Goal: Task Accomplishment & Management: Use online tool/utility

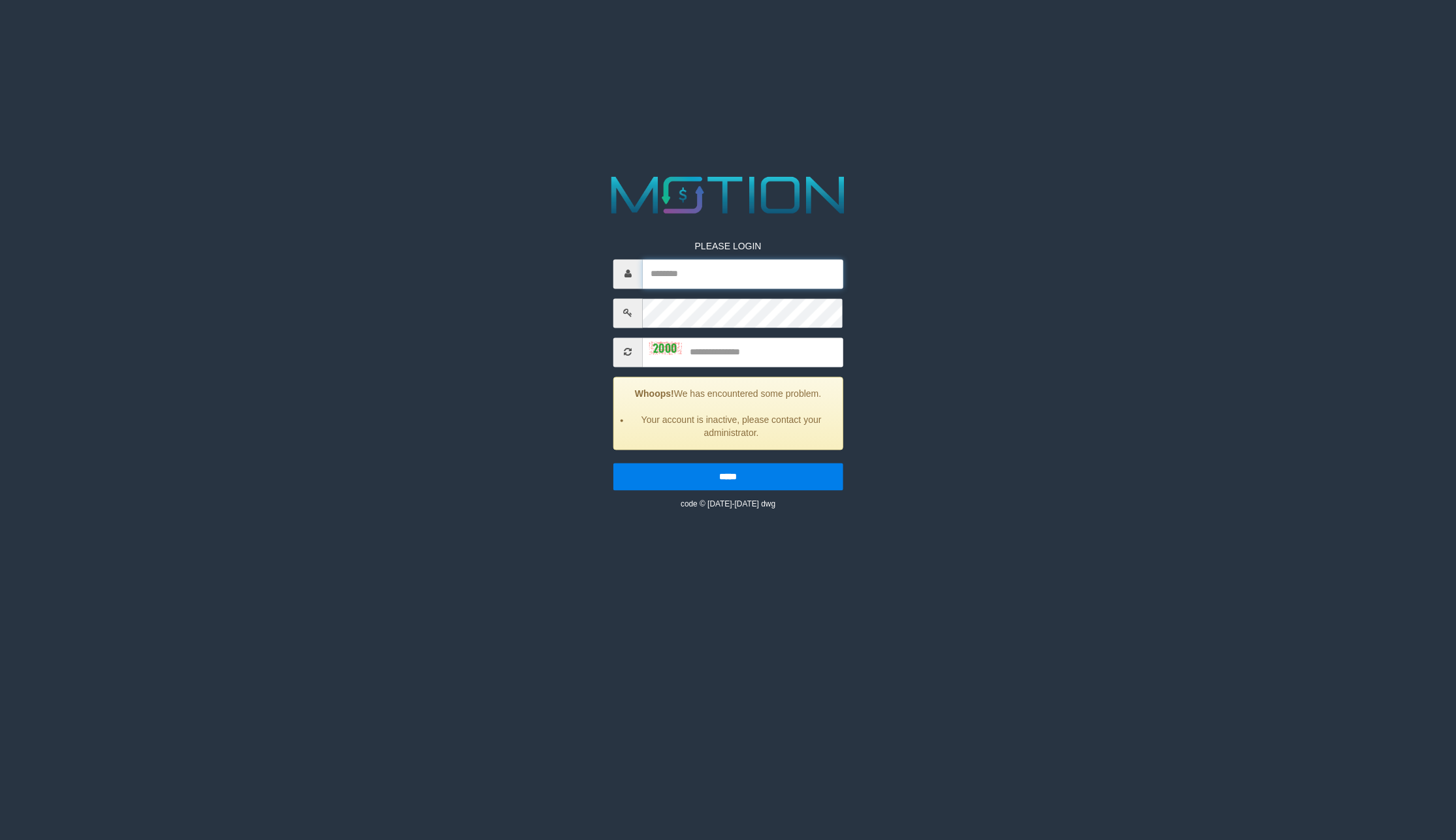
type input "*******"
click at [733, 351] on input "text" at bounding box center [743, 352] width 201 height 30
click at [752, 348] on input "text" at bounding box center [743, 352] width 201 height 30
type input "****"
click at [613, 463] on input "*****" at bounding box center [728, 476] width 229 height 27
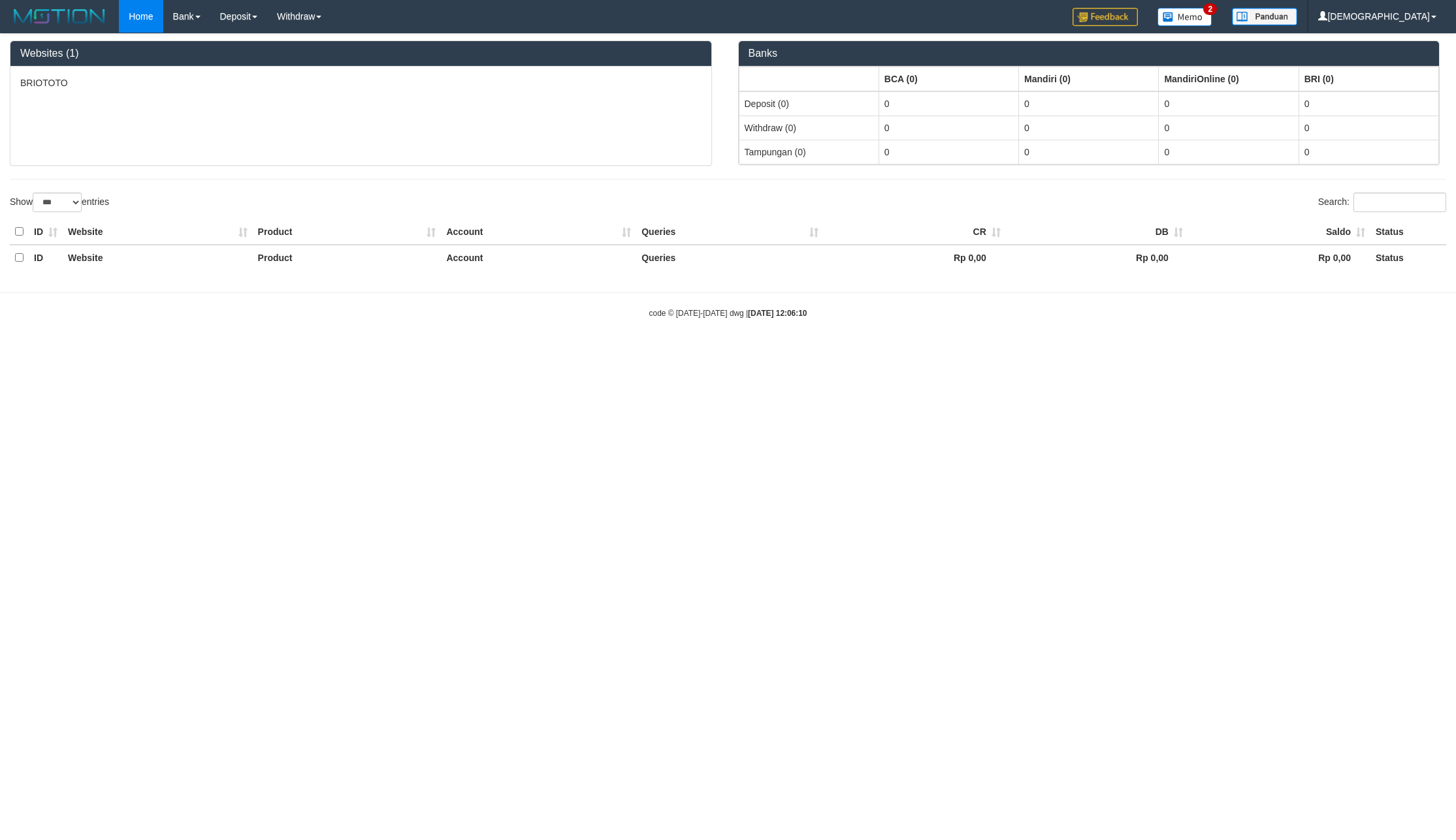
select select "***"
click at [309, 14] on link "Withdraw" at bounding box center [299, 16] width 64 height 33
click at [308, 34] on ul "WD Fetch WD List WD Grab Mutasi WD Report Report Link History PGA History Note …" at bounding box center [319, 131] width 105 height 197
click at [301, 40] on link "WD Fetch" at bounding box center [319, 45] width 103 height 17
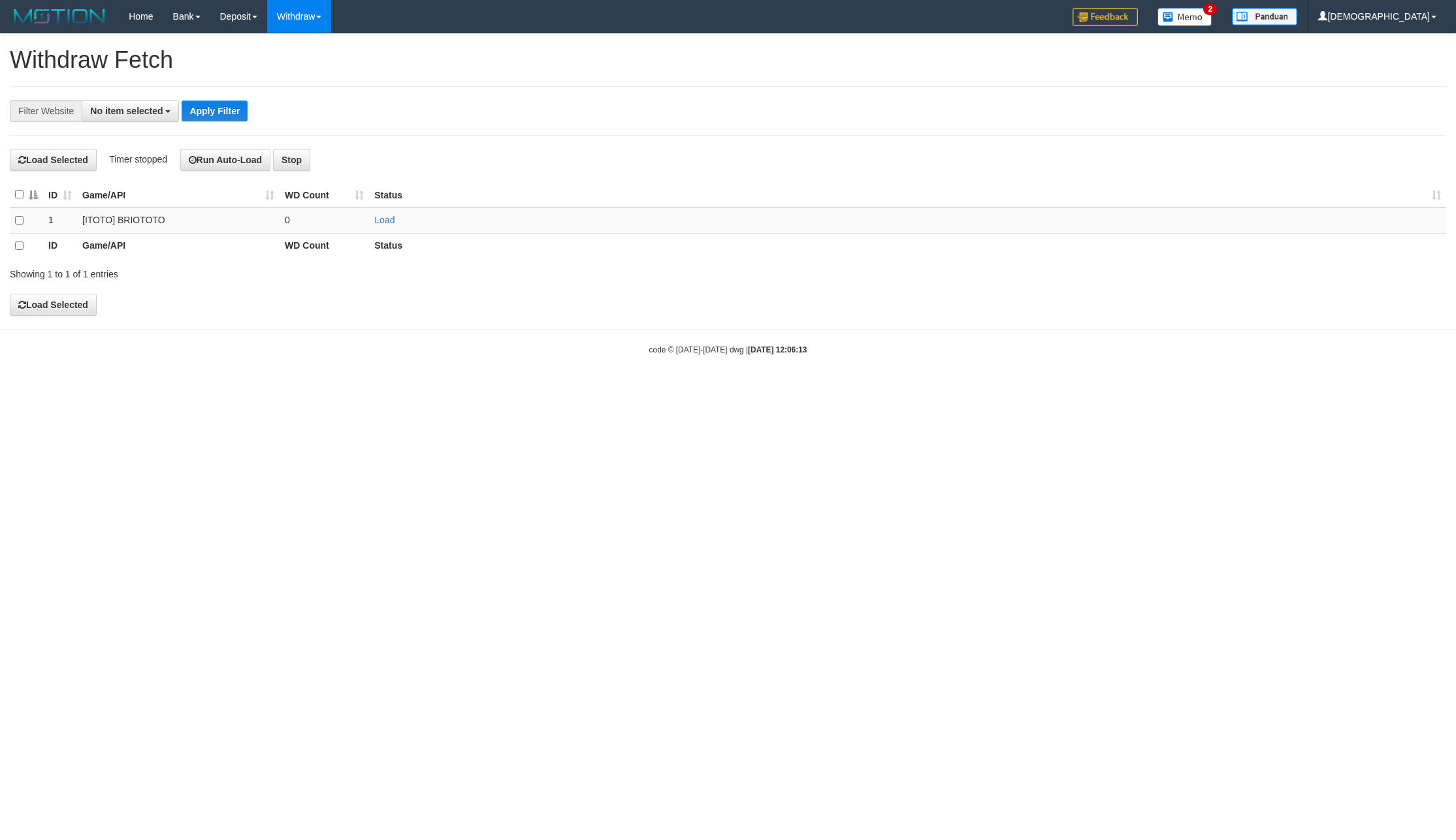
select select
drag, startPoint x: 389, startPoint y: 219, endPoint x: 344, endPoint y: 227, distance: 45.7
click at [389, 218] on link "Load" at bounding box center [384, 220] width 20 height 10
click at [312, 227] on td "..." at bounding box center [325, 221] width 90 height 26
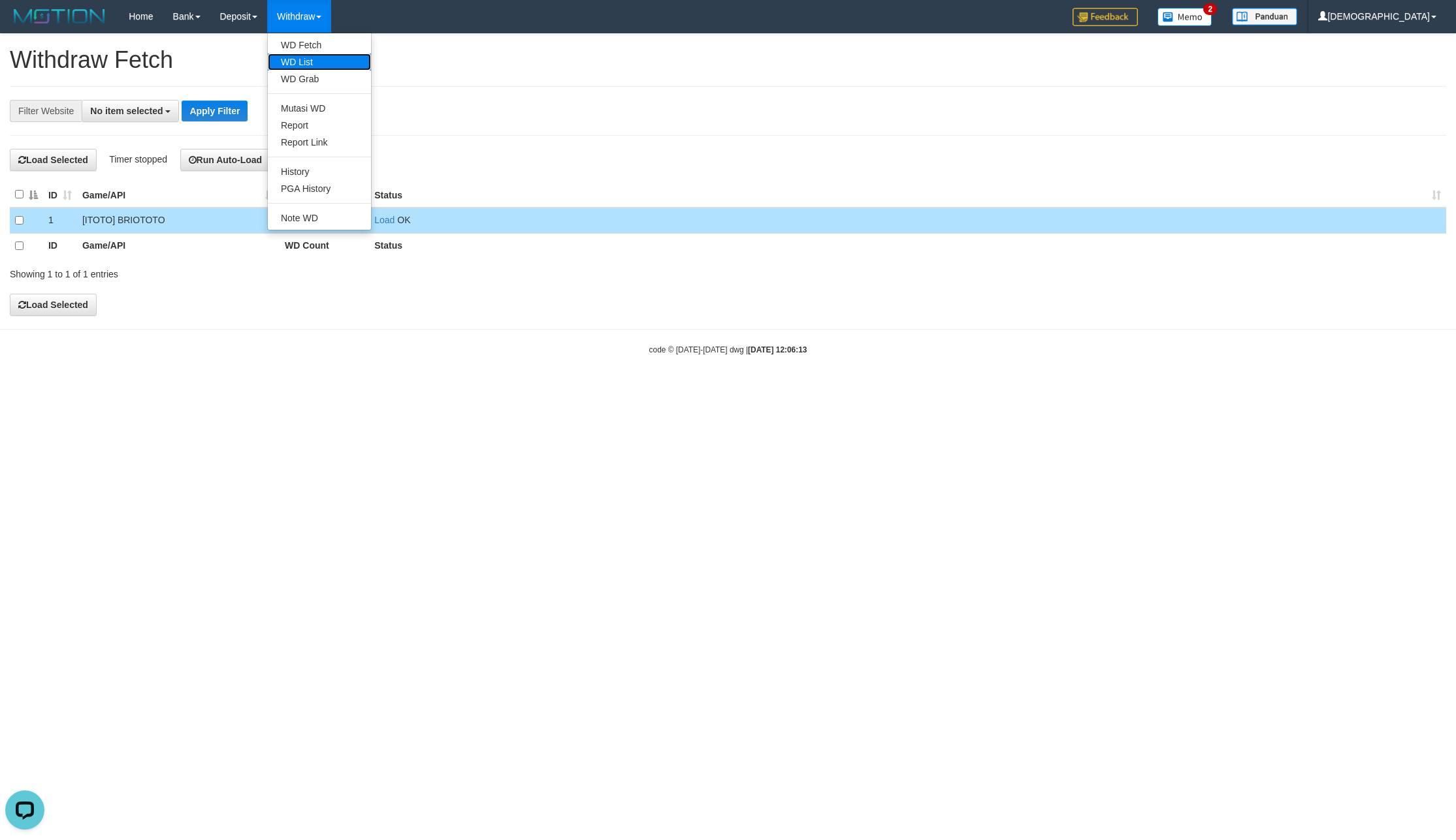
click at [304, 62] on link "WD List" at bounding box center [319, 62] width 103 height 17
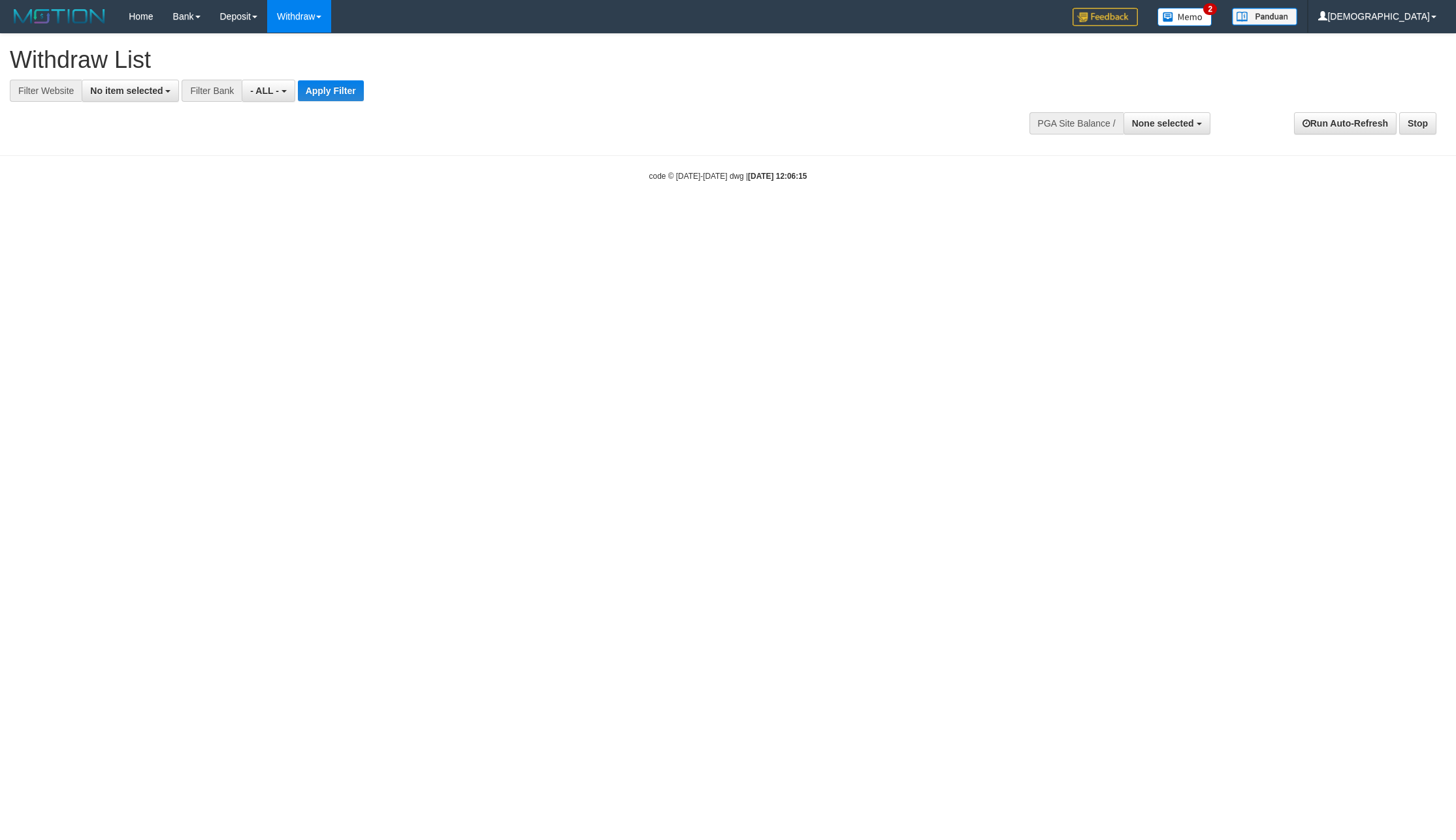
select select
click at [163, 90] on button "No item selected" at bounding box center [130, 91] width 98 height 22
click at [165, 149] on label "SELECT ALL" at bounding box center [126, 140] width 87 height 18
select select "****"
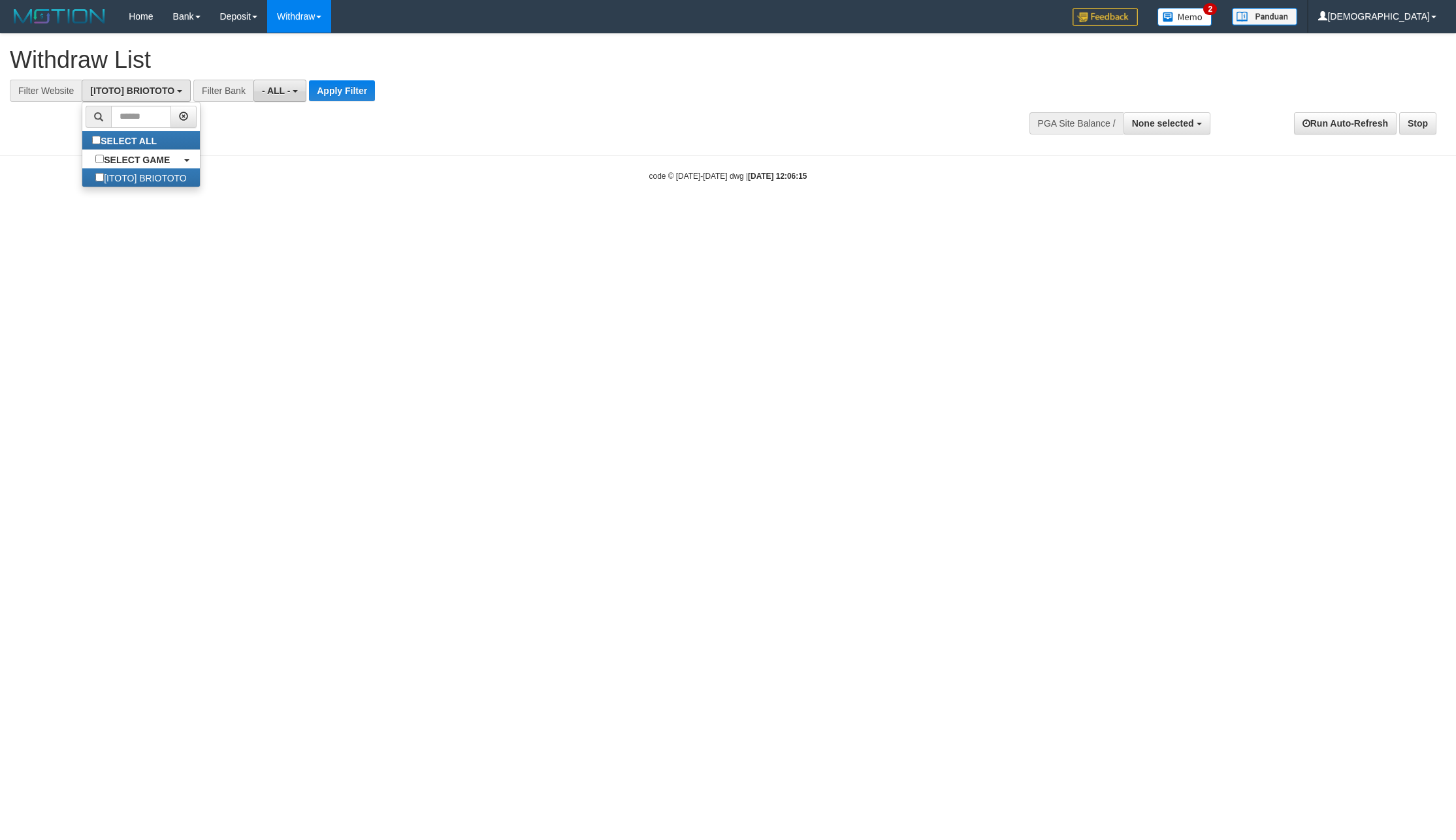
scroll to position [12, 0]
click at [340, 88] on button "Apply Filter" at bounding box center [341, 90] width 66 height 21
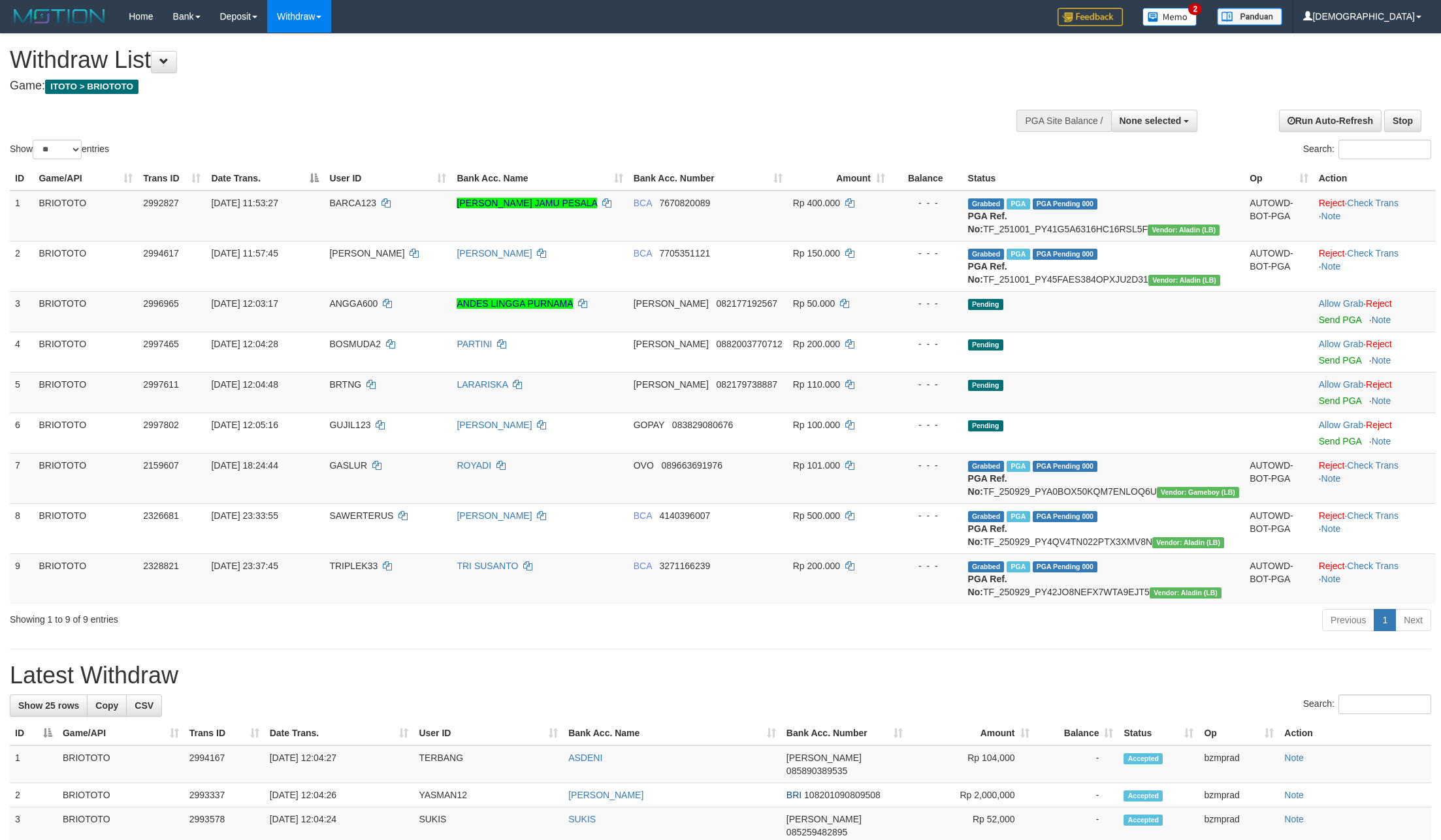
select select
select select "**"
click at [315, 42] on link "WD Fetch" at bounding box center [319, 45] width 103 height 17
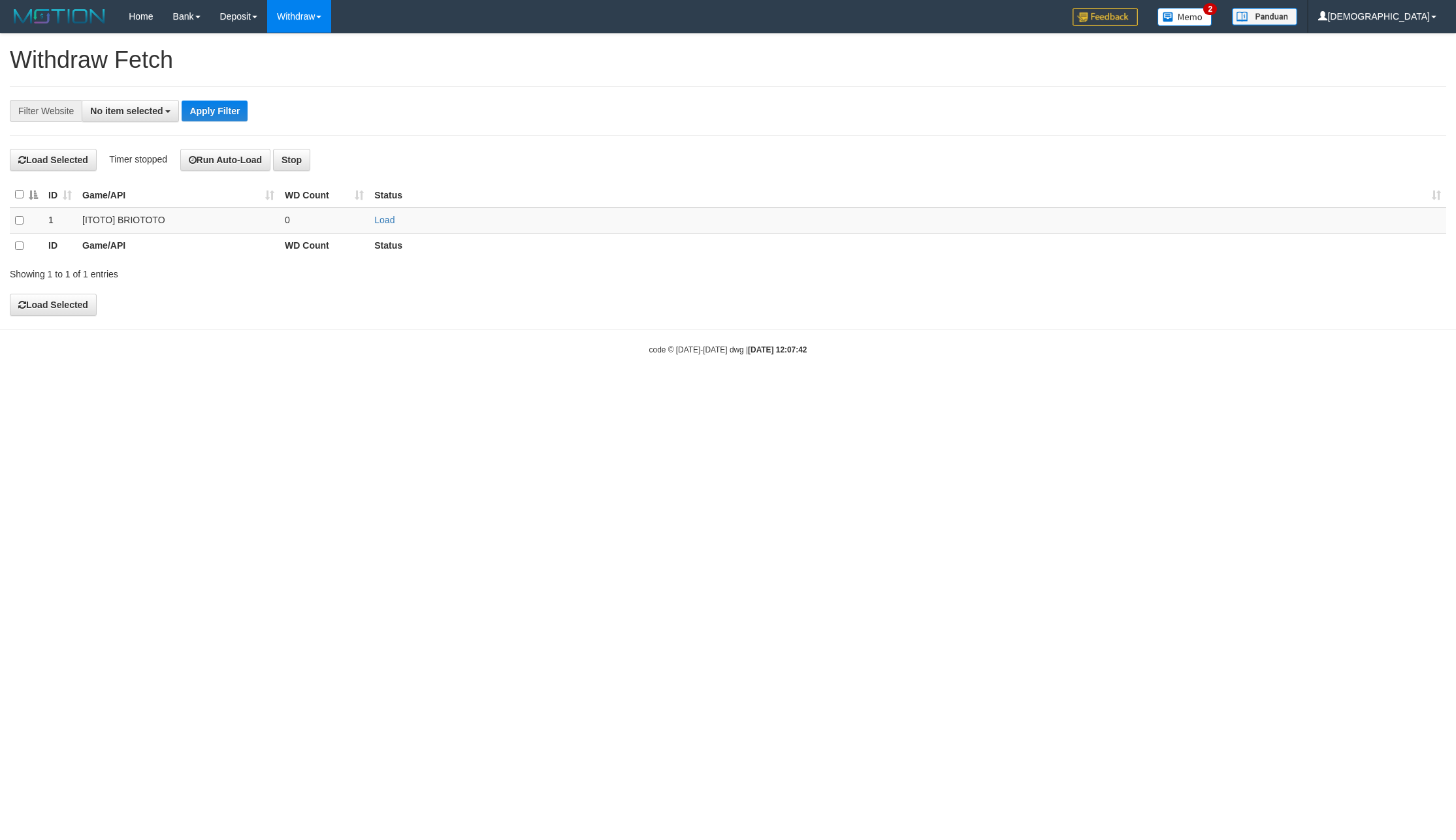
select select
click at [381, 227] on td "Load" at bounding box center [907, 221] width 1077 height 26
click at [381, 222] on link "Load" at bounding box center [384, 220] width 20 height 10
click at [332, 228] on td "..." at bounding box center [325, 221] width 90 height 26
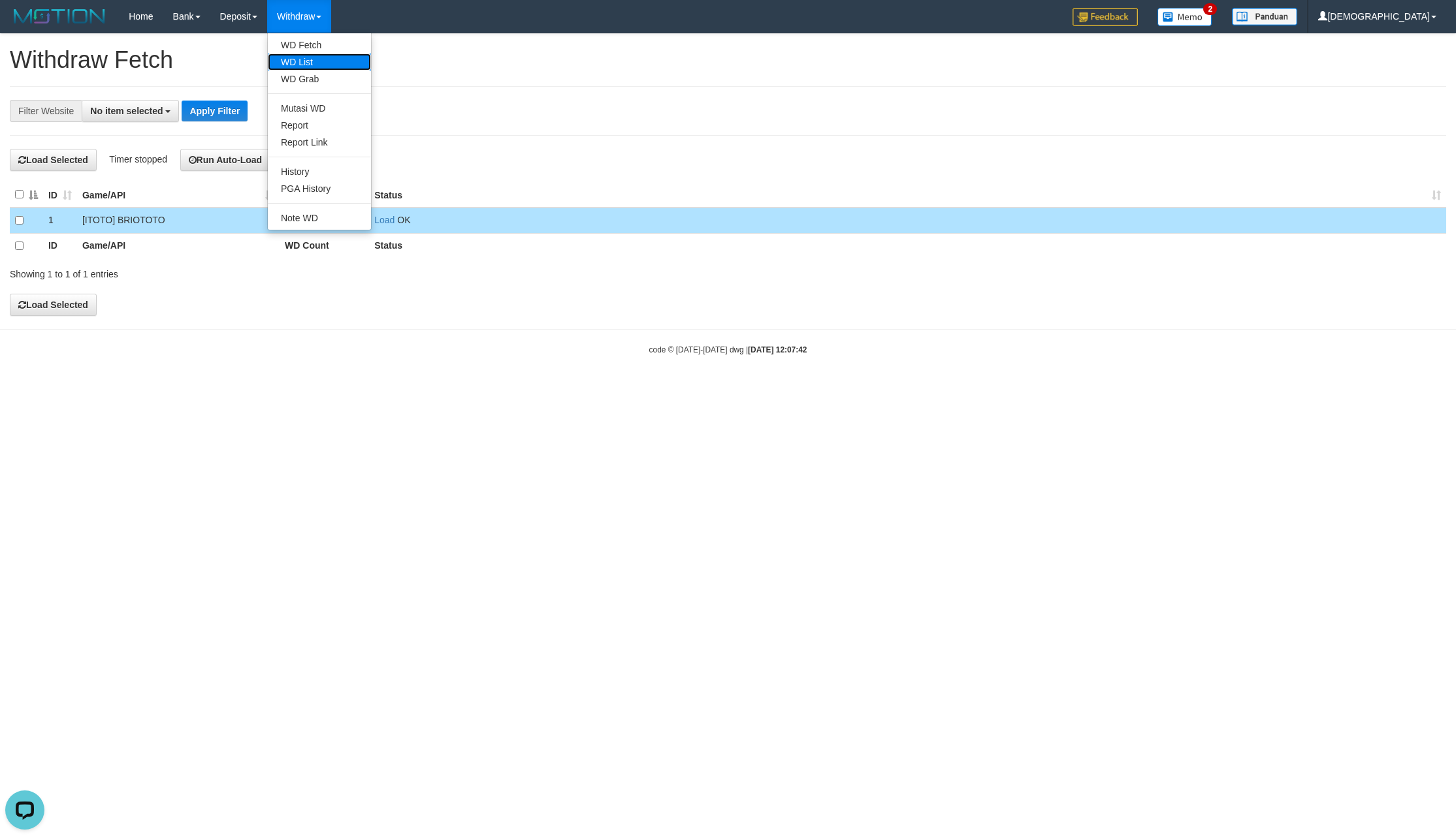
click at [309, 62] on link "WD List" at bounding box center [319, 62] width 103 height 17
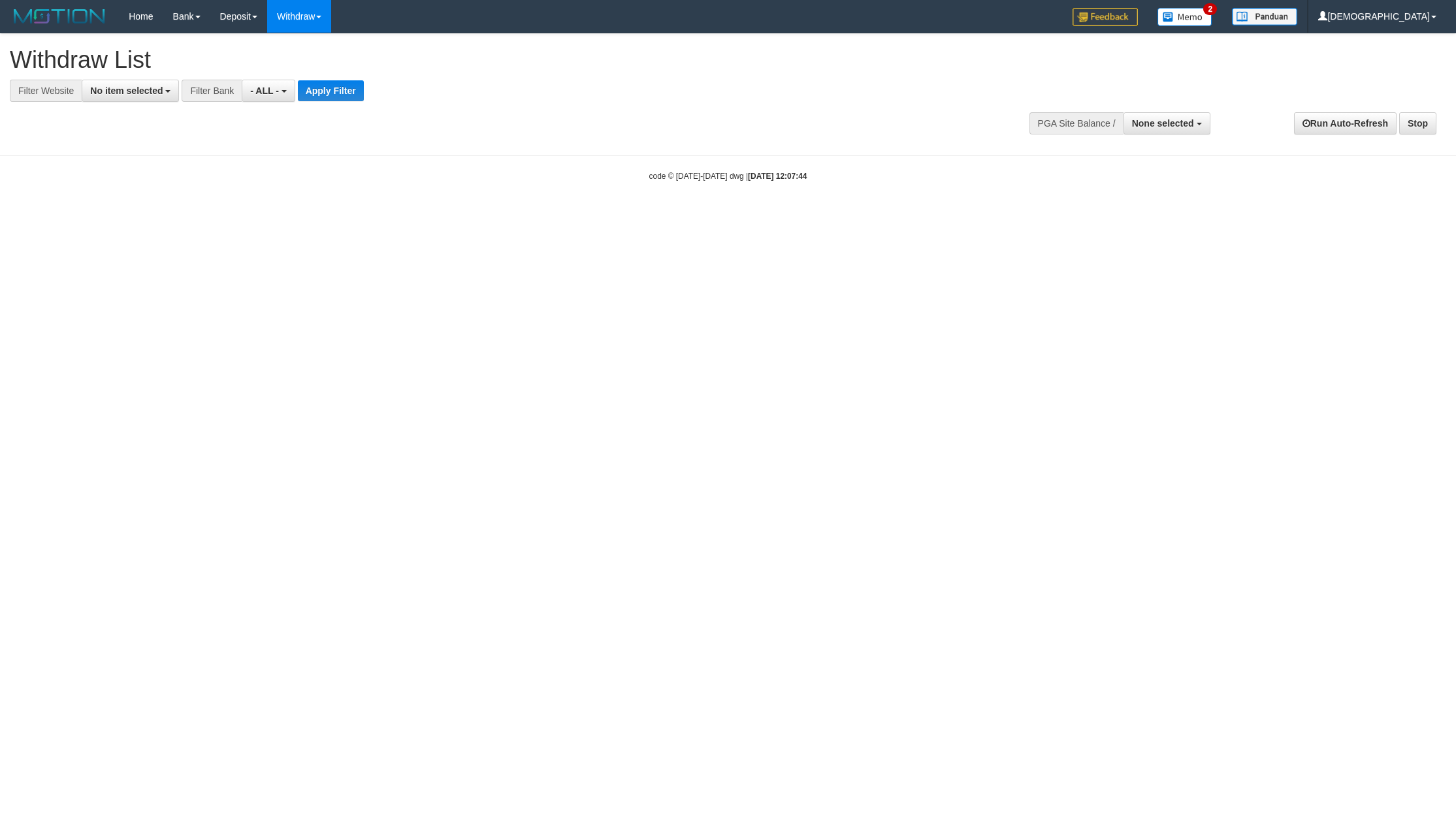
select select
click at [127, 94] on span "No item selected" at bounding box center [126, 90] width 73 height 10
click at [138, 161] on b "SELECT GAME" at bounding box center [137, 160] width 66 height 10
select select "****"
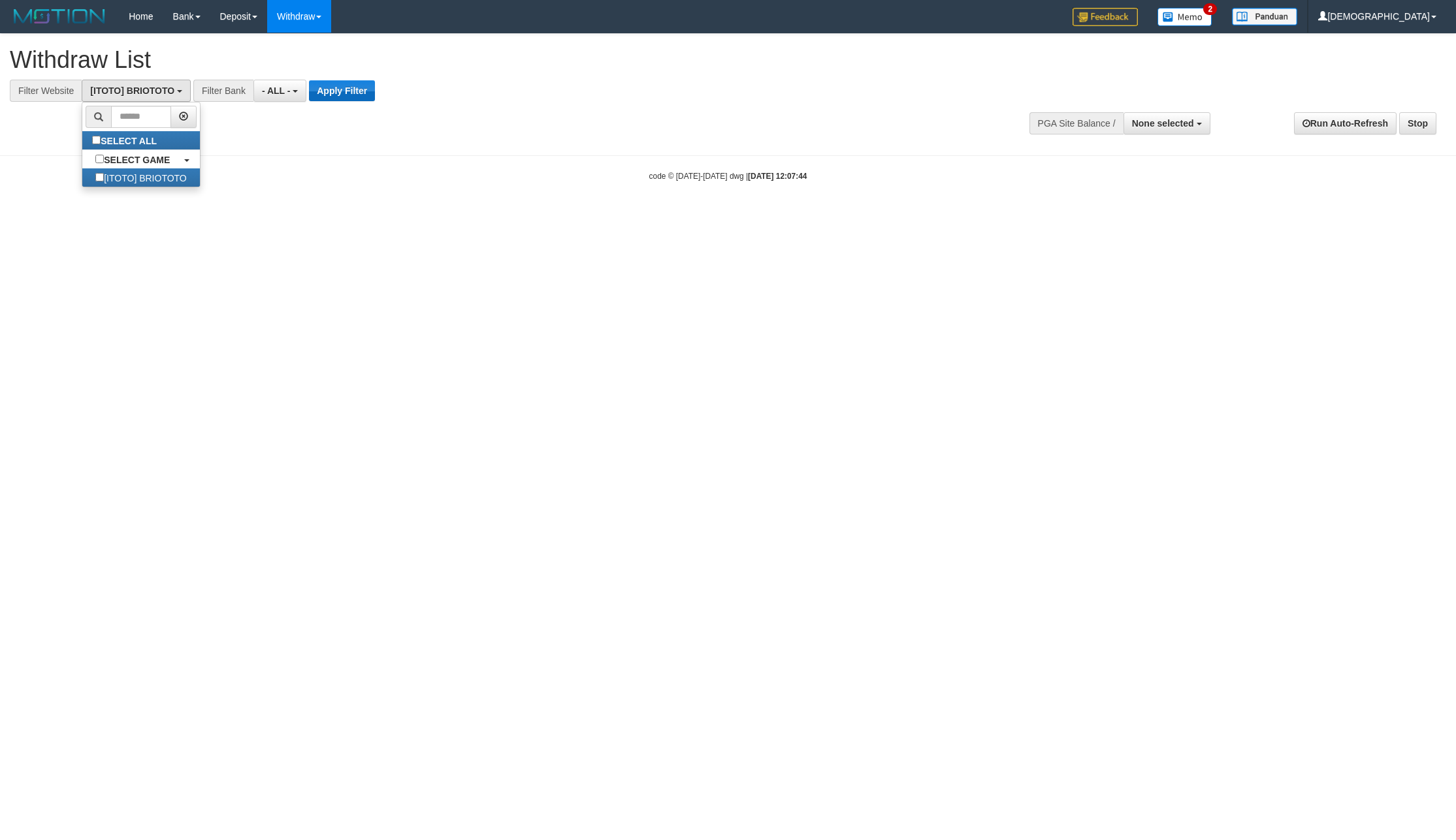
scroll to position [12, 0]
drag, startPoint x: 355, startPoint y: 88, endPoint x: 447, endPoint y: 121, distance: 97.7
click at [355, 87] on button "Apply Filter" at bounding box center [341, 90] width 66 height 21
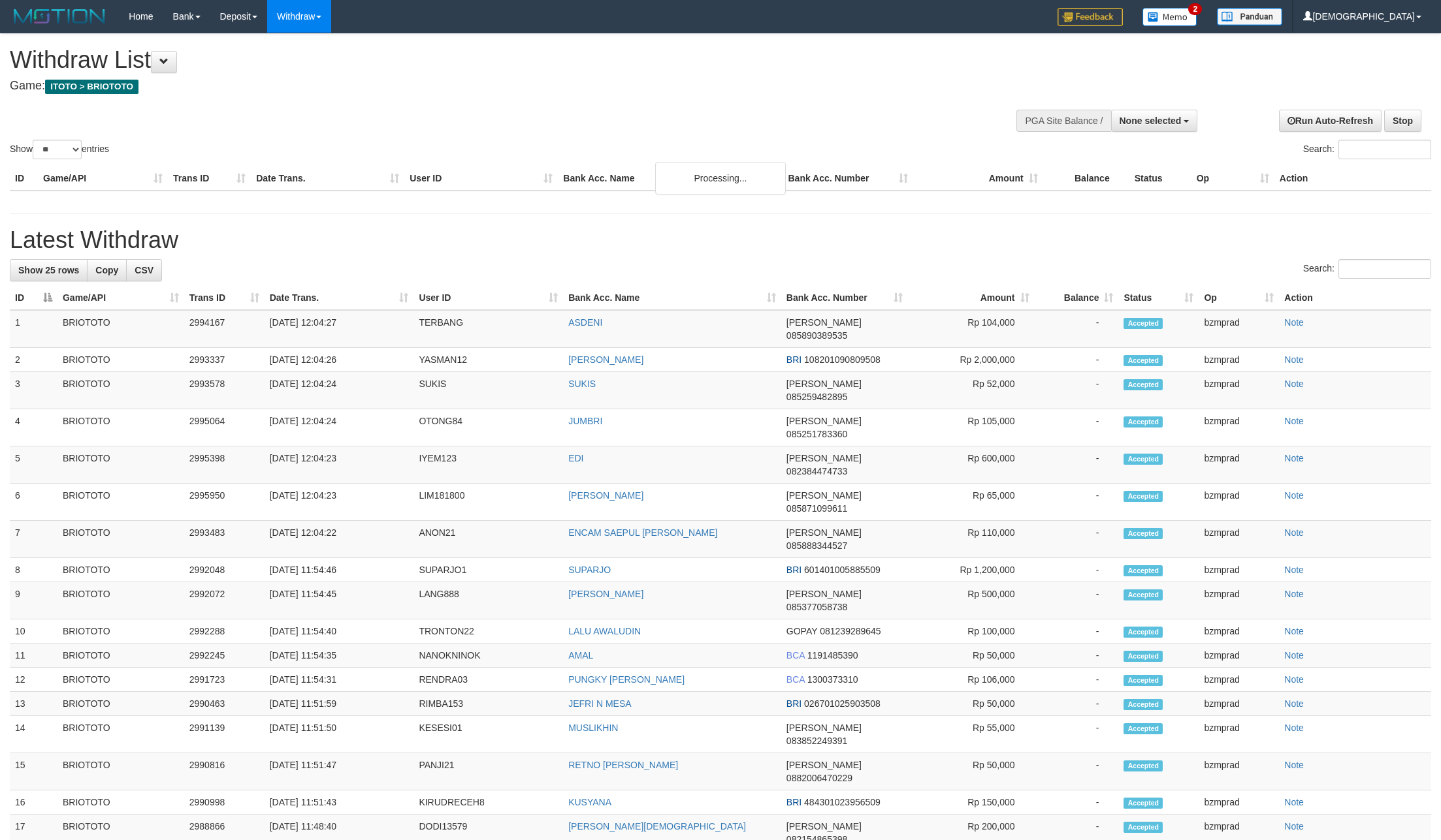
select select
select select "**"
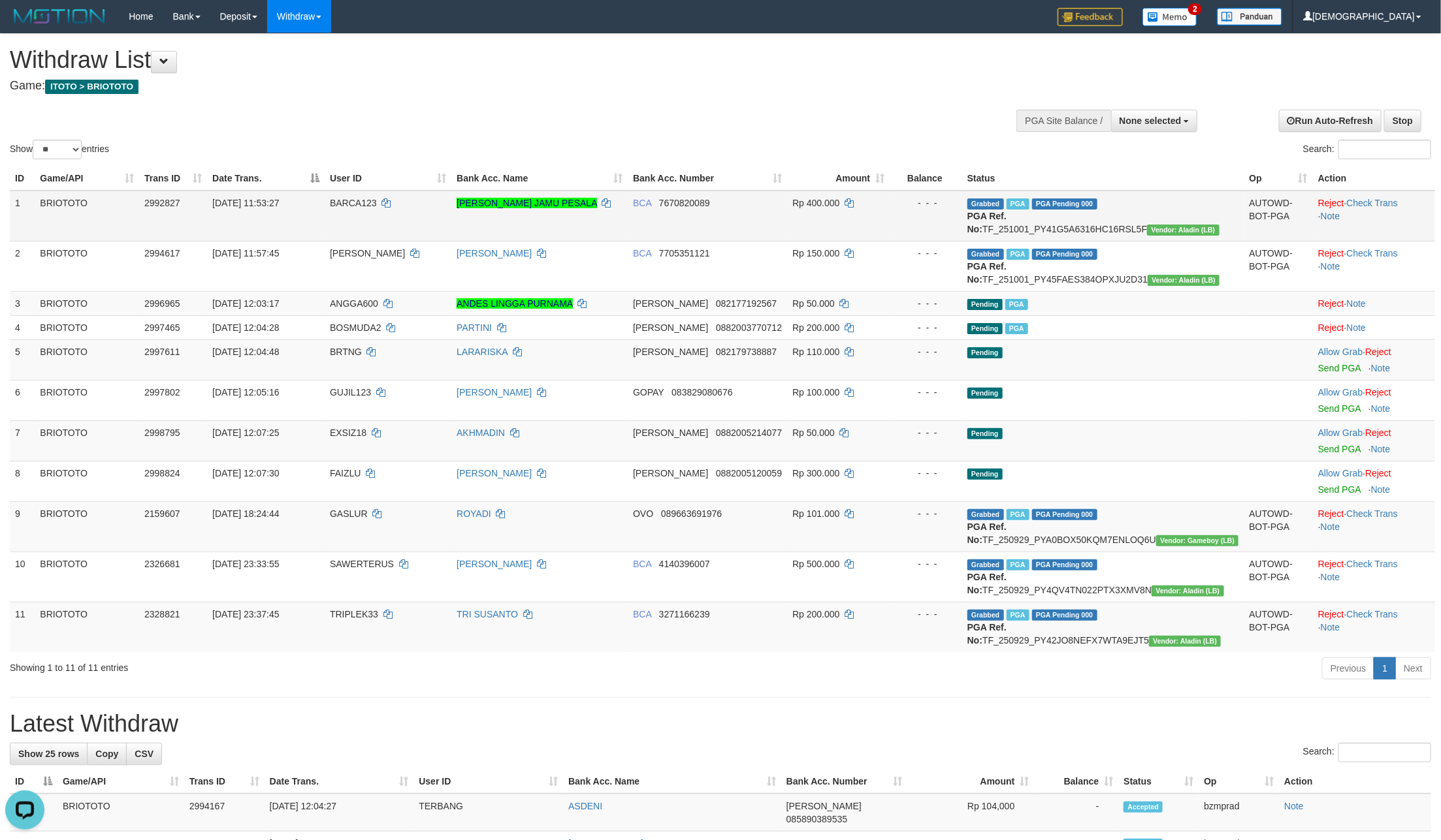
click at [1383, 209] on td "Reject · Check Trans · Note" at bounding box center [1374, 216] width 122 height 51
click at [1380, 196] on td "Reject · Check Trans · Note" at bounding box center [1374, 216] width 122 height 51
click at [1366, 206] on link "Check Trans" at bounding box center [1372, 202] width 52 height 10
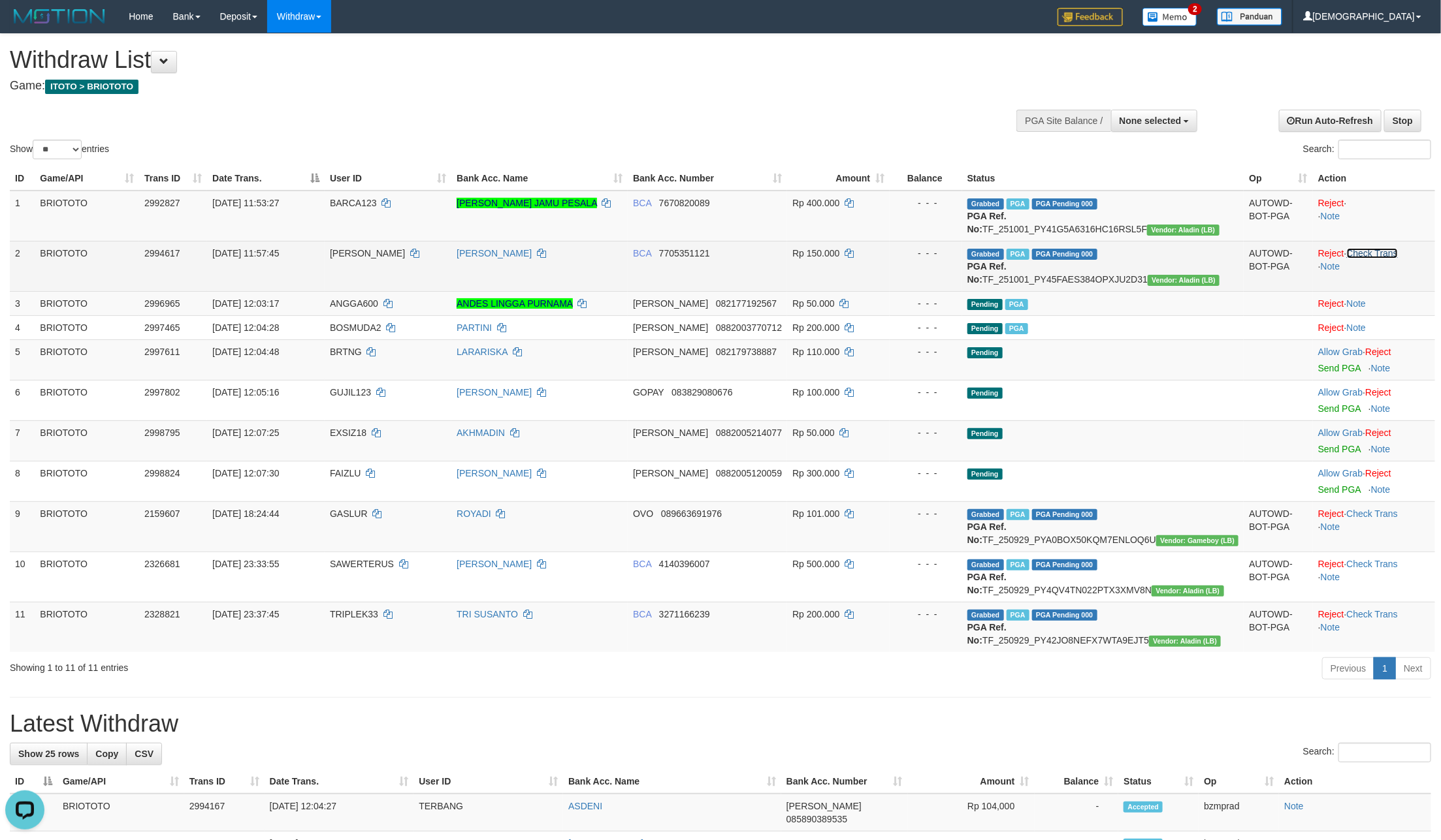
click at [1387, 258] on link "Check Trans" at bounding box center [1372, 253] width 52 height 10
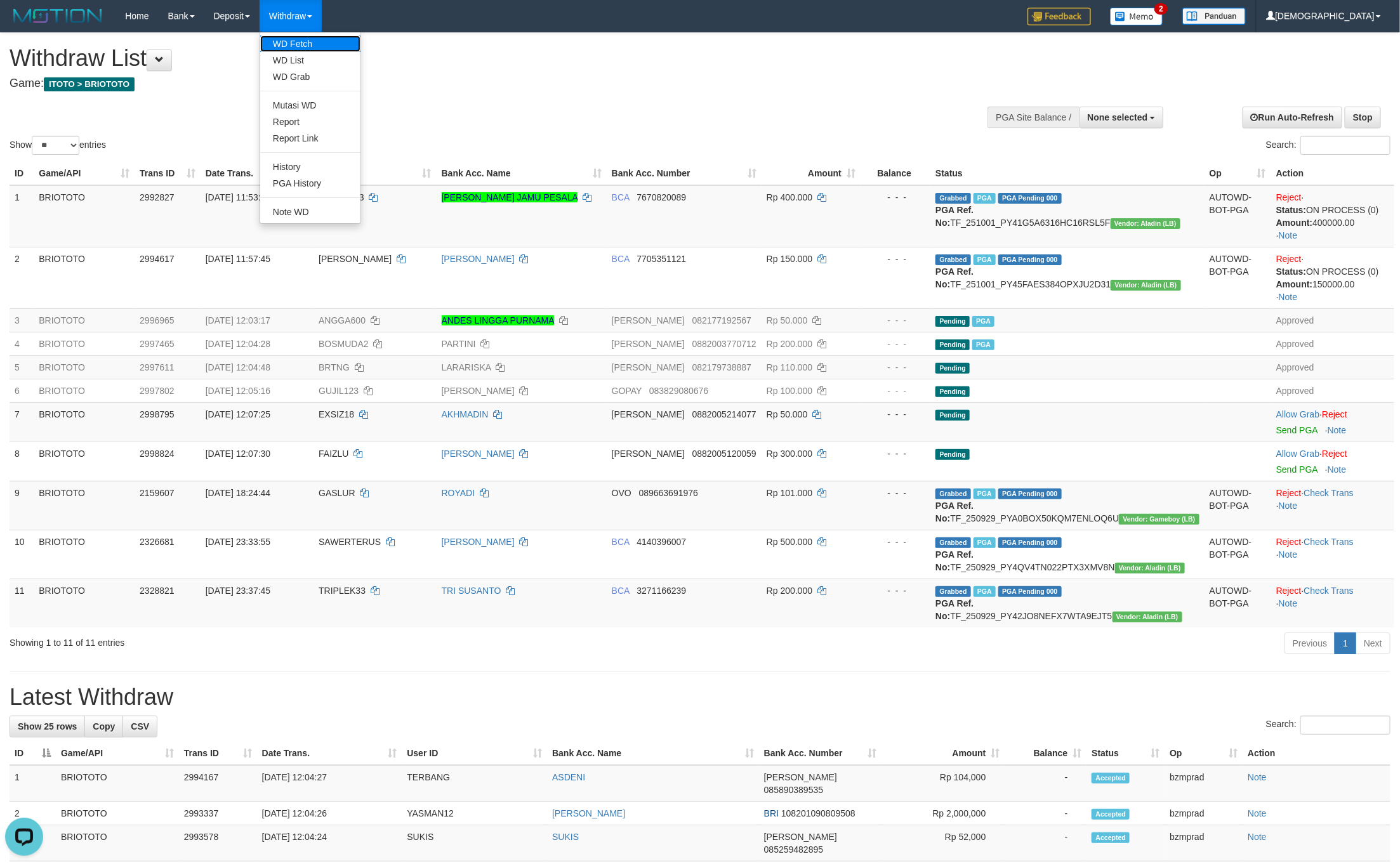
click at [299, 40] on link "WD Fetch" at bounding box center [310, 43] width 100 height 16
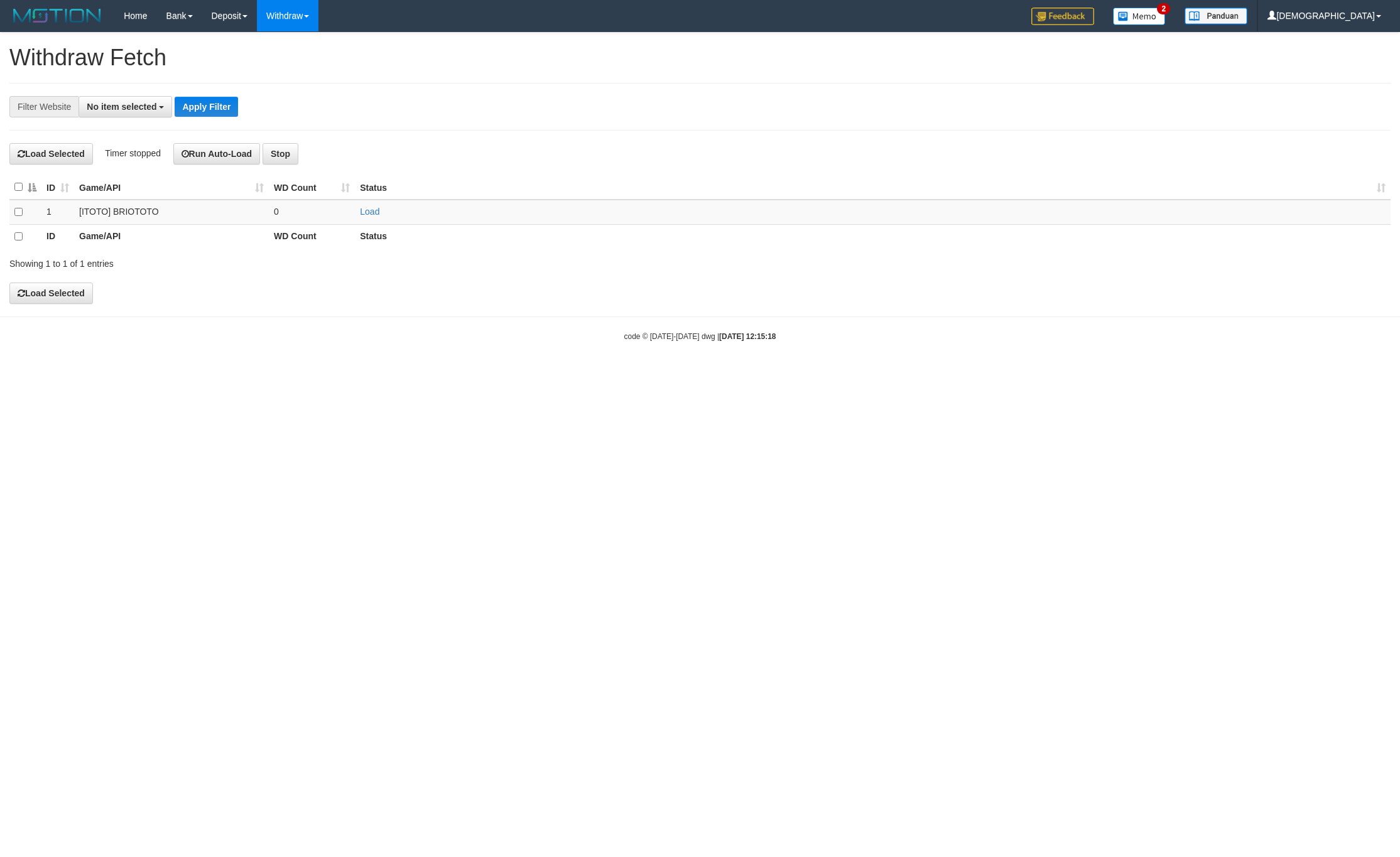
select select
click at [358, 219] on td "Load" at bounding box center [872, 212] width 1036 height 25
click at [362, 217] on link "Load" at bounding box center [369, 211] width 19 height 10
click at [338, 218] on td "..." at bounding box center [312, 212] width 86 height 25
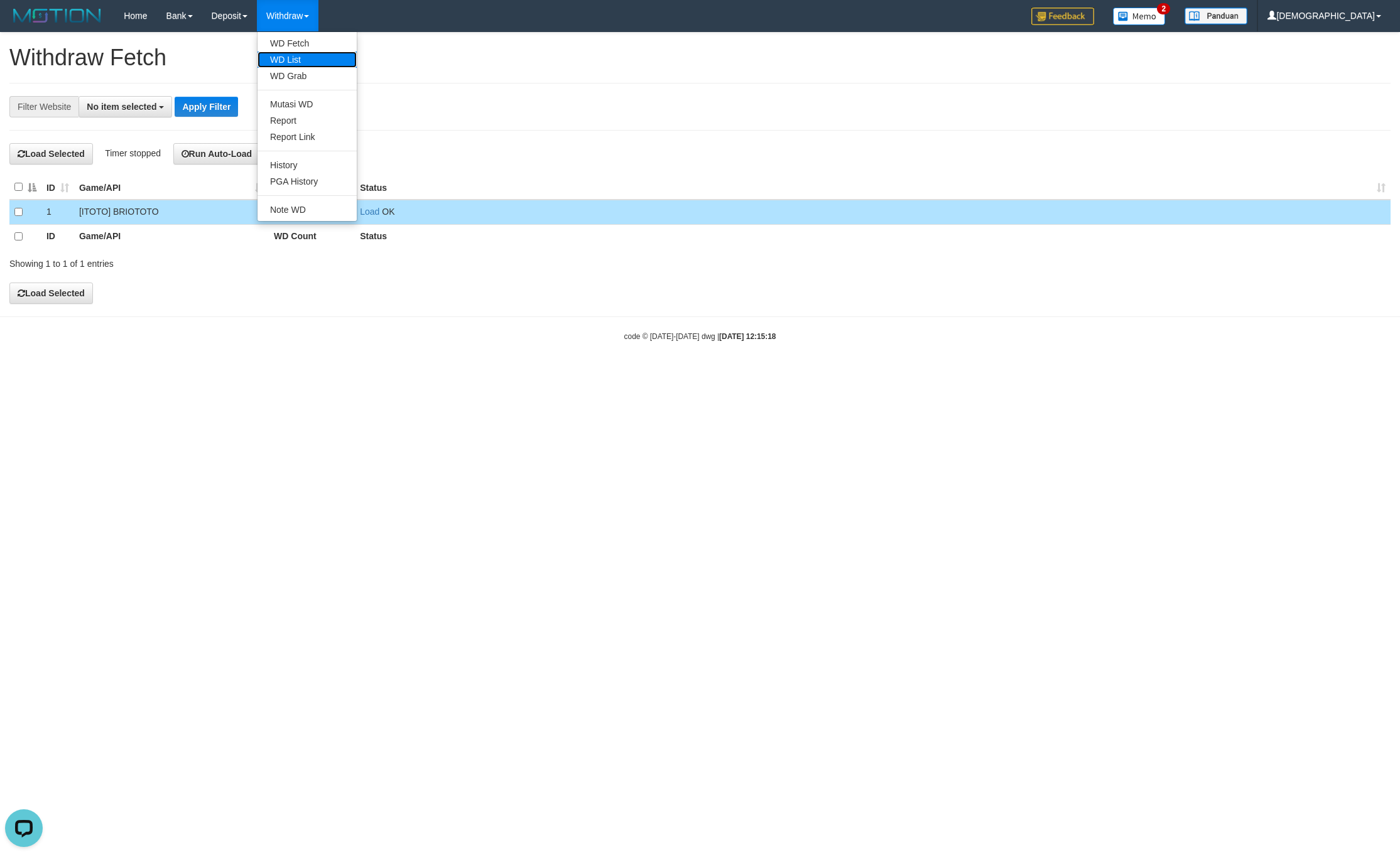
click at [309, 62] on link "WD List" at bounding box center [307, 59] width 99 height 16
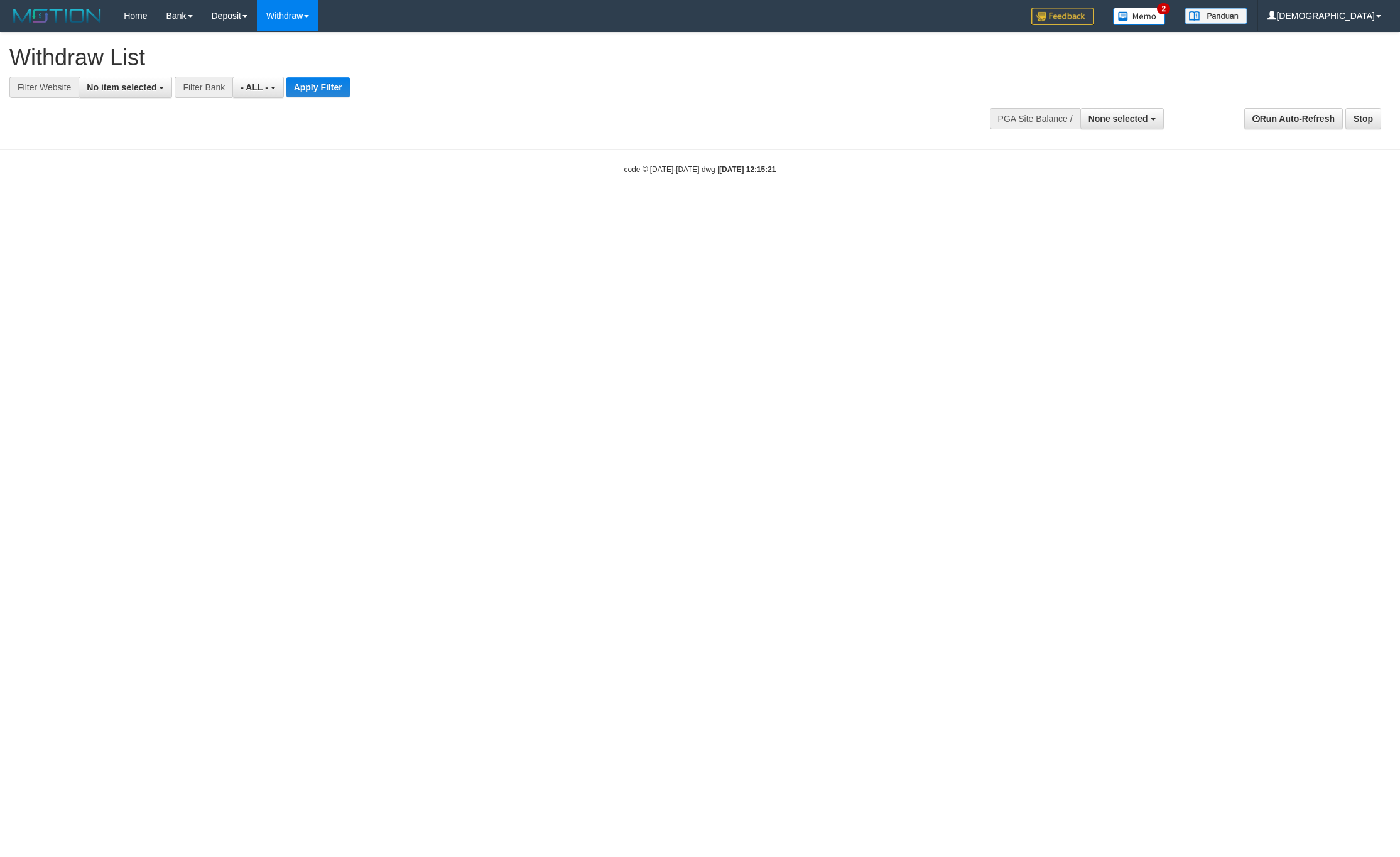
select select
click at [161, 85] on button "No item selected" at bounding box center [125, 88] width 94 height 22
click at [162, 151] on b "SELECT GAME" at bounding box center [131, 154] width 63 height 10
select select "****"
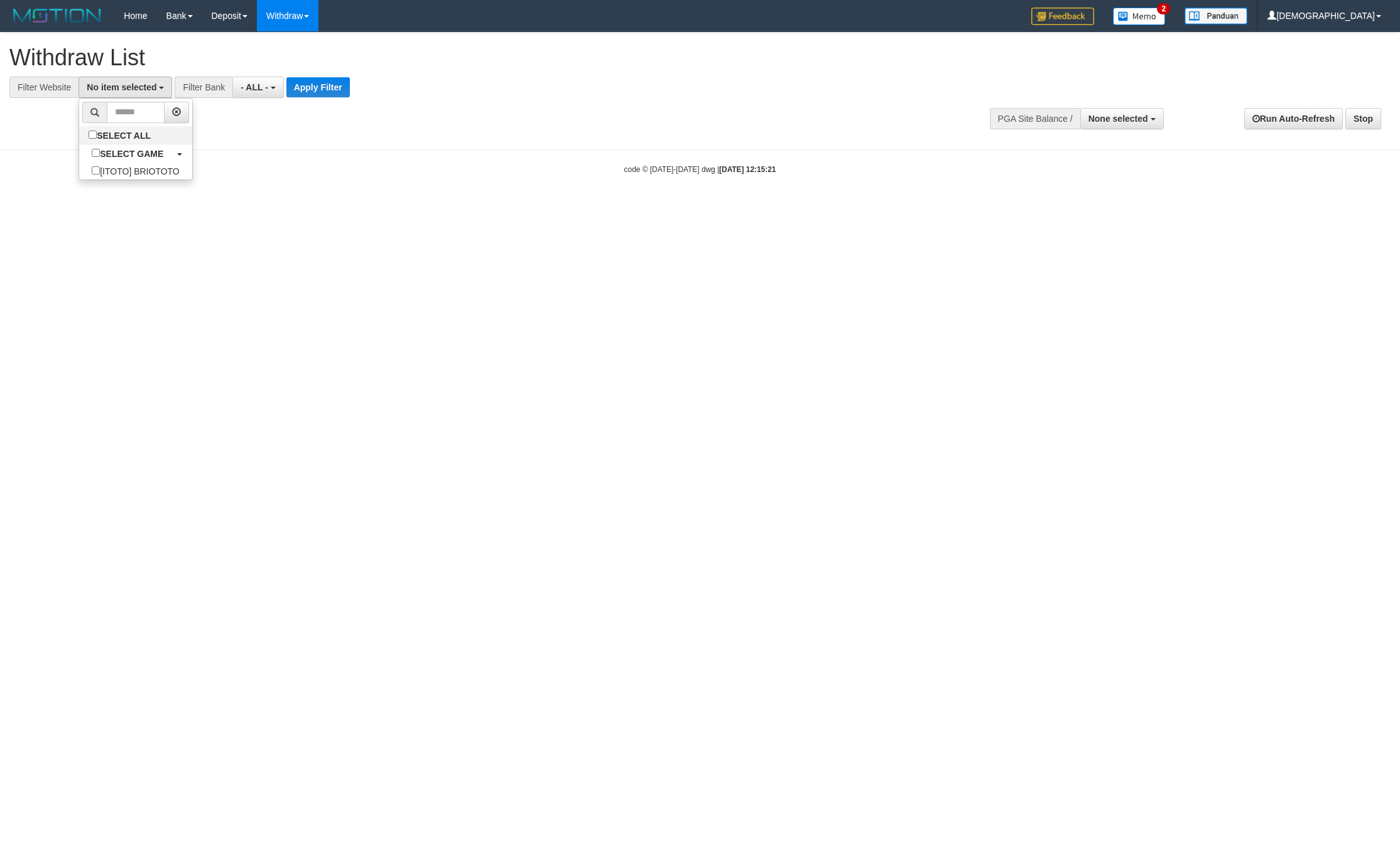
scroll to position [12, 0]
drag, startPoint x: 298, startPoint y: 98, endPoint x: 305, endPoint y: 98, distance: 7.0
click at [300, 98] on div at bounding box center [700, 98] width 1381 height 1
click at [307, 98] on div at bounding box center [700, 98] width 1381 height 1
click at [308, 96] on button "Apply Filter" at bounding box center [328, 87] width 63 height 20
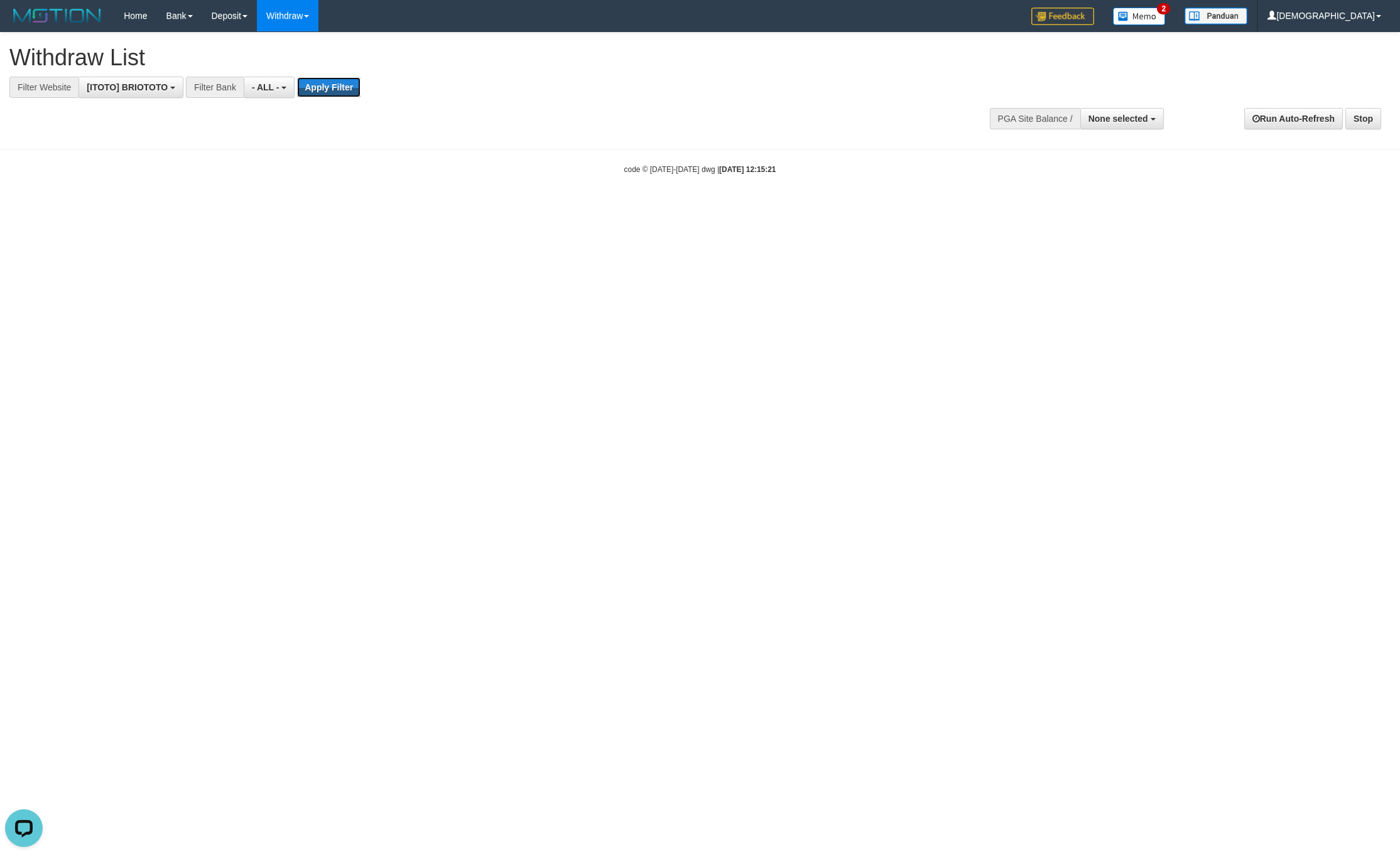
scroll to position [0, 0]
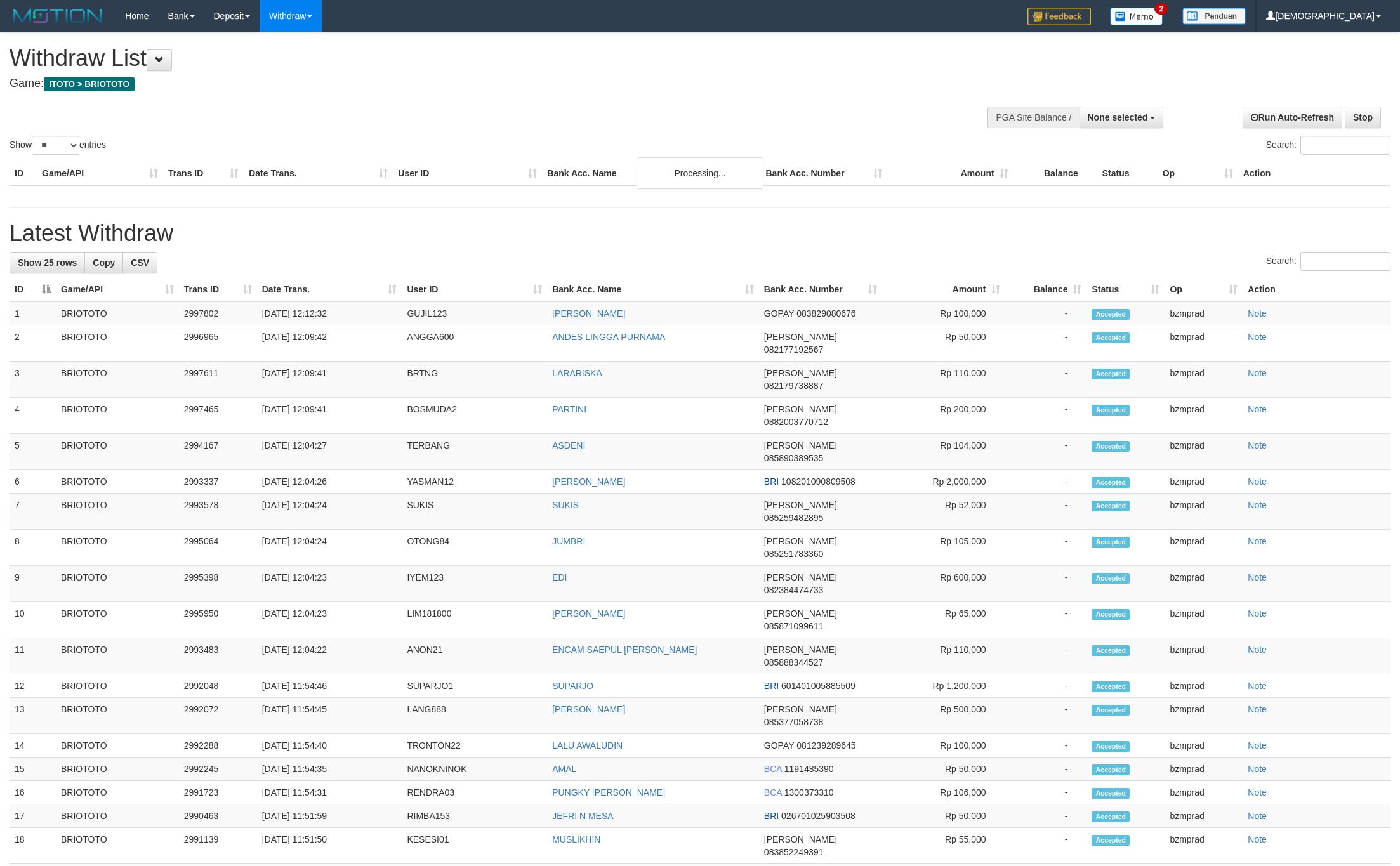
select select
select select "**"
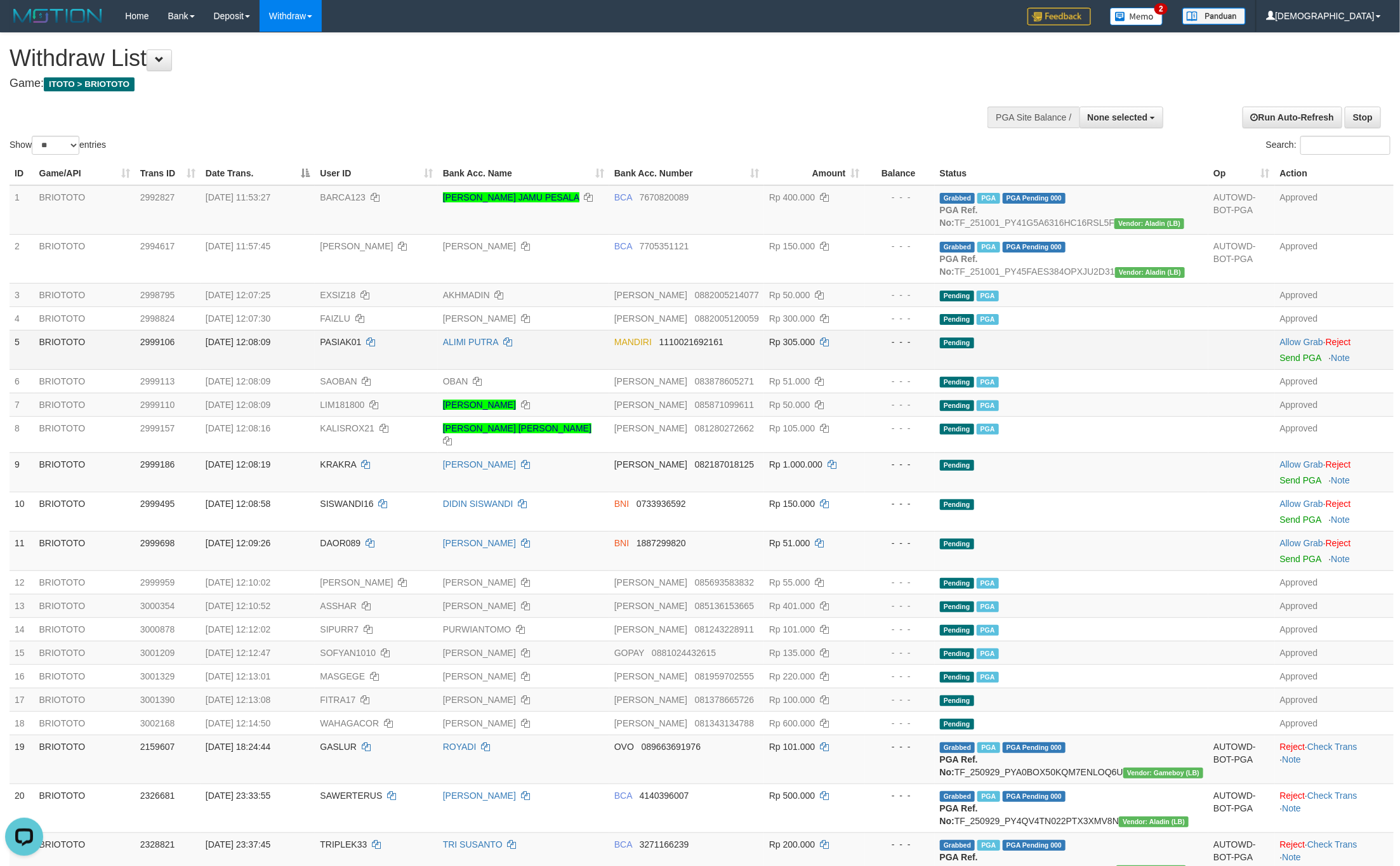
click at [1280, 369] on td "Allow Grab · Reject Send PGA · Note" at bounding box center [1334, 350] width 119 height 40
click at [1283, 363] on link "Send PGA" at bounding box center [1300, 357] width 41 height 10
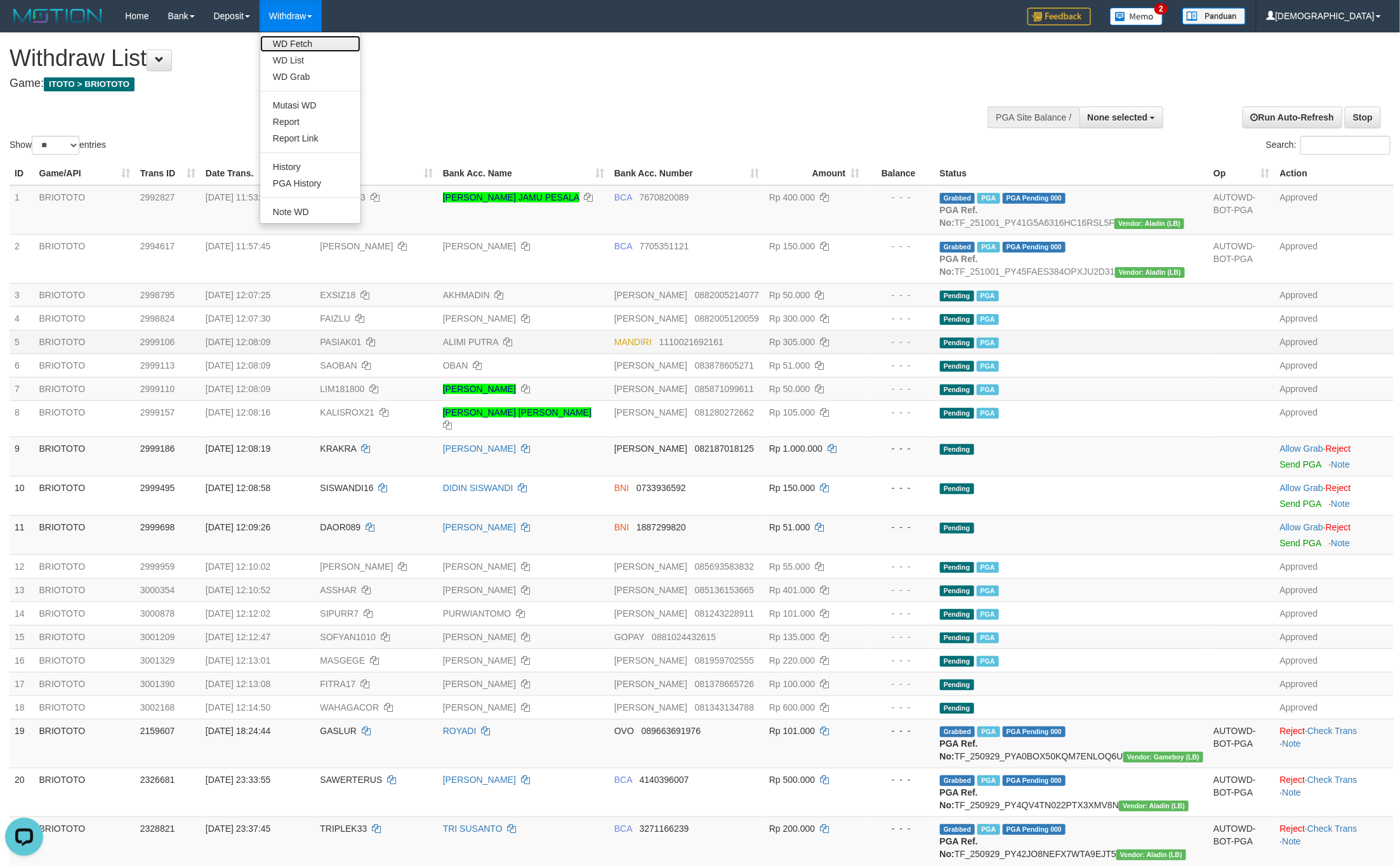
click at [303, 50] on link "WD Fetch" at bounding box center [310, 43] width 100 height 16
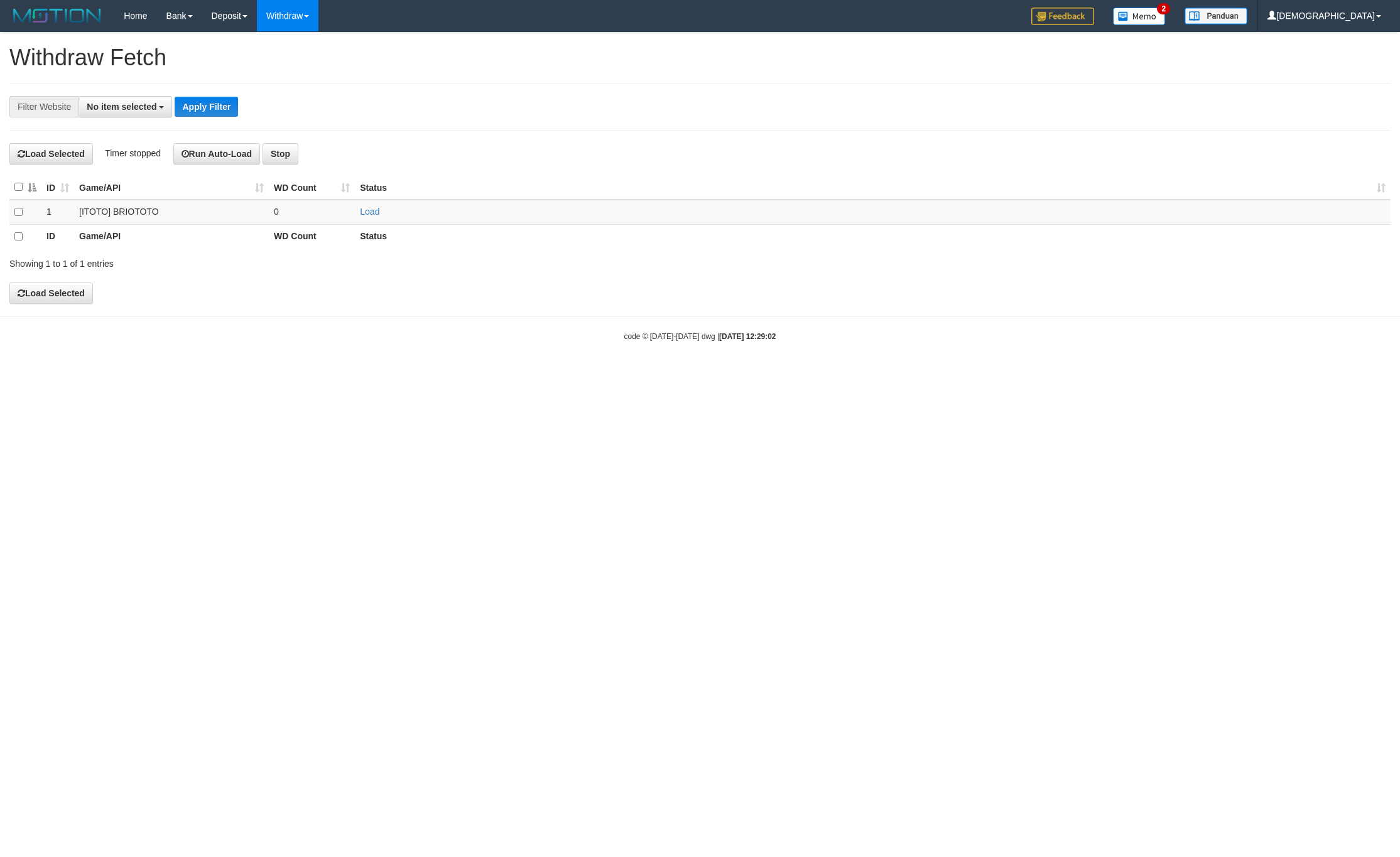
select select
click at [370, 208] on td "Load" at bounding box center [872, 212] width 1036 height 25
click at [367, 211] on link "Load" at bounding box center [369, 211] width 19 height 10
click at [321, 218] on td "..." at bounding box center [312, 212] width 86 height 25
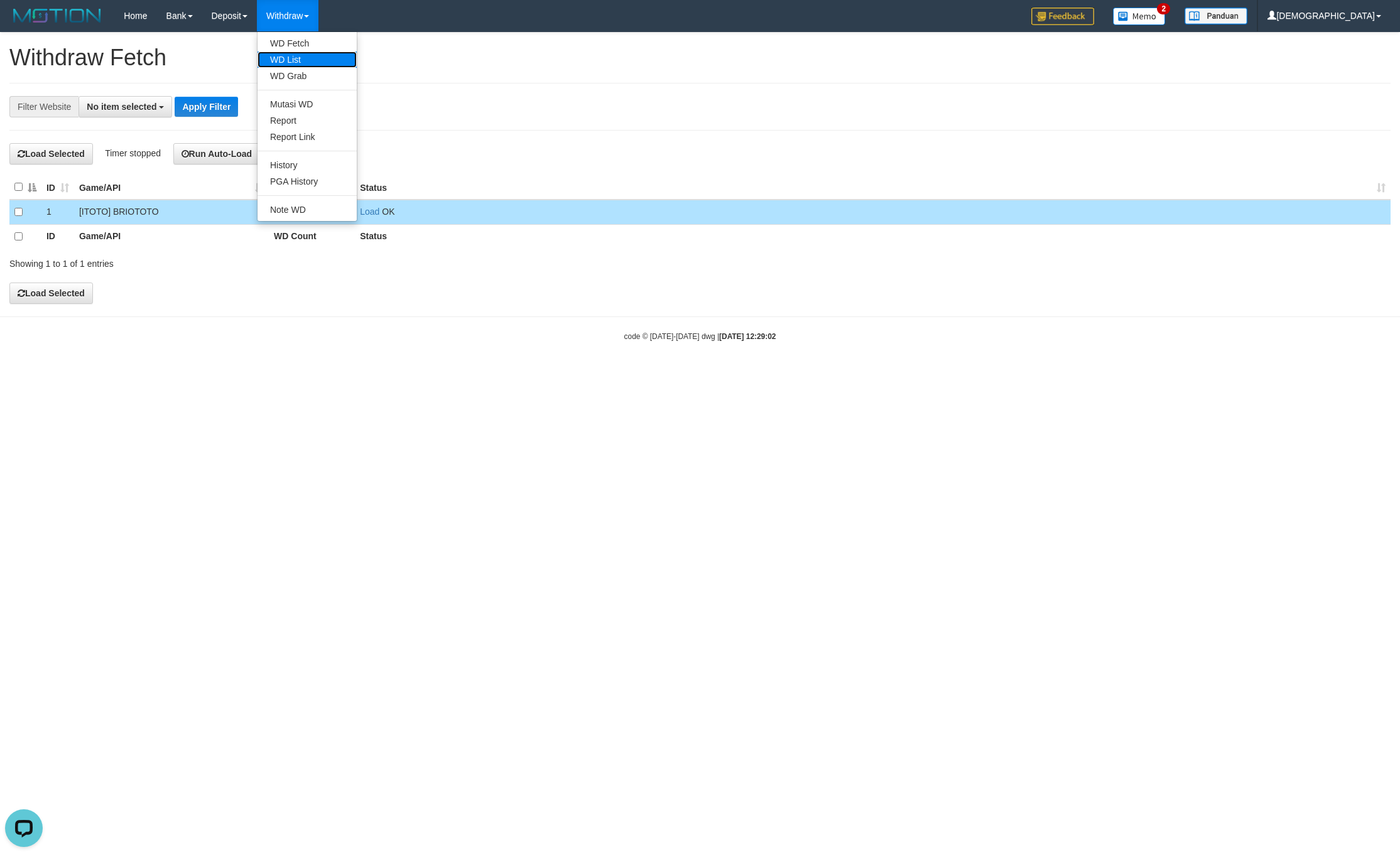
click at [319, 58] on link "WD List" at bounding box center [307, 59] width 99 height 16
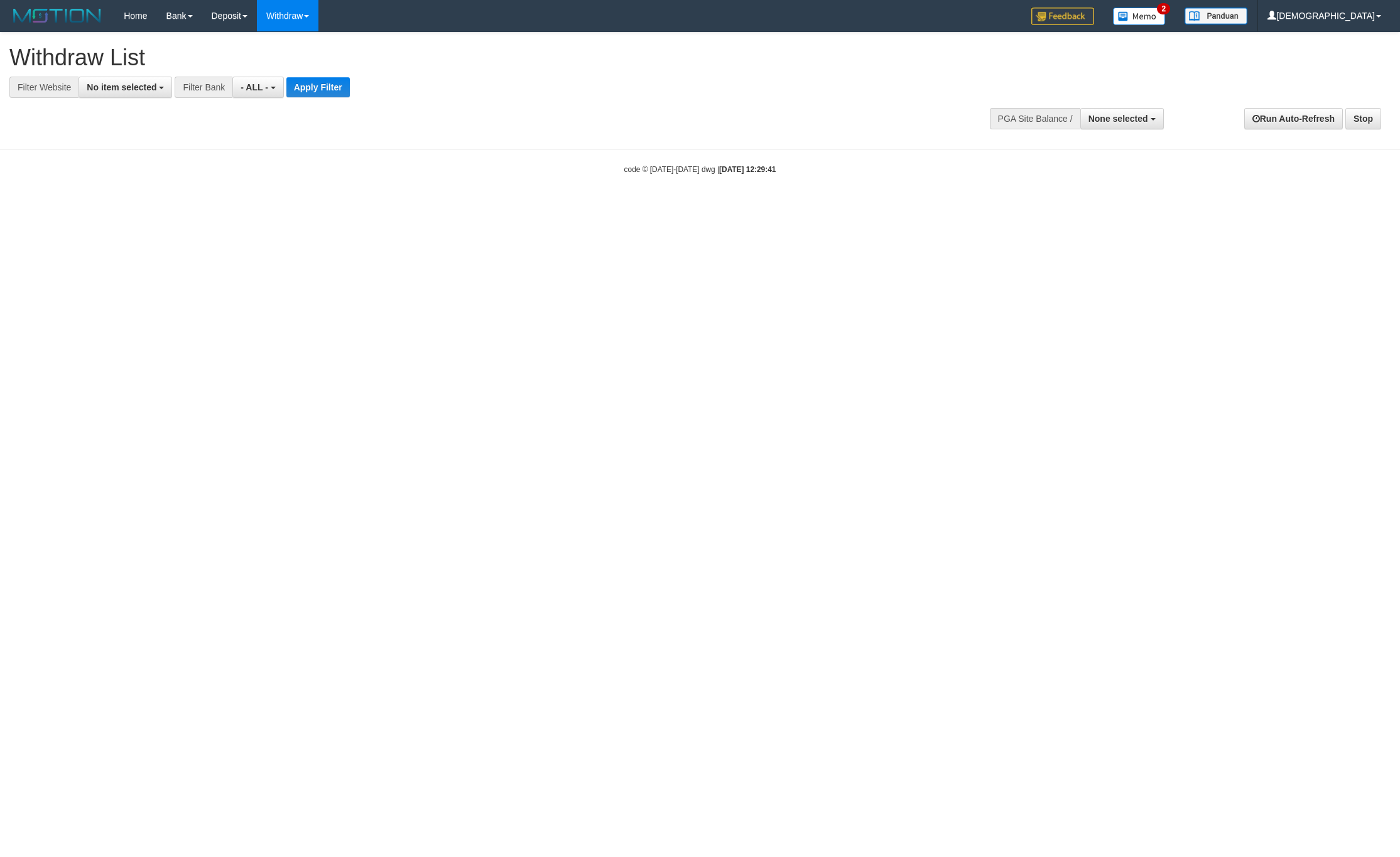
select select
click at [136, 98] on div at bounding box center [700, 98] width 1381 height 1
click at [136, 93] on button "No item selected" at bounding box center [125, 88] width 94 height 22
click at [158, 158] on b "SELECT GAME" at bounding box center [131, 154] width 63 height 10
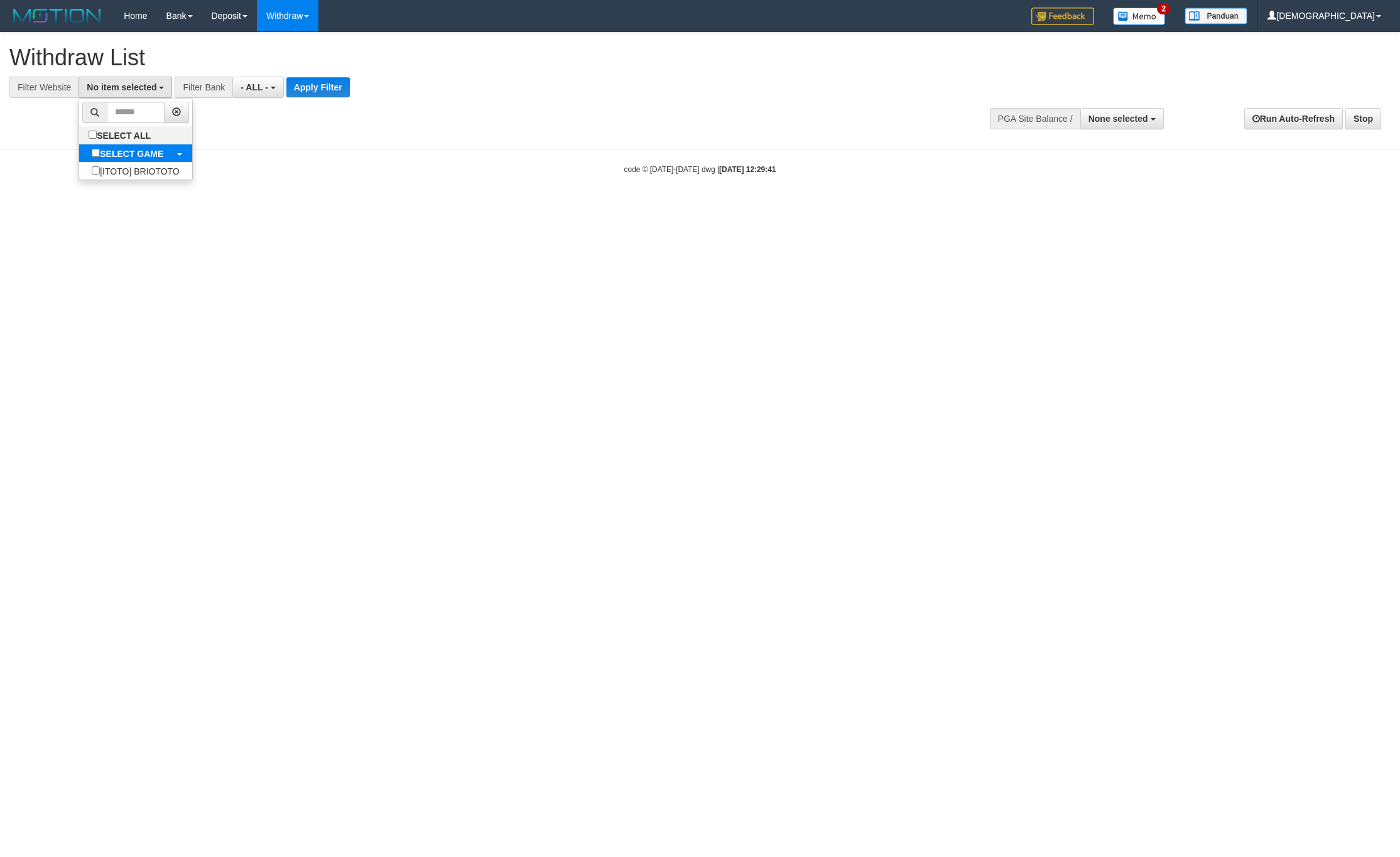
select select "****"
click at [276, 88] on span "- ALL -" at bounding box center [266, 87] width 28 height 10
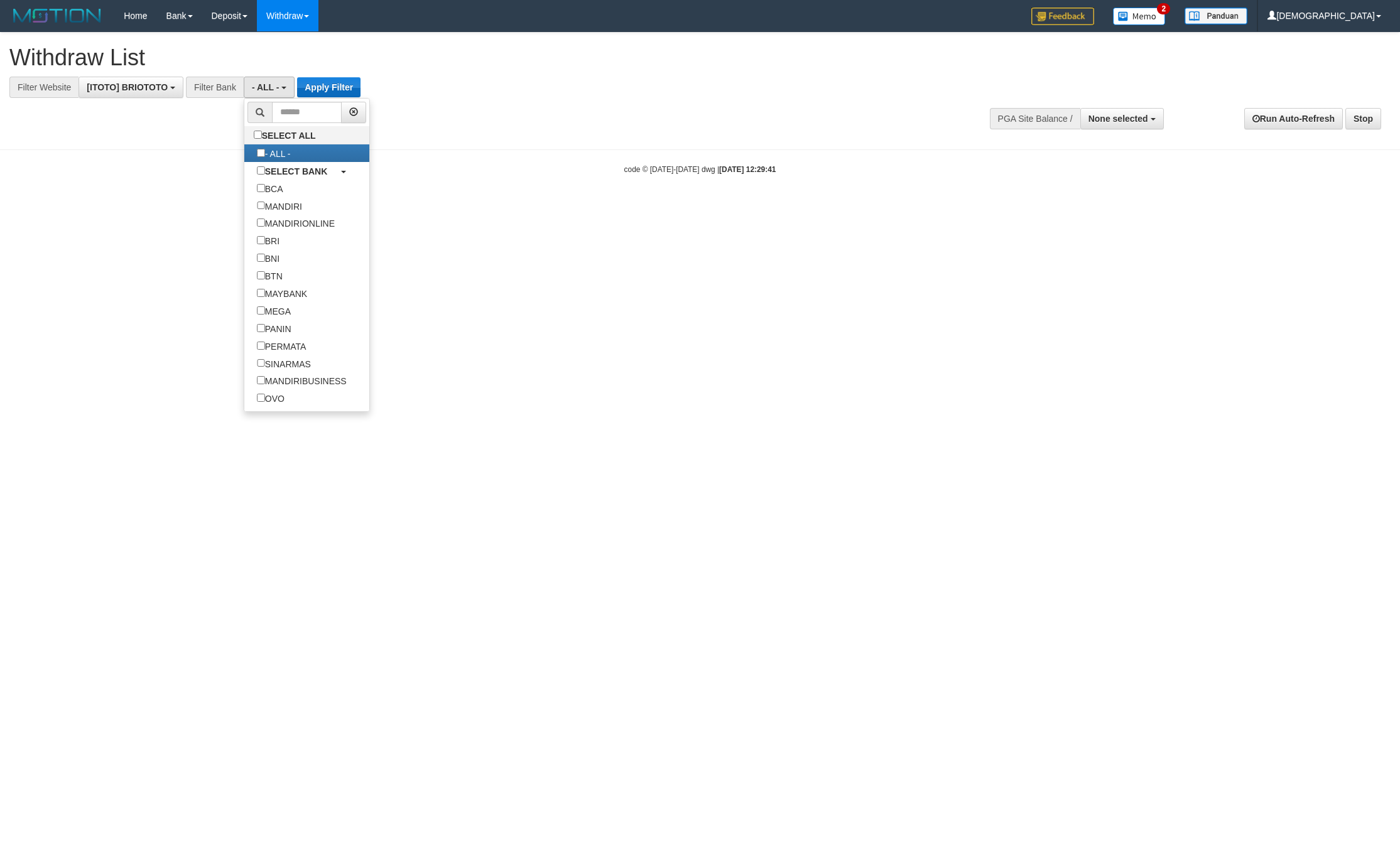
click at [357, 92] on div "**********" at bounding box center [387, 88] width 775 height 22
click at [327, 97] on button "Apply Filter" at bounding box center [328, 87] width 63 height 20
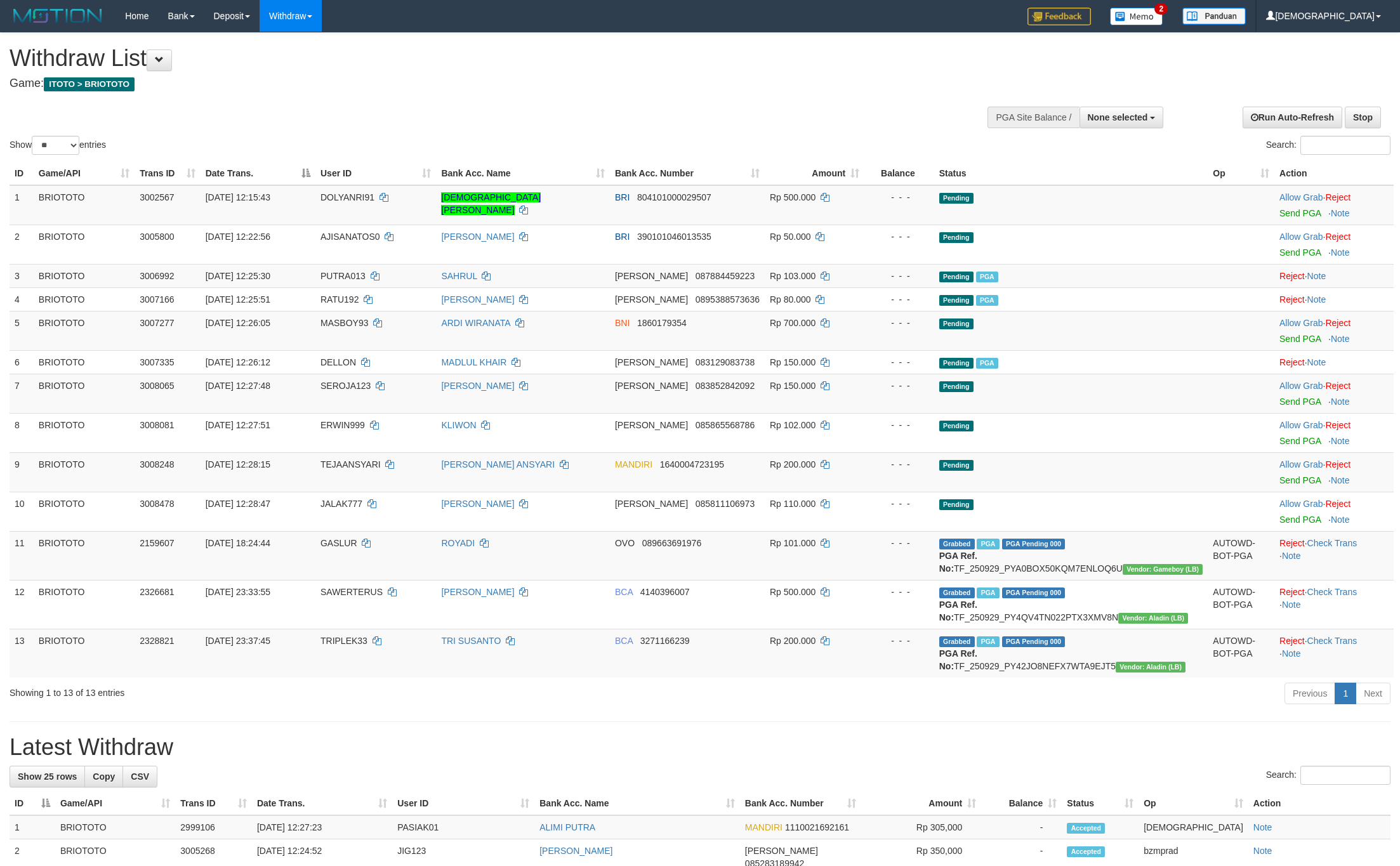
select select
select select "**"
drag, startPoint x: 1294, startPoint y: 211, endPoint x: 212, endPoint y: 308, distance: 1086.3
click at [1294, 211] on link "Send PGA" at bounding box center [1300, 213] width 41 height 10
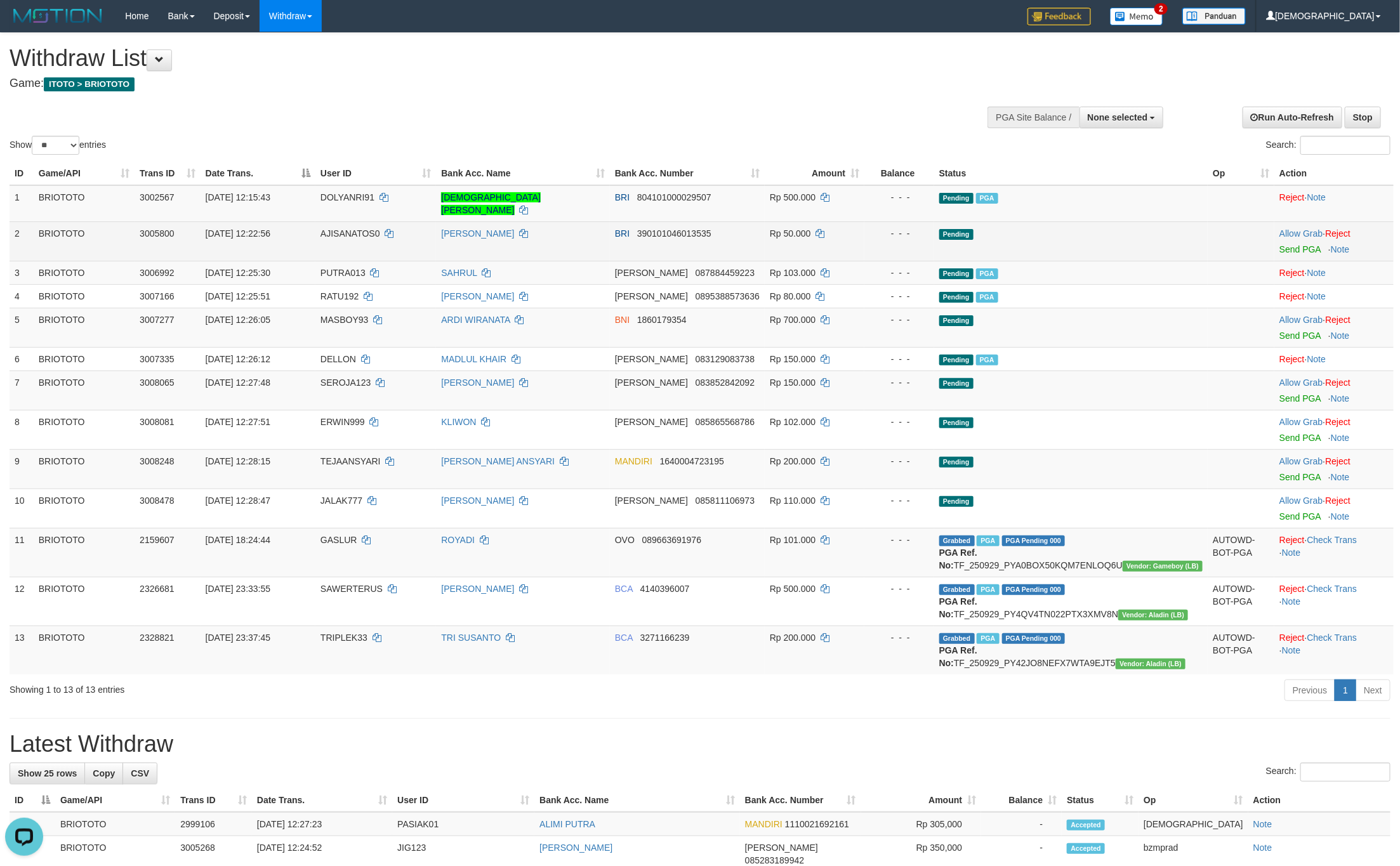
click at [1286, 230] on td "Allow Grab · Reject Send PGA · Note" at bounding box center [1334, 241] width 120 height 40
click at [1286, 244] on link "Send PGA" at bounding box center [1300, 249] width 41 height 10
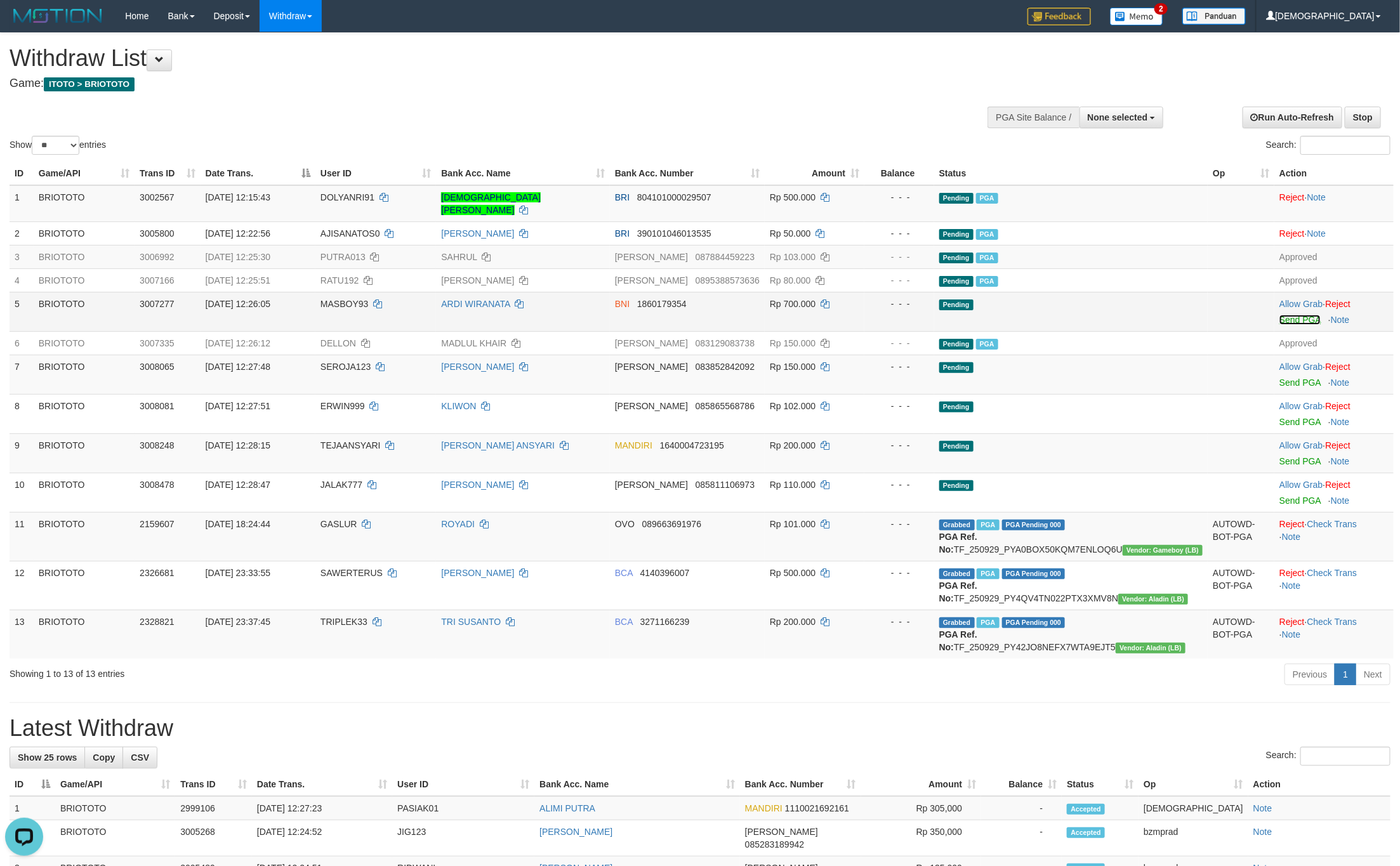
click at [1281, 315] on link "Send PGA" at bounding box center [1300, 319] width 41 height 10
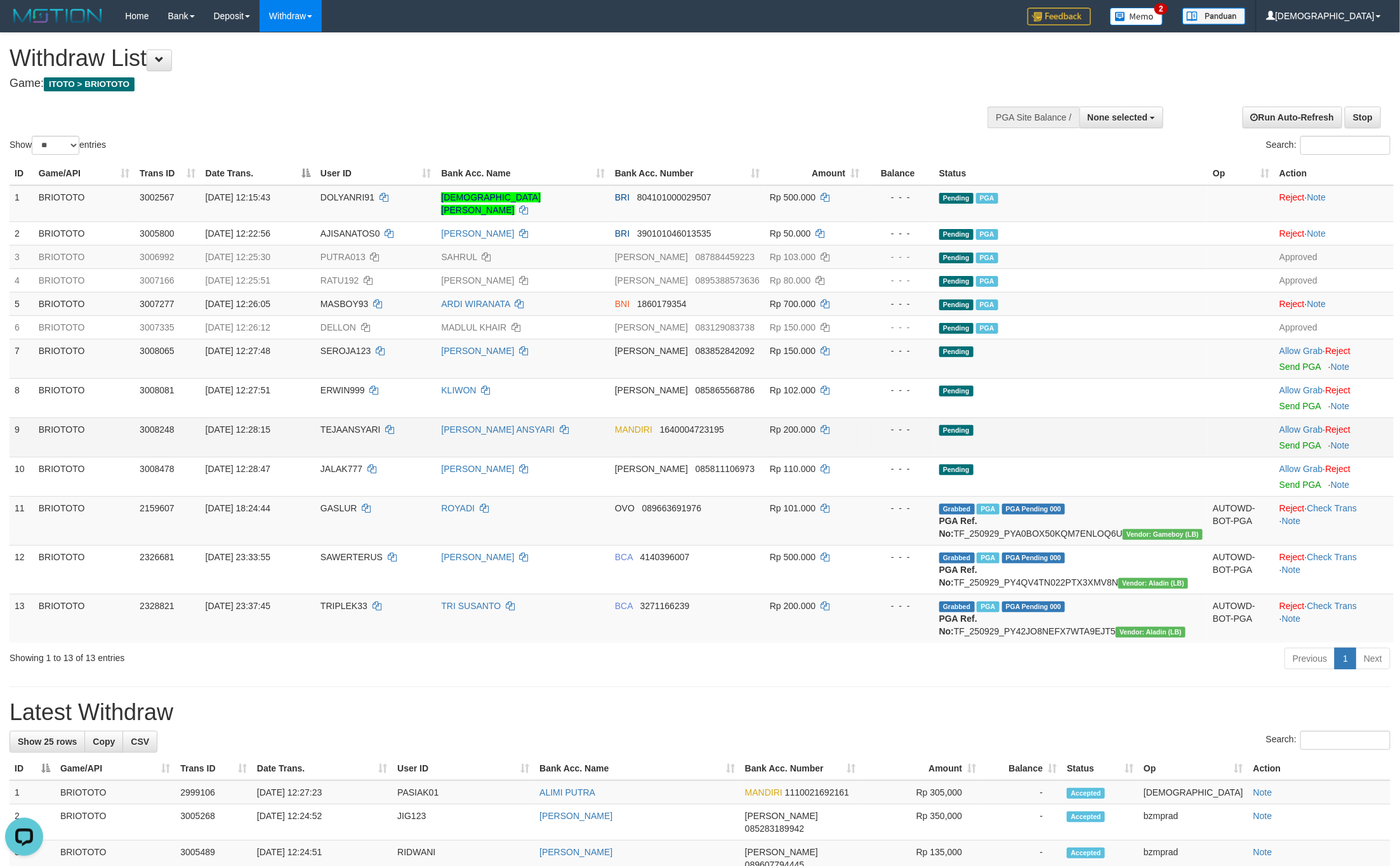
click at [1274, 428] on td "Allow Grab · Reject Send PGA · Note" at bounding box center [1334, 436] width 120 height 40
click at [1280, 440] on link "Send PGA" at bounding box center [1300, 445] width 41 height 10
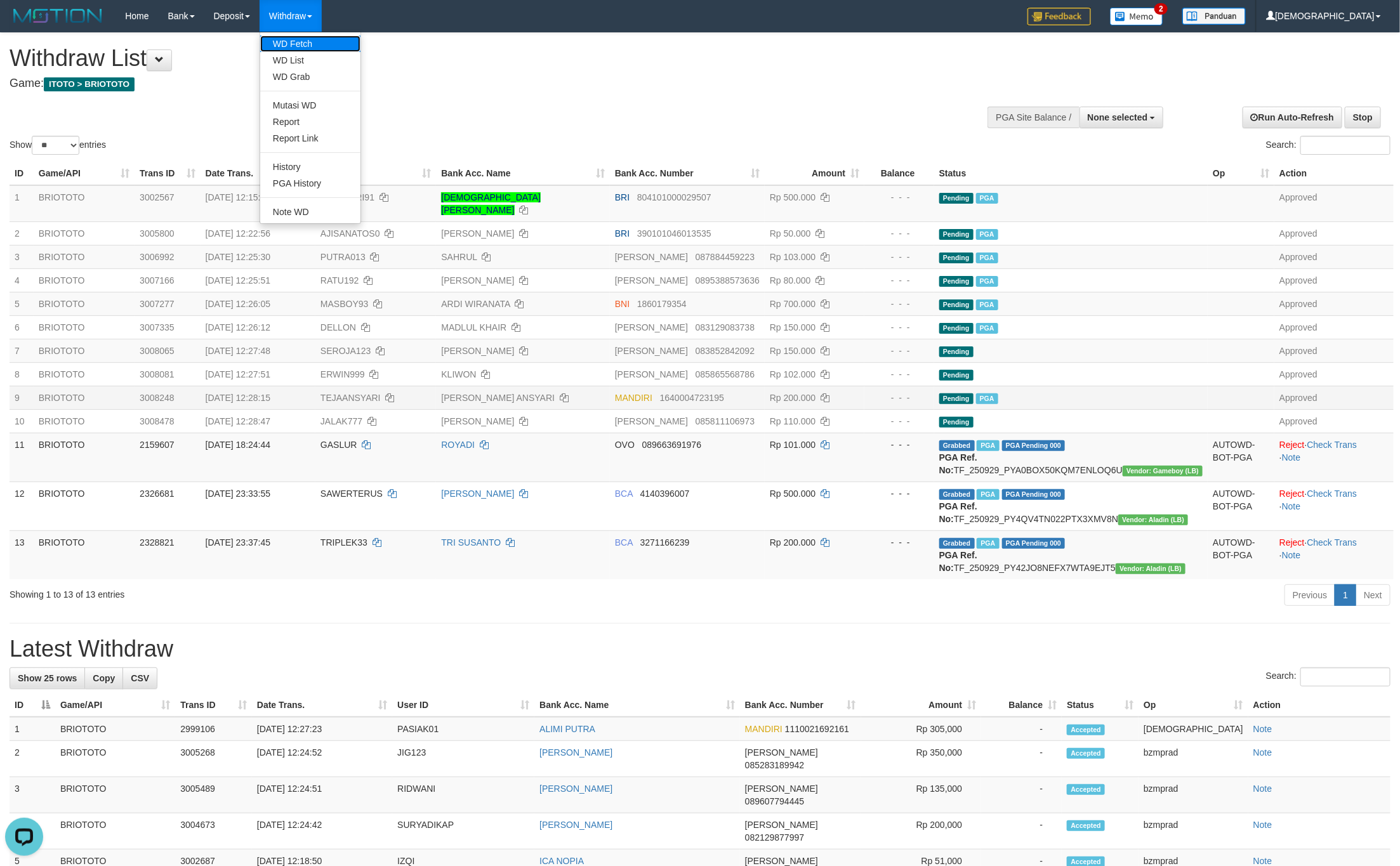
click at [301, 47] on link "WD Fetch" at bounding box center [310, 43] width 100 height 16
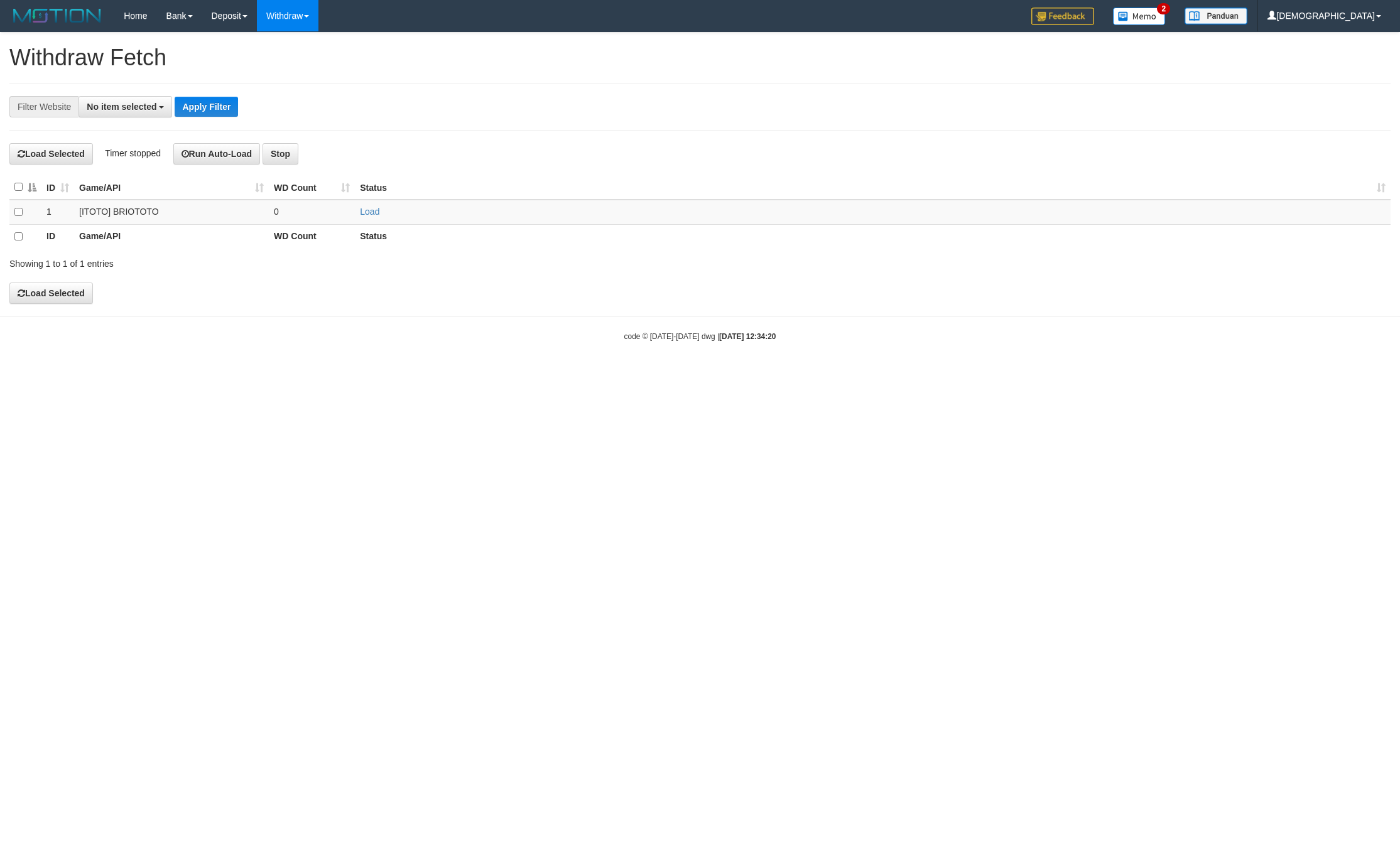
select select
click at [367, 221] on td "Load" at bounding box center [872, 212] width 1036 height 25
click at [372, 211] on link "Load" at bounding box center [369, 211] width 19 height 10
click at [334, 214] on td "..." at bounding box center [312, 212] width 86 height 25
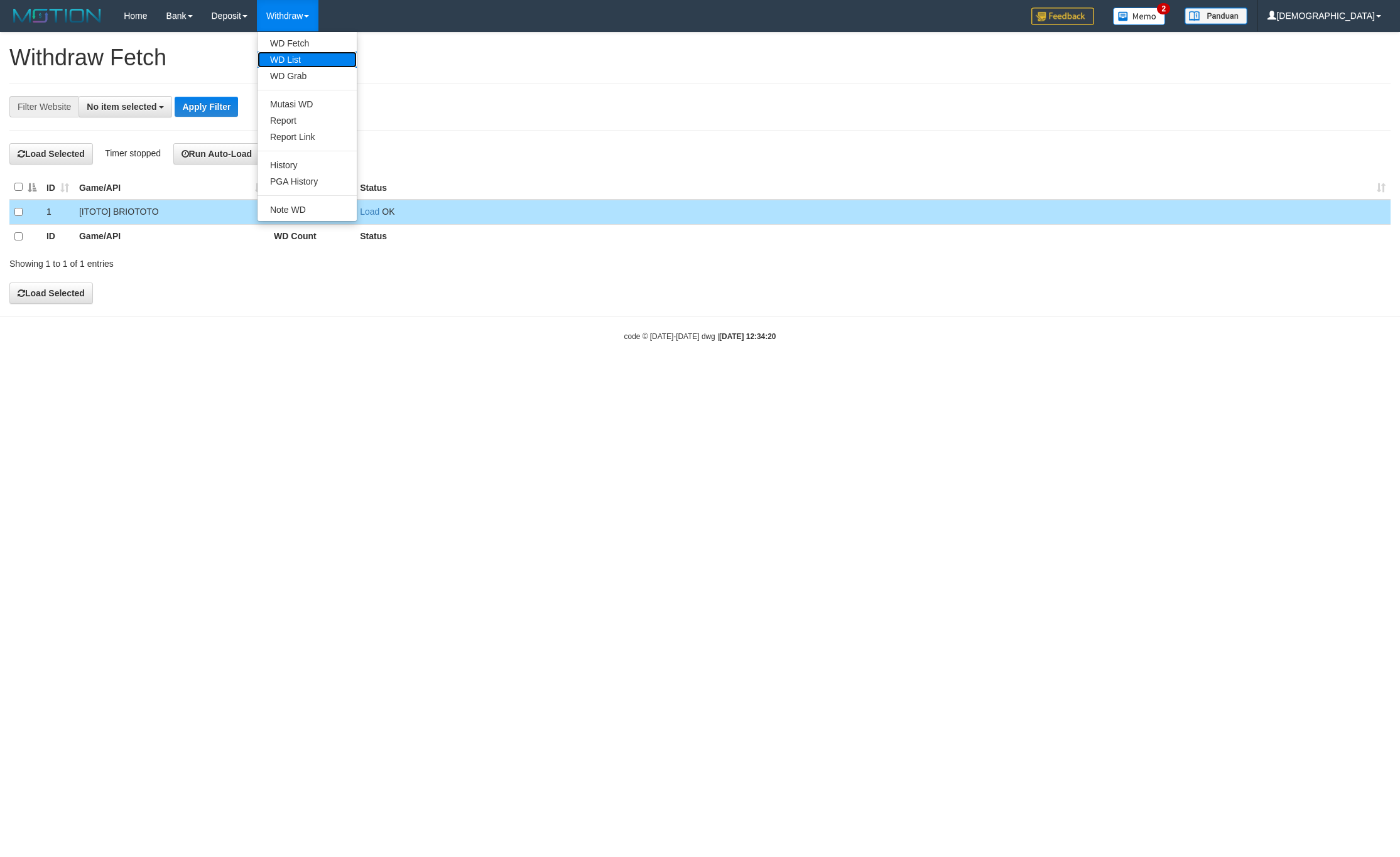
click at [294, 57] on link "WD List" at bounding box center [307, 59] width 99 height 16
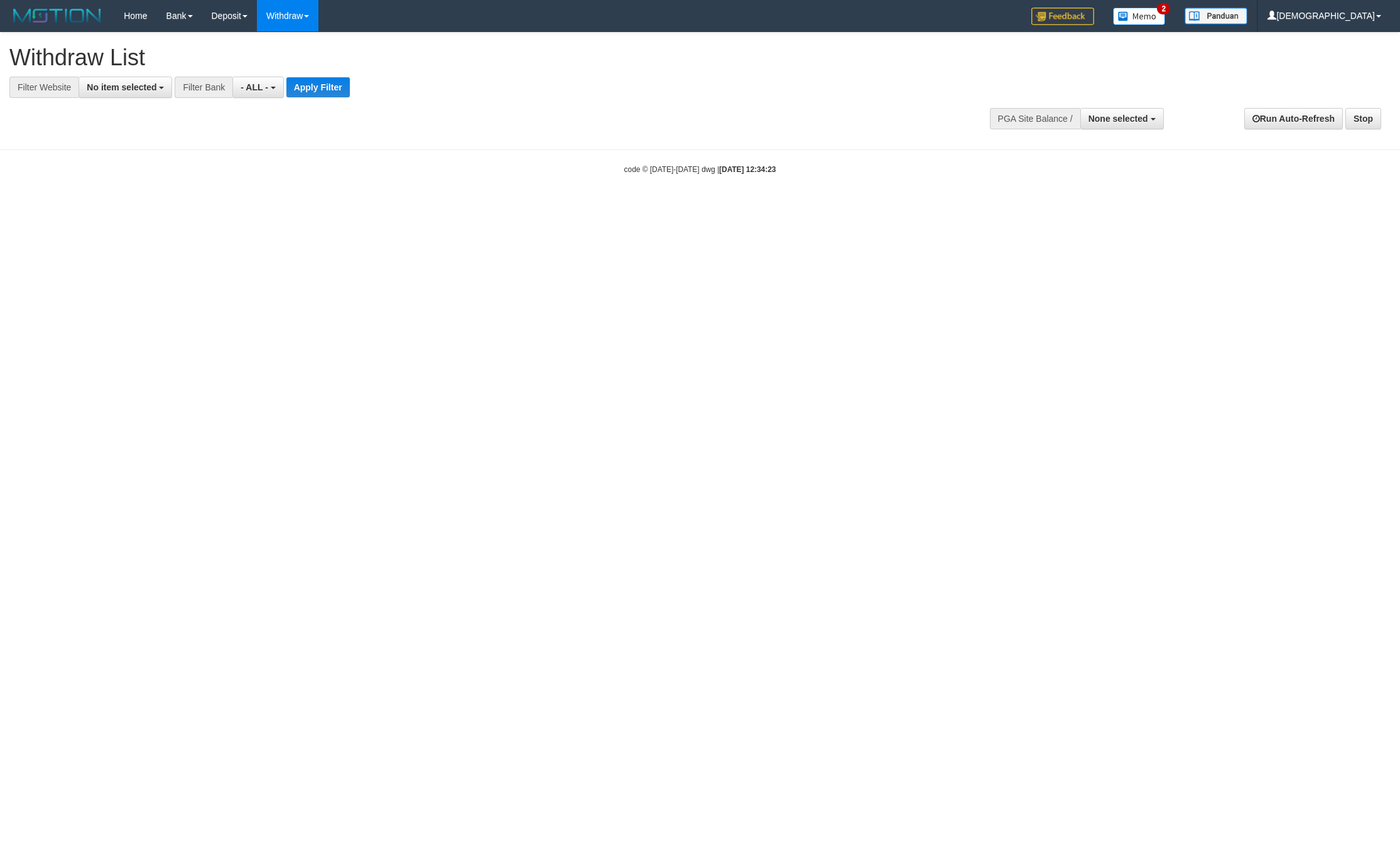
select select
click at [127, 83] on span "No item selected" at bounding box center [121, 87] width 70 height 10
click at [121, 151] on label "SELECT GAME" at bounding box center [128, 153] width 97 height 18
select select "****"
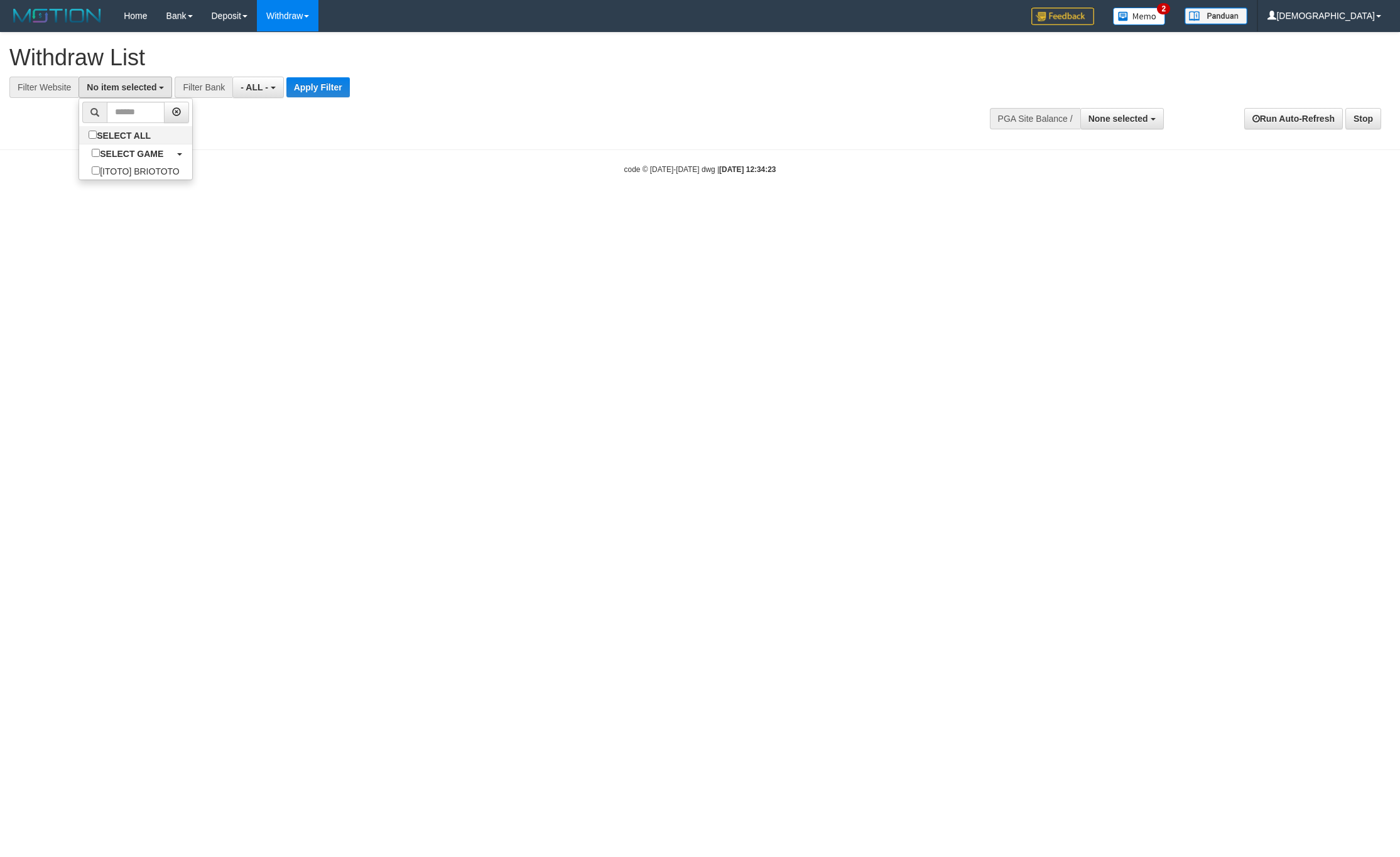
scroll to position [12, 0]
click at [319, 91] on button "Apply Filter" at bounding box center [328, 87] width 63 height 20
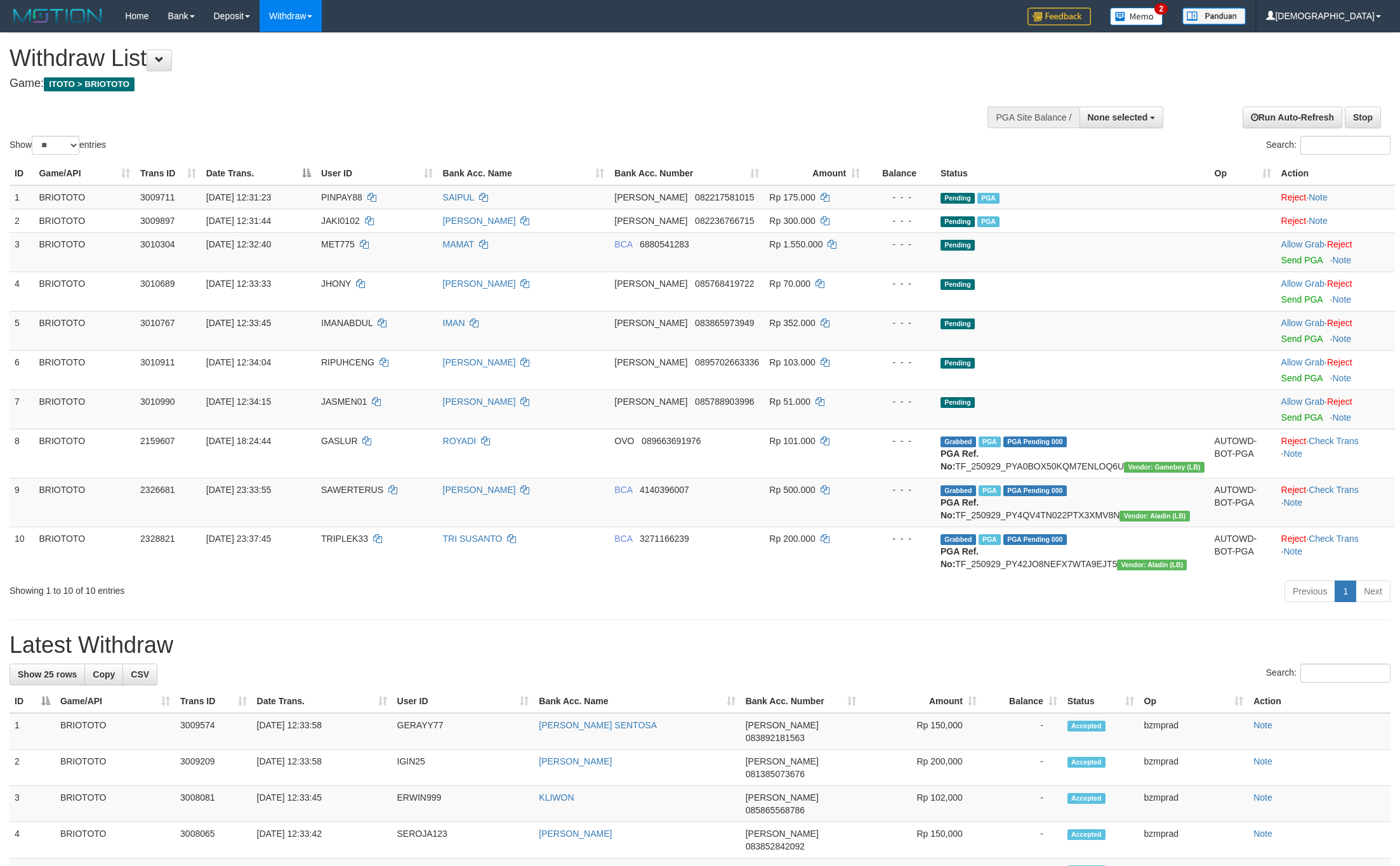
select select
select select "**"
click at [1286, 259] on link "Send PGA" at bounding box center [1301, 259] width 41 height 10
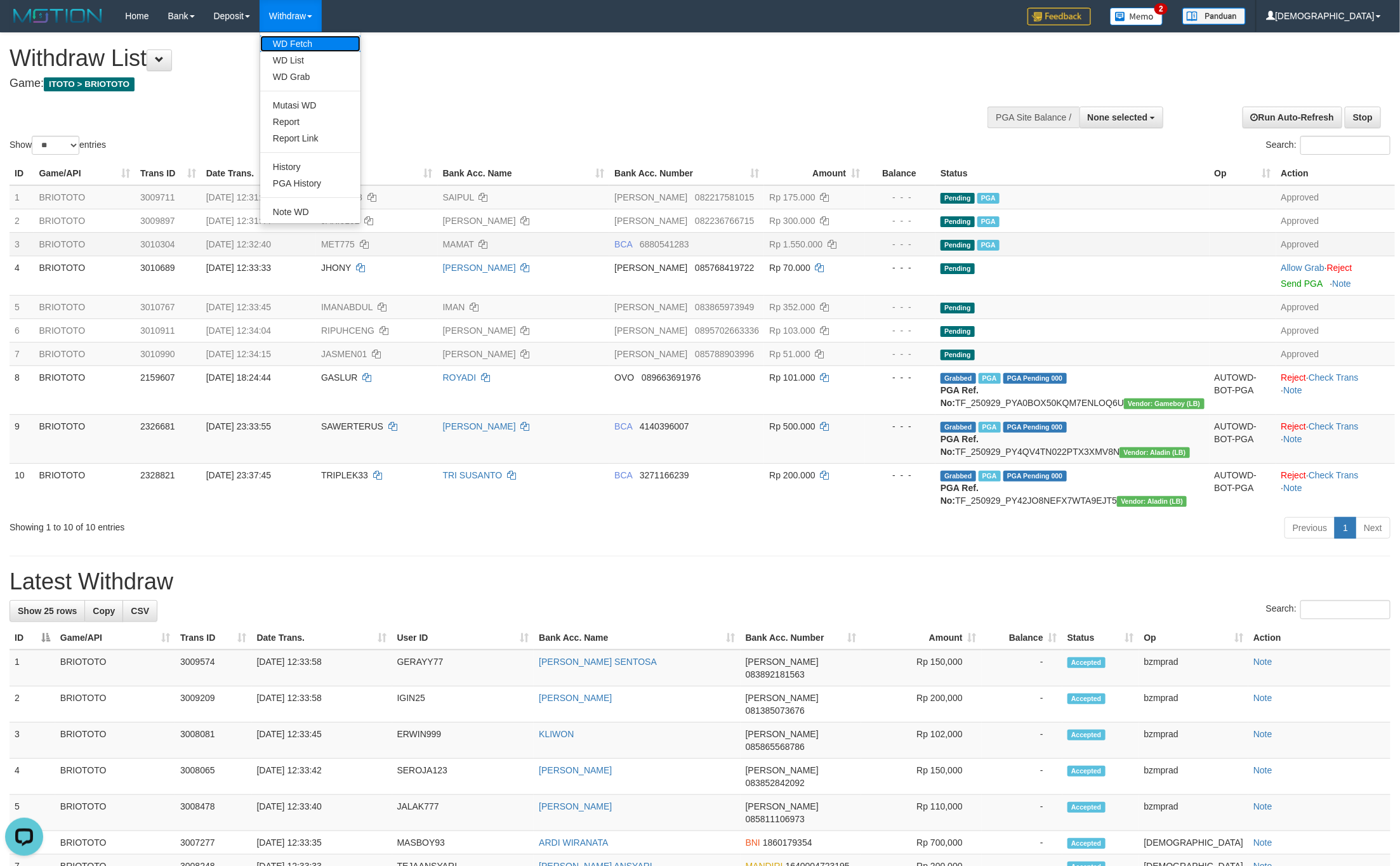
click at [291, 38] on link "WD Fetch" at bounding box center [310, 43] width 100 height 16
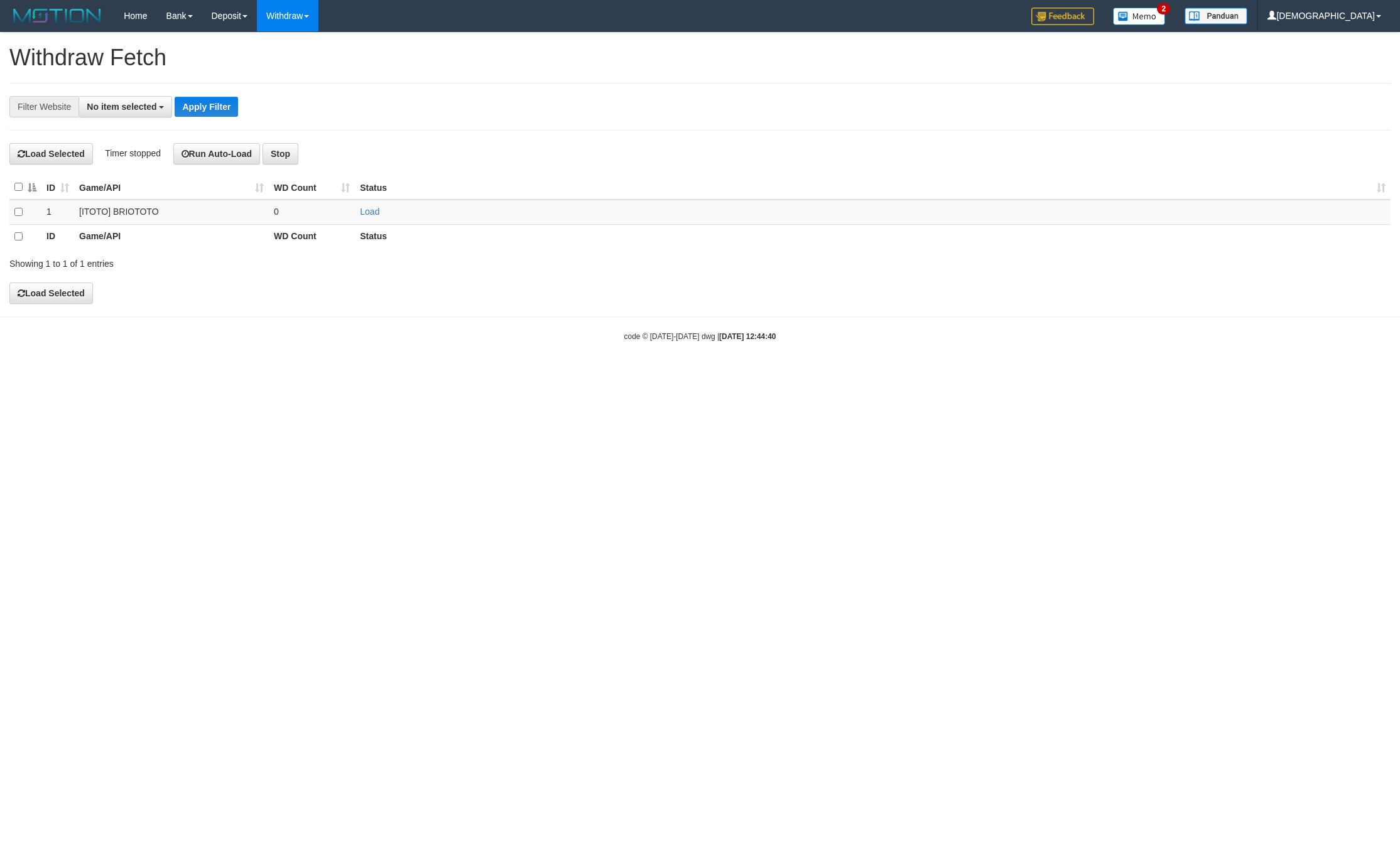
select select
click at [366, 211] on link "Load" at bounding box center [369, 211] width 19 height 10
click at [364, 213] on link "Load" at bounding box center [369, 211] width 19 height 10
click at [331, 215] on td "4" at bounding box center [312, 212] width 86 height 25
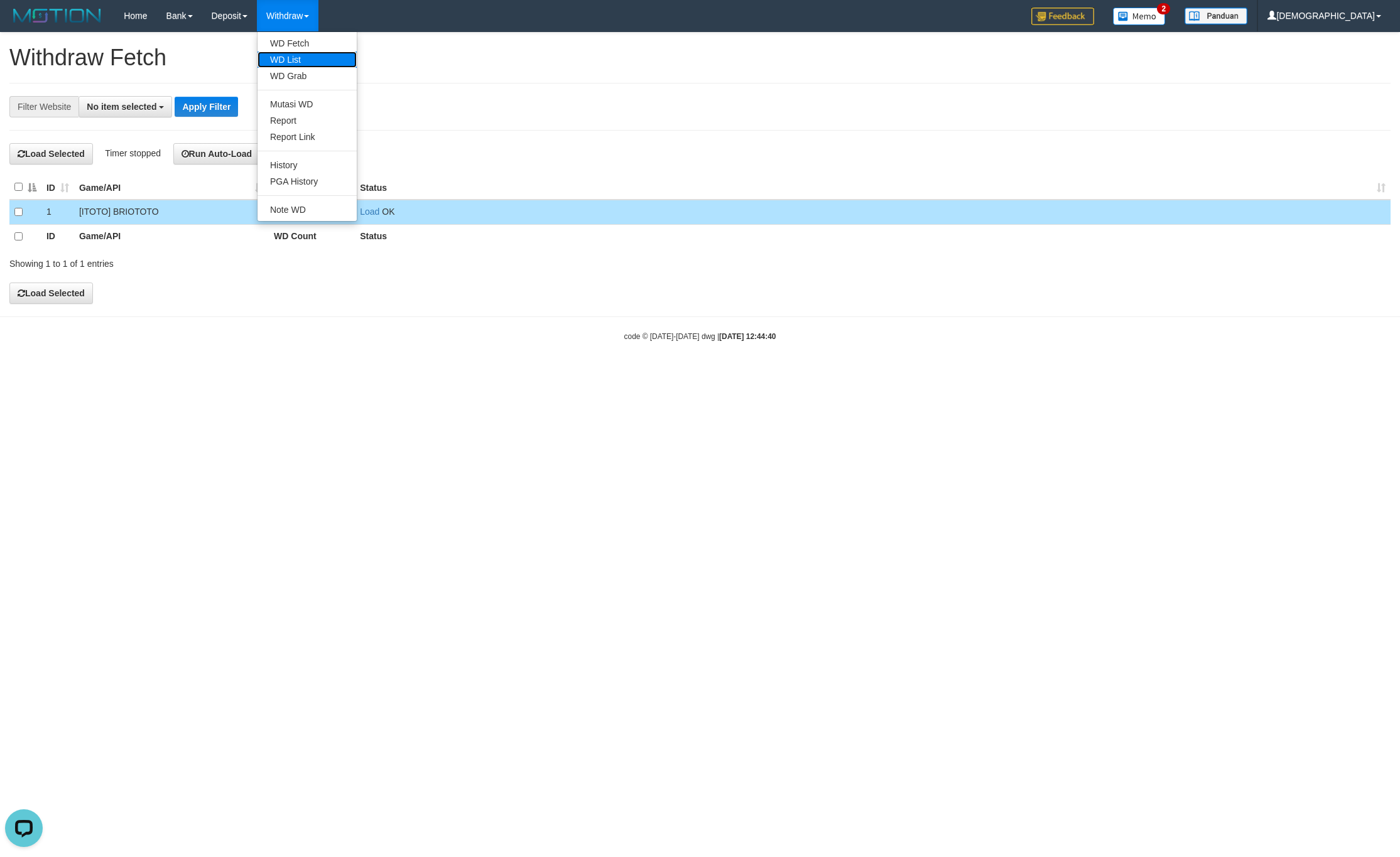
click at [290, 57] on link "WD List" at bounding box center [307, 59] width 99 height 16
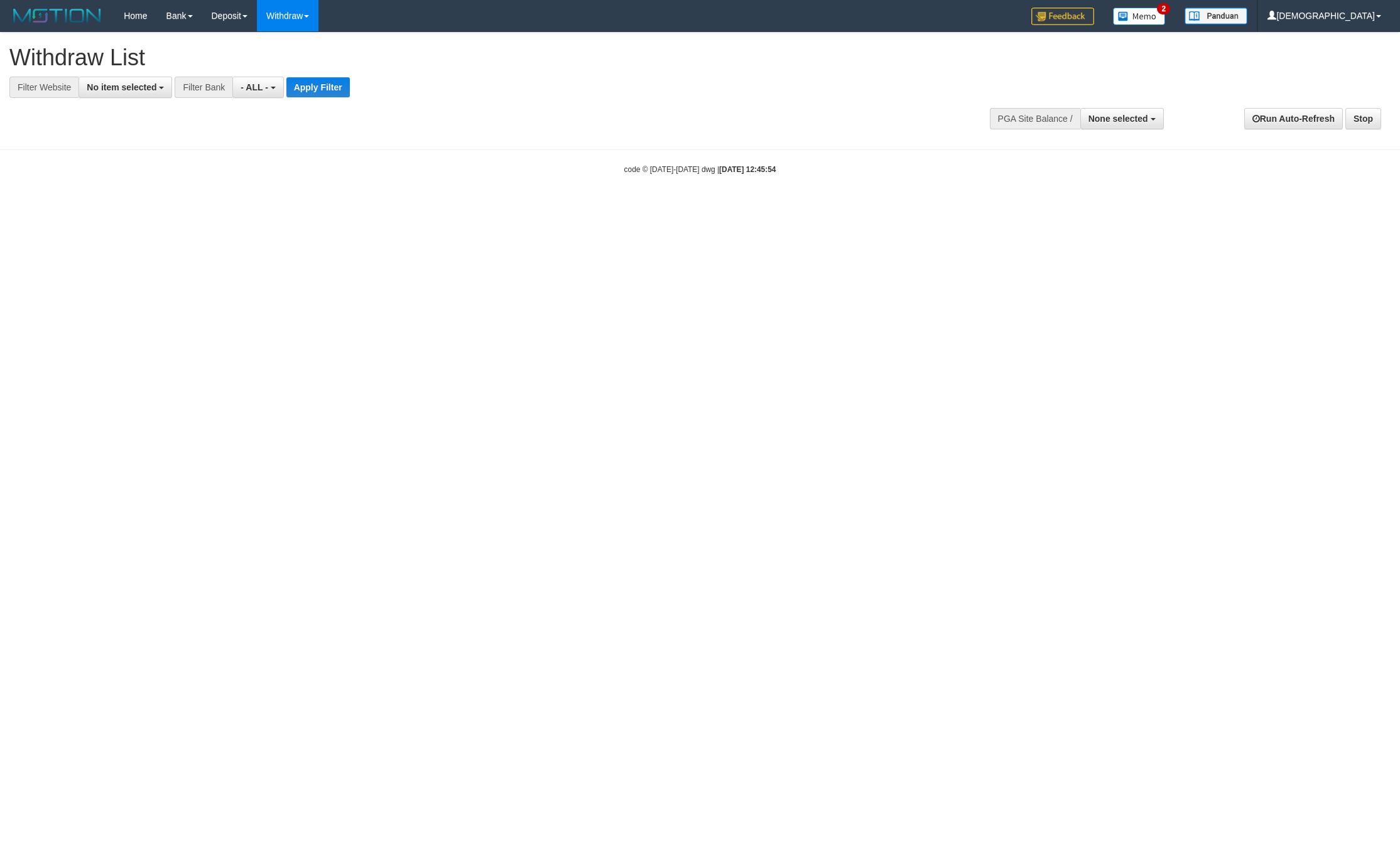
select select
drag, startPoint x: 130, startPoint y: 91, endPoint x: 130, endPoint y: 121, distance: 30.0
click at [130, 91] on span "No item selected" at bounding box center [121, 87] width 70 height 10
click at [121, 159] on b "SELECT GAME" at bounding box center [131, 154] width 63 height 10
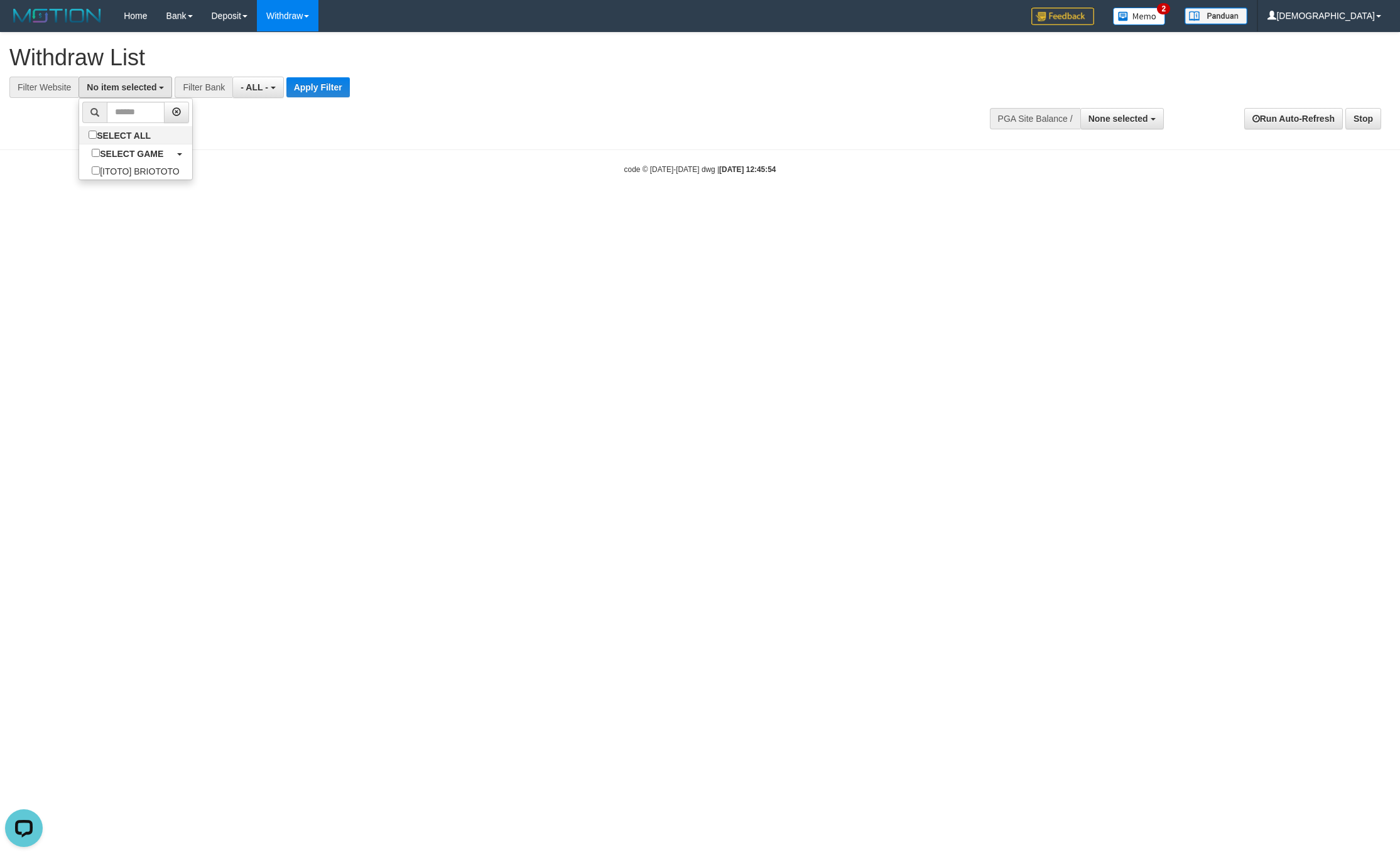
select select "****"
click at [311, 87] on button "Apply Filter" at bounding box center [328, 87] width 63 height 20
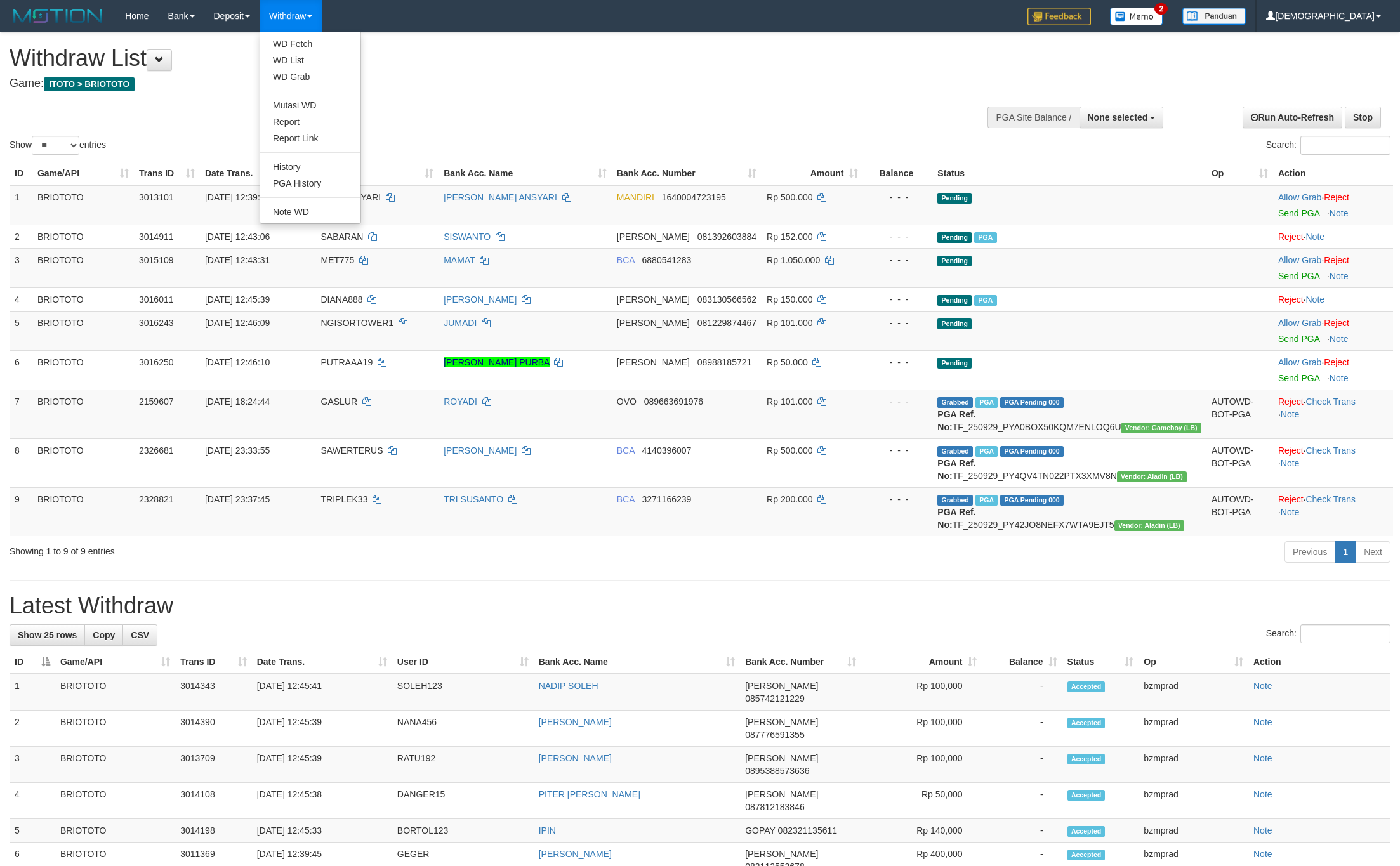
select select
select select "**"
click at [1278, 210] on link "Send PGA" at bounding box center [1298, 213] width 41 height 10
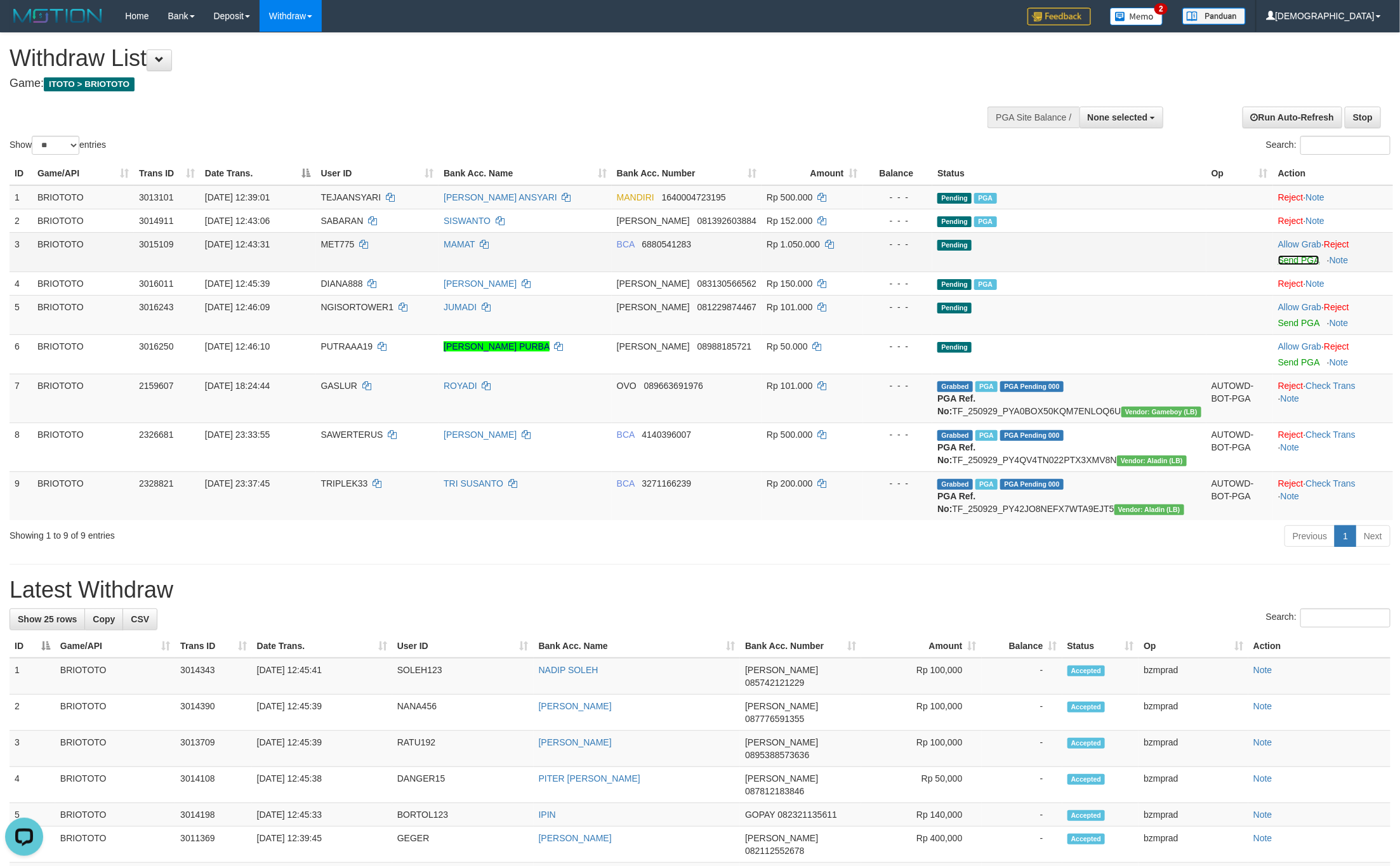
click at [1287, 261] on link "Send PGA" at bounding box center [1298, 259] width 41 height 10
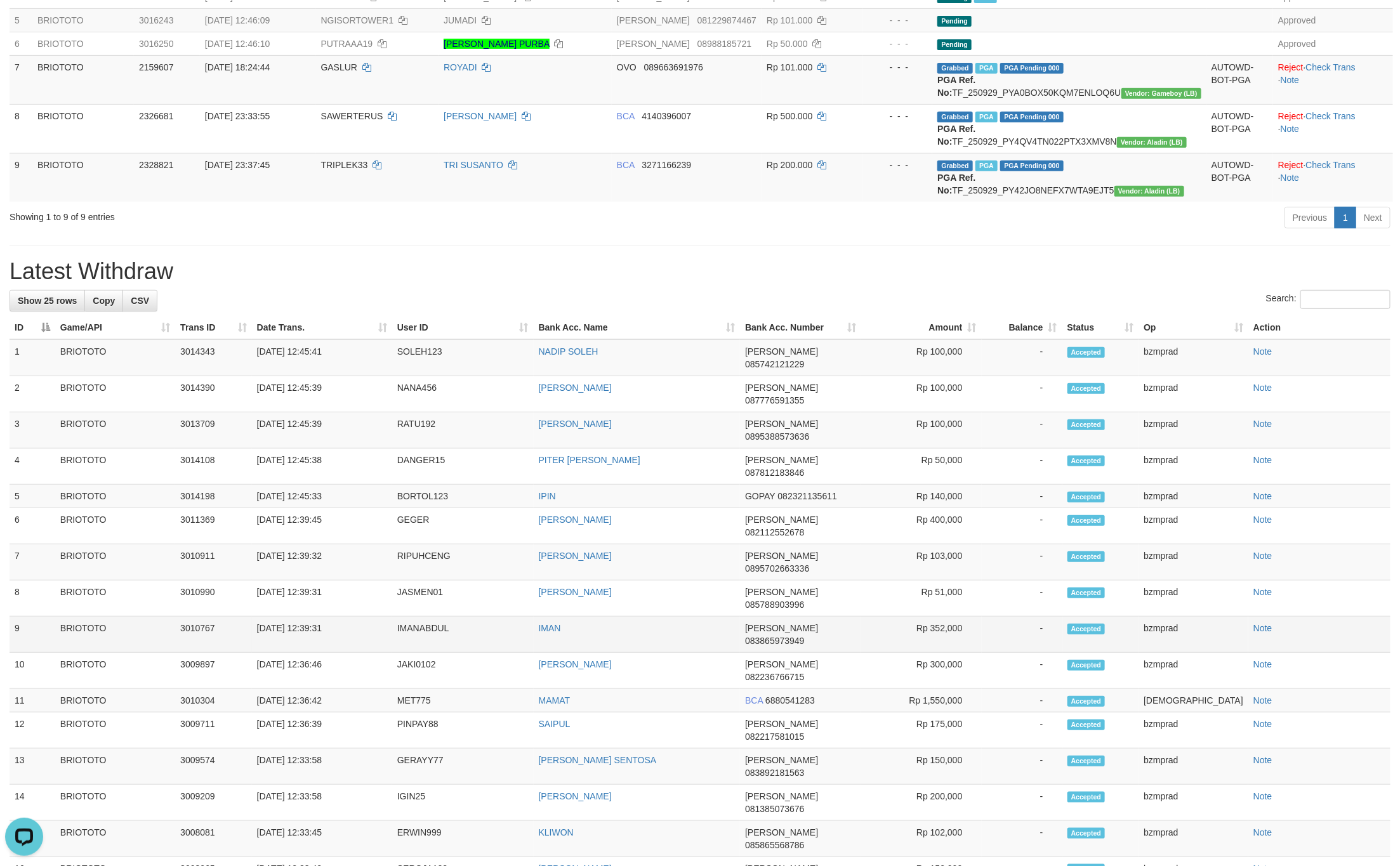
scroll to position [476, 0]
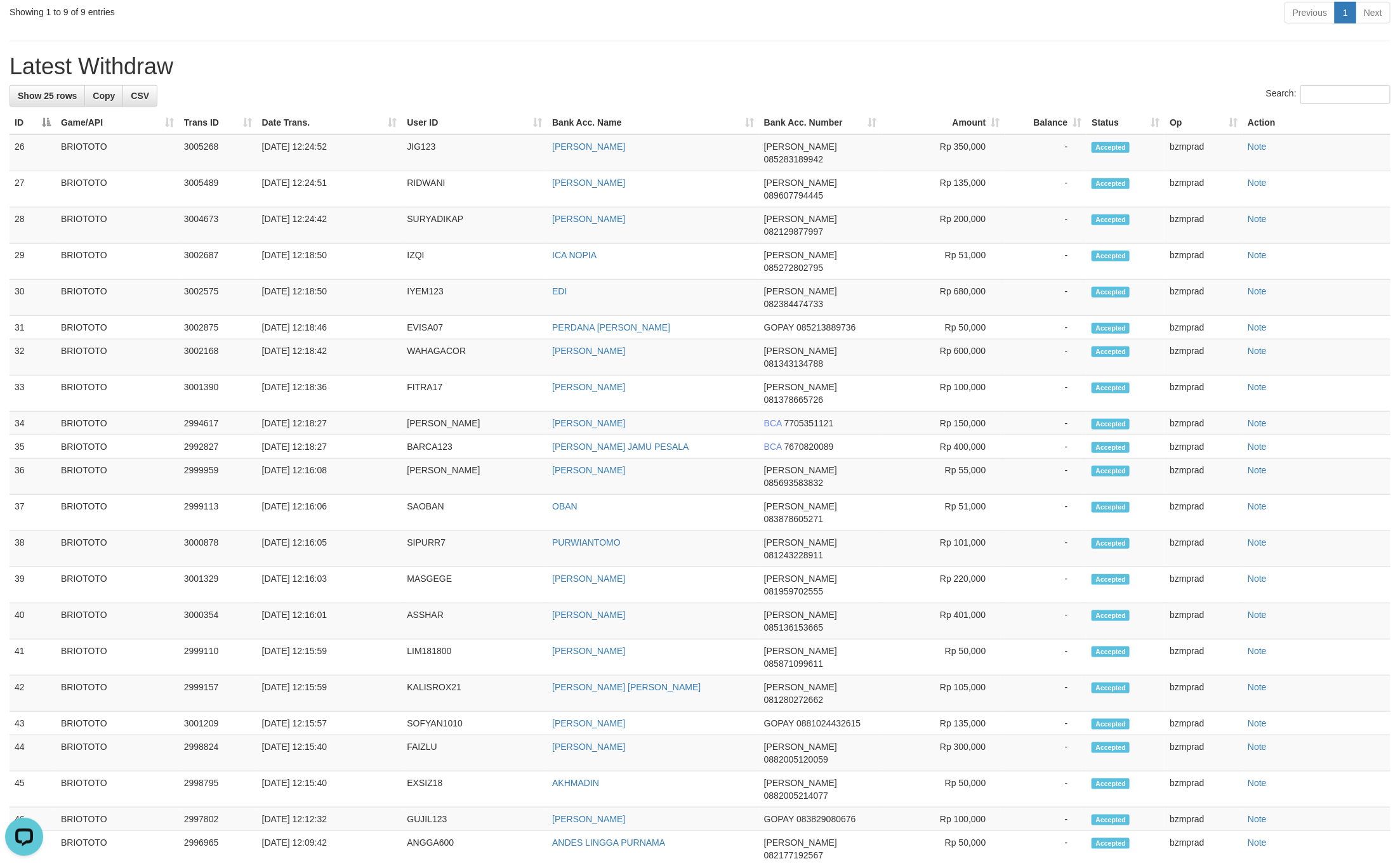
drag, startPoint x: 1311, startPoint y: 832, endPoint x: 1320, endPoint y: 832, distance: 9.0
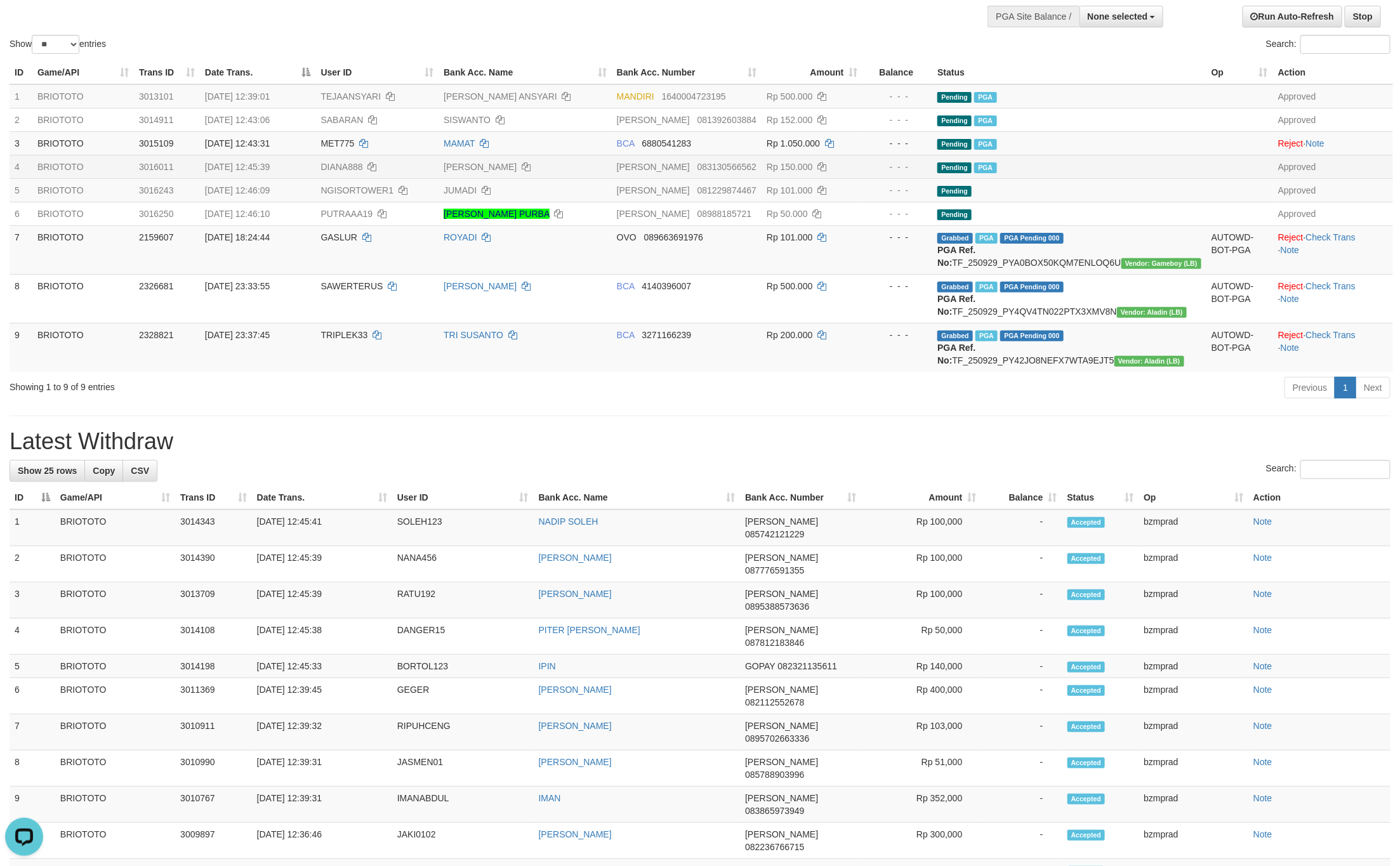
scroll to position [0, 0]
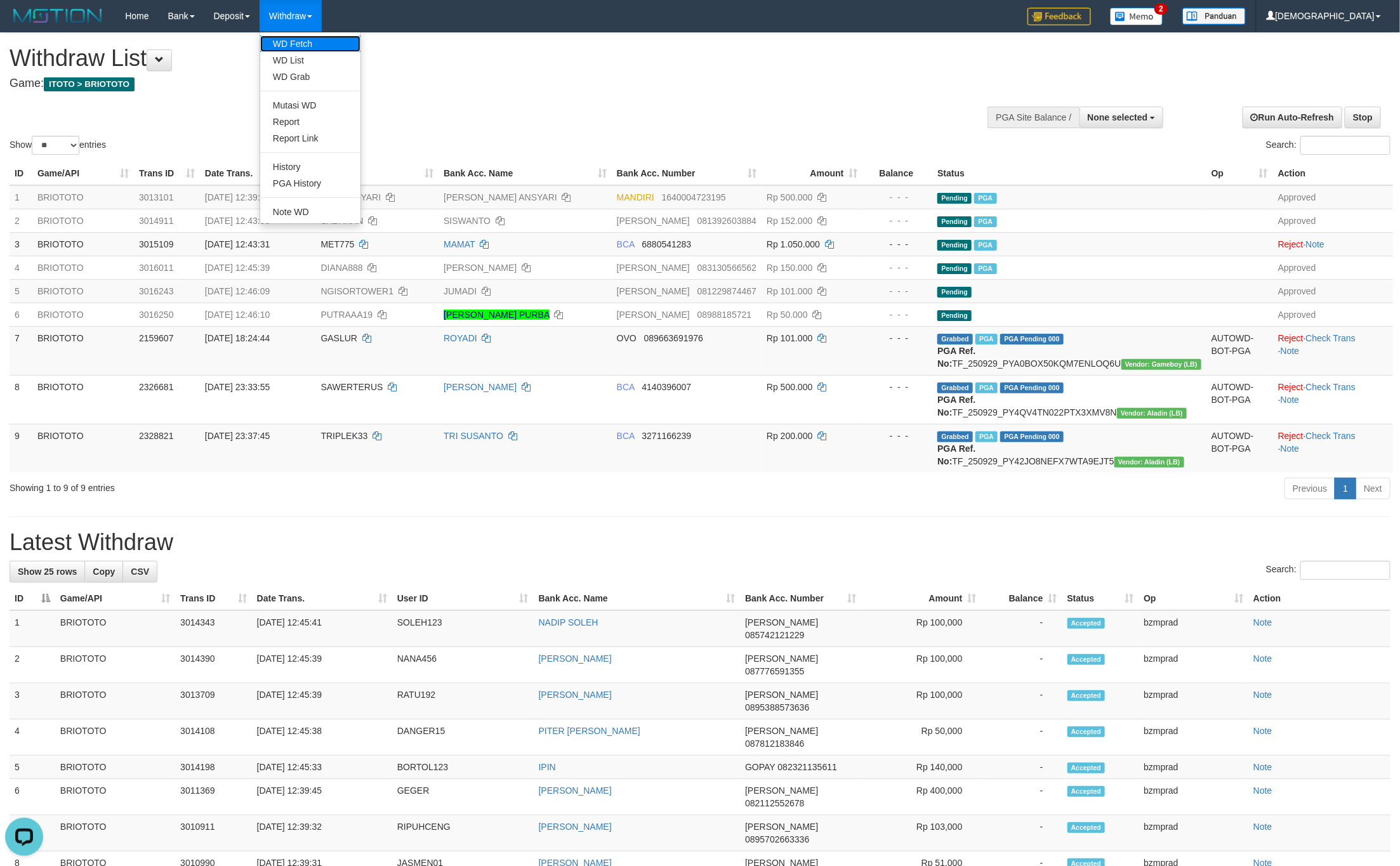
click at [308, 37] on link "WD Fetch" at bounding box center [310, 43] width 100 height 16
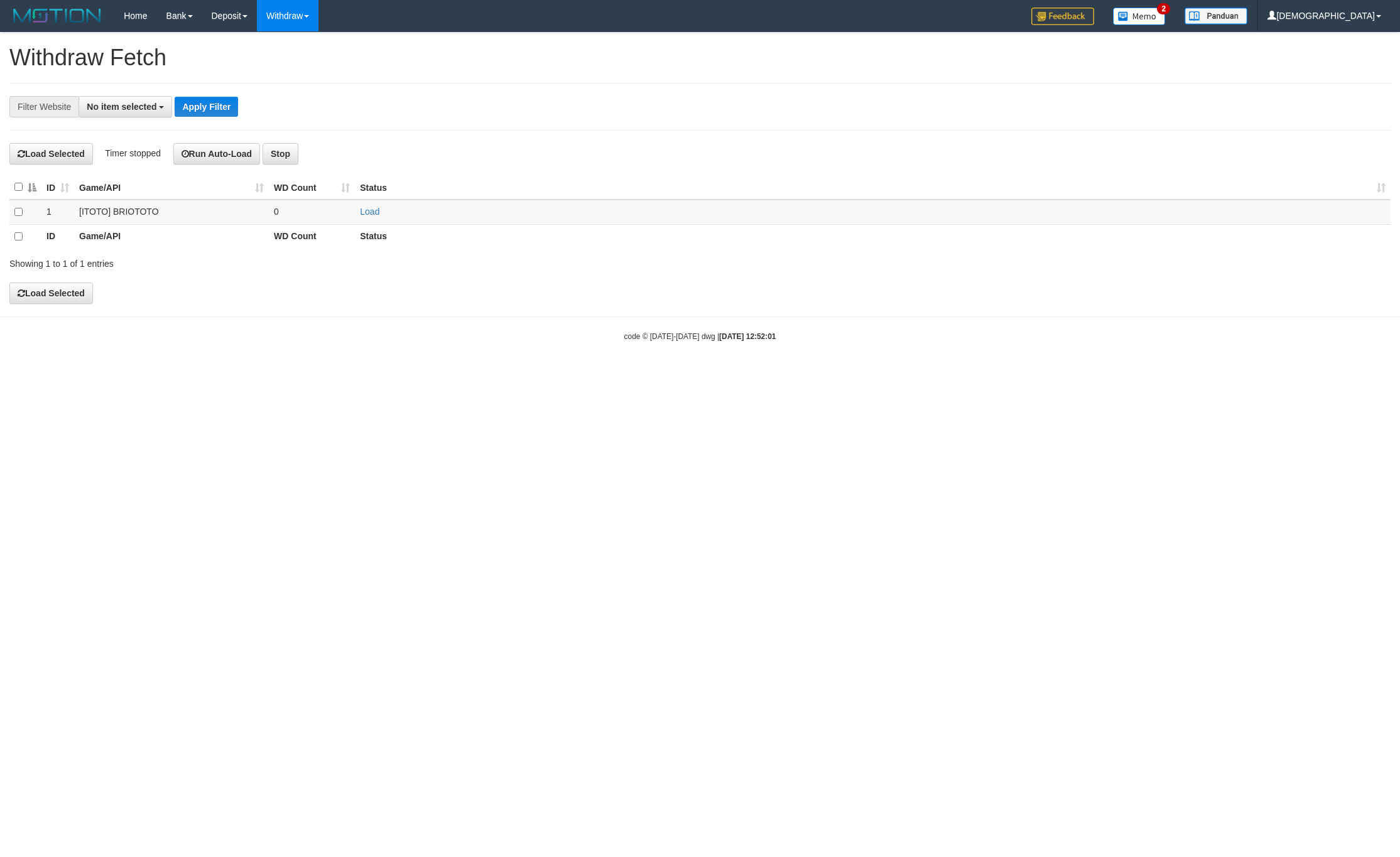
select select
click at [373, 211] on link "Load" at bounding box center [369, 211] width 19 height 10
click at [279, 213] on span "..." at bounding box center [278, 211] width 8 height 10
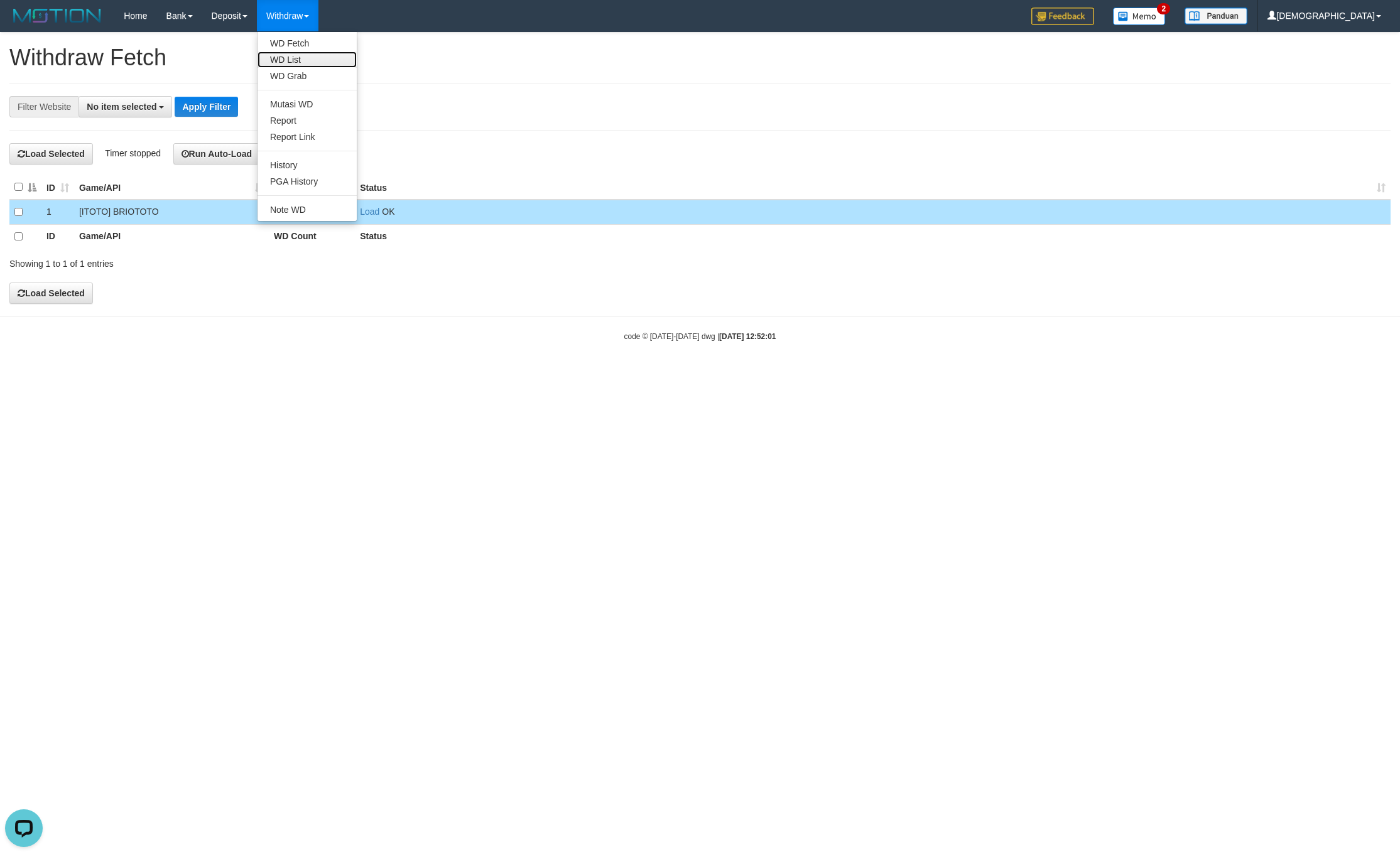
drag, startPoint x: 289, startPoint y: 53, endPoint x: 257, endPoint y: 88, distance: 47.4
click at [290, 53] on link "WD List" at bounding box center [307, 59] width 99 height 16
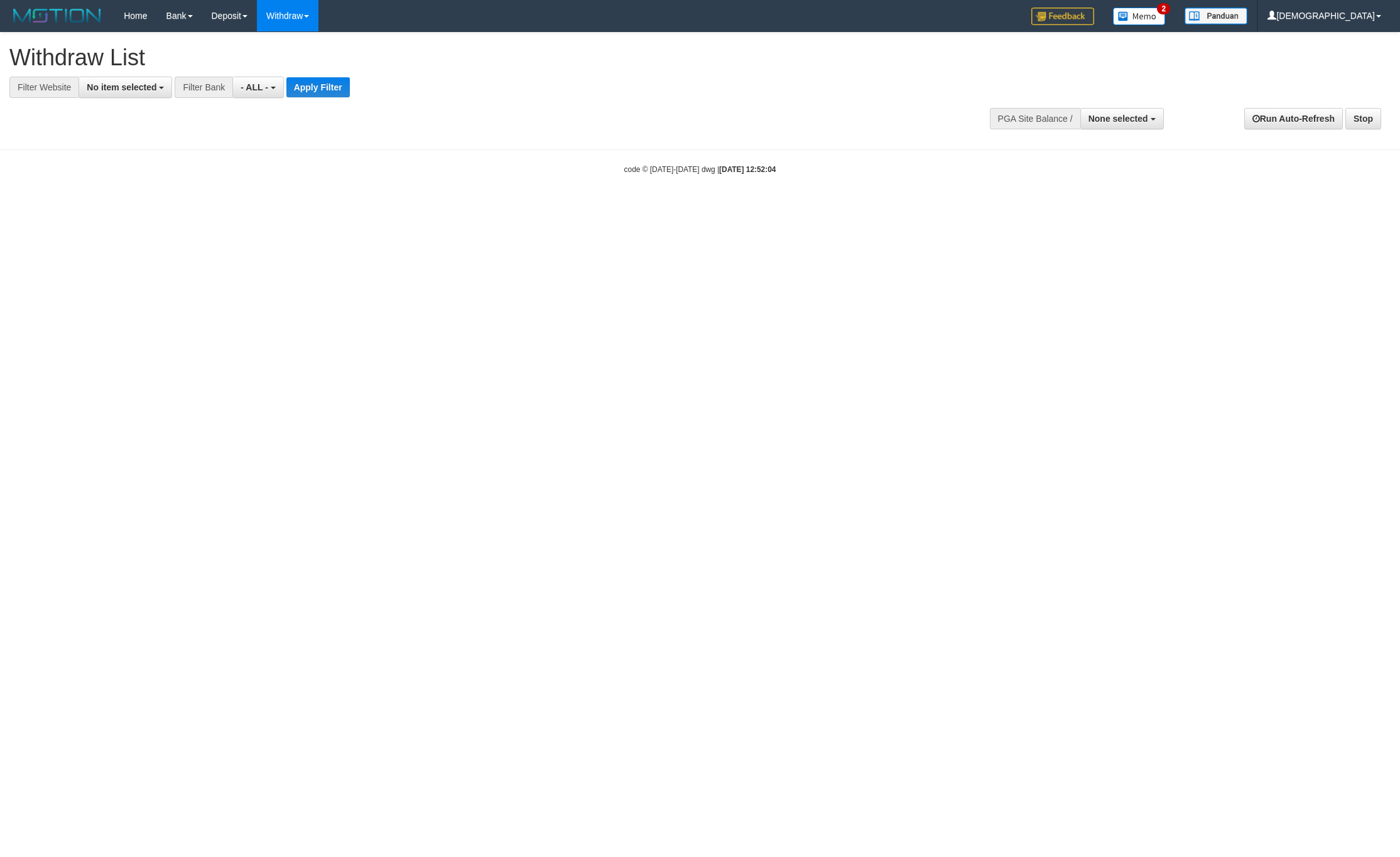
select select
click at [151, 92] on button "No item selected" at bounding box center [125, 88] width 94 height 22
click at [171, 153] on label "SELECT GAME" at bounding box center [128, 153] width 97 height 18
select select "****"
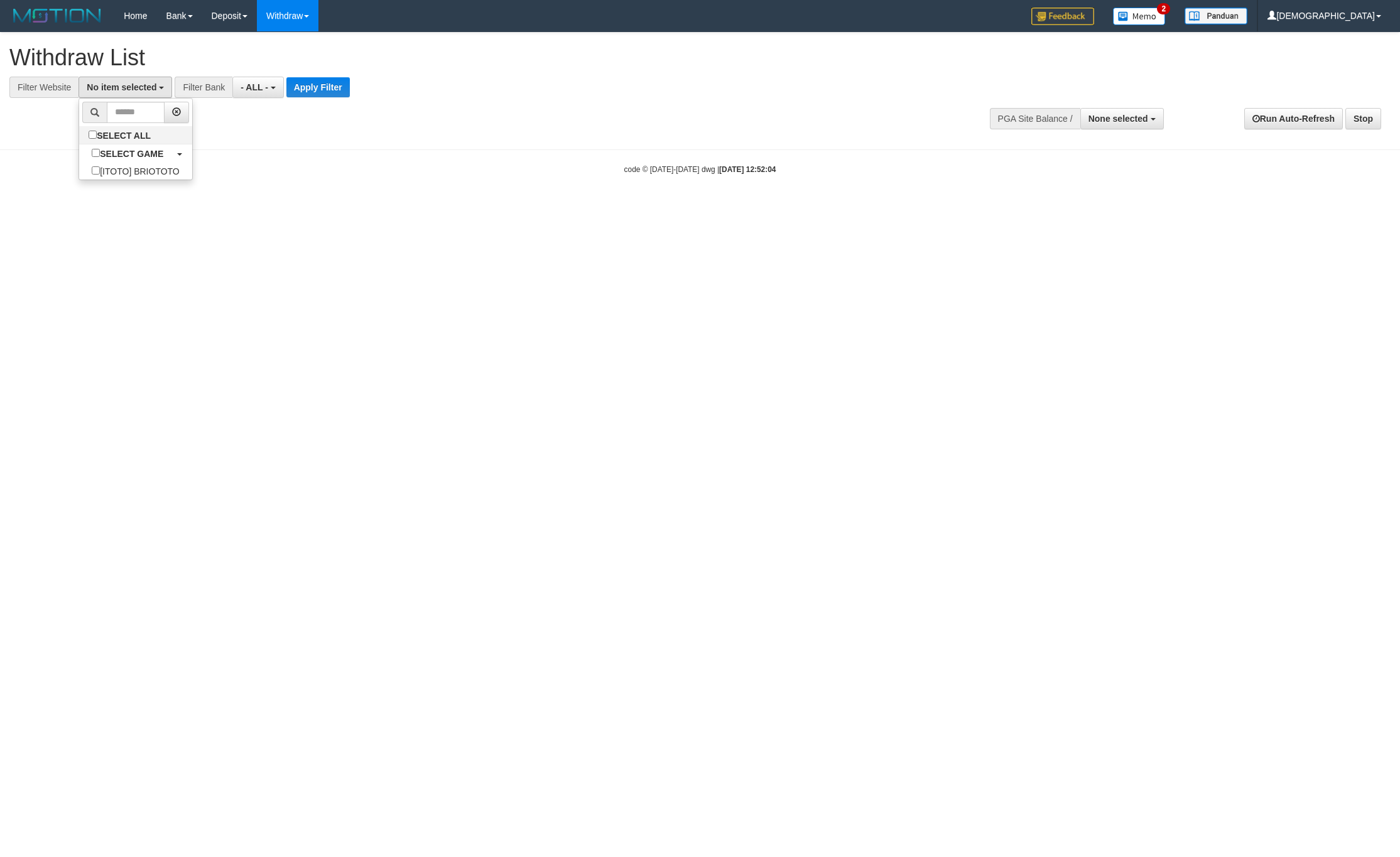
scroll to position [12, 0]
click at [324, 88] on button "Apply Filter" at bounding box center [328, 87] width 63 height 20
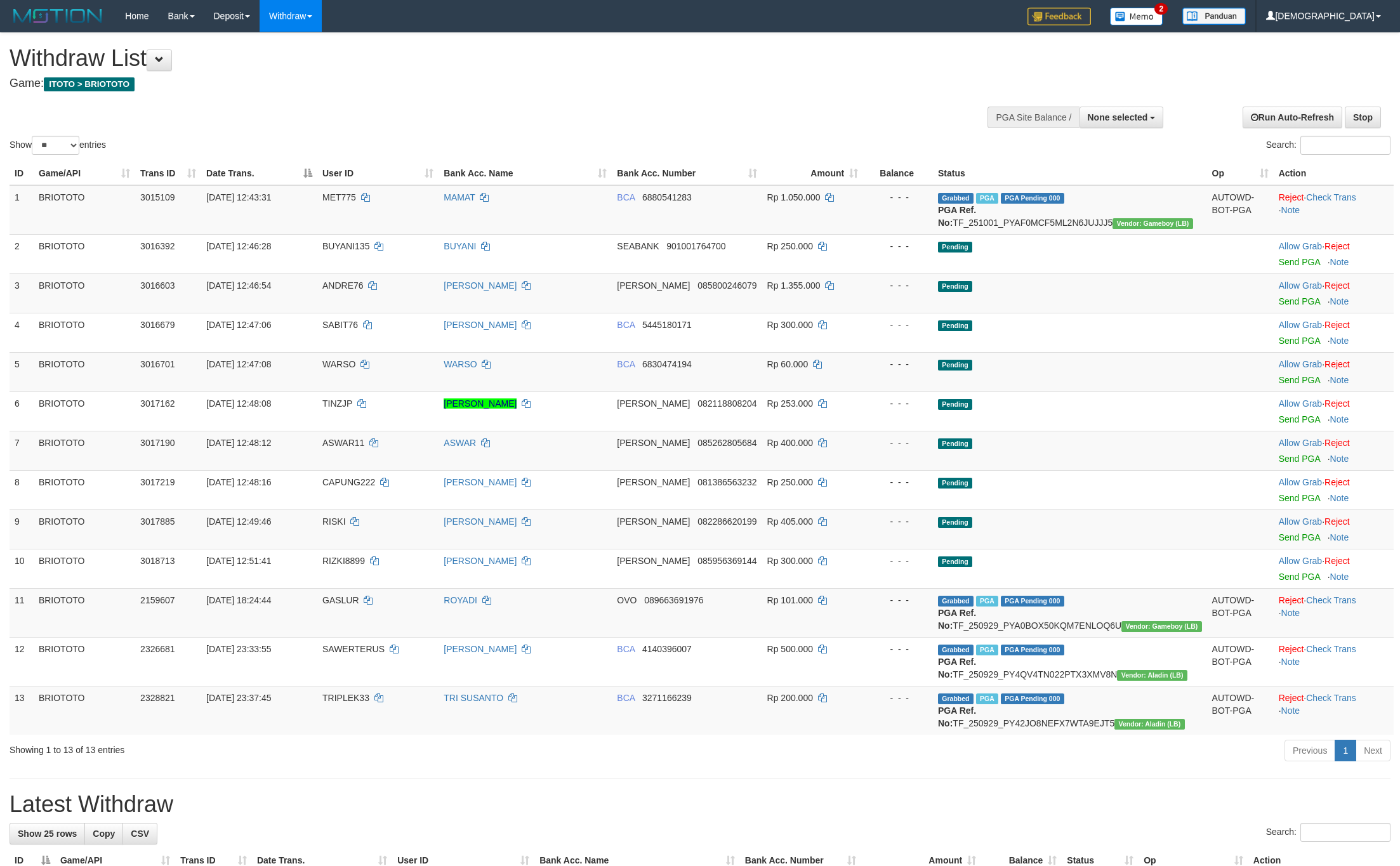
select select
select select "**"
click at [1341, 200] on link "Check Trans" at bounding box center [1331, 197] width 50 height 10
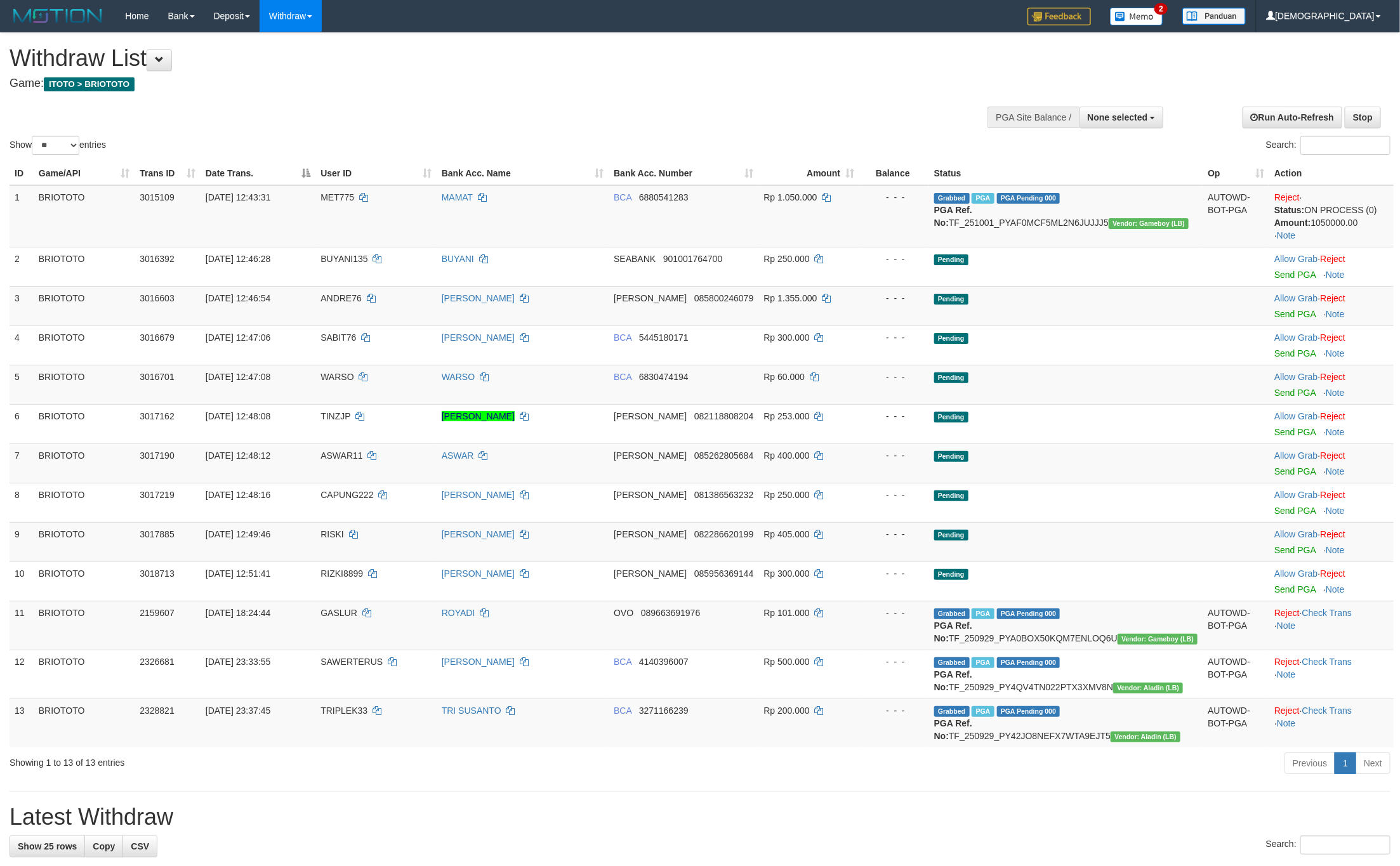
click at [722, 76] on div "Withdraw List Game: ITOTO > BRIOTOTO" at bounding box center [465, 68] width 911 height 43
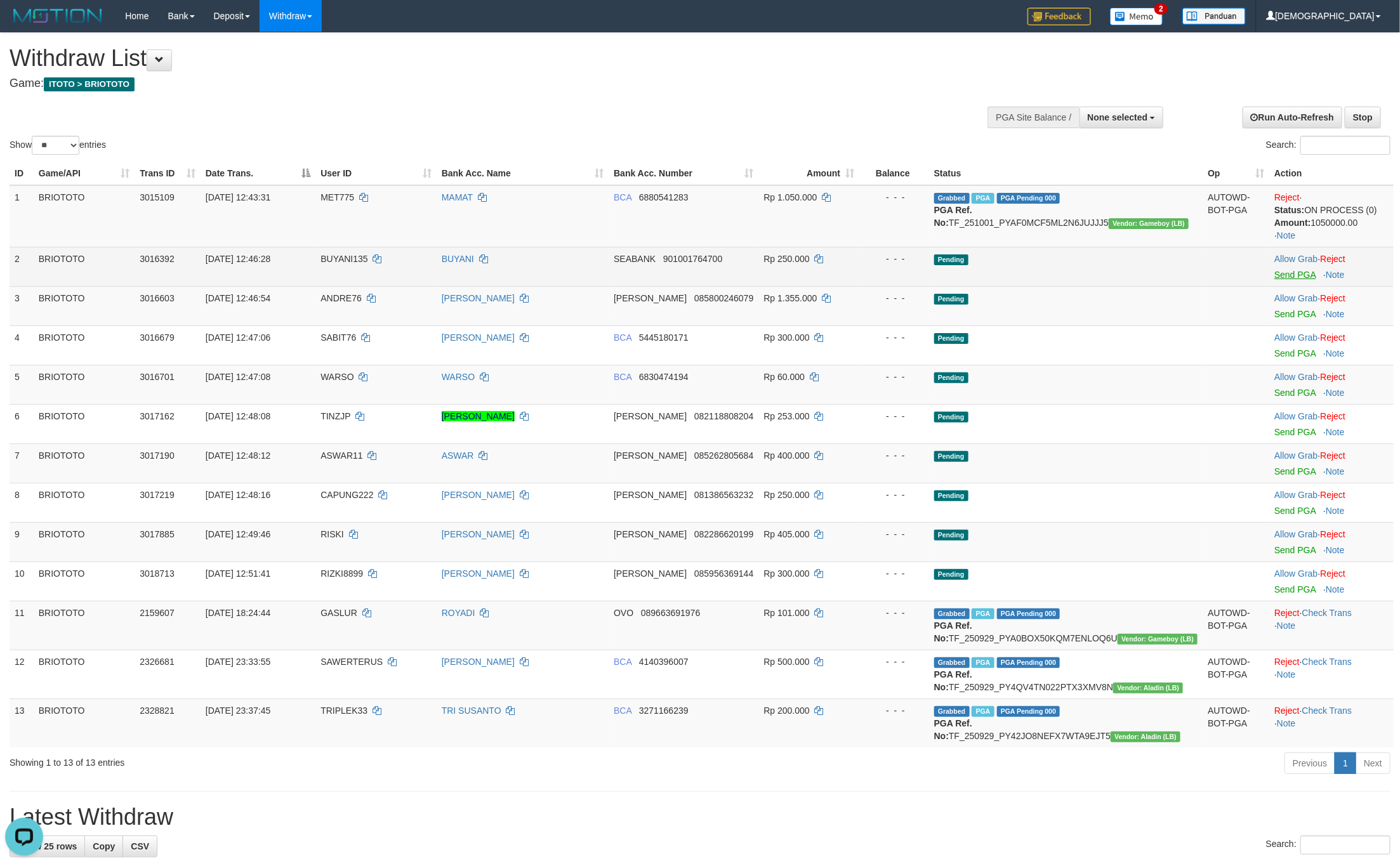
drag, startPoint x: 1264, startPoint y: 270, endPoint x: 1282, endPoint y: 271, distance: 18.0
click at [1269, 270] on td "Allow Grab · Reject Send PGA · Note" at bounding box center [1331, 266] width 124 height 40
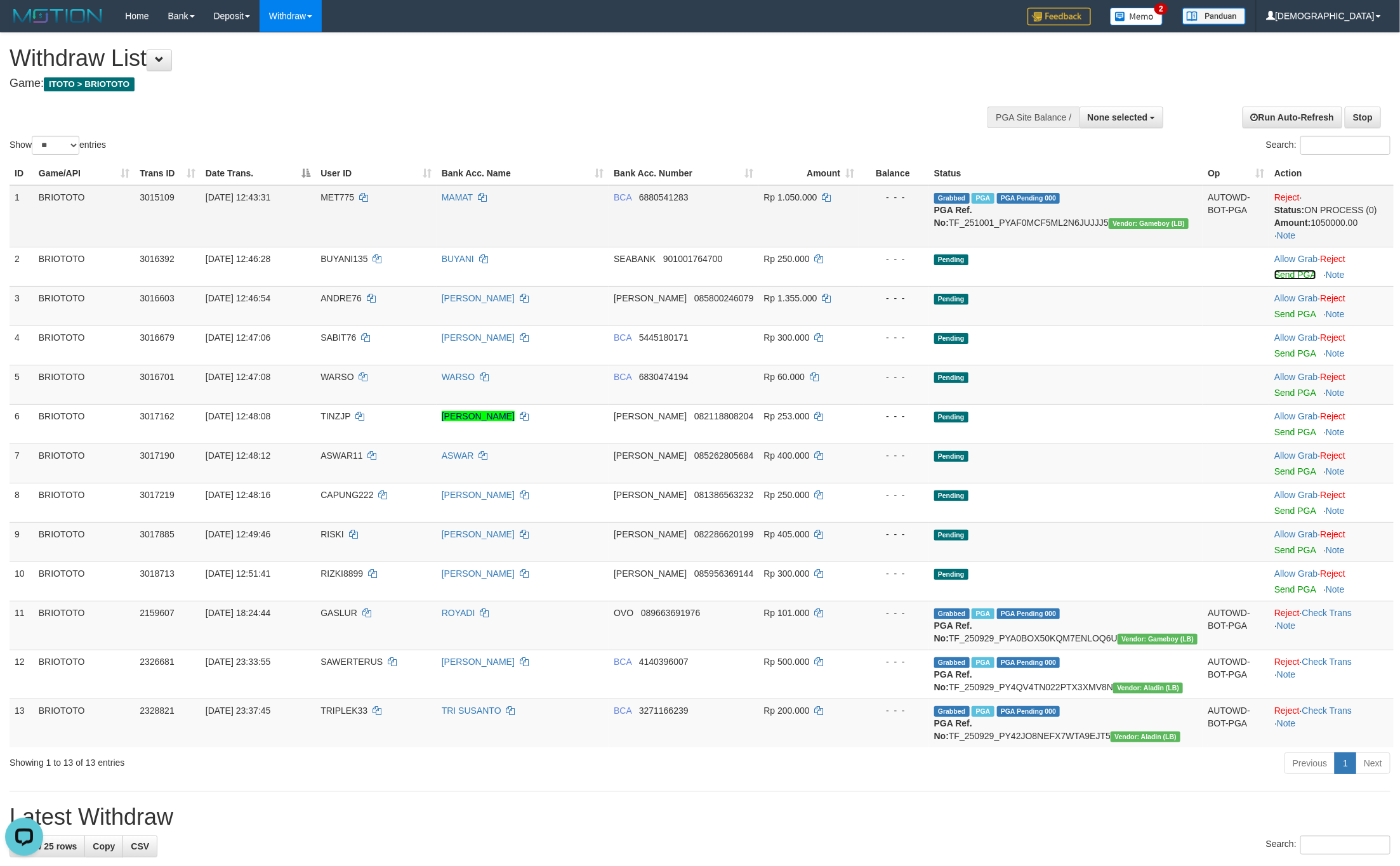
click at [1283, 272] on link "Send PGA" at bounding box center [1294, 274] width 41 height 10
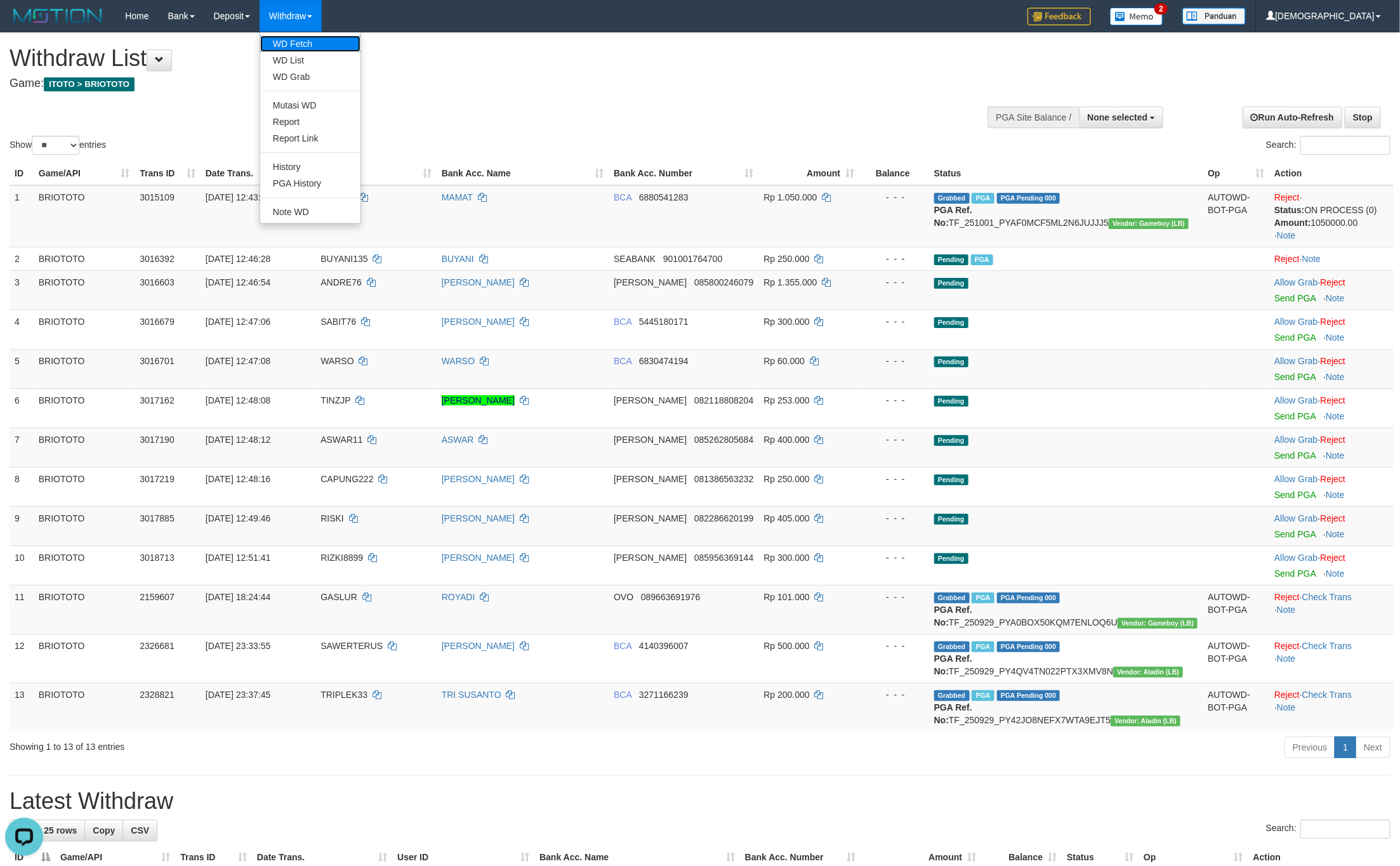
click at [299, 47] on link "WD Fetch" at bounding box center [310, 43] width 100 height 16
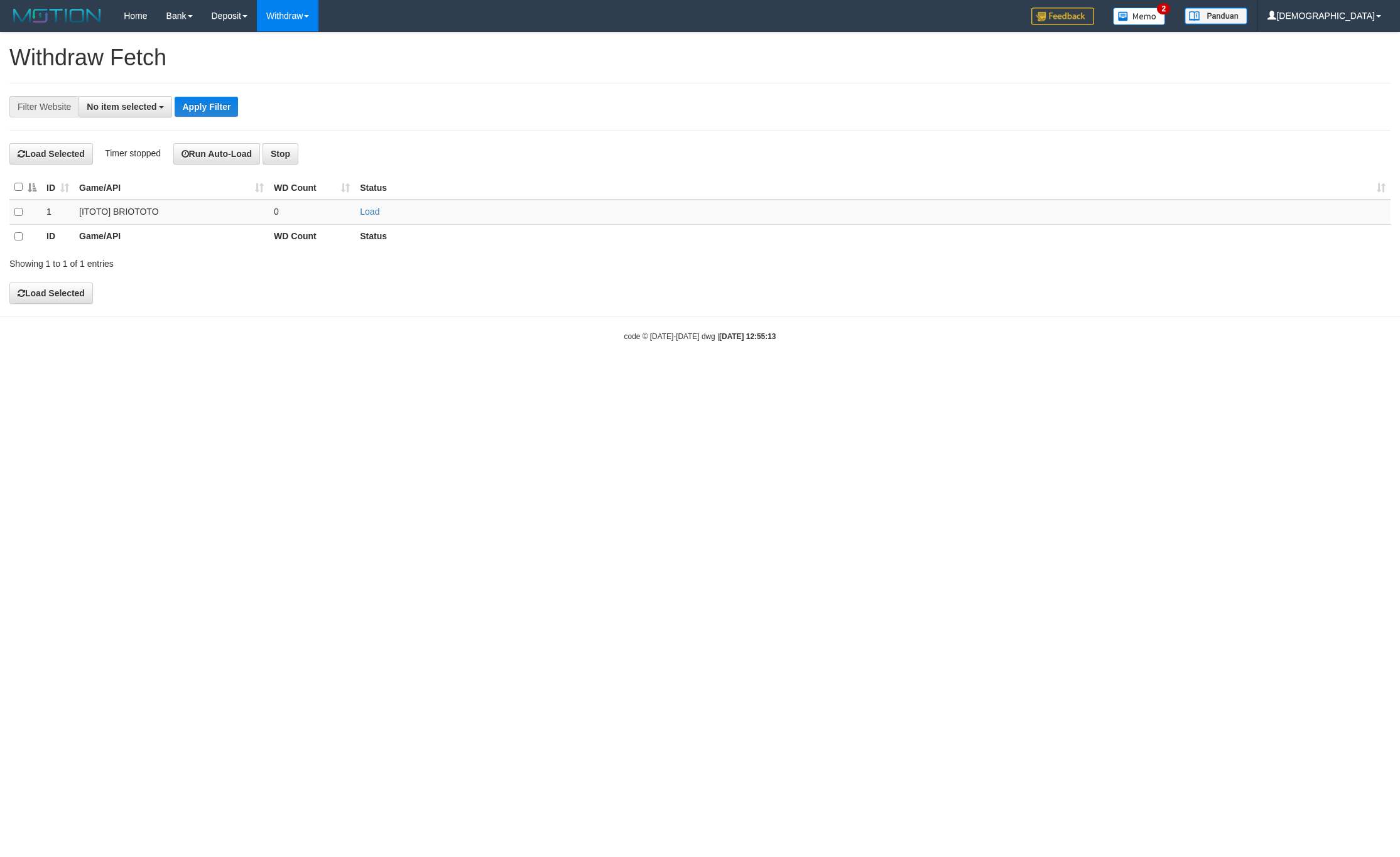
select select
click at [364, 205] on table "ID Game/API WD Count Status 1 [ITOTO] BRIOTOTO 0 Load ID Game/API WD Count Stat…" at bounding box center [700, 212] width 1381 height 74
click at [365, 210] on link "Load" at bounding box center [369, 211] width 19 height 10
click at [344, 215] on td "..." at bounding box center [312, 212] width 86 height 25
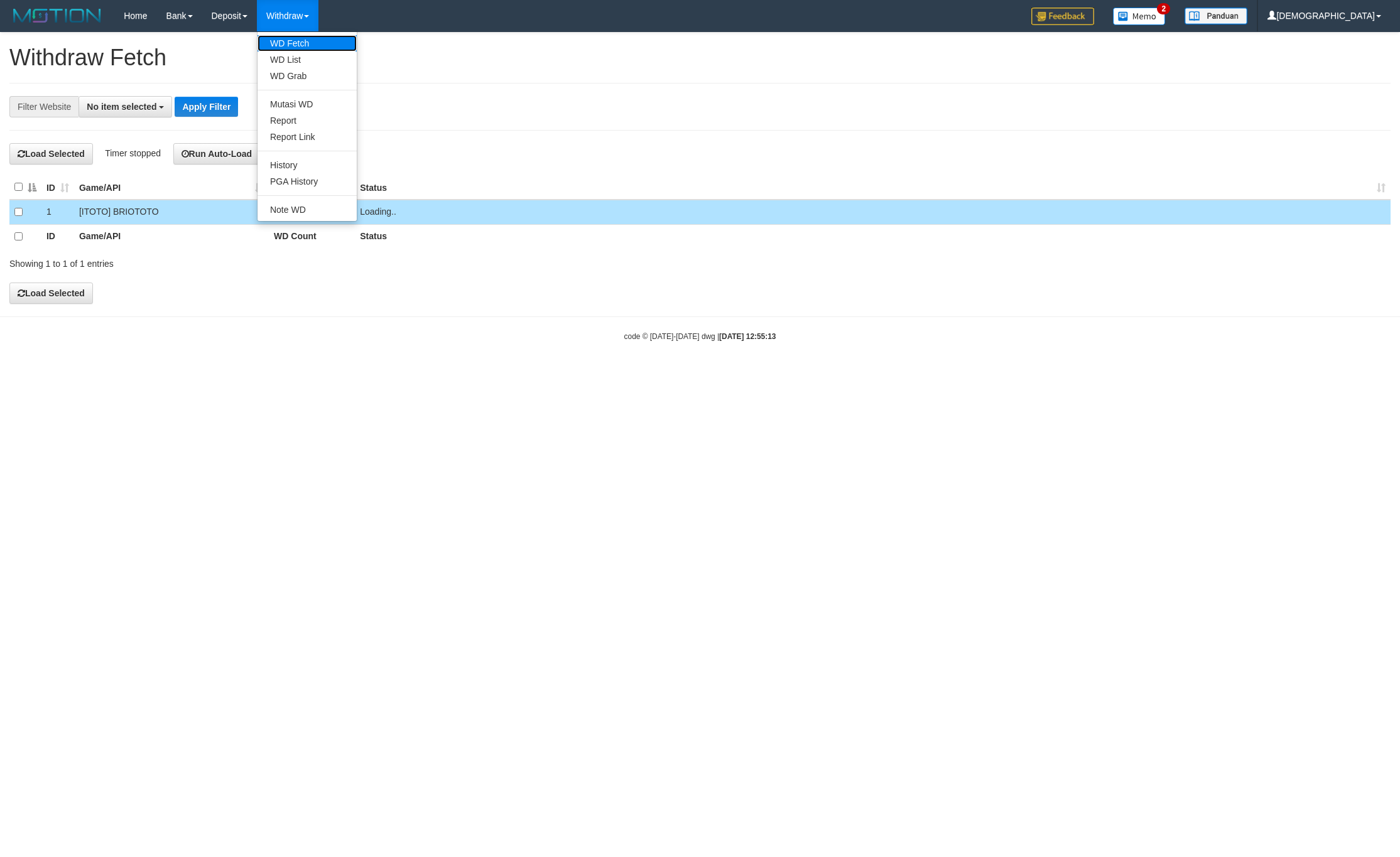
click at [310, 44] on link "WD Fetch" at bounding box center [307, 43] width 99 height 16
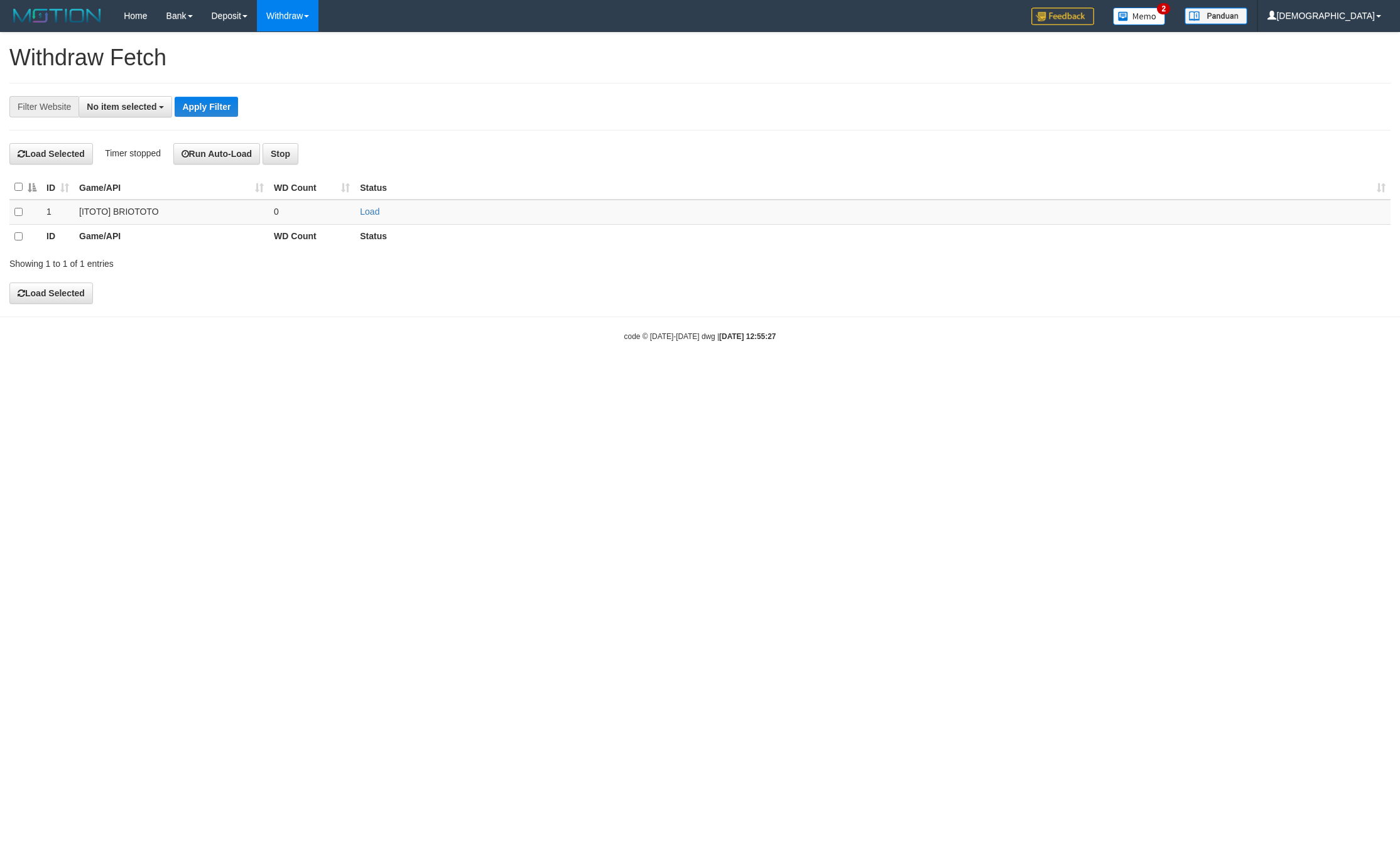
select select
click at [379, 217] on td "Load" at bounding box center [872, 212] width 1036 height 25
click at [364, 210] on link "Load" at bounding box center [369, 211] width 19 height 10
click at [340, 210] on td "..." at bounding box center [312, 212] width 86 height 25
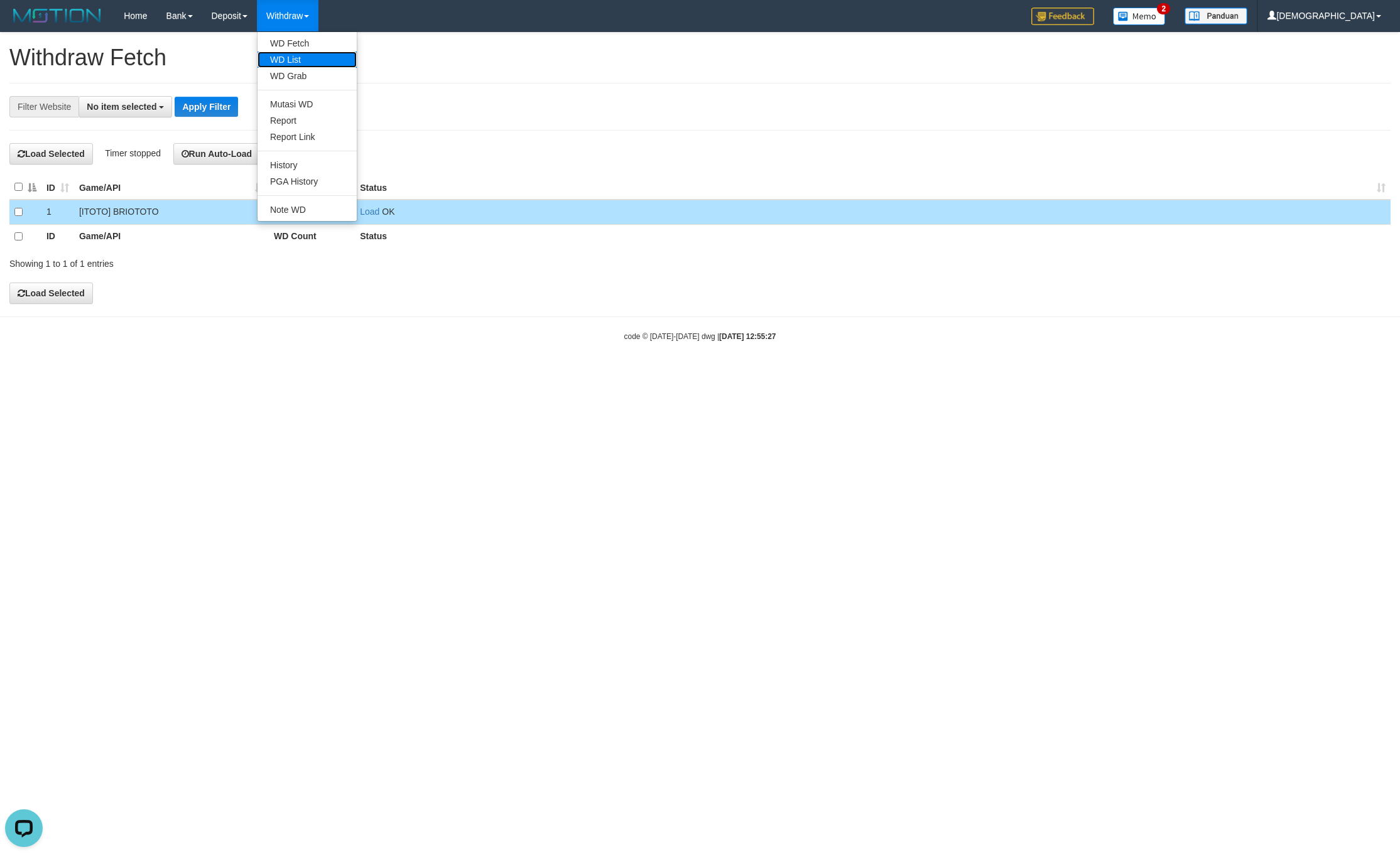
click at [309, 63] on link "WD List" at bounding box center [307, 59] width 99 height 16
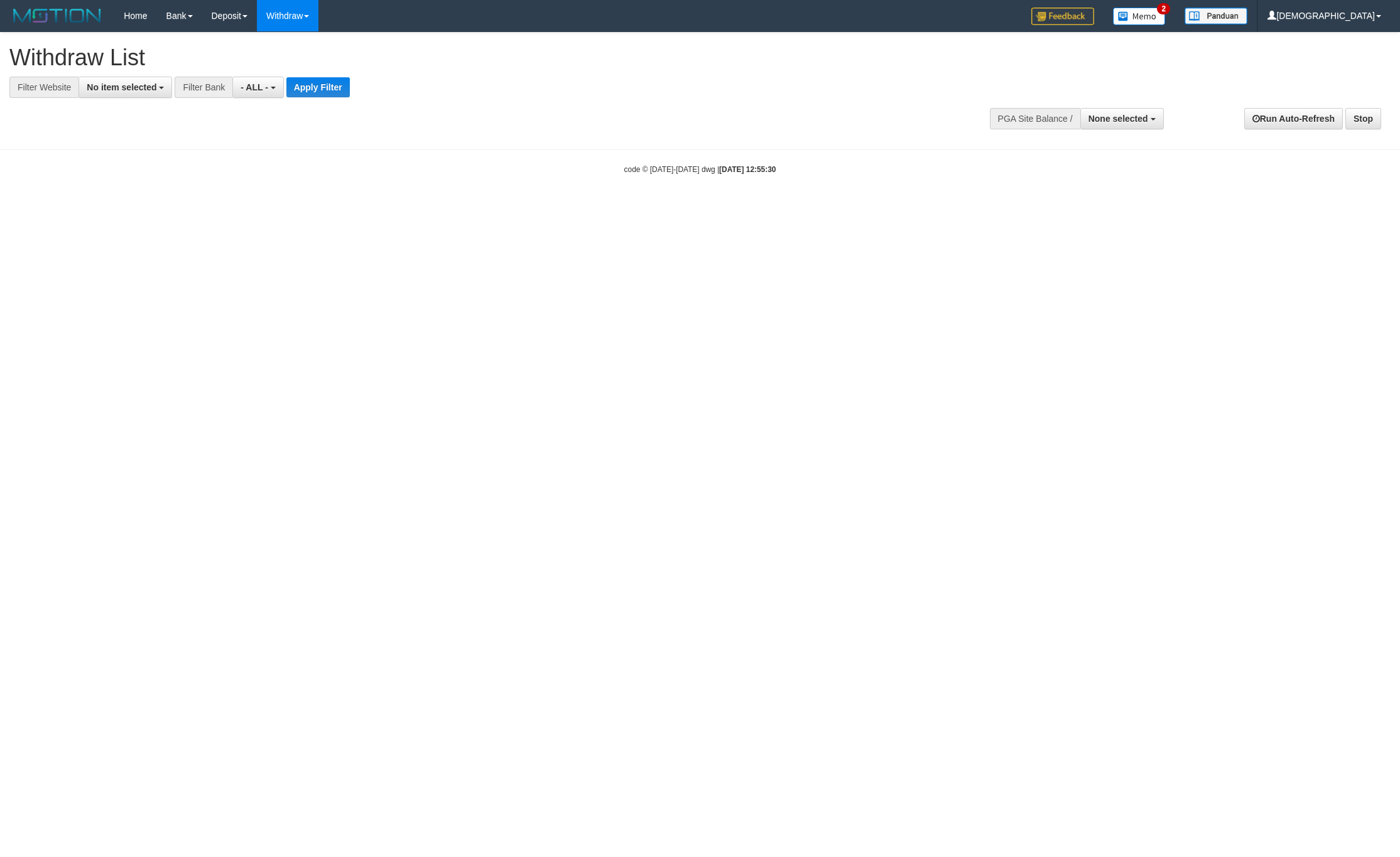
select select
click at [127, 97] on button "No item selected" at bounding box center [125, 88] width 94 height 22
click at [134, 147] on label "SELECT GAME" at bounding box center [128, 153] width 97 height 18
select select "****"
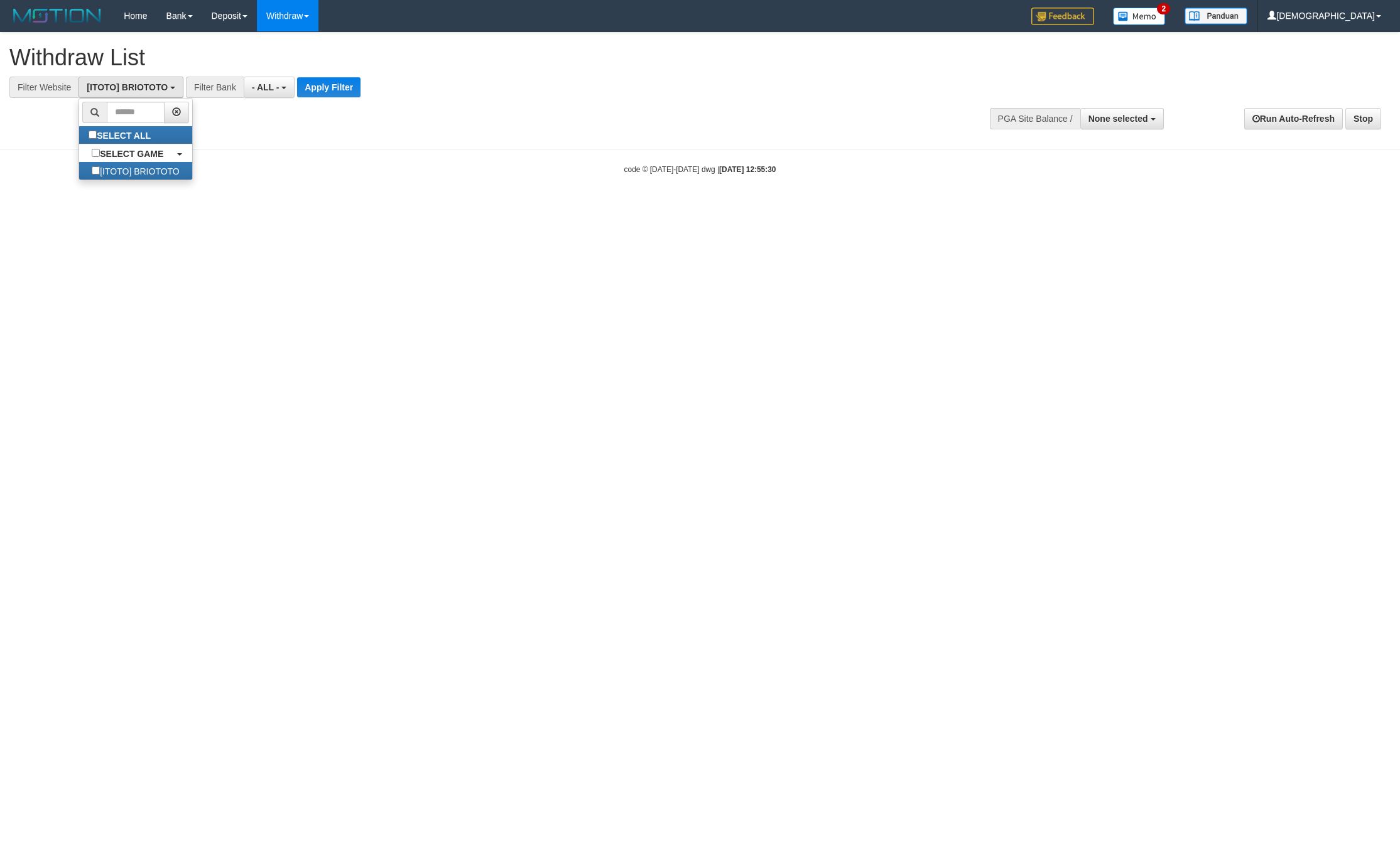
scroll to position [12, 0]
click at [317, 95] on button "Apply Filter" at bounding box center [328, 87] width 63 height 20
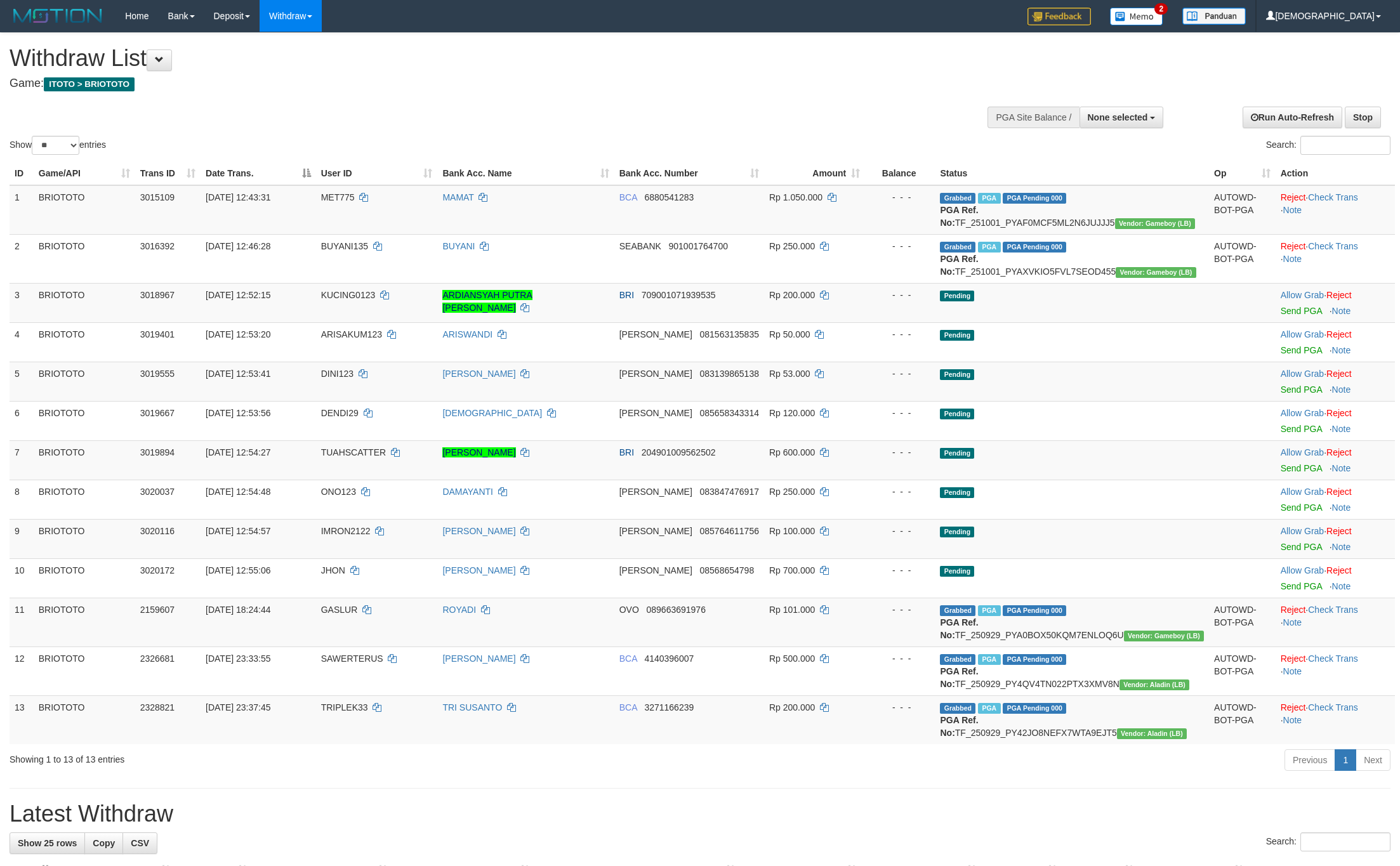
select select
select select "**"
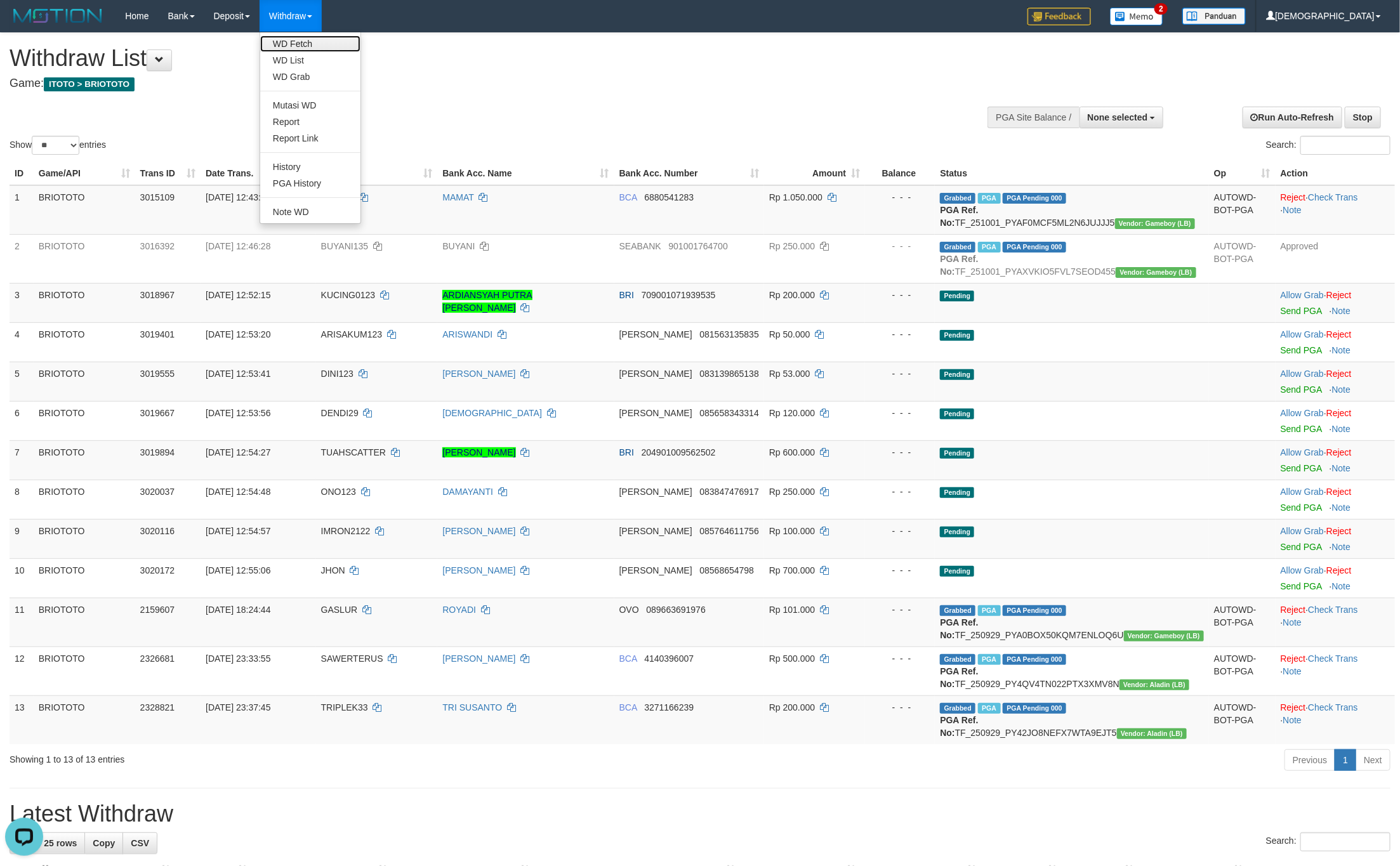
click at [316, 43] on link "WD Fetch" at bounding box center [310, 43] width 100 height 16
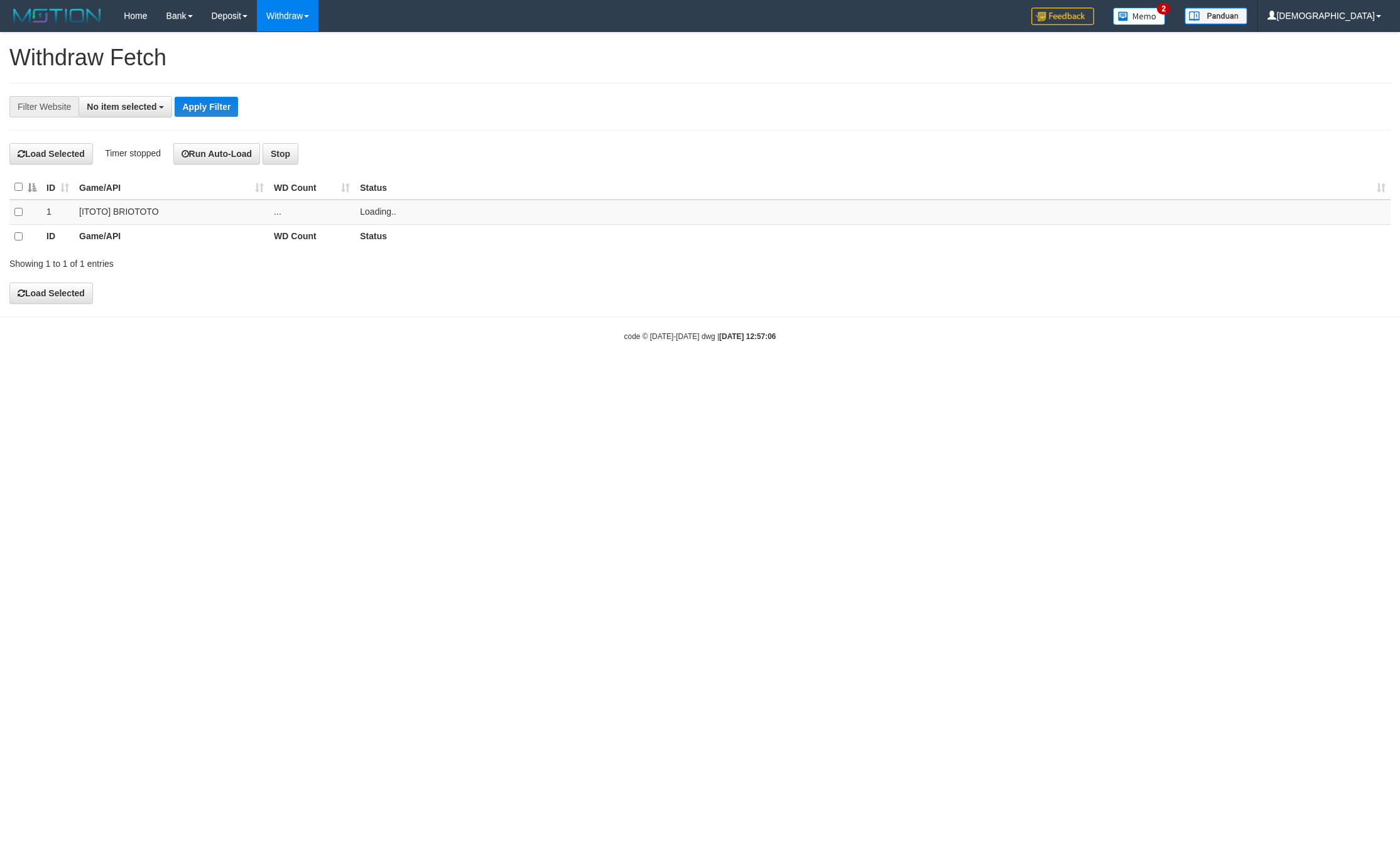
select select
click at [318, 211] on td "..." at bounding box center [312, 212] width 86 height 25
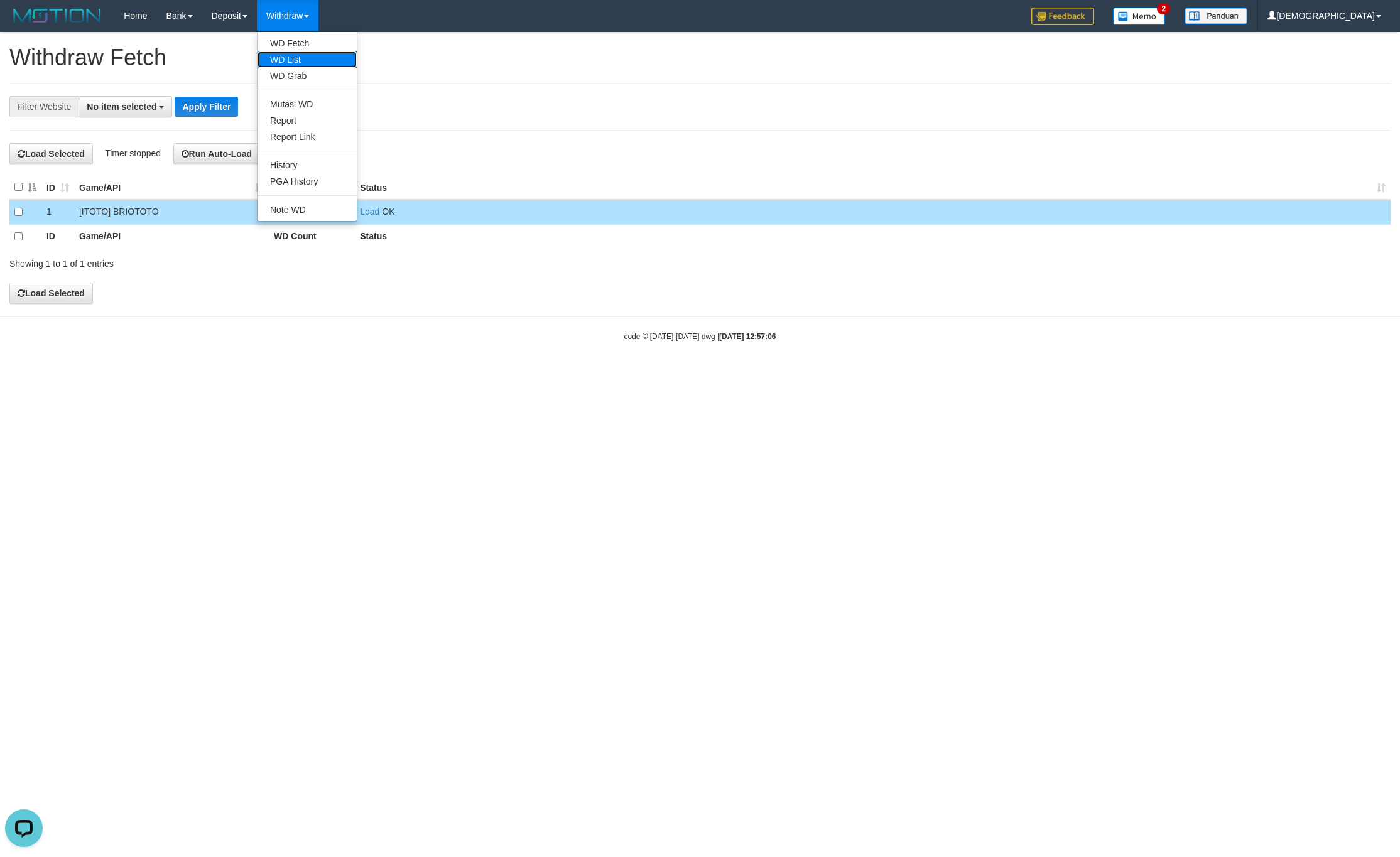
click at [289, 55] on link "WD List" at bounding box center [307, 59] width 99 height 16
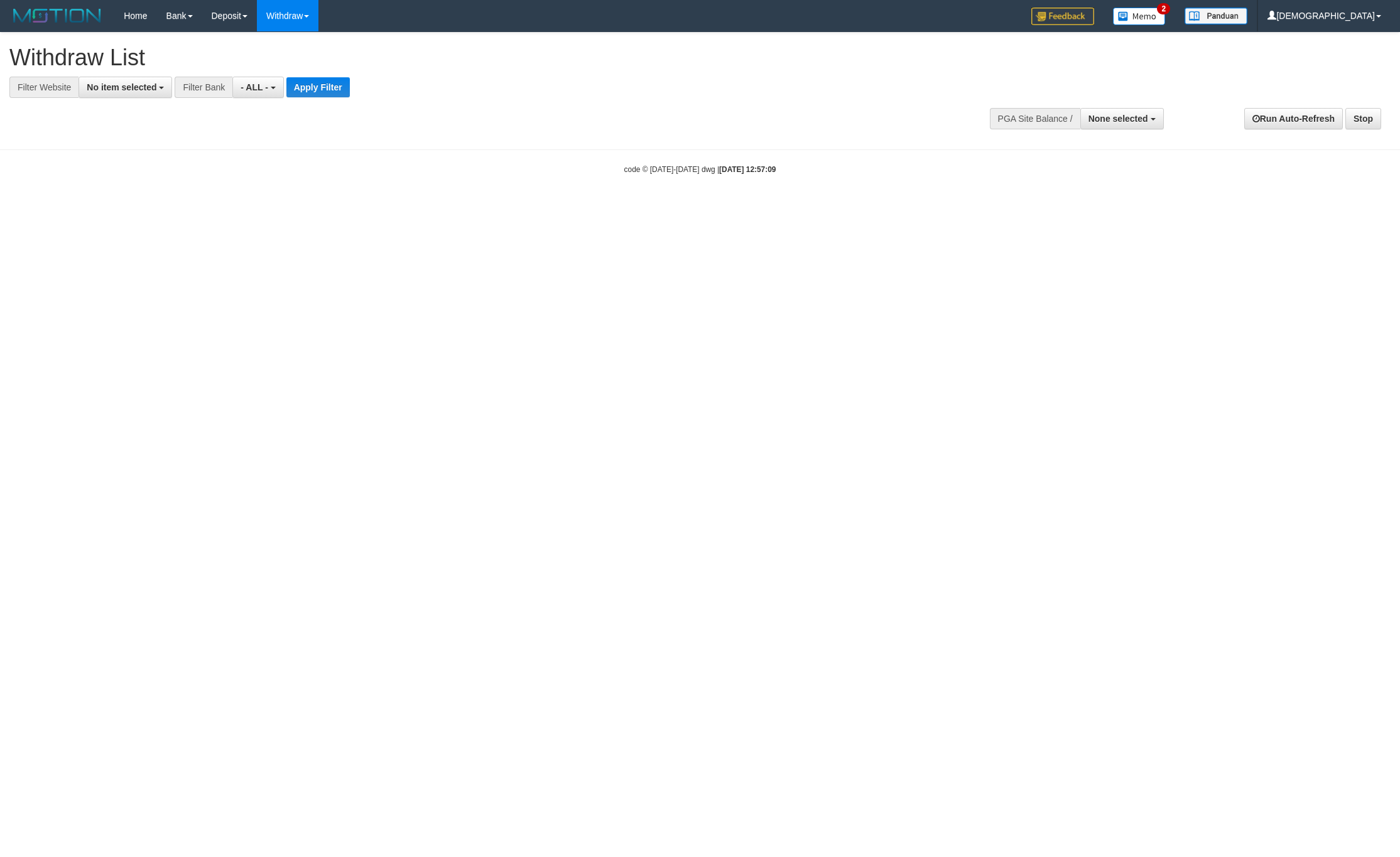
select select
click at [114, 101] on div "**********" at bounding box center [700, 85] width 1400 height 105
click at [123, 93] on button "No item selected" at bounding box center [125, 88] width 94 height 22
click at [123, 134] on label "SELECT ALL" at bounding box center [121, 135] width 84 height 18
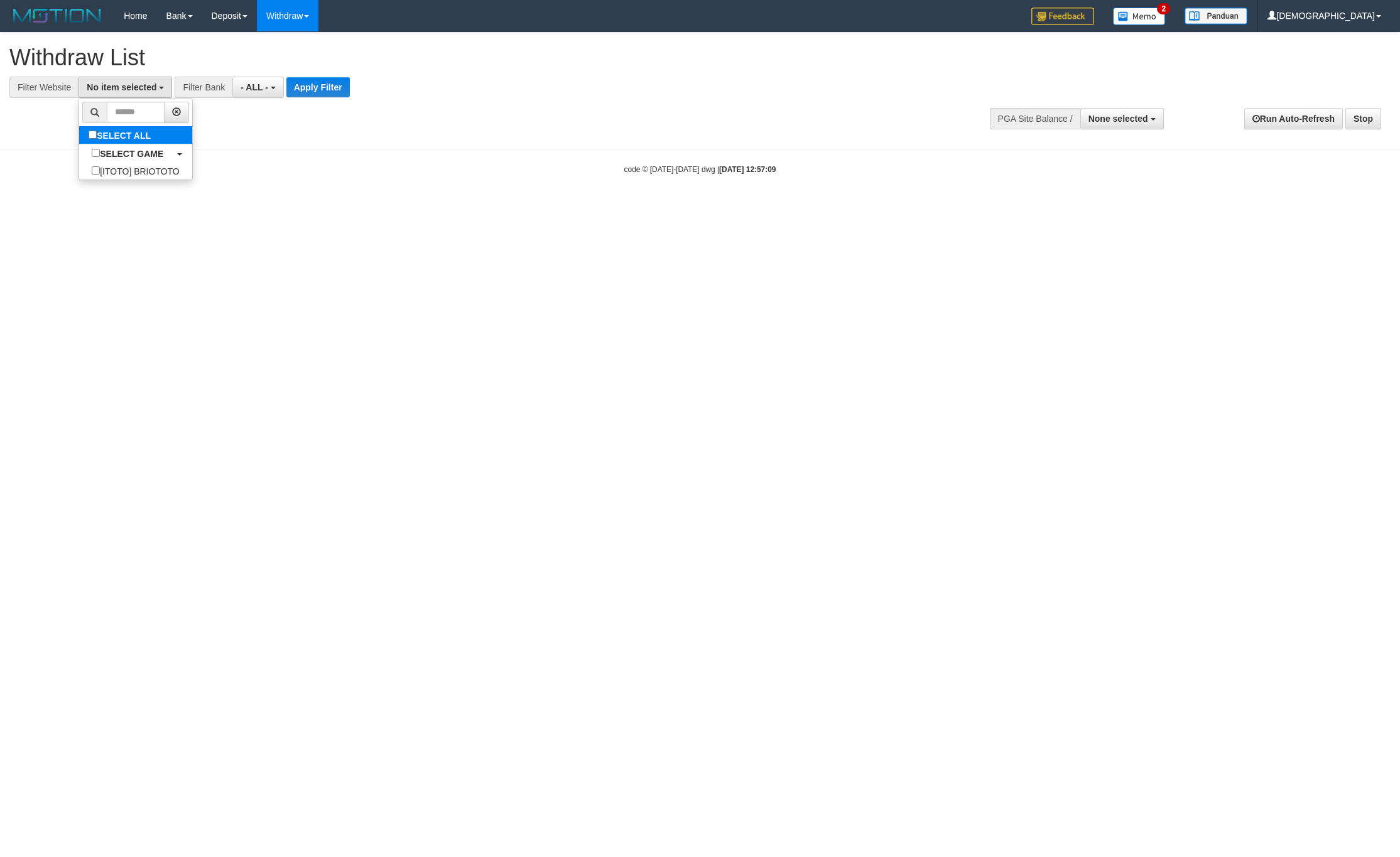
select select "****"
click at [353, 95] on button "Apply Filter" at bounding box center [328, 87] width 63 height 20
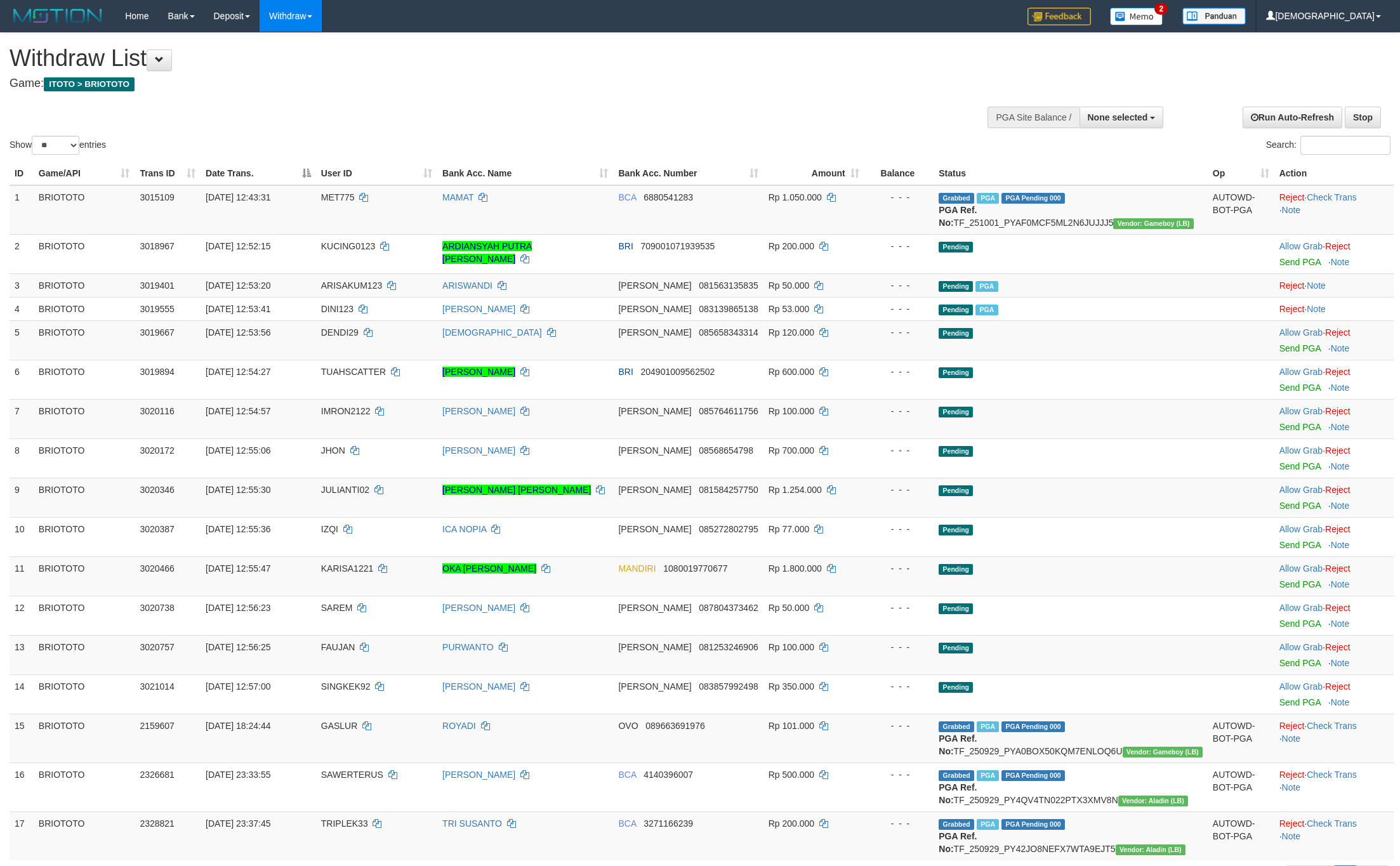
select select
select select "**"
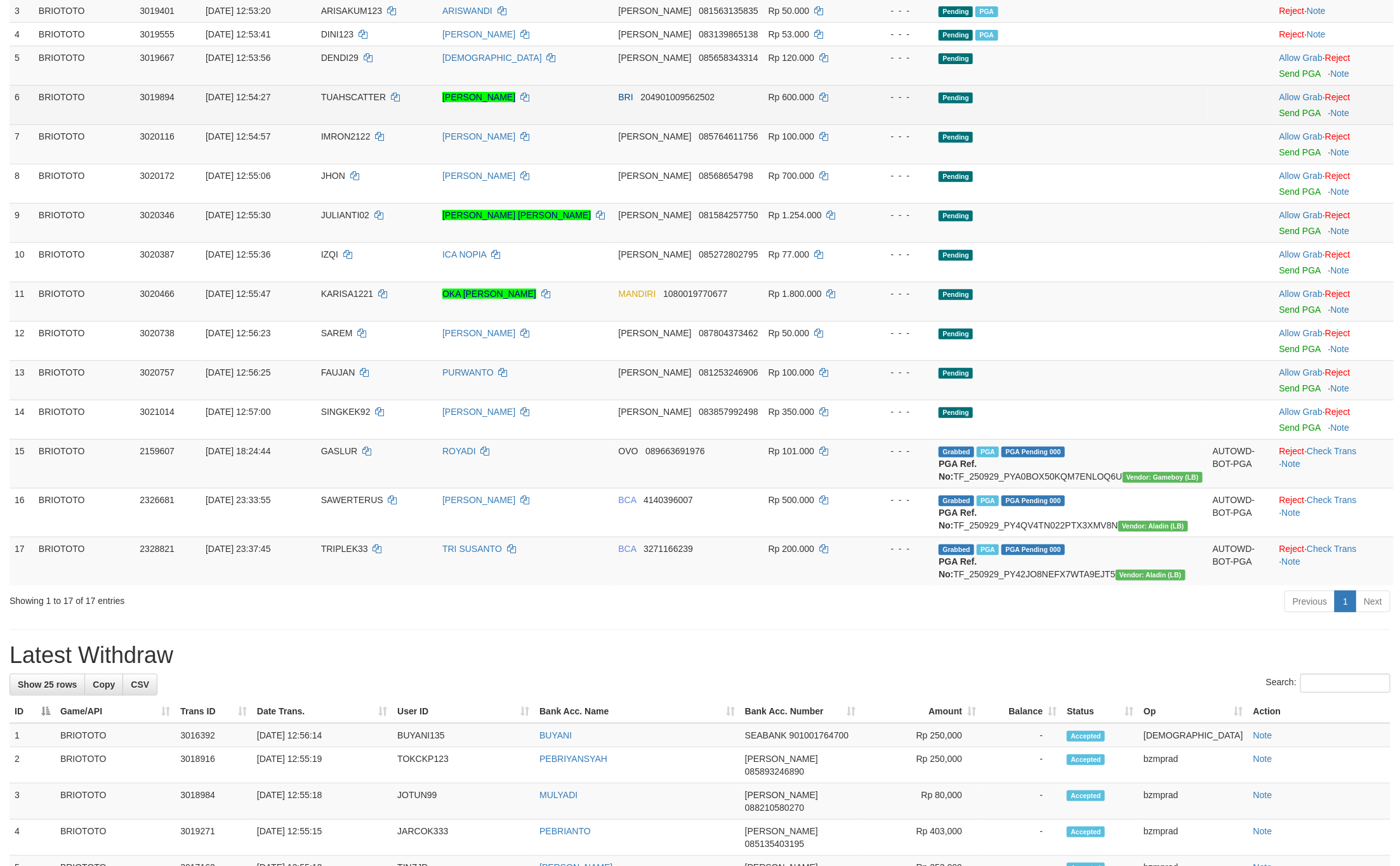
scroll to position [286, 0]
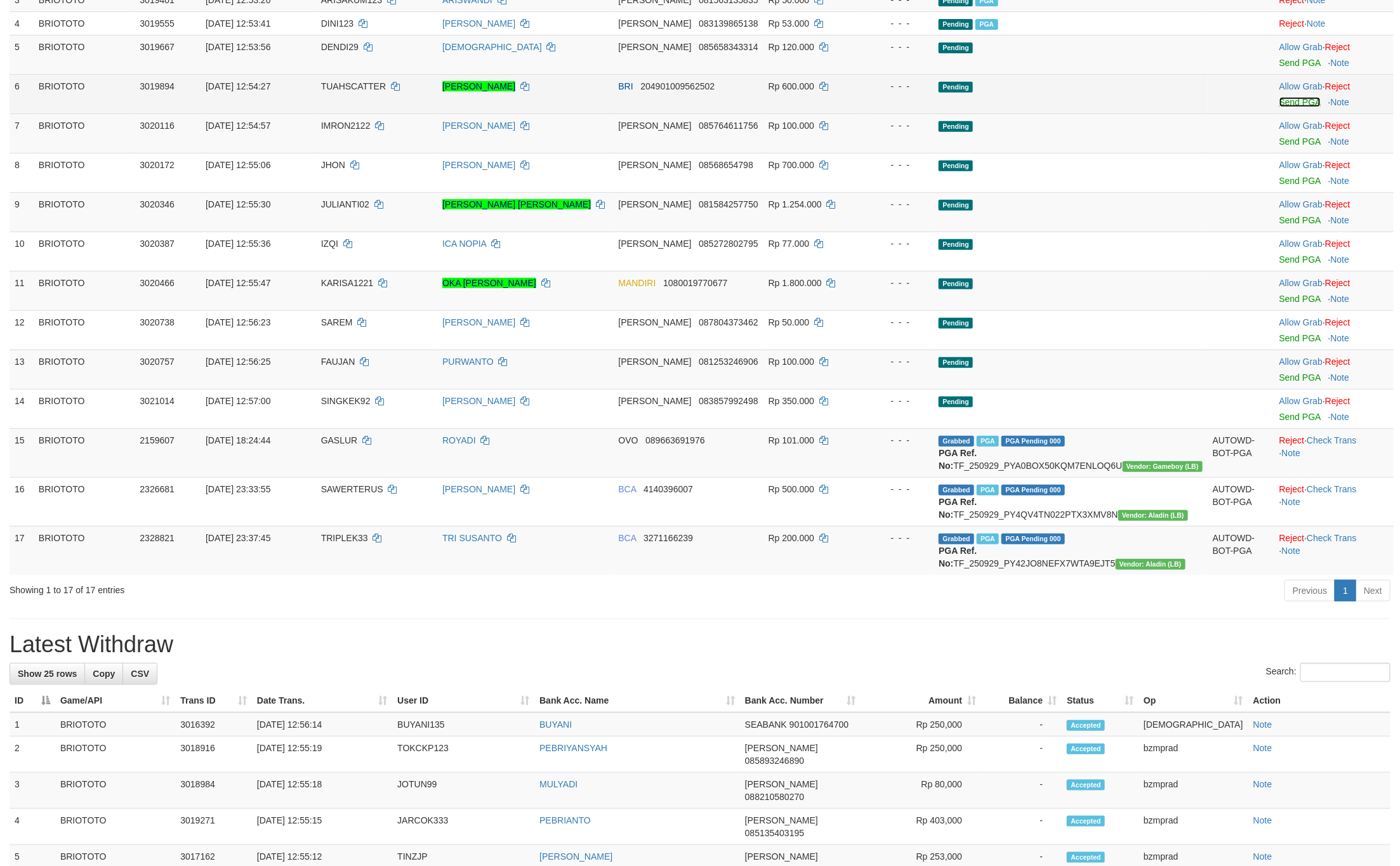
drag, startPoint x: 1287, startPoint y: 110, endPoint x: 1173, endPoint y: 135, distance: 116.7
click at [1289, 107] on link "Send PGA" at bounding box center [1300, 102] width 41 height 10
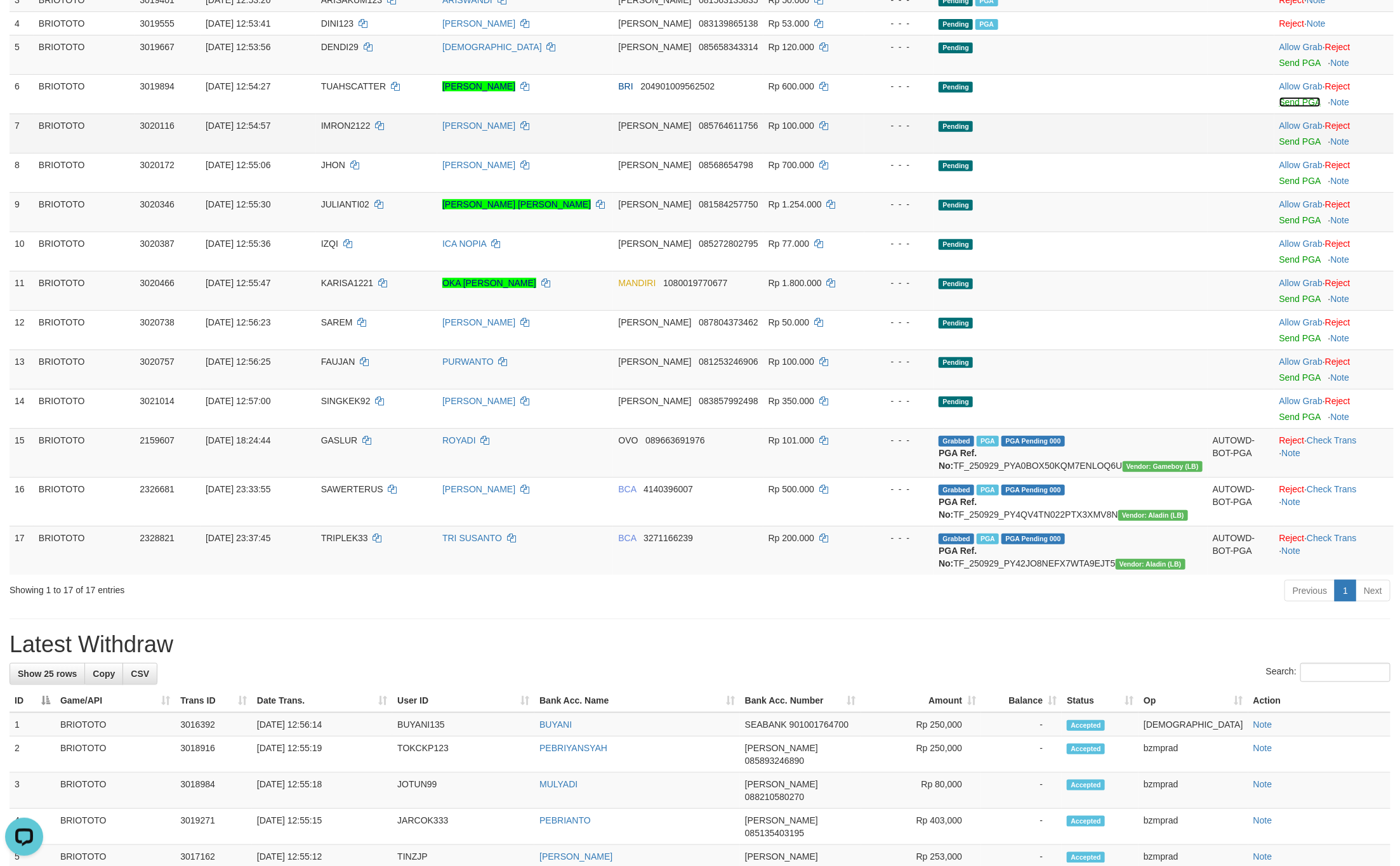
scroll to position [0, 0]
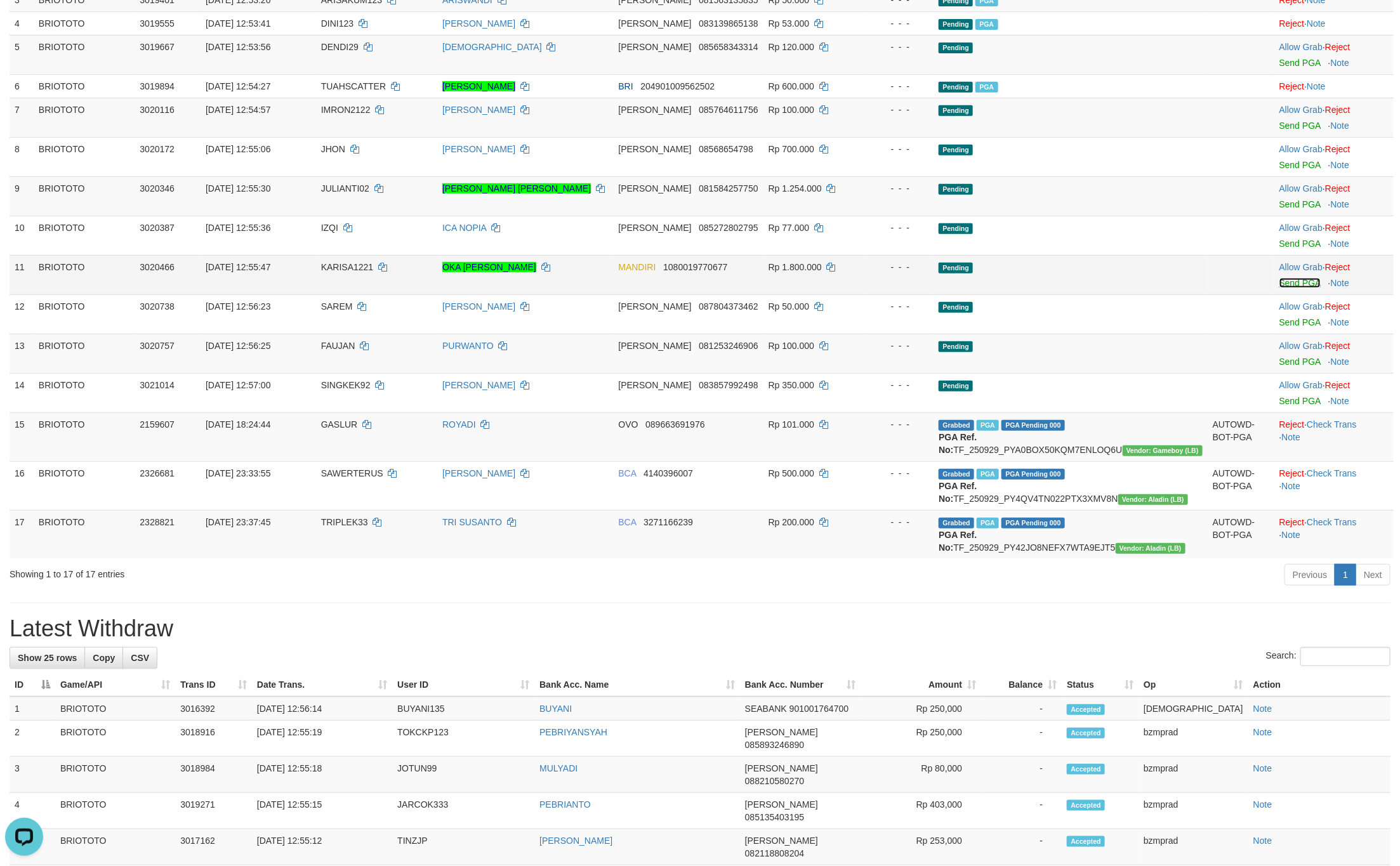
click at [1291, 288] on link "Send PGA" at bounding box center [1300, 283] width 41 height 10
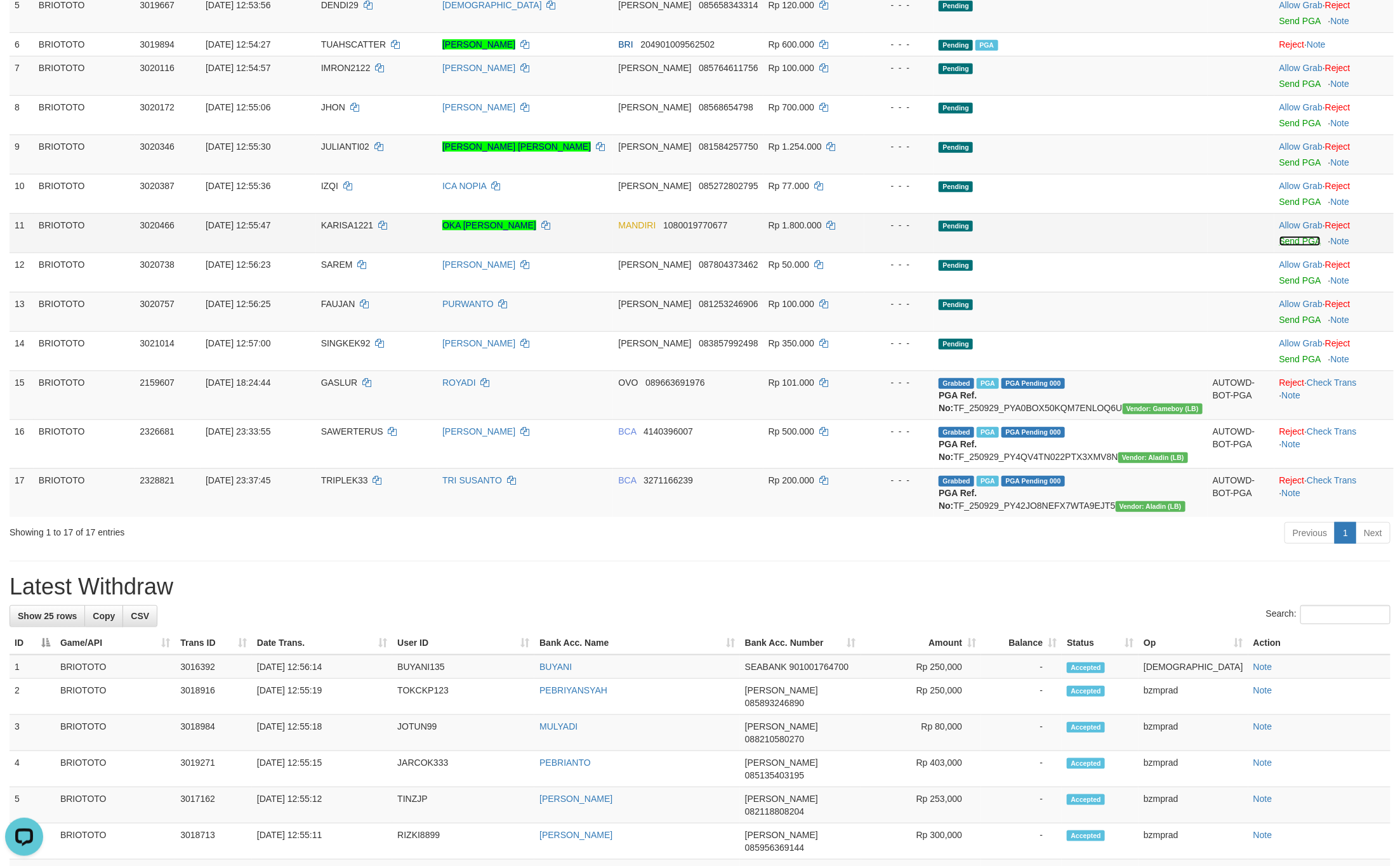
scroll to position [96, 0]
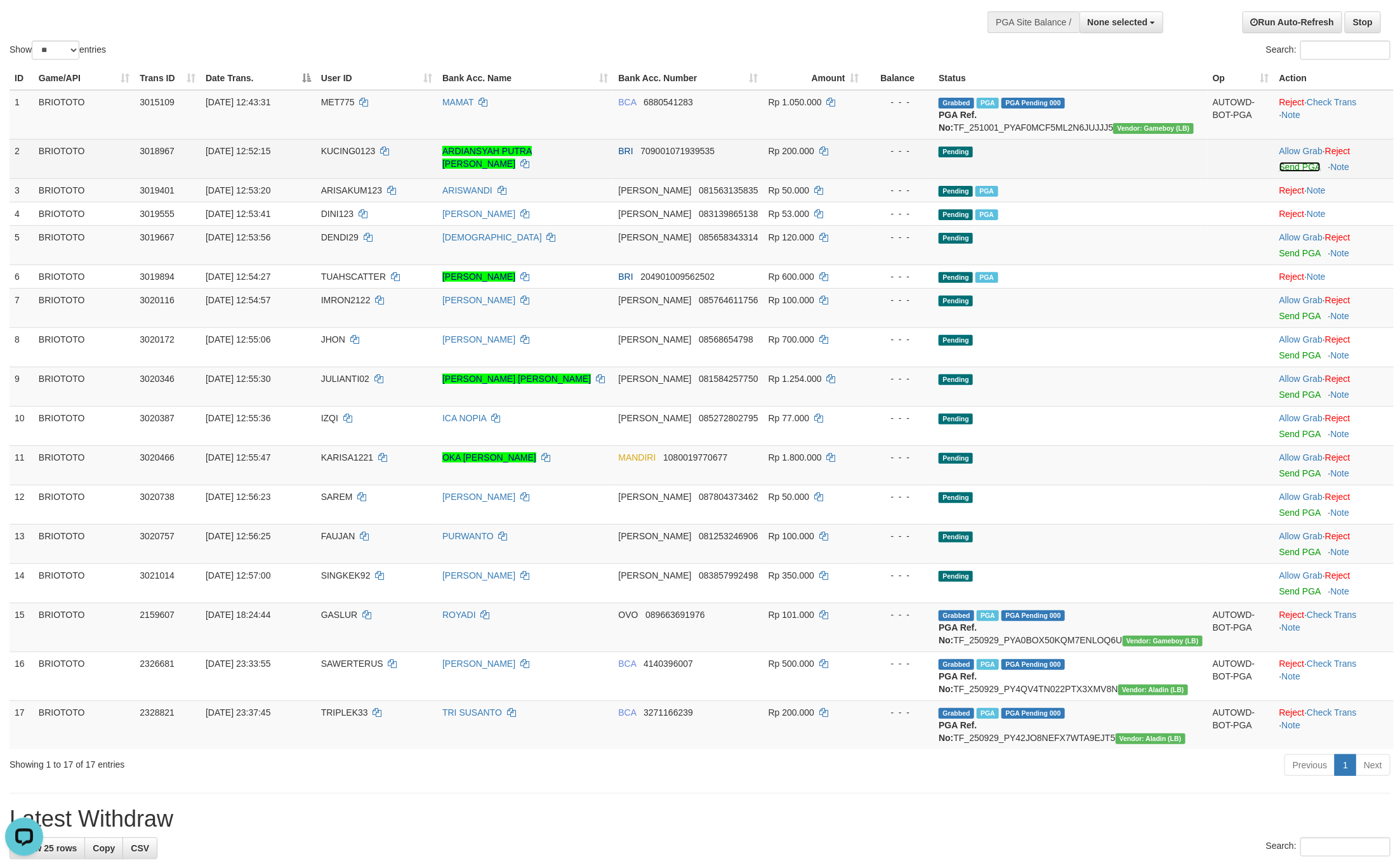
click at [1280, 172] on link "Send PGA" at bounding box center [1300, 166] width 41 height 10
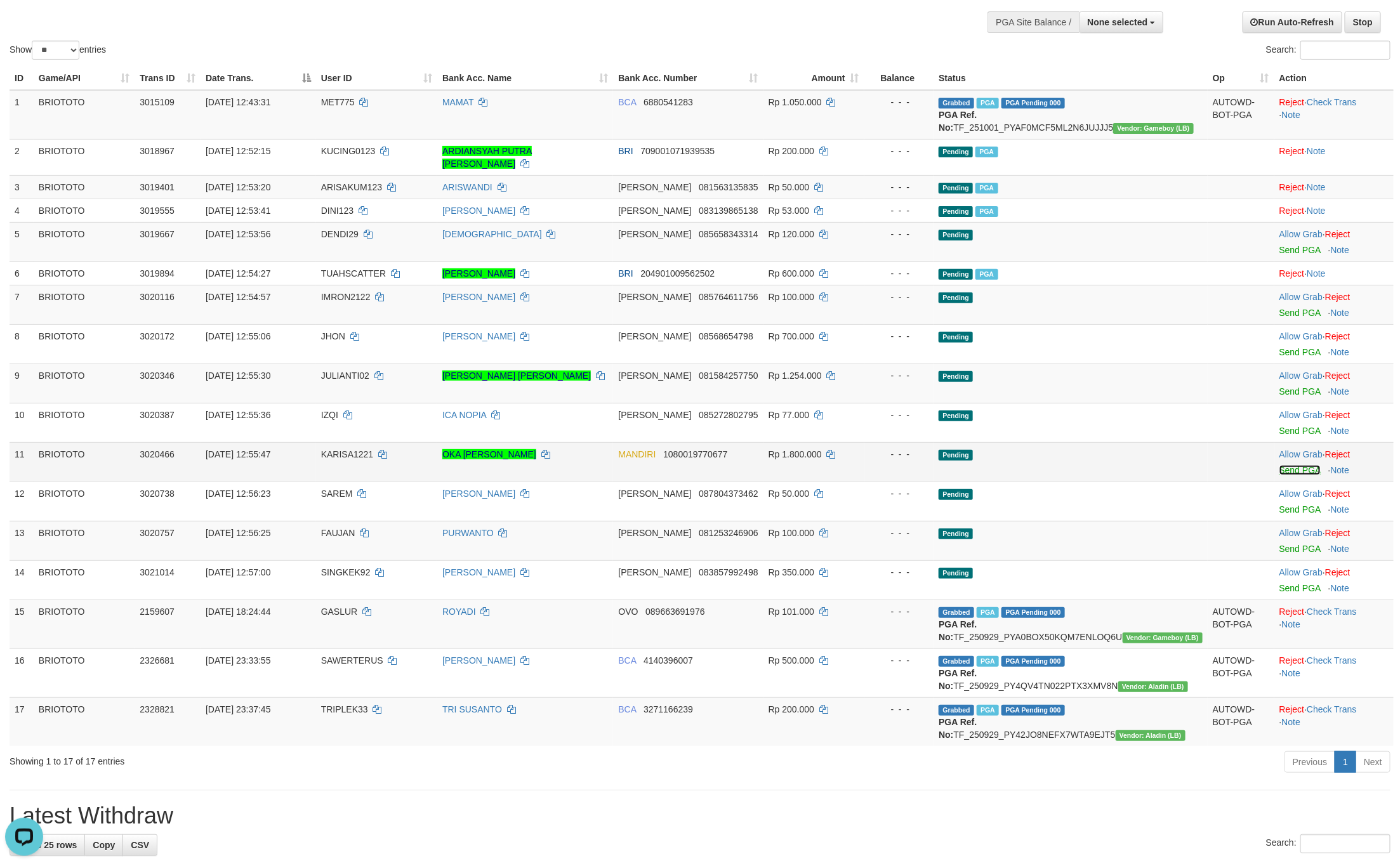
click at [1297, 475] on link "Send PGA" at bounding box center [1300, 470] width 41 height 10
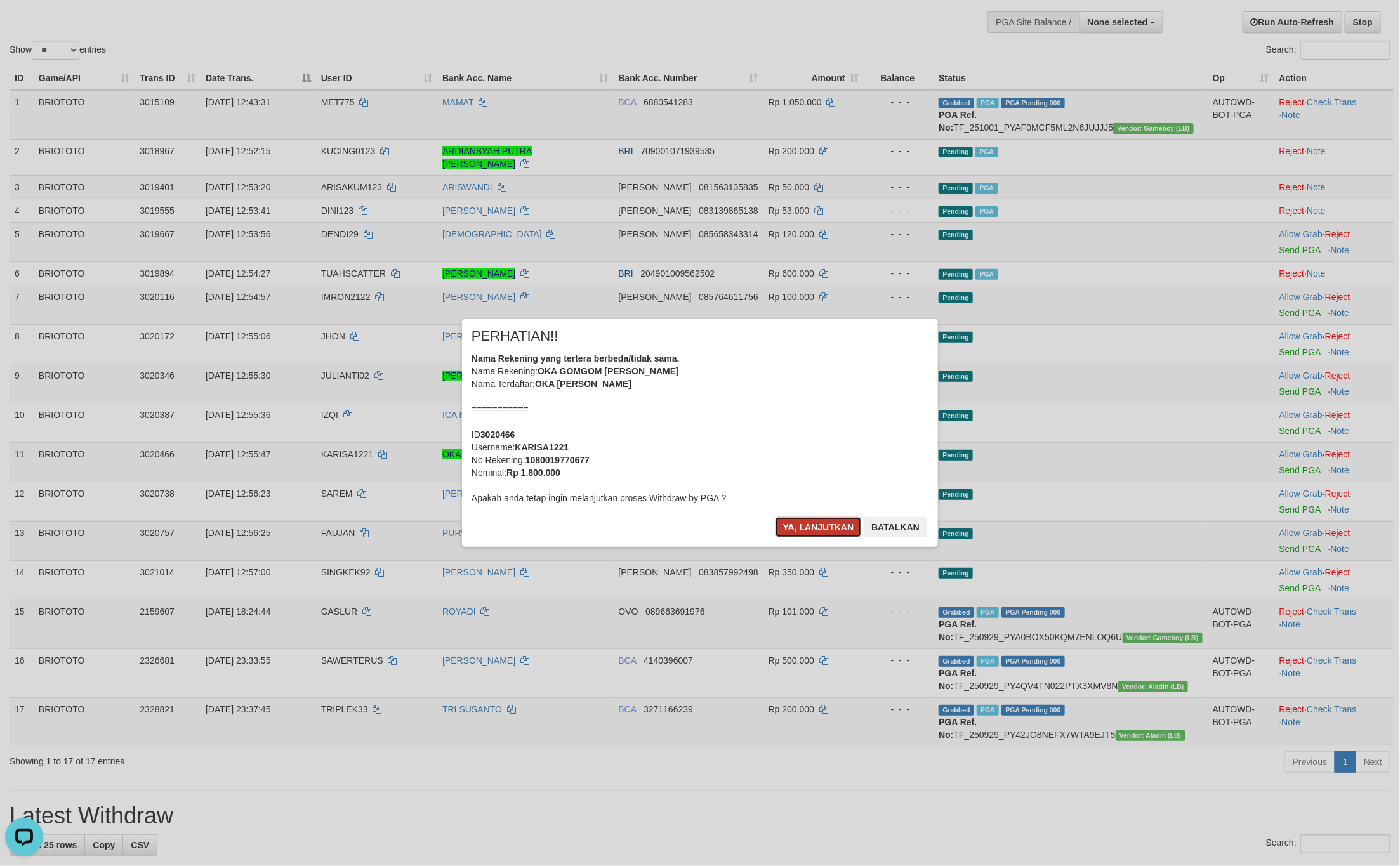
click at [819, 520] on button "Ya, lanjutkan" at bounding box center [818, 527] width 86 height 20
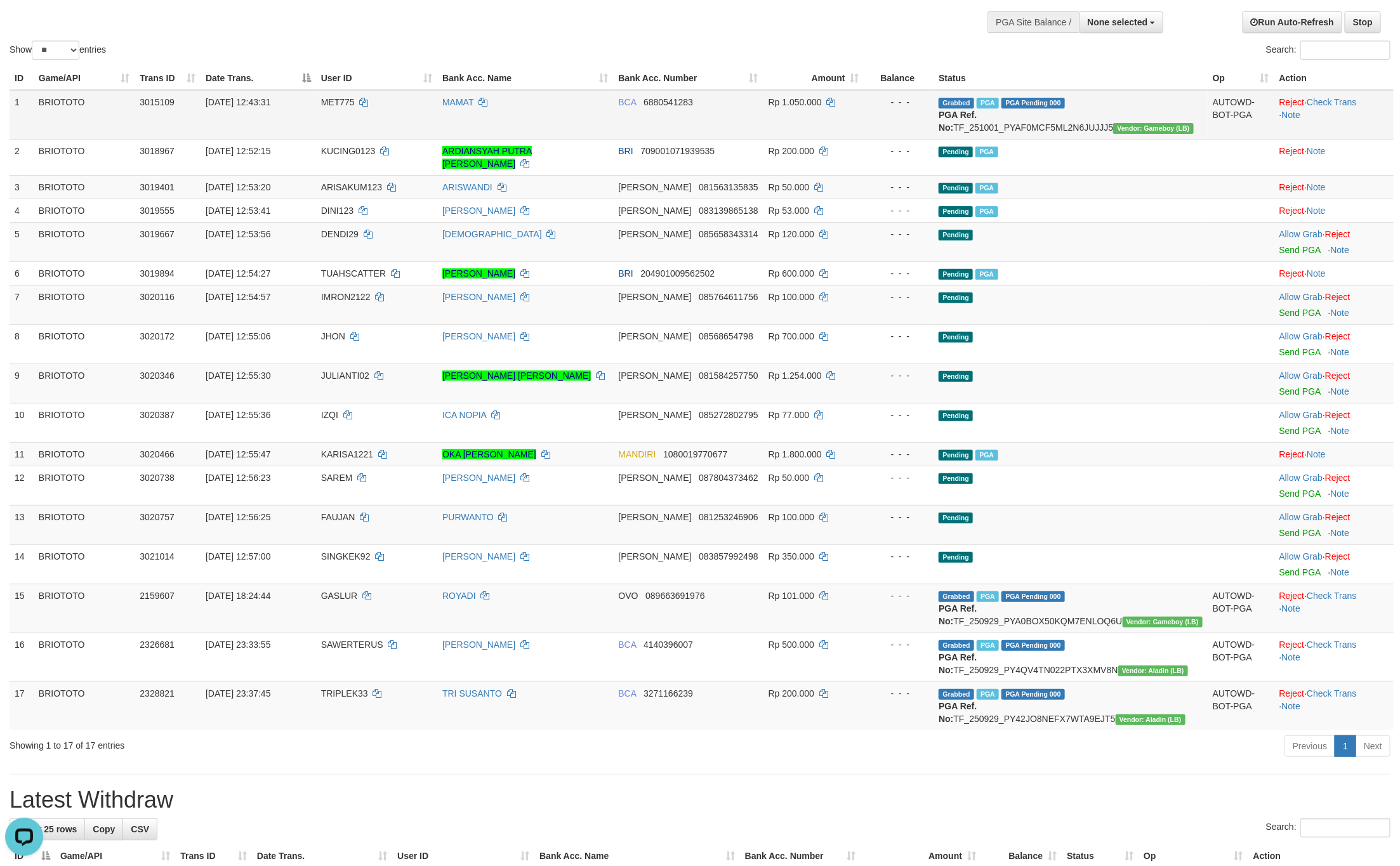
click at [546, 110] on td "MAMAT" at bounding box center [525, 115] width 176 height 50
click at [701, 96] on td "BCA 6880541283" at bounding box center [688, 115] width 150 height 50
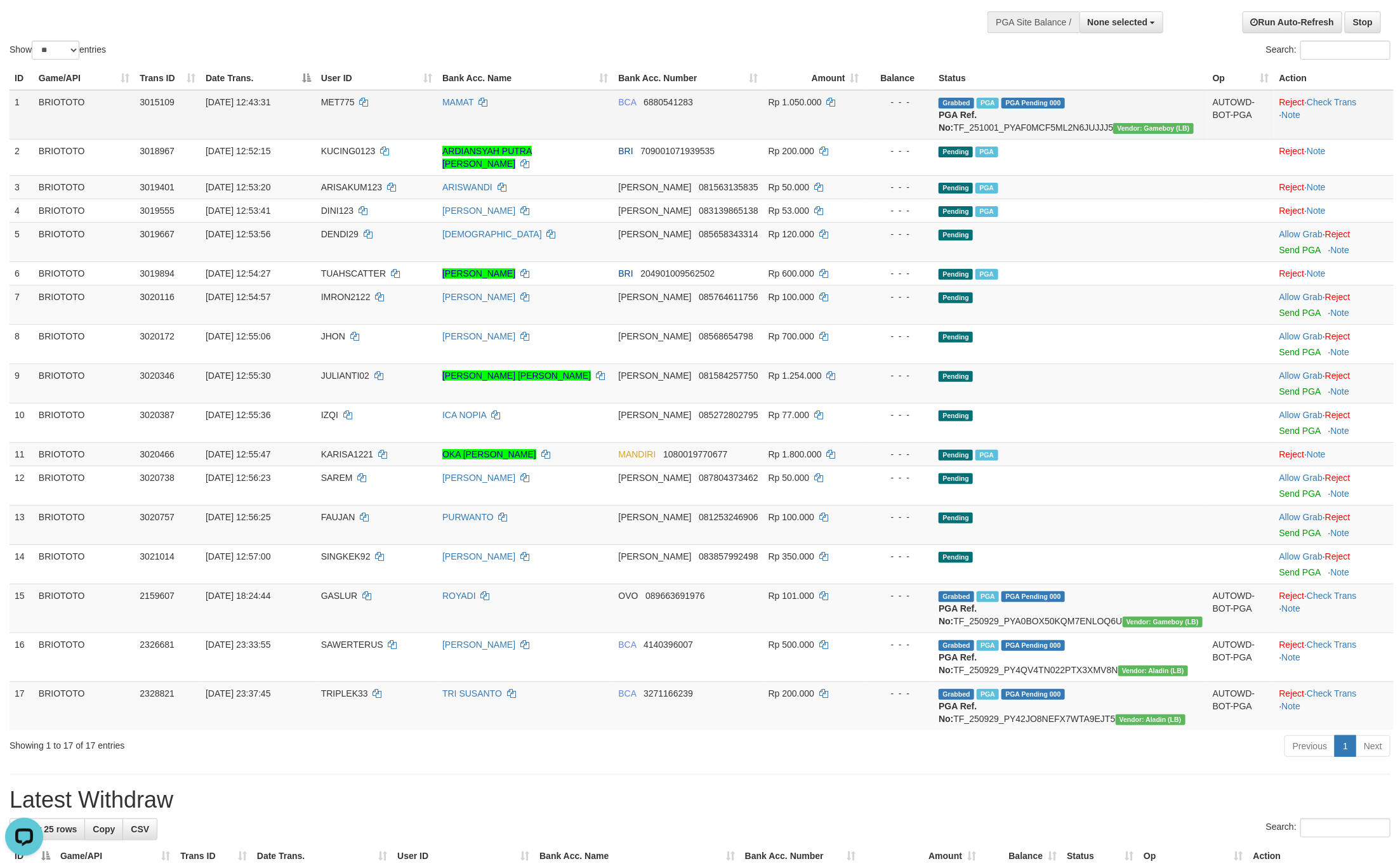
click at [355, 103] on span "MET775" at bounding box center [337, 102] width 33 height 10
drag, startPoint x: 360, startPoint y: 103, endPoint x: 712, endPoint y: 147, distance: 354.7
click at [355, 103] on span "MET775" at bounding box center [337, 102] width 33 height 10
copy span "MET775"
click at [487, 101] on icon at bounding box center [482, 102] width 9 height 9
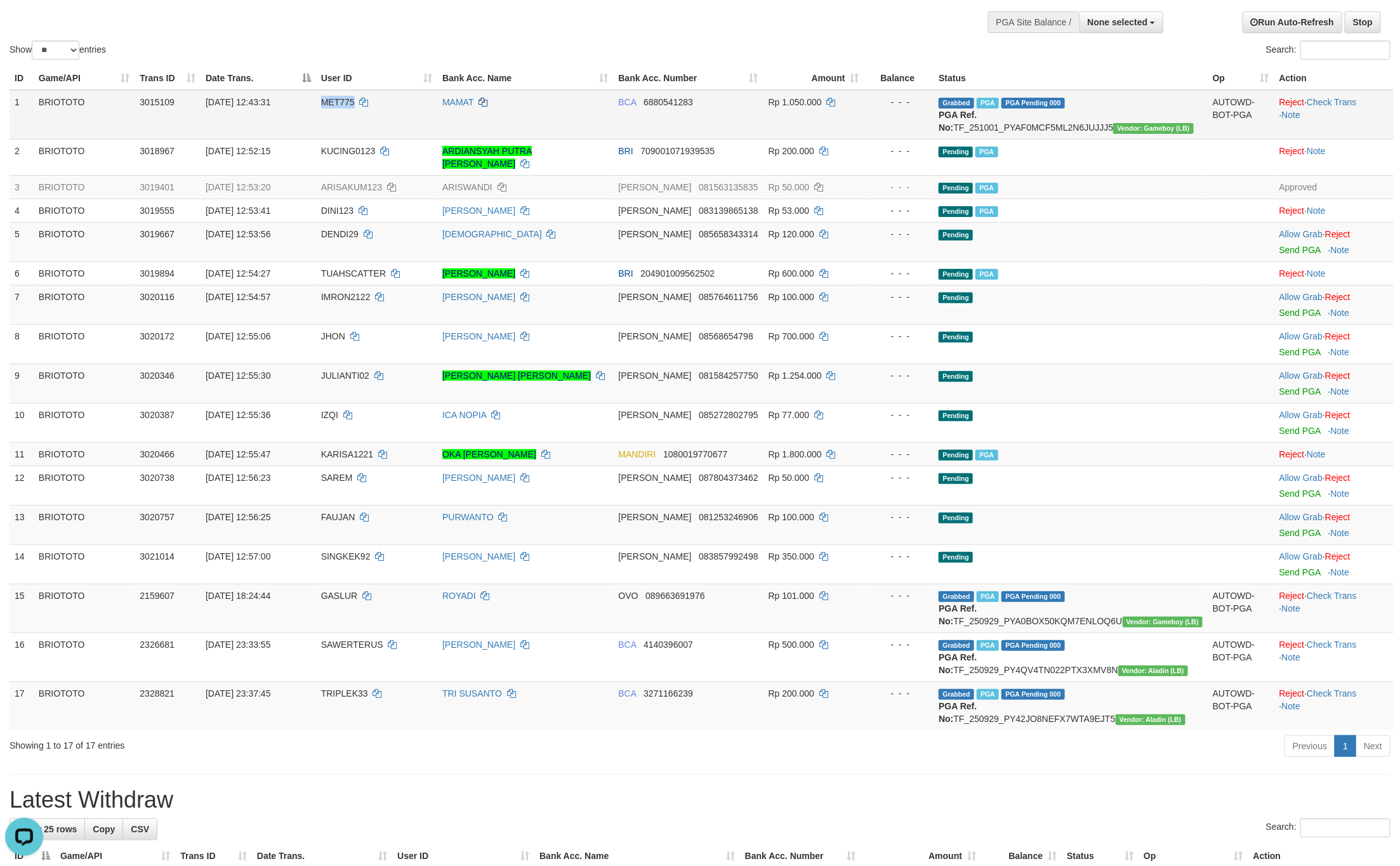
copy span "MET775"
copy span "PGA Pending 000"
drag, startPoint x: 1047, startPoint y: 99, endPoint x: 1109, endPoint y: 105, distance: 62.3
click at [1109, 105] on td "Grabbed PGA PGA Pending 000 PGA Ref. No: TF_251001_PYAF0MCF5ML2N6JUJJJ5 Vendor:…" at bounding box center [1070, 115] width 274 height 50
click at [270, 99] on span "[DATE] 12:43:31" at bounding box center [238, 102] width 64 height 10
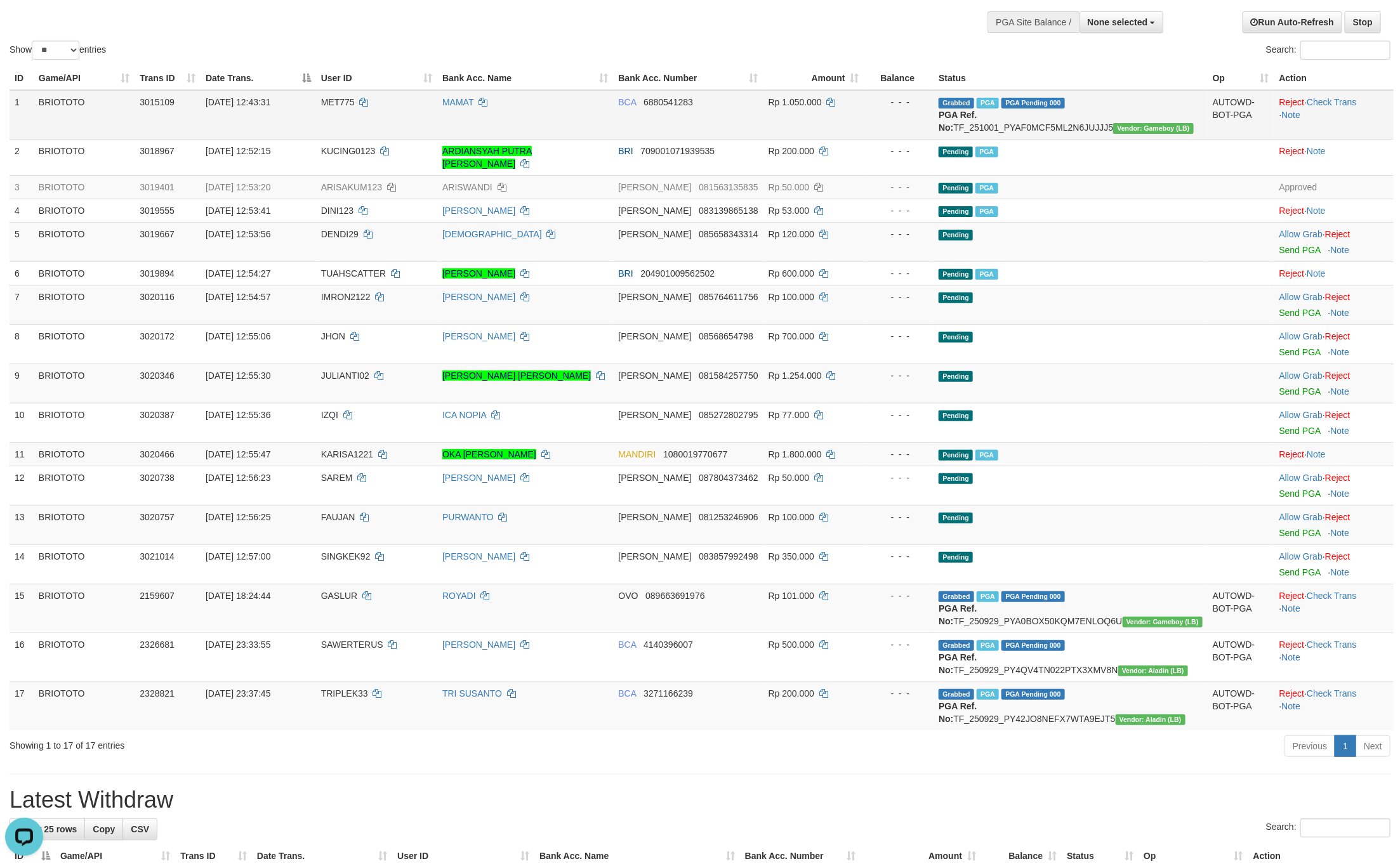
click at [270, 99] on span "[DATE] 12:43:31" at bounding box center [238, 102] width 64 height 10
copy td "[DATE] 12:43:31"
click at [1331, 99] on link "Check Trans" at bounding box center [1332, 102] width 50 height 10
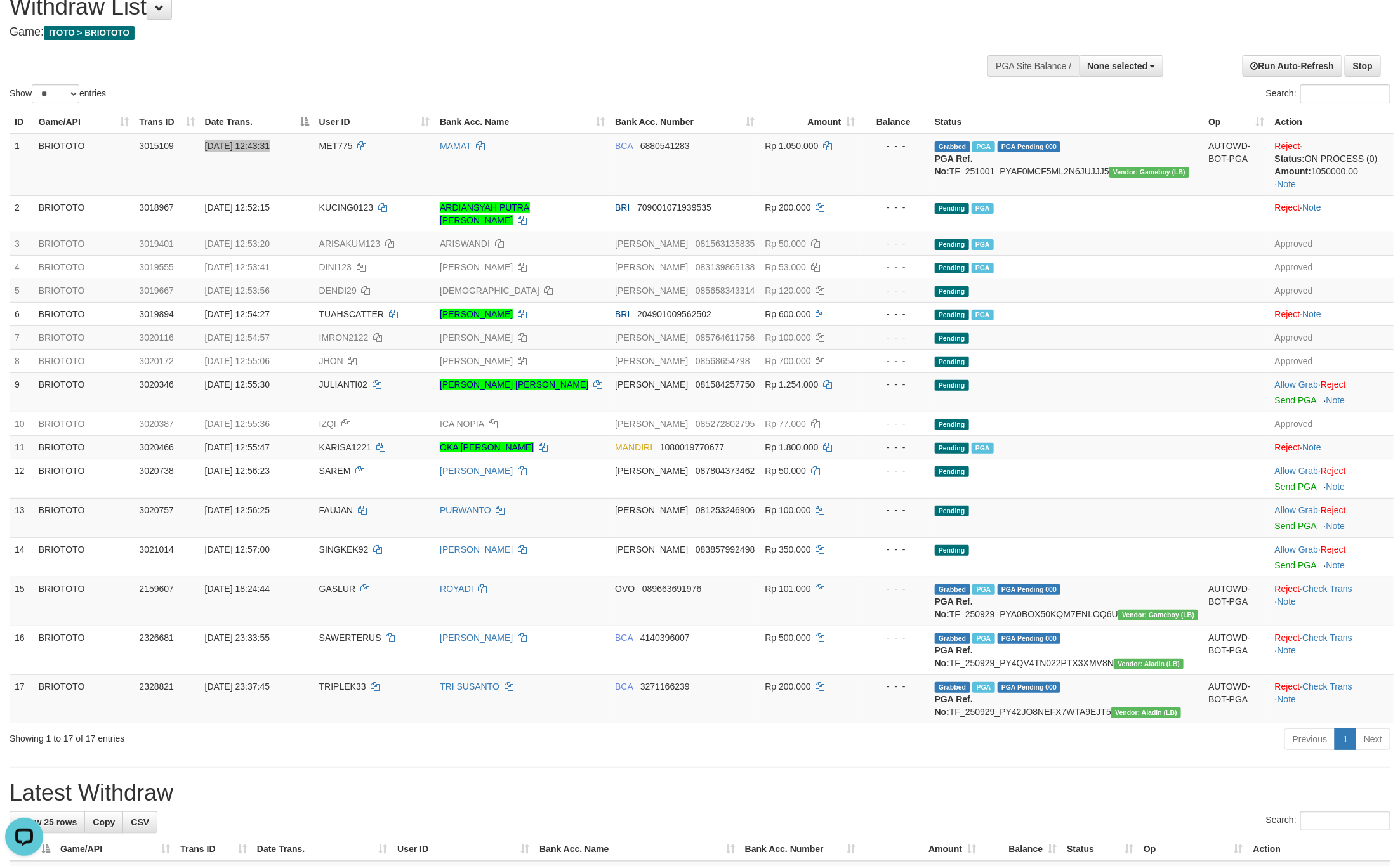
scroll to position [0, 0]
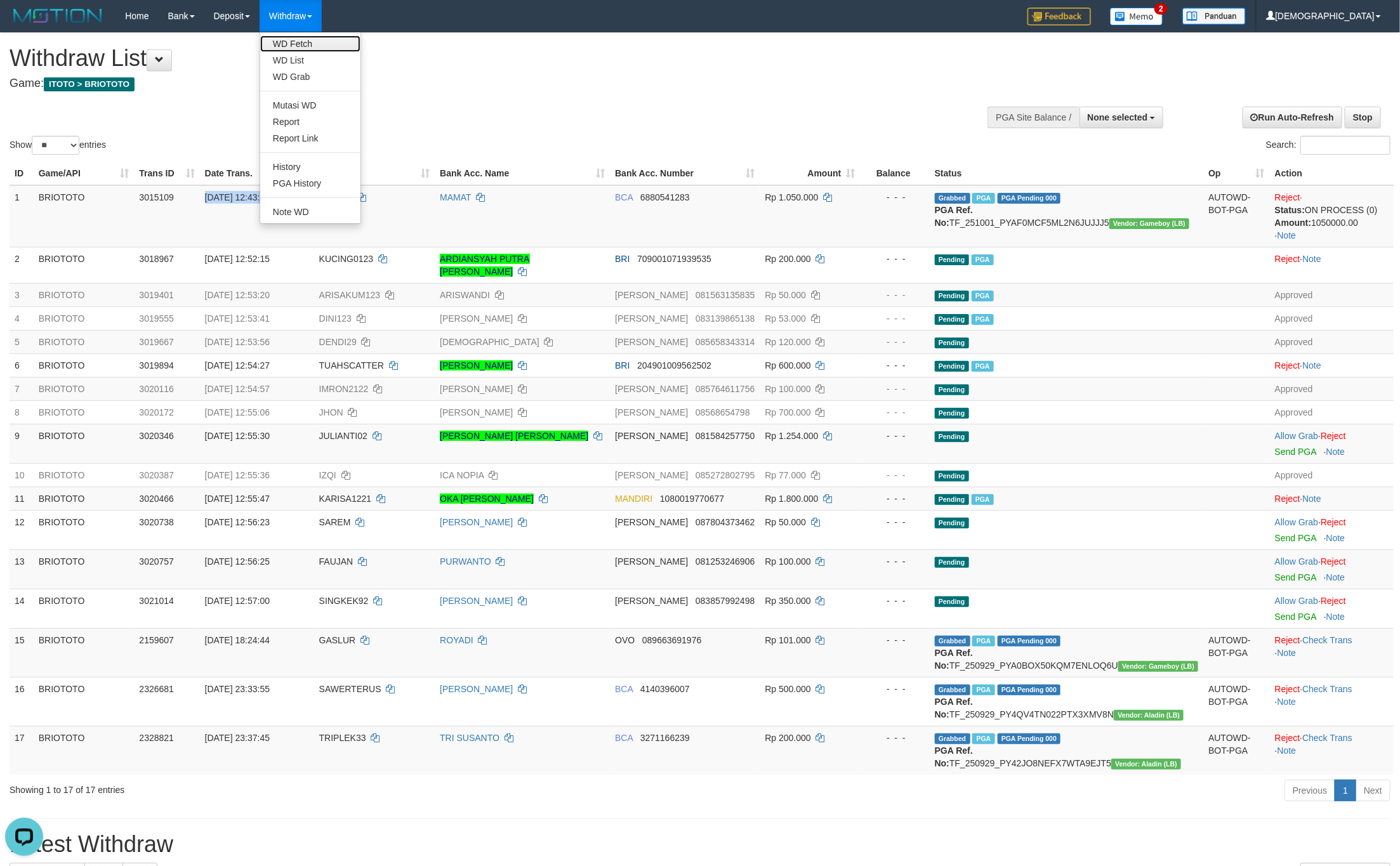
drag, startPoint x: 308, startPoint y: 38, endPoint x: 355, endPoint y: 77, distance: 61.1
click at [308, 38] on link "WD Fetch" at bounding box center [310, 43] width 100 height 16
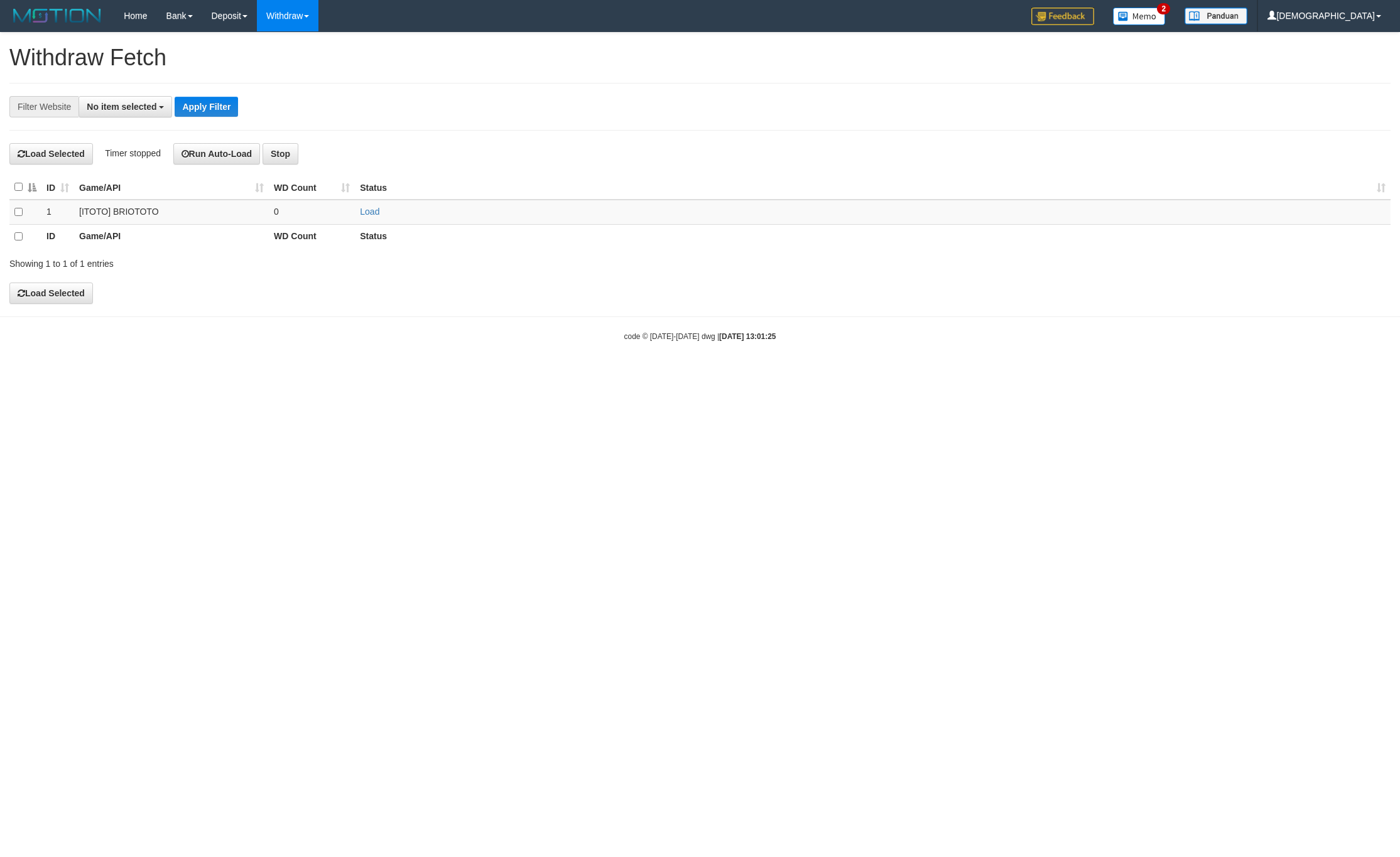
select select
click at [372, 200] on th "Status" at bounding box center [872, 188] width 1036 height 25
click at [372, 214] on td "Load" at bounding box center [867, 212] width 1047 height 25
click at [364, 217] on link "Load" at bounding box center [357, 211] width 19 height 10
click at [310, 218] on td "..." at bounding box center [300, 212] width 87 height 25
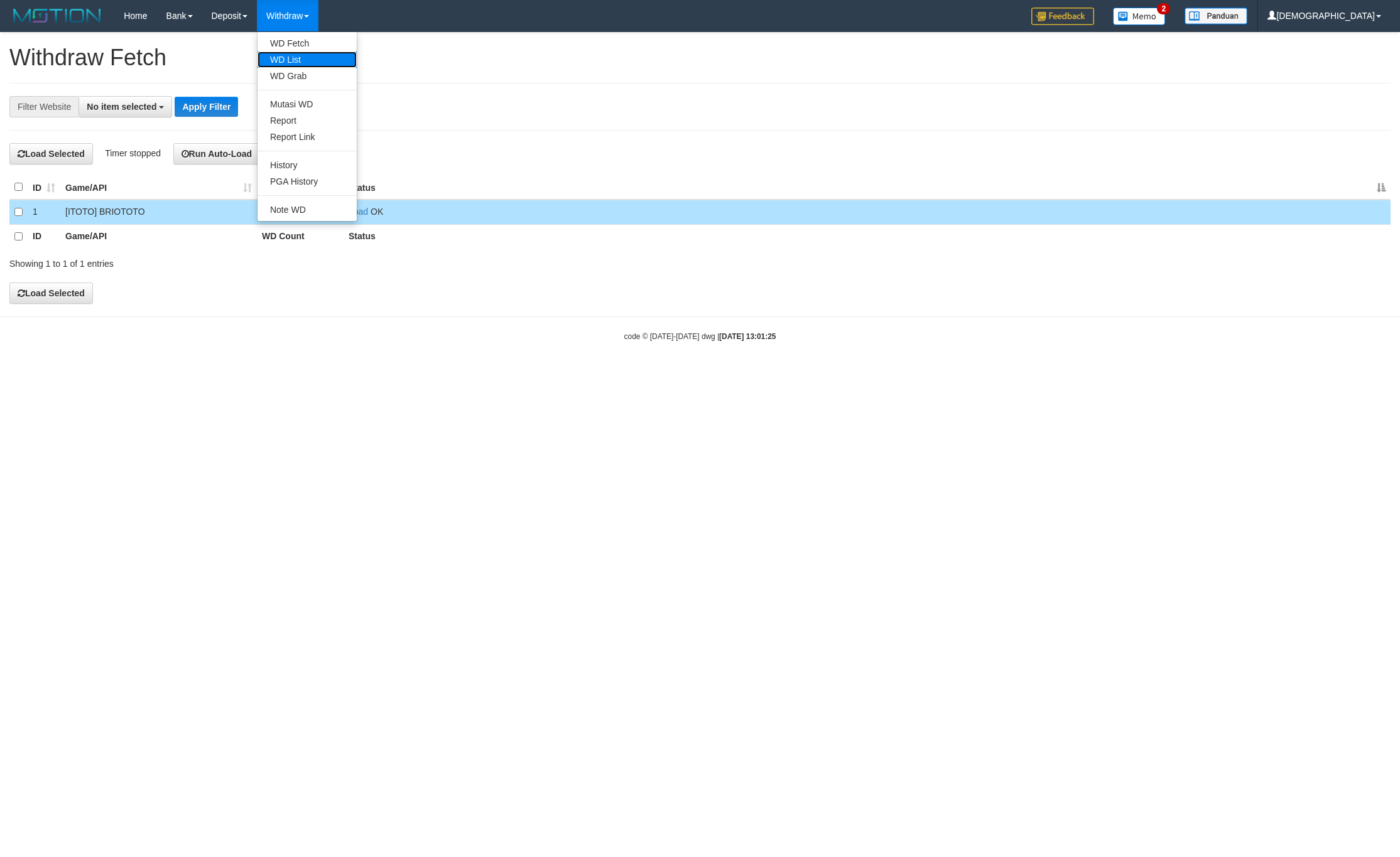
click at [293, 55] on link "WD List" at bounding box center [307, 59] width 99 height 16
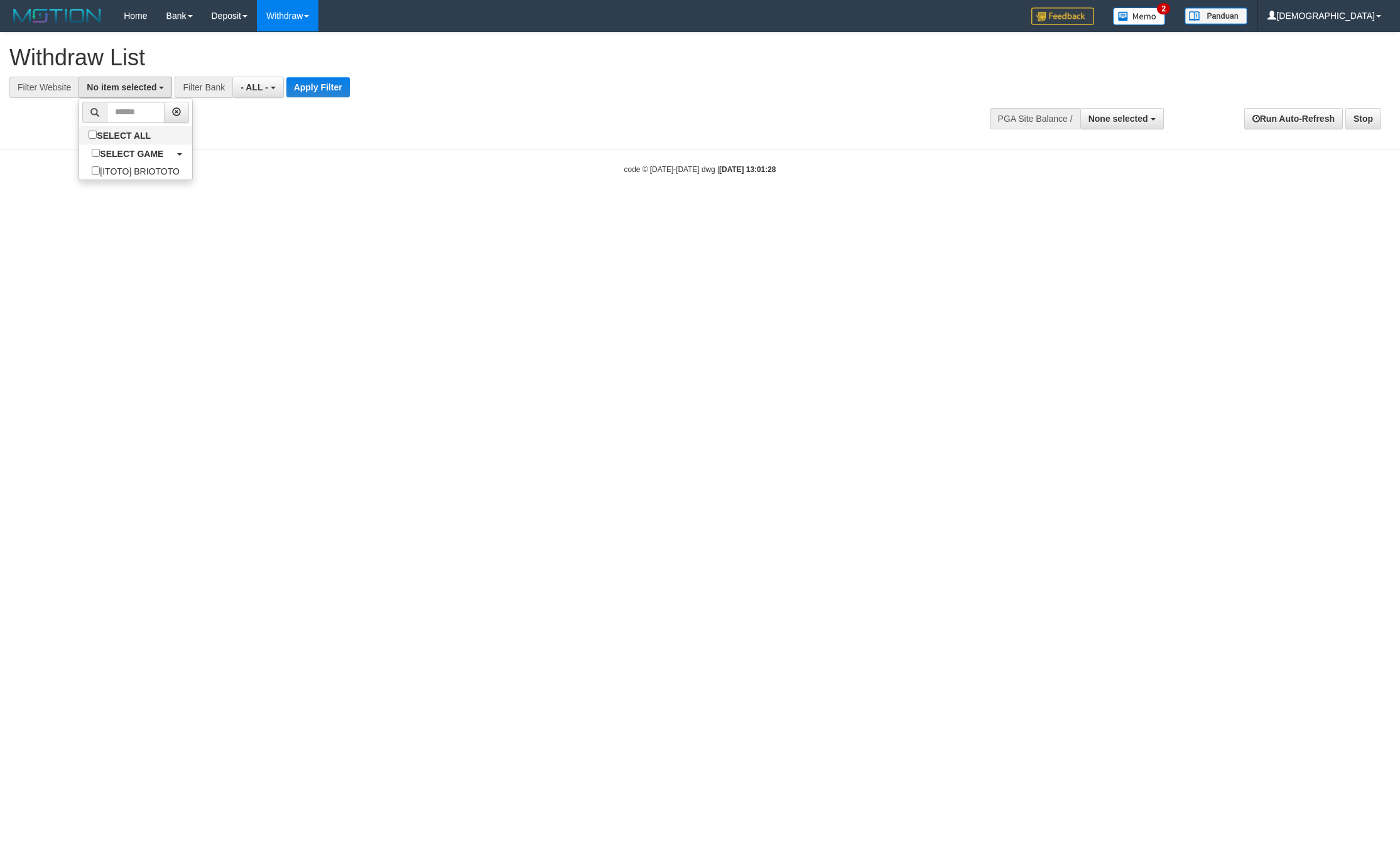
select select
click at [157, 144] on label "SELECT ALL" at bounding box center [121, 135] width 84 height 18
select select "****"
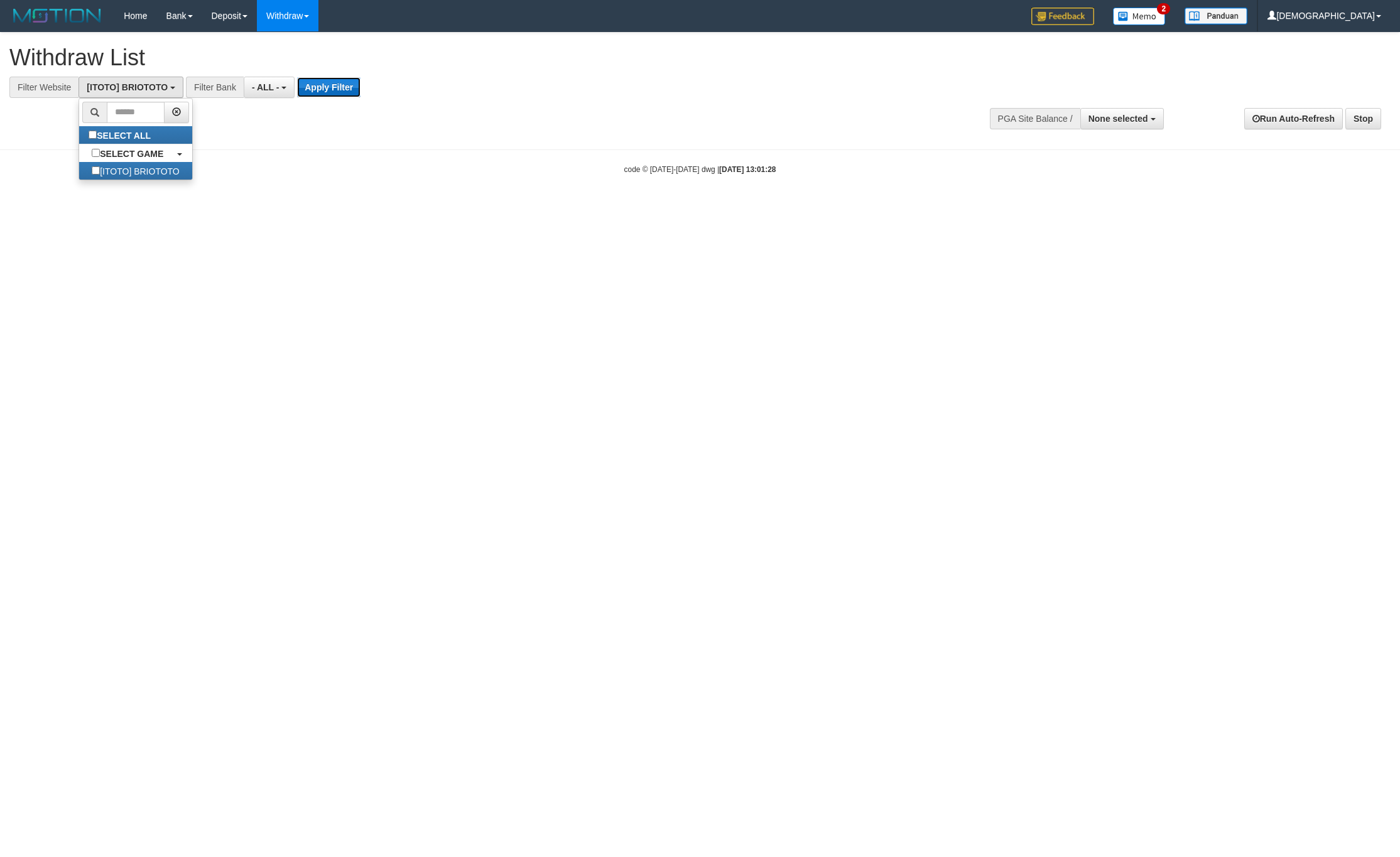
click at [314, 85] on button "Apply Filter" at bounding box center [328, 87] width 63 height 20
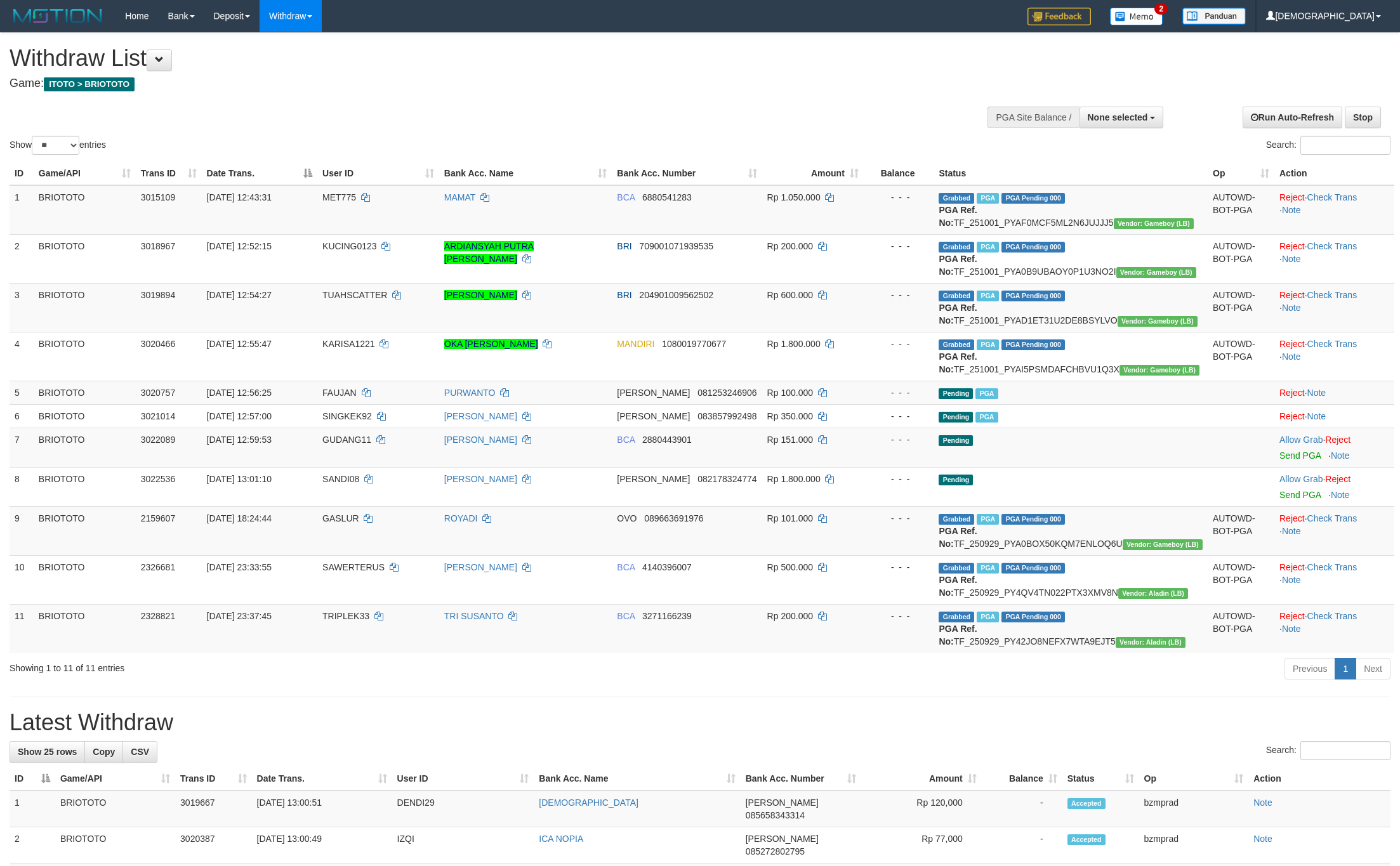
select select
select select "**"
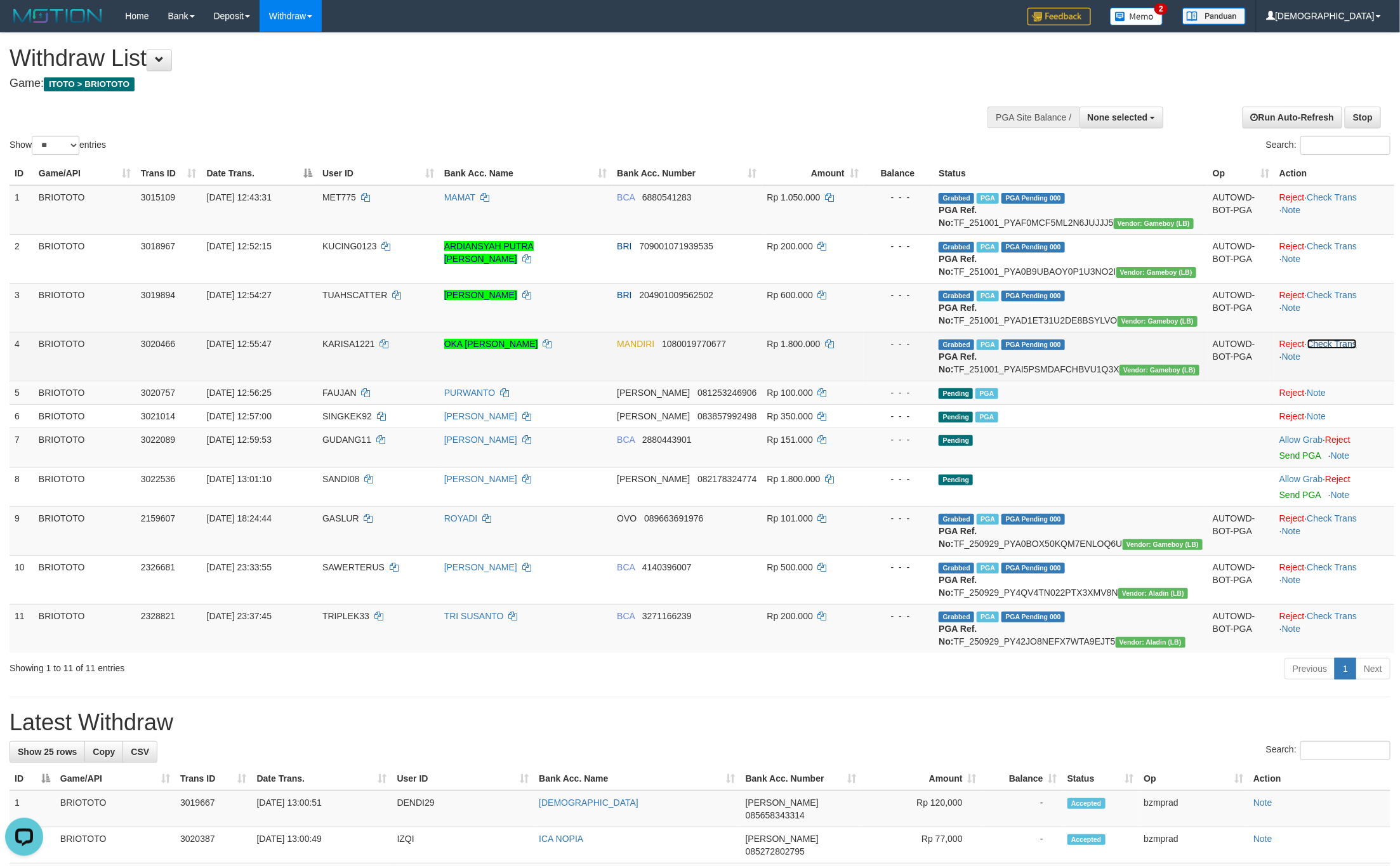
click at [1333, 349] on link "Check Trans" at bounding box center [1332, 343] width 50 height 10
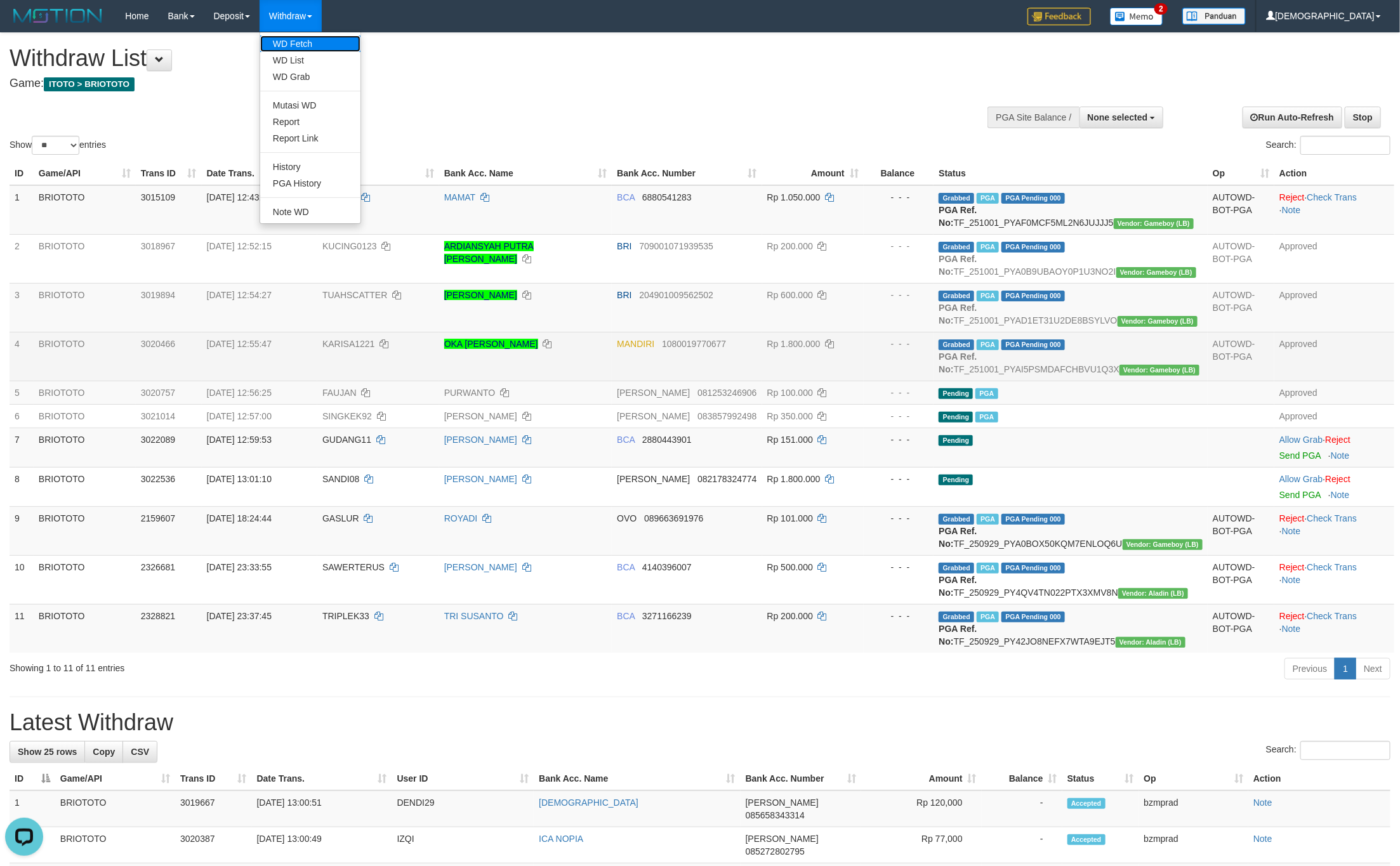
click at [296, 46] on link "WD Fetch" at bounding box center [310, 43] width 100 height 16
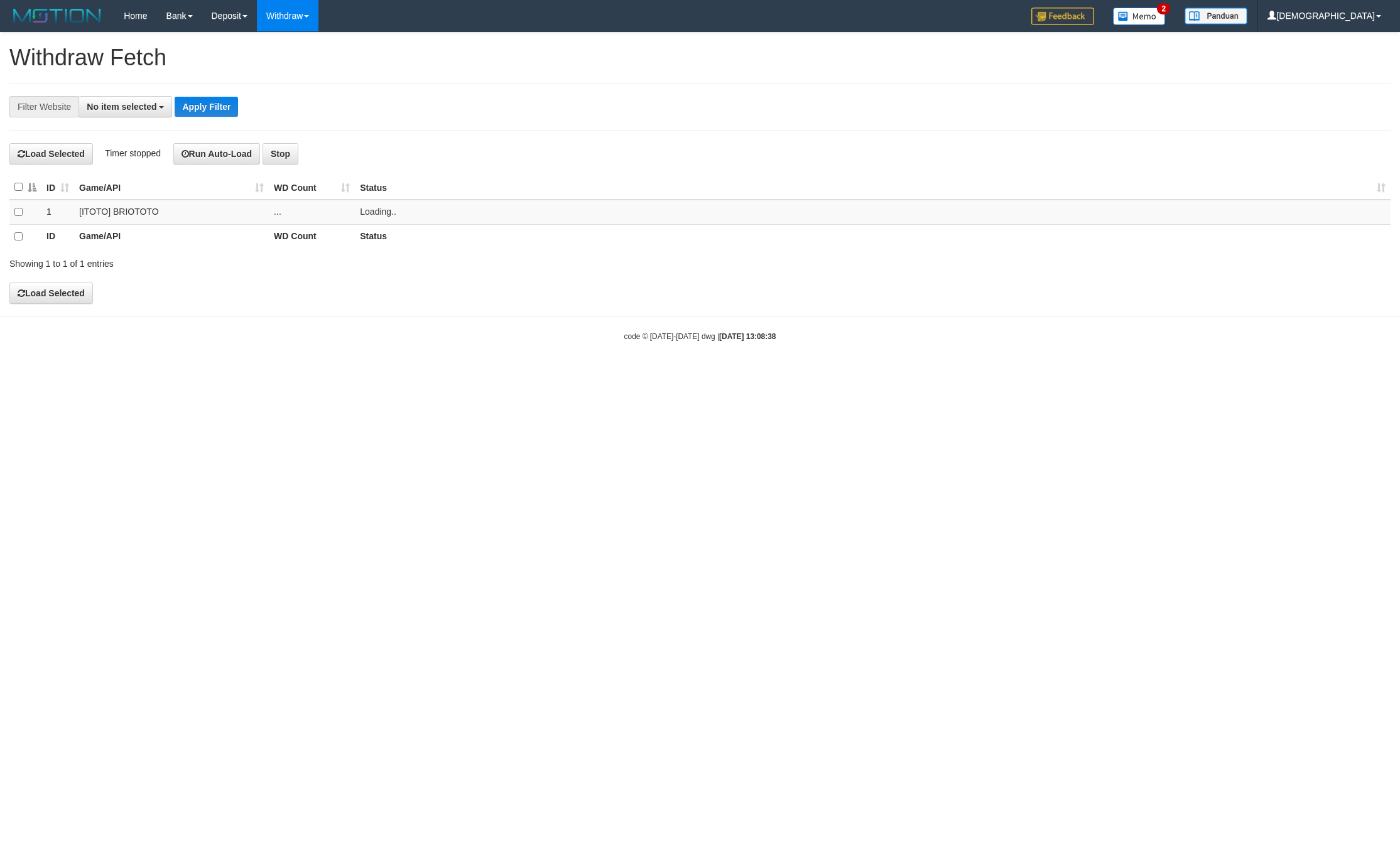
select select
click at [341, 214] on td "..." at bounding box center [312, 212] width 86 height 25
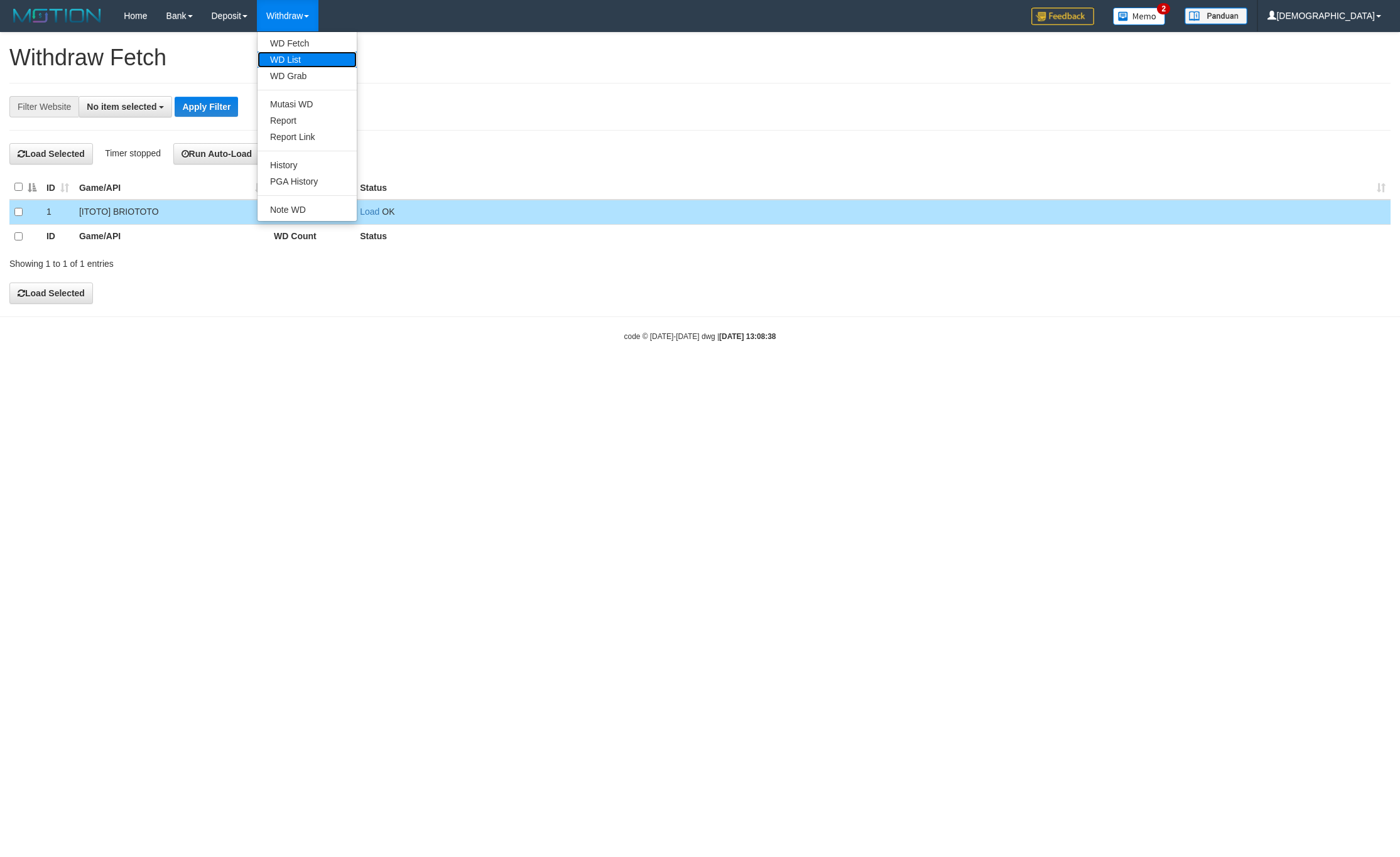
click at [298, 57] on link "WD List" at bounding box center [307, 59] width 99 height 16
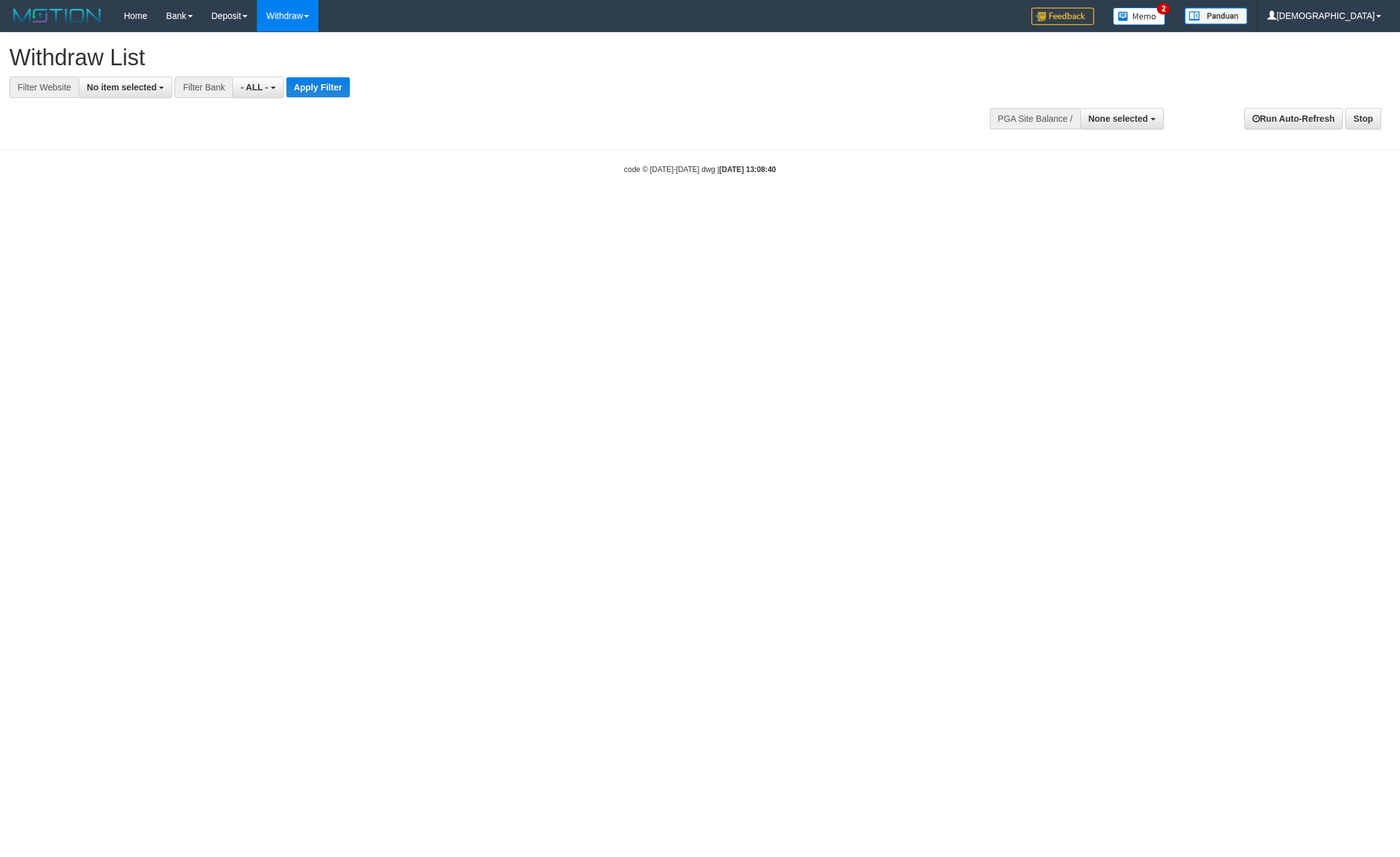
select select
click at [145, 85] on span "No item selected" at bounding box center [121, 87] width 70 height 10
click at [121, 138] on label "SELECT ALL" at bounding box center [121, 135] width 84 height 18
select select "****"
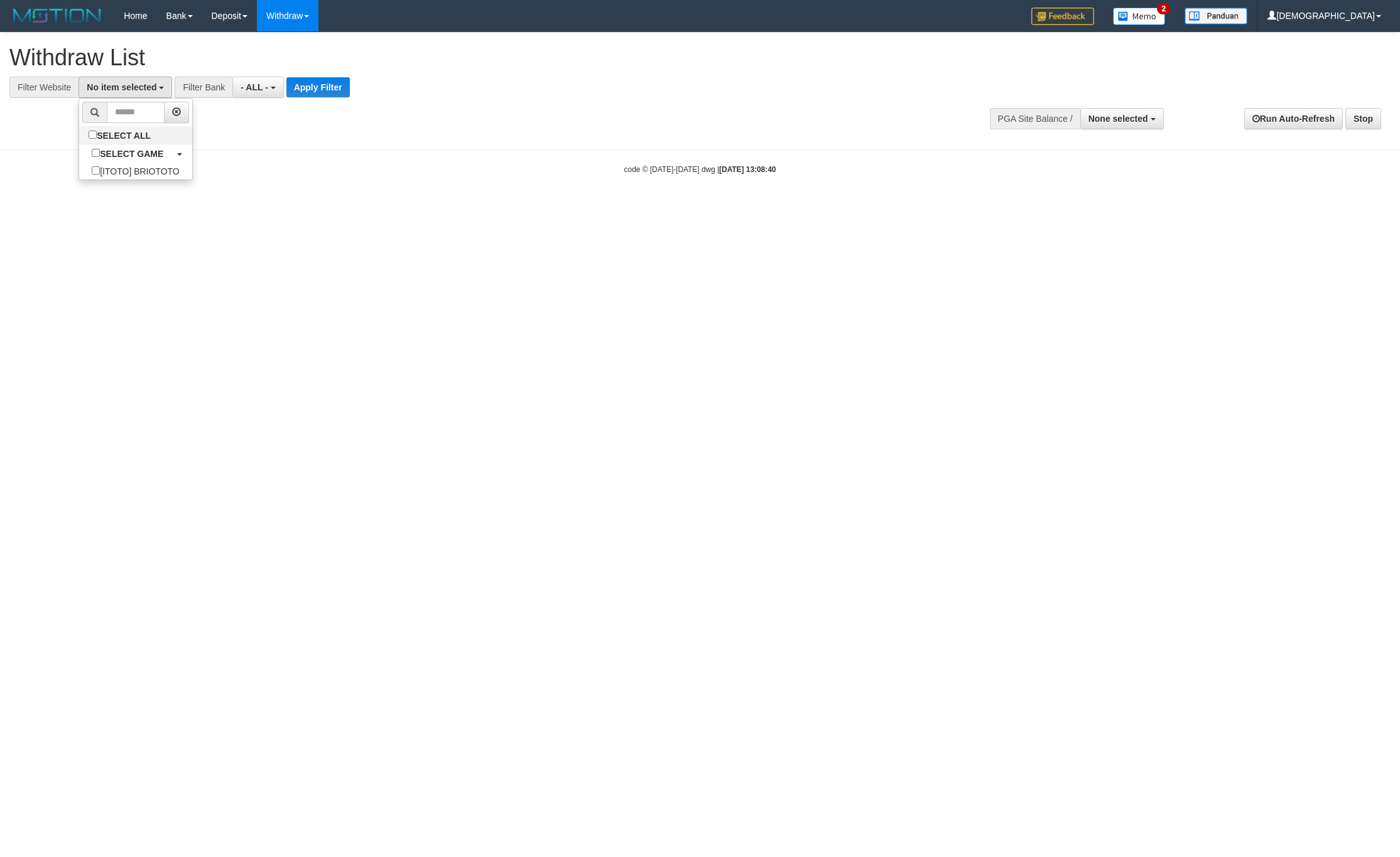
scroll to position [12, 0]
drag, startPoint x: 302, startPoint y: 95, endPoint x: 309, endPoint y: 95, distance: 7.0
click at [305, 92] on button "Apply Filter" at bounding box center [328, 87] width 63 height 20
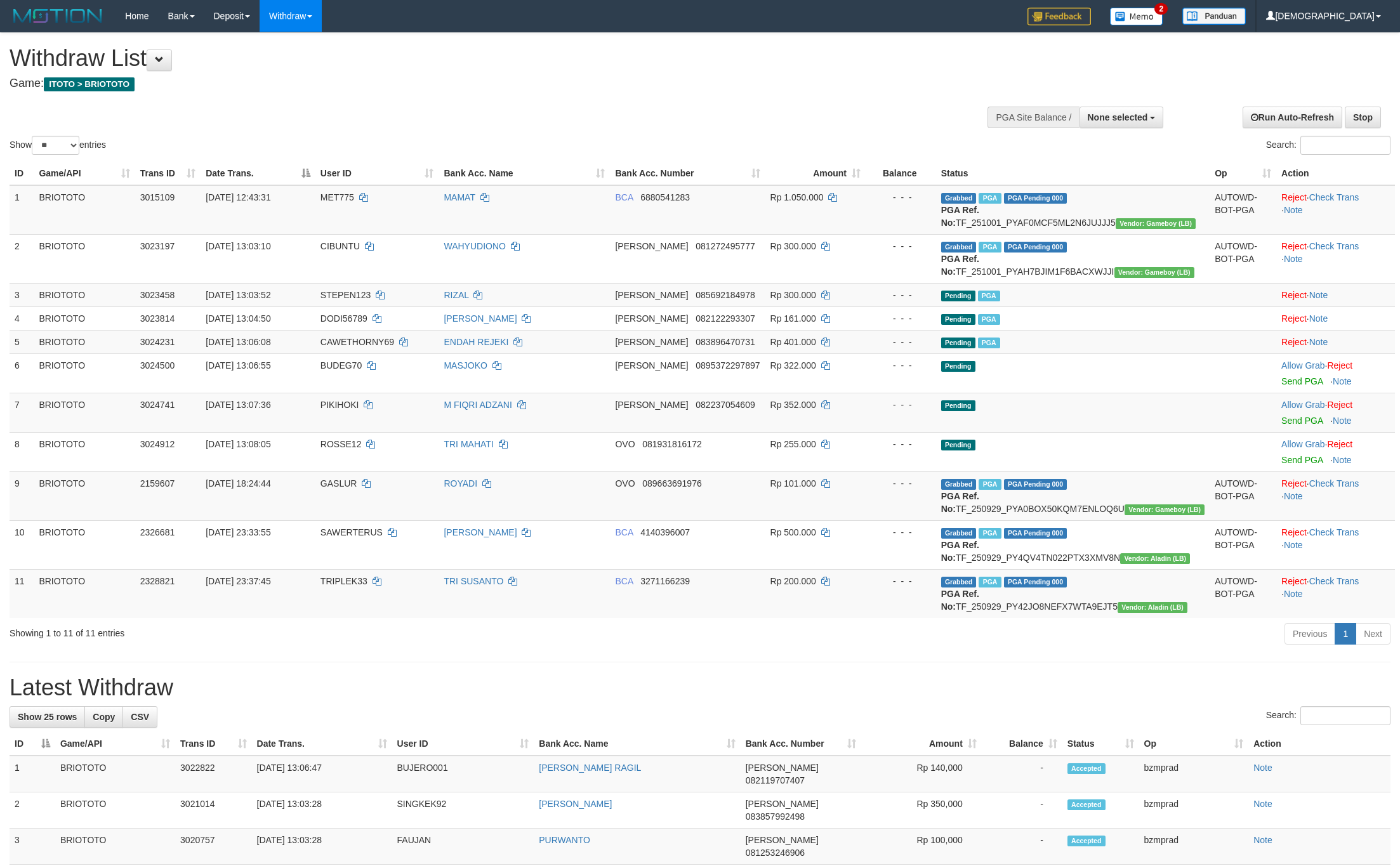
select select
select select "**"
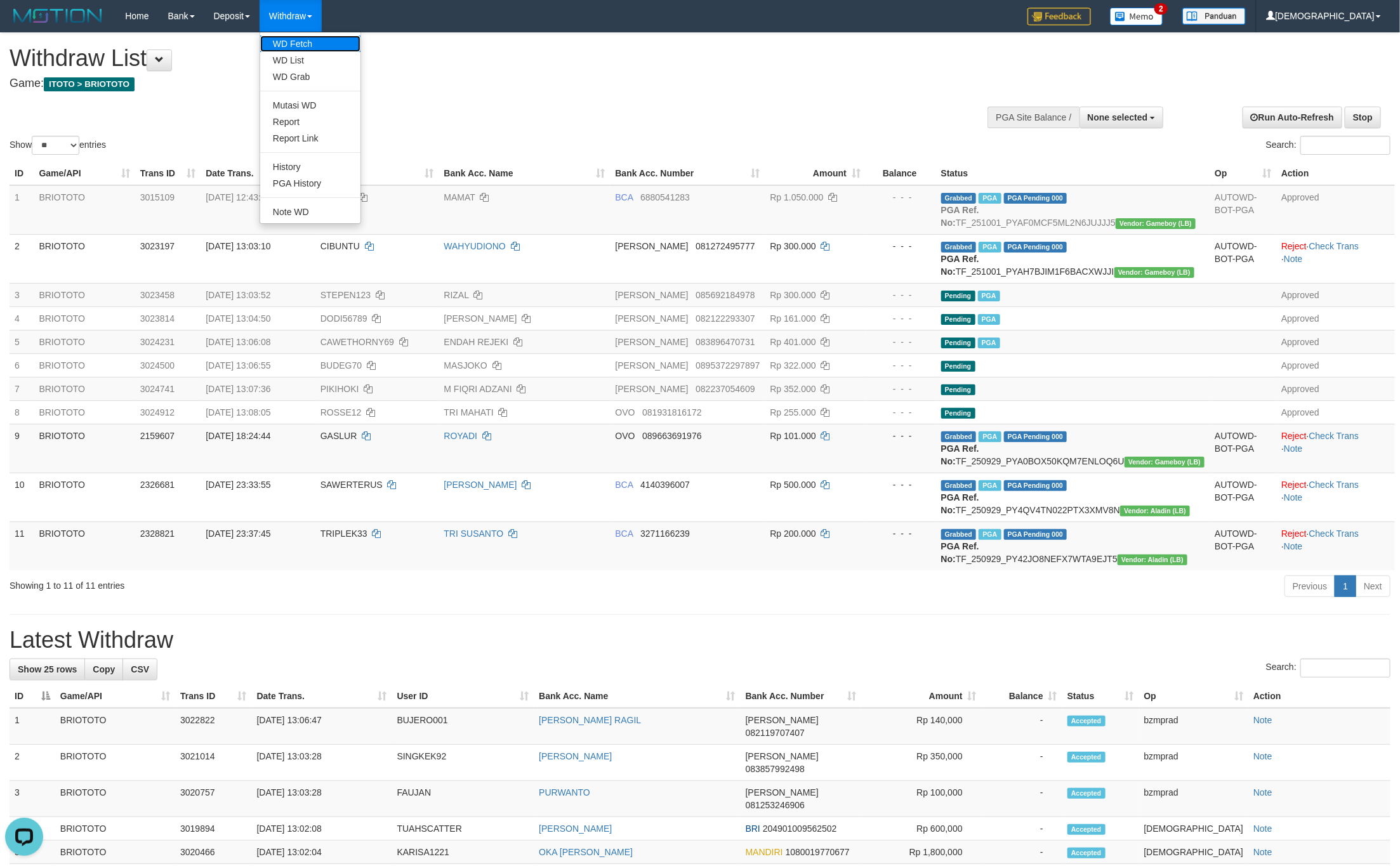
click at [299, 42] on link "WD Fetch" at bounding box center [310, 43] width 100 height 16
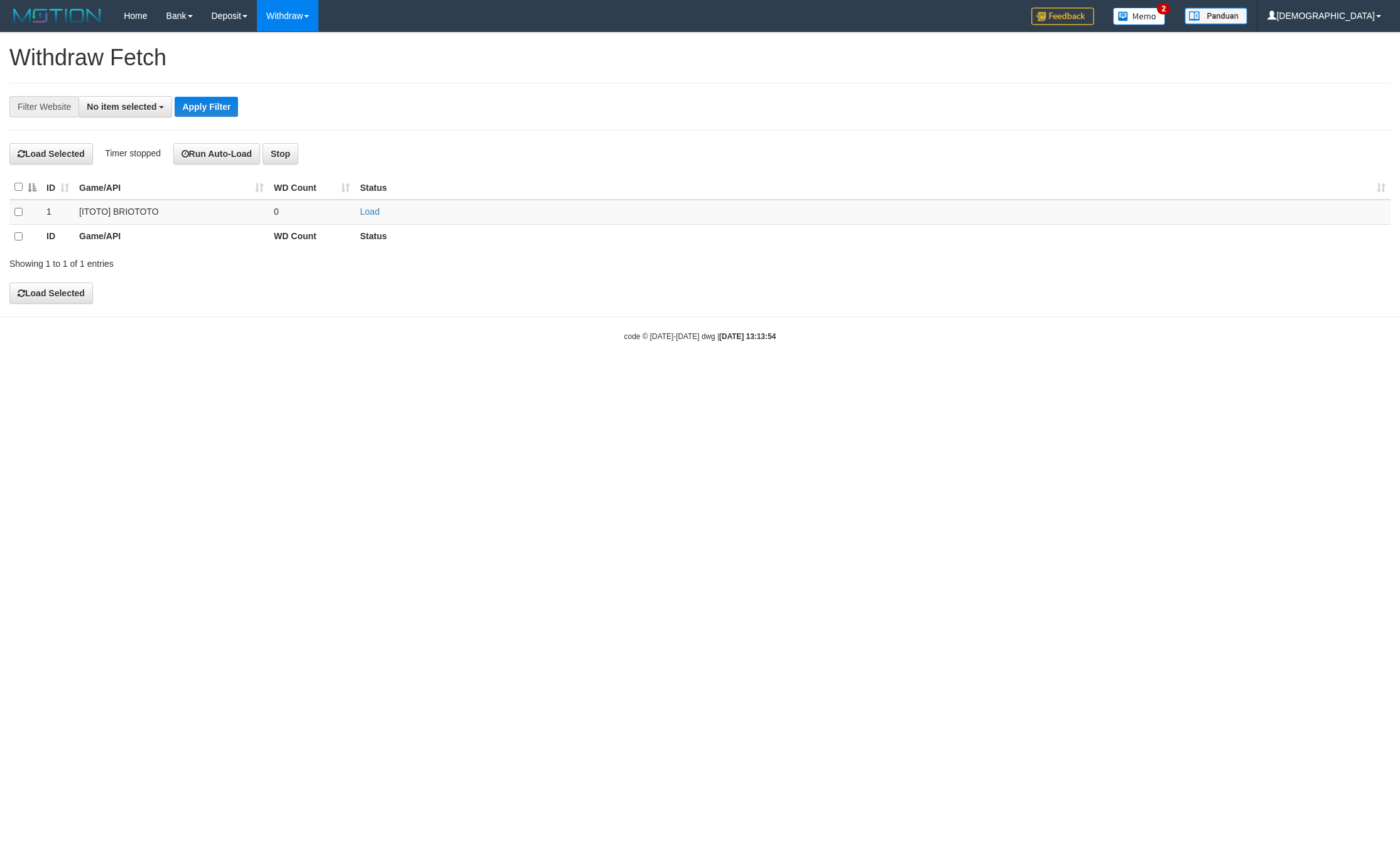
select select
click at [366, 202] on table "ID Game/API WD Count Status 1 [ITOTO] BRIOTOTO 0 Load ID Game/API WD Count Stat…" at bounding box center [700, 212] width 1381 height 74
click at [368, 204] on td "Load" at bounding box center [872, 212] width 1036 height 25
click at [367, 208] on td "Load" at bounding box center [872, 212] width 1036 height 25
click at [369, 223] on td "Load" at bounding box center [872, 212] width 1036 height 25
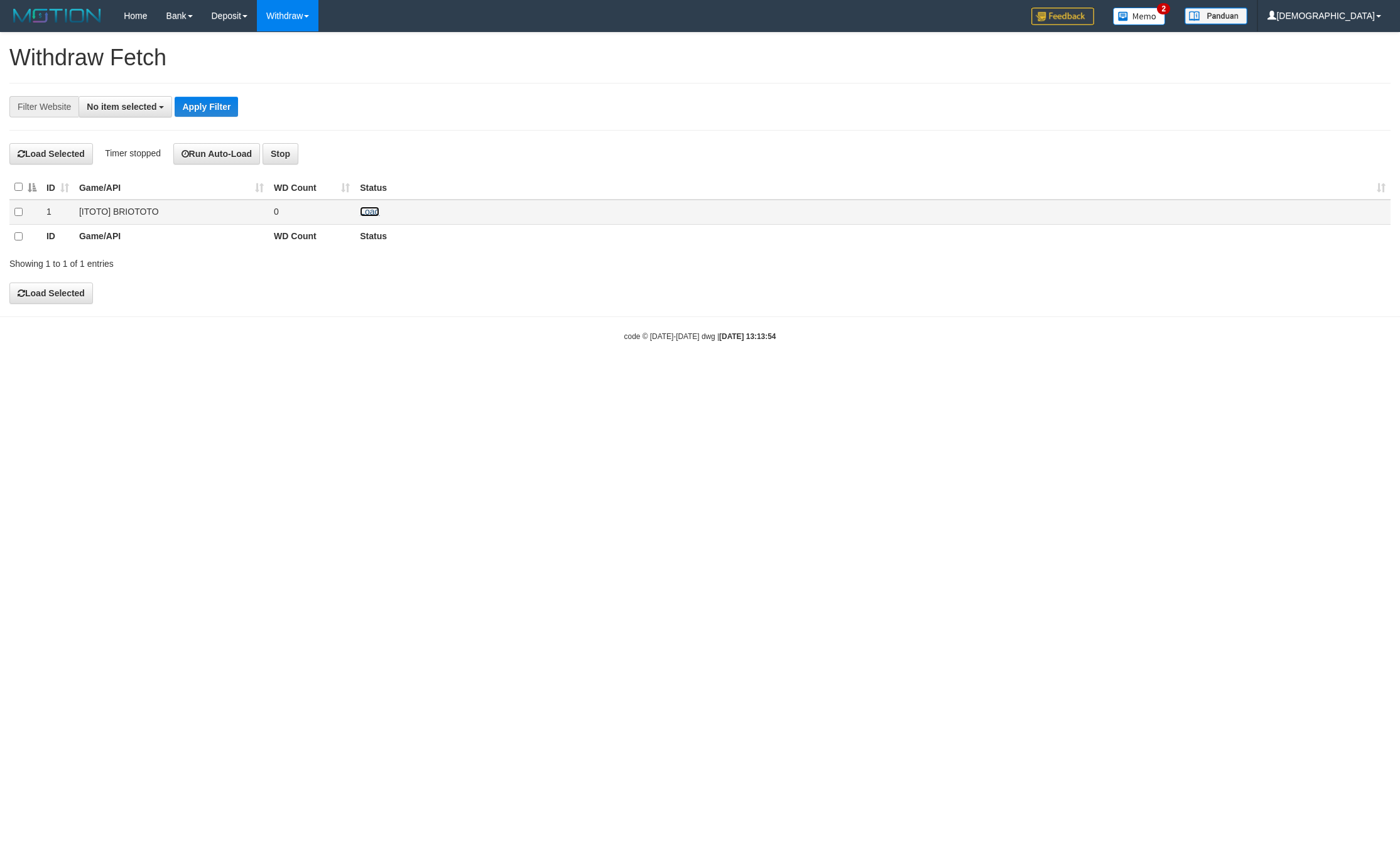
click at [370, 213] on link "Load" at bounding box center [369, 211] width 19 height 10
click at [364, 208] on td "Load OK" at bounding box center [872, 212] width 1036 height 25
click at [364, 210] on link "Load" at bounding box center [369, 211] width 19 height 10
click at [315, 211] on td "4" at bounding box center [312, 212] width 86 height 25
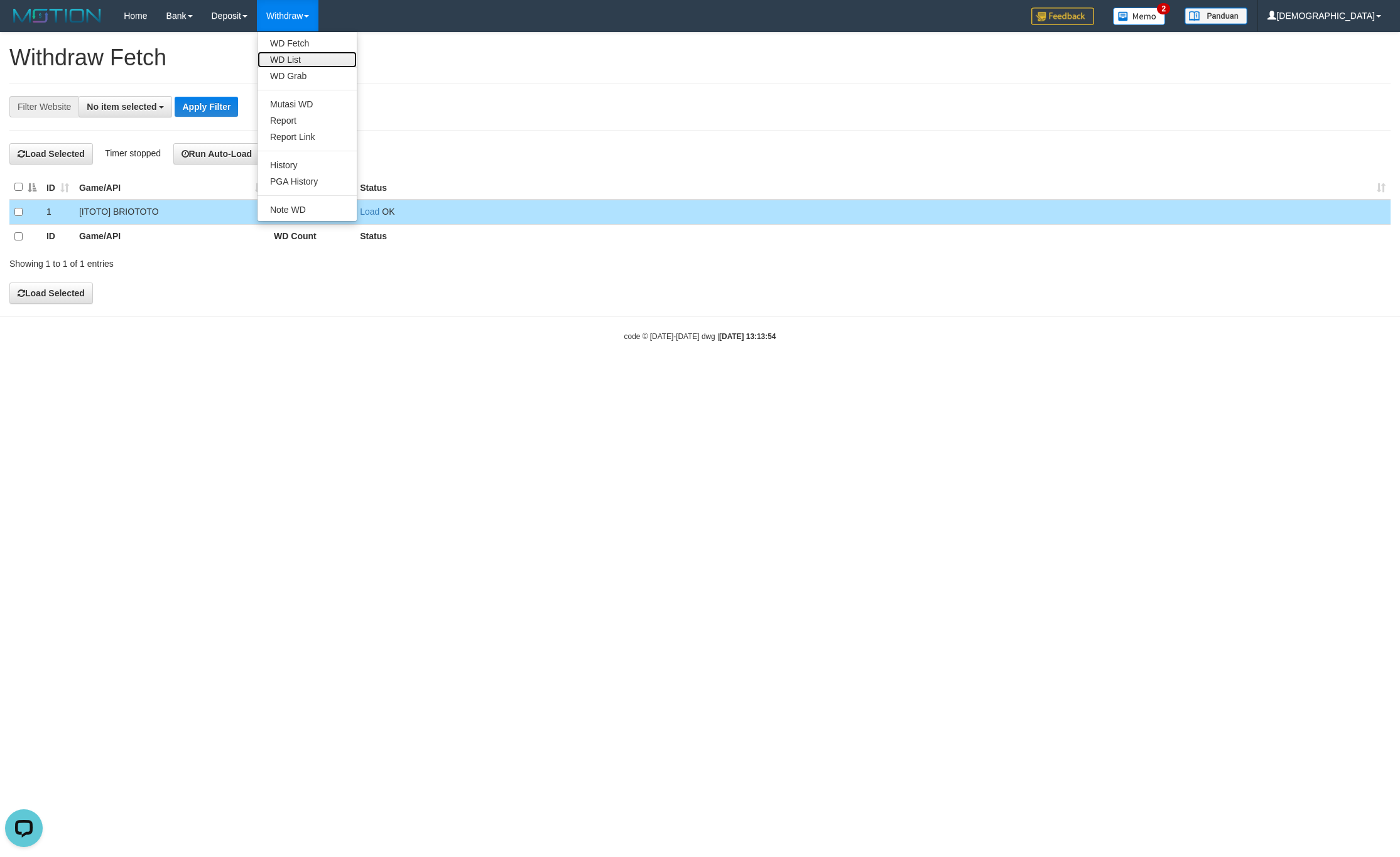
click at [313, 61] on link "WD List" at bounding box center [307, 59] width 99 height 16
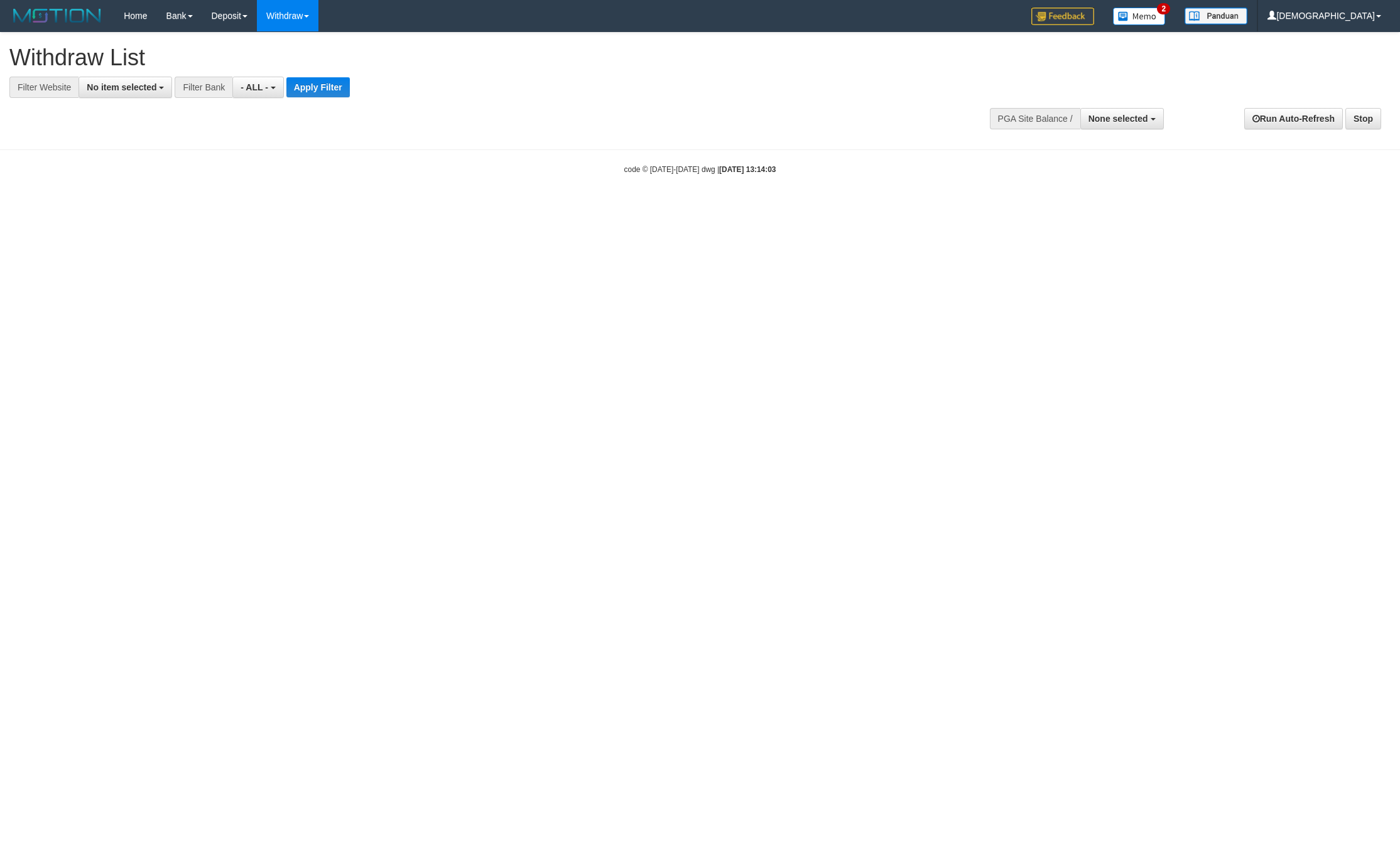
select select
click at [141, 84] on span "No item selected" at bounding box center [121, 87] width 70 height 10
click at [143, 138] on label "SELECT ALL" at bounding box center [121, 135] width 84 height 18
select select "****"
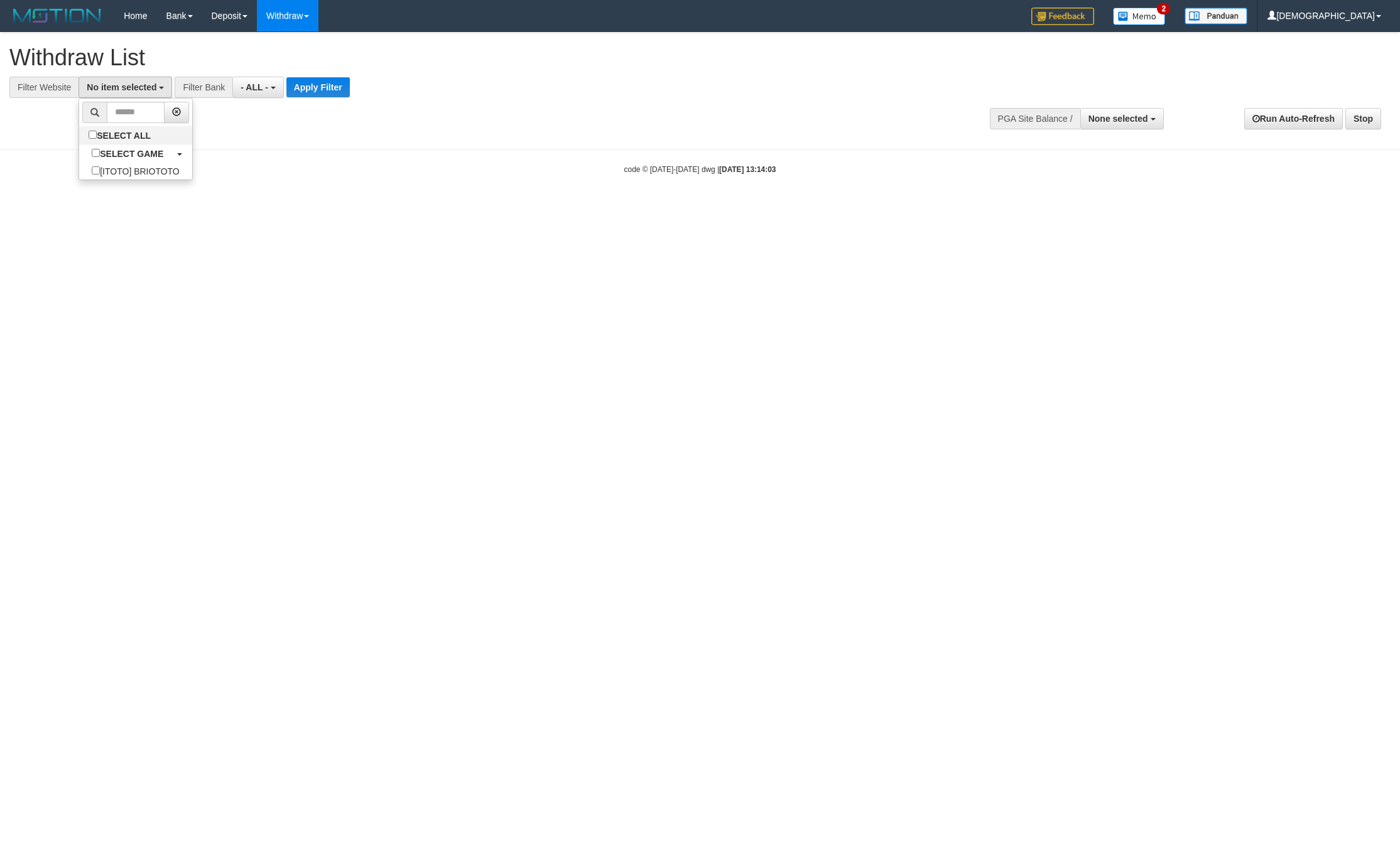
scroll to position [12, 0]
drag, startPoint x: 254, startPoint y: 93, endPoint x: 285, endPoint y: 95, distance: 31.1
click at [256, 93] on button "- ALL -" at bounding box center [269, 88] width 51 height 22
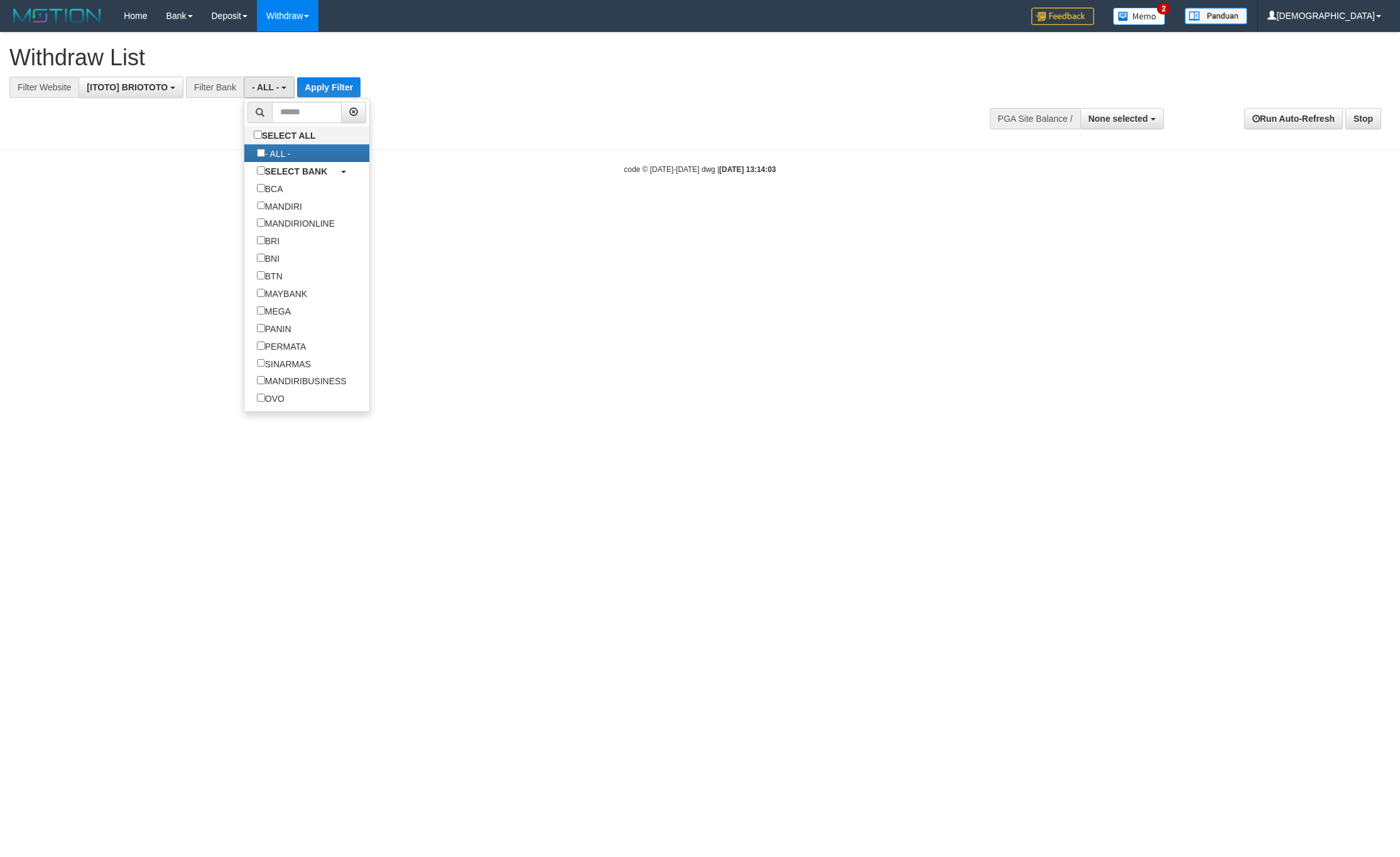
click at [319, 100] on li at bounding box center [307, 112] width 125 height 28
click at [326, 95] on button "Apply Filter" at bounding box center [328, 87] width 63 height 20
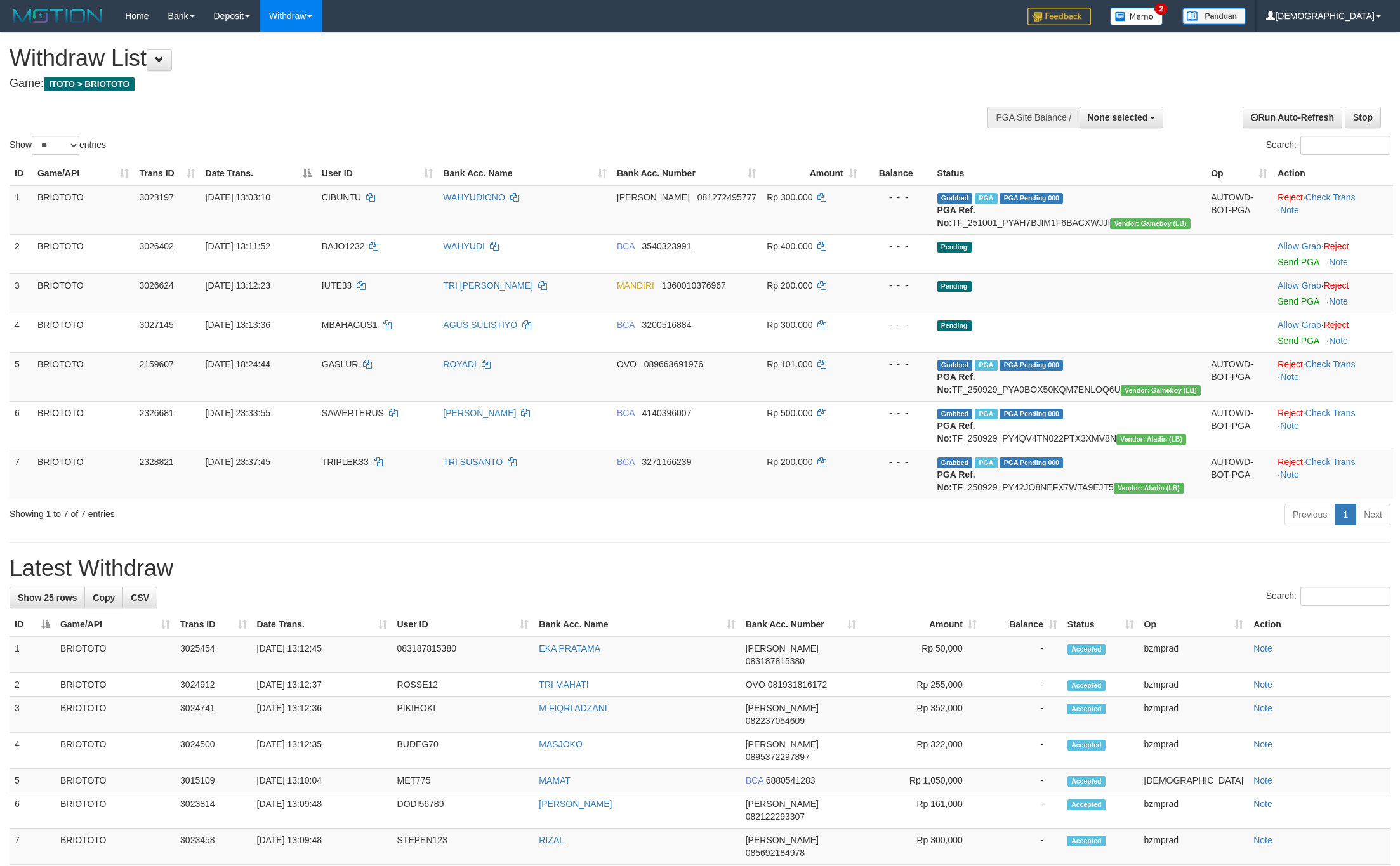
select select
select select "**"
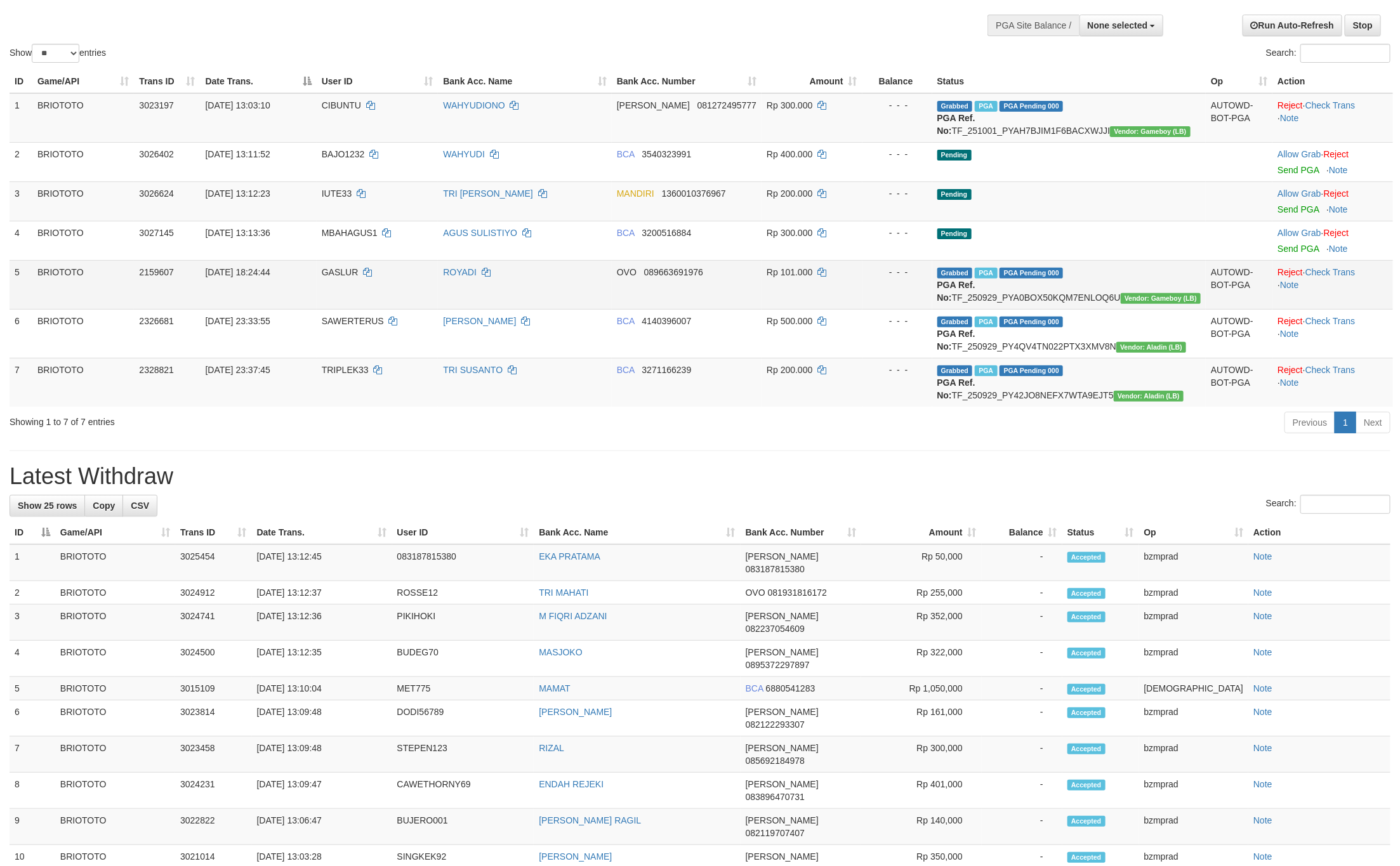
scroll to position [96, 0]
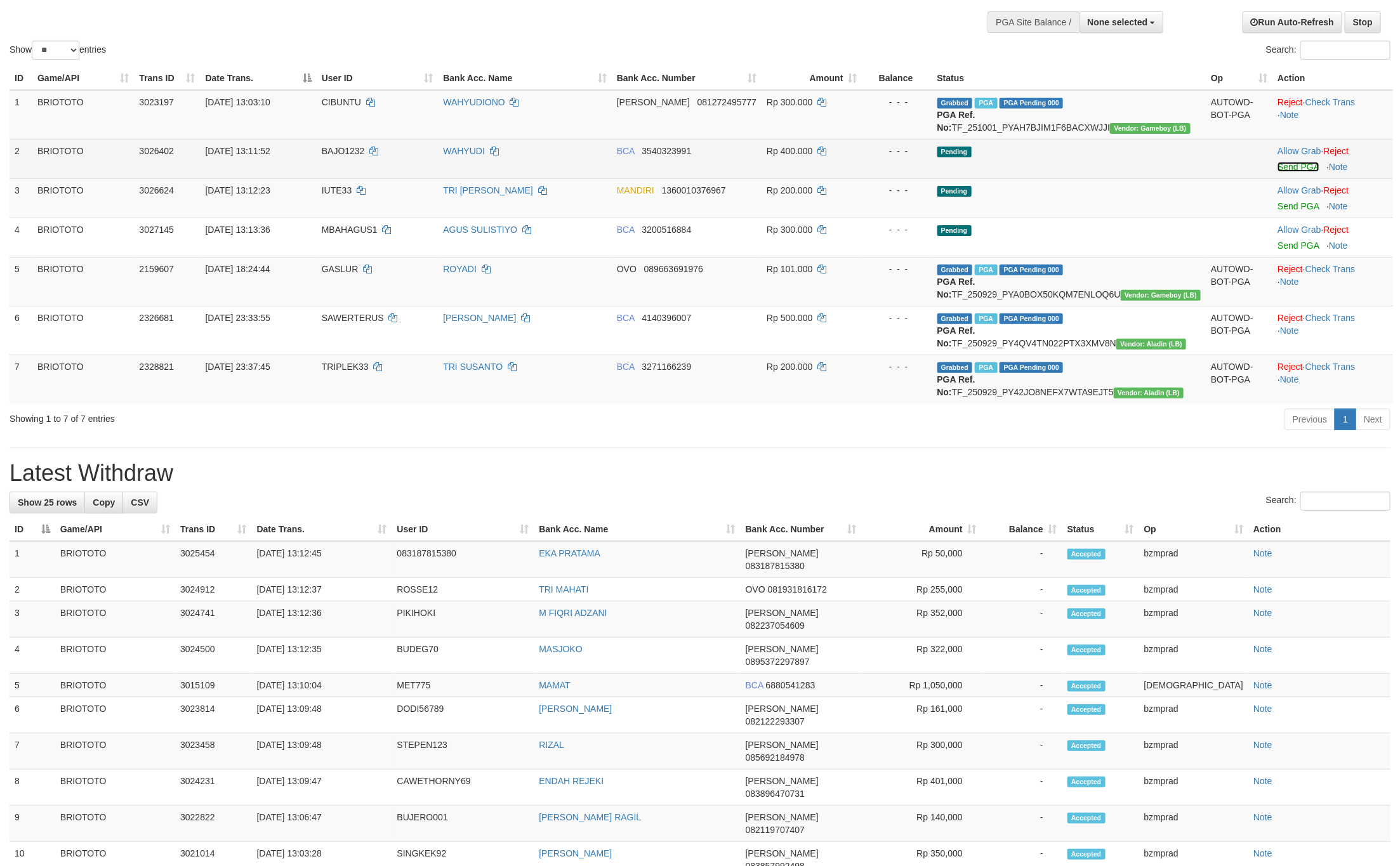
click at [1290, 172] on link "Send PGA" at bounding box center [1297, 166] width 41 height 10
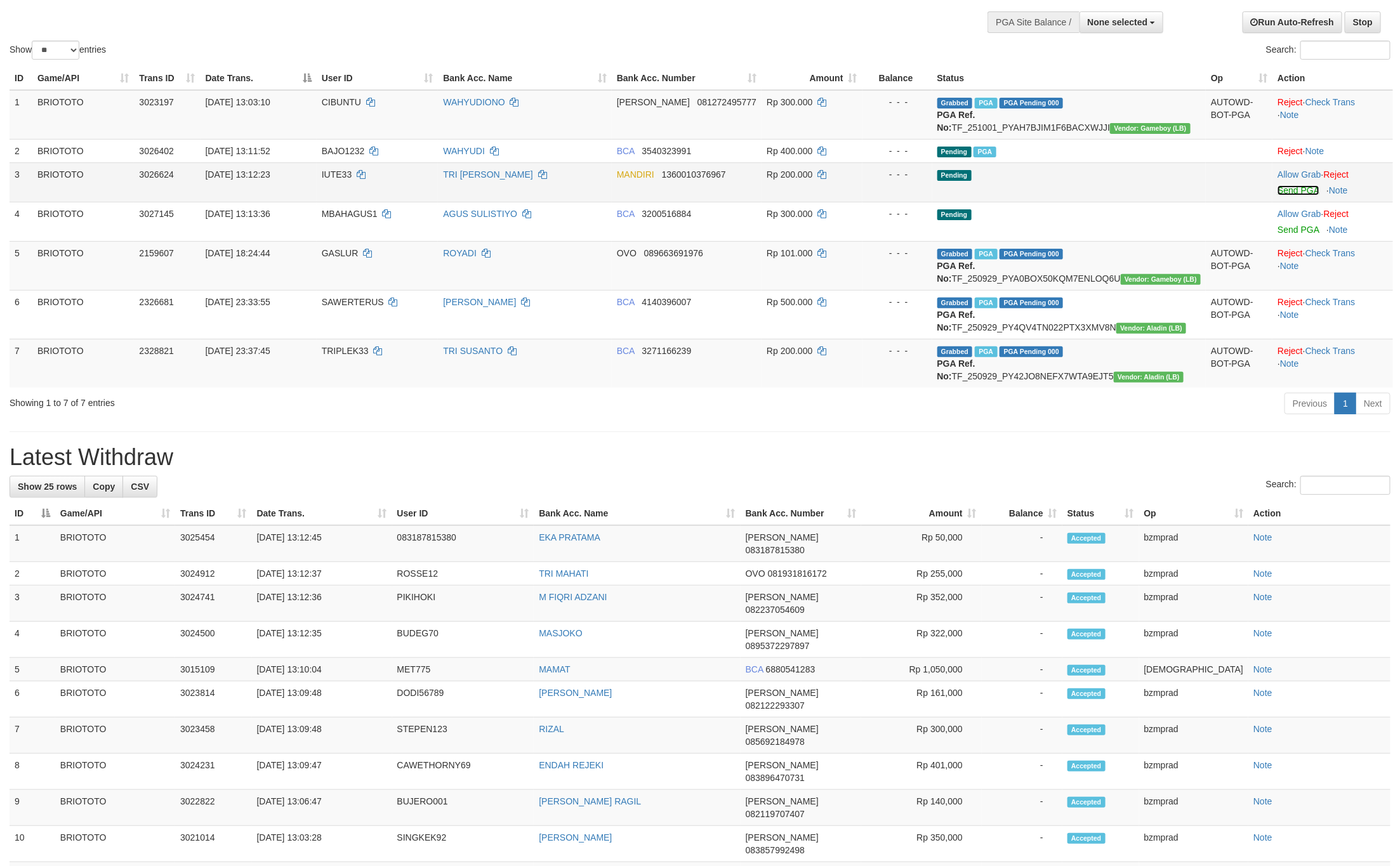
click at [1277, 196] on link "Send PGA" at bounding box center [1297, 190] width 41 height 10
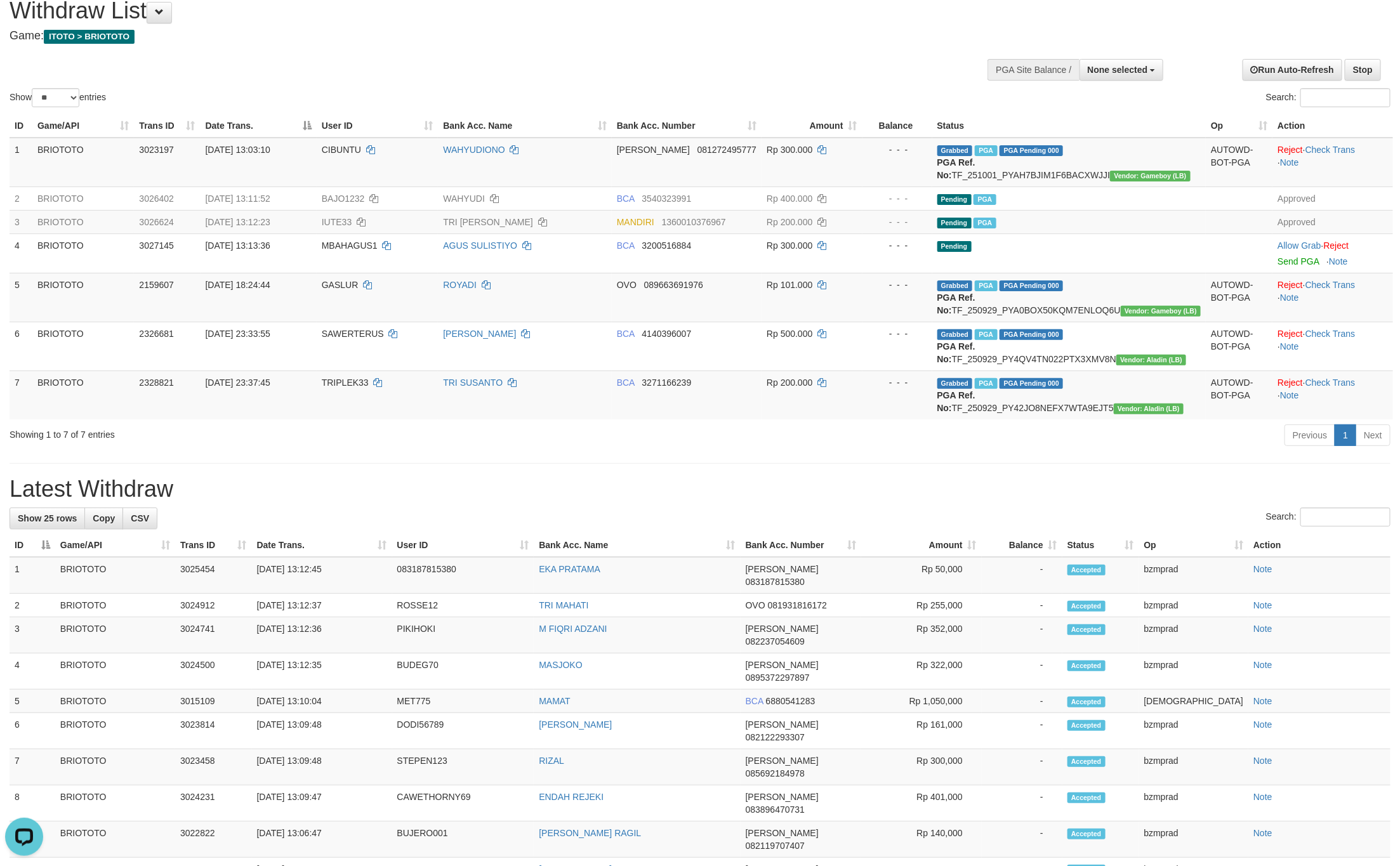
scroll to position [0, 0]
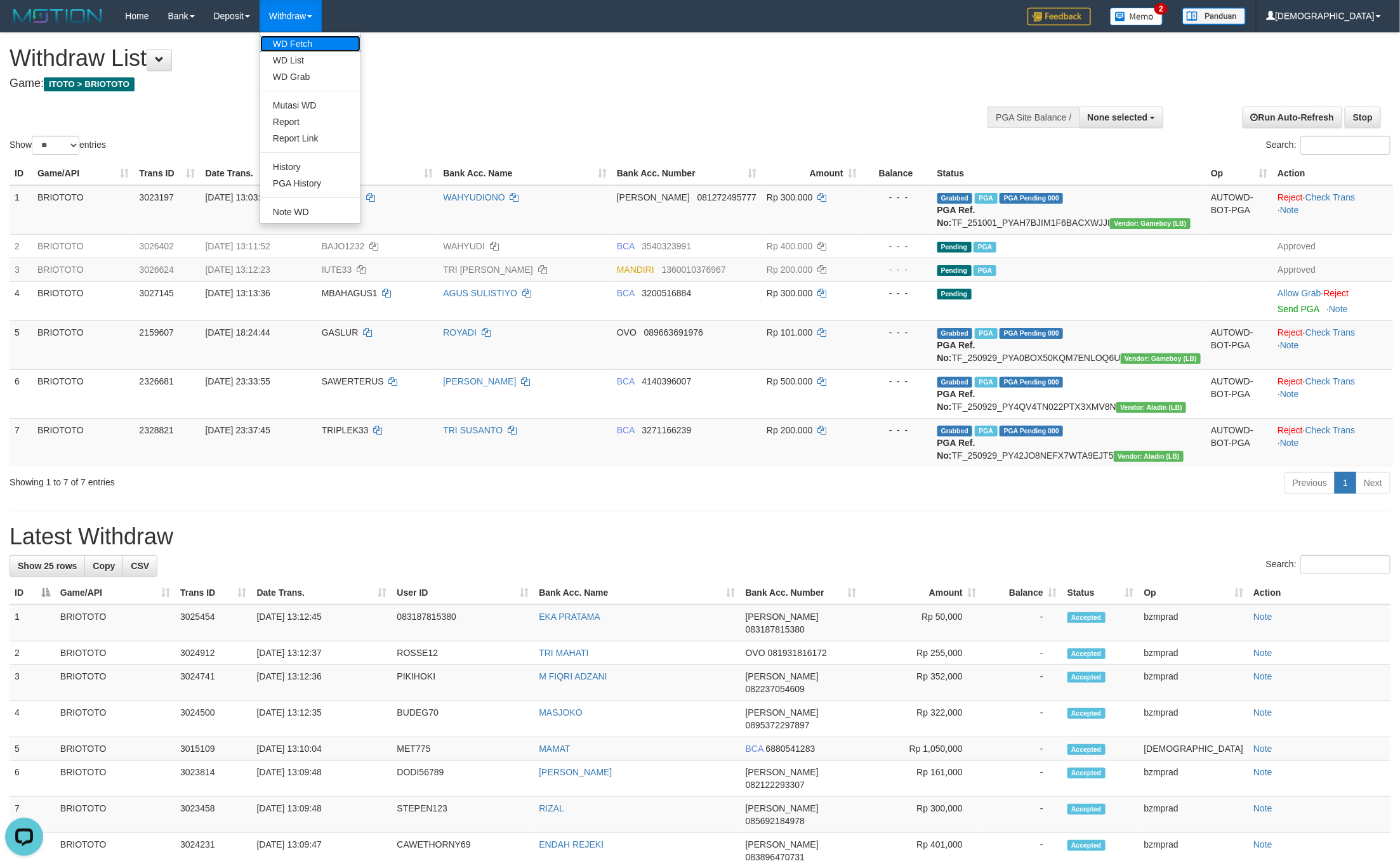
click at [308, 44] on link "WD Fetch" at bounding box center [310, 43] width 100 height 16
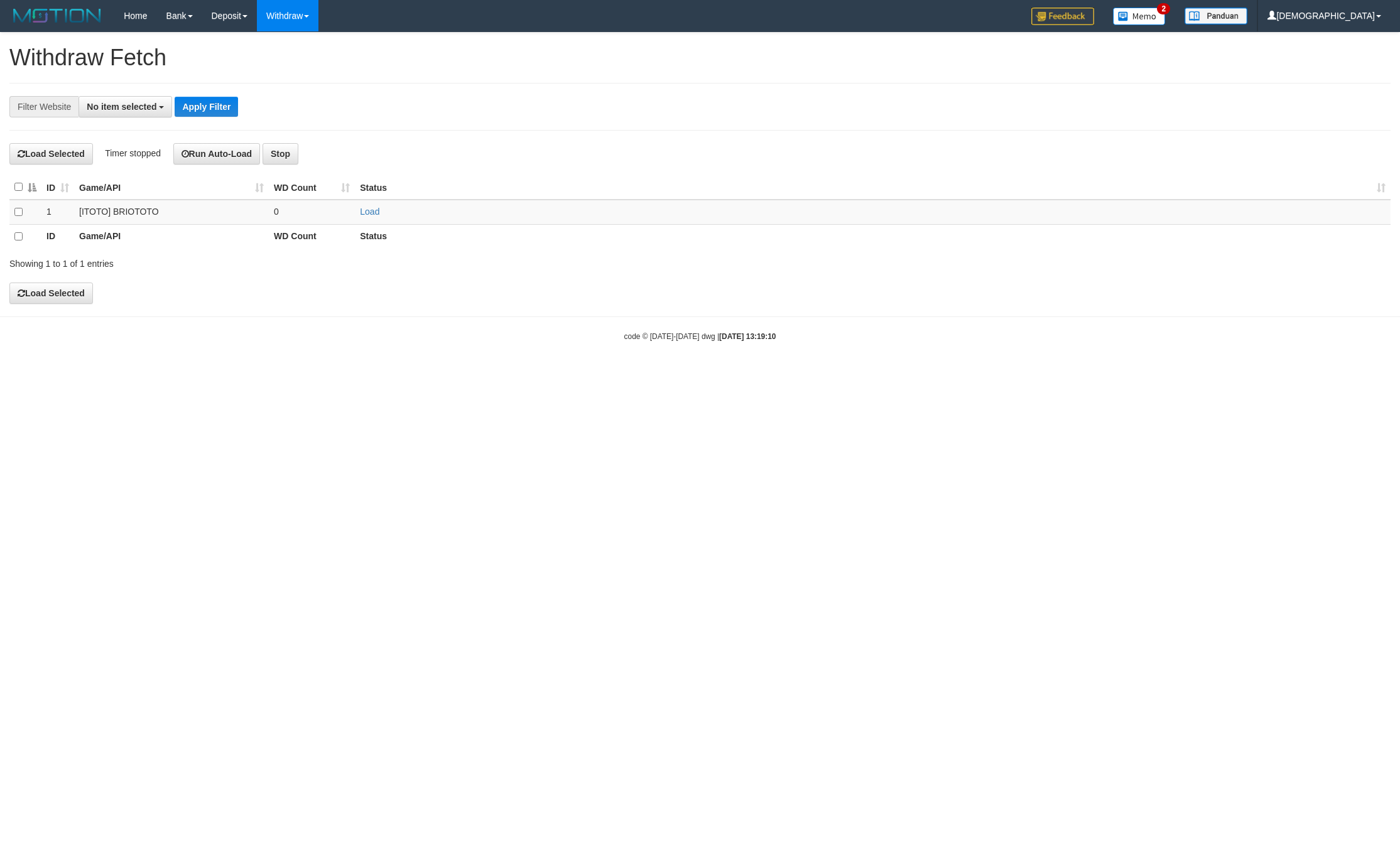
select select
click at [361, 218] on td "Load" at bounding box center [872, 212] width 1036 height 25
click at [366, 214] on link "Load" at bounding box center [369, 211] width 19 height 10
click at [301, 221] on td "..." at bounding box center [312, 212] width 86 height 25
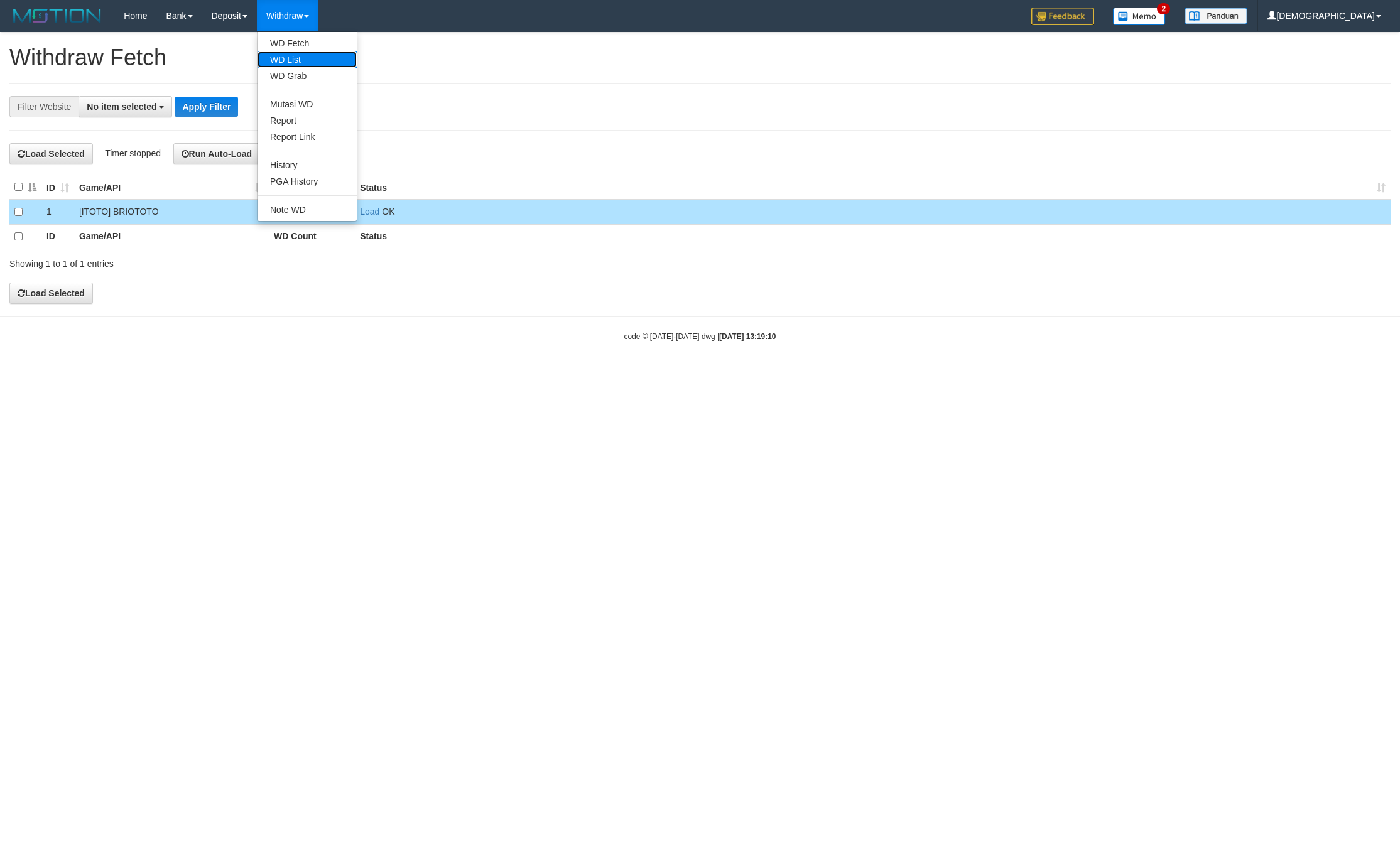
click at [288, 57] on link "WD List" at bounding box center [307, 59] width 99 height 16
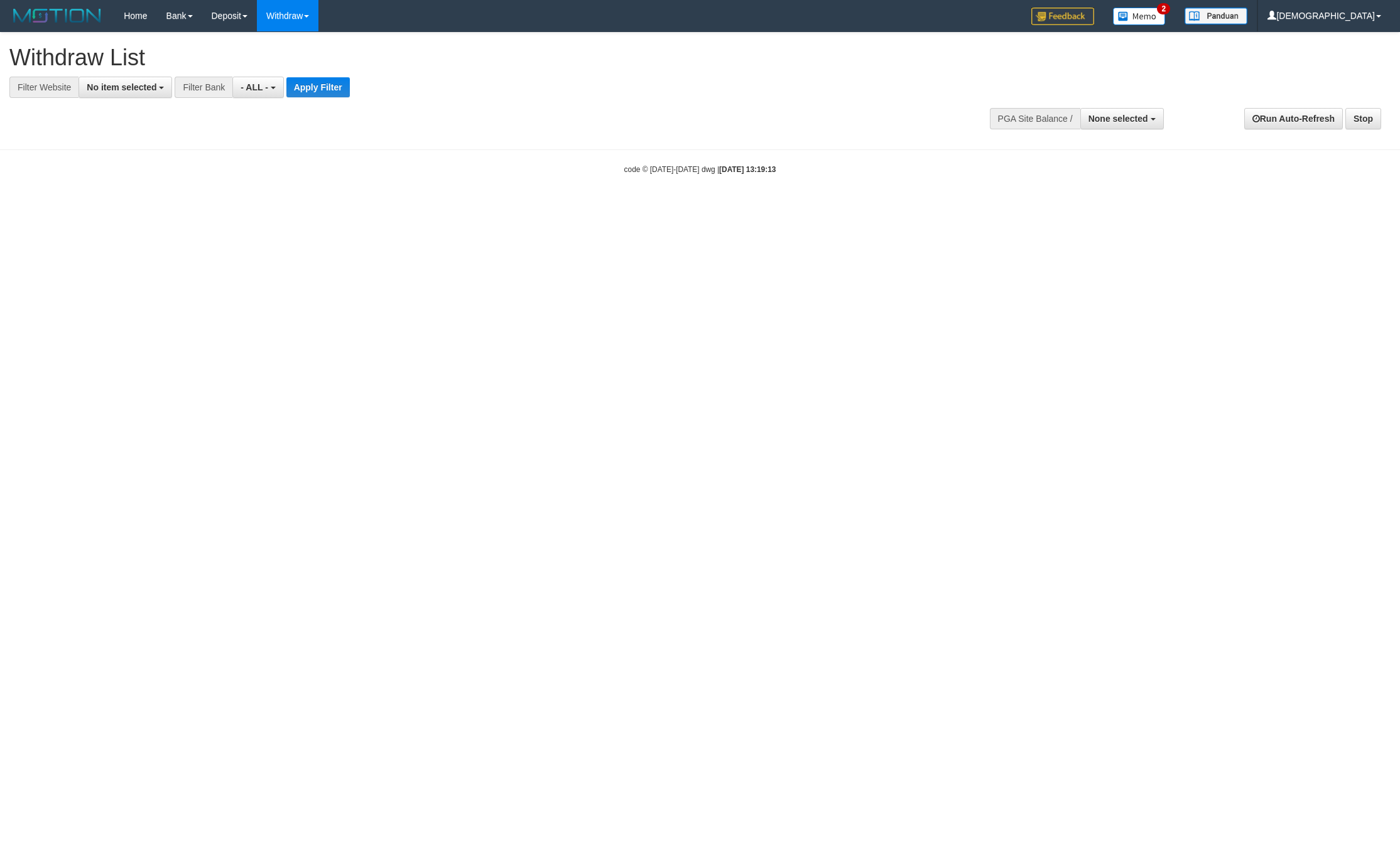
select select
drag, startPoint x: 0, startPoint y: 0, endPoint x: 131, endPoint y: 101, distance: 165.4
click at [131, 98] on div at bounding box center [700, 98] width 1381 height 1
click at [138, 91] on span "No item selected" at bounding box center [121, 87] width 70 height 10
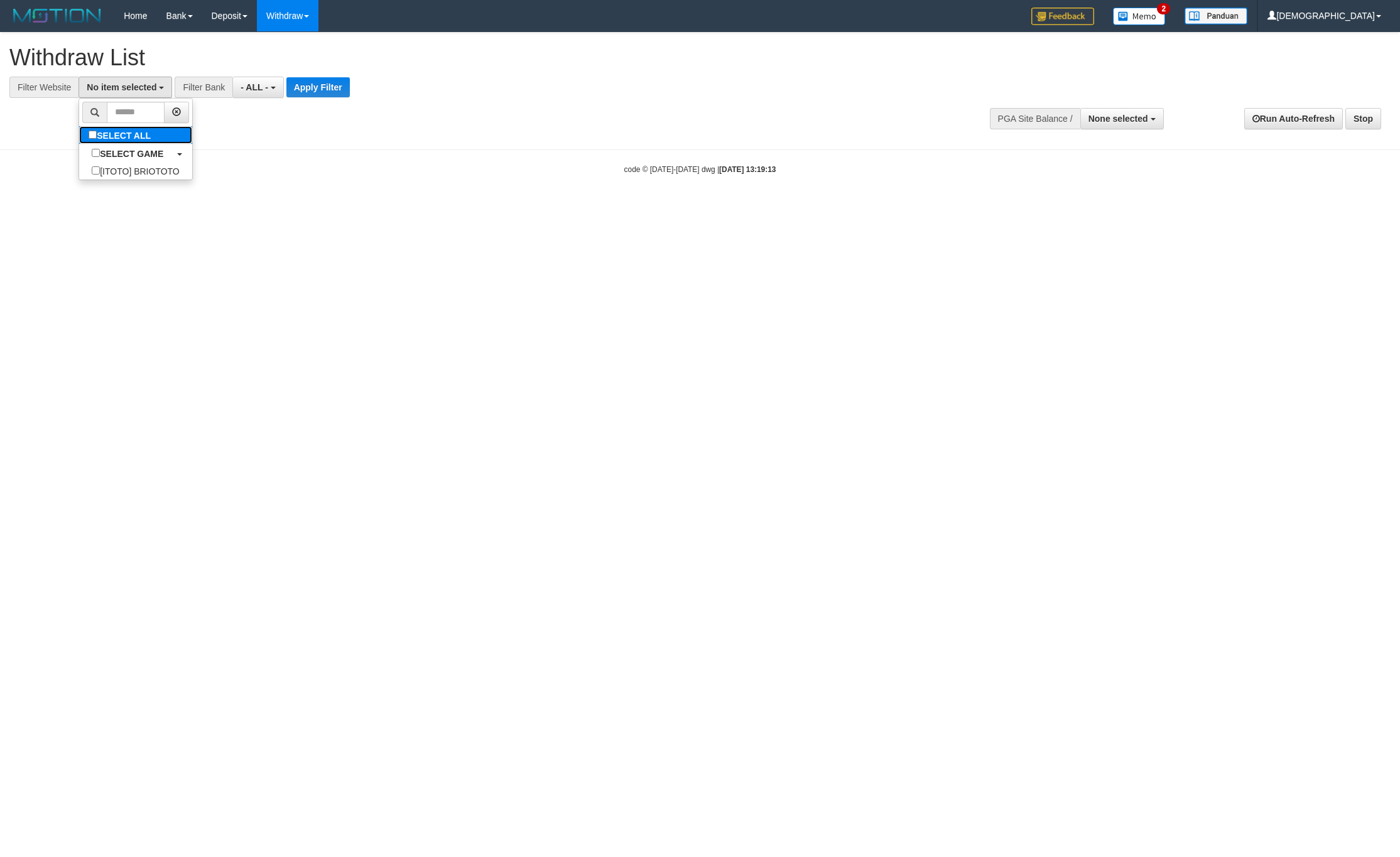
click at [139, 135] on label "SELECT ALL" at bounding box center [121, 135] width 84 height 18
select select "****"
click at [311, 101] on div "**********" at bounding box center [700, 85] width 1400 height 105
drag, startPoint x: 315, startPoint y: 89, endPoint x: 336, endPoint y: 117, distance: 35.0
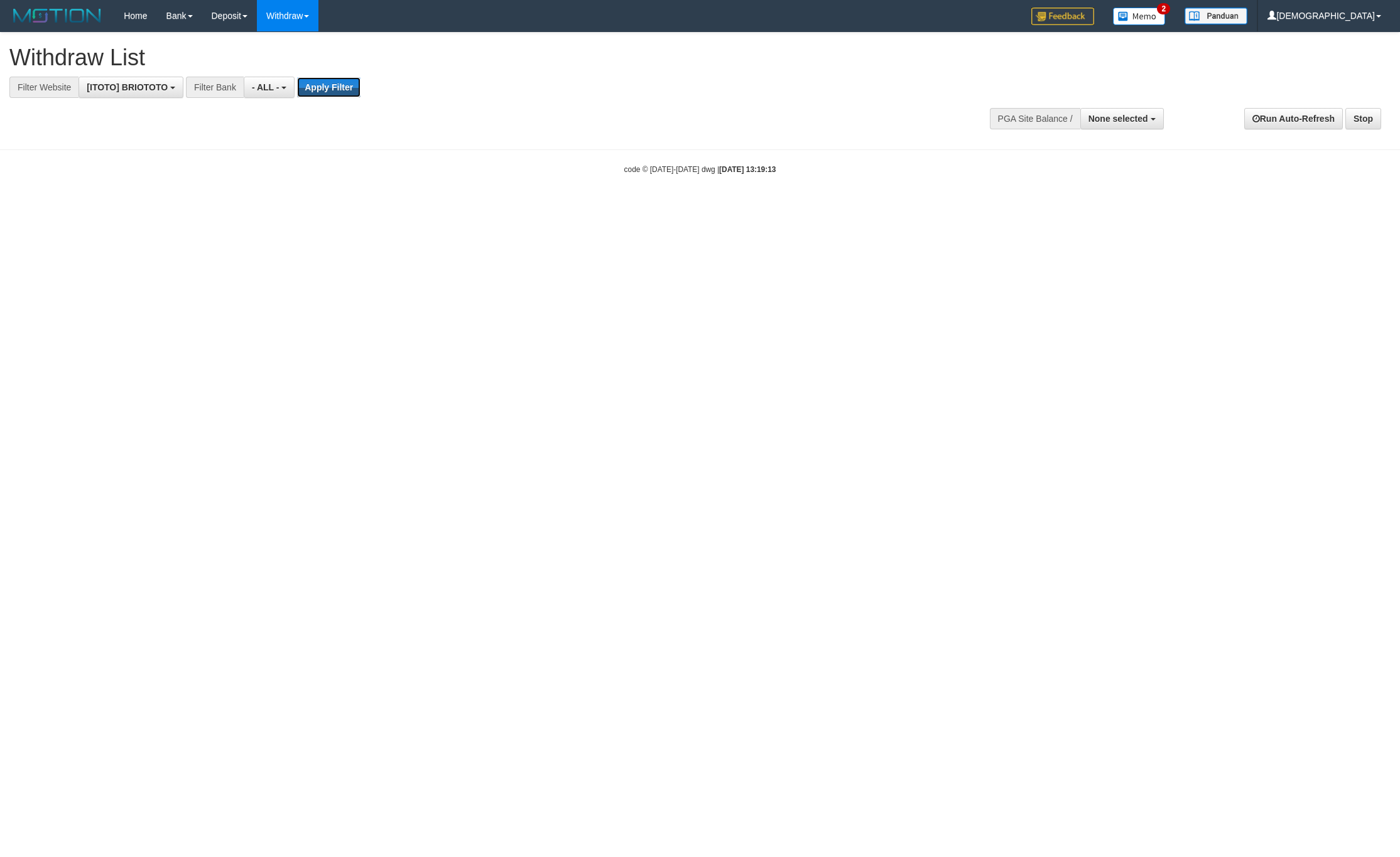
click at [317, 89] on button "Apply Filter" at bounding box center [328, 87] width 63 height 20
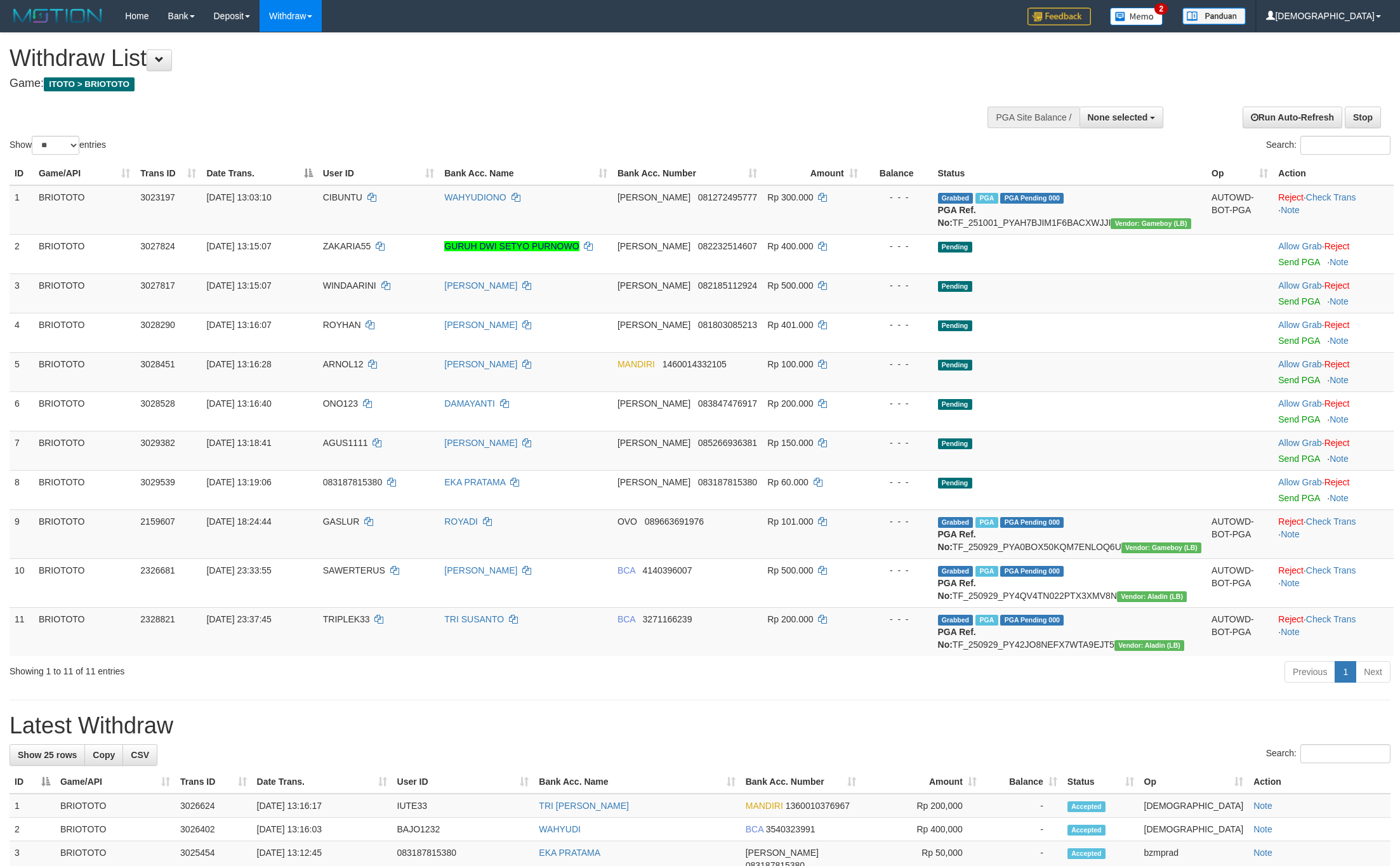
select select
select select "**"
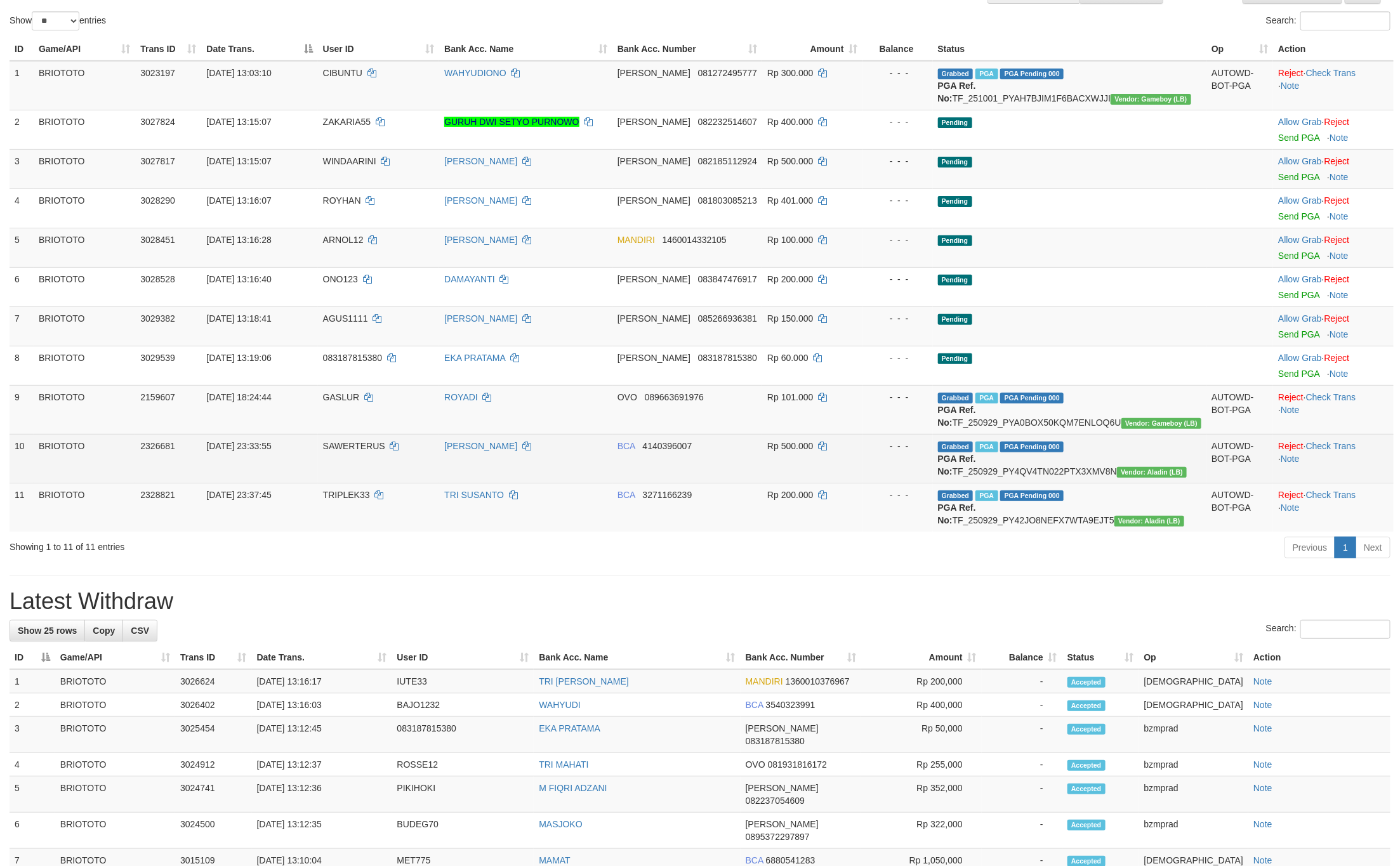
scroll to position [190, 0]
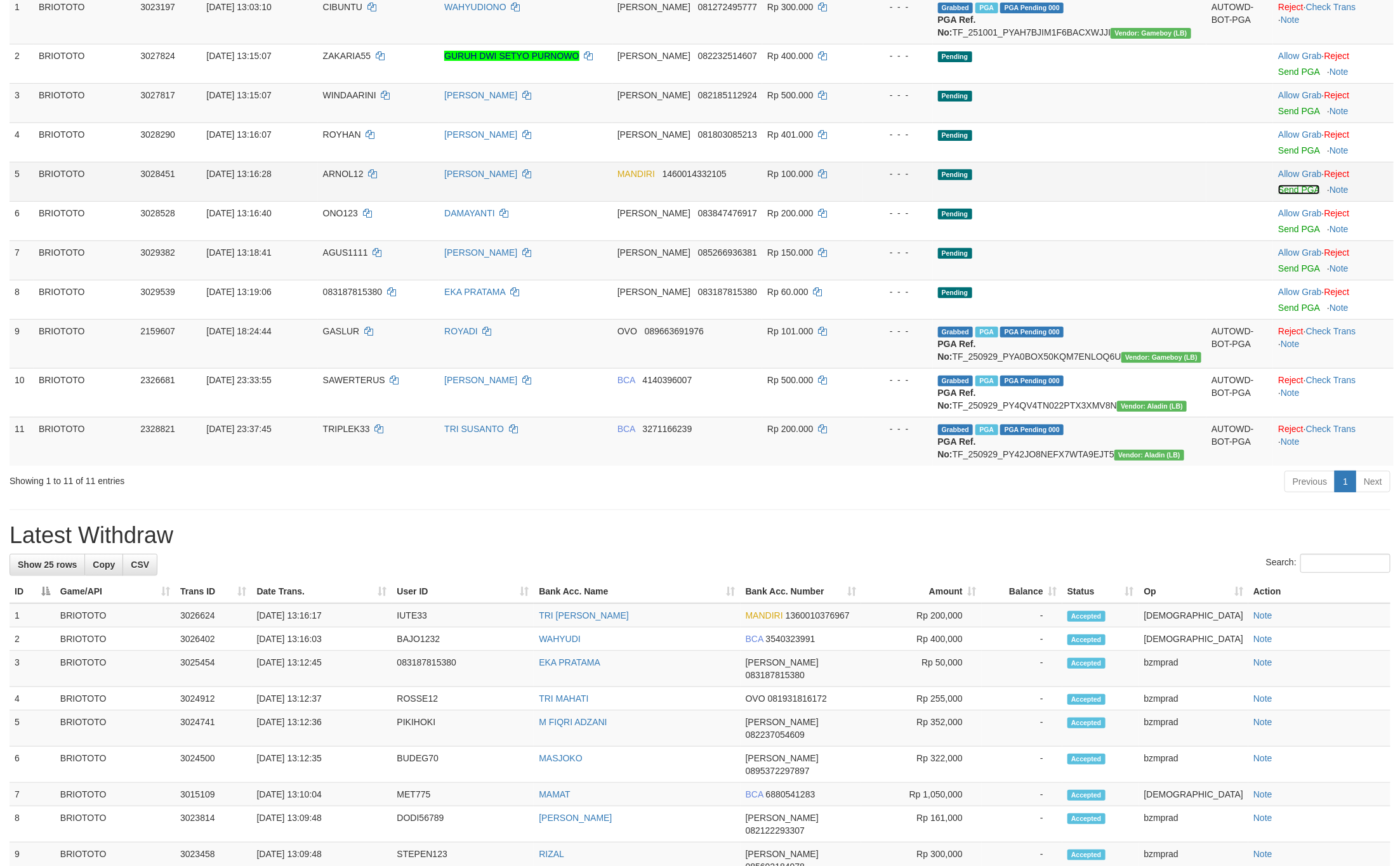
click at [1281, 195] on link "Send PGA" at bounding box center [1298, 190] width 41 height 10
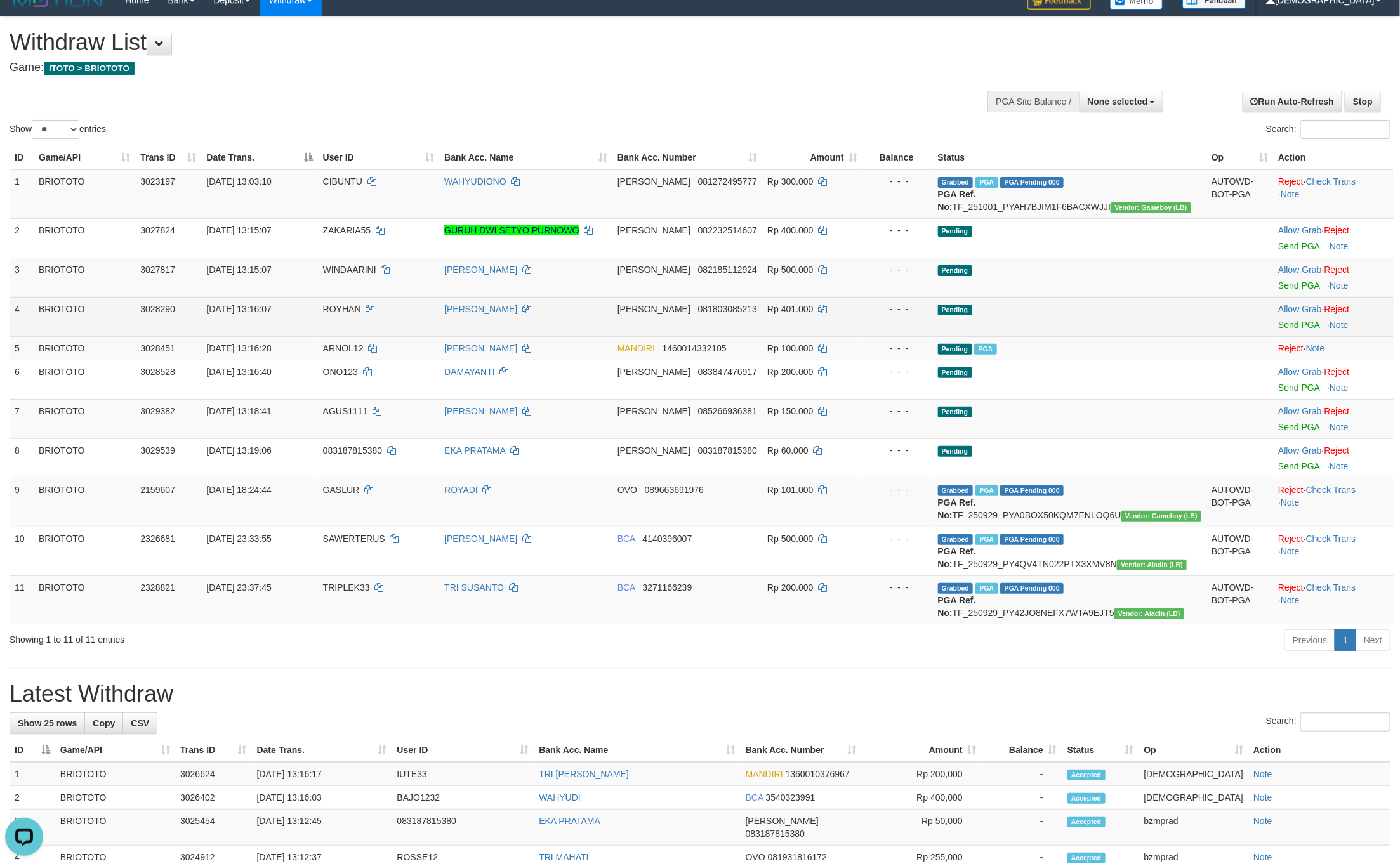
scroll to position [0, 0]
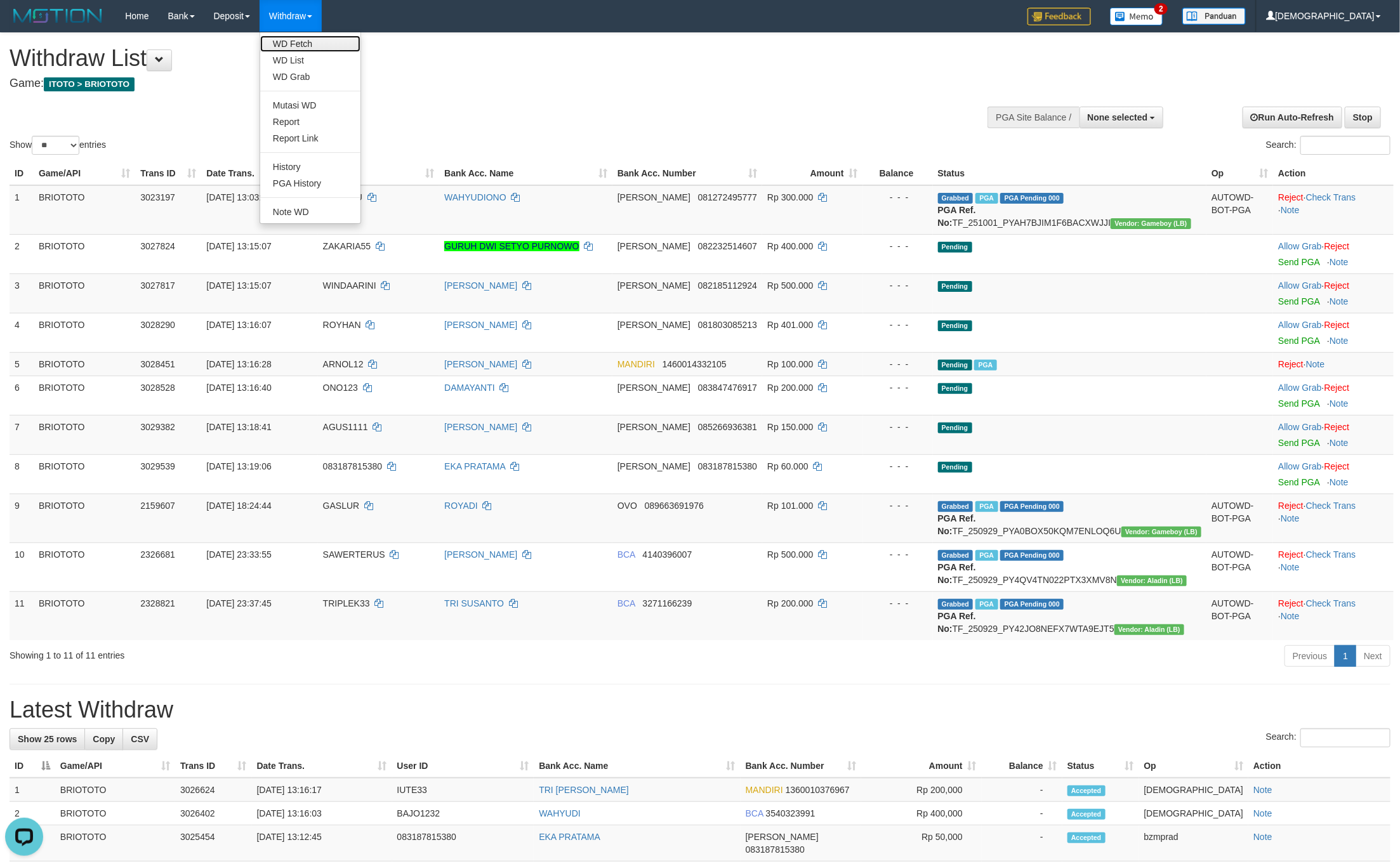
drag, startPoint x: 293, startPoint y: 40, endPoint x: 287, endPoint y: 50, distance: 11.7
click at [293, 39] on link "WD Fetch" at bounding box center [310, 43] width 100 height 16
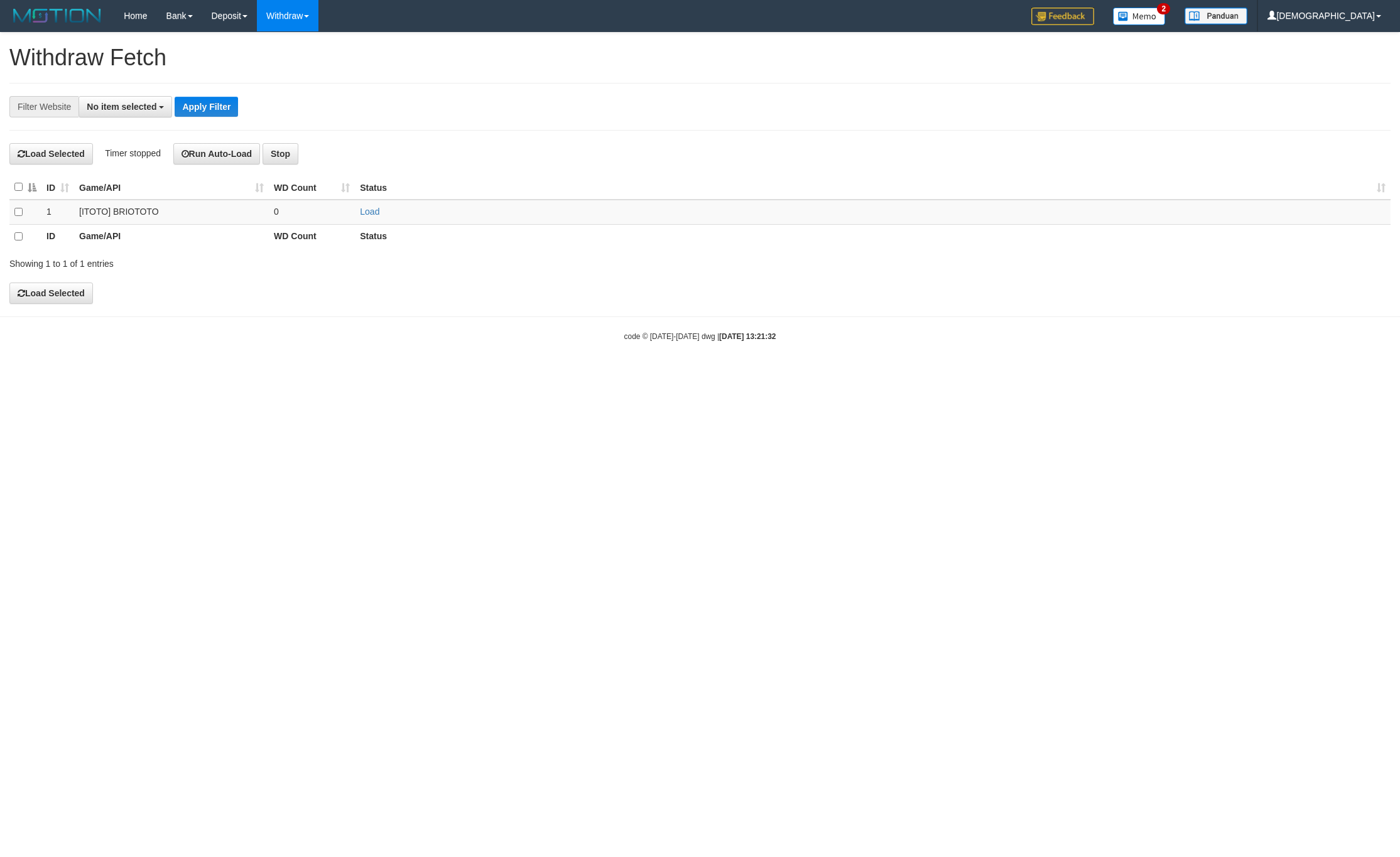
select select
click at [364, 208] on td "Load" at bounding box center [872, 212] width 1036 height 25
click at [292, 209] on td "0" at bounding box center [312, 212] width 86 height 25
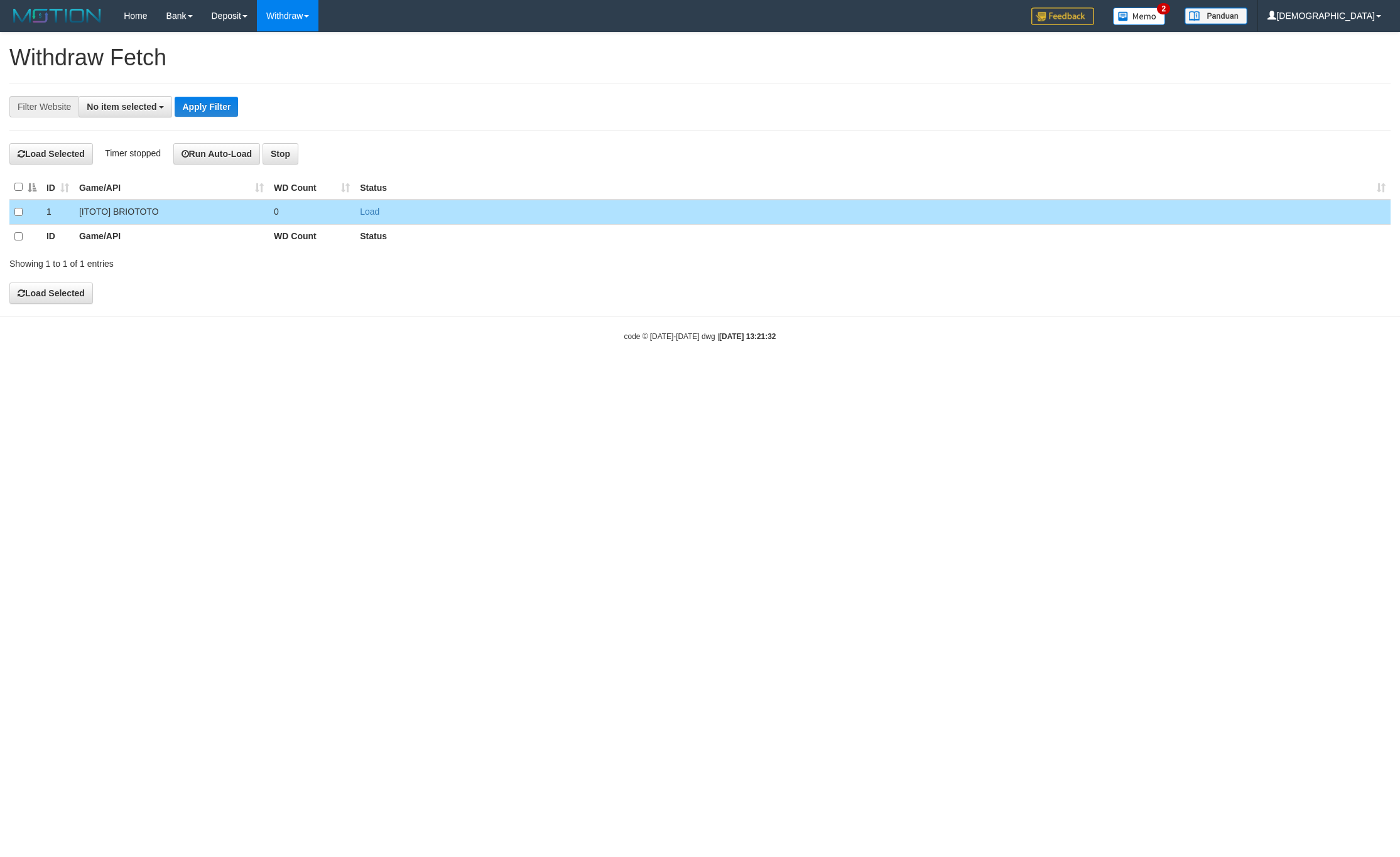
click at [306, 217] on td "0" at bounding box center [312, 212] width 86 height 25
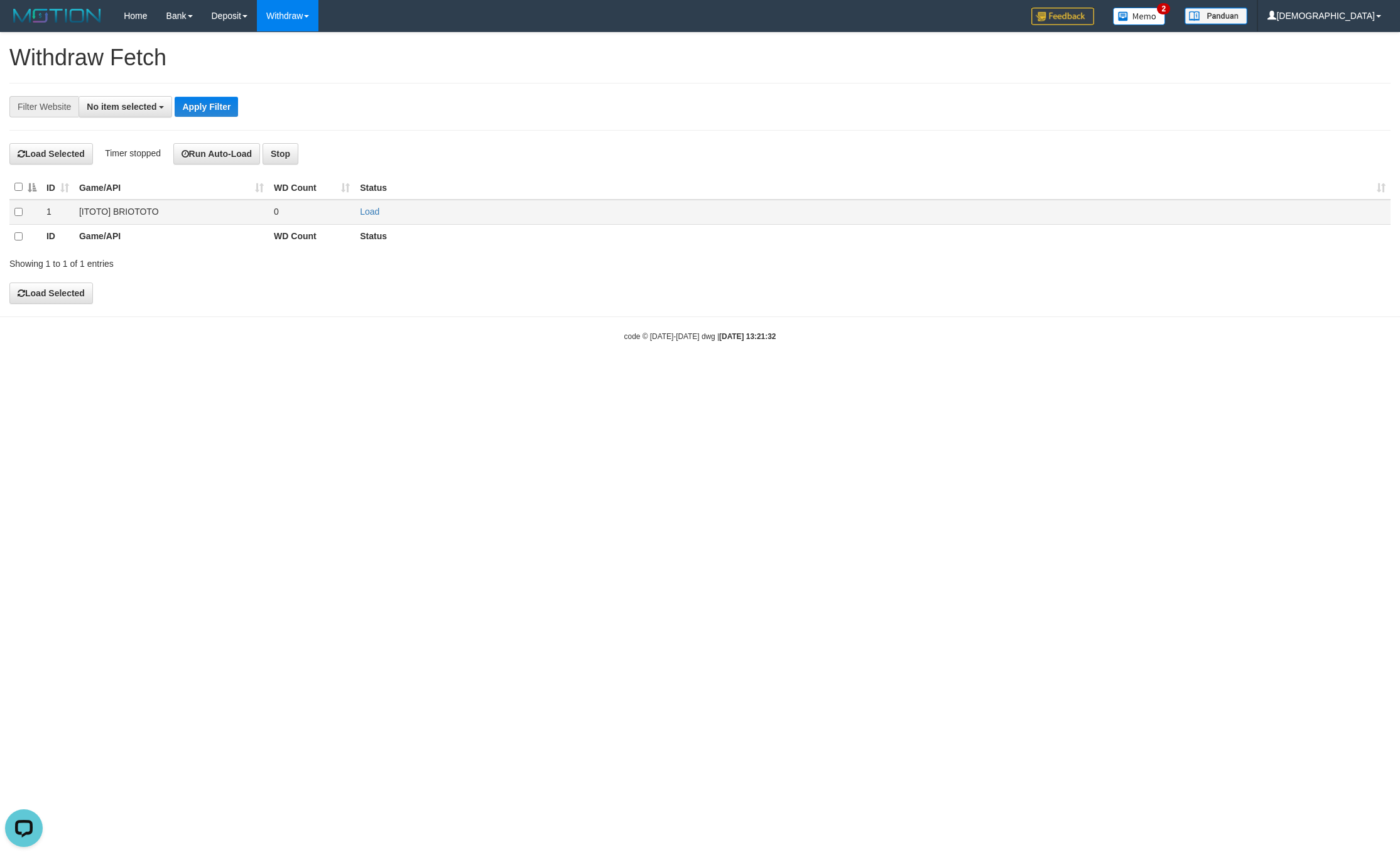
drag, startPoint x: 351, startPoint y: 211, endPoint x: 379, endPoint y: 214, distance: 28.2
click at [352, 211] on td "0" at bounding box center [312, 212] width 86 height 25
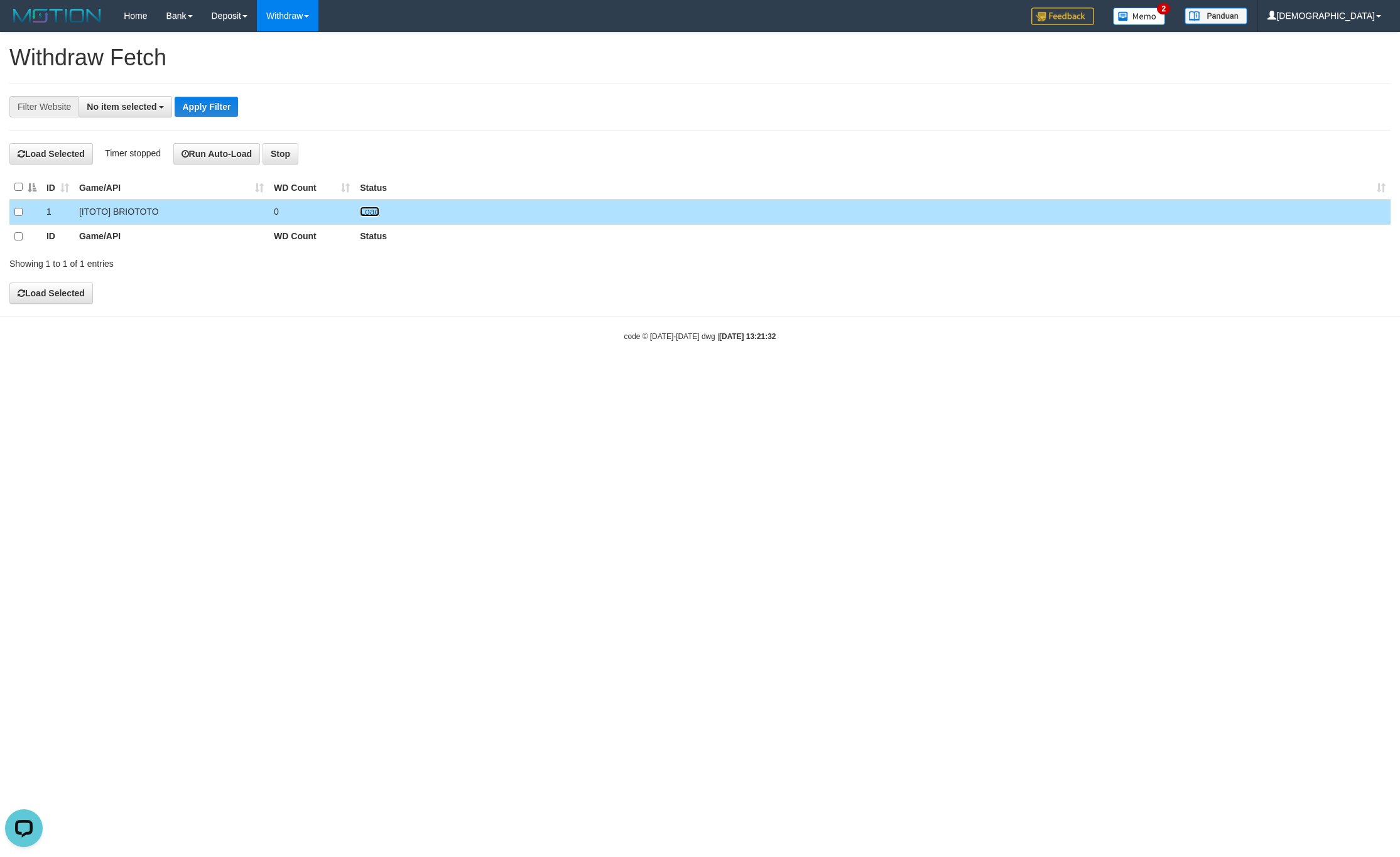
click at [377, 214] on link "Load" at bounding box center [369, 211] width 19 height 10
click at [291, 60] on link "WD List" at bounding box center [307, 59] width 99 height 16
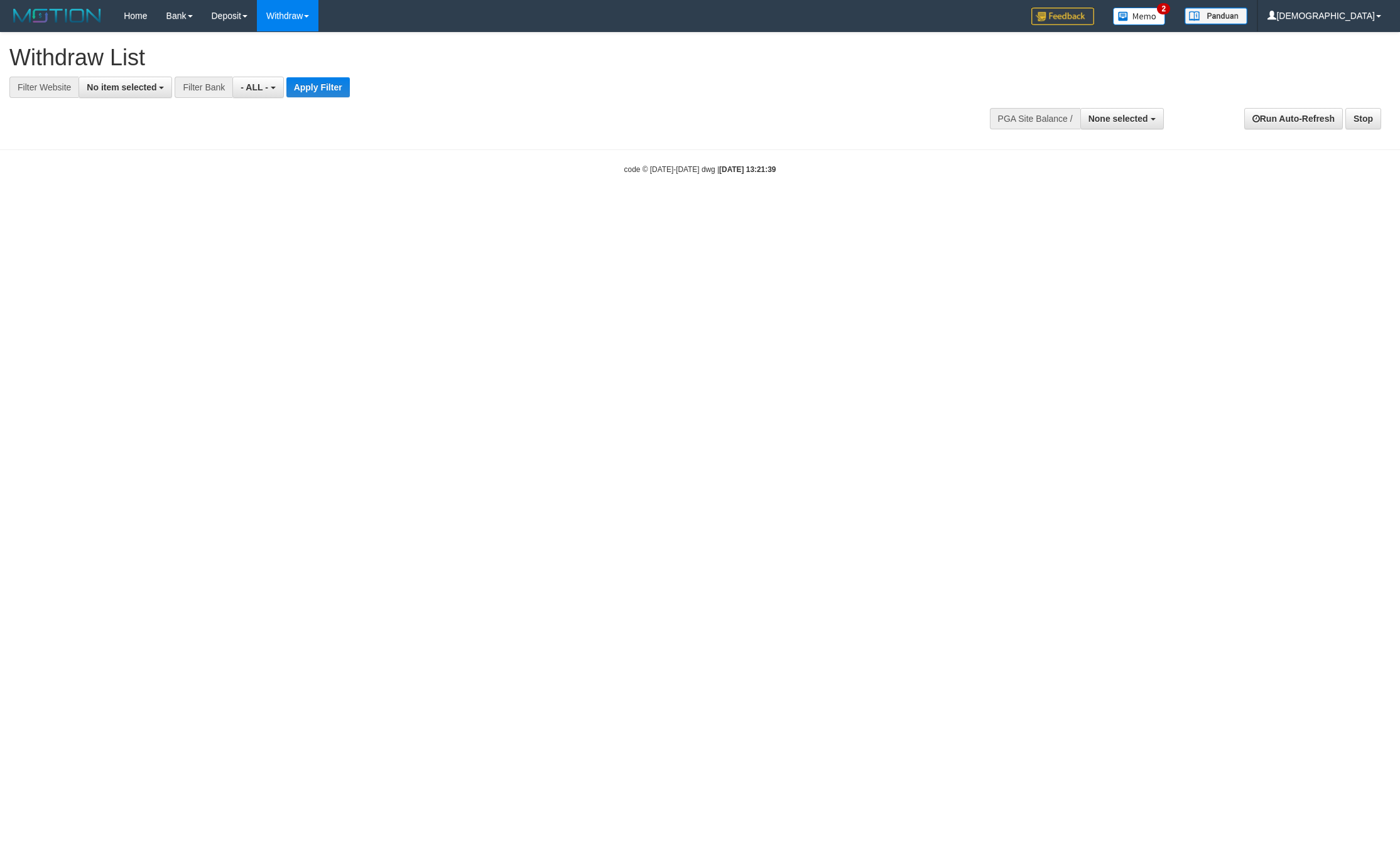
select select
click at [126, 93] on button "No item selected" at bounding box center [125, 88] width 94 height 22
click at [126, 144] on label "SELECT ALL" at bounding box center [121, 135] width 84 height 18
select select "****"
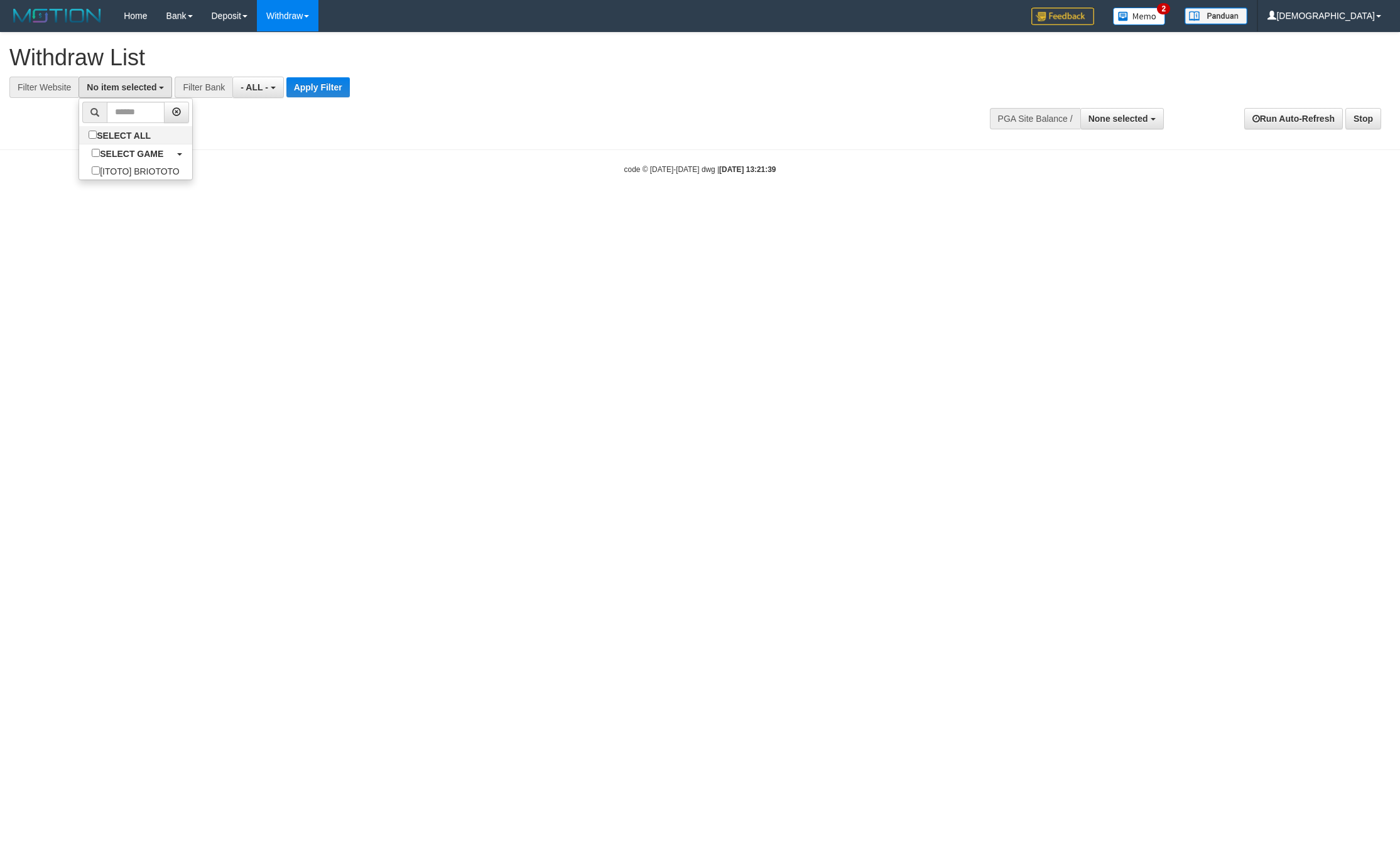
scroll to position [12, 0]
click at [303, 96] on button "Apply Filter" at bounding box center [328, 87] width 63 height 20
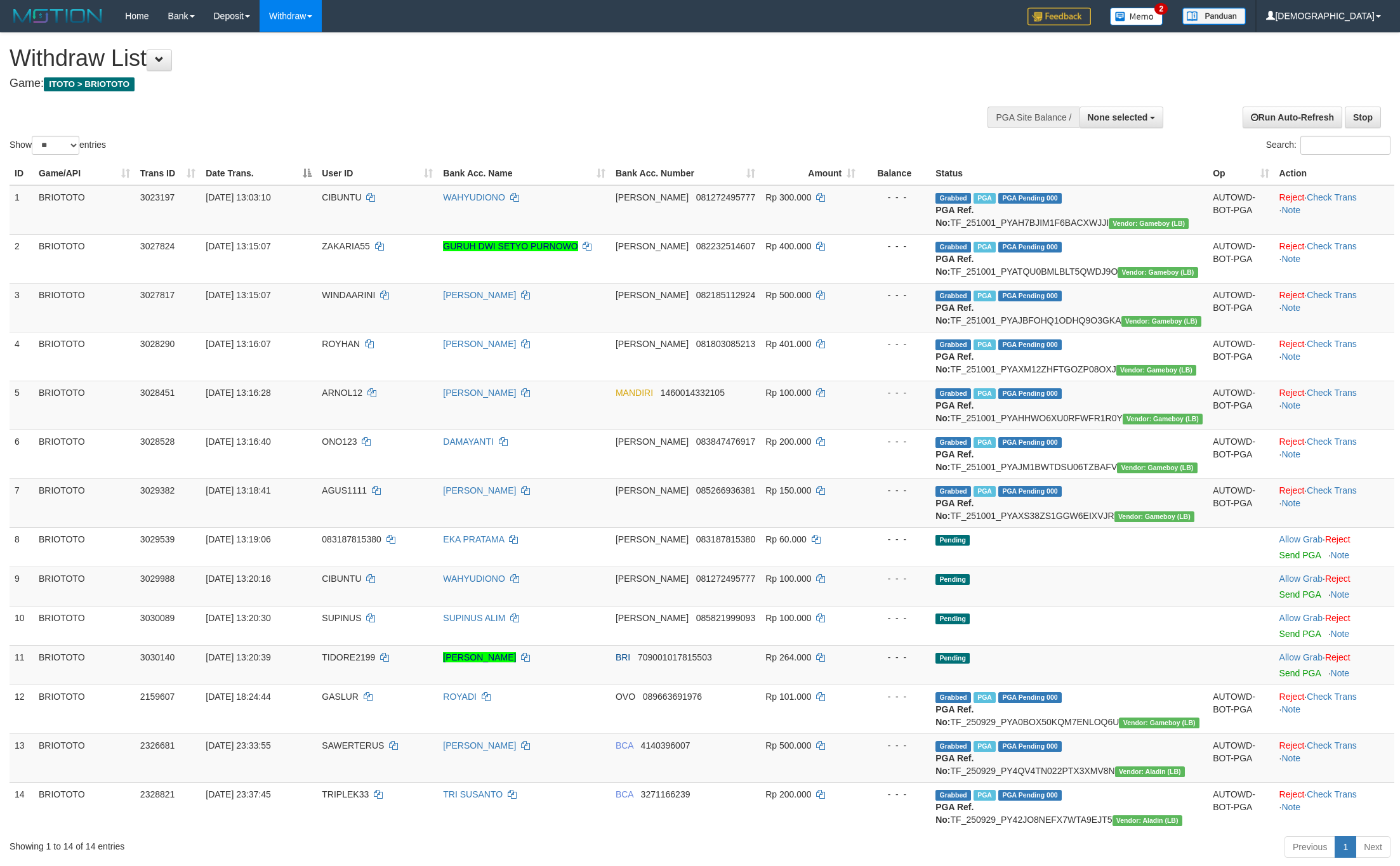
select select
select select "**"
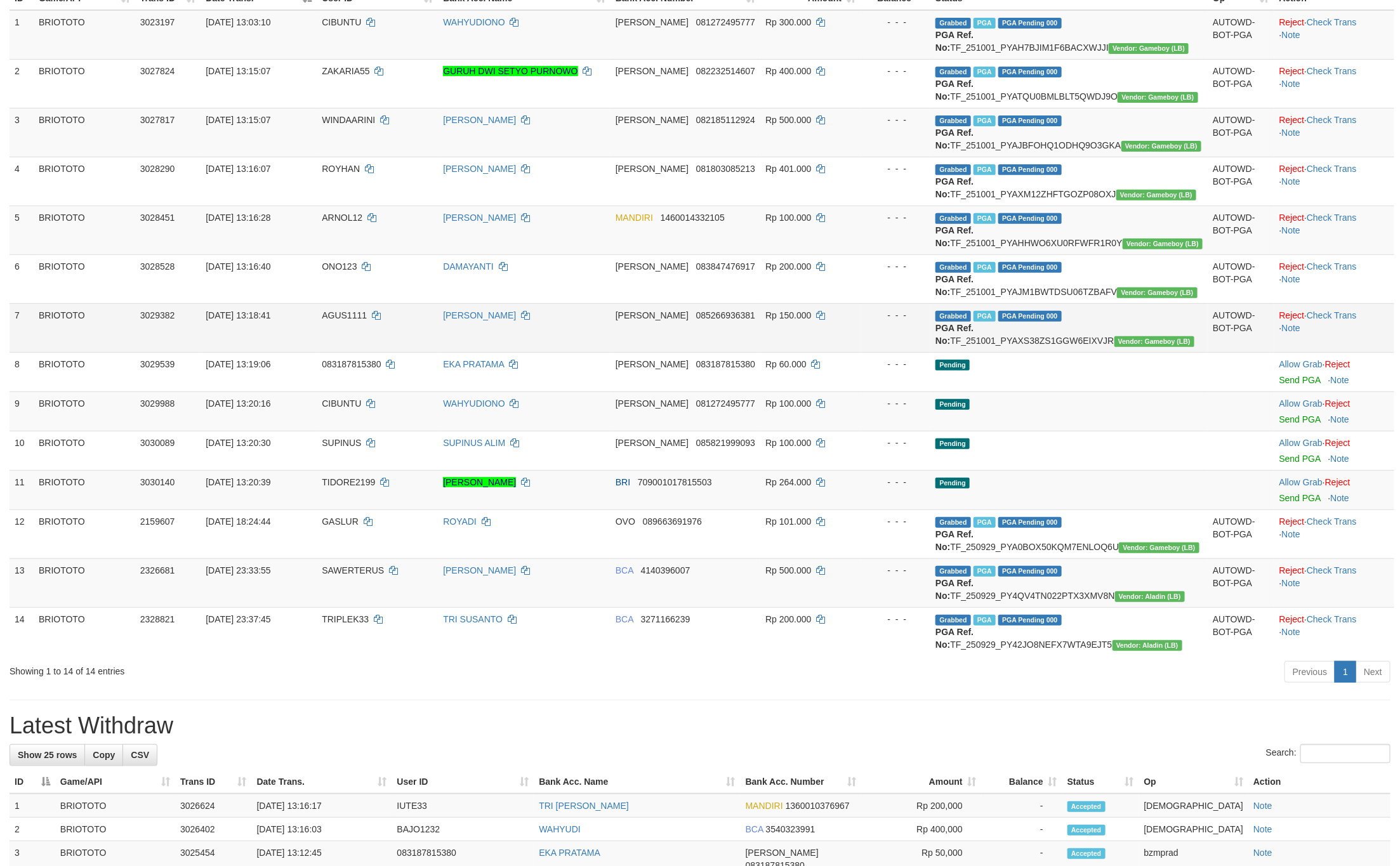
scroll to position [190, 0]
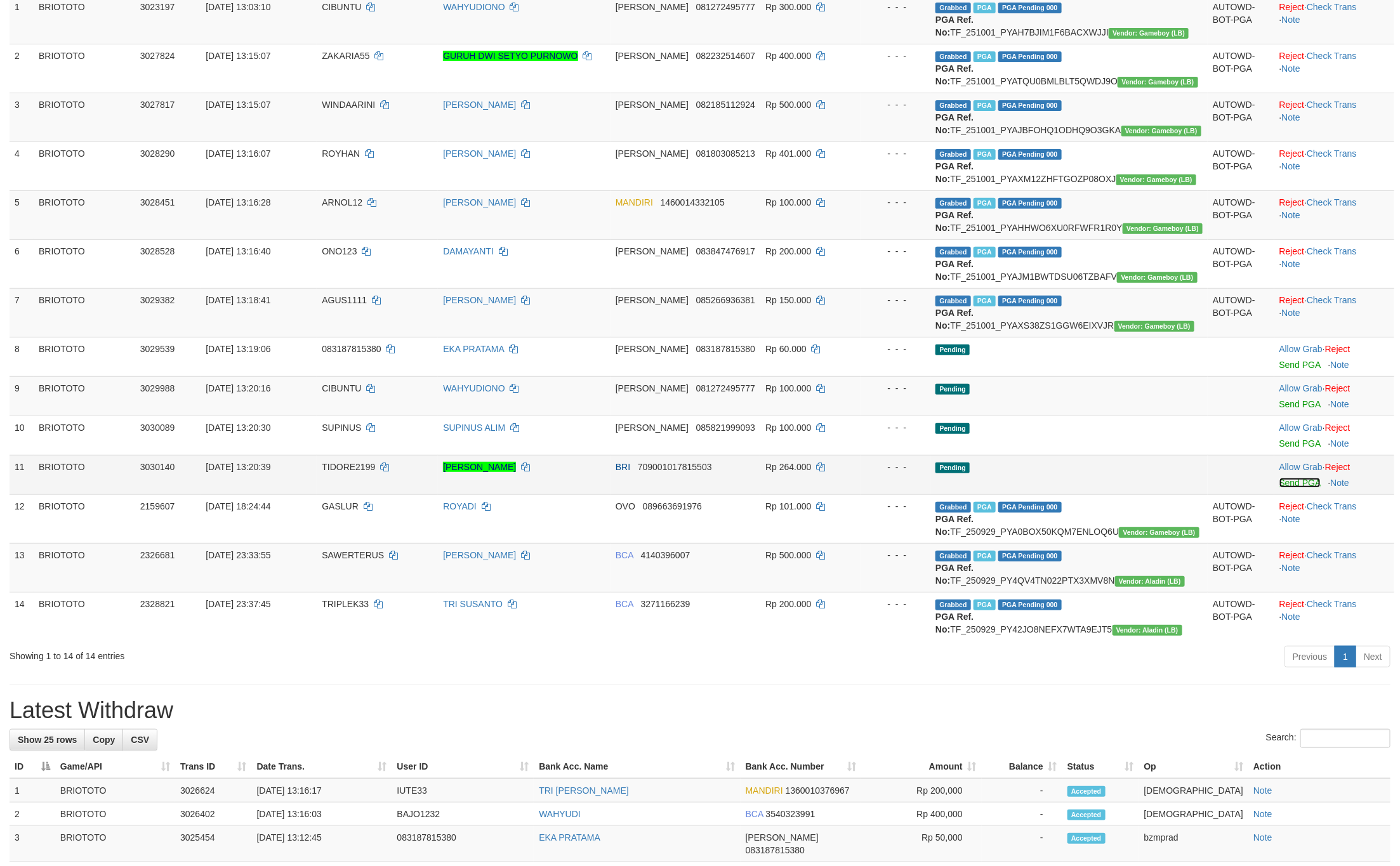
click at [1280, 488] on link "Send PGA" at bounding box center [1300, 482] width 41 height 10
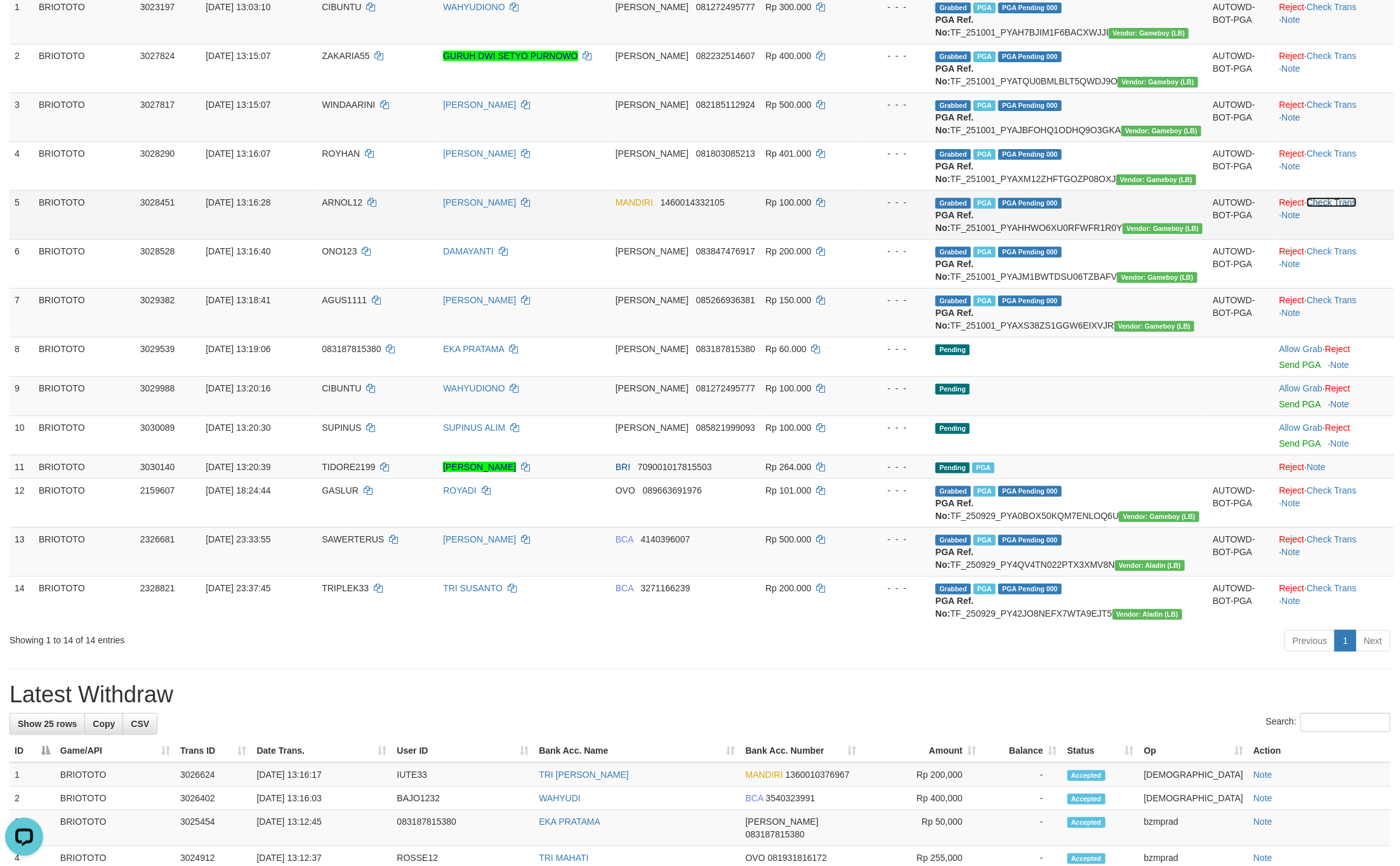
scroll to position [0, 0]
click at [1342, 207] on link "Check Trans" at bounding box center [1332, 202] width 50 height 10
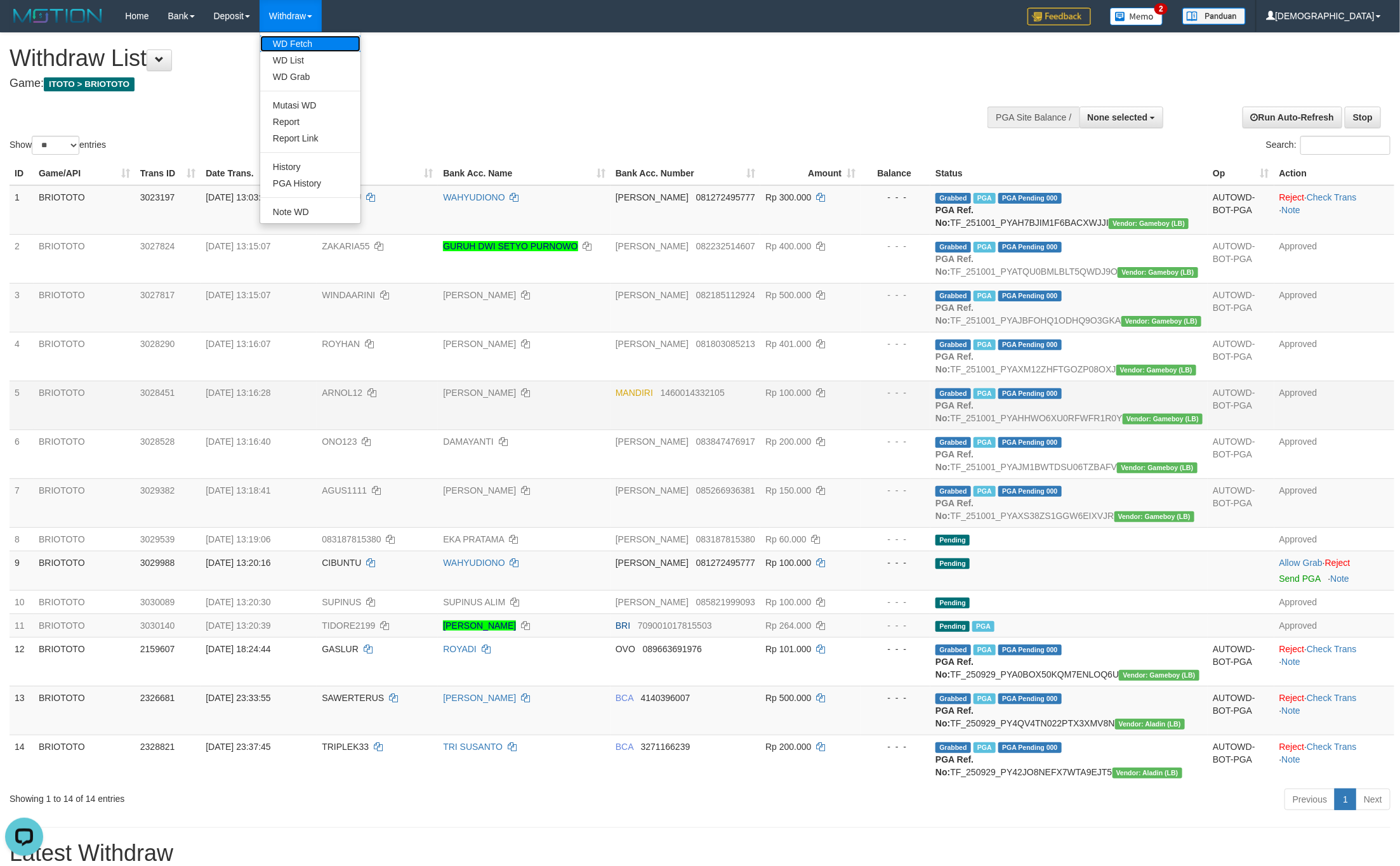
click at [301, 40] on link "WD Fetch" at bounding box center [310, 43] width 100 height 16
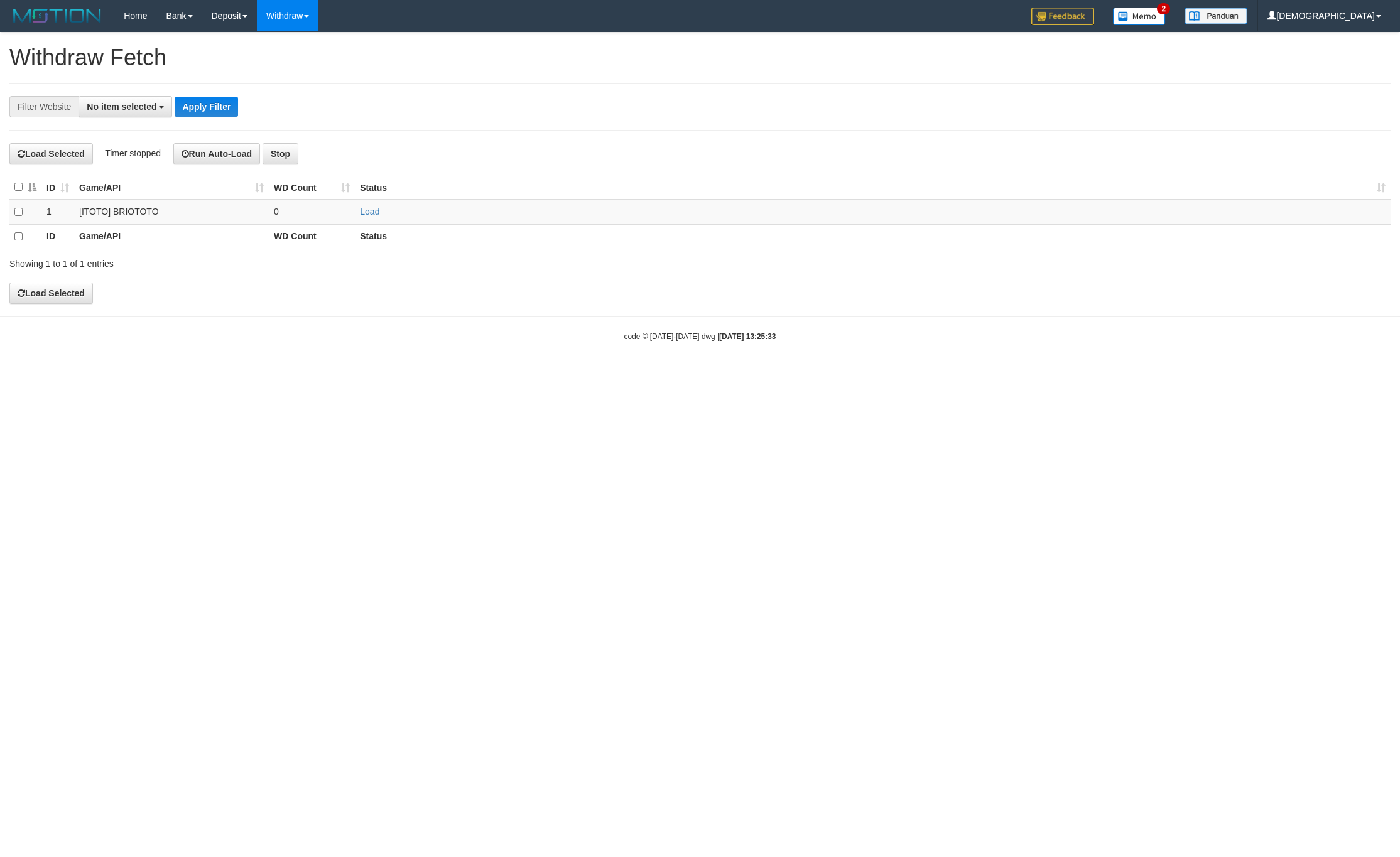
select select
drag, startPoint x: 353, startPoint y: 215, endPoint x: 367, endPoint y: 211, distance: 14.6
click at [354, 214] on tr "1 [ITOTO] BRIOTOTO 0 Load" at bounding box center [700, 212] width 1381 height 25
click at [367, 211] on link "Load" at bounding box center [369, 211] width 19 height 10
click at [289, 213] on td "..." at bounding box center [312, 212] width 86 height 25
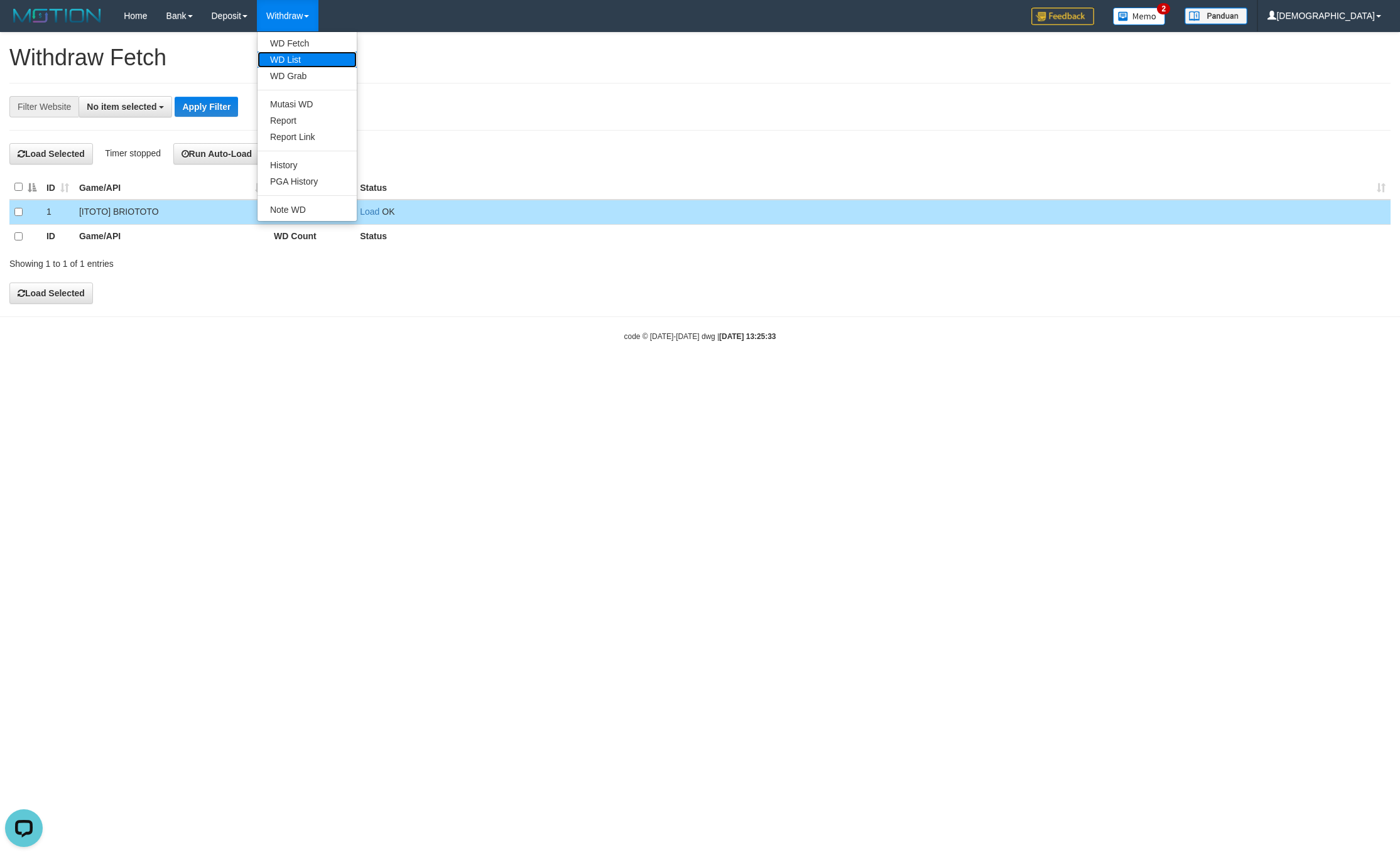
click at [300, 59] on link "WD List" at bounding box center [307, 59] width 99 height 16
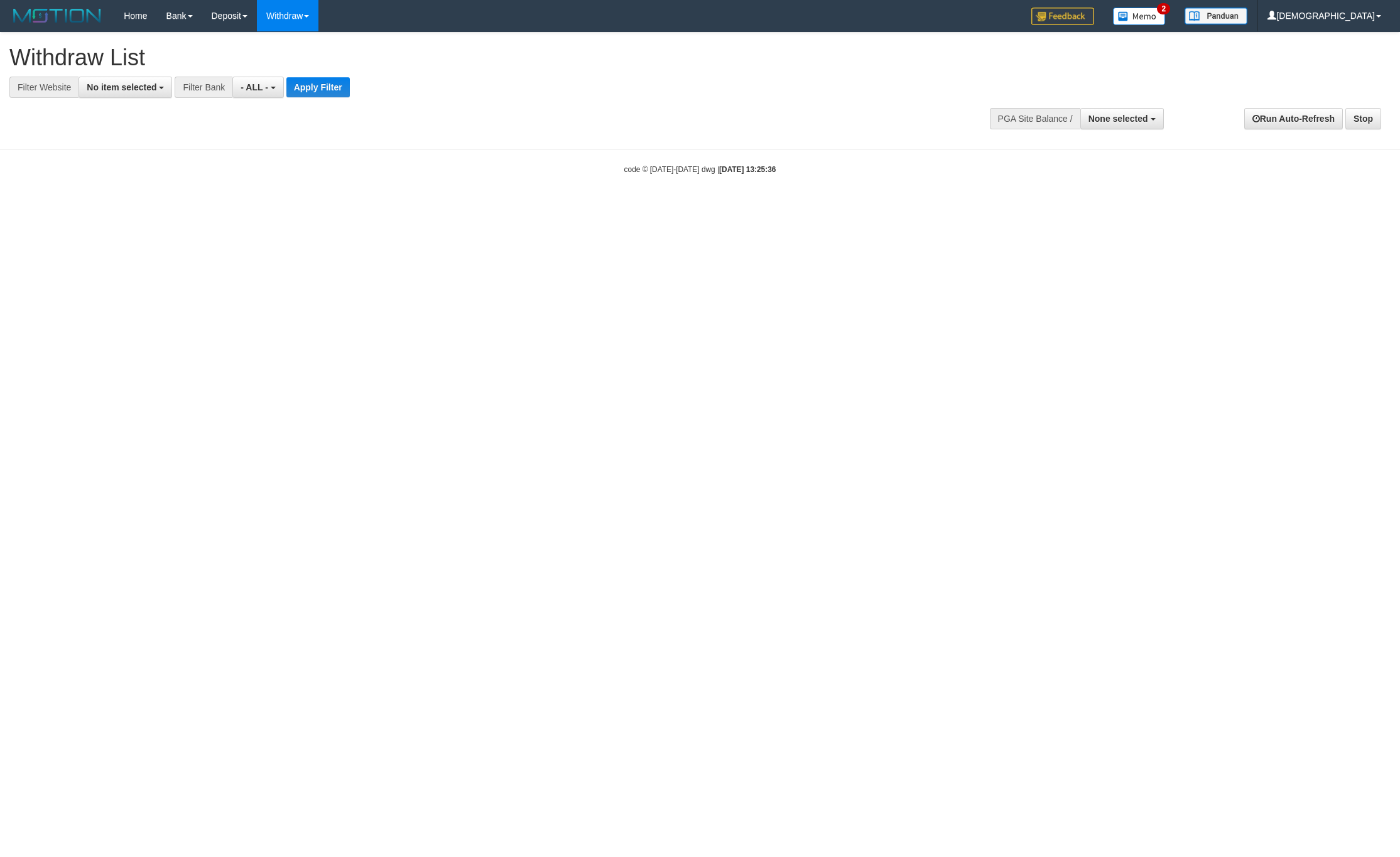
select select
click at [128, 87] on span "No item selected" at bounding box center [121, 87] width 70 height 10
select select "****"
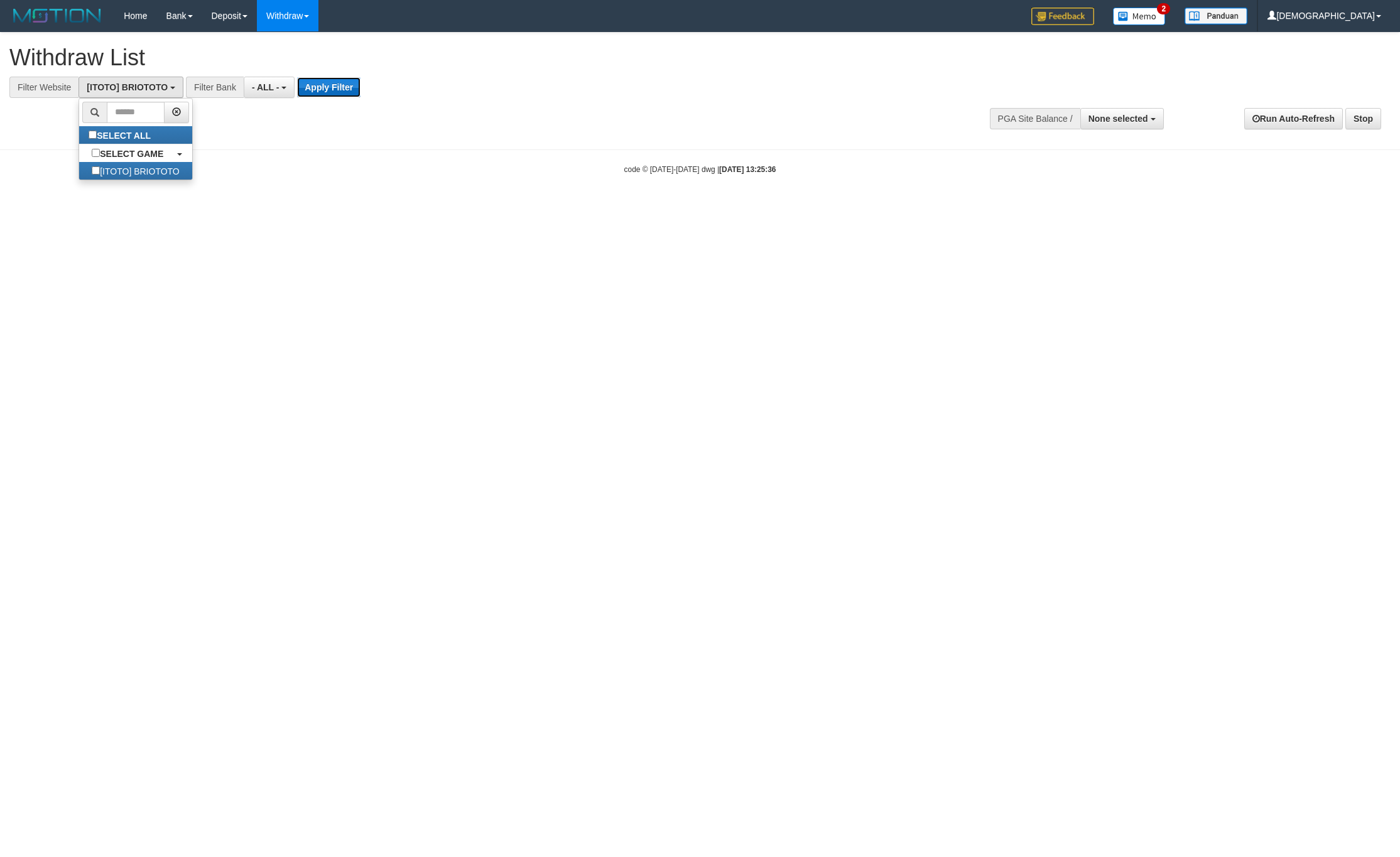
click at [300, 91] on button "Apply Filter" at bounding box center [328, 87] width 63 height 20
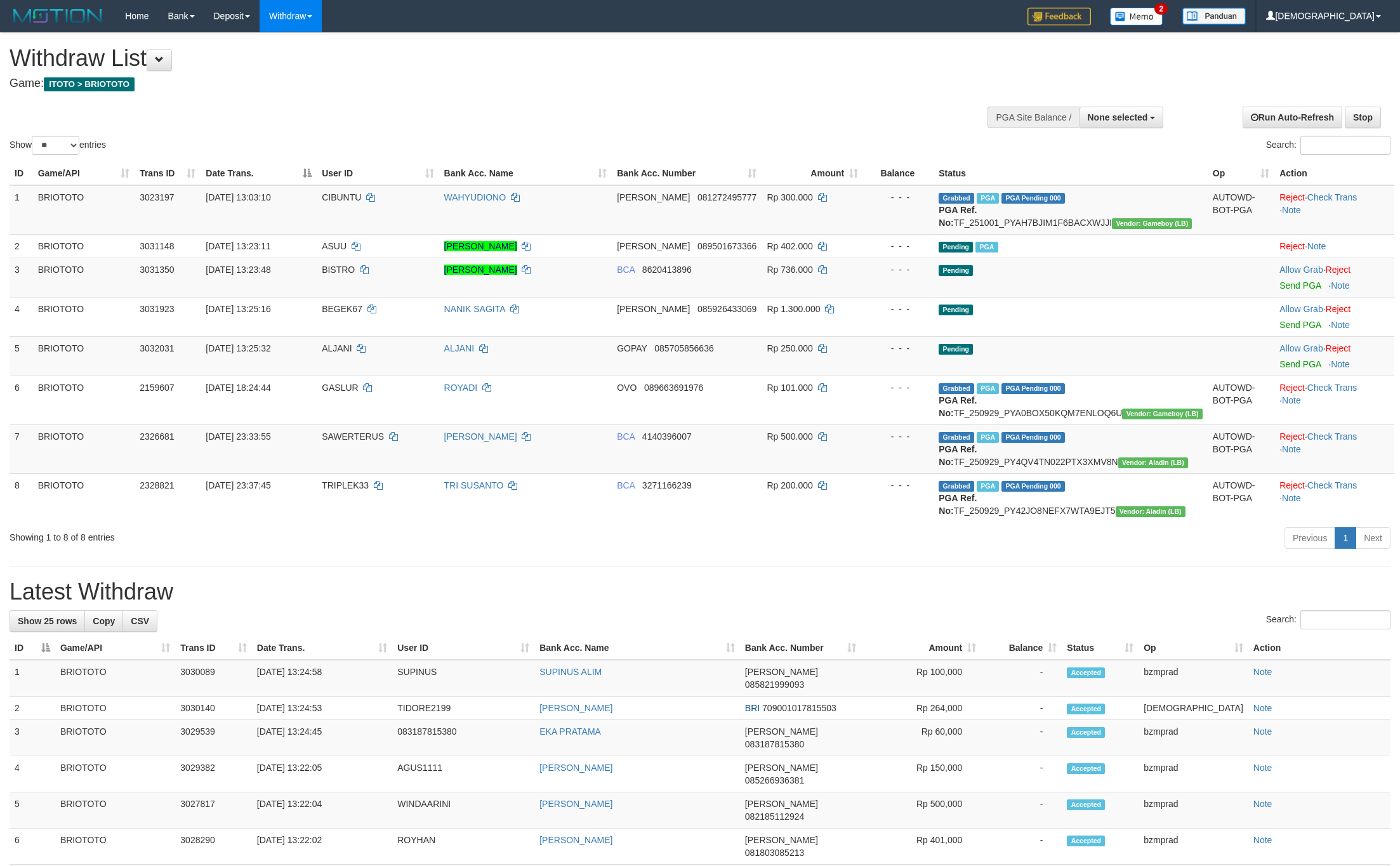
select select
select select "**"
click at [1302, 290] on link "Send PGA" at bounding box center [1300, 285] width 41 height 10
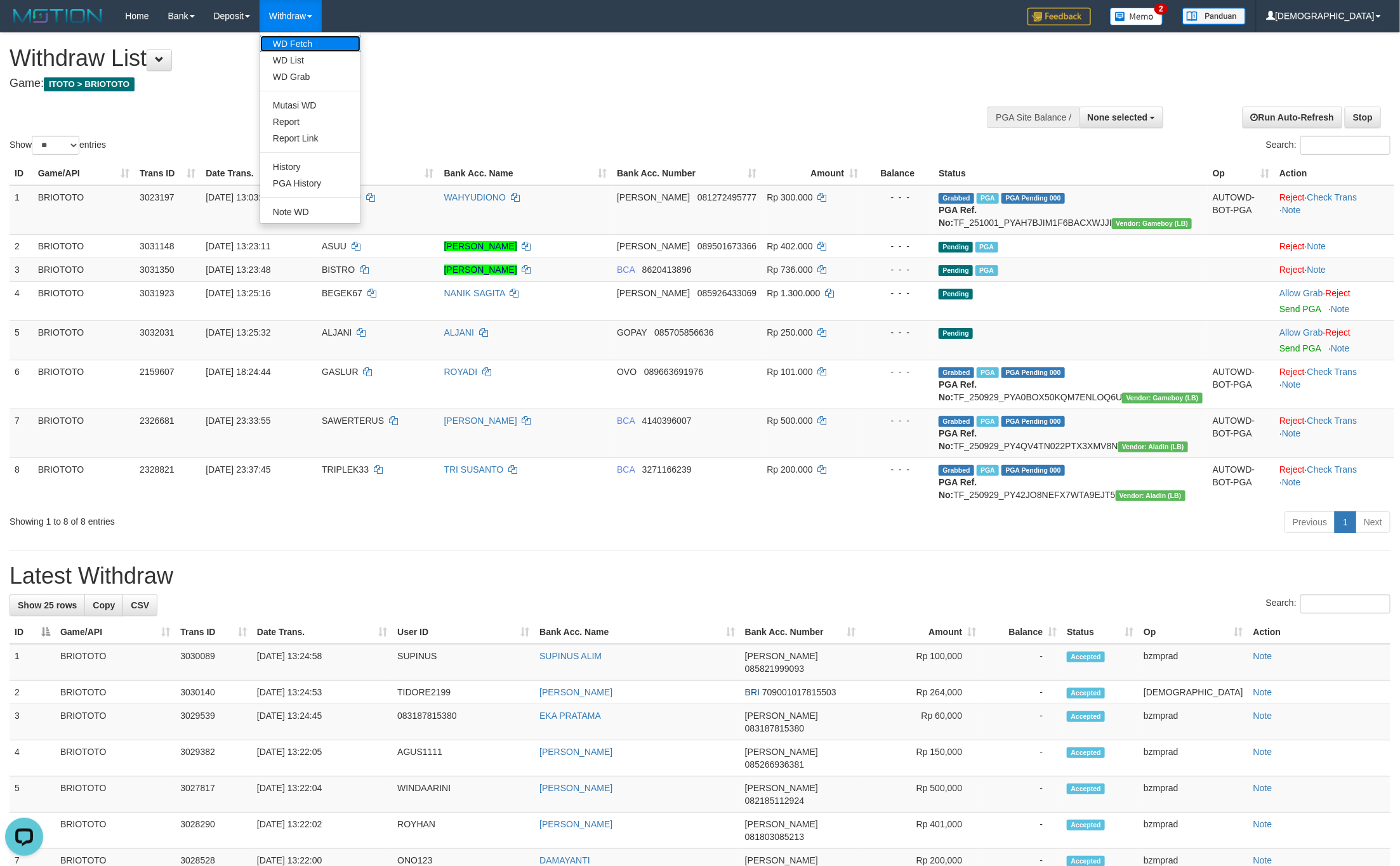
click at [311, 40] on link "WD Fetch" at bounding box center [310, 43] width 100 height 16
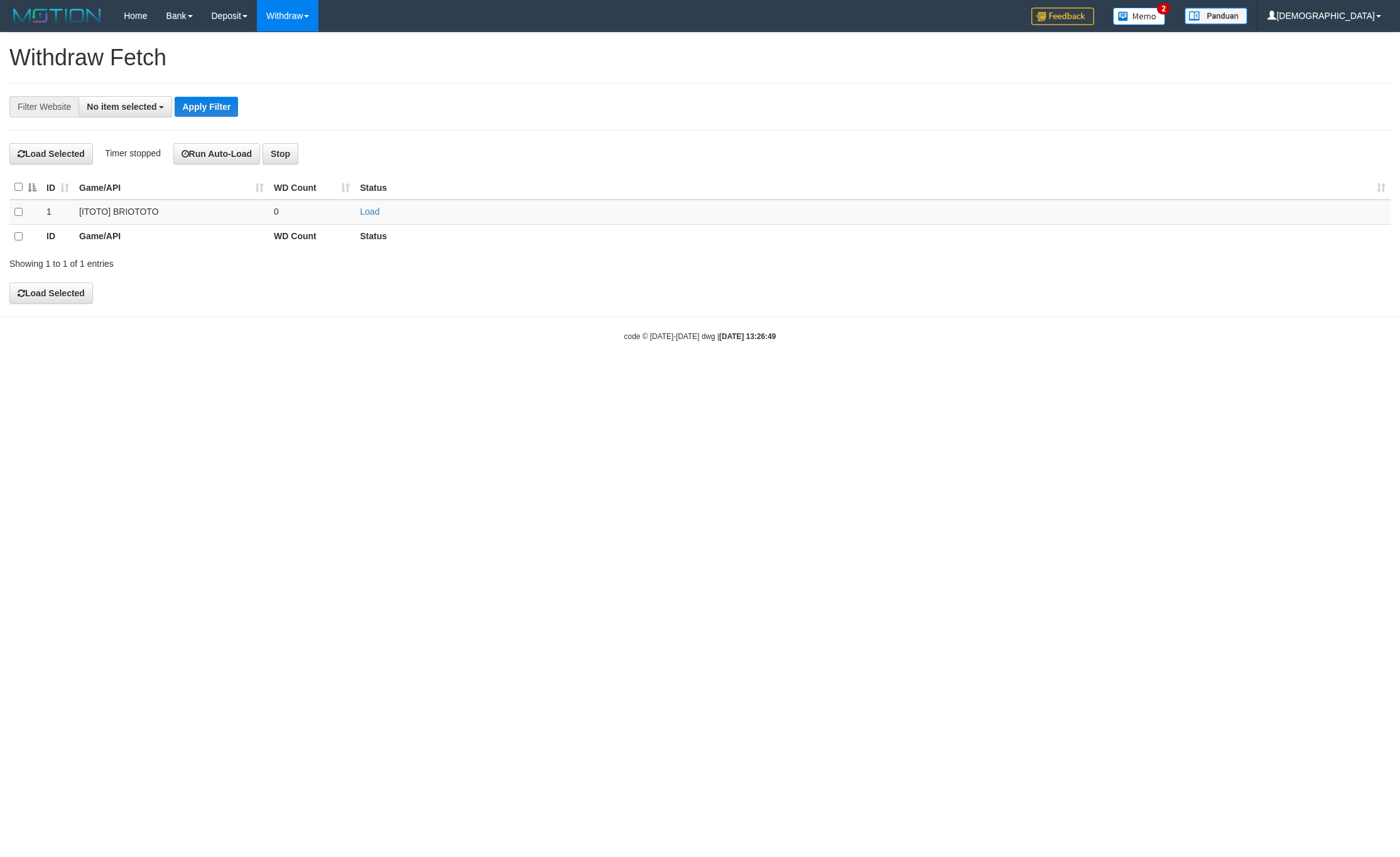
select select
click at [361, 211] on link "Load" at bounding box center [369, 211] width 19 height 10
click at [317, 211] on td "..." at bounding box center [312, 212] width 86 height 25
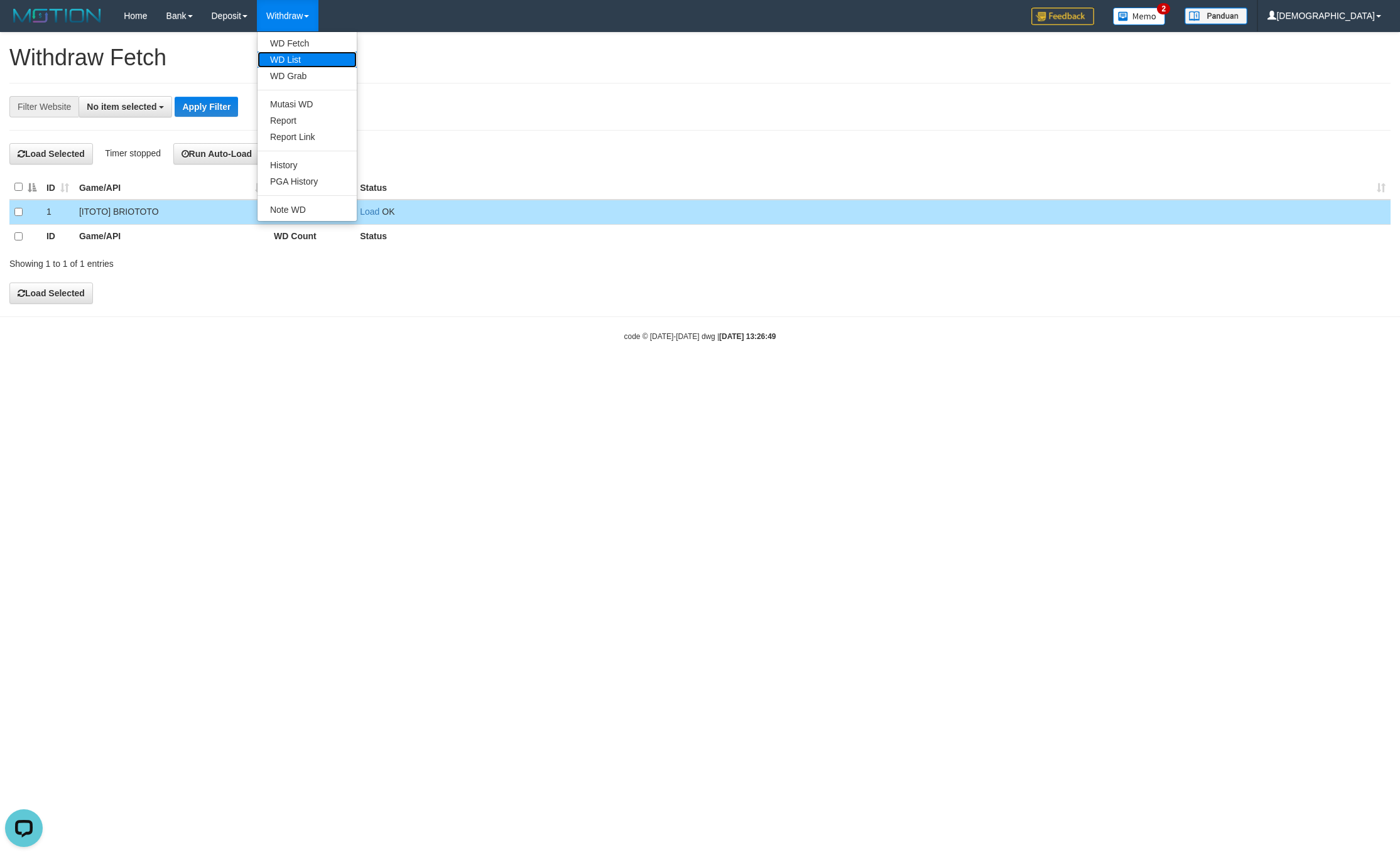
click at [294, 59] on link "WD List" at bounding box center [307, 59] width 99 height 16
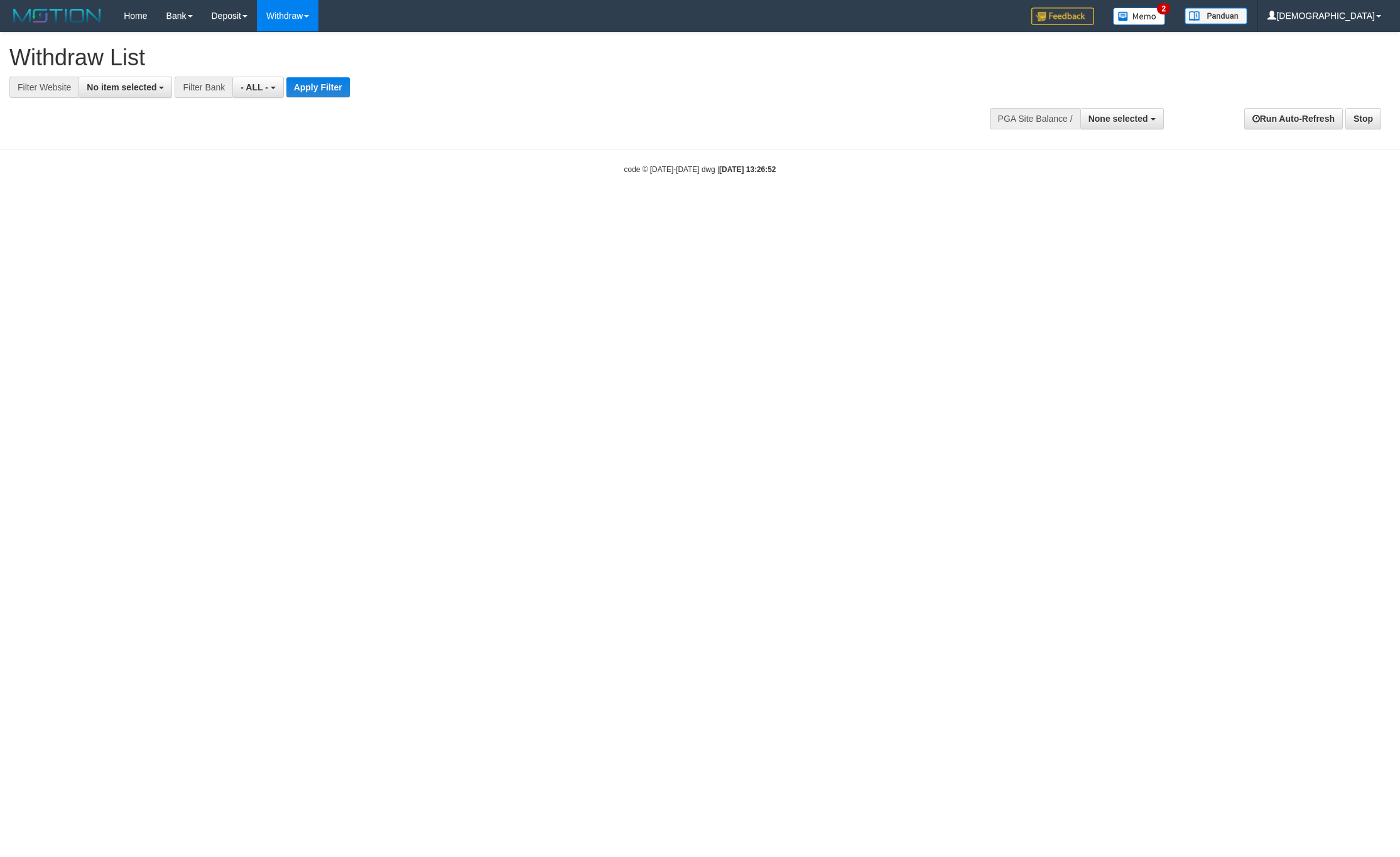
select select
click at [131, 91] on span "No item selected" at bounding box center [121, 87] width 70 height 10
drag, startPoint x: 138, startPoint y: 154, endPoint x: 190, endPoint y: 158, distance: 52.2
click at [138, 155] on b "SELECT GAME" at bounding box center [131, 154] width 63 height 10
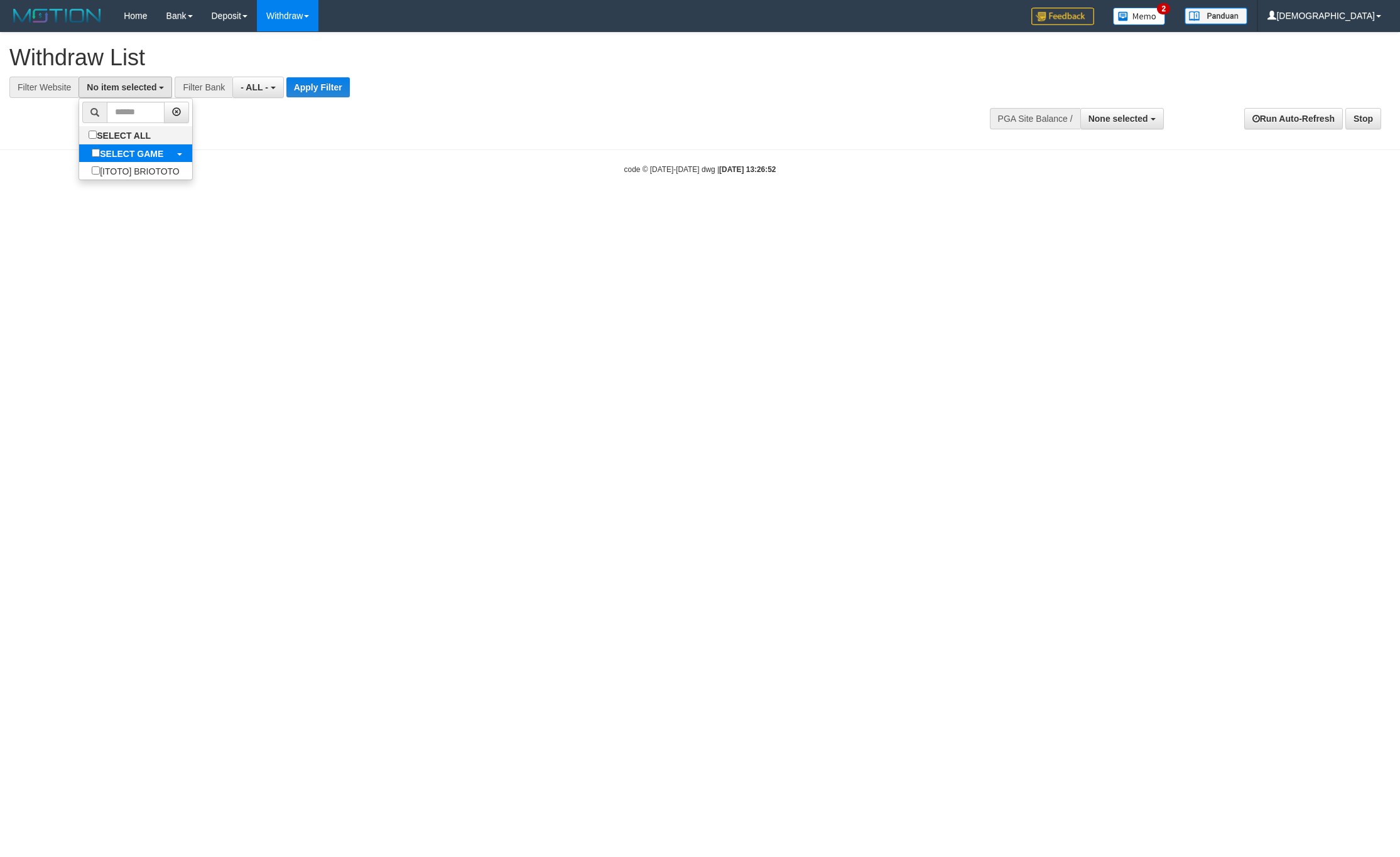
select select "****"
click at [334, 83] on button "Apply Filter" at bounding box center [328, 87] width 63 height 20
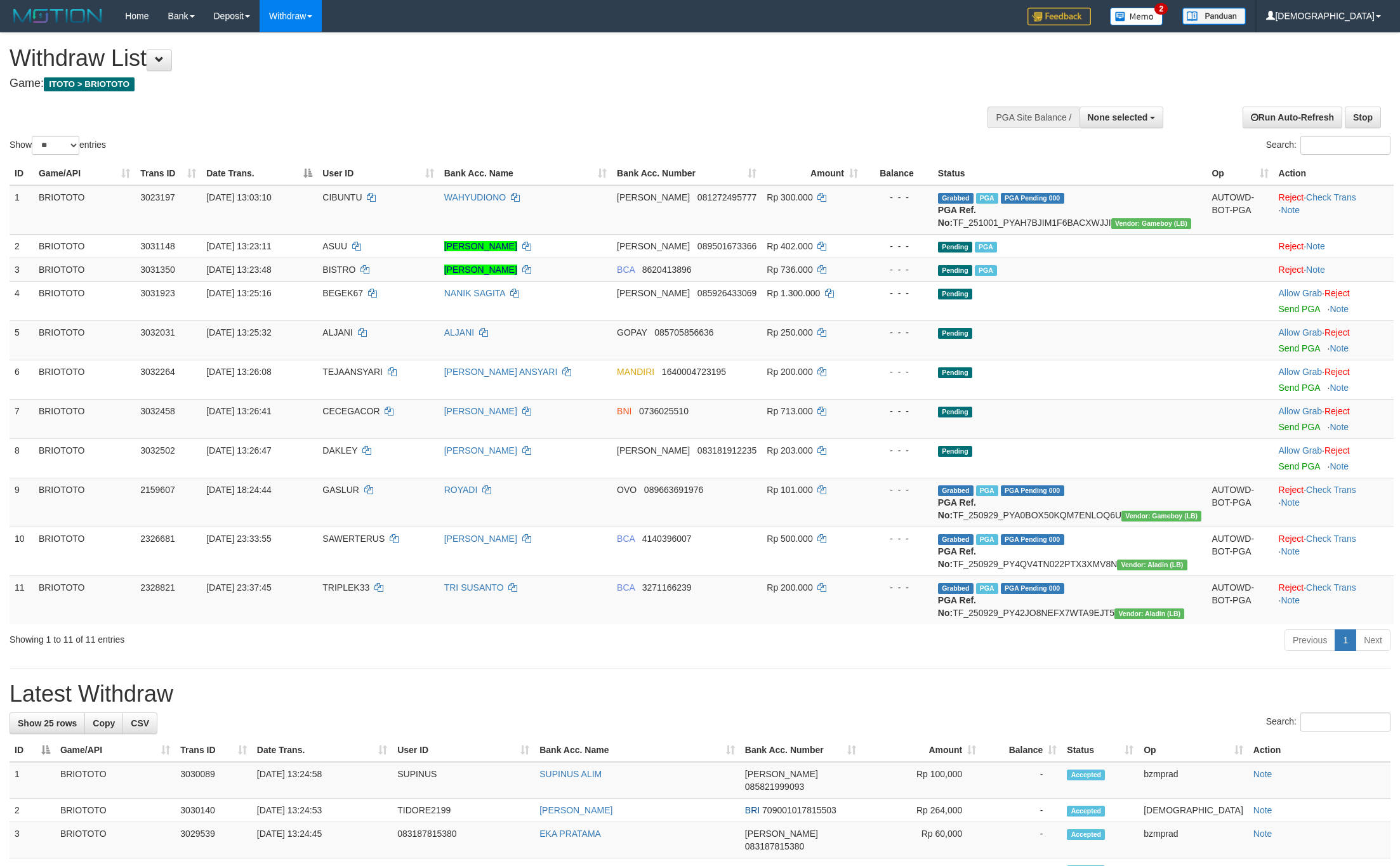
select select
select select "**"
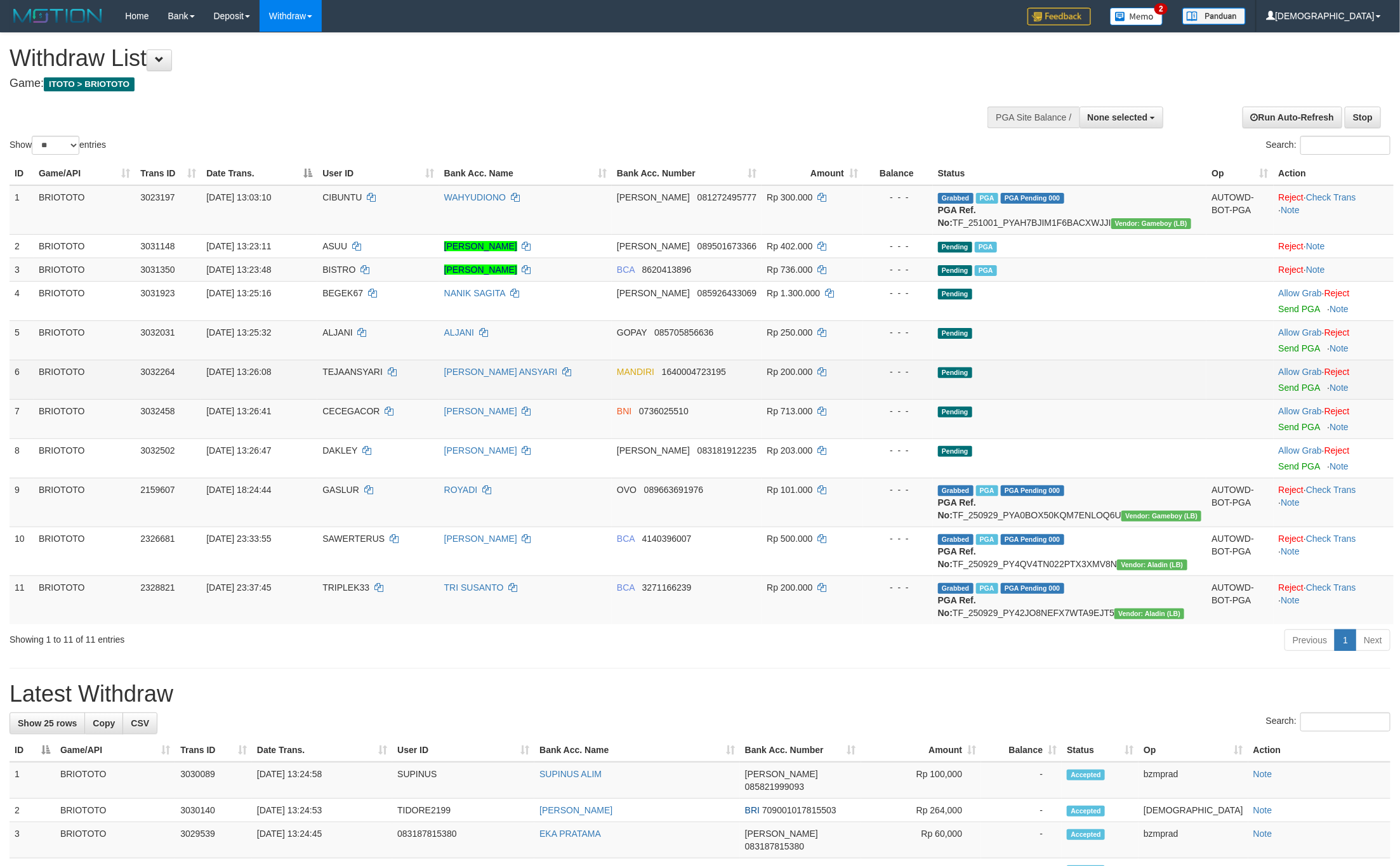
click at [1297, 395] on td "Allow Grab · Reject Send PGA · Note" at bounding box center [1333, 379] width 120 height 40
click at [1289, 395] on td "Allow Grab · Reject Send PGA · Note" at bounding box center [1333, 379] width 120 height 40
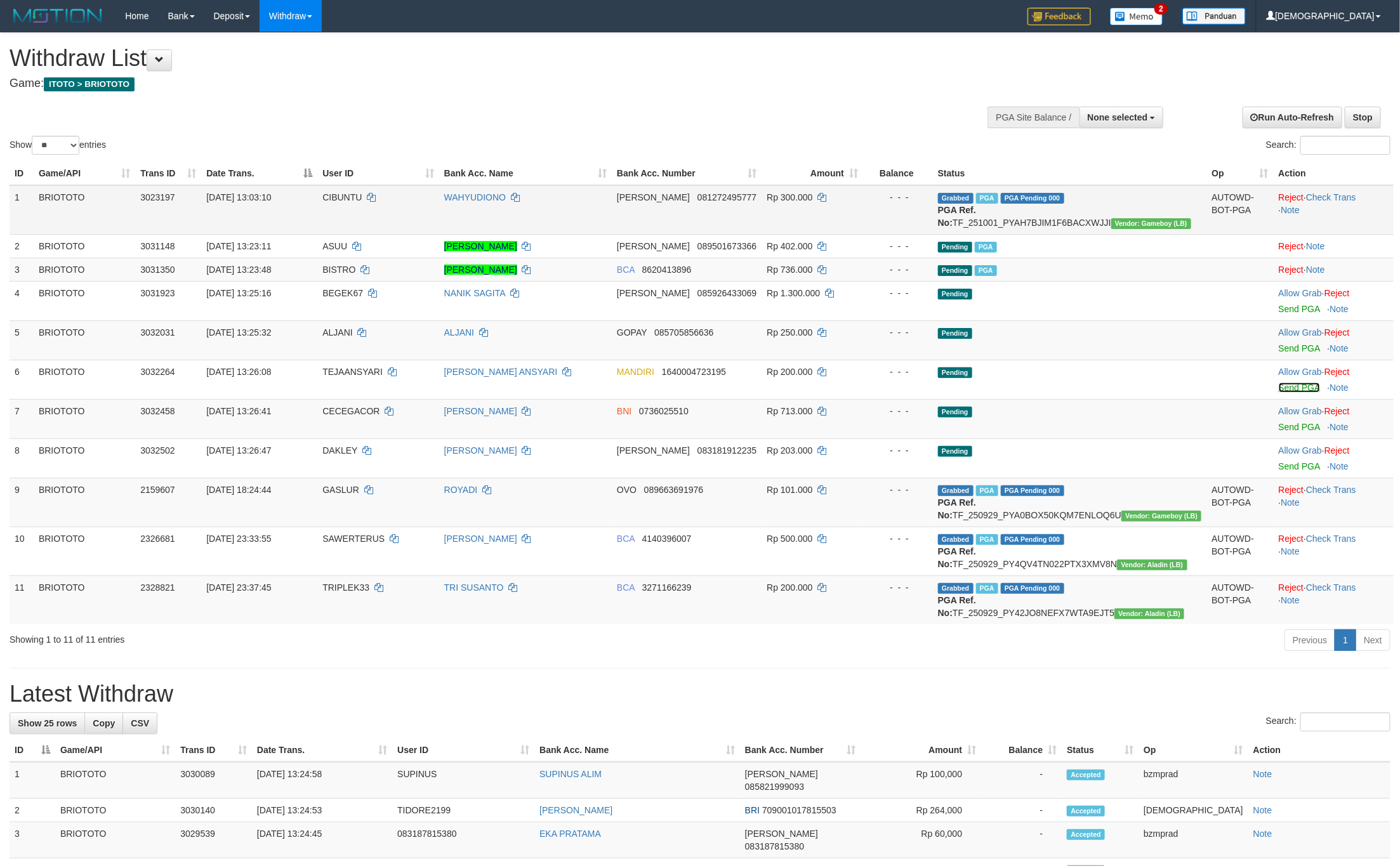
click at [1287, 393] on link "Send PGA" at bounding box center [1299, 387] width 41 height 10
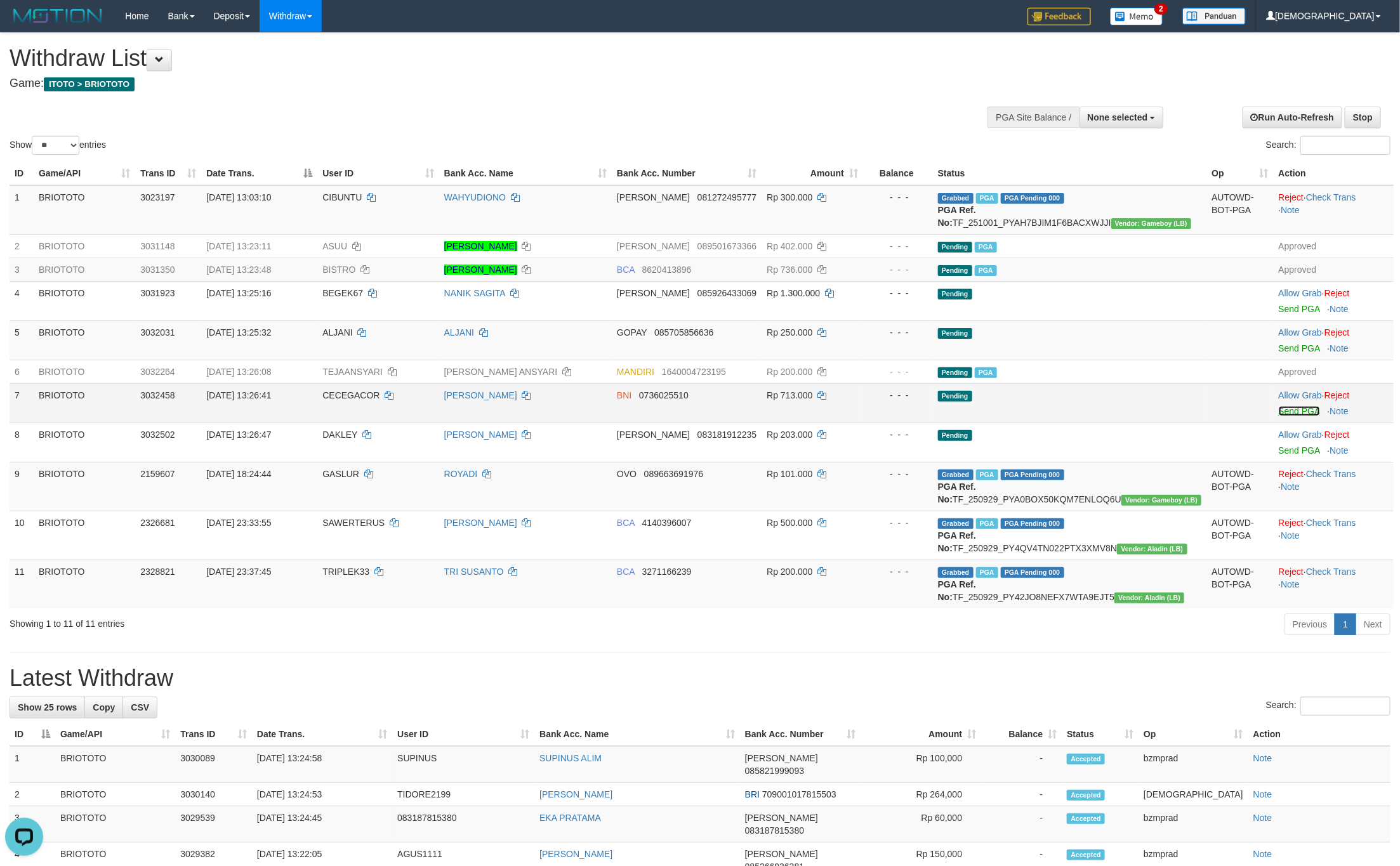
click at [1294, 416] on link "Send PGA" at bounding box center [1299, 411] width 41 height 10
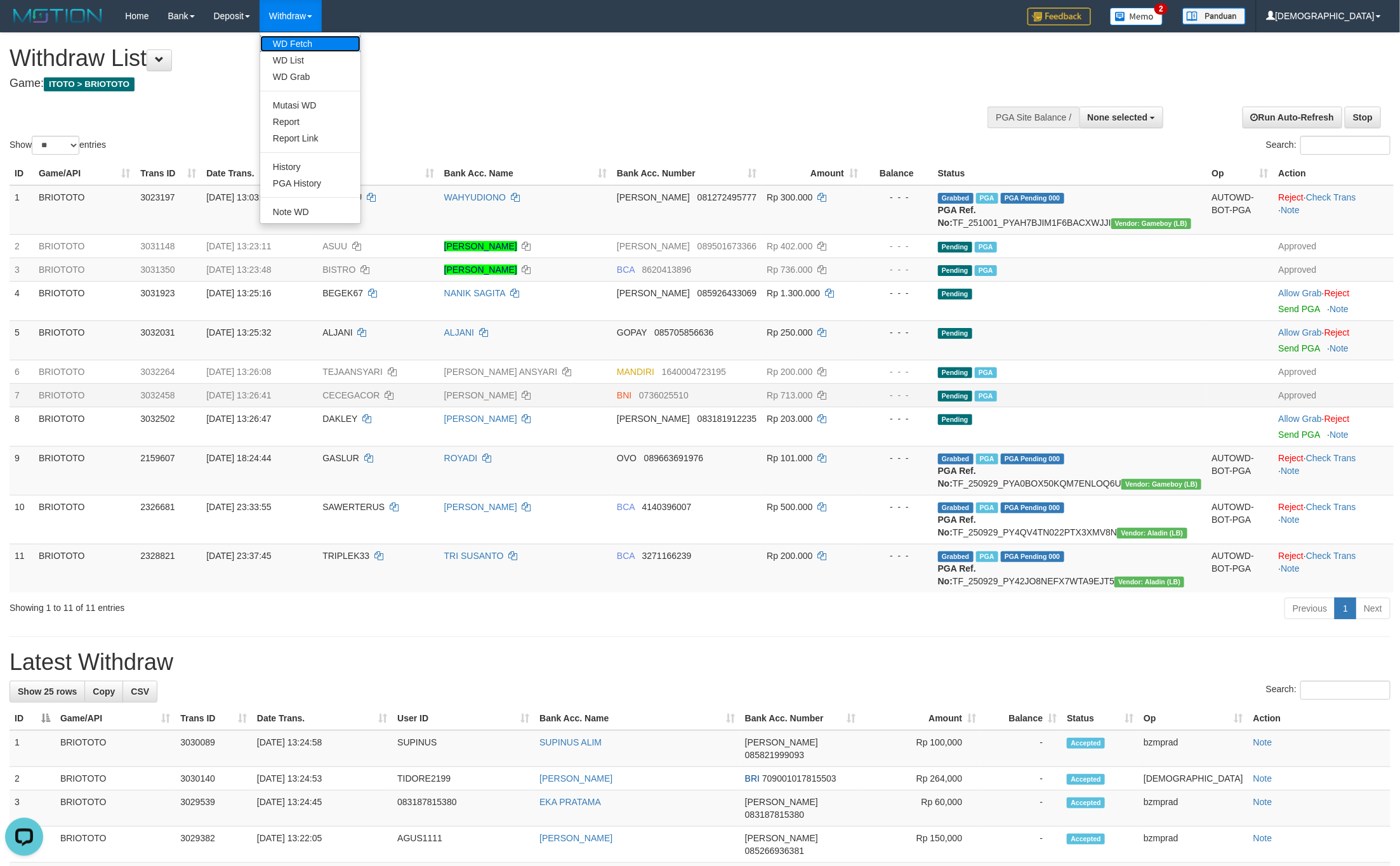
click at [300, 43] on link "WD Fetch" at bounding box center [310, 43] width 100 height 16
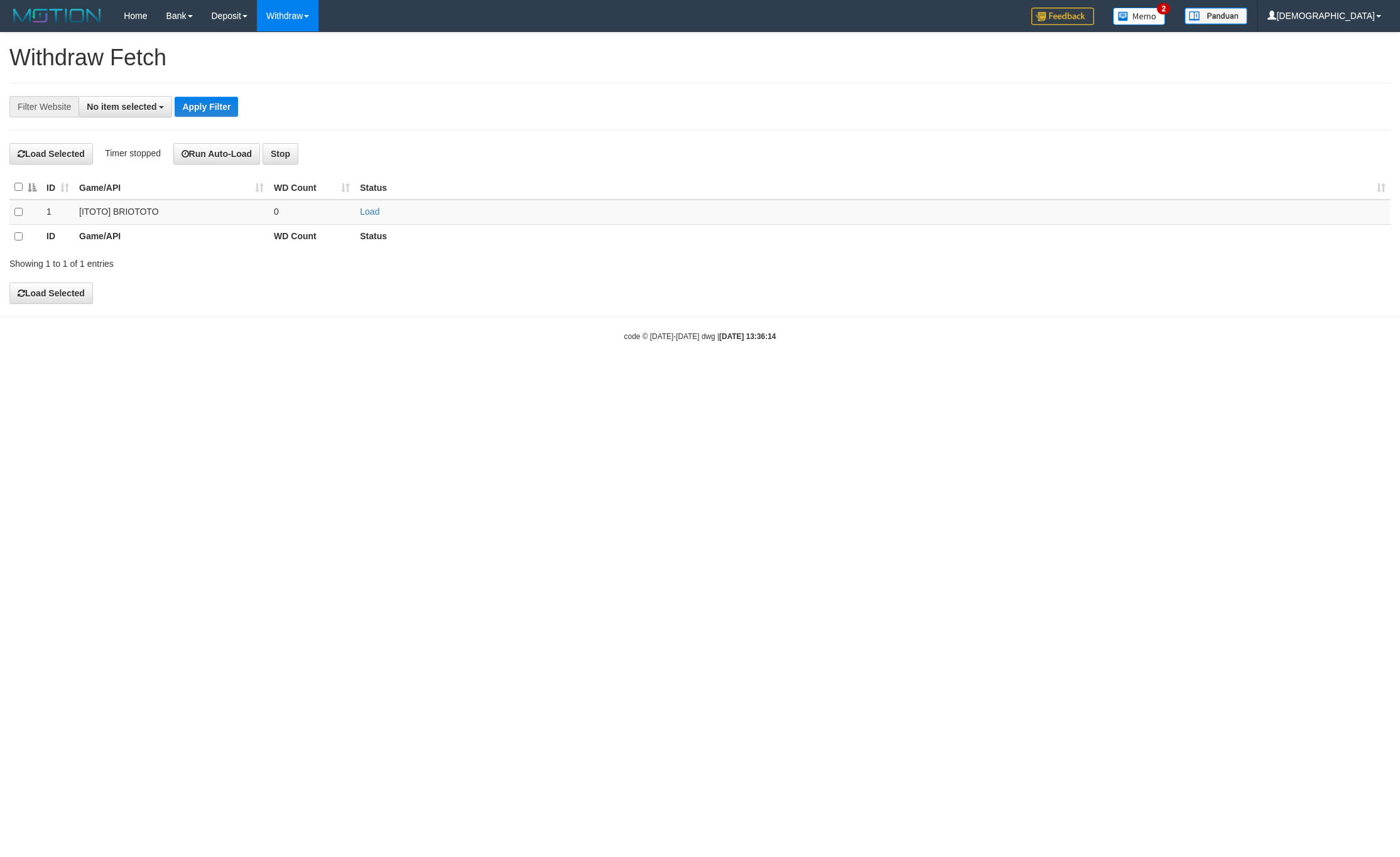
select select
click at [371, 218] on td "Load" at bounding box center [872, 212] width 1036 height 25
click at [371, 214] on link "Load" at bounding box center [369, 211] width 19 height 10
click at [303, 214] on td "0" at bounding box center [312, 212] width 86 height 25
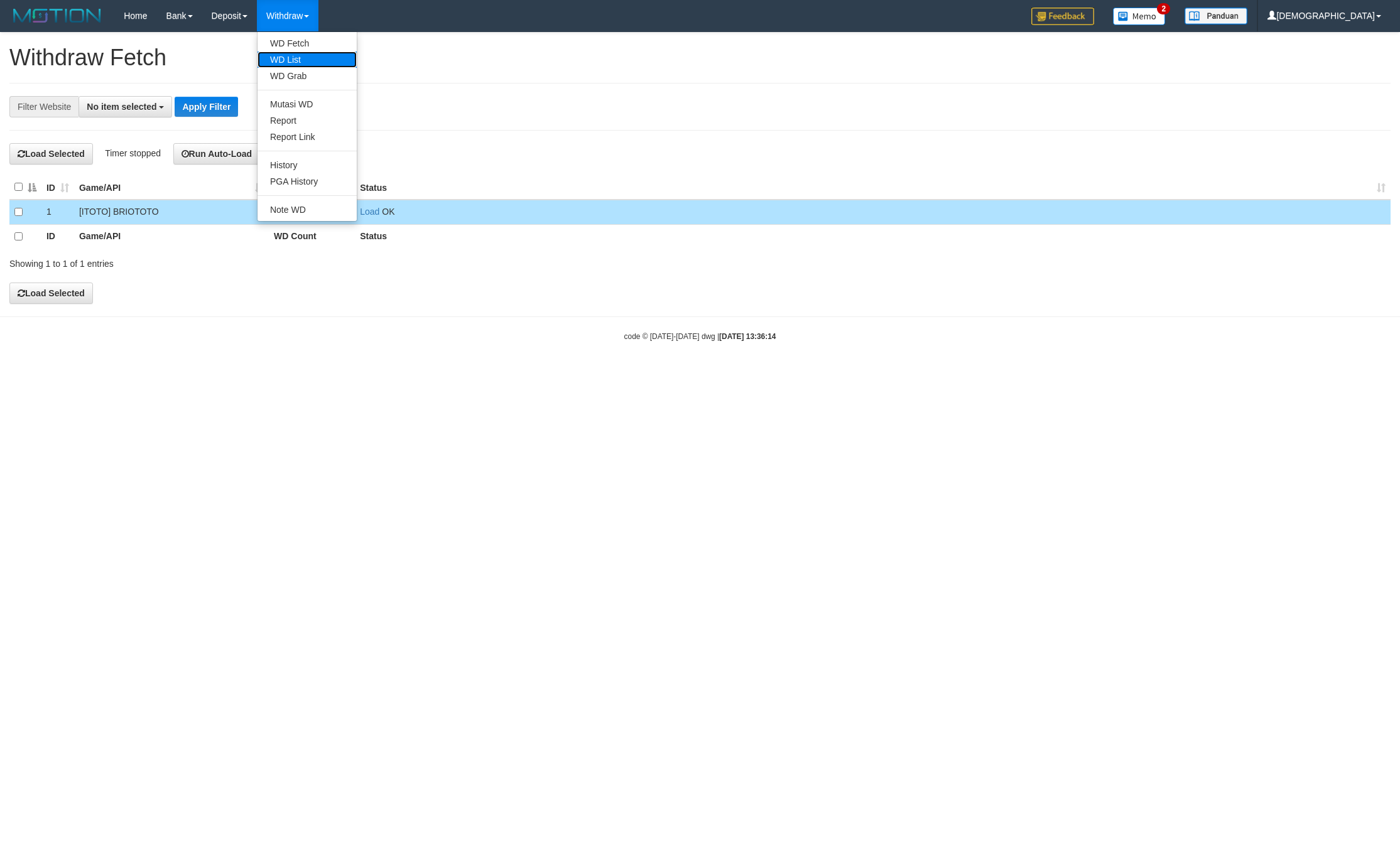
click at [301, 57] on link "WD List" at bounding box center [307, 59] width 99 height 16
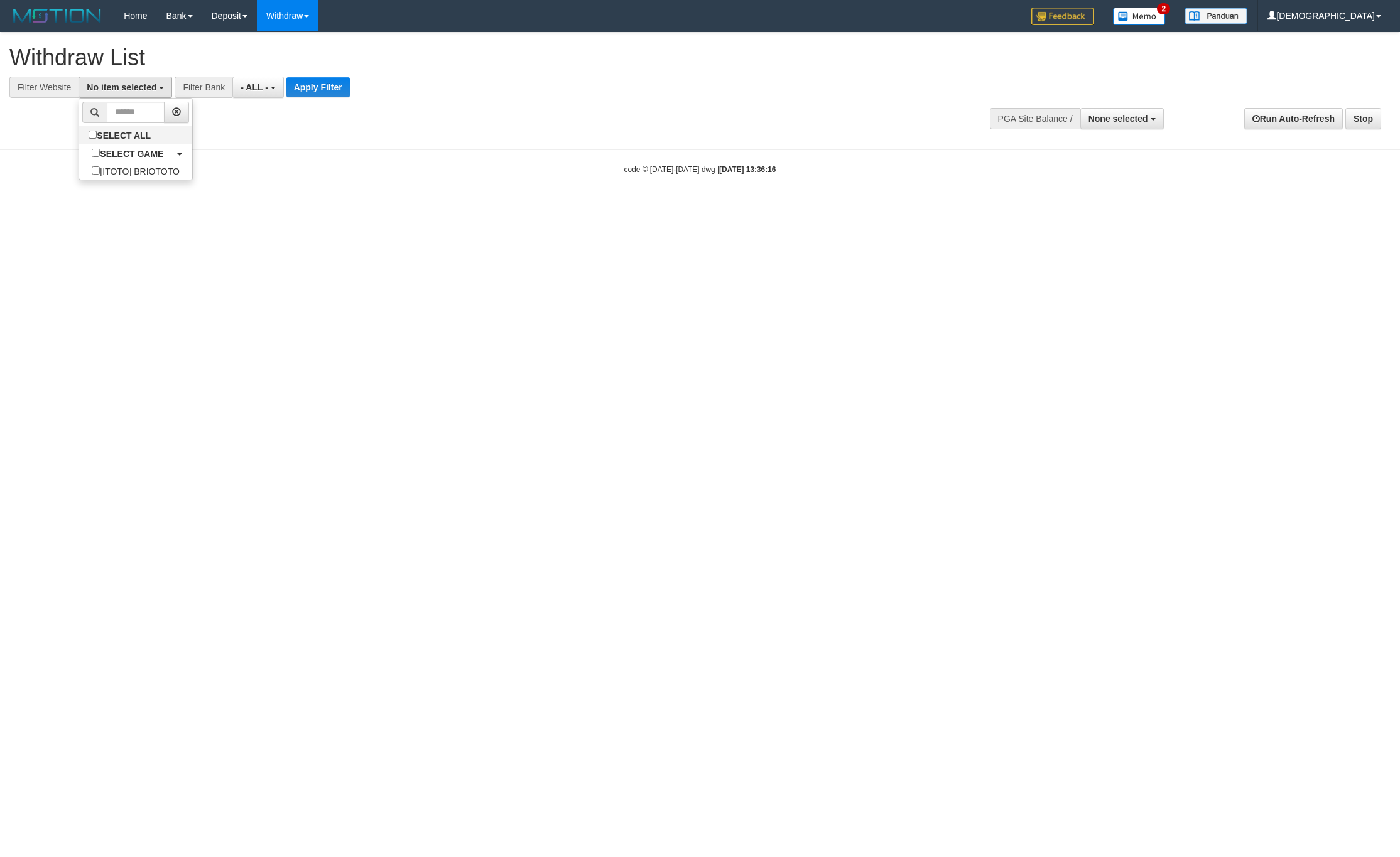
select select
click at [126, 127] on label "SELECT ALL" at bounding box center [121, 135] width 84 height 18
select select "****"
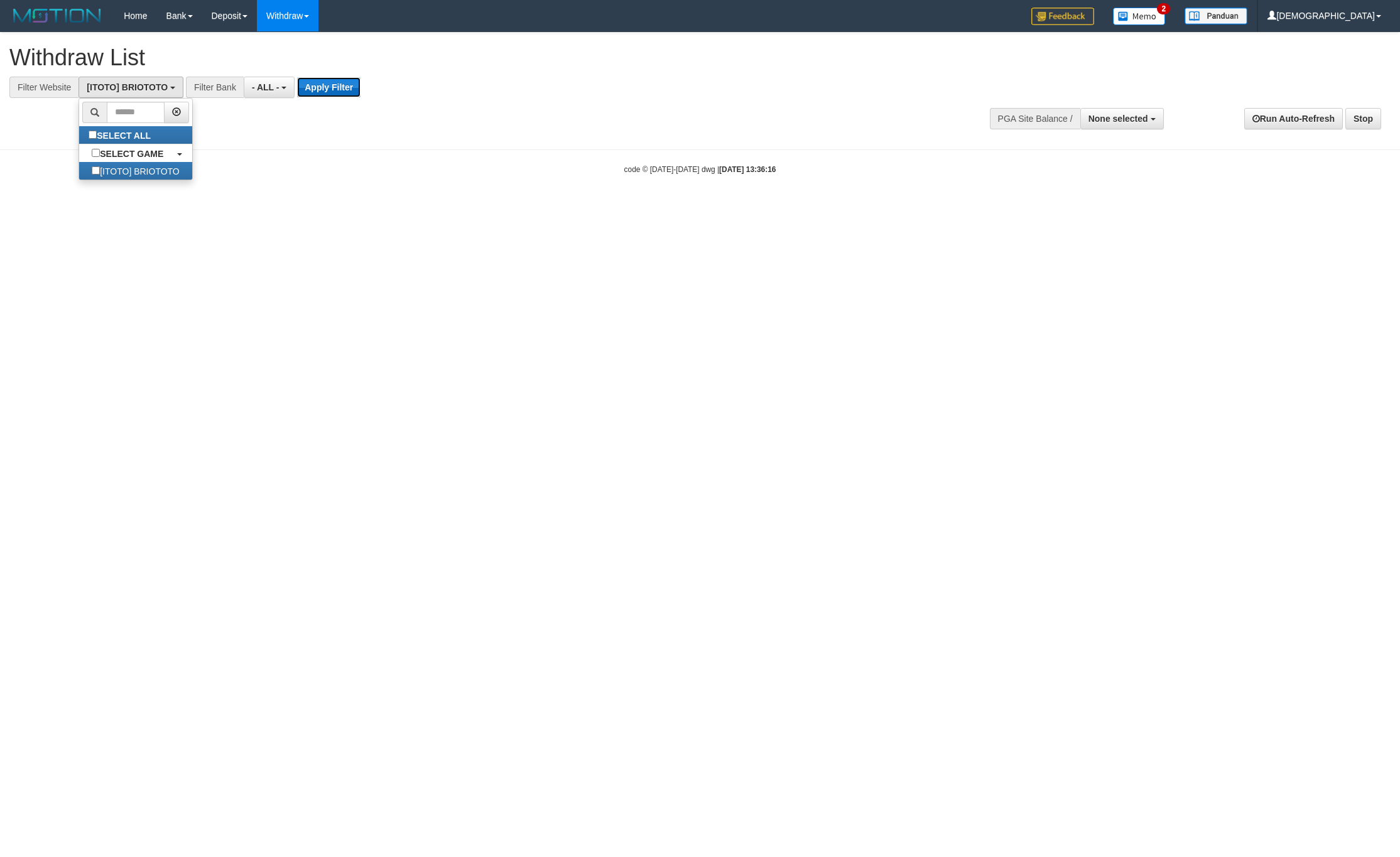
click at [340, 85] on button "Apply Filter" at bounding box center [328, 87] width 63 height 20
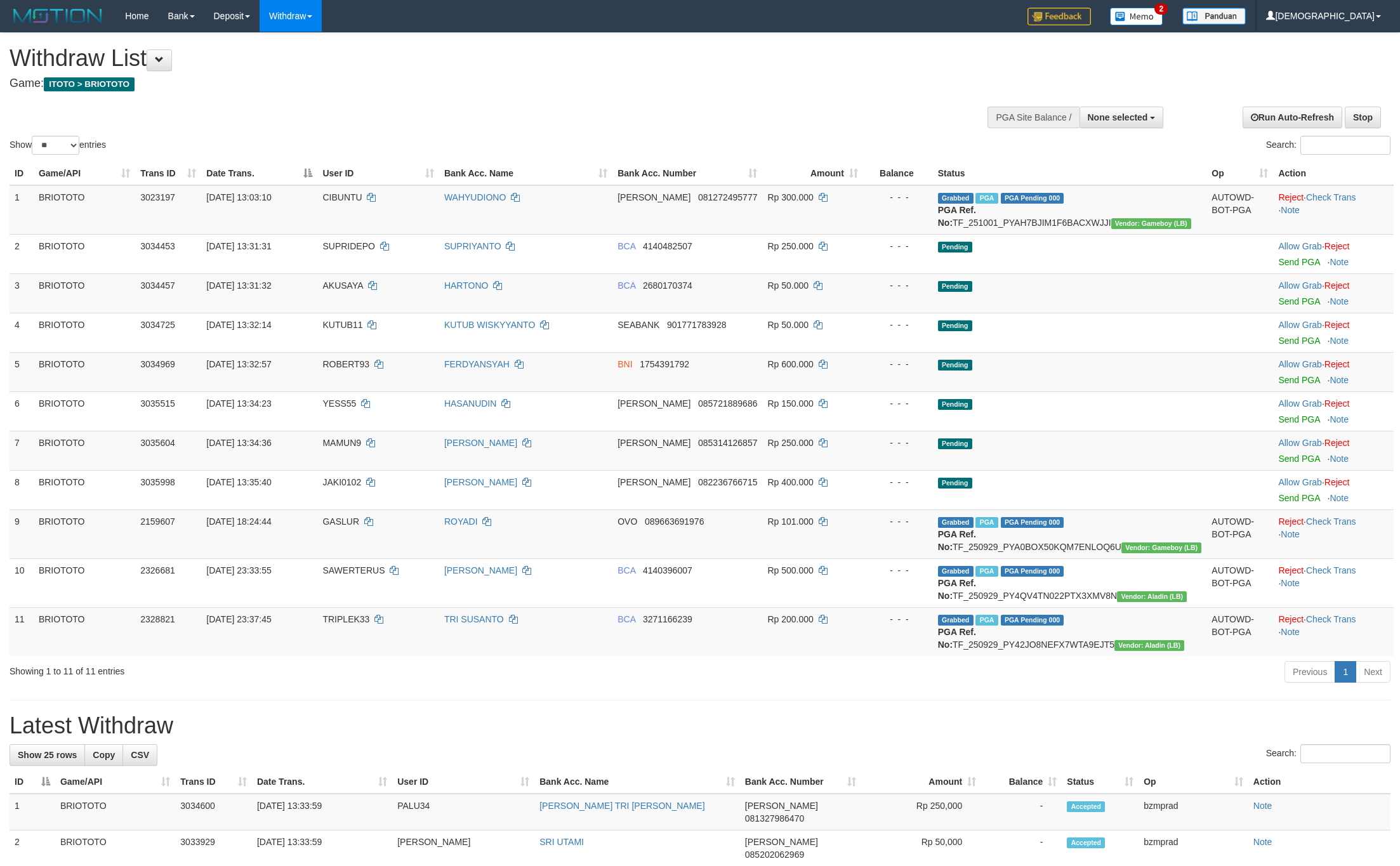
select select
select select "**"
click at [1294, 385] on link "Send PGA" at bounding box center [1298, 380] width 41 height 10
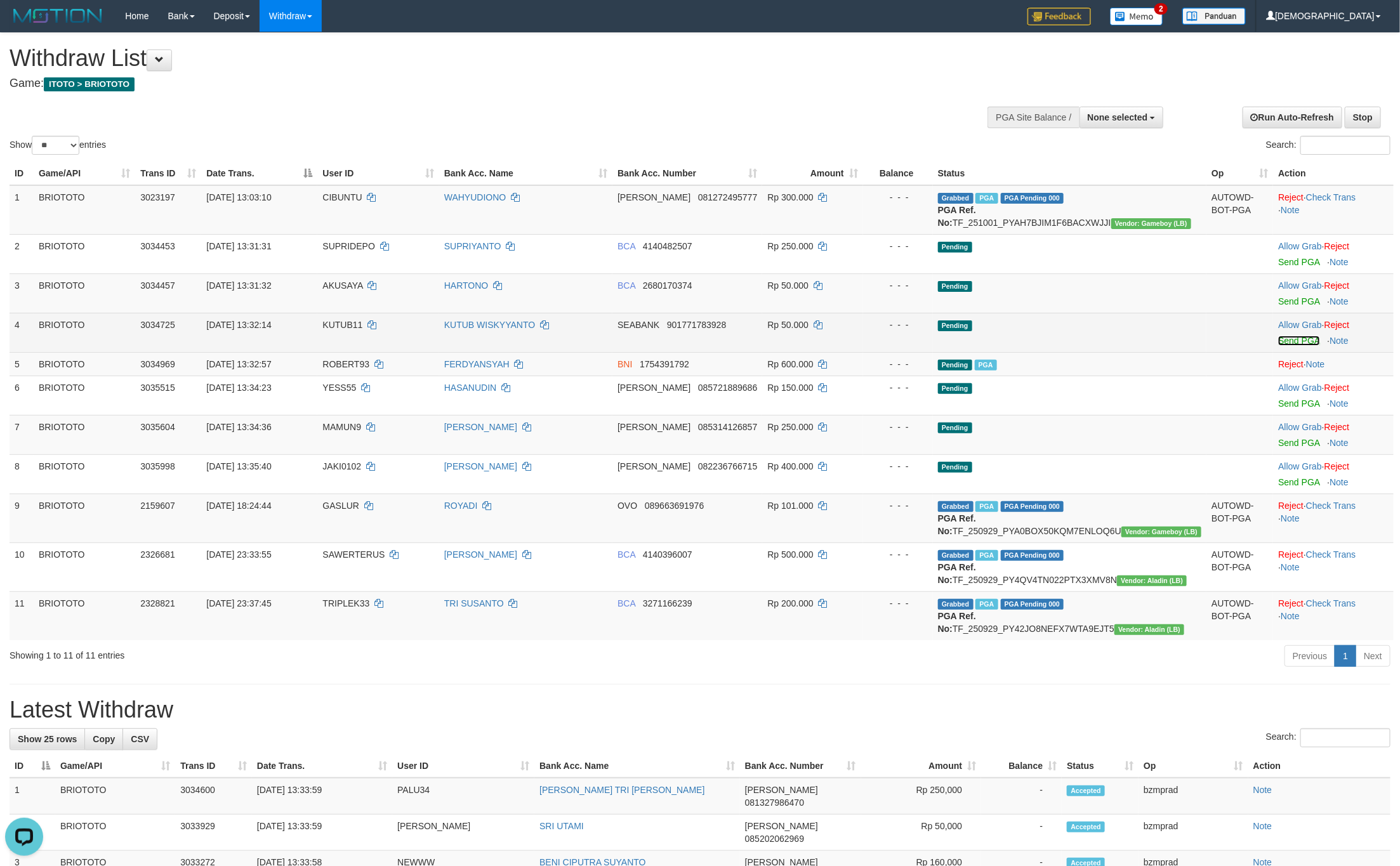
click at [1290, 346] on link "Send PGA" at bounding box center [1298, 340] width 41 height 10
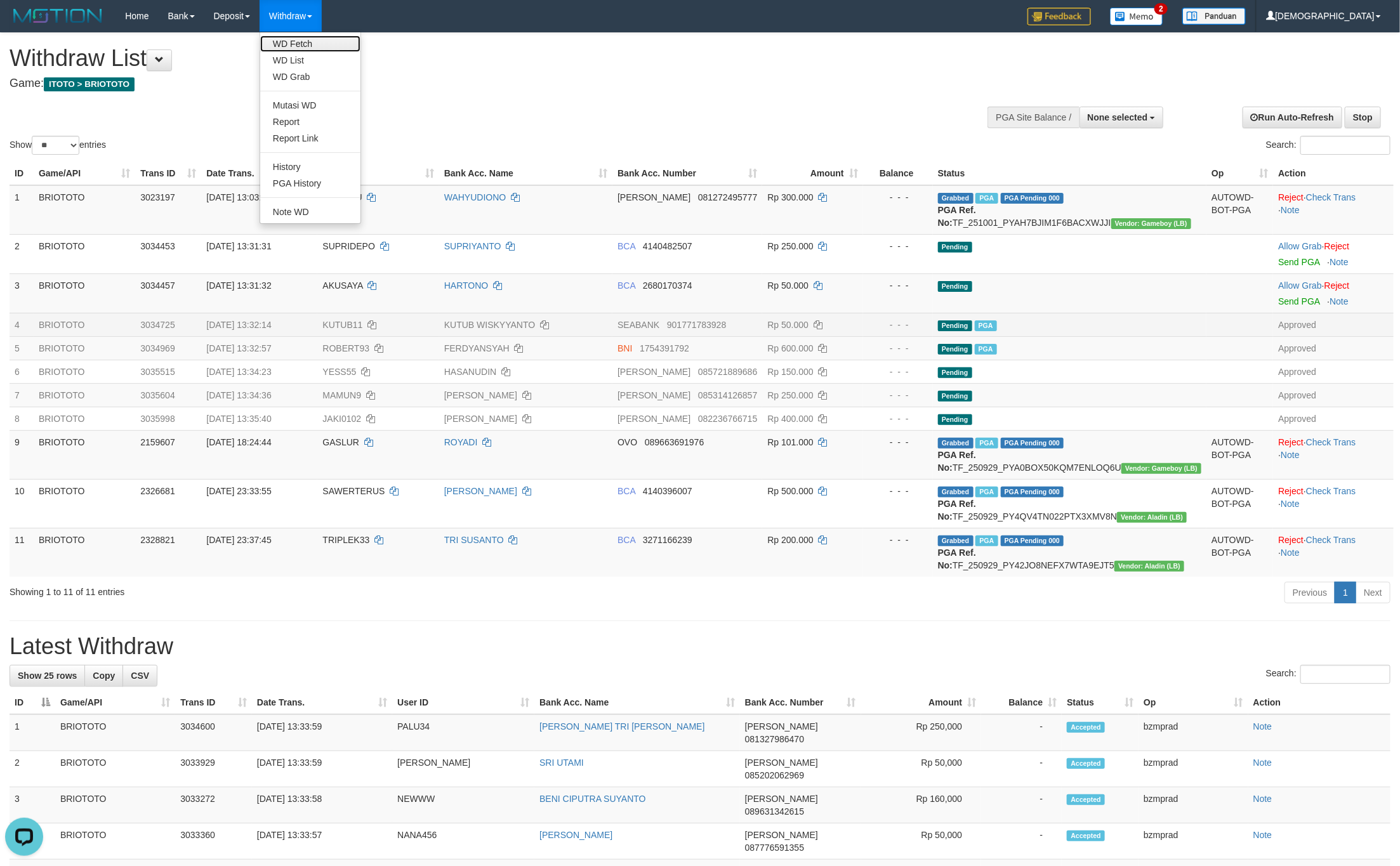
drag, startPoint x: 301, startPoint y: 48, endPoint x: 308, endPoint y: 46, distance: 7.3
click at [301, 48] on link "WD Fetch" at bounding box center [310, 43] width 100 height 16
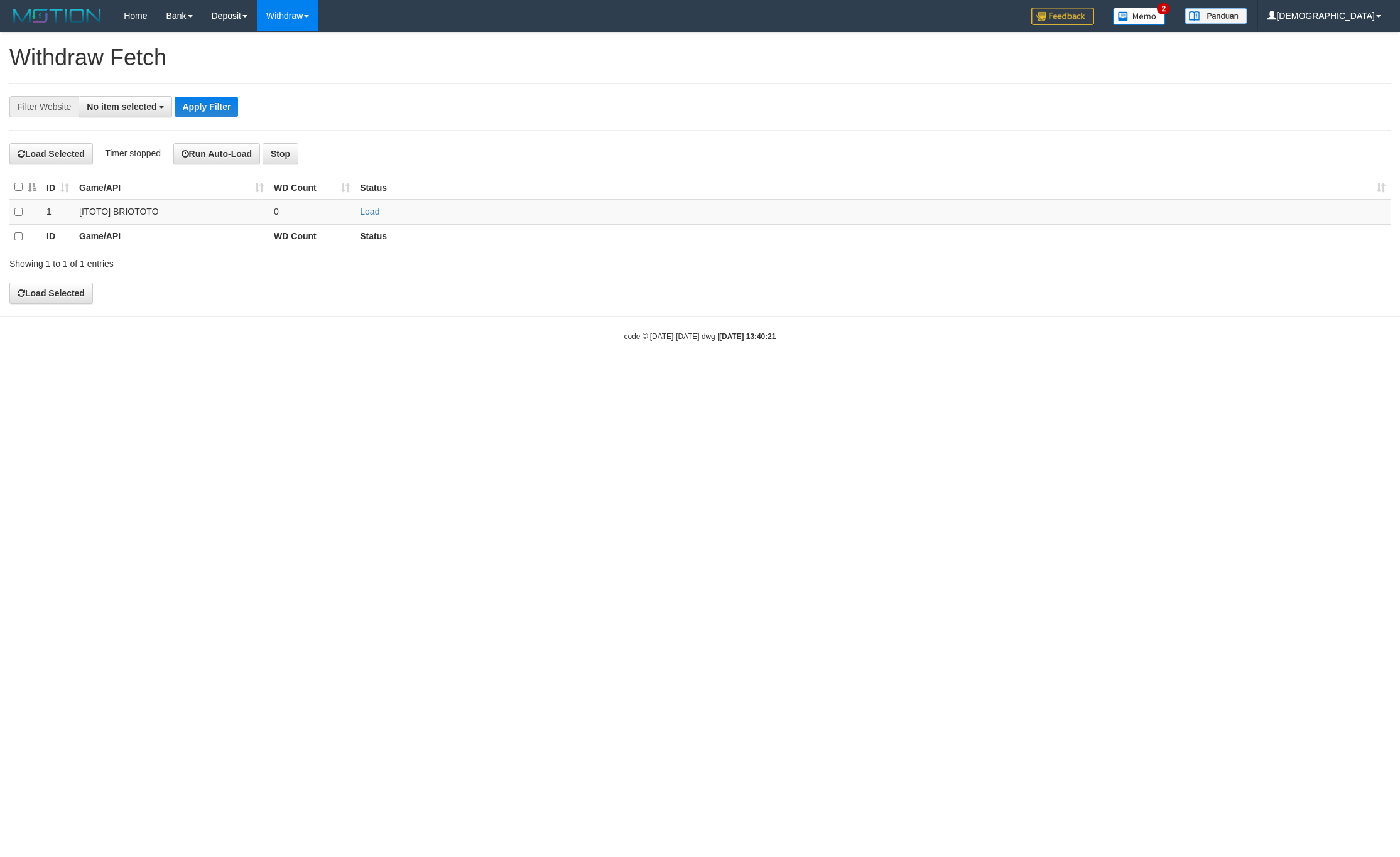
select select
click at [375, 218] on td "Load" at bounding box center [872, 212] width 1036 height 25
click at [371, 215] on link "Load" at bounding box center [369, 211] width 19 height 10
click at [321, 214] on td "..." at bounding box center [312, 212] width 86 height 25
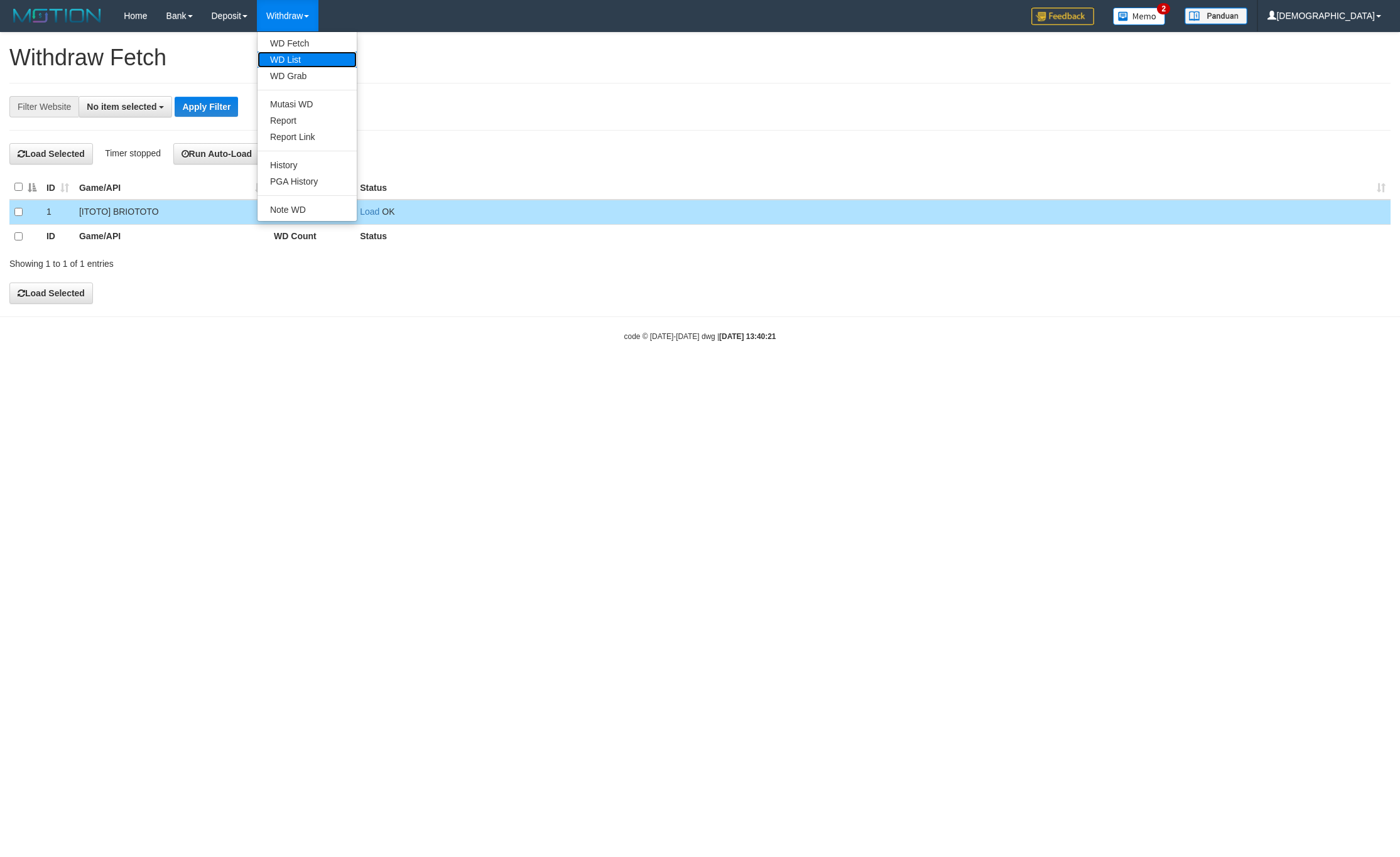
click at [293, 53] on link "WD List" at bounding box center [307, 59] width 99 height 16
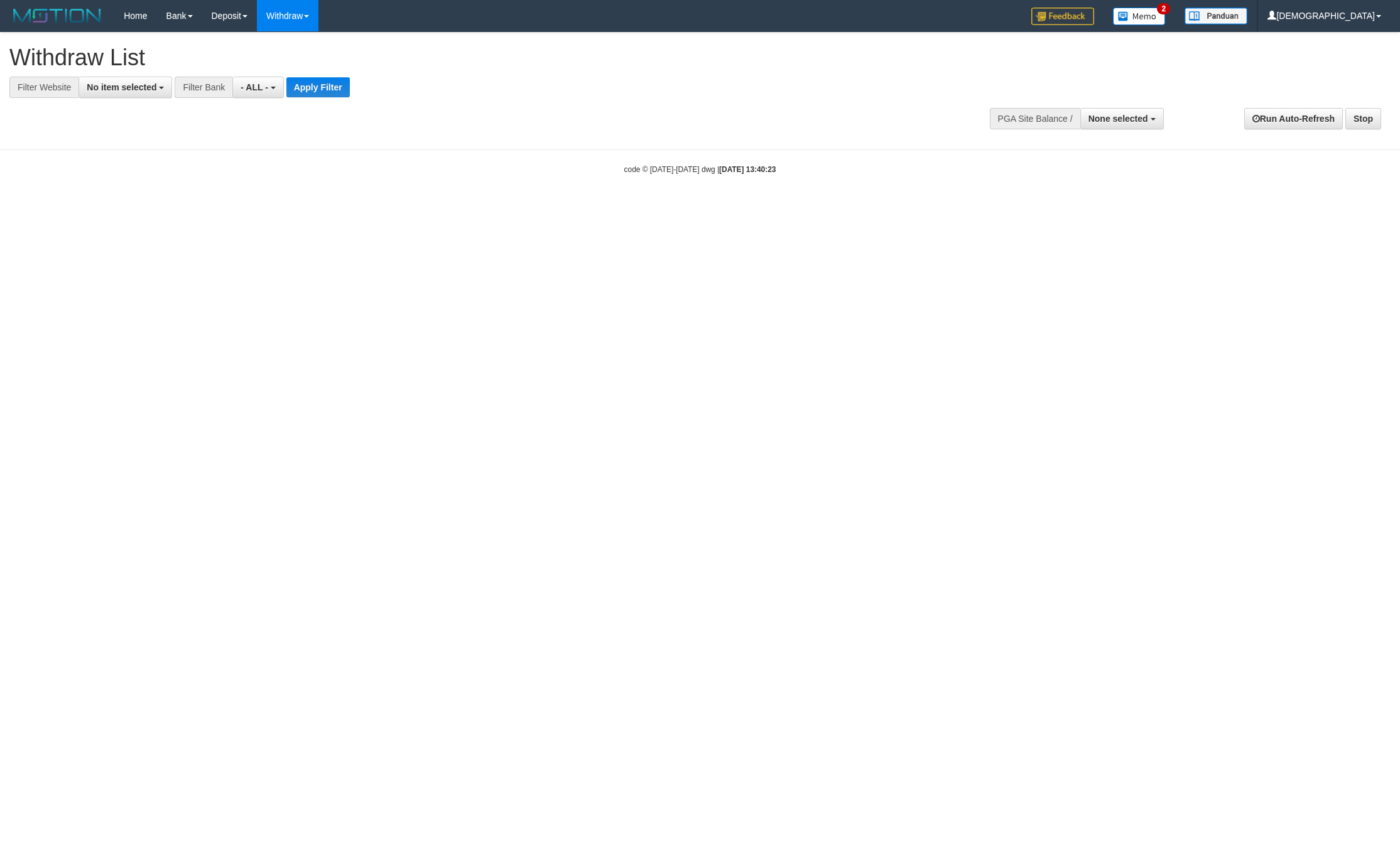
select select
click at [147, 78] on button "No item selected" at bounding box center [125, 88] width 94 height 22
click at [138, 138] on label "SELECT ALL" at bounding box center [121, 135] width 84 height 18
select select "****"
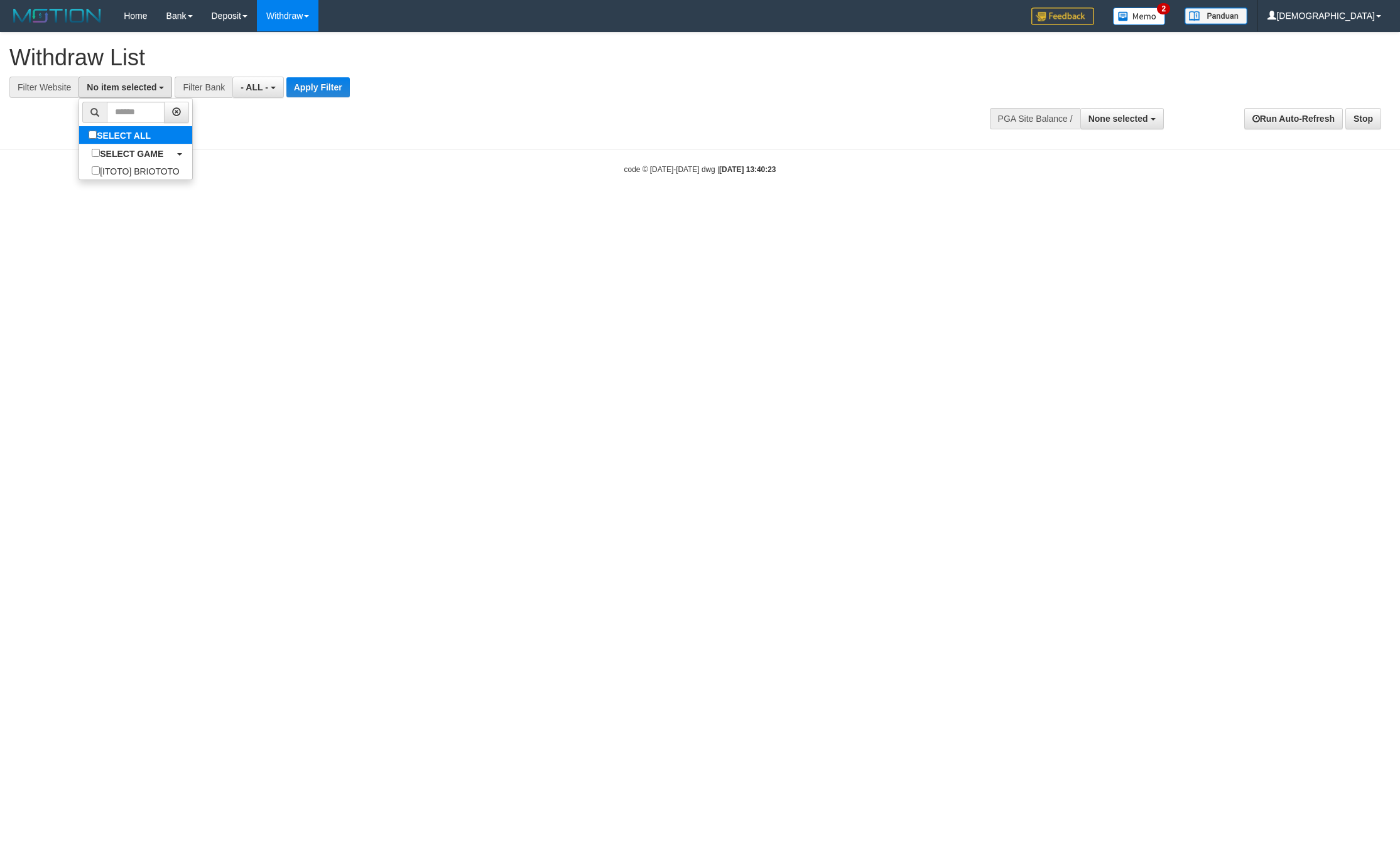
scroll to position [12, 0]
click at [341, 91] on button "Apply Filter" at bounding box center [328, 87] width 63 height 20
click at [328, 88] on button "Apply Filter" at bounding box center [328, 87] width 63 height 20
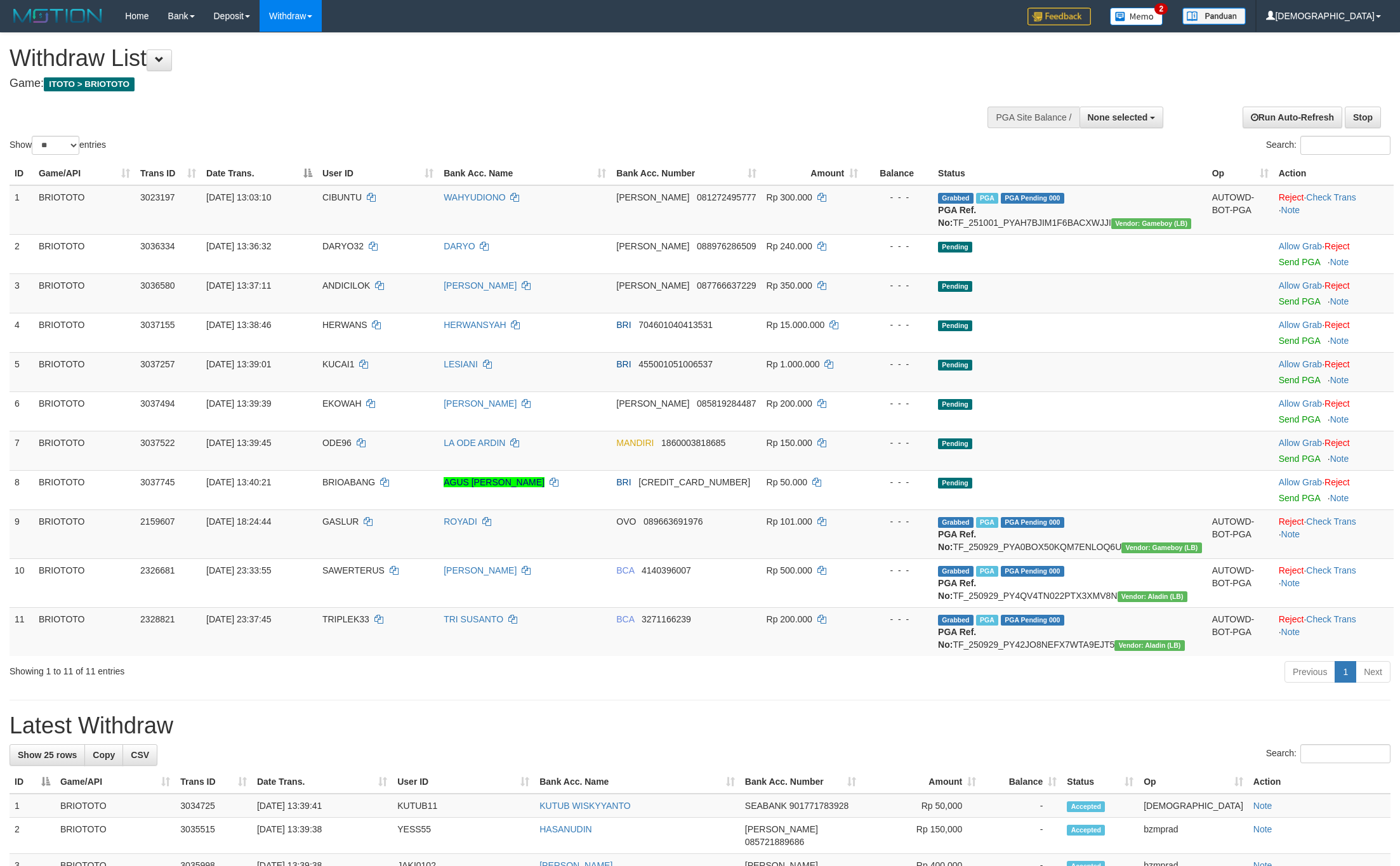
select select
select select "**"
click at [1279, 464] on link "Send PGA" at bounding box center [1299, 458] width 41 height 10
click at [1299, 385] on link "Send PGA" at bounding box center [1299, 380] width 41 height 10
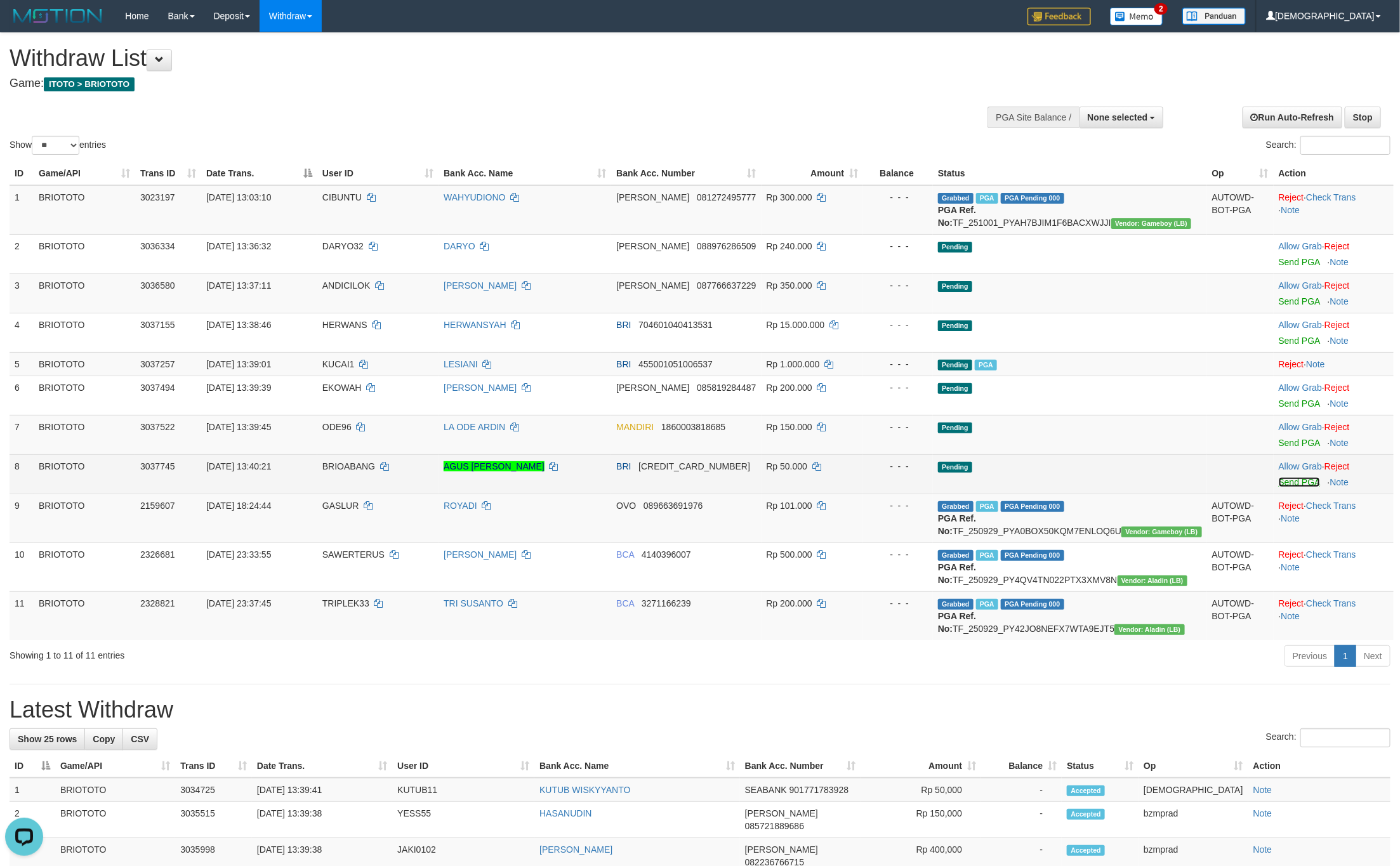
click at [1287, 487] on link "Send PGA" at bounding box center [1299, 482] width 41 height 10
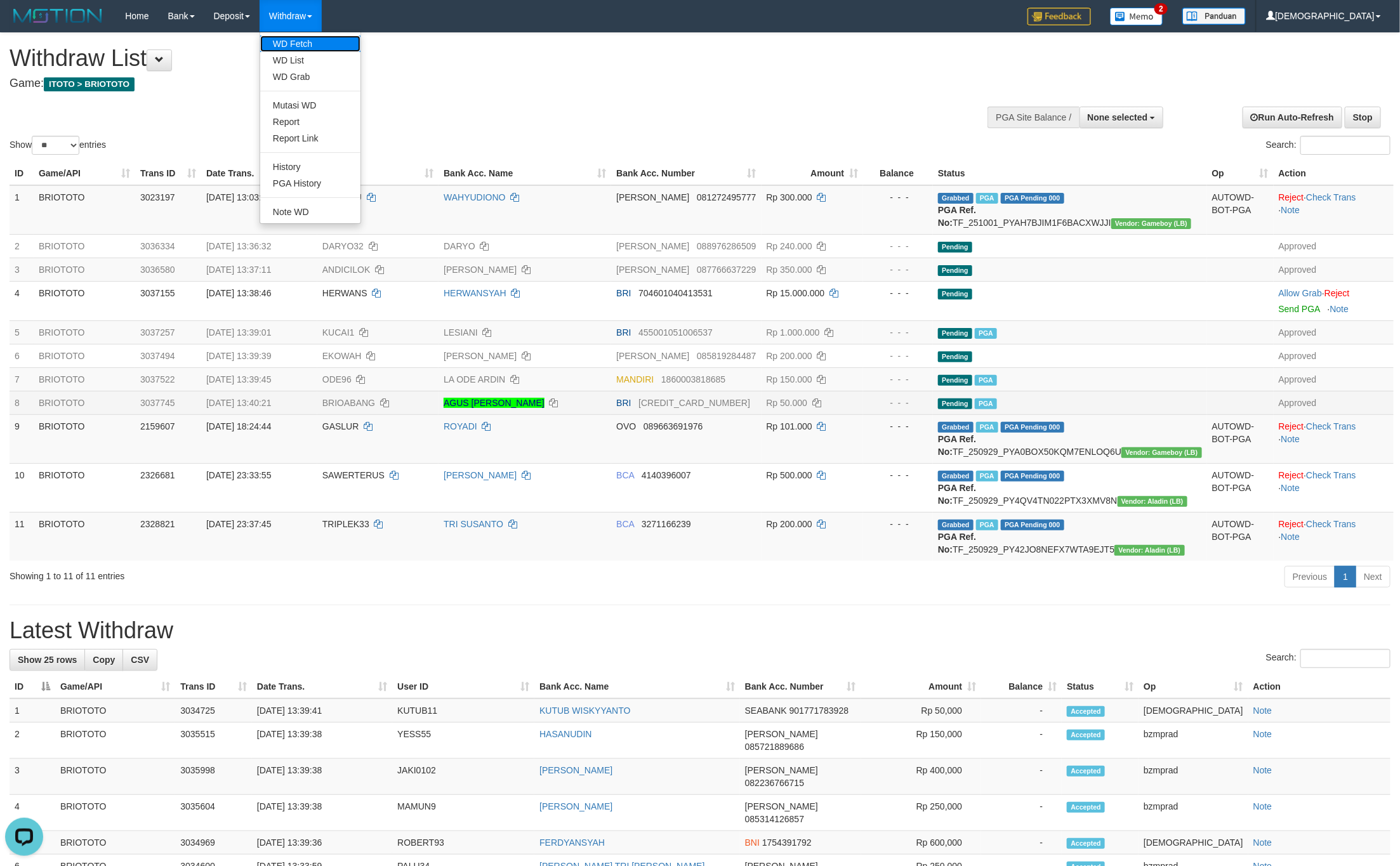
click at [291, 40] on link "WD Fetch" at bounding box center [310, 43] width 100 height 16
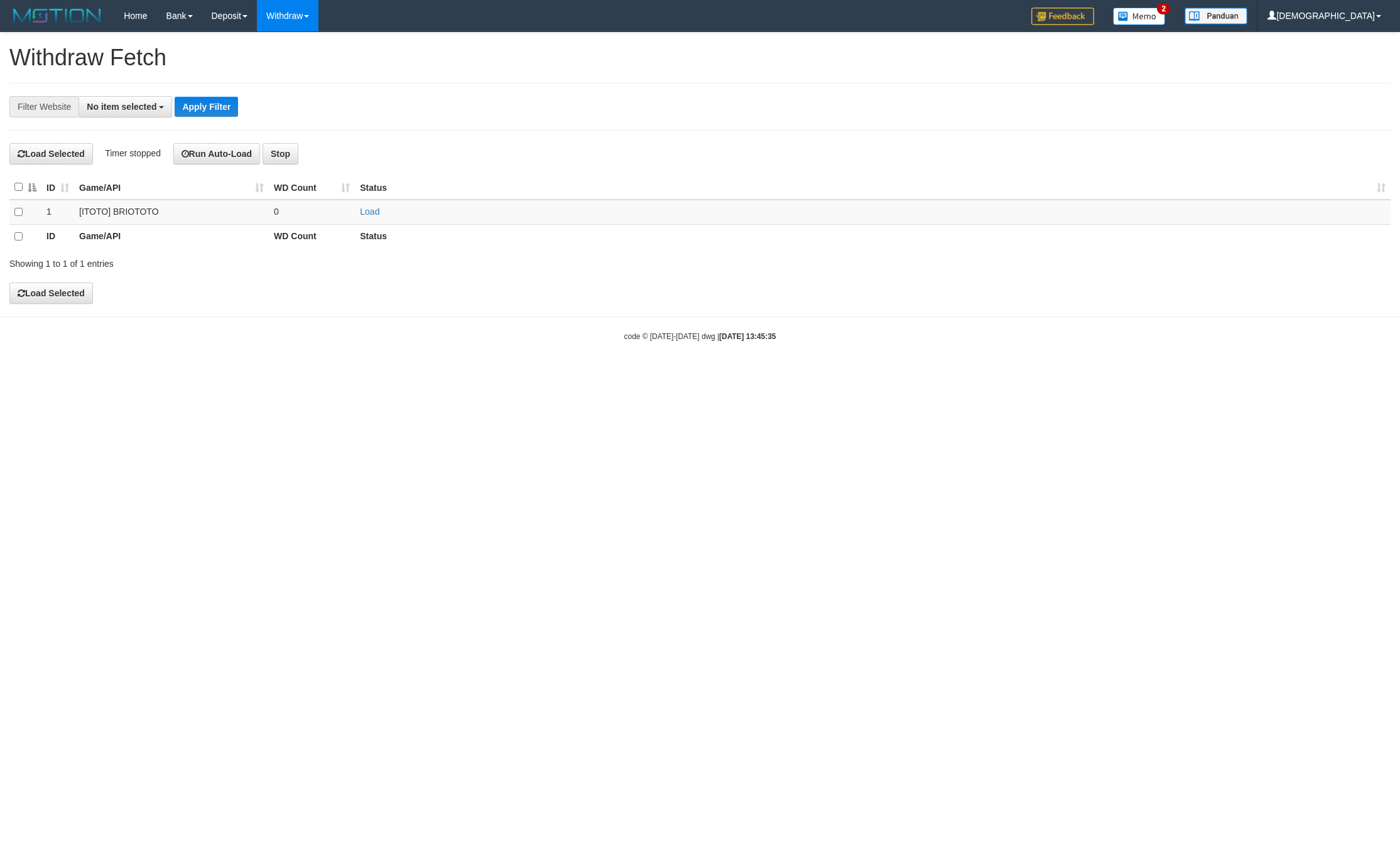
select select
click at [373, 215] on link "Load" at bounding box center [369, 211] width 19 height 10
drag, startPoint x: 336, startPoint y: 219, endPoint x: 306, endPoint y: 209, distance: 31.6
click at [330, 217] on td "..." at bounding box center [312, 212] width 86 height 25
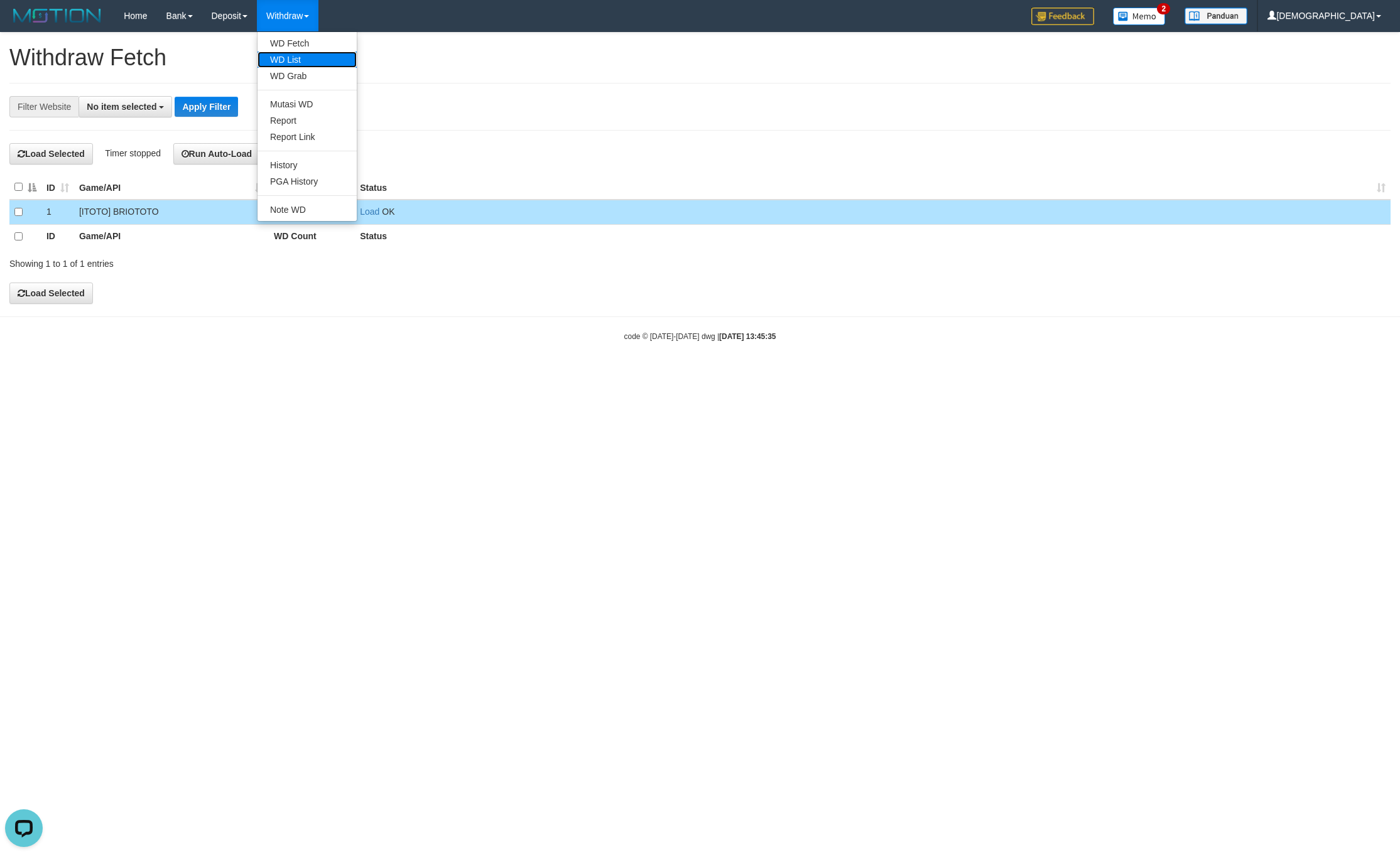
click at [324, 66] on link "WD List" at bounding box center [307, 59] width 99 height 16
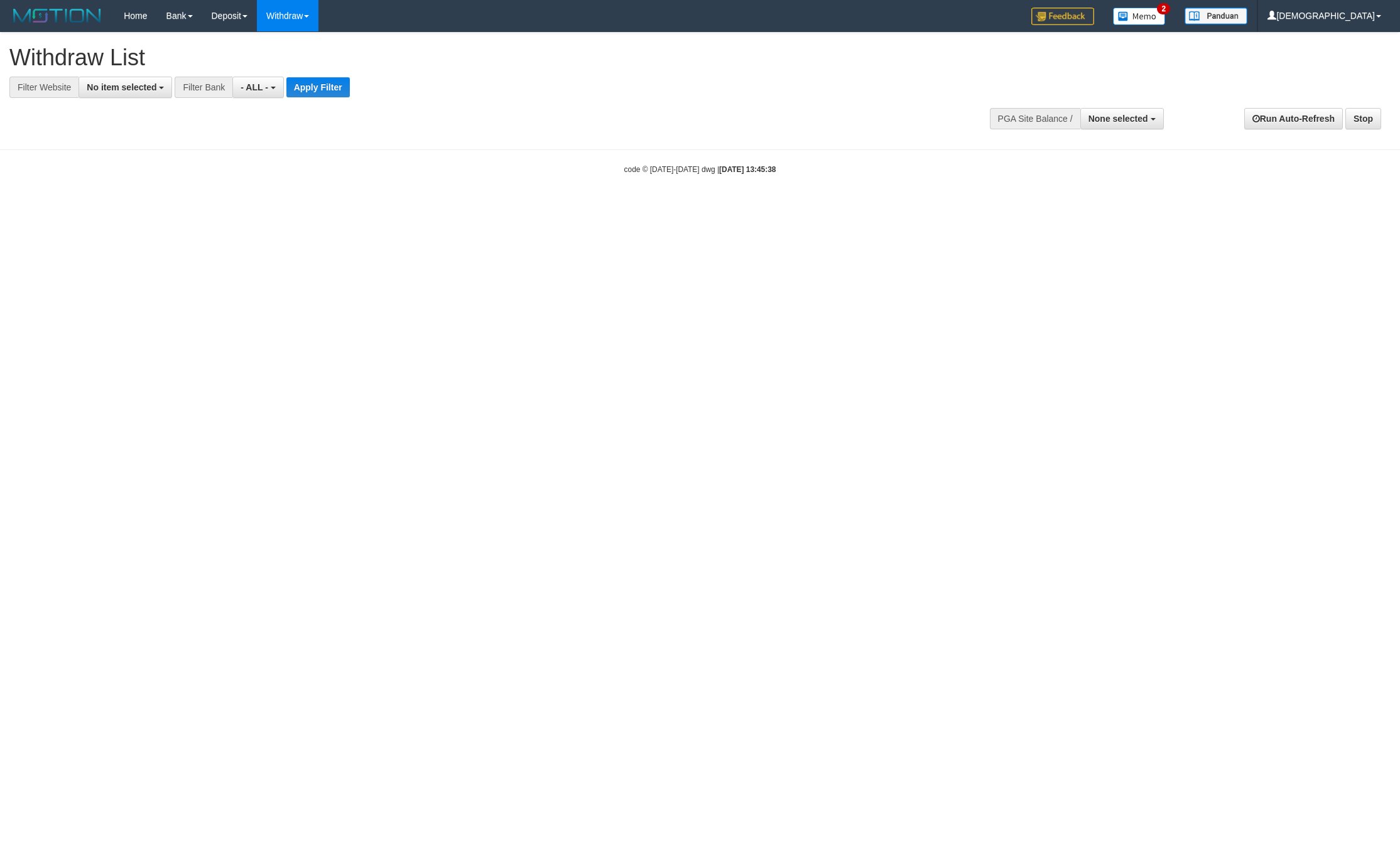
select select
click at [140, 92] on button "No item selected" at bounding box center [125, 88] width 94 height 22
click at [151, 149] on label "SELECT GAME" at bounding box center [128, 153] width 97 height 18
select select "****"
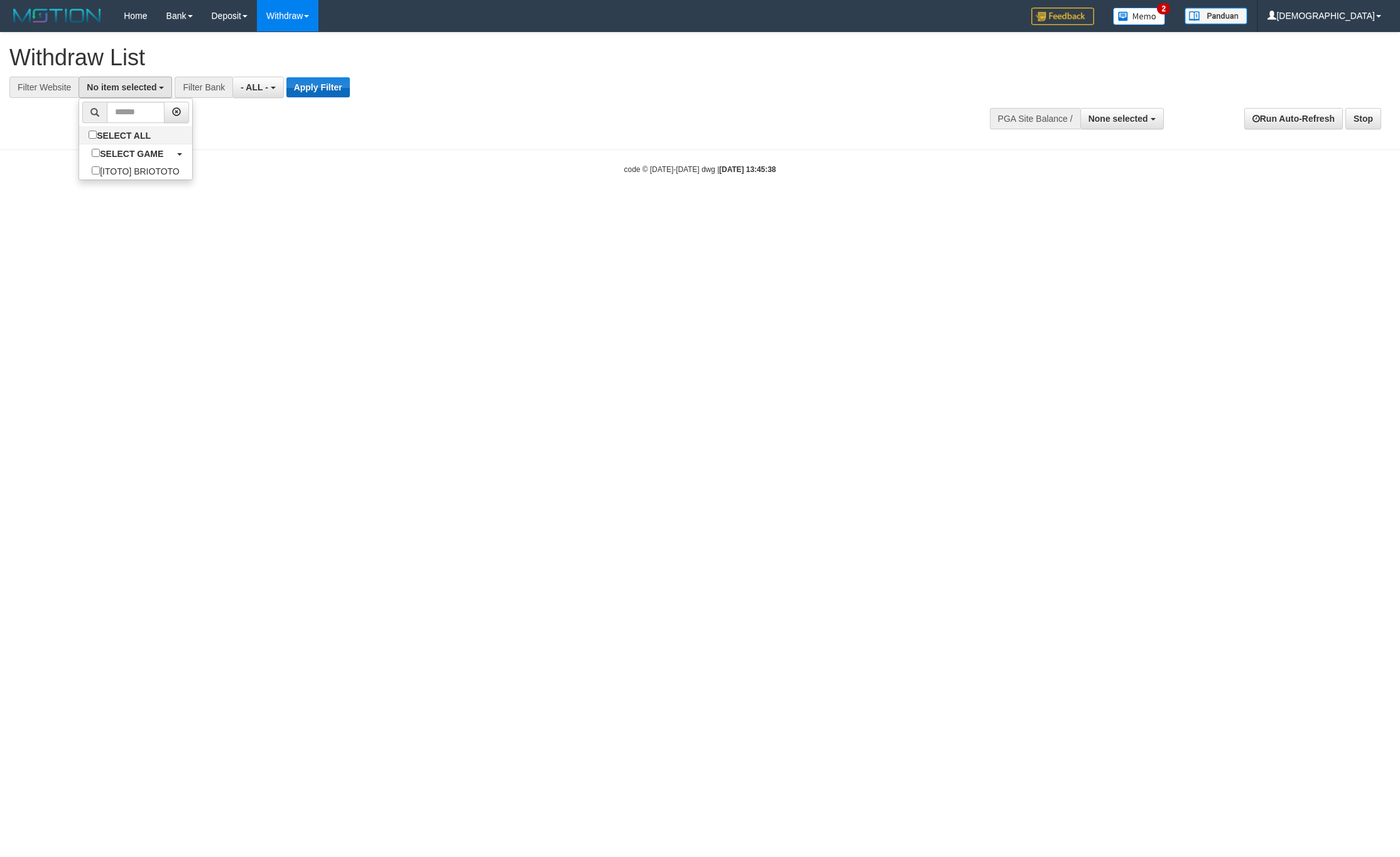
scroll to position [12, 0]
click at [319, 79] on button "Apply Filter" at bounding box center [328, 87] width 63 height 20
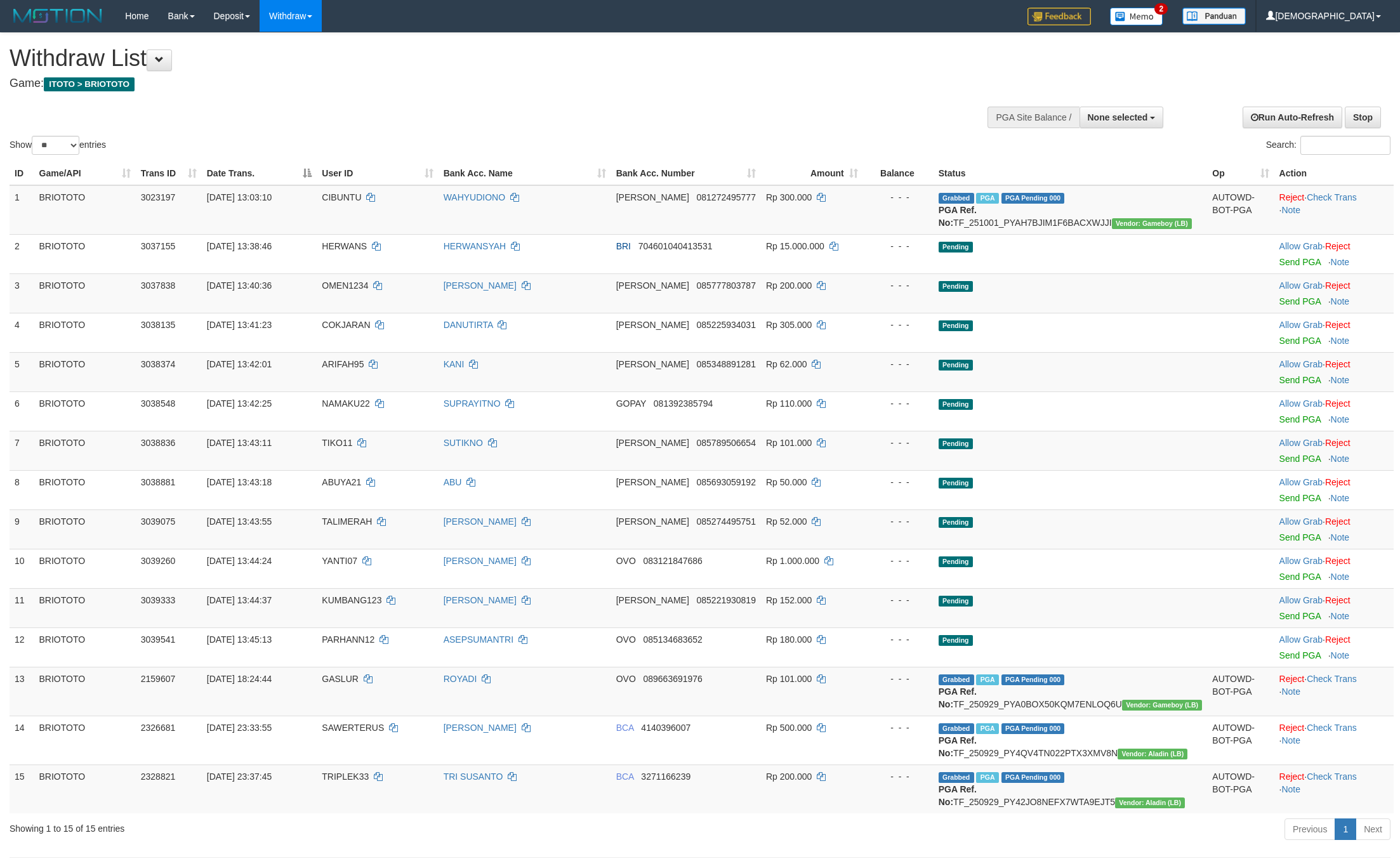
select select
select select "**"
click at [1134, 120] on span "None selected" at bounding box center [1118, 117] width 61 height 10
click at [1106, 185] on label "[ITOTO] BRIOTOTO" at bounding box center [1103, 181] width 119 height 16
select select "****"
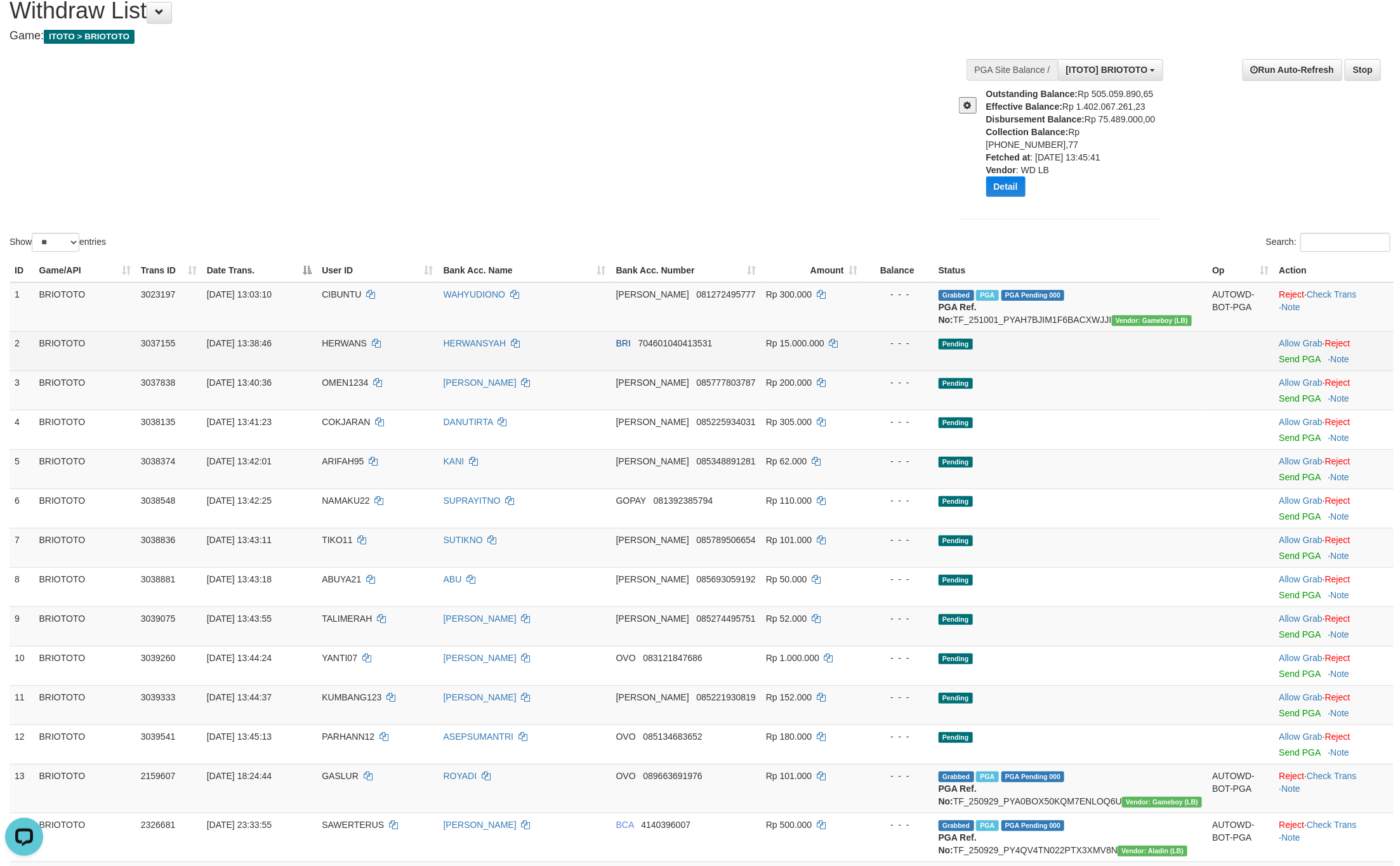
scroll to position [96, 0]
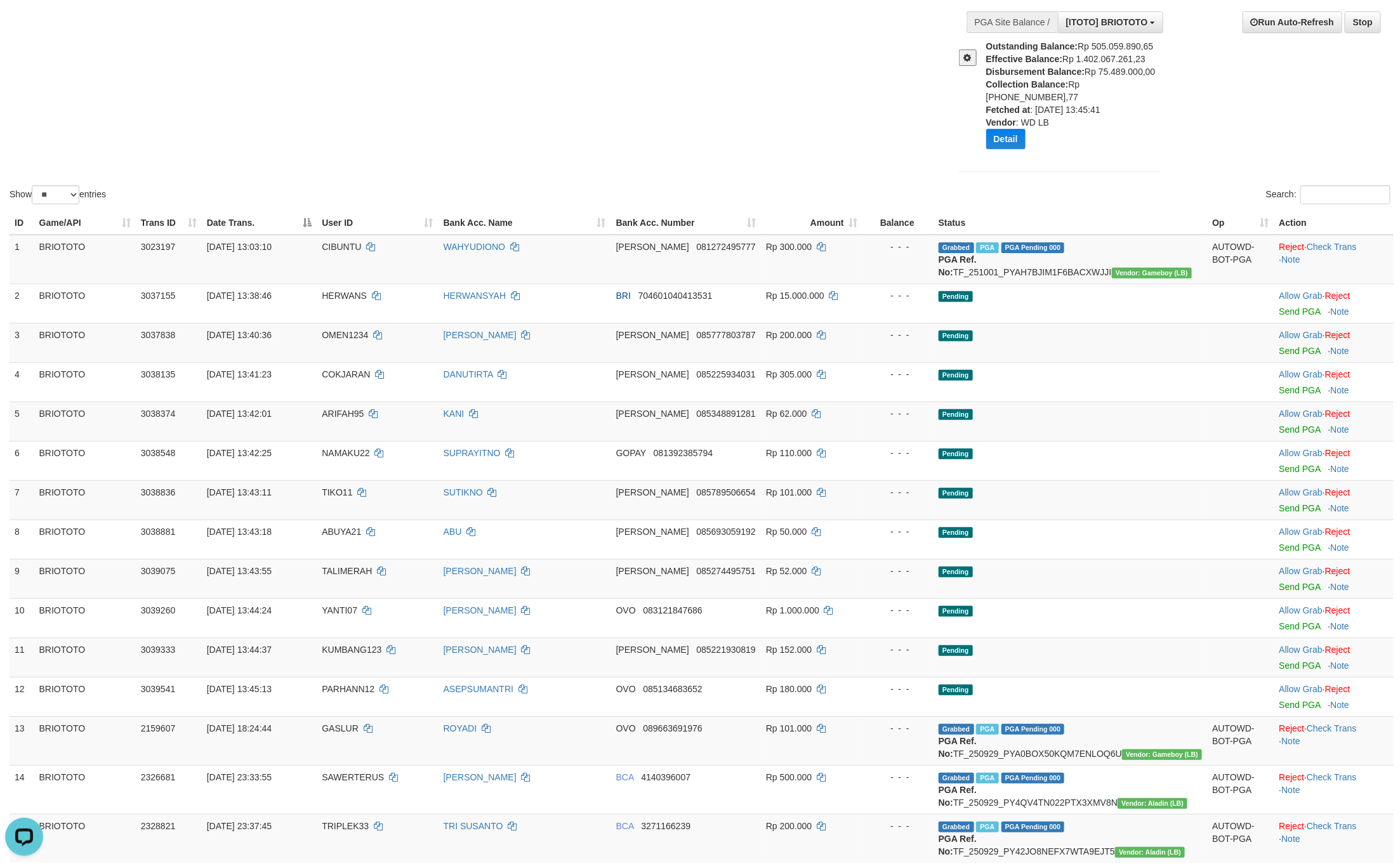
drag, startPoint x: 783, startPoint y: 117, endPoint x: 1032, endPoint y: 134, distance: 249.6
click at [787, 115] on div "Show ** ** ** *** entries Search:" at bounding box center [700, 72] width 1400 height 269
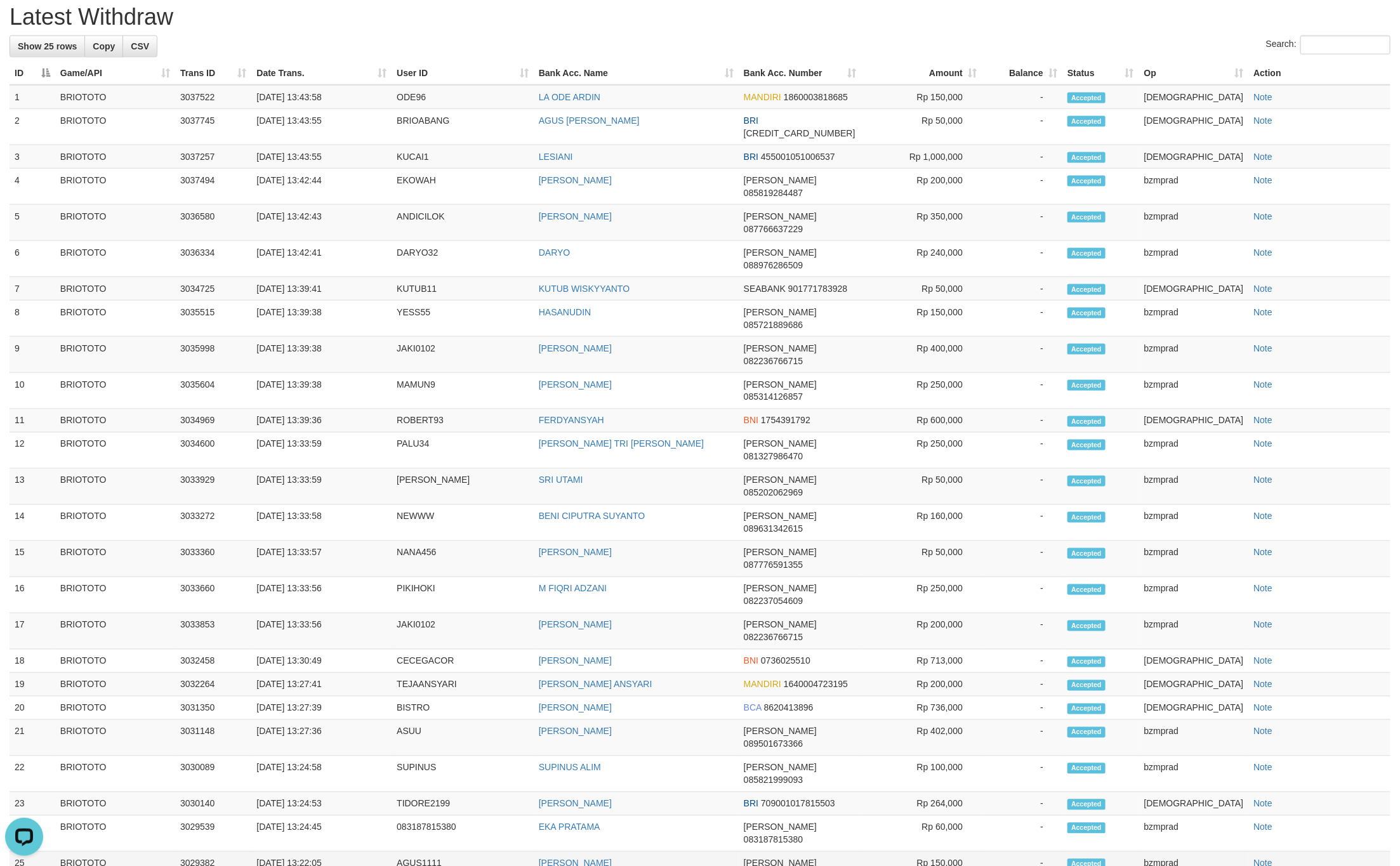
scroll to position [1011, 0]
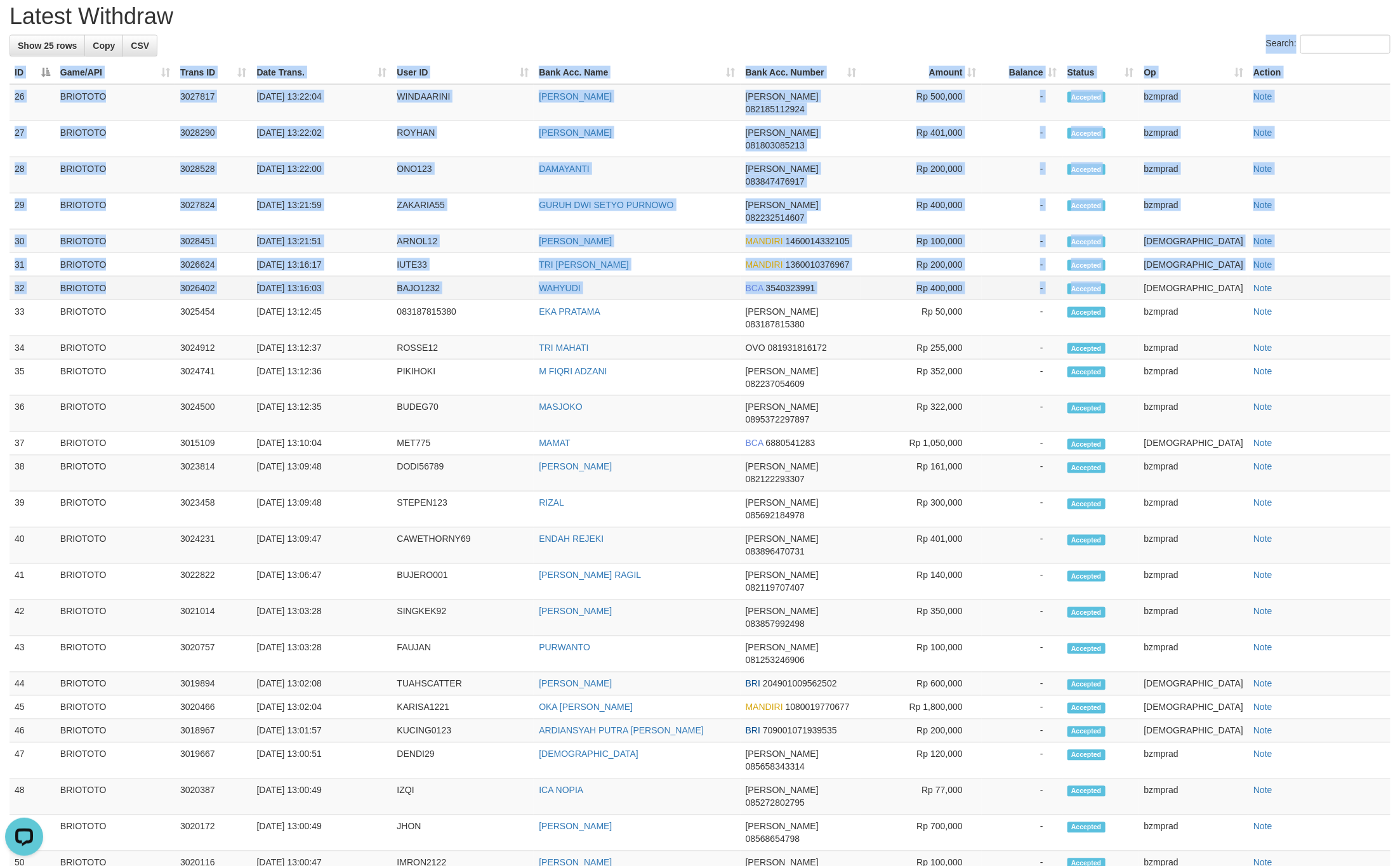
drag, startPoint x: 6, startPoint y: 136, endPoint x: 1134, endPoint y: 272, distance: 1136.2
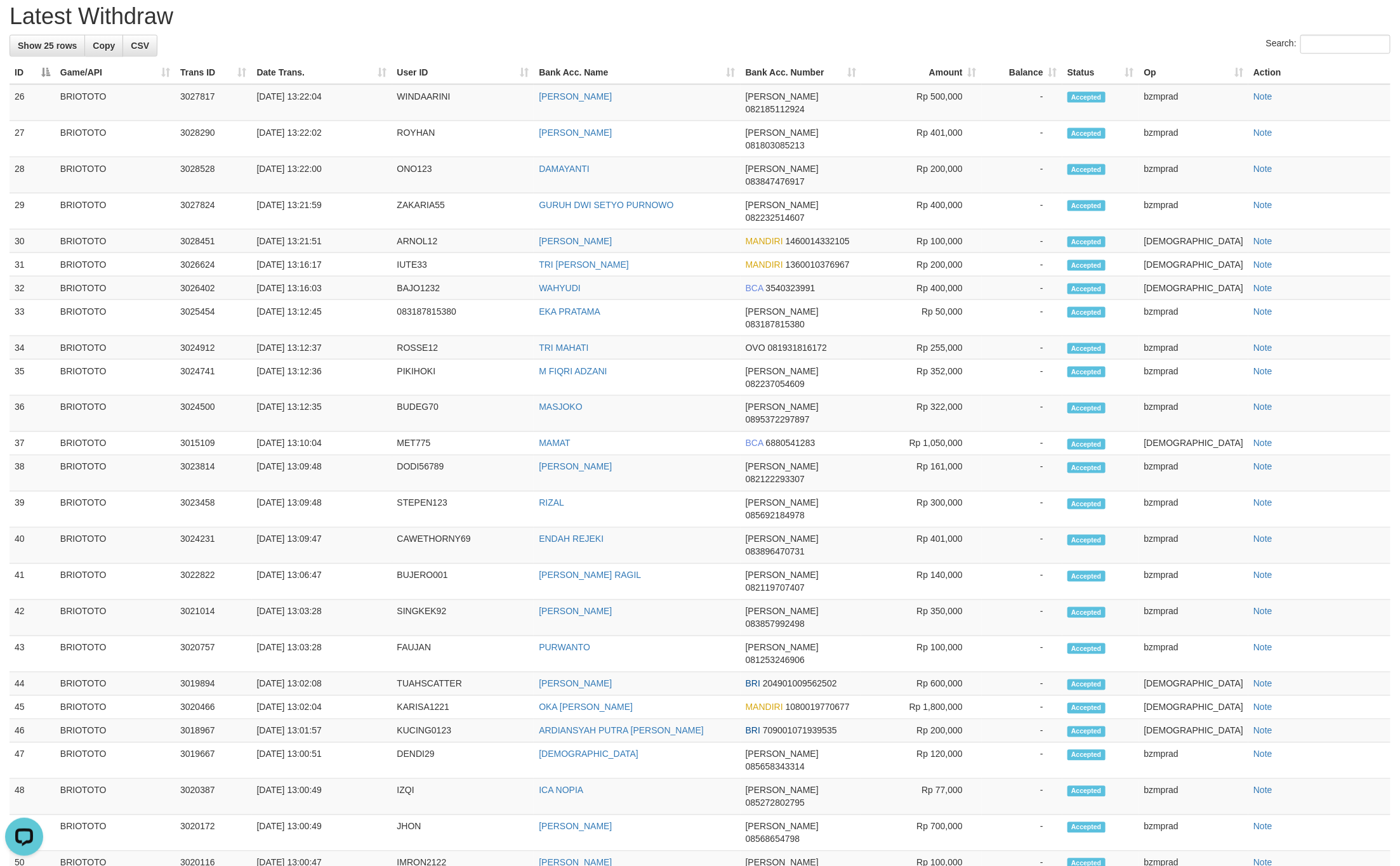
drag, startPoint x: 286, startPoint y: 52, endPoint x: 183, endPoint y: 92, distance: 110.5
click at [286, 30] on h1 "Latest Withdraw" at bounding box center [699, 16] width 1381 height 26
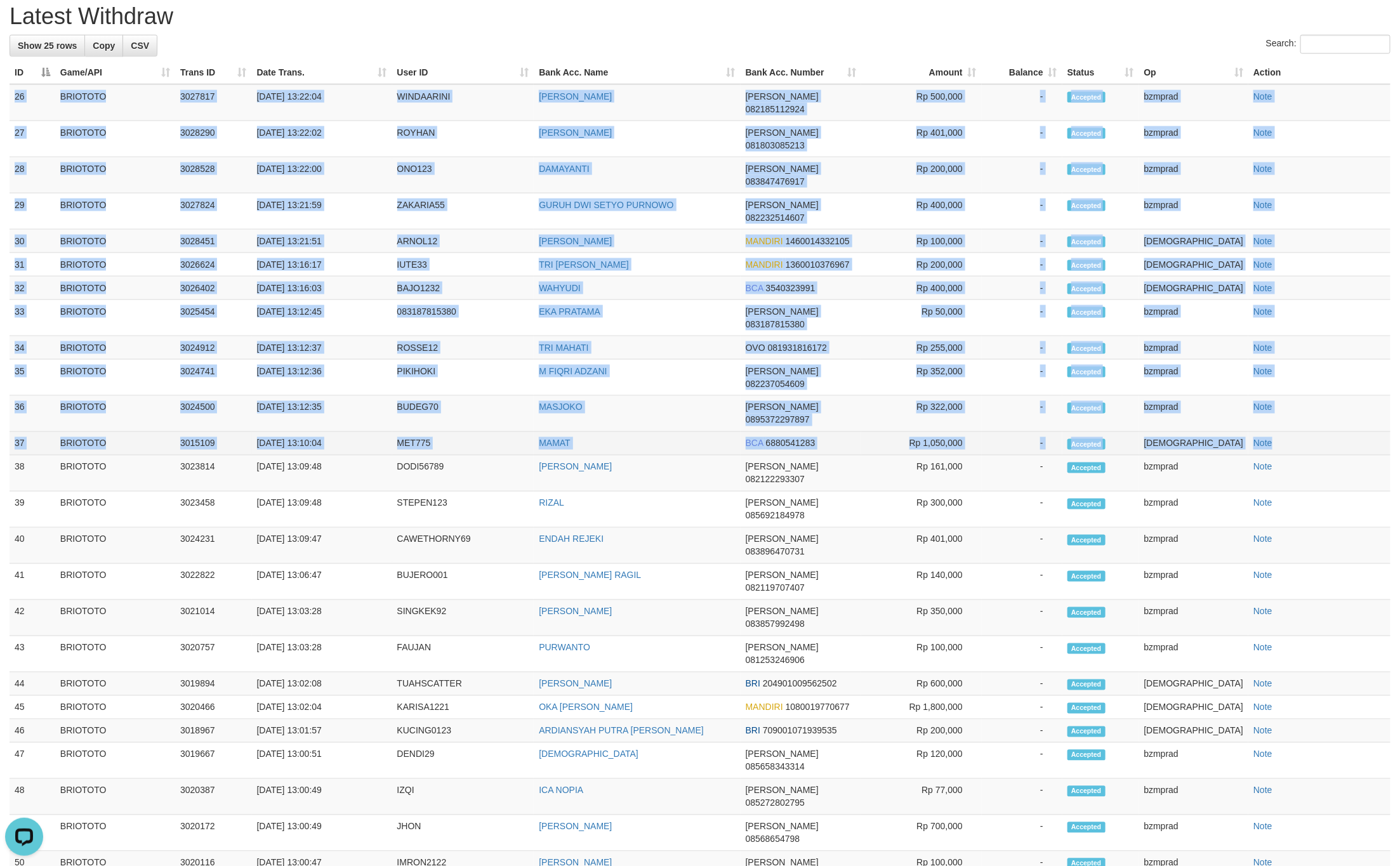
drag, startPoint x: 27, startPoint y: 134, endPoint x: 1291, endPoint y: 398, distance: 1291.3
click at [1291, 398] on tbody "26 BRIOTOTO 3027817 01/10/2025 13:22:04 WINDAARINI WINDA ARINI DANA 08218511292…" at bounding box center [699, 486] width 1381 height 803
copy tbody "26 BRIOTOTO 3027817 01/10/2025 13:22:04 WINDAARINI WINDA ARINI DANA 08218511292…"
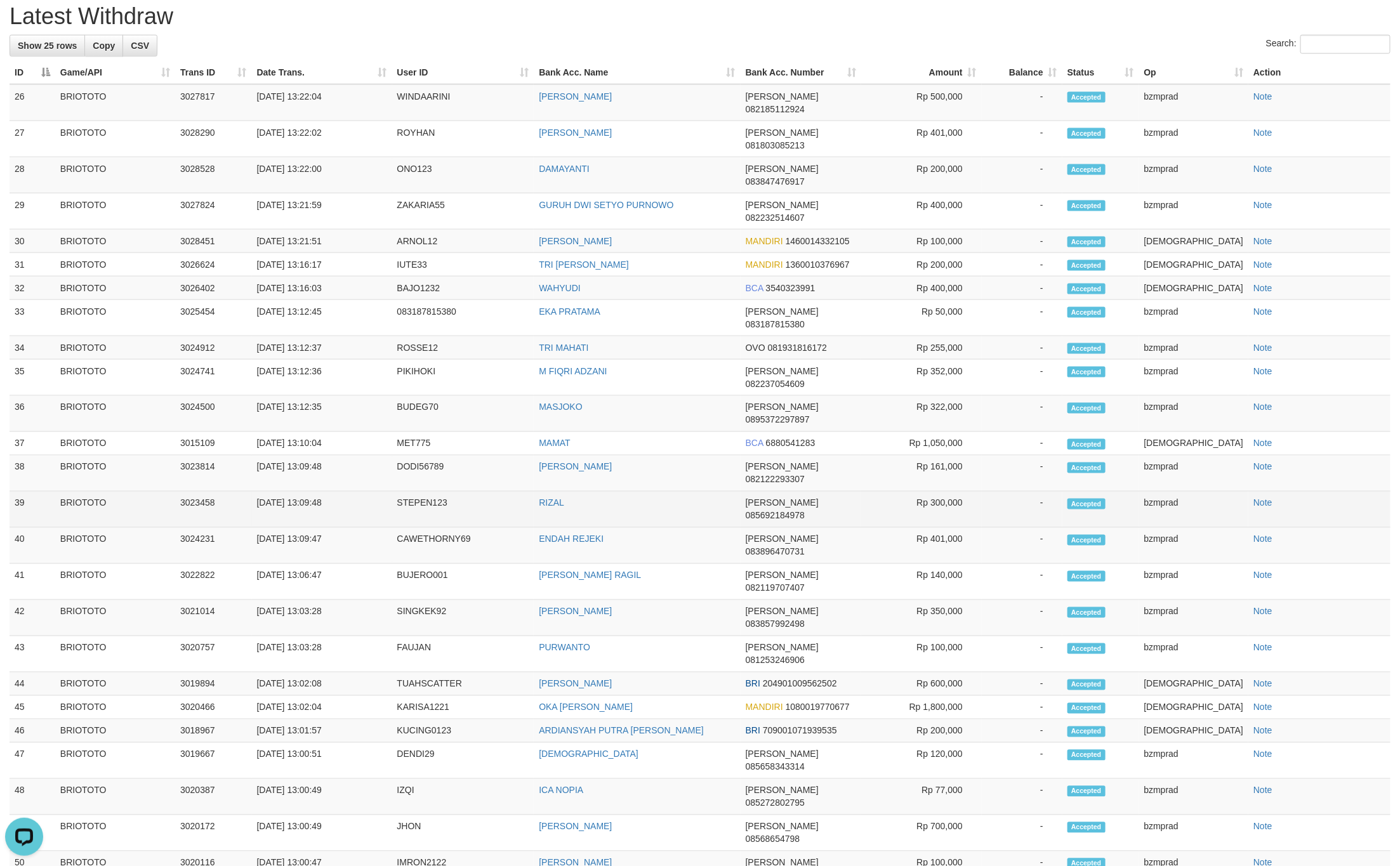
click at [158, 455] on td "BRIOTOTO" at bounding box center [115, 473] width 120 height 37
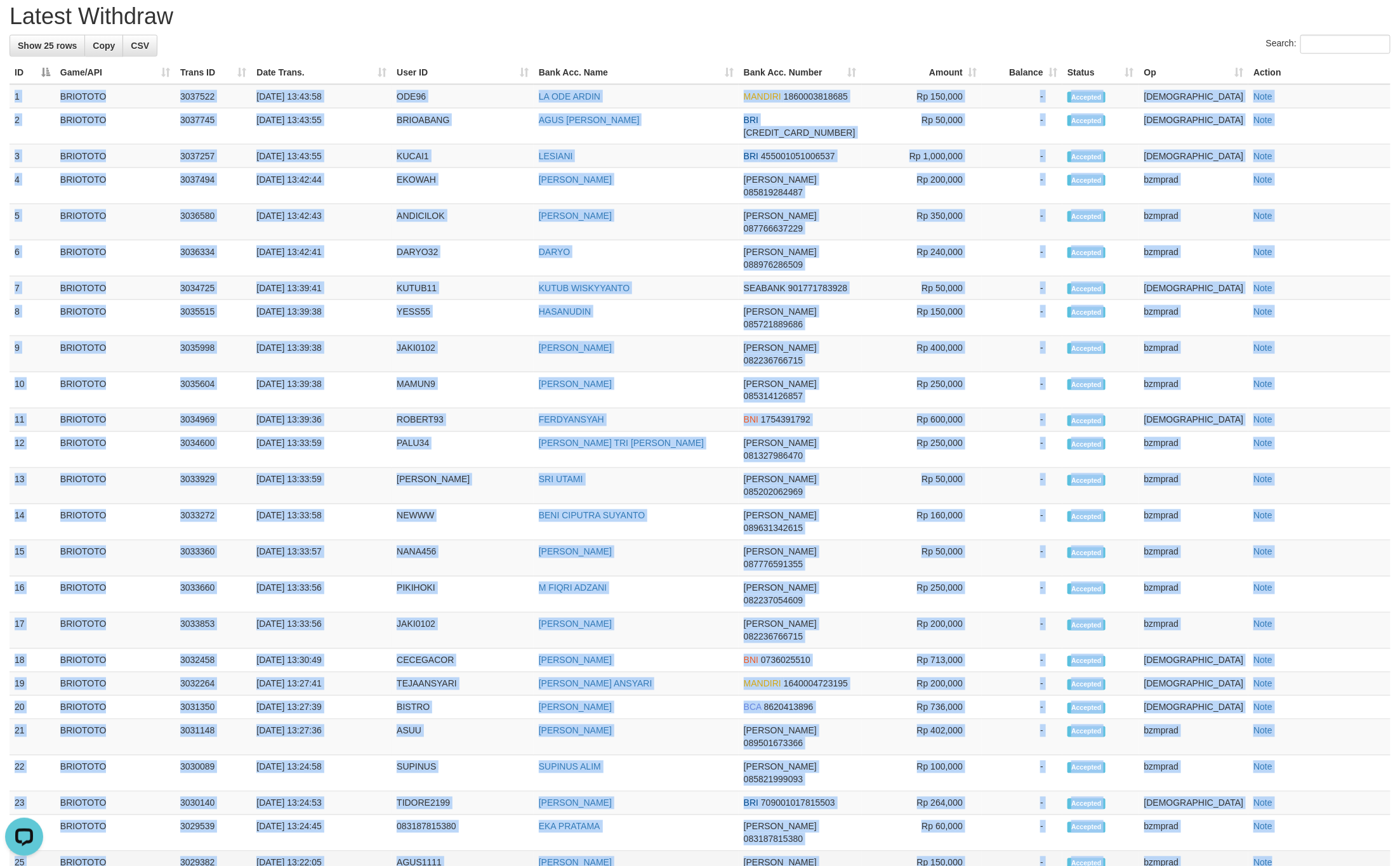
drag, startPoint x: 16, startPoint y: 137, endPoint x: 1289, endPoint y: 710, distance: 1396.0
click at [1289, 710] on tbody "1 BRIOTOTO 3037522 01/10/2025 13:43:58 ODE96 LA ODE ARDIN MANDIRI 1860003818685…" at bounding box center [699, 486] width 1381 height 803
copy tbody "1 BRIOTOTO 3037522 01/10/2025 13:43:58 ODE96 LA ODE ARDIN MANDIRI 1860003818685…"
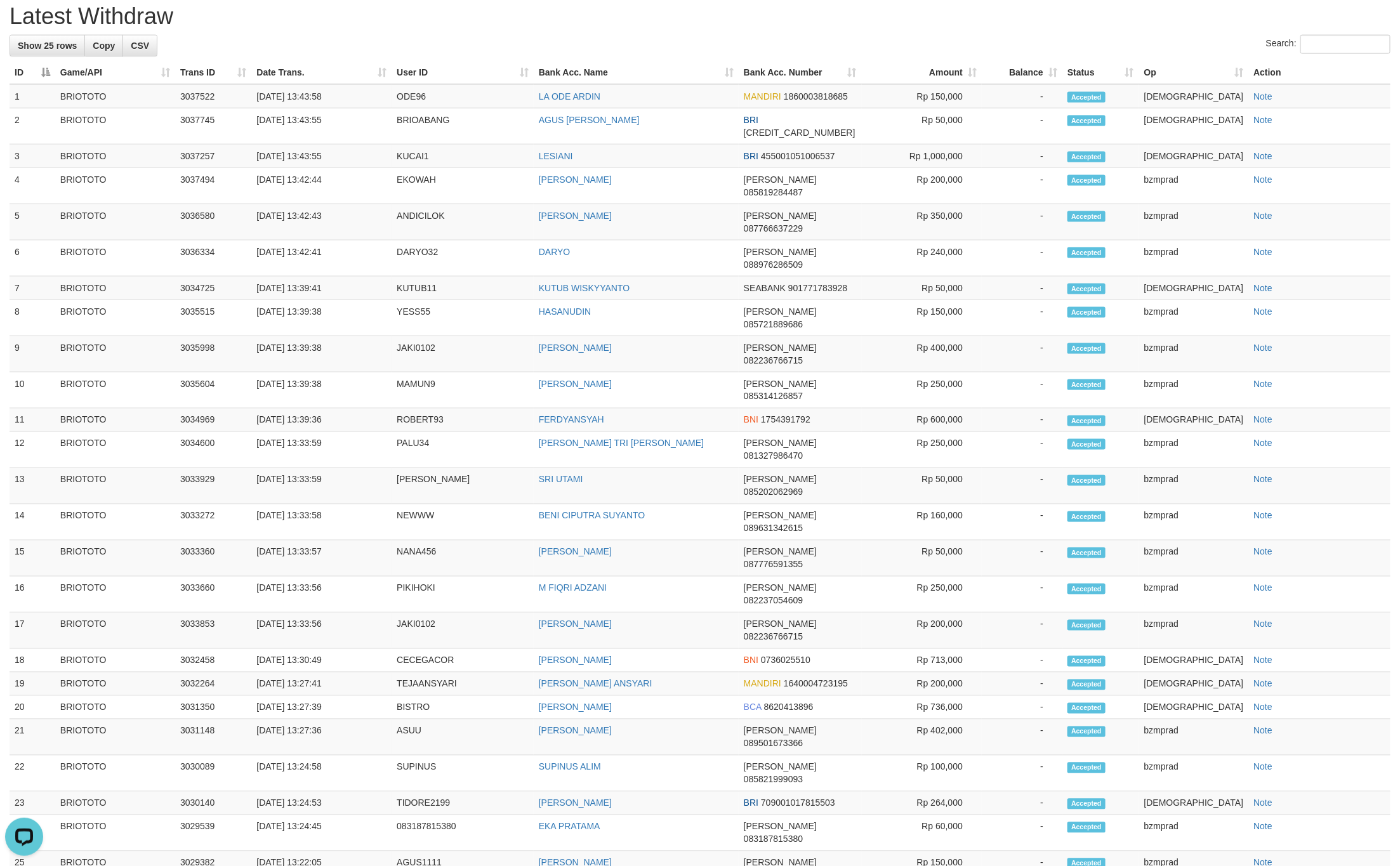
click at [508, 57] on div "Search:" at bounding box center [699, 46] width 1381 height 23
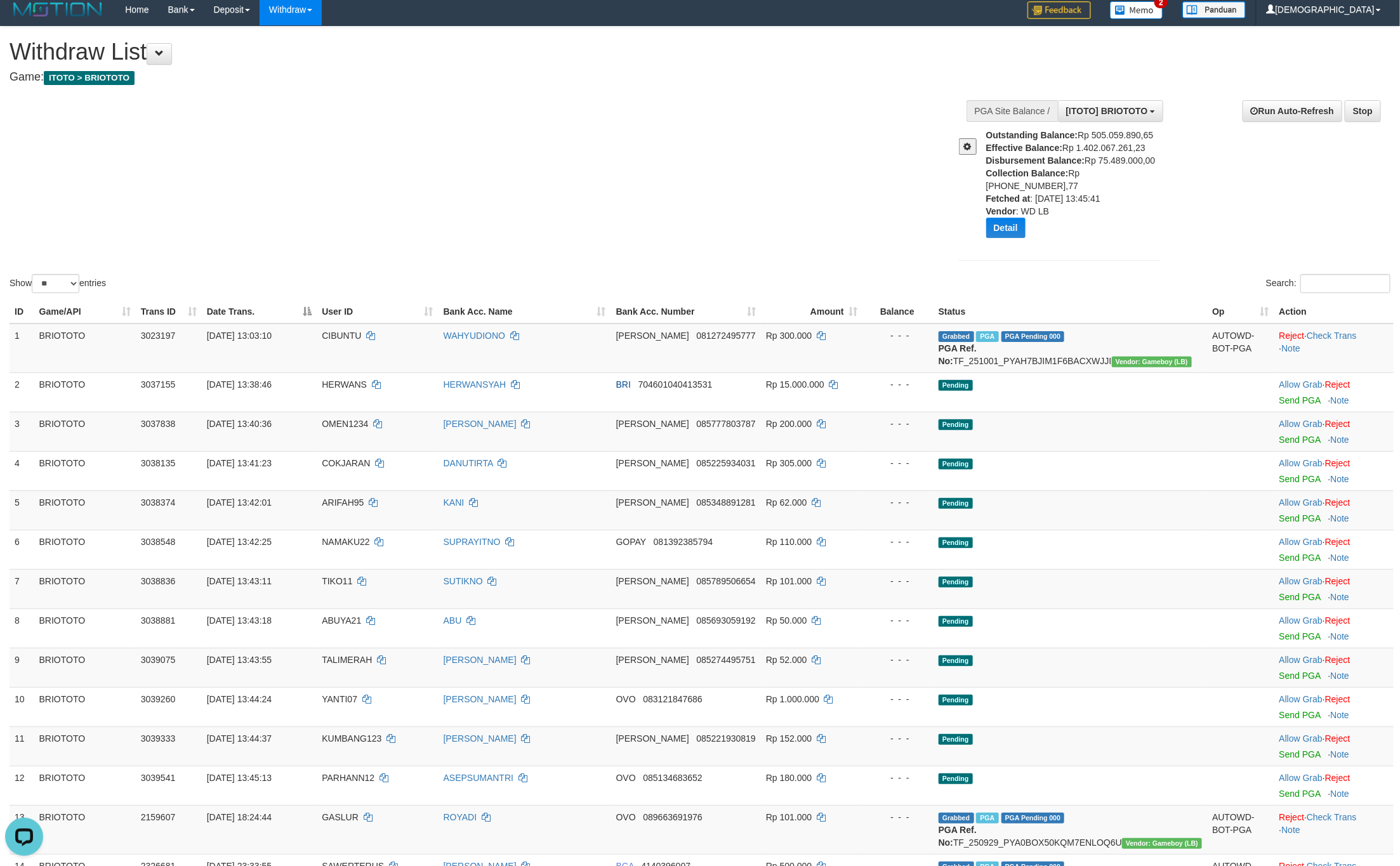
scroll to position [0, 0]
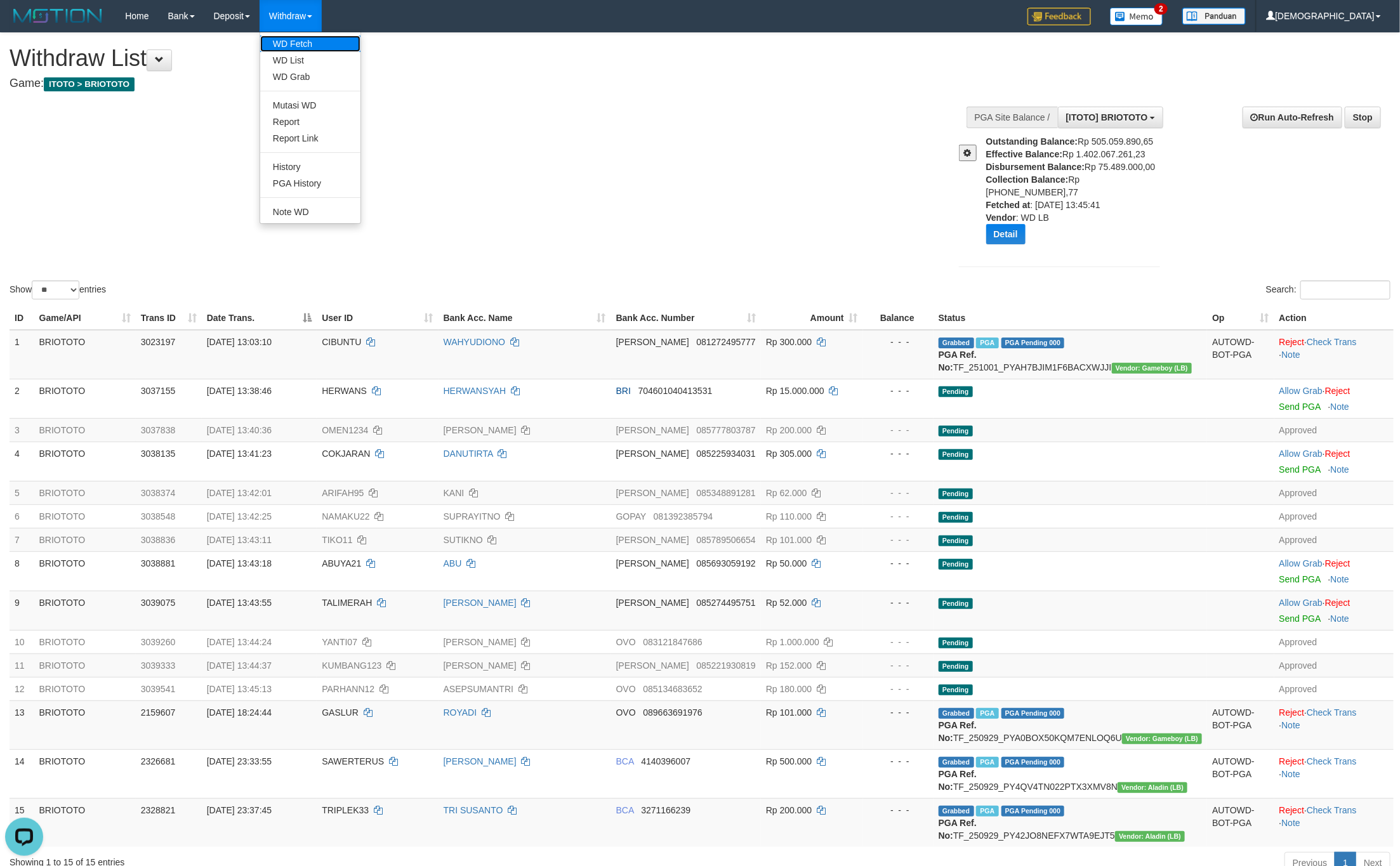
click at [287, 46] on link "WD Fetch" at bounding box center [310, 43] width 100 height 16
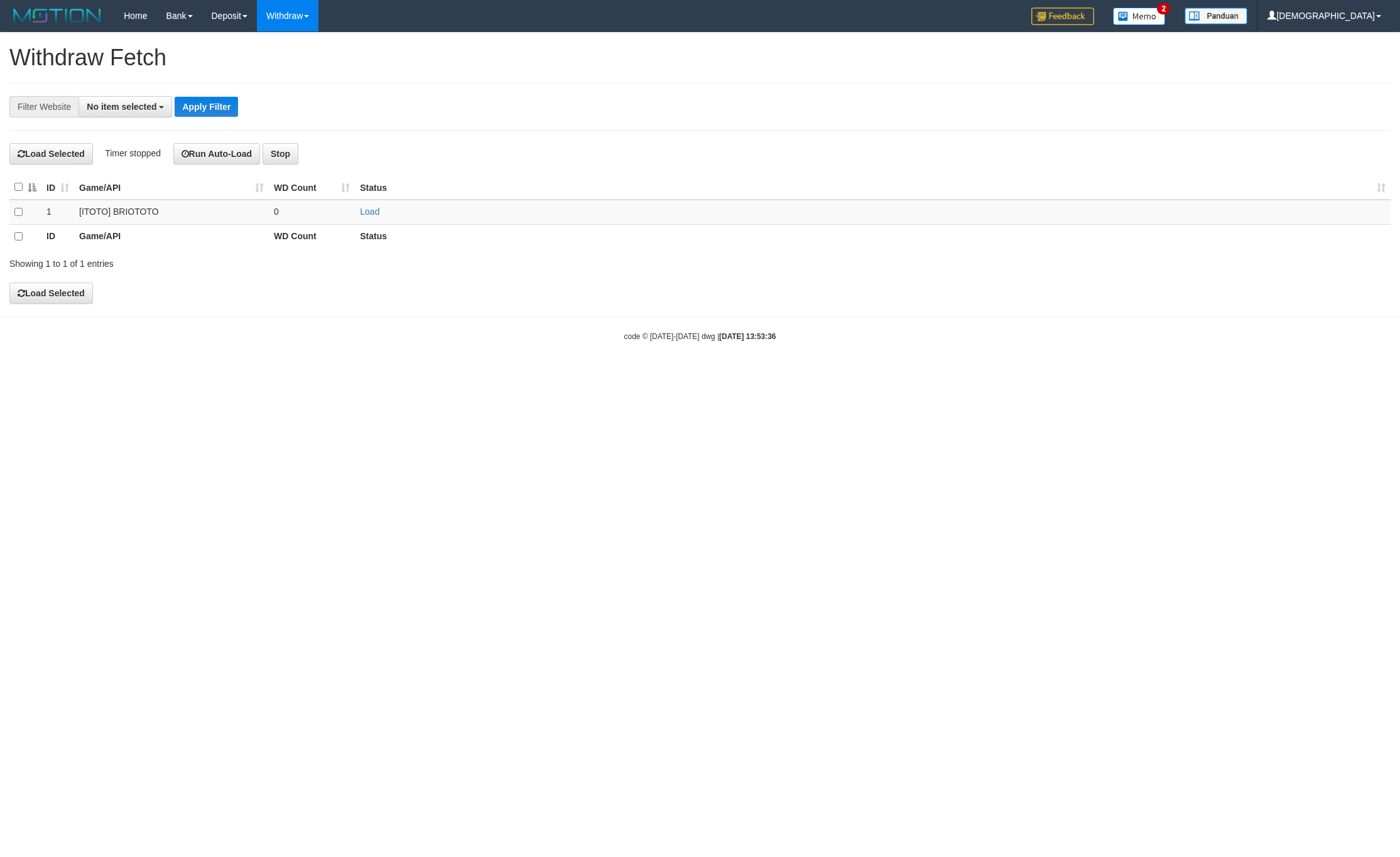
select select
click at [360, 211] on td "Load" at bounding box center [872, 212] width 1036 height 25
click at [361, 210] on link "Load" at bounding box center [369, 211] width 19 height 10
click at [327, 213] on td "..." at bounding box center [312, 212] width 86 height 25
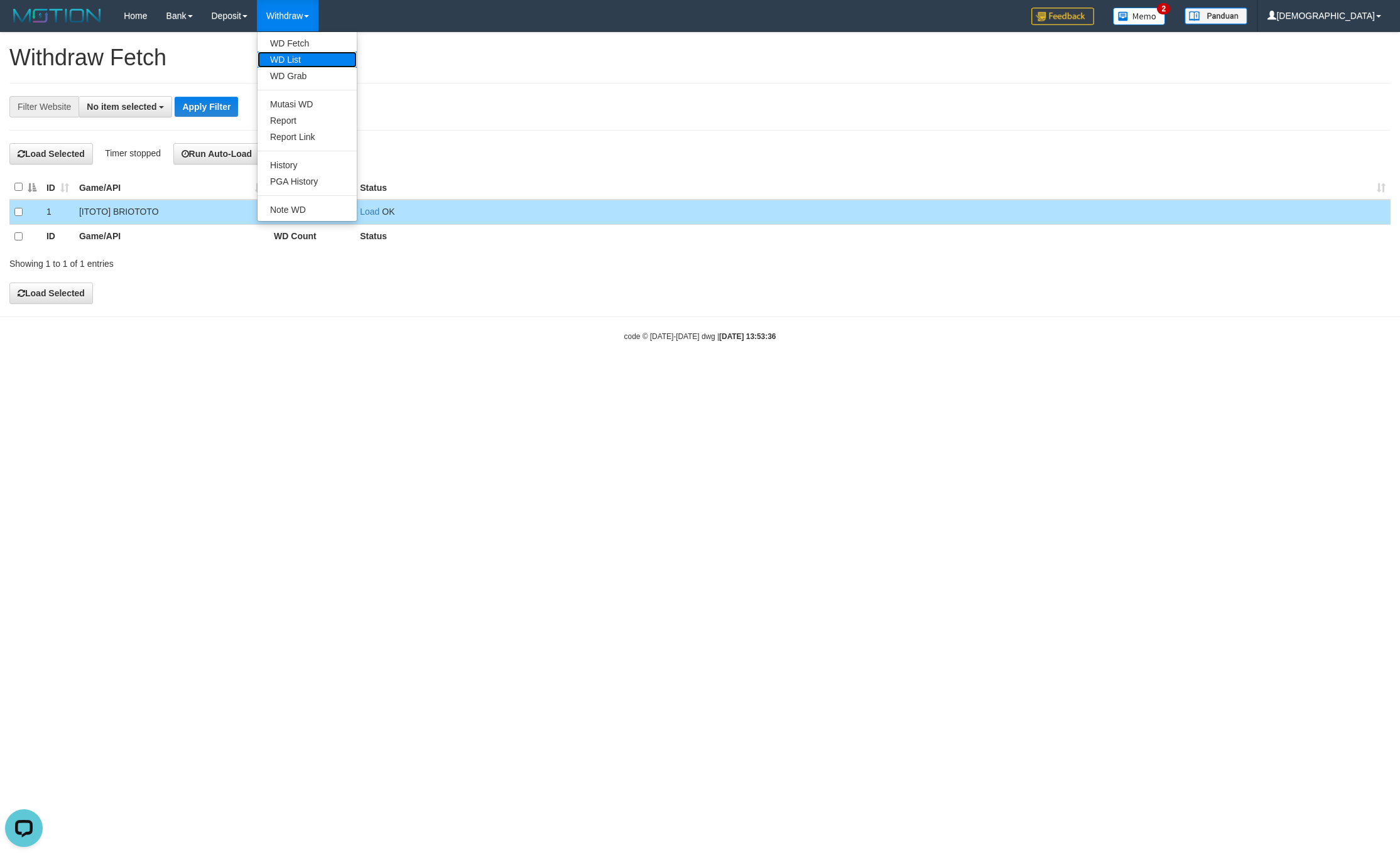
click at [319, 60] on link "WD List" at bounding box center [307, 59] width 99 height 16
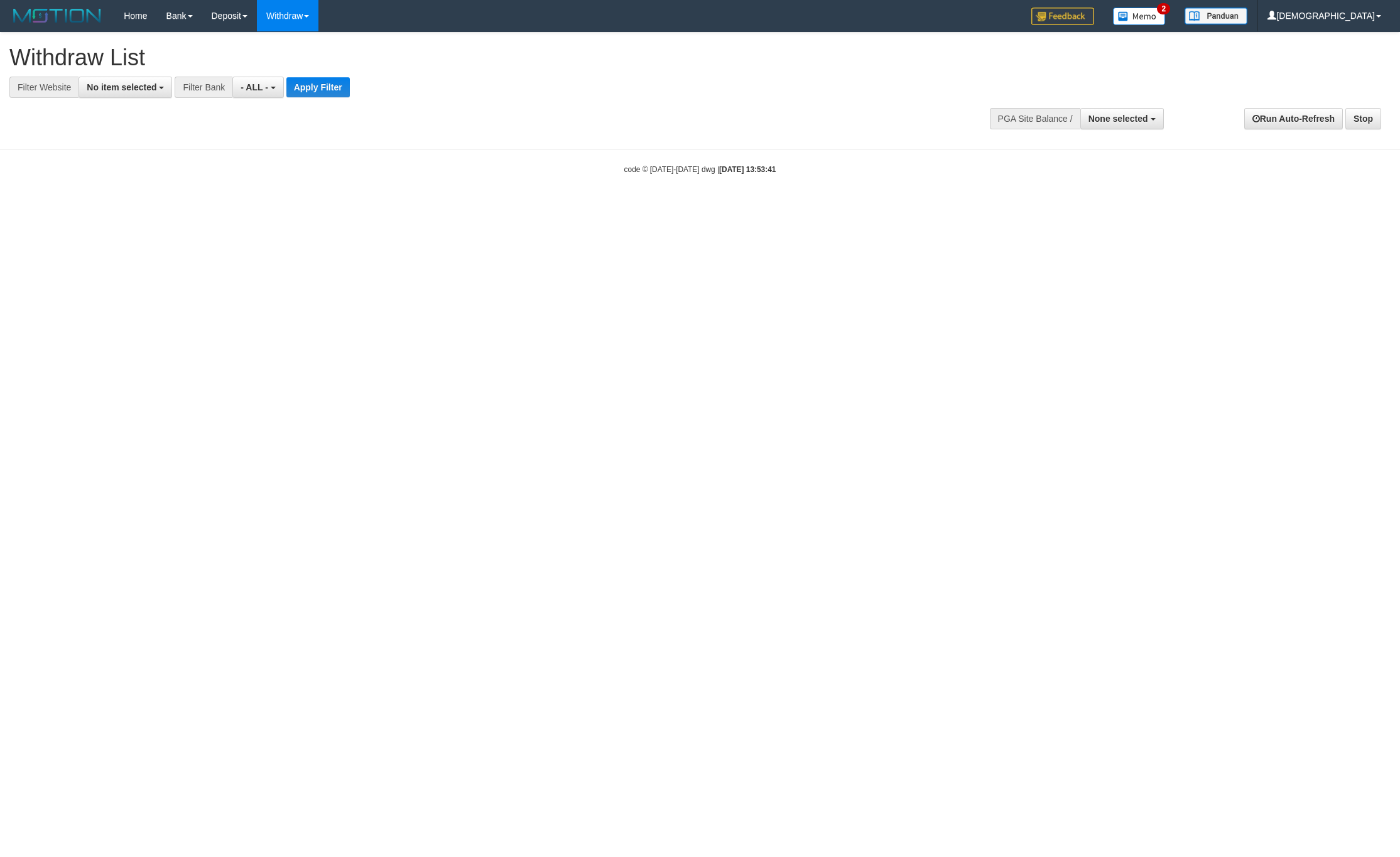
select select
click at [149, 85] on span "No item selected" at bounding box center [121, 87] width 70 height 10
click at [152, 149] on label "SELECT GAME" at bounding box center [128, 153] width 97 height 18
select select "****"
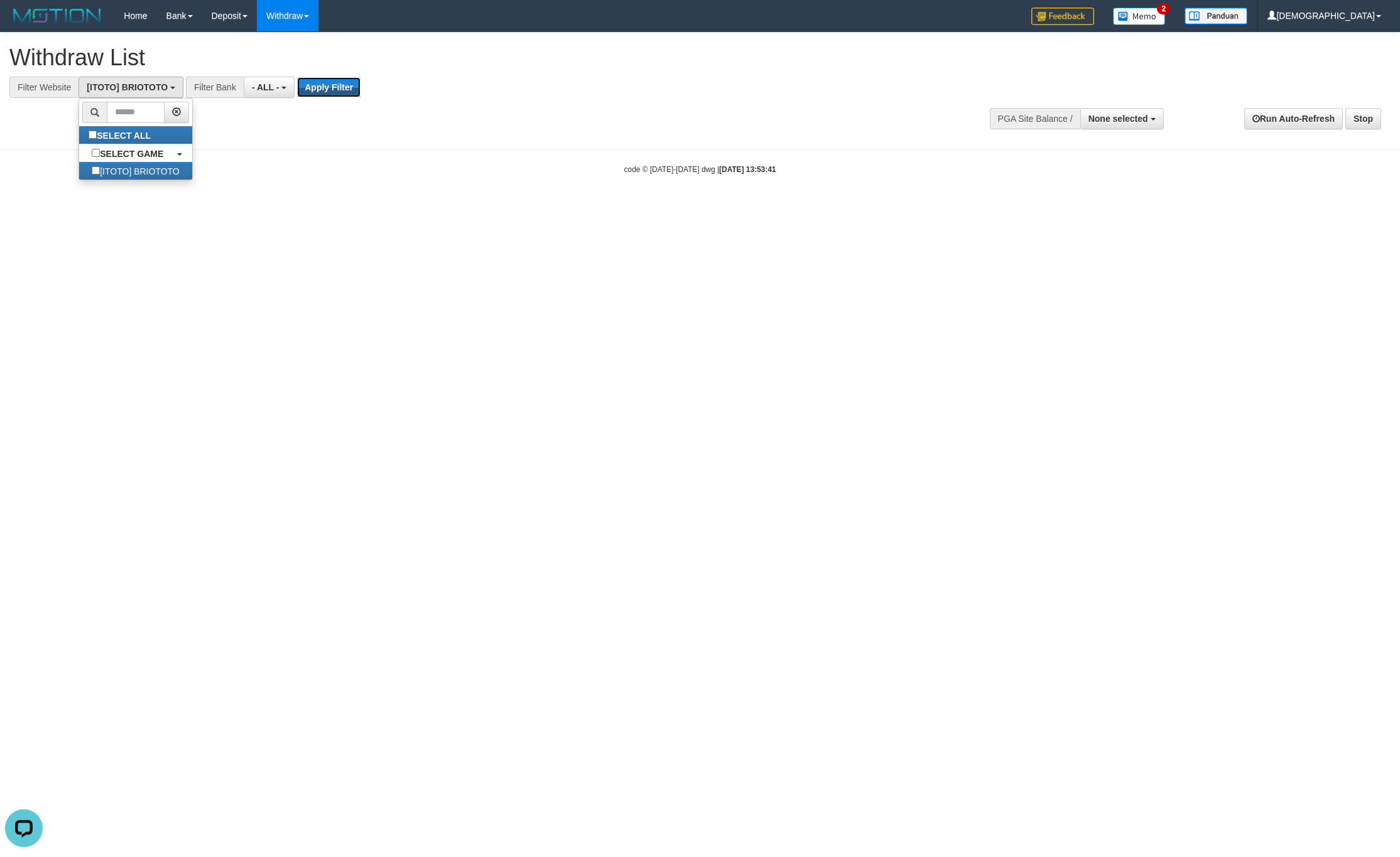
drag, startPoint x: 324, startPoint y: 92, endPoint x: 366, endPoint y: 95, distance: 42.1
click at [324, 92] on button "Apply Filter" at bounding box center [328, 87] width 63 height 20
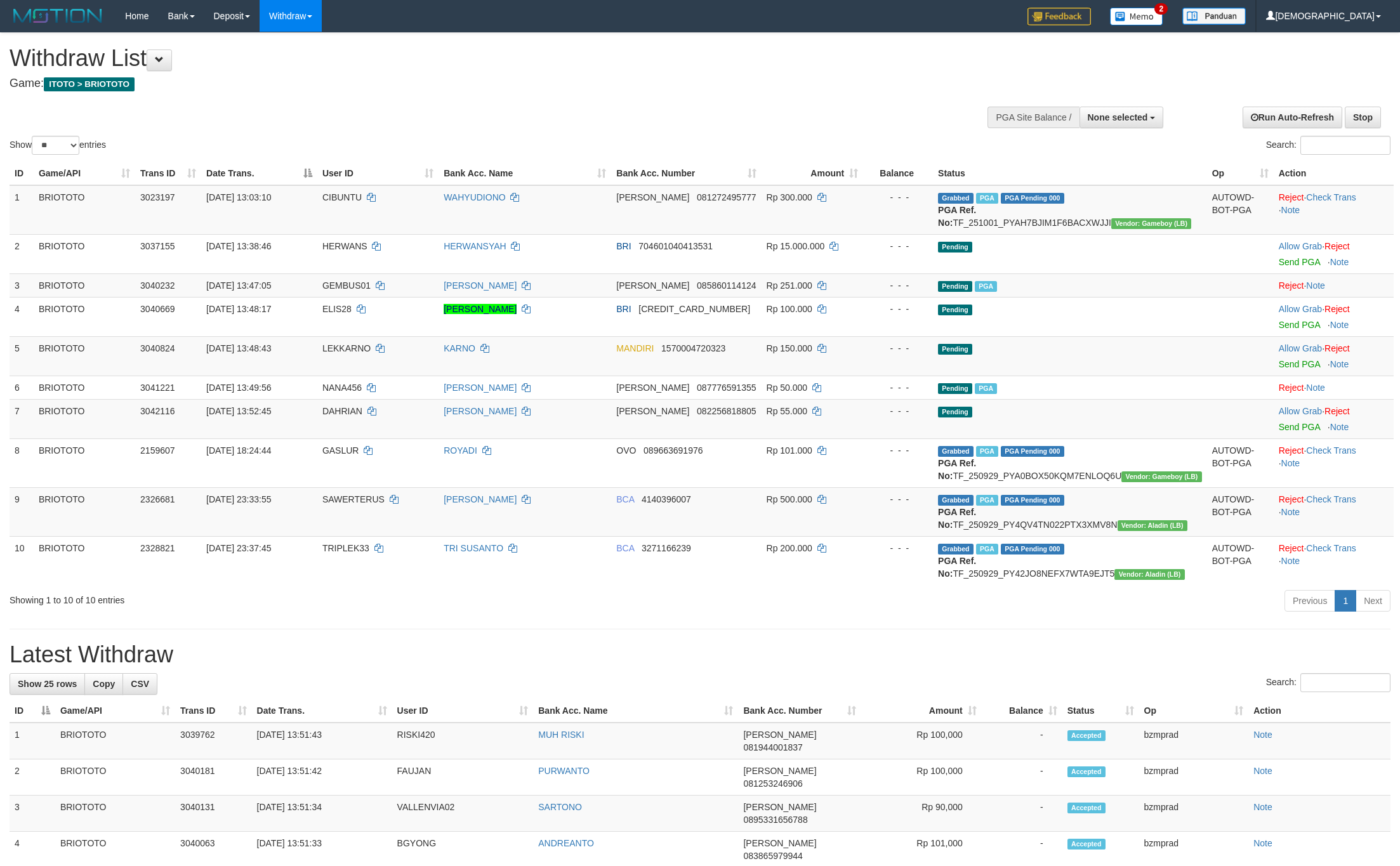
select select
select select "**"
click at [1281, 369] on link "Send PGA" at bounding box center [1299, 363] width 41 height 10
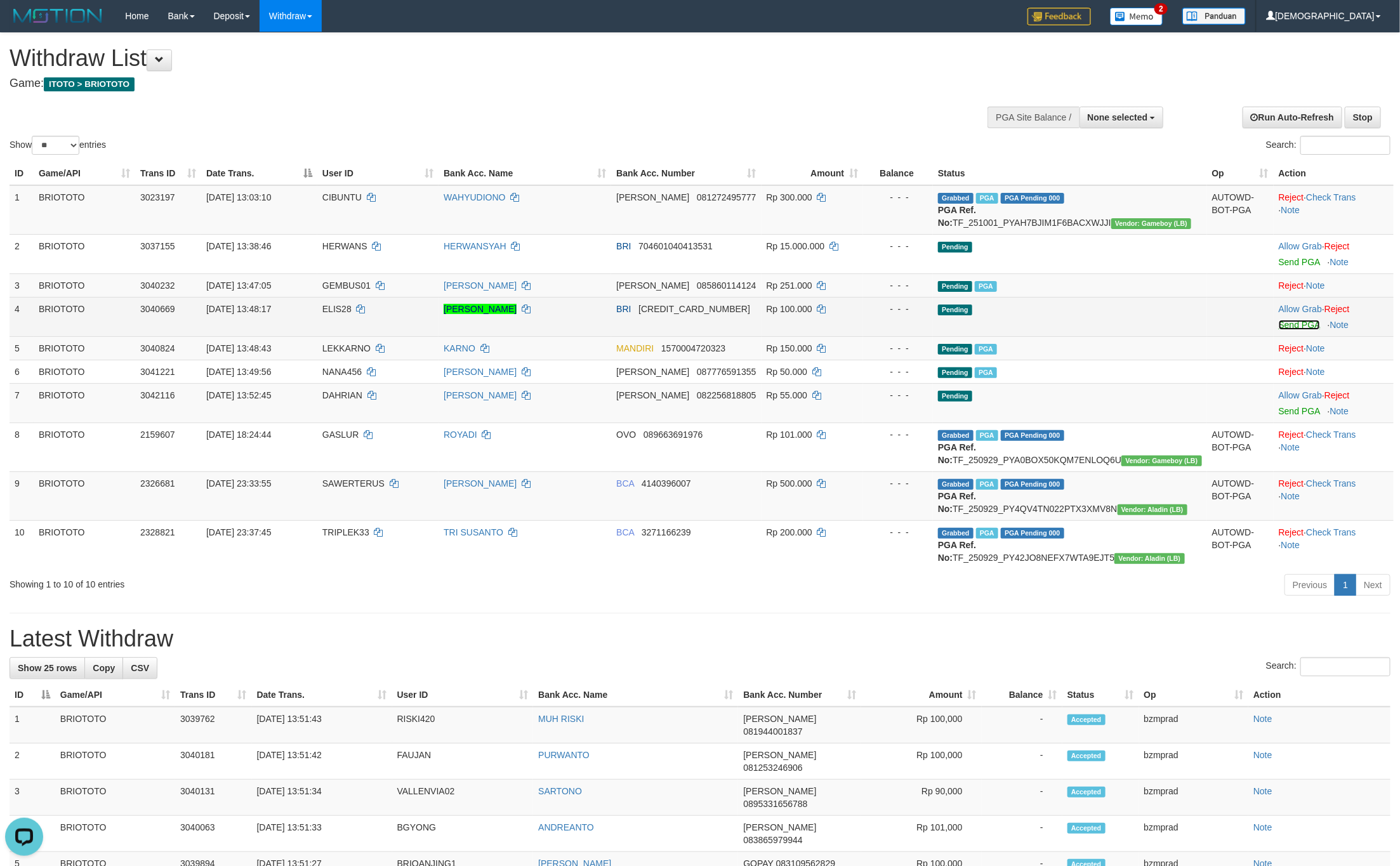
click at [1298, 330] on link "Send PGA" at bounding box center [1299, 325] width 41 height 10
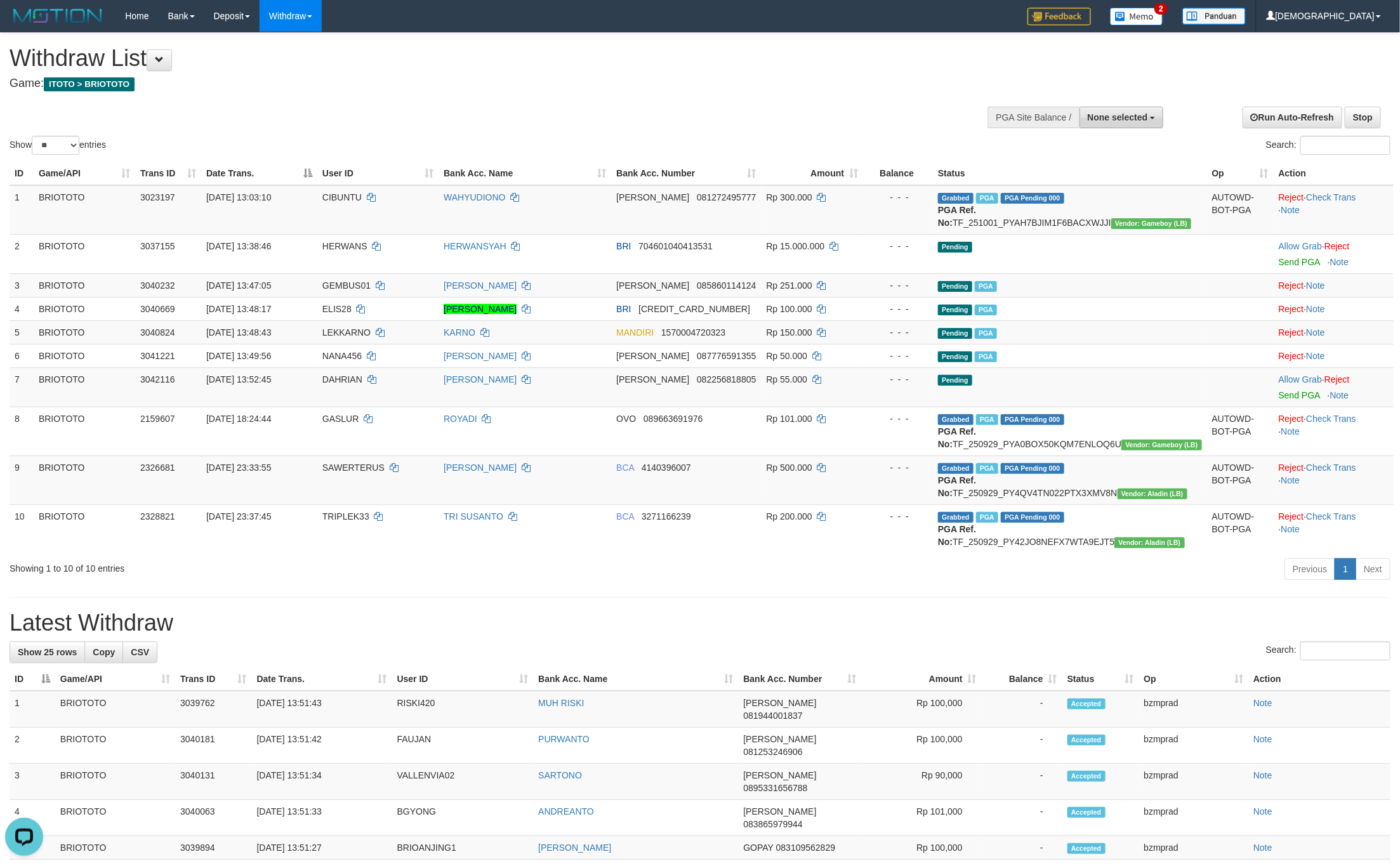
click at [1117, 114] on span "None selected" at bounding box center [1118, 117] width 61 height 10
click at [1076, 161] on b "SELECT GAME" at bounding box center [1089, 165] width 64 height 10
drag, startPoint x: 1083, startPoint y: 179, endPoint x: 1099, endPoint y: 173, distance: 17.1
click at [1083, 179] on label "[ITOTO] BRIOTOTO" at bounding box center [1103, 181] width 119 height 16
select select "****"
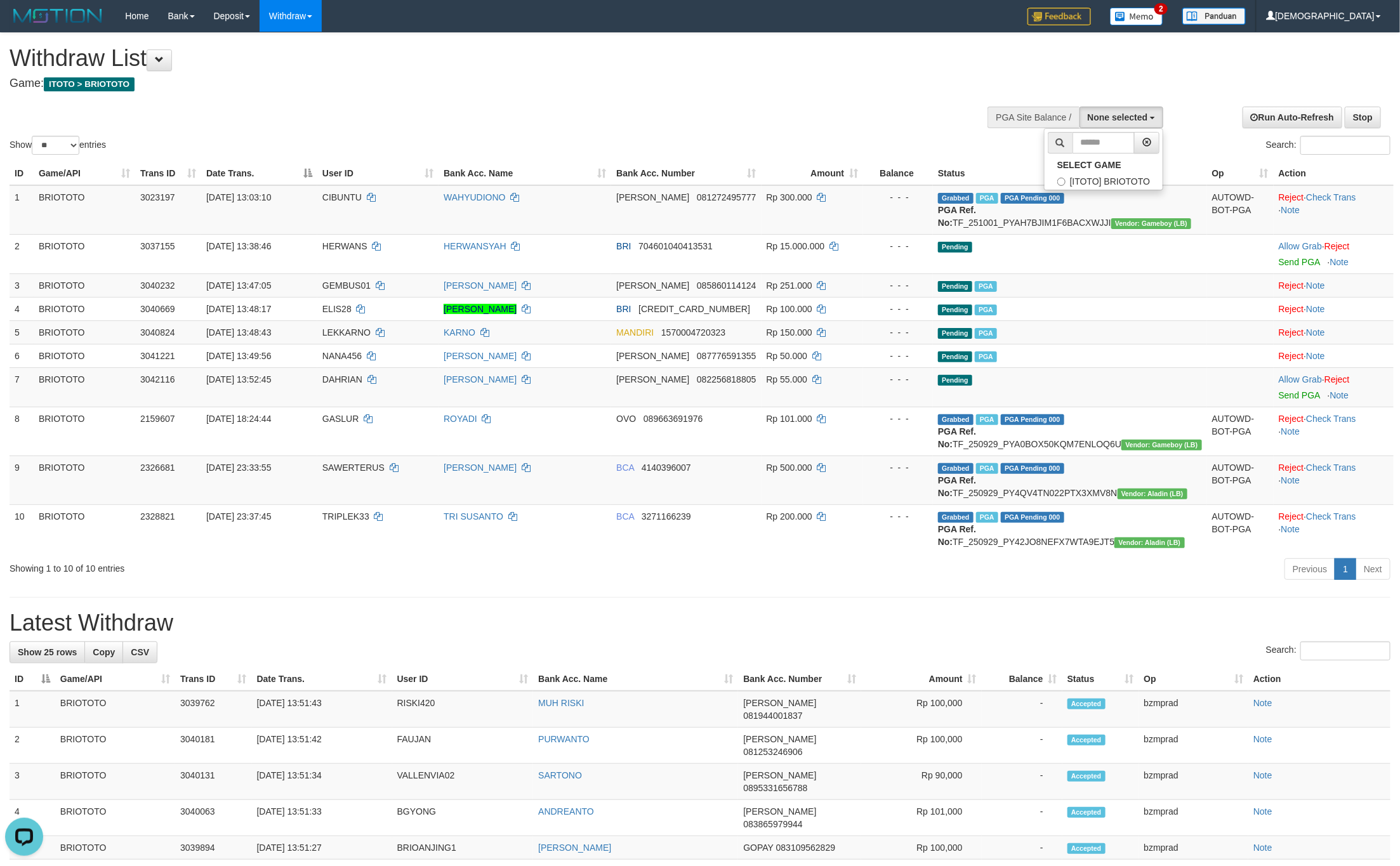
scroll to position [12, 0]
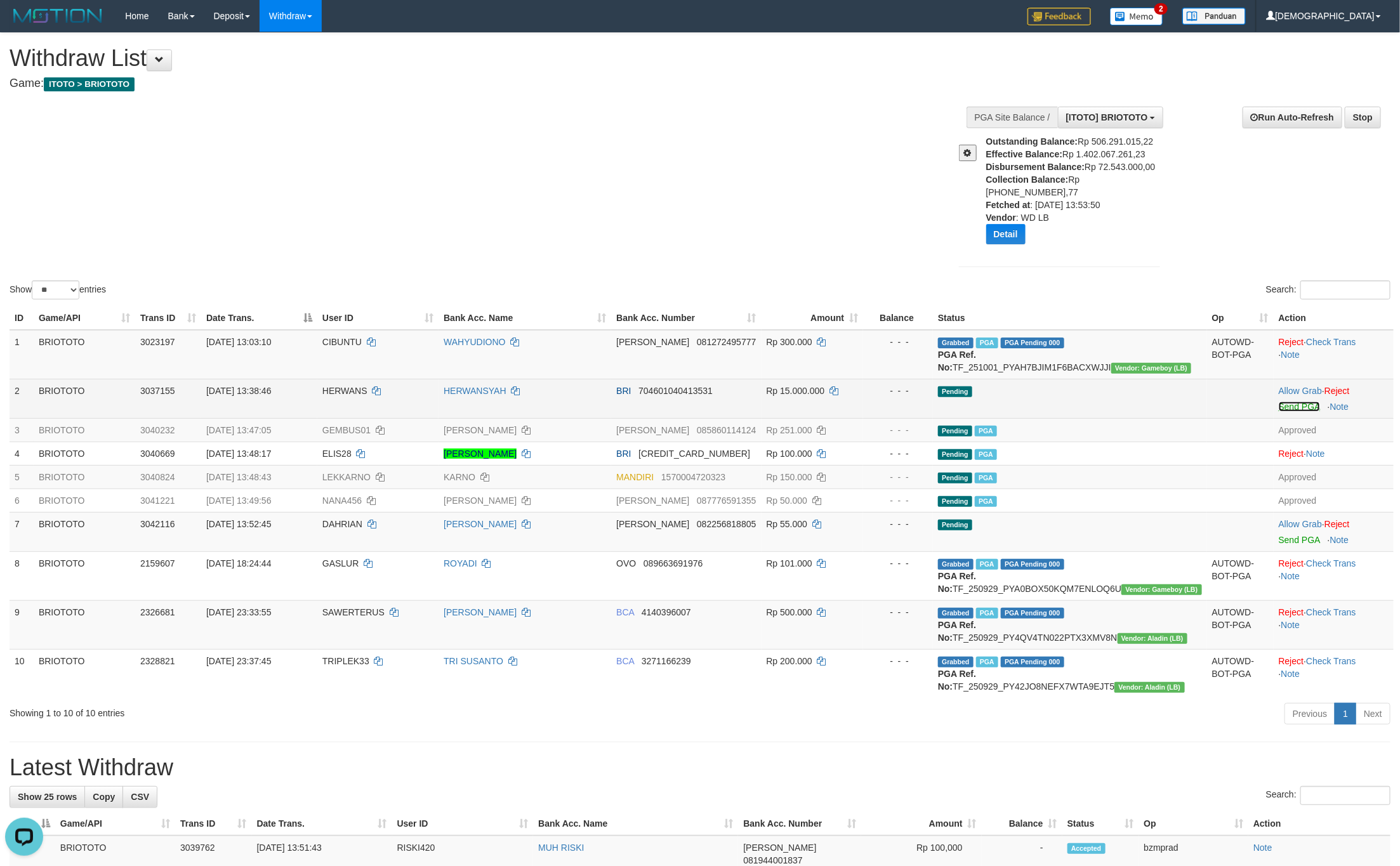
click at [1294, 403] on link "Send PGA" at bounding box center [1299, 406] width 41 height 10
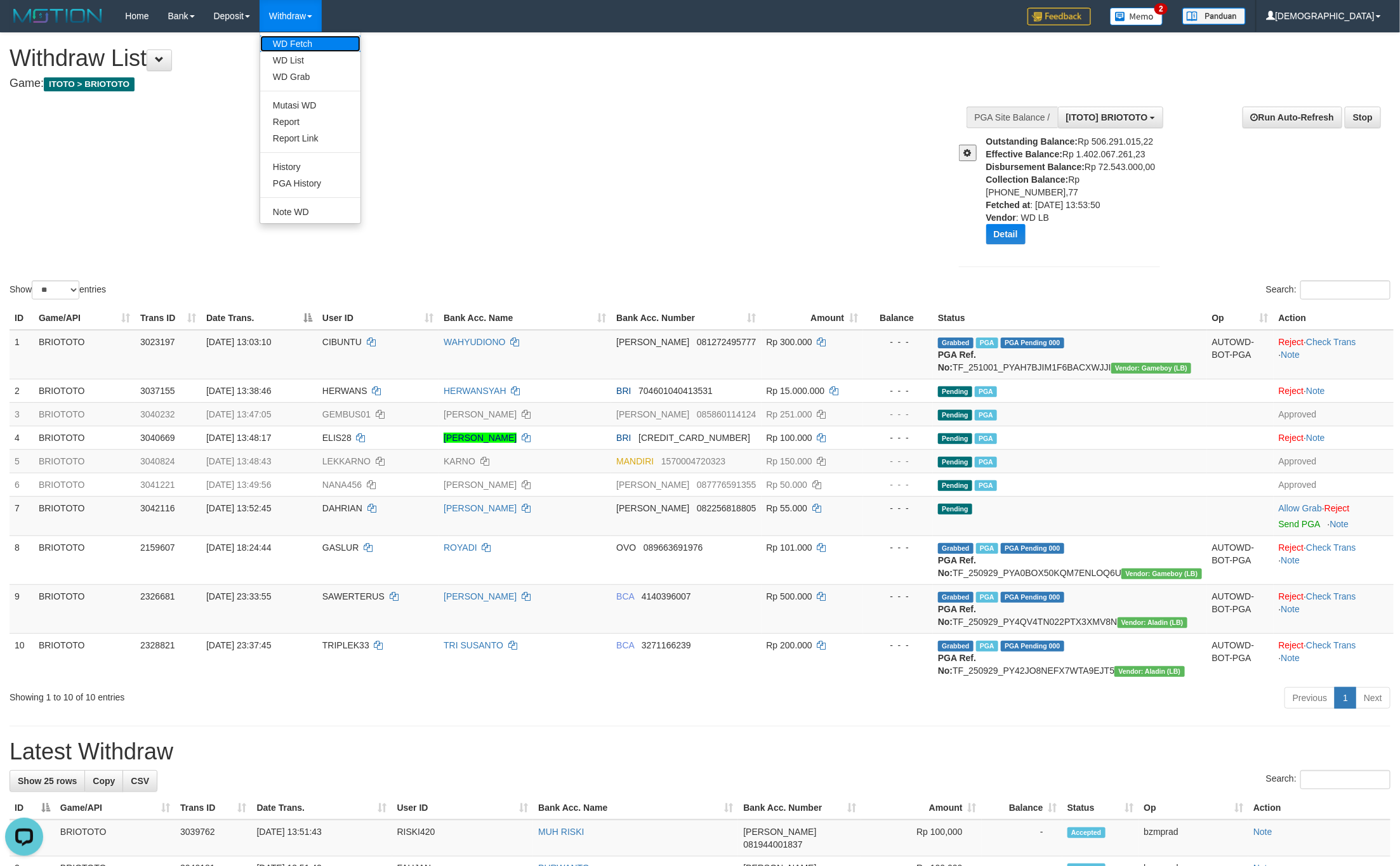
click at [293, 37] on link "WD Fetch" at bounding box center [310, 43] width 100 height 16
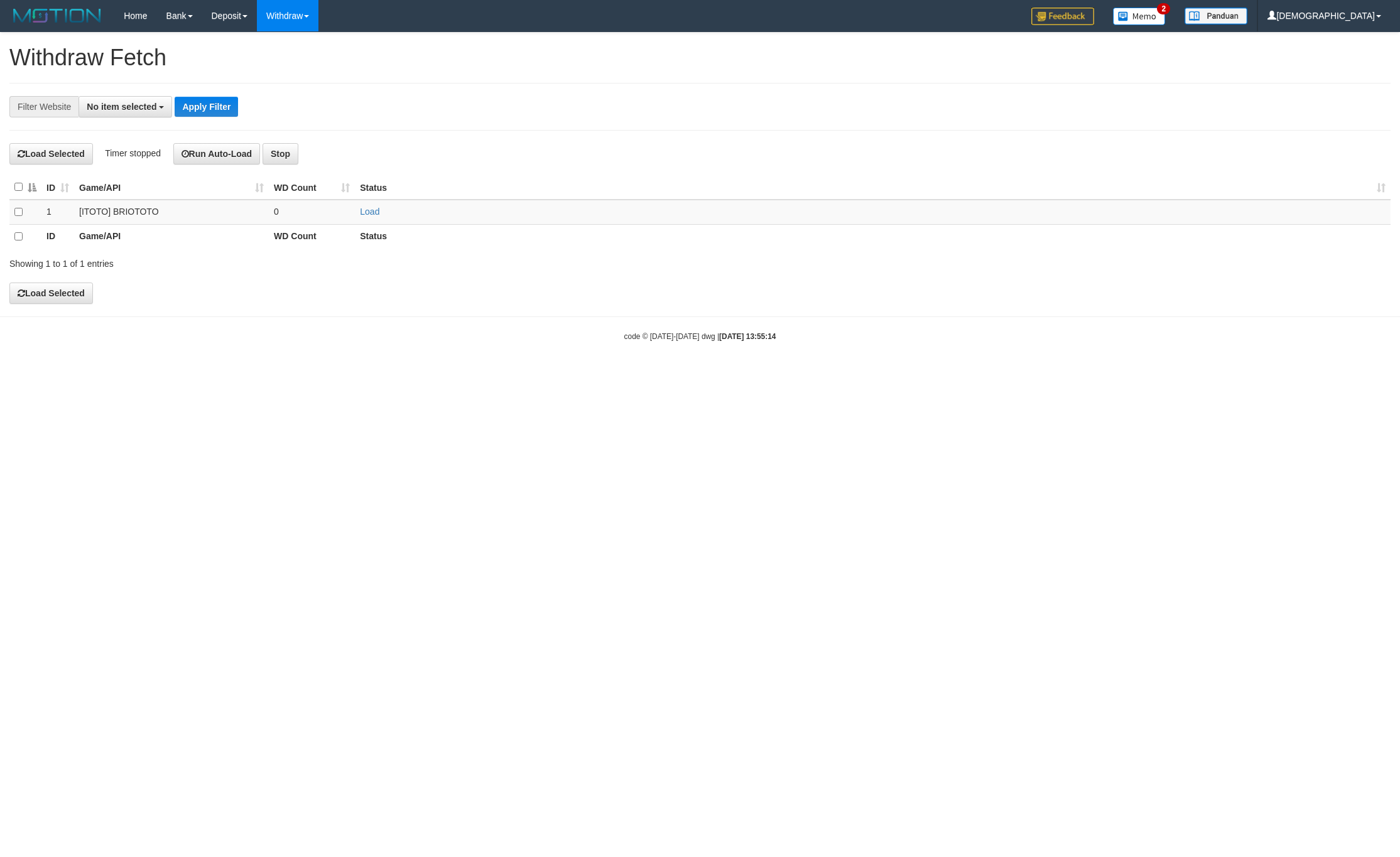
select select
click at [368, 213] on link "Load" at bounding box center [369, 211] width 19 height 10
click at [317, 215] on td "..." at bounding box center [312, 212] width 86 height 25
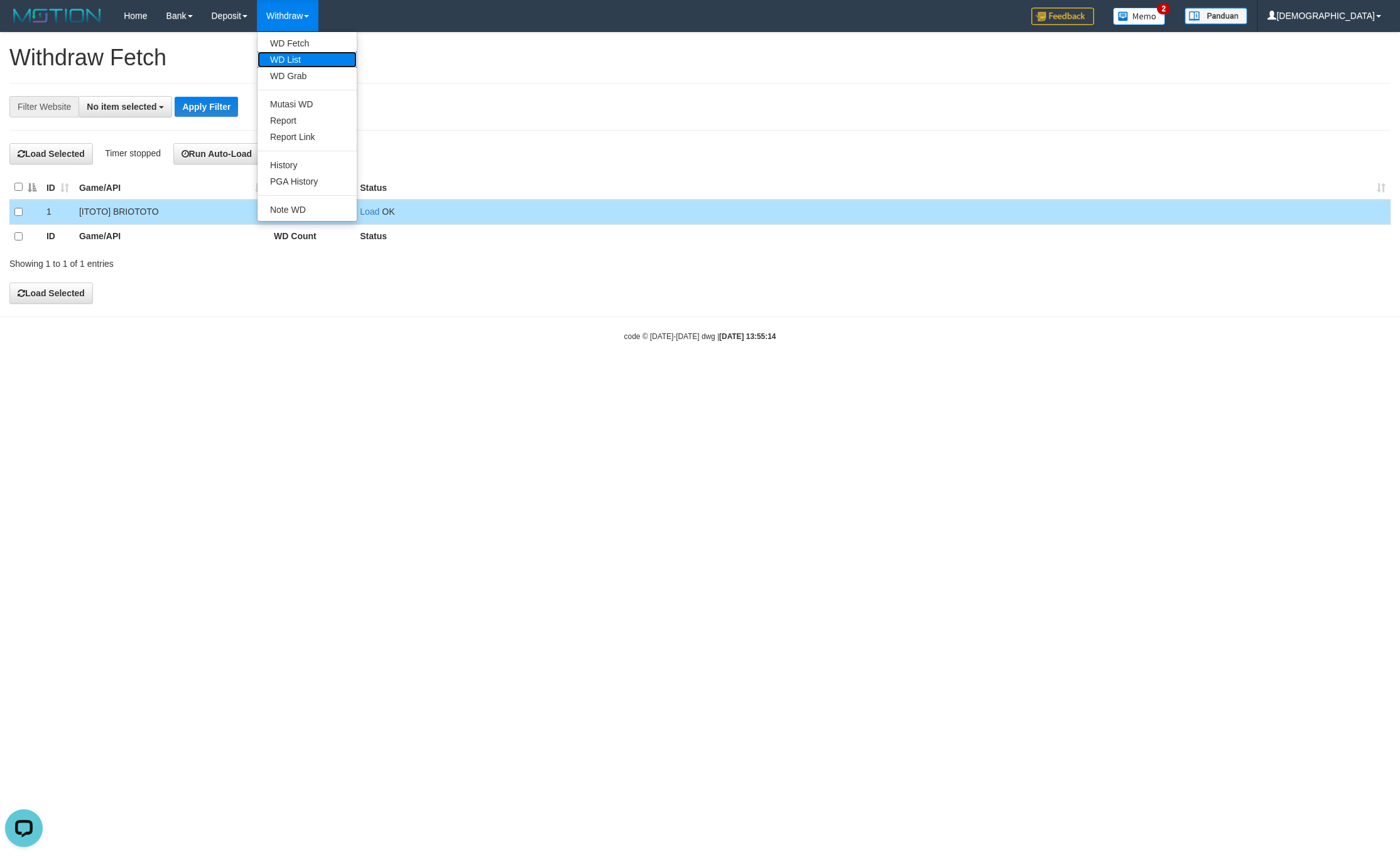
click at [272, 57] on link "WD List" at bounding box center [307, 59] width 99 height 16
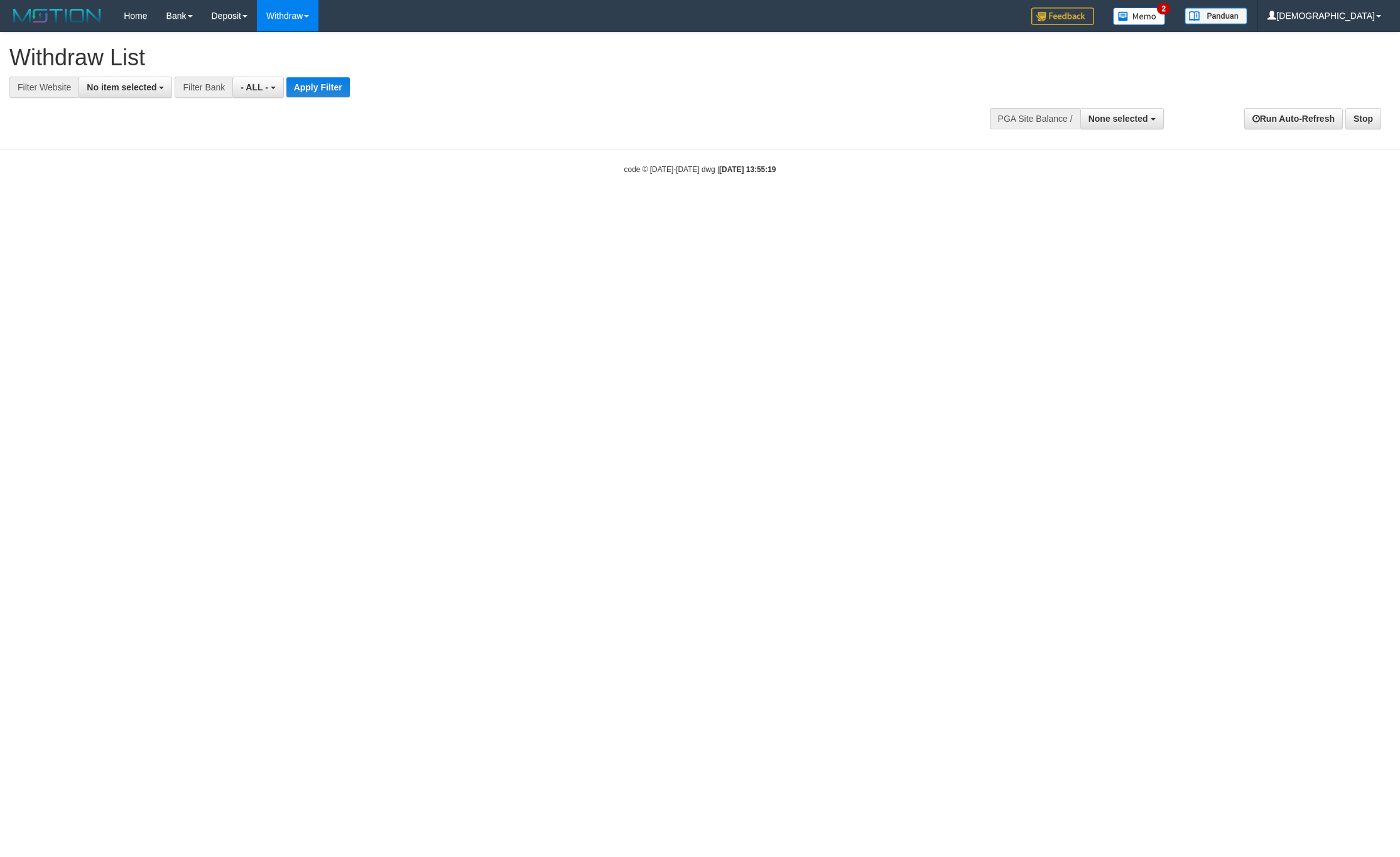
select select
click at [139, 79] on button "No item selected" at bounding box center [125, 88] width 94 height 22
click at [136, 128] on label "SELECT ALL" at bounding box center [121, 135] width 84 height 18
select select "****"
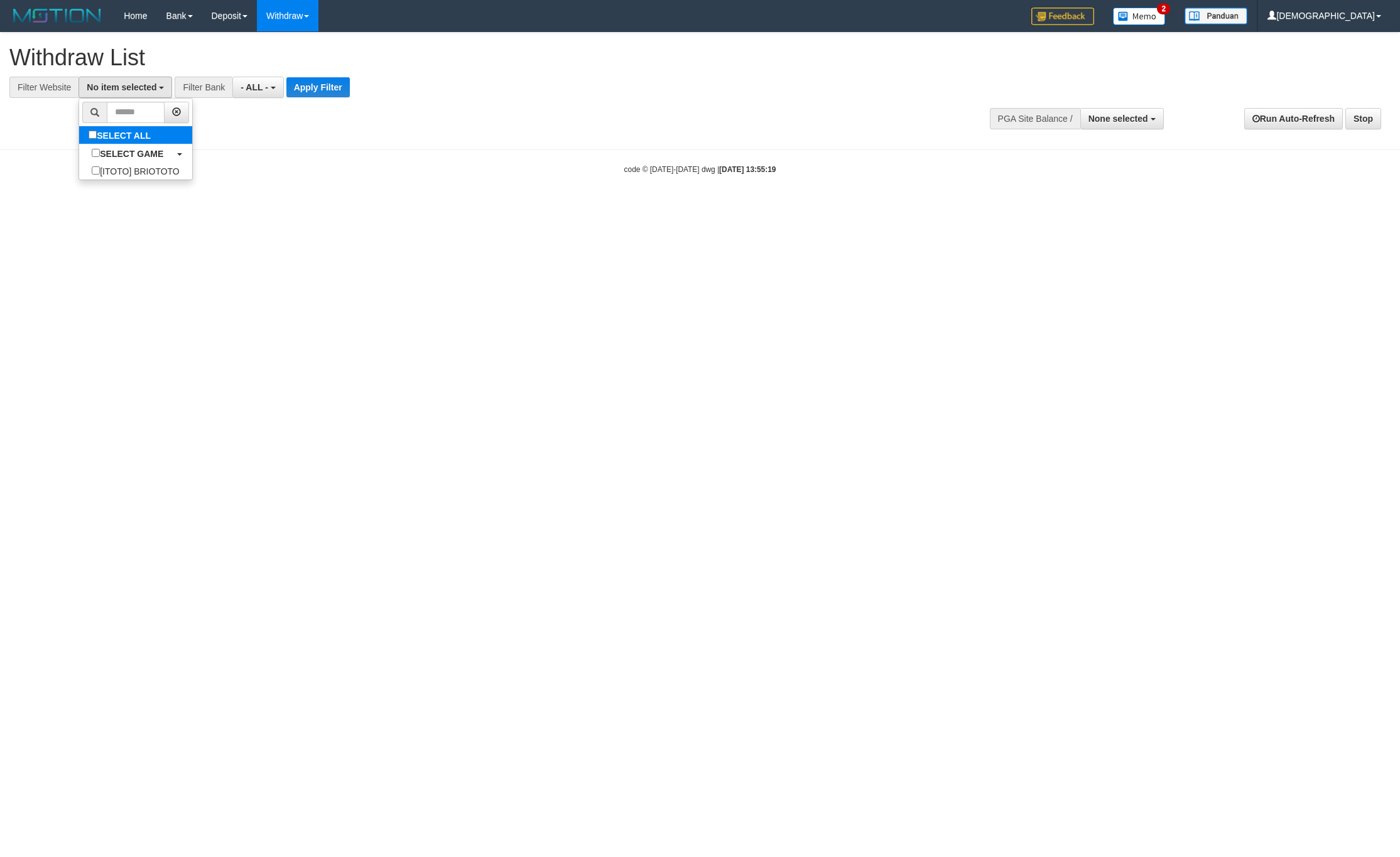
scroll to position [12, 0]
drag, startPoint x: 361, startPoint y: 93, endPoint x: 331, endPoint y: 95, distance: 30.1
click at [356, 95] on div "**********" at bounding box center [387, 88] width 775 height 22
click at [332, 93] on button "Apply Filter" at bounding box center [328, 87] width 63 height 20
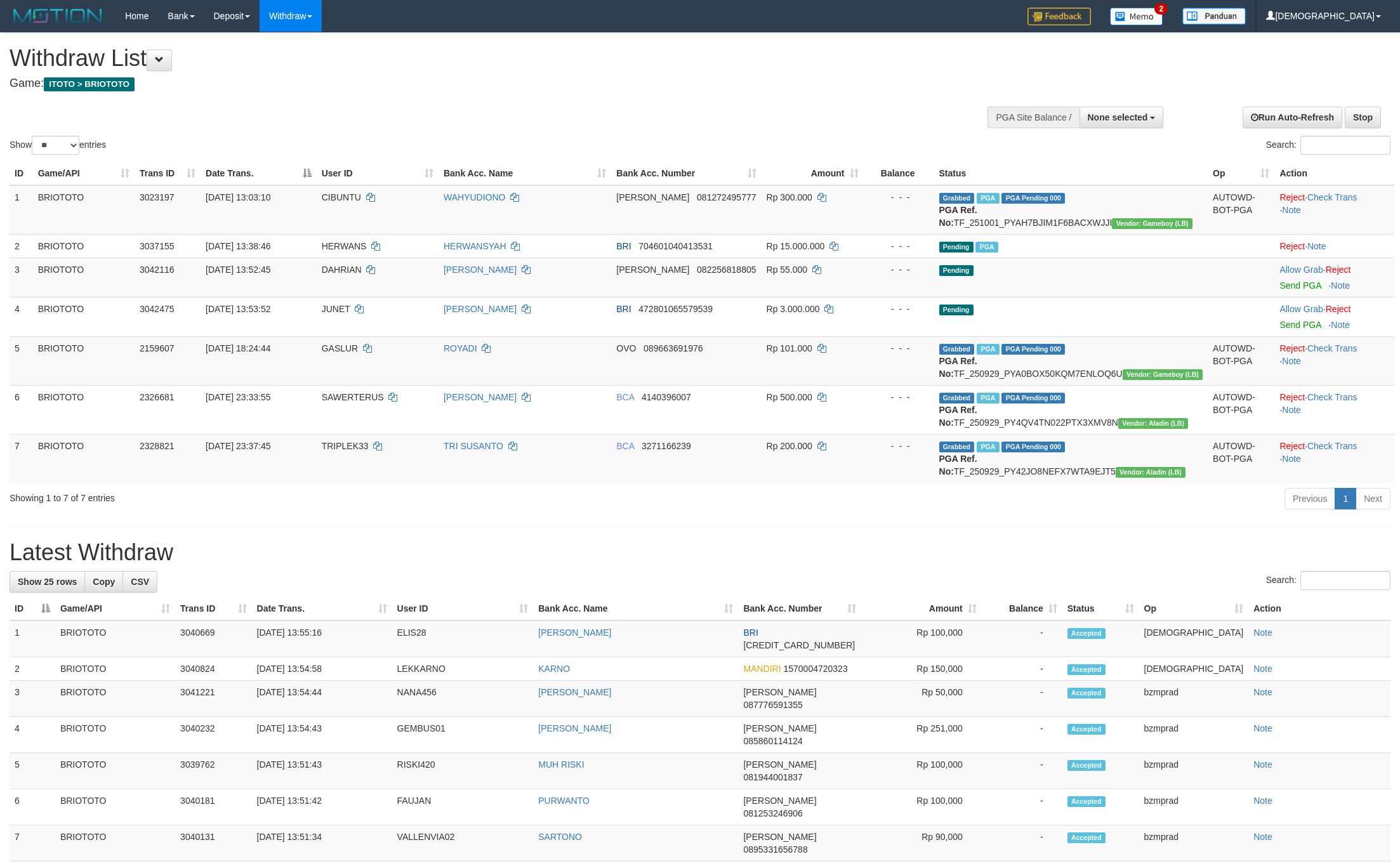
select select
select select "**"
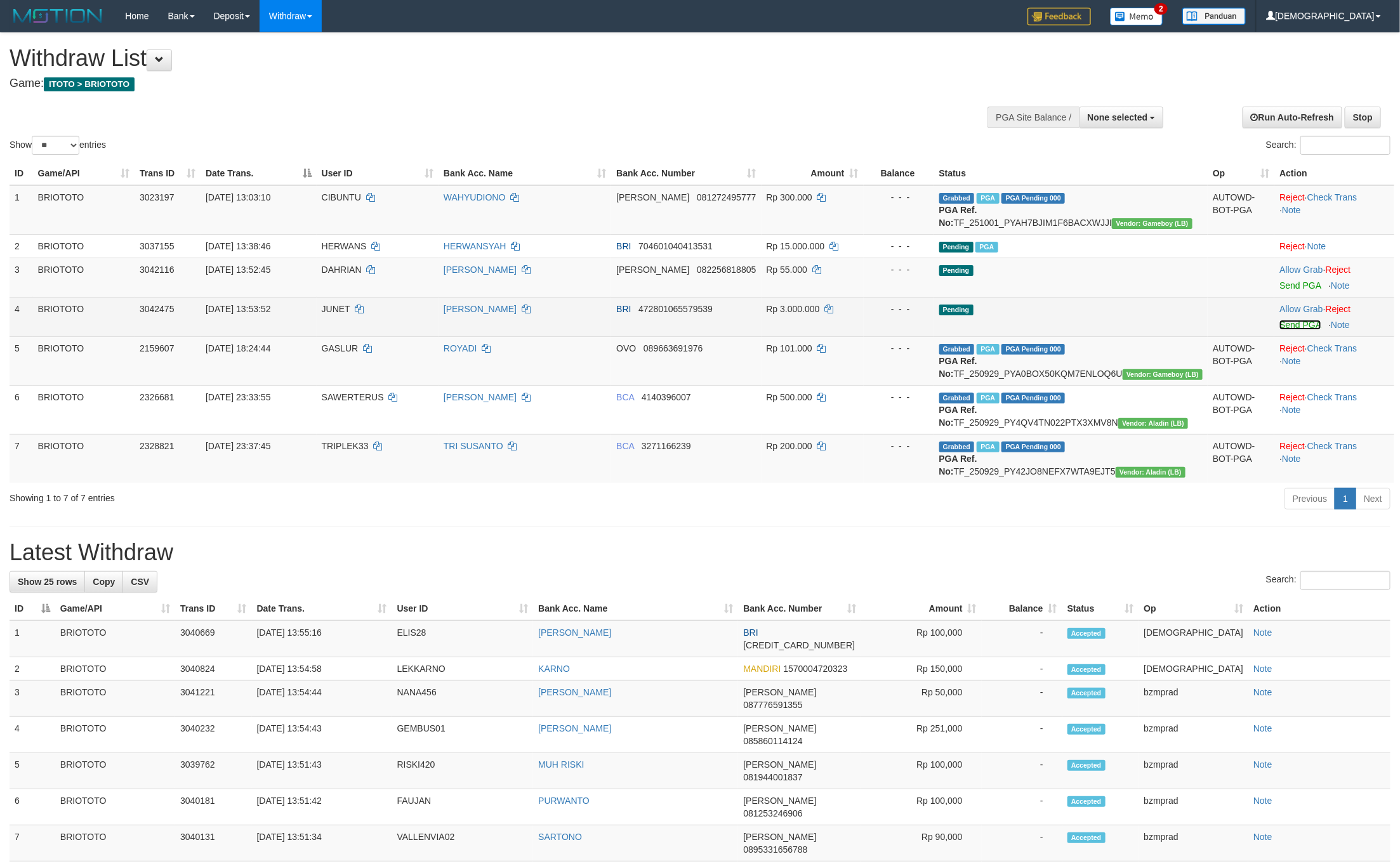
click at [1283, 330] on link "Send PGA" at bounding box center [1300, 325] width 41 height 10
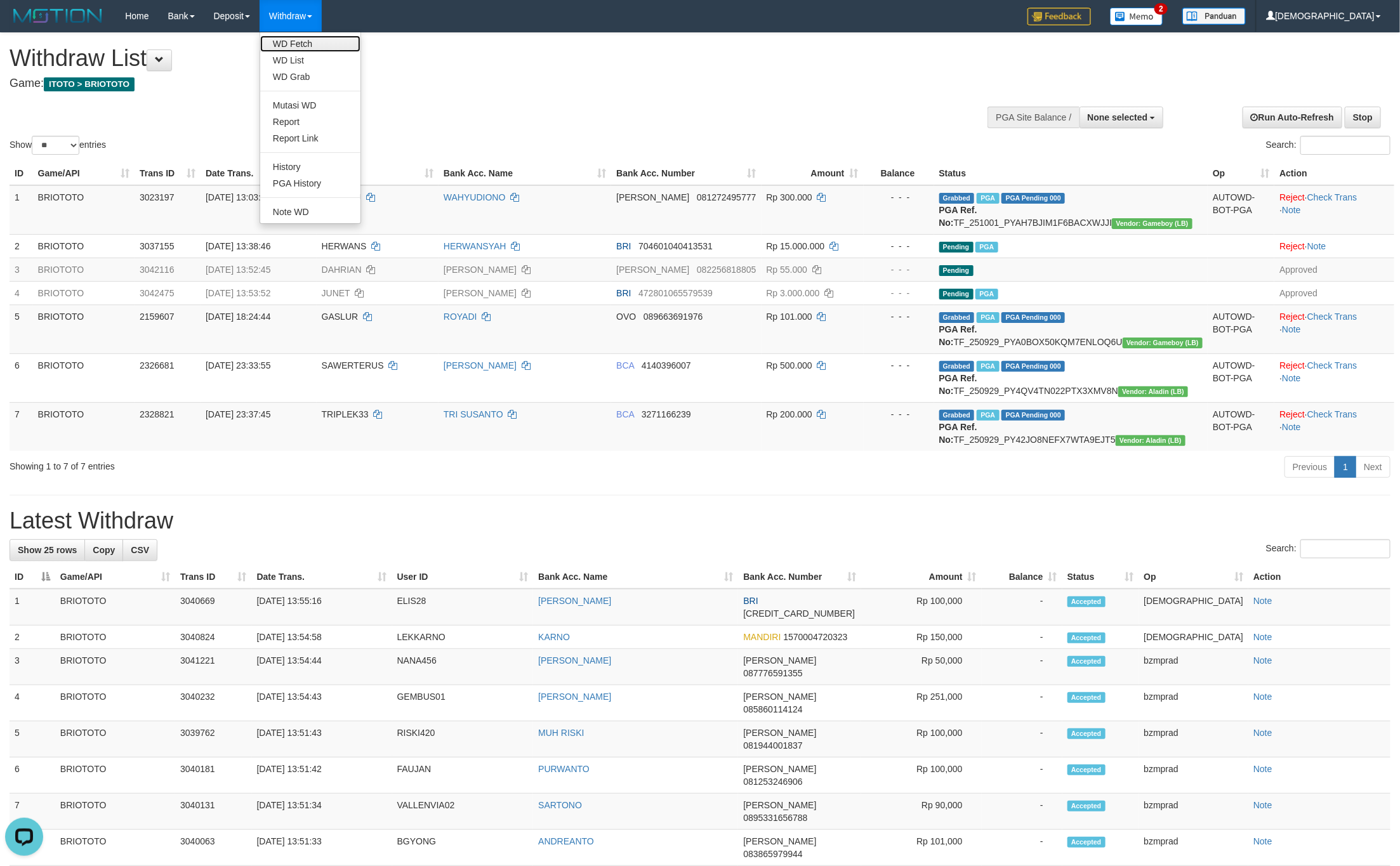
click at [309, 39] on link "WD Fetch" at bounding box center [310, 43] width 100 height 16
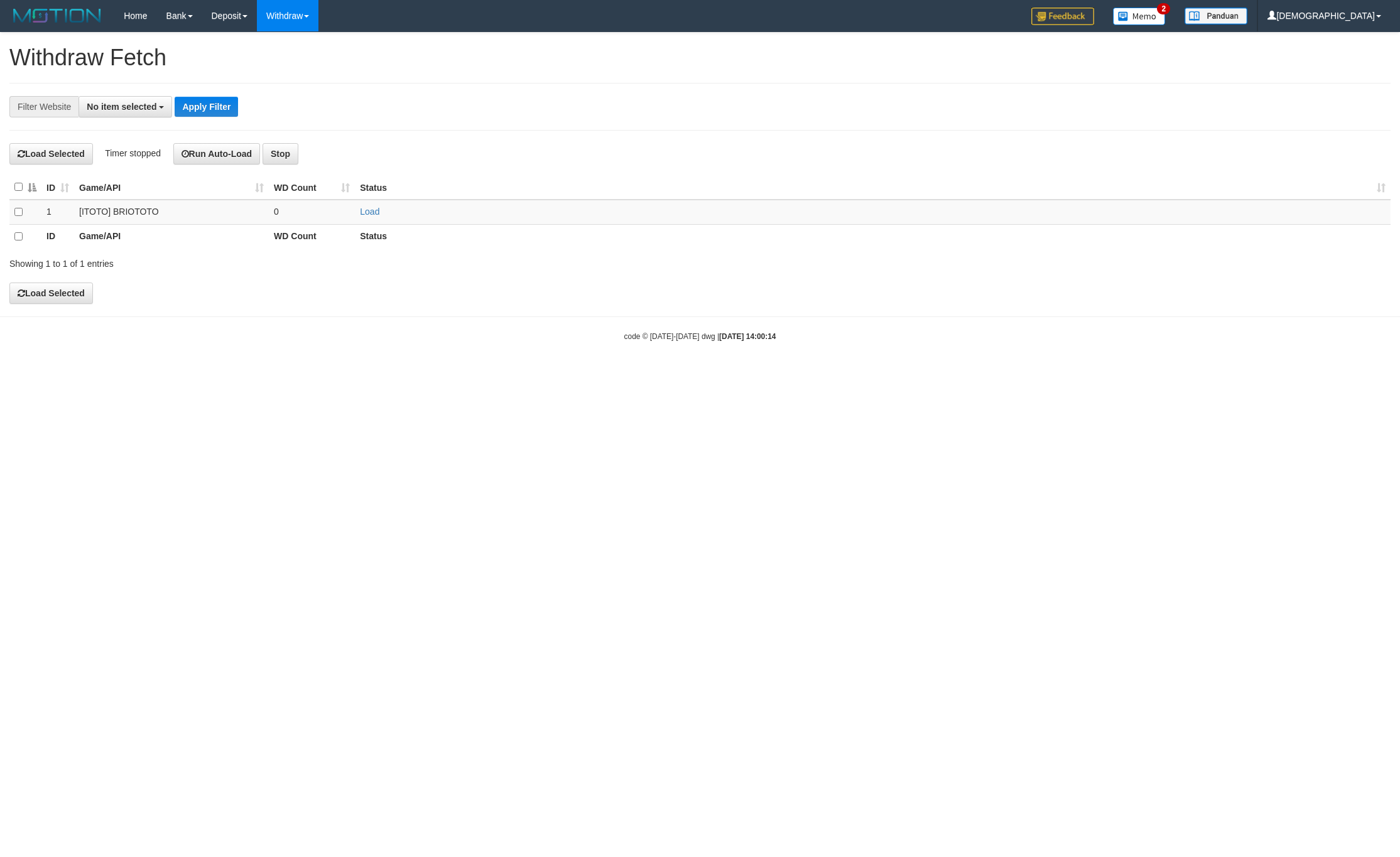
select select
click at [370, 228] on th "Status" at bounding box center [872, 236] width 1036 height 24
click at [364, 208] on td "Load" at bounding box center [872, 212] width 1036 height 25
click at [358, 214] on td "Load" at bounding box center [872, 212] width 1036 height 25
drag, startPoint x: 379, startPoint y: 208, endPoint x: 364, endPoint y: 211, distance: 15.3
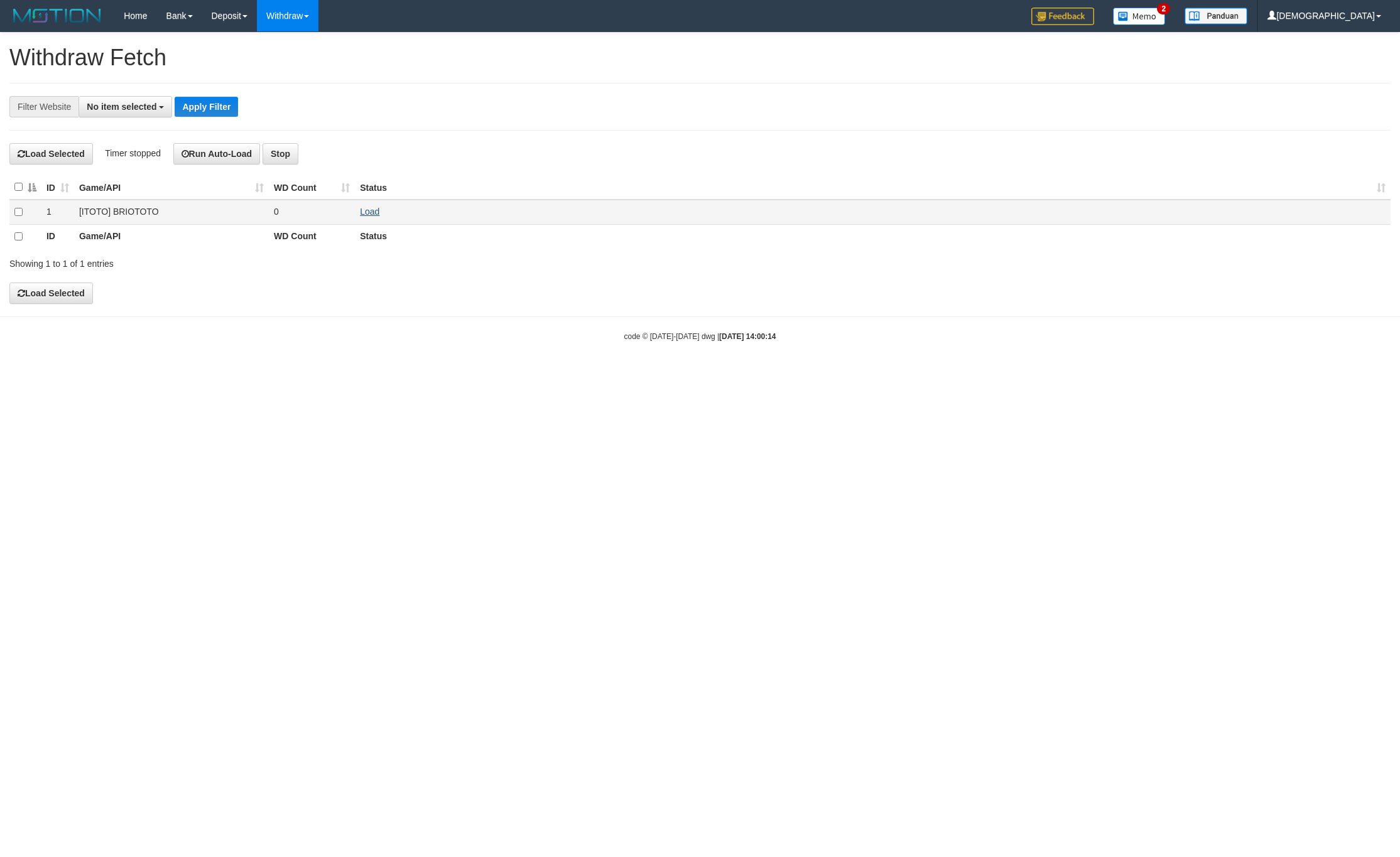
click at [375, 209] on td "Load" at bounding box center [872, 212] width 1036 height 25
click at [364, 211] on link "Load" at bounding box center [369, 211] width 19 height 10
click at [326, 214] on td "..." at bounding box center [312, 212] width 86 height 25
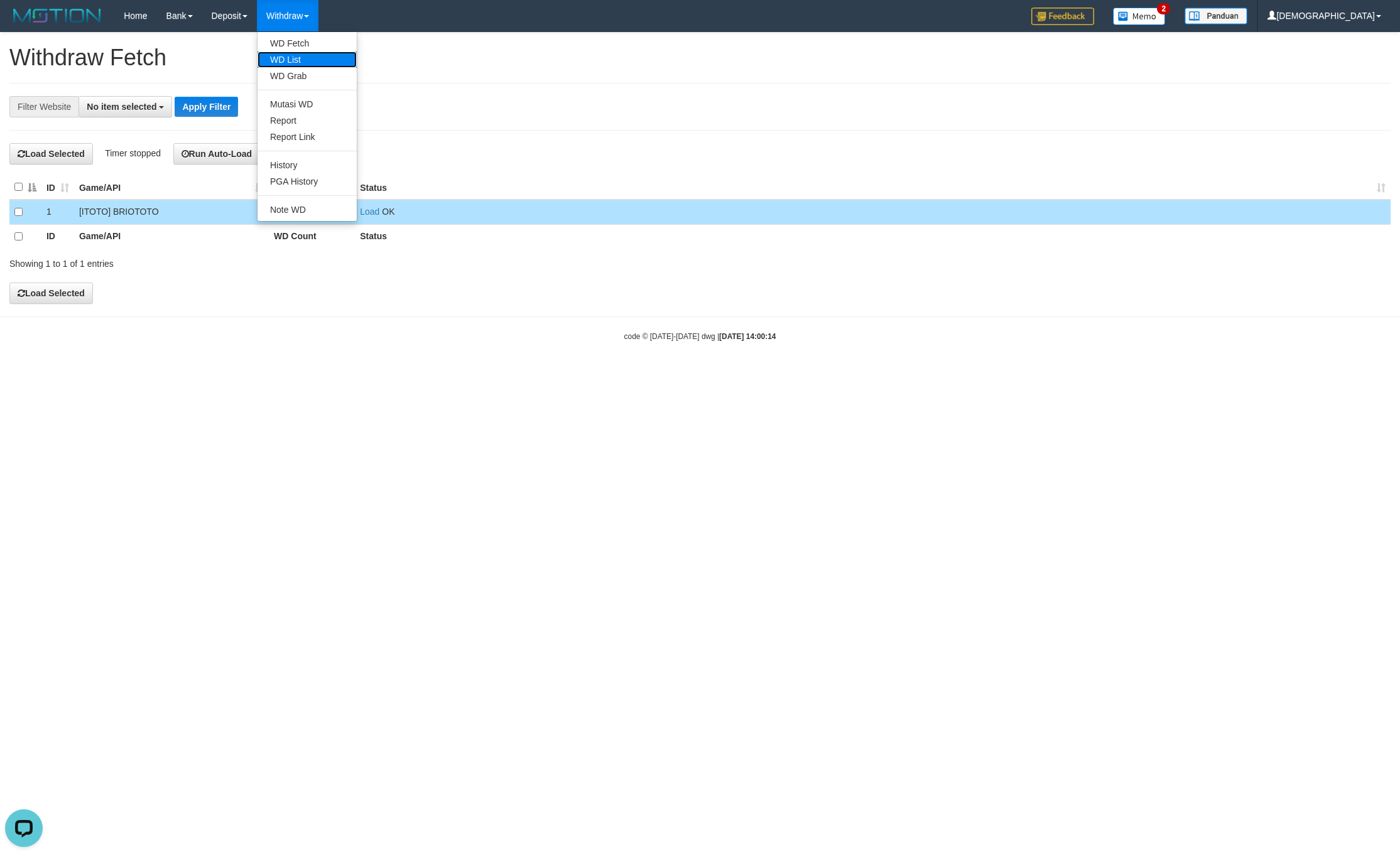
click at [300, 57] on link "WD List" at bounding box center [307, 59] width 99 height 16
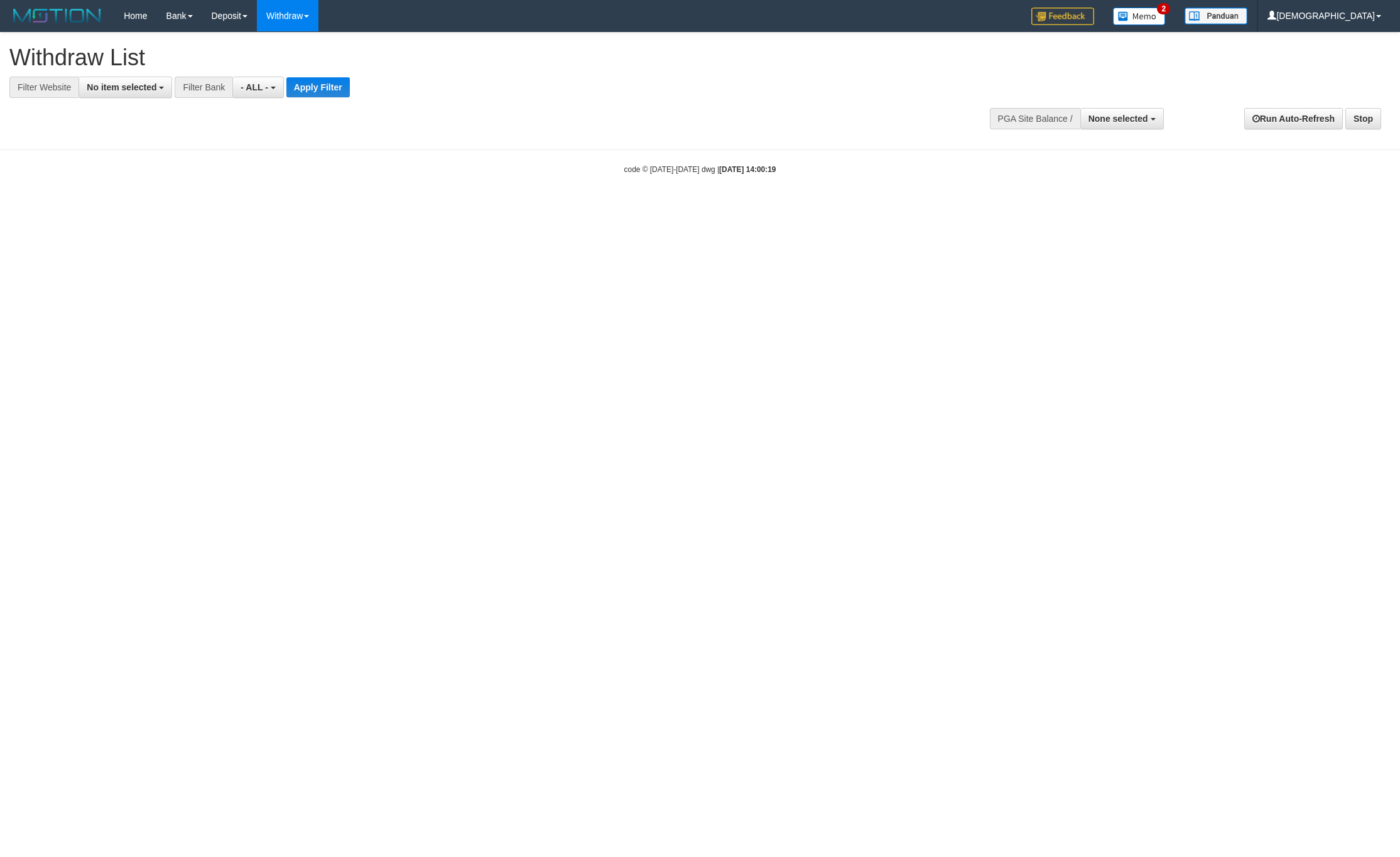
select select
click at [131, 93] on button "No item selected" at bounding box center [125, 88] width 94 height 22
click at [132, 156] on b "SELECT GAME" at bounding box center [131, 154] width 63 height 10
select select "****"
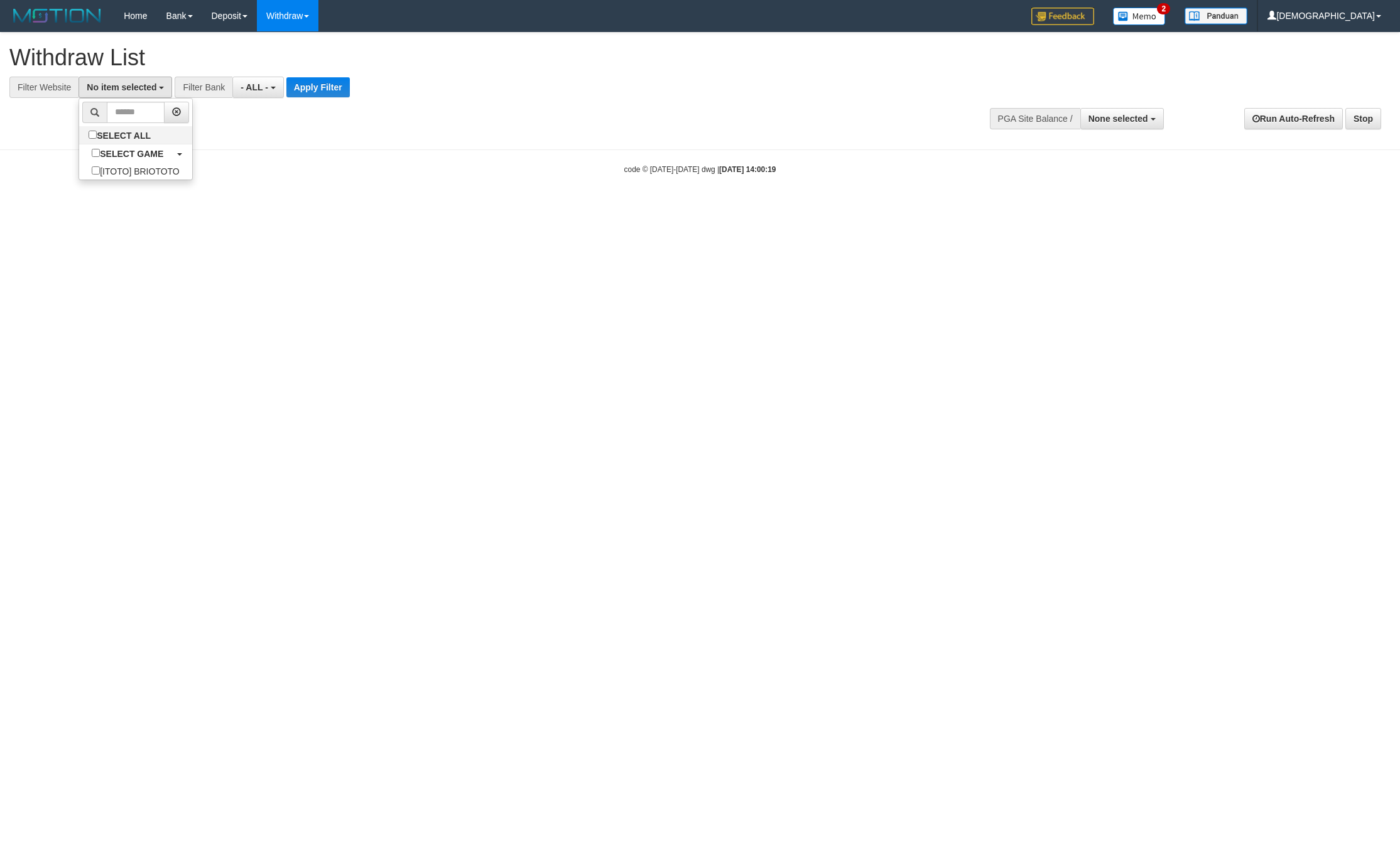
scroll to position [12, 0]
click at [277, 93] on button "- ALL -" at bounding box center [269, 88] width 51 height 22
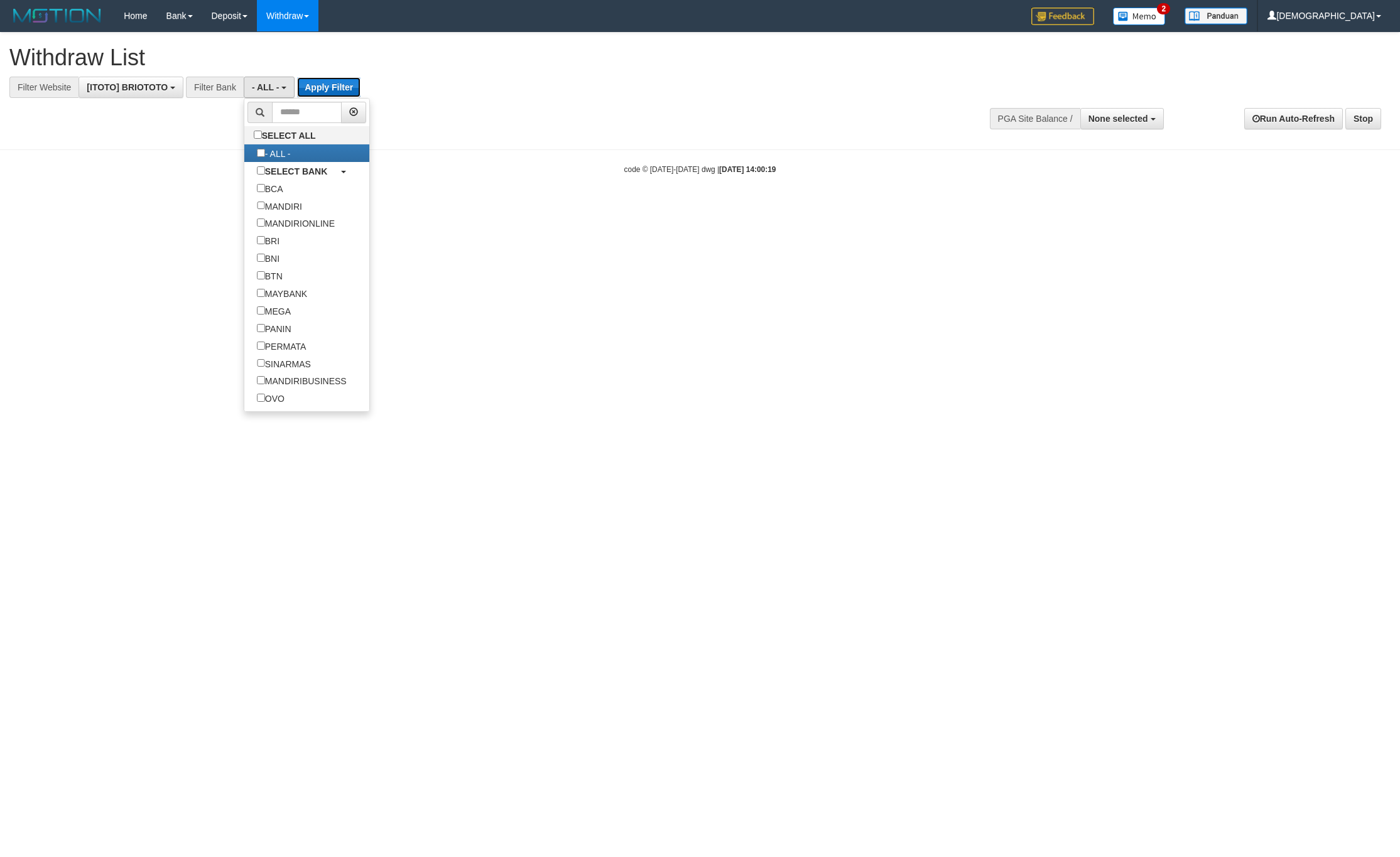
click at [323, 89] on button "Apply Filter" at bounding box center [328, 87] width 63 height 20
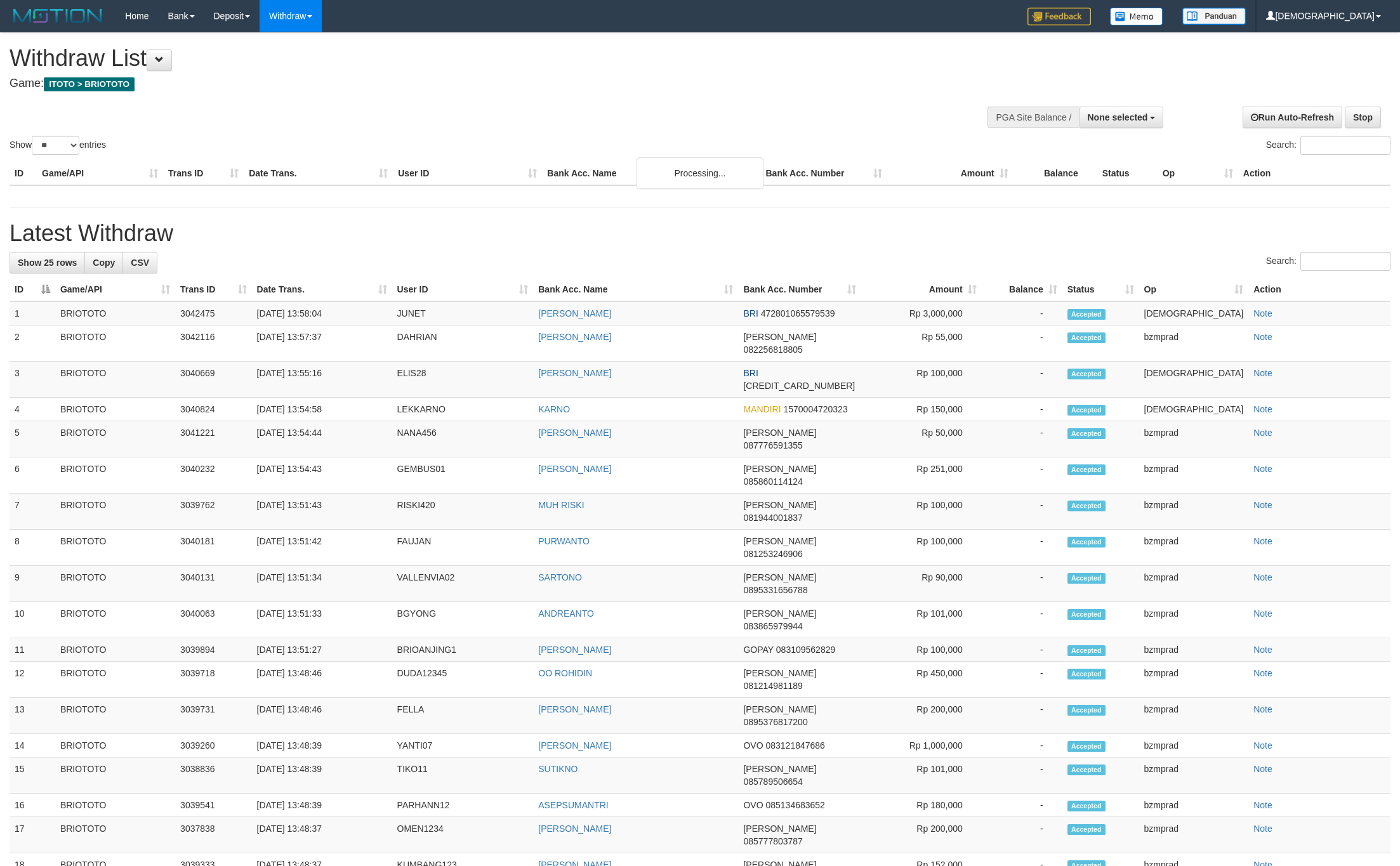
select select
select select "**"
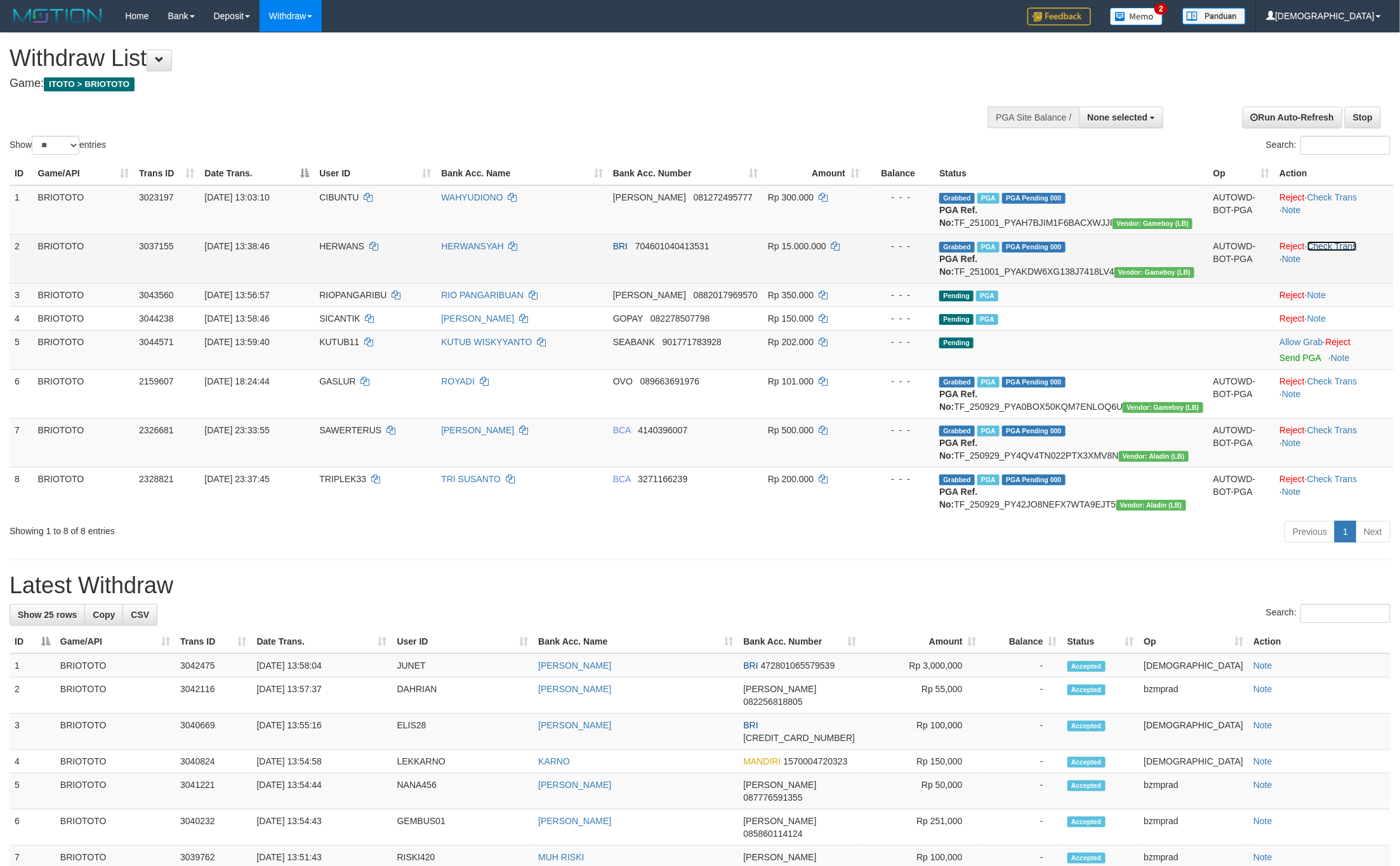
click at [1332, 251] on link "Check Trans" at bounding box center [1332, 245] width 50 height 10
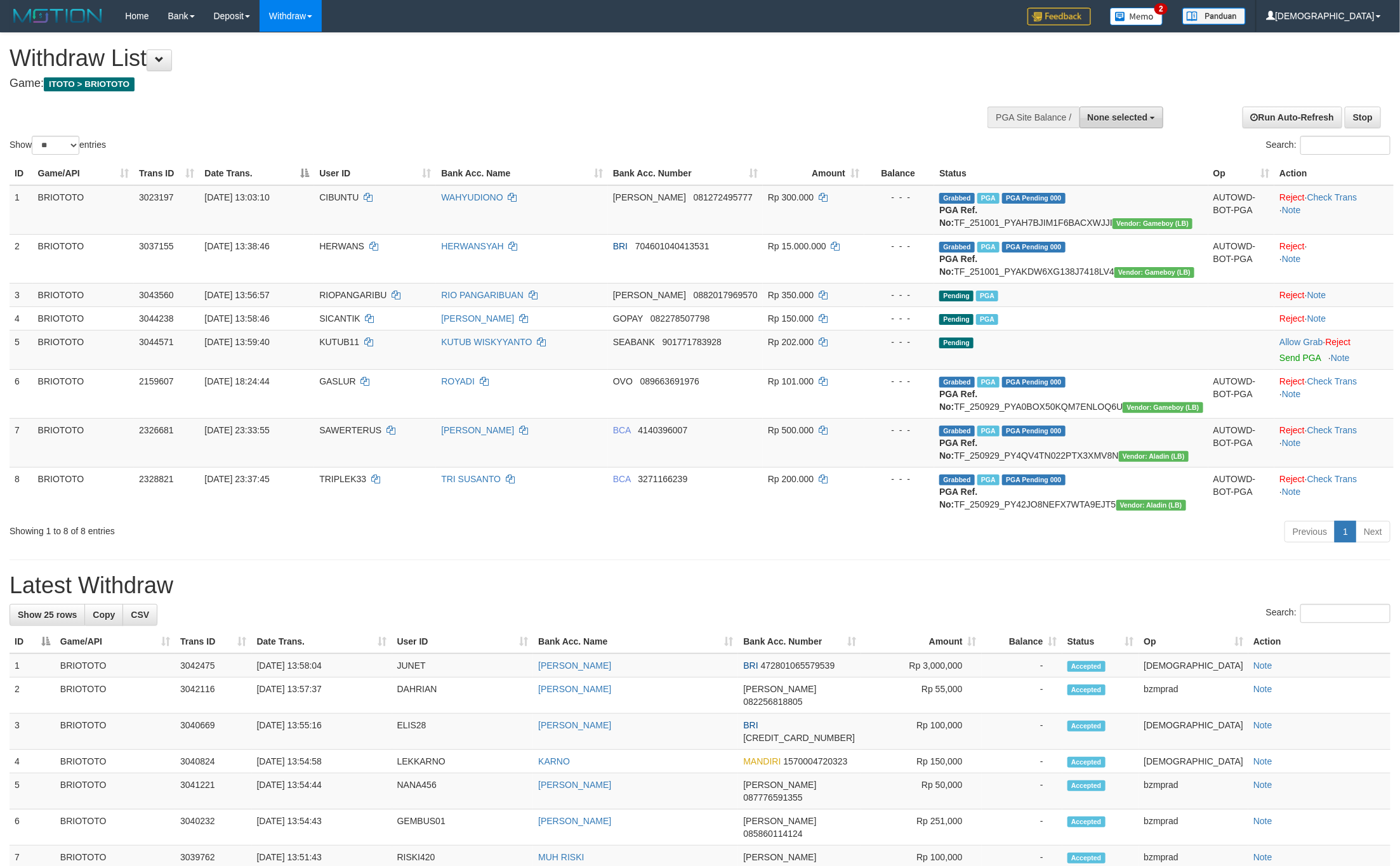
click at [1120, 107] on button "None selected" at bounding box center [1121, 117] width 85 height 22
click at [1102, 173] on label "SELECT GAME" at bounding box center [1088, 165] width 89 height 16
click at [1102, 175] on label "[ITOTO] BRIOTOTO" at bounding box center [1103, 181] width 119 height 16
select select "****"
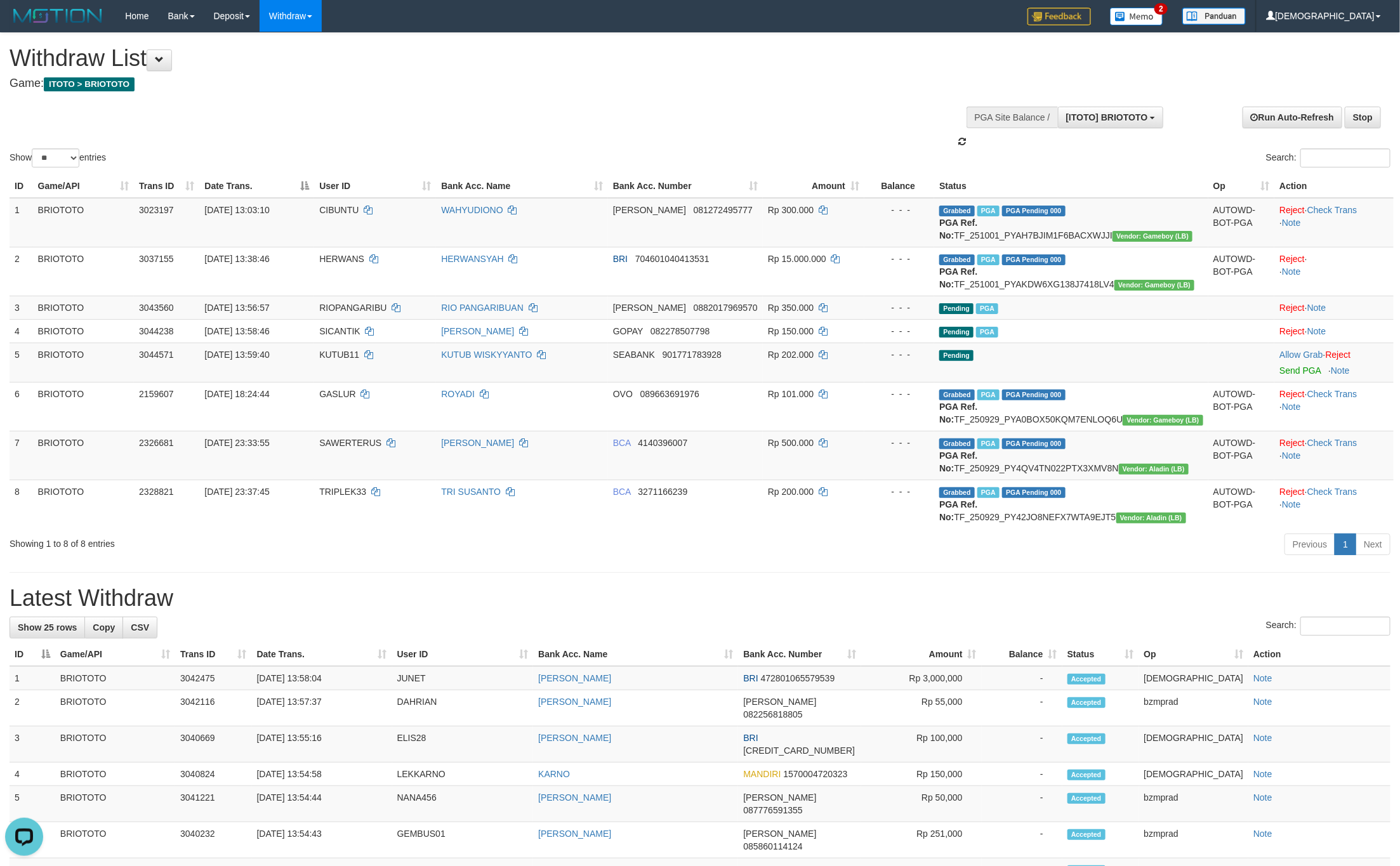
scroll to position [12, 0]
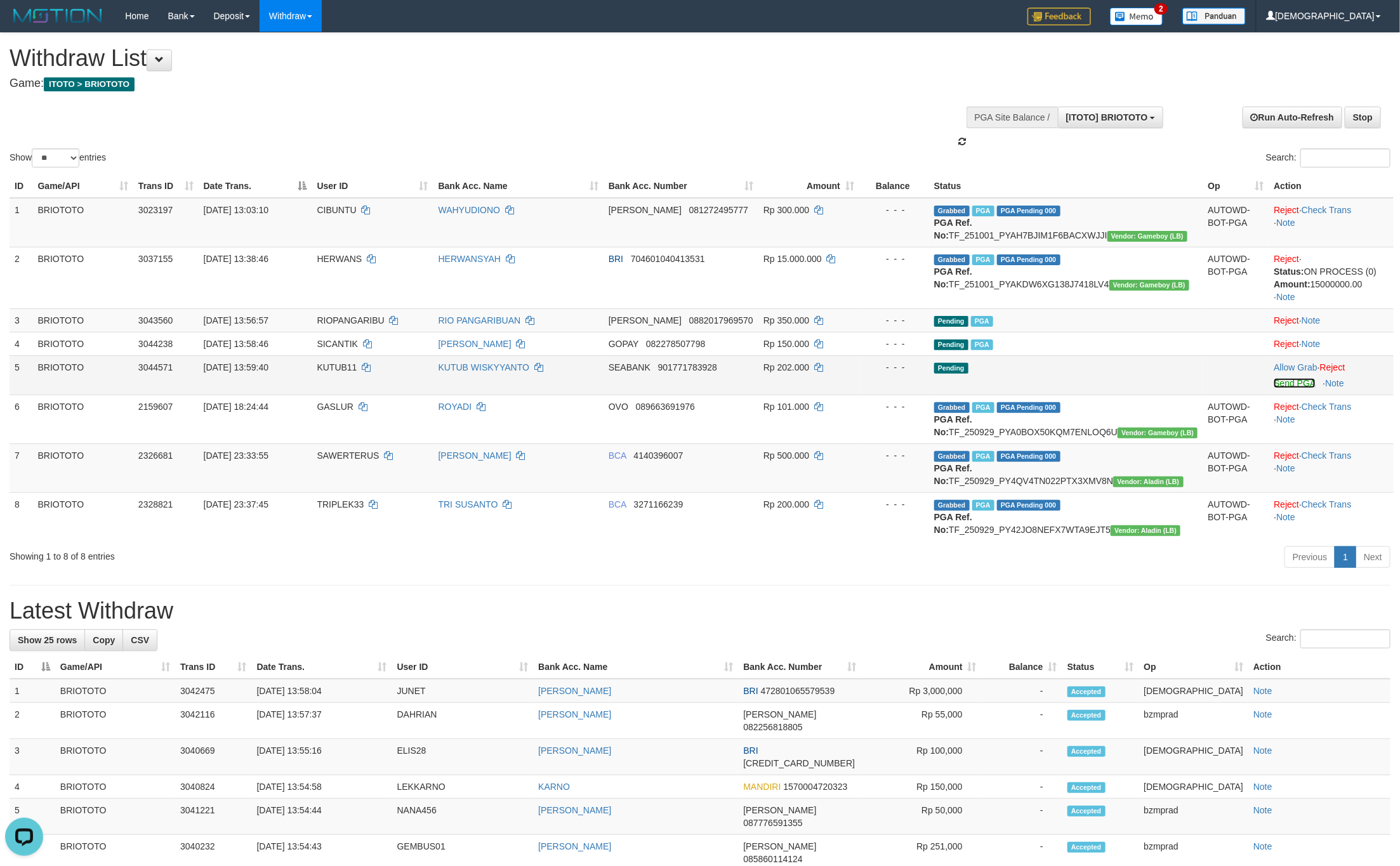
click at [1290, 388] on link "Send PGA" at bounding box center [1294, 383] width 41 height 10
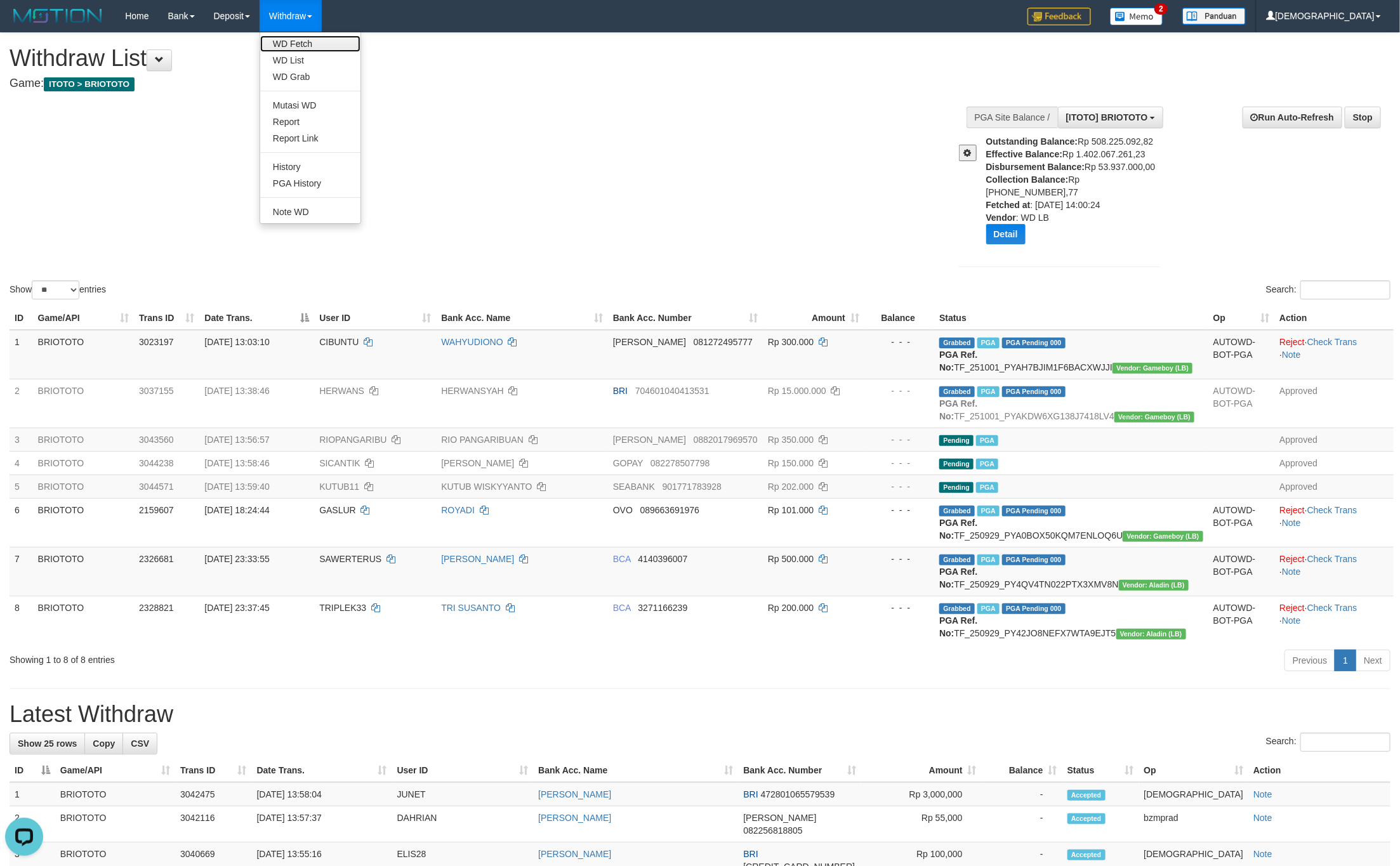
drag, startPoint x: 306, startPoint y: 47, endPoint x: 309, endPoint y: 55, distance: 8.5
click at [306, 47] on link "WD Fetch" at bounding box center [310, 43] width 100 height 16
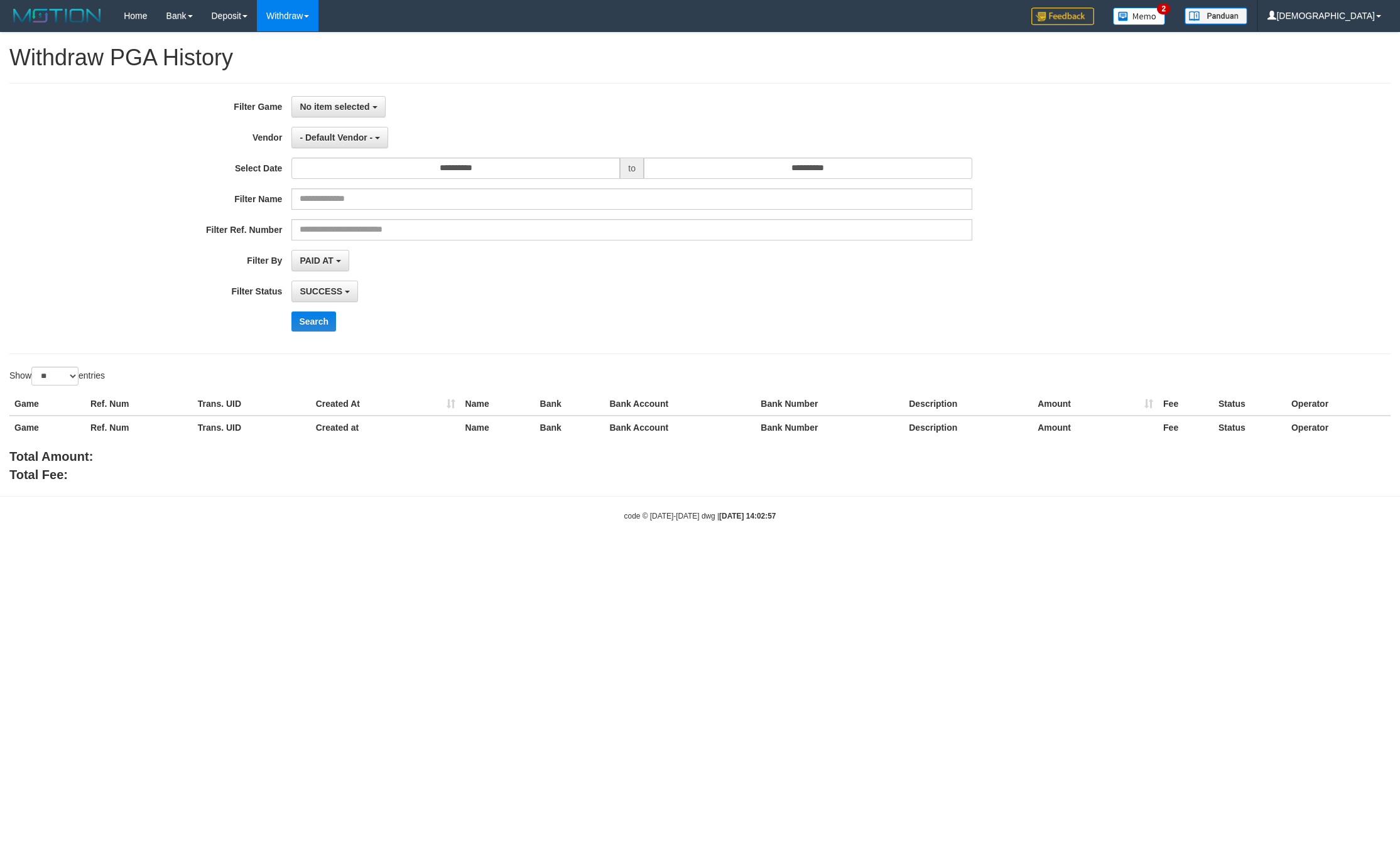
select select
select select "**"
click at [362, 142] on span "- Default Vendor -" at bounding box center [336, 137] width 73 height 10
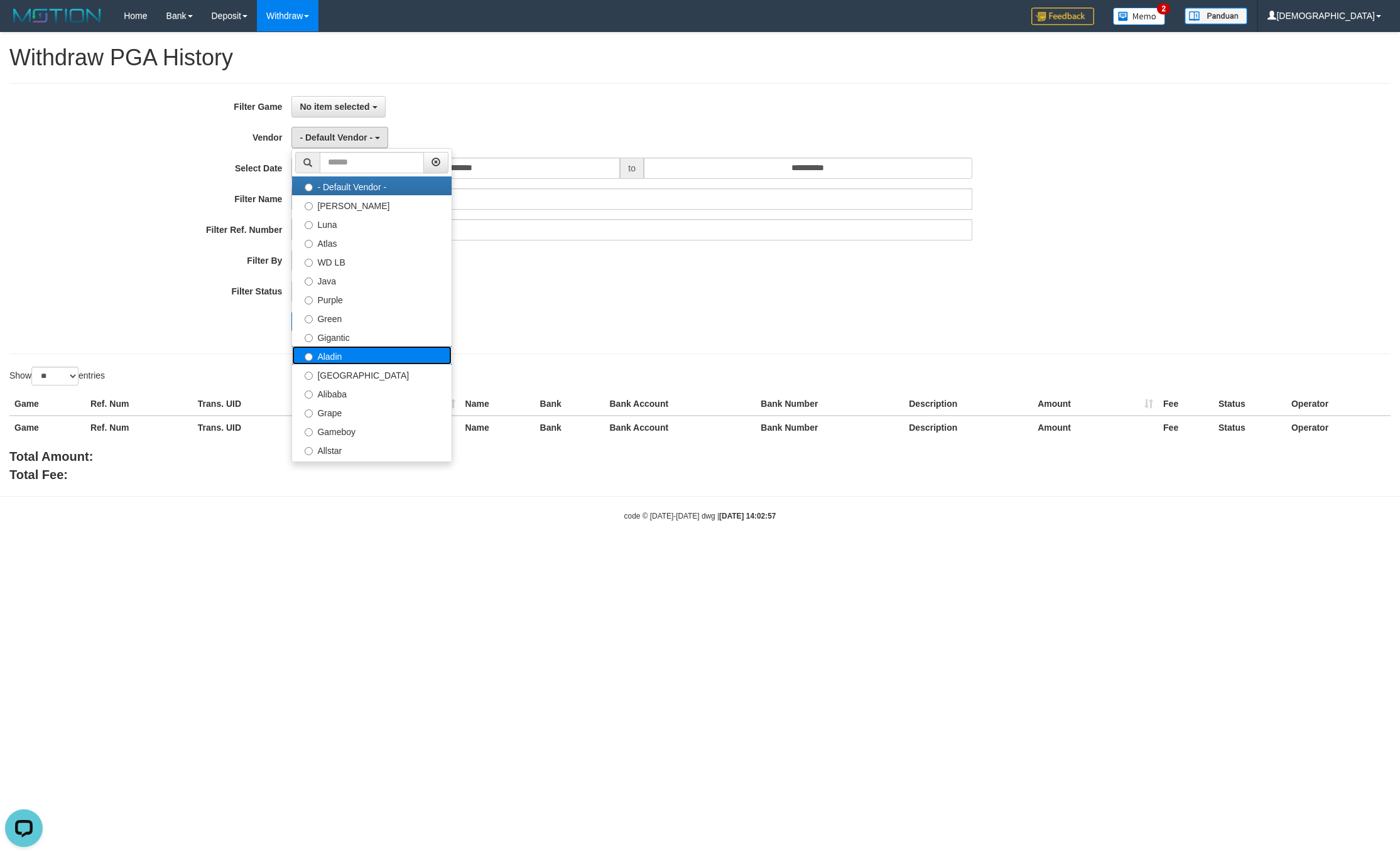
click at [367, 352] on label "Aladin" at bounding box center [371, 355] width 159 height 19
select select "**********"
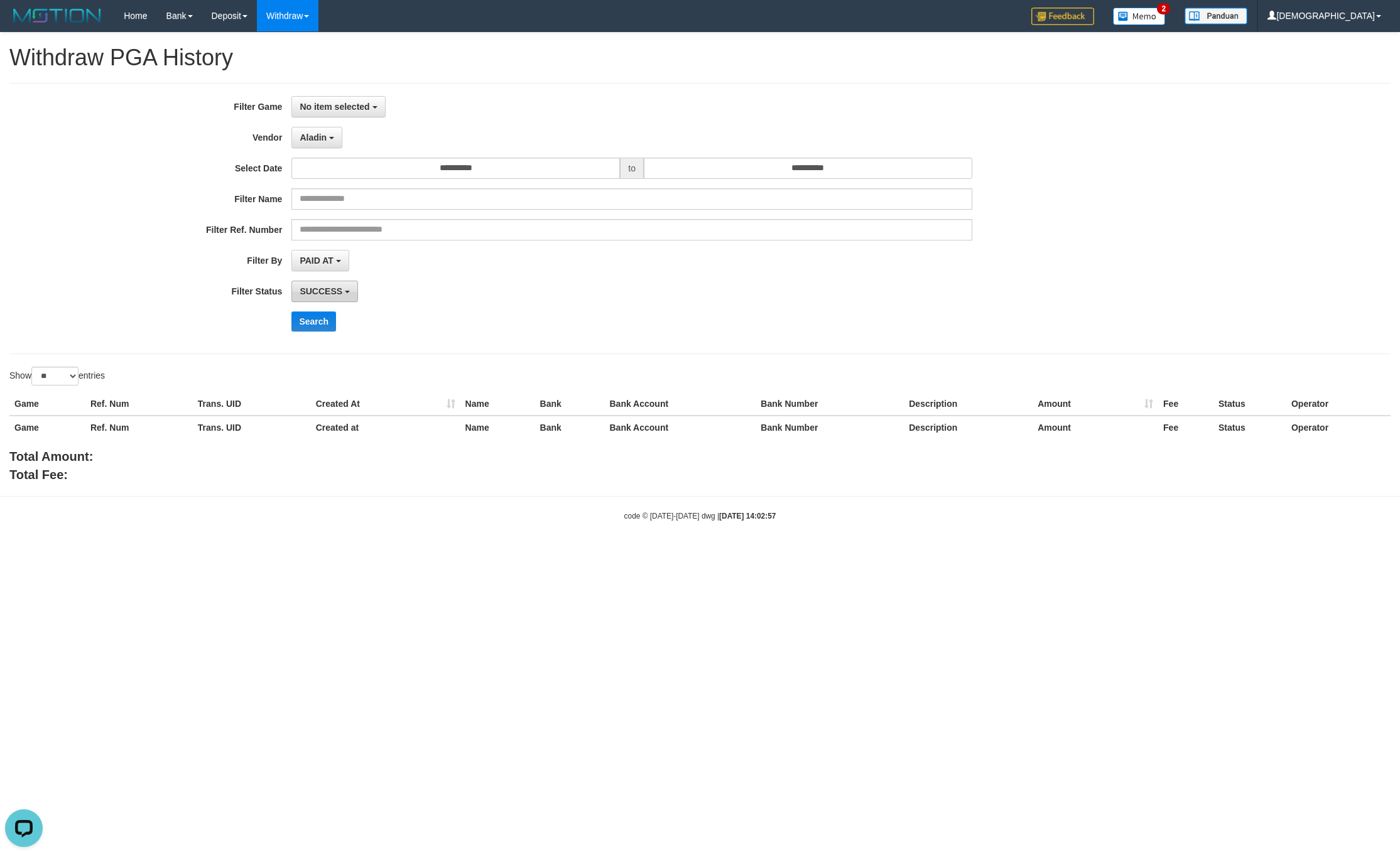
click at [327, 289] on span "SUCCESS" at bounding box center [321, 291] width 43 height 10
click at [347, 377] on label "FAILED" at bounding box center [371, 377] width 159 height 19
select select "*"
click at [324, 323] on button "Search" at bounding box center [314, 321] width 45 height 20
click at [331, 98] on button "No item selected" at bounding box center [338, 107] width 94 height 22
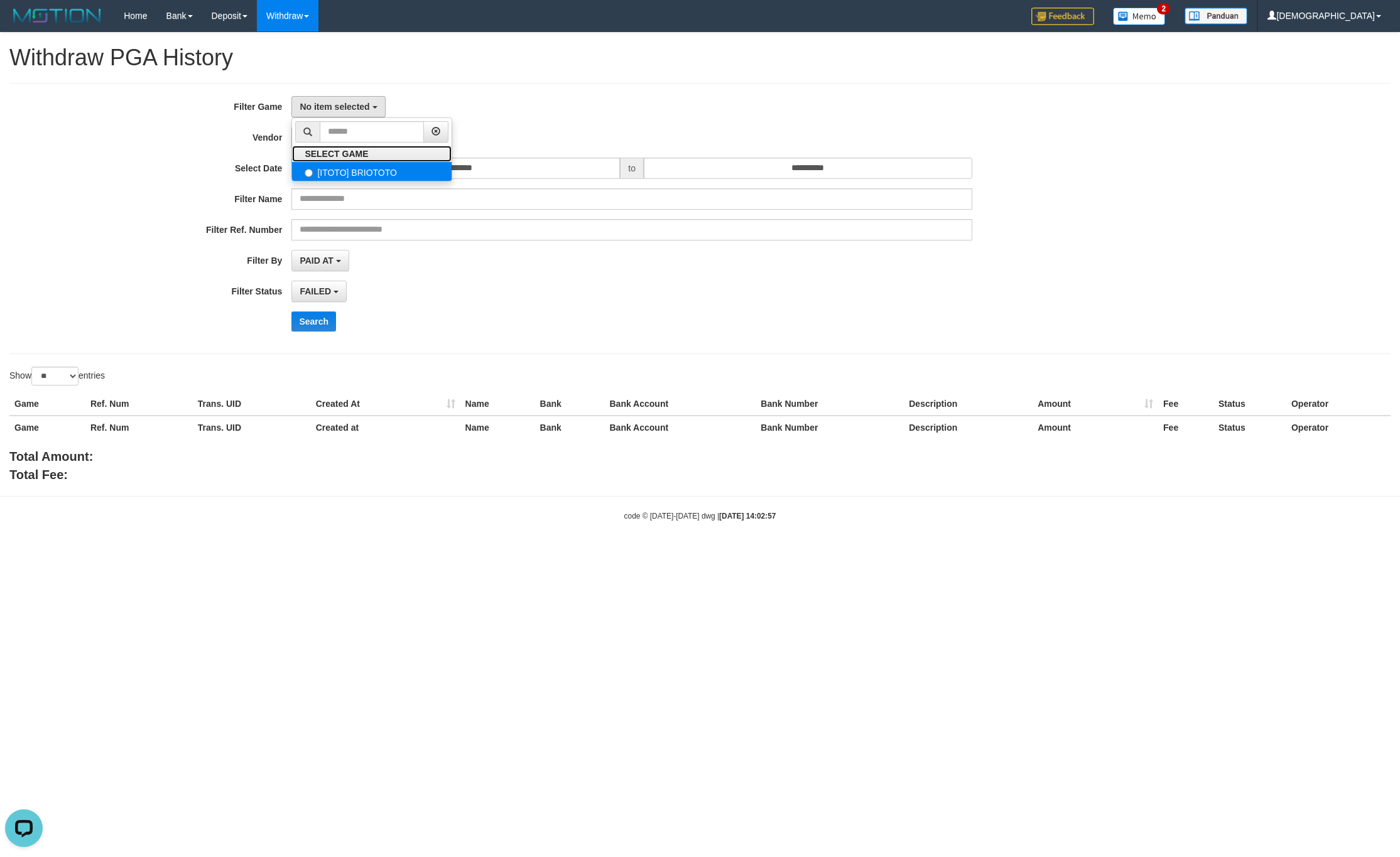
drag, startPoint x: 373, startPoint y: 157, endPoint x: 383, endPoint y: 174, distance: 19.7
click at [373, 157] on label "SELECT GAME" at bounding box center [336, 153] width 88 height 16
click at [384, 174] on label "[ITOTO] BRIOTOTO" at bounding box center [371, 171] width 159 height 19
select select "****"
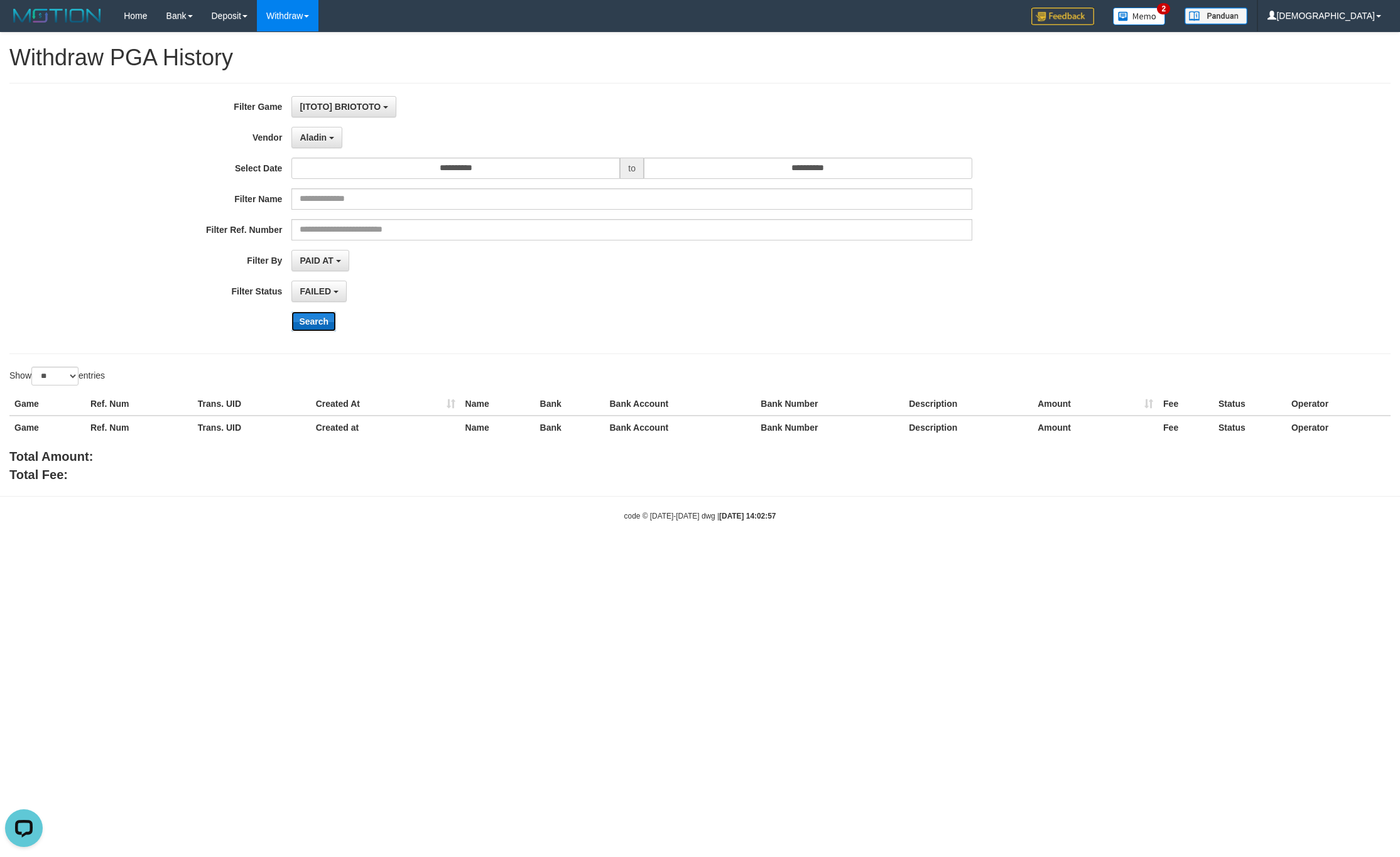
click at [326, 315] on button "Search" at bounding box center [314, 321] width 45 height 20
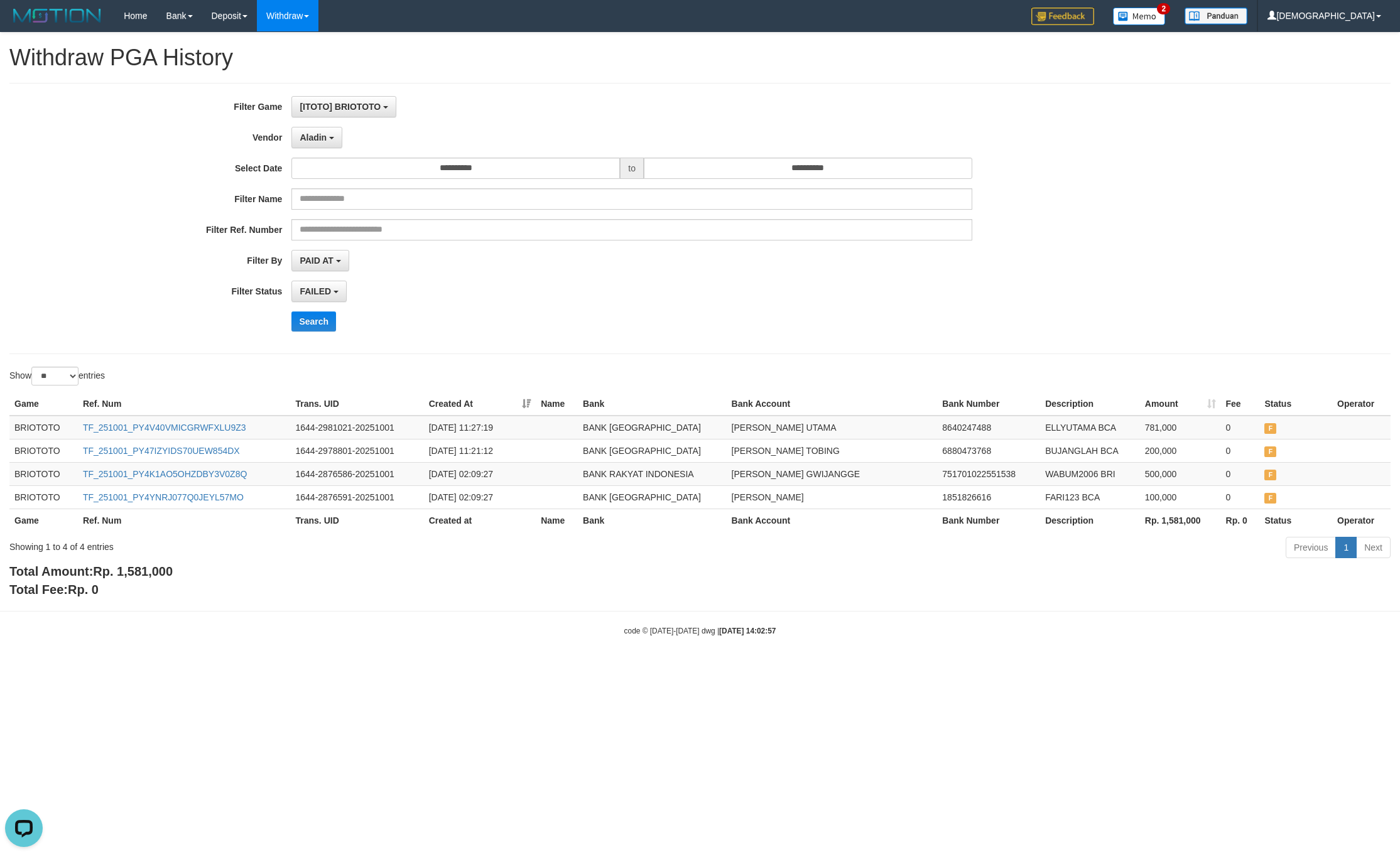
click at [418, 584] on div "Total Amount: Rp. 1,581,000 Total Fee: Rp. 0" at bounding box center [700, 580] width 1381 height 36
drag, startPoint x: 507, startPoint y: 168, endPoint x: 518, endPoint y: 192, distance: 26.4
click at [507, 168] on input "**********" at bounding box center [455, 168] width 328 height 22
click at [324, 227] on td "30" at bounding box center [322, 232] width 18 height 19
type input "**********"
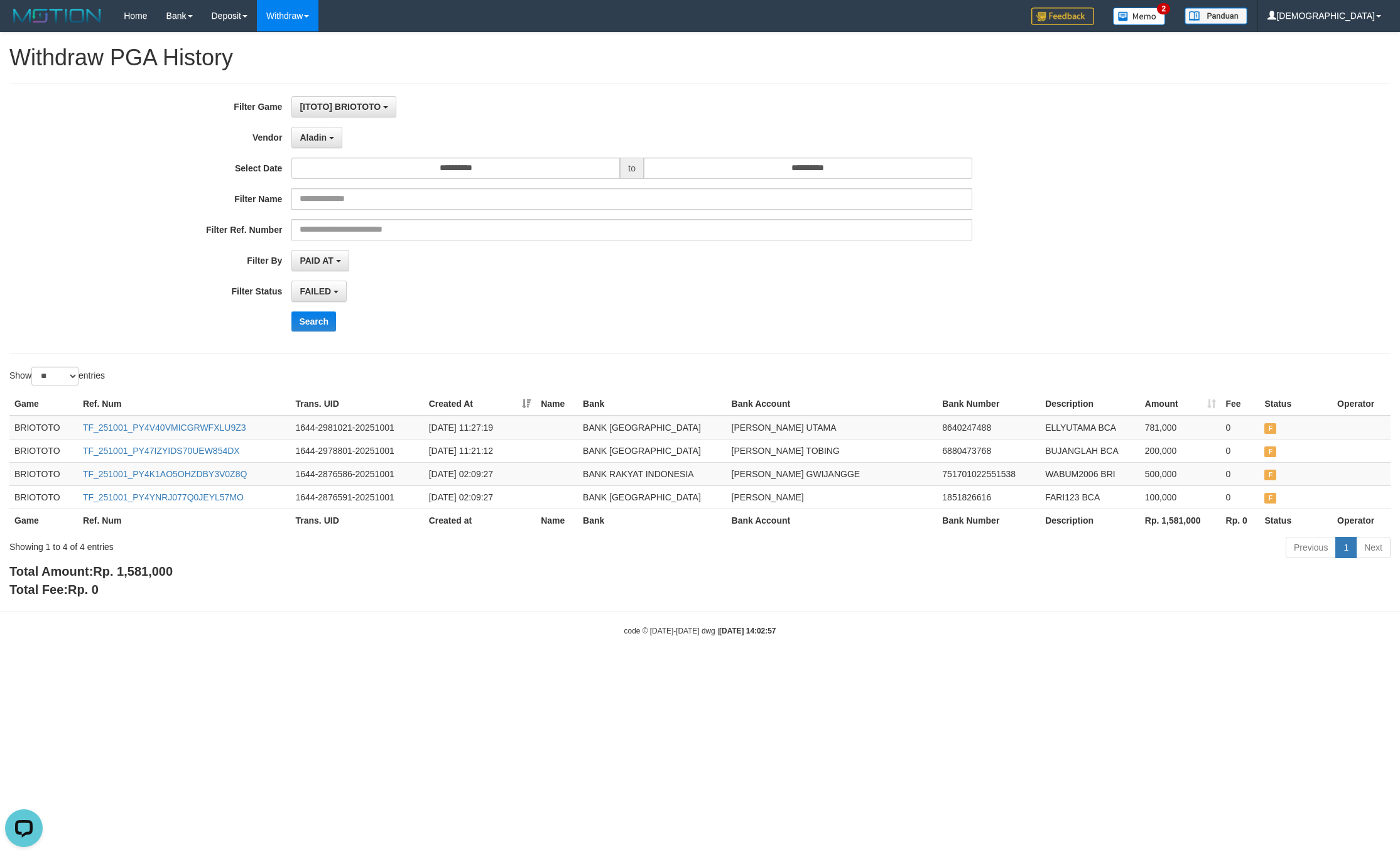
drag, startPoint x: 567, startPoint y: 334, endPoint x: 348, endPoint y: 310, distance: 220.3
click at [550, 331] on div "Search" at bounding box center [729, 321] width 875 height 20
click at [317, 324] on button "Search" at bounding box center [314, 321] width 45 height 20
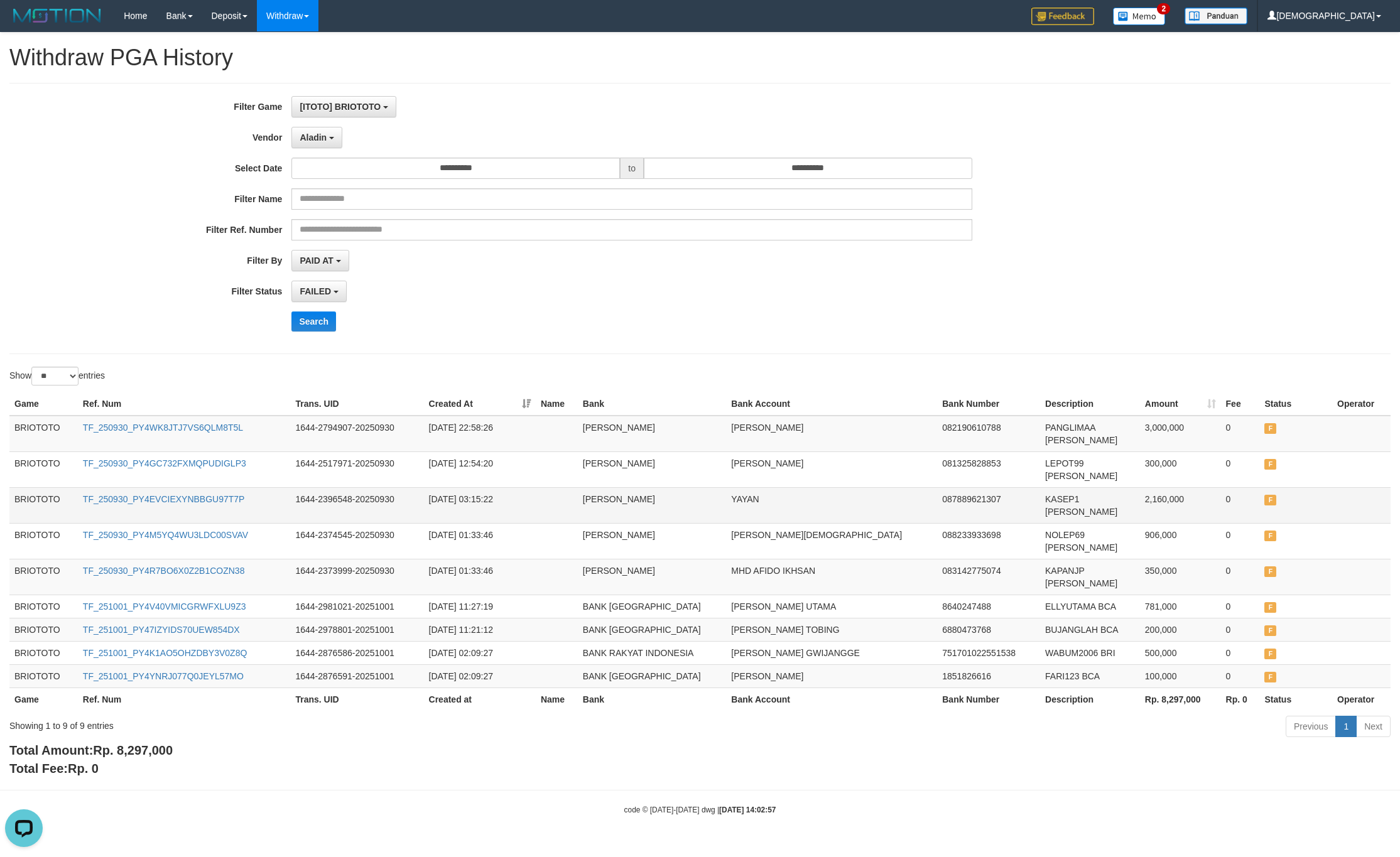
click at [1170, 487] on td "2,160,000" at bounding box center [1179, 505] width 81 height 36
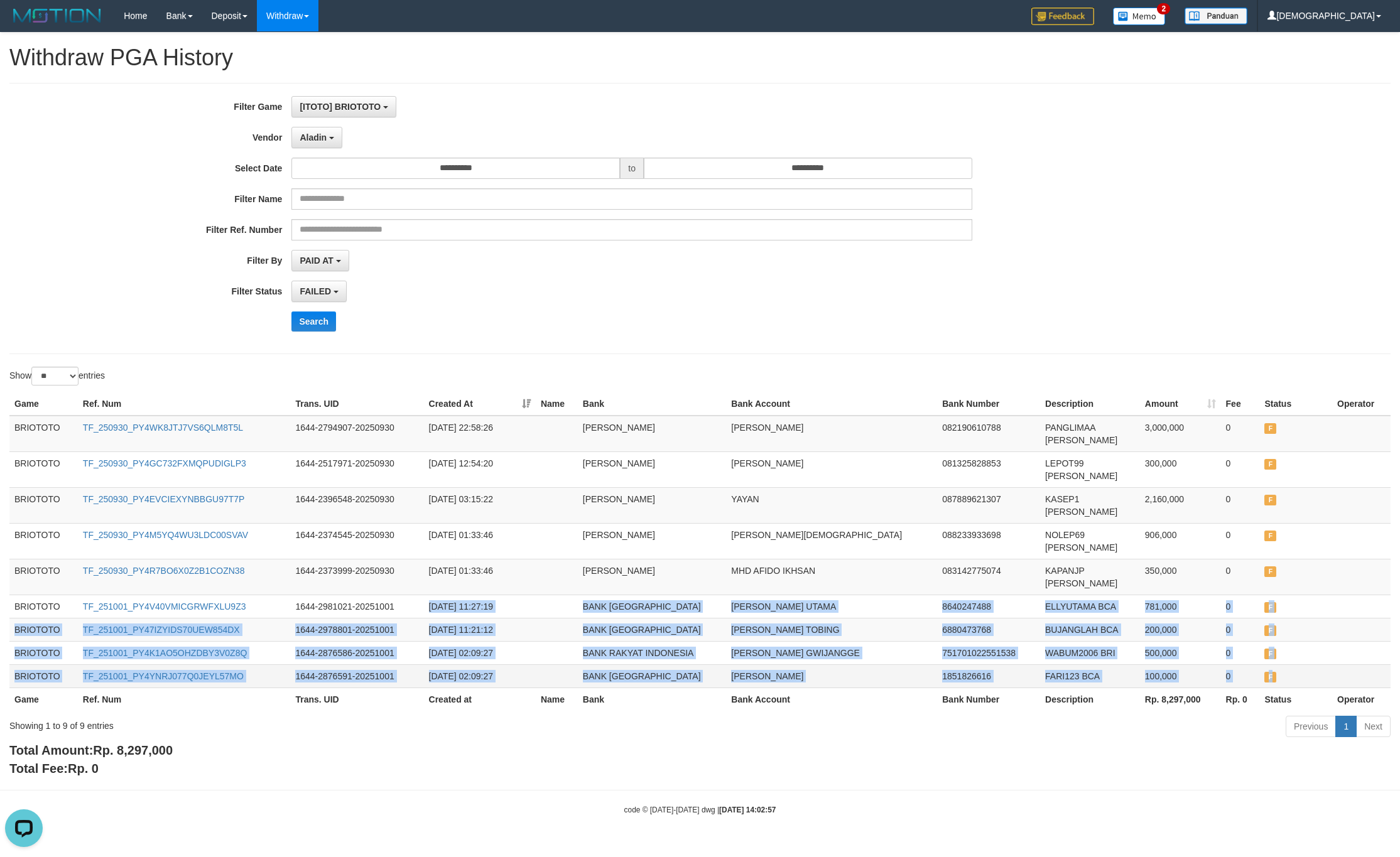
drag, startPoint x: 417, startPoint y: 536, endPoint x: 1282, endPoint y: 612, distance: 868.3
click at [1282, 612] on tbody "BRIOTOTO TF_250930_PY4WK8JTJ7VS6QLM8T5L 1644-2794907-20250930 2025-09-30 22:58:…" at bounding box center [700, 552] width 1381 height 272
drag, startPoint x: 317, startPoint y: 132, endPoint x: 327, endPoint y: 142, distance: 14.1
click at [317, 132] on span "Aladin" at bounding box center [313, 137] width 27 height 10
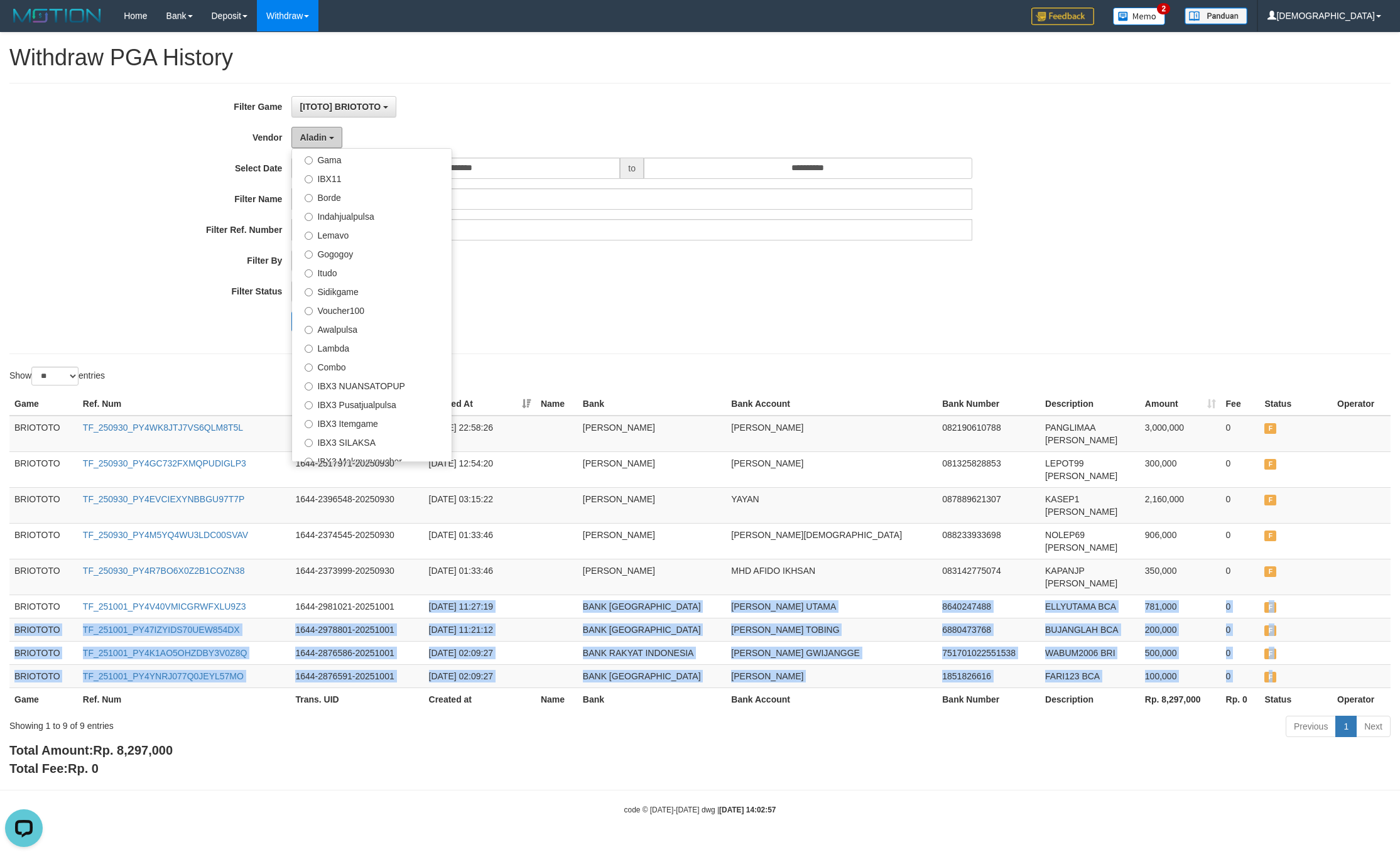
scroll to position [467, 0]
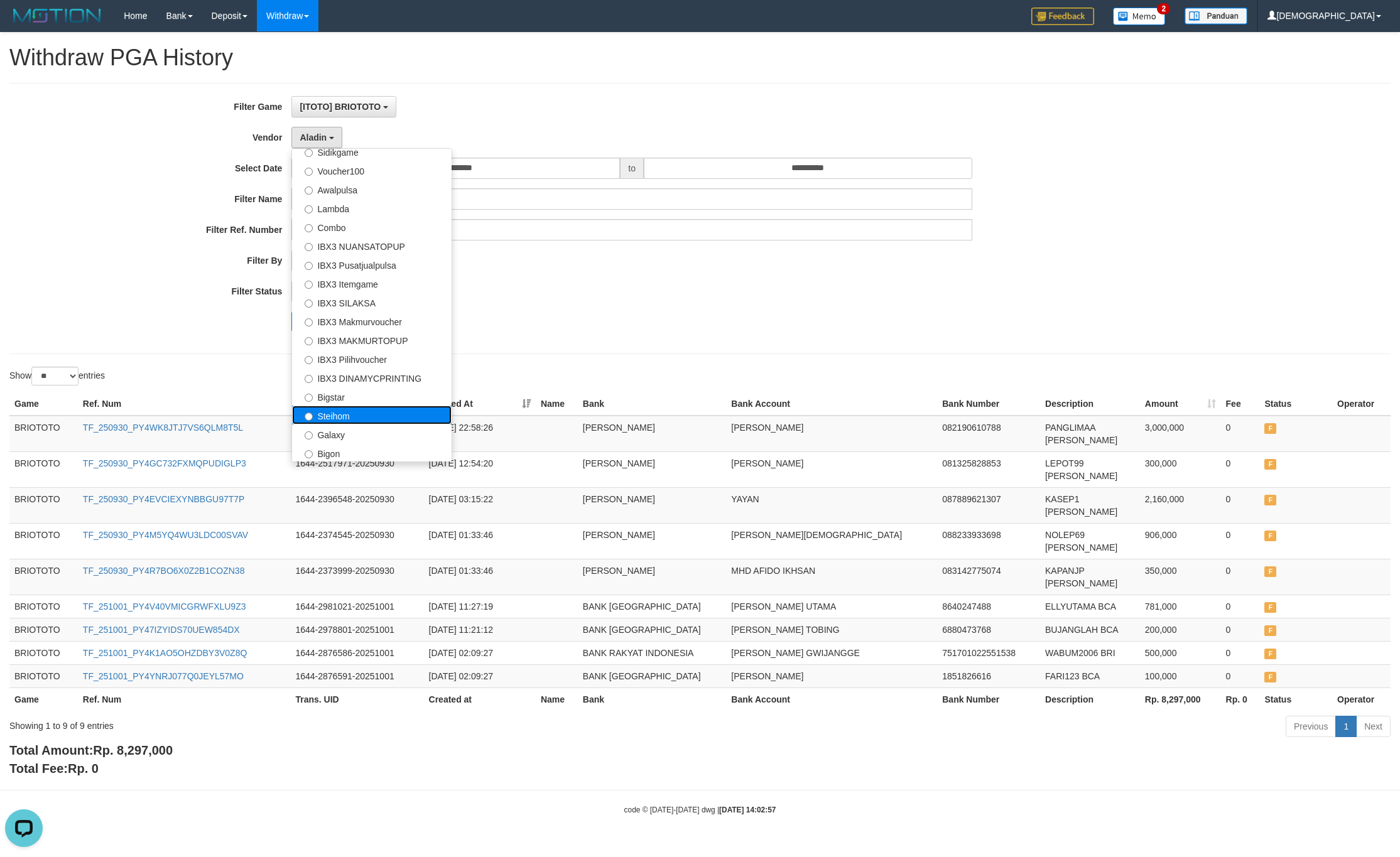
click at [364, 417] on label "Steihom" at bounding box center [371, 415] width 159 height 19
select select "**********"
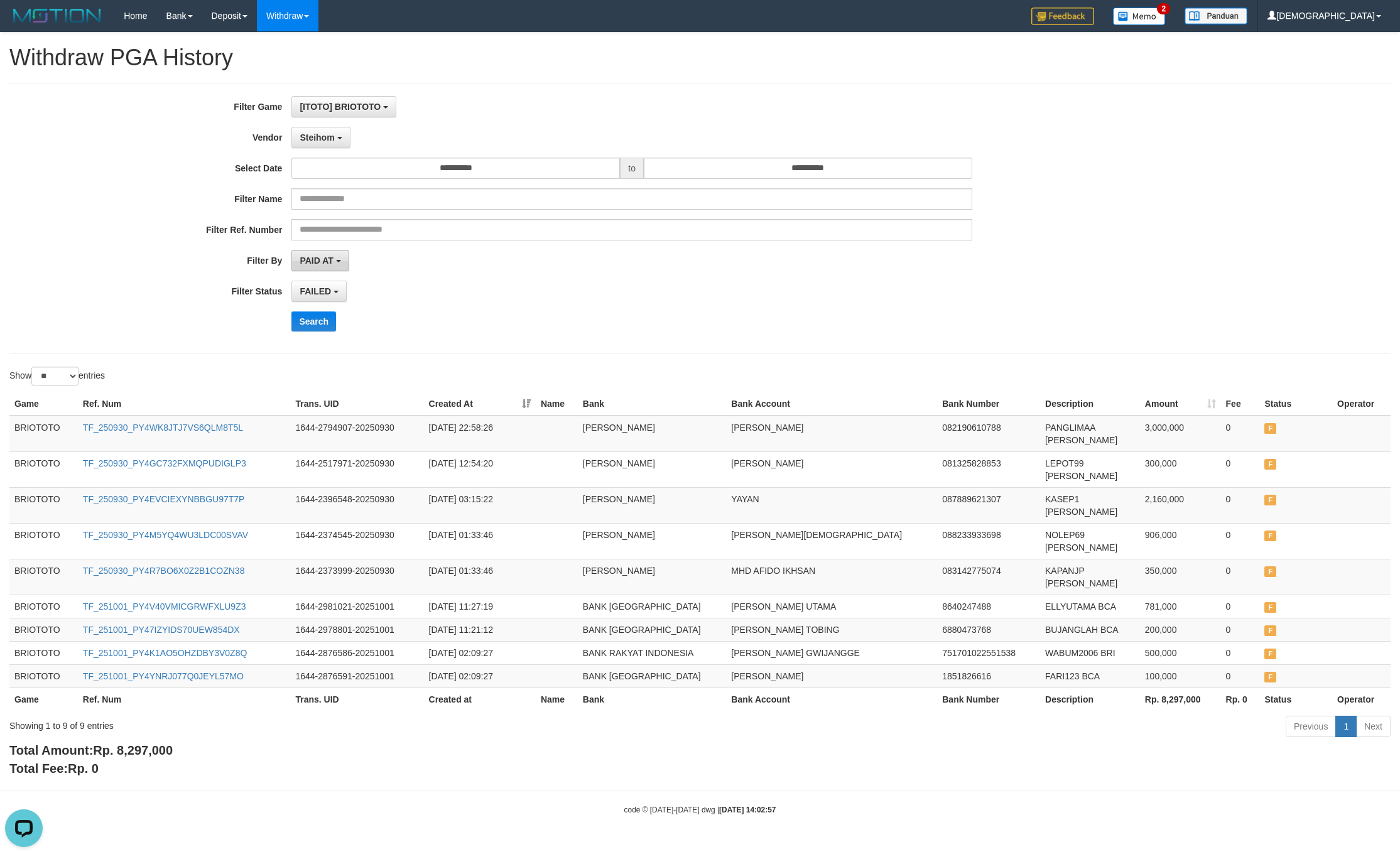
click at [338, 271] on button "PAID AT" at bounding box center [320, 261] width 57 height 22
drag, startPoint x: 431, startPoint y: 267, endPoint x: 334, endPoint y: 294, distance: 100.7
click at [430, 267] on div "PAID AT PAID AT CREATED AT" at bounding box center [631, 261] width 680 height 22
click at [331, 294] on span "FAILED" at bounding box center [315, 291] width 32 height 10
click at [353, 343] on label "SUCCESS" at bounding box center [371, 340] width 159 height 19
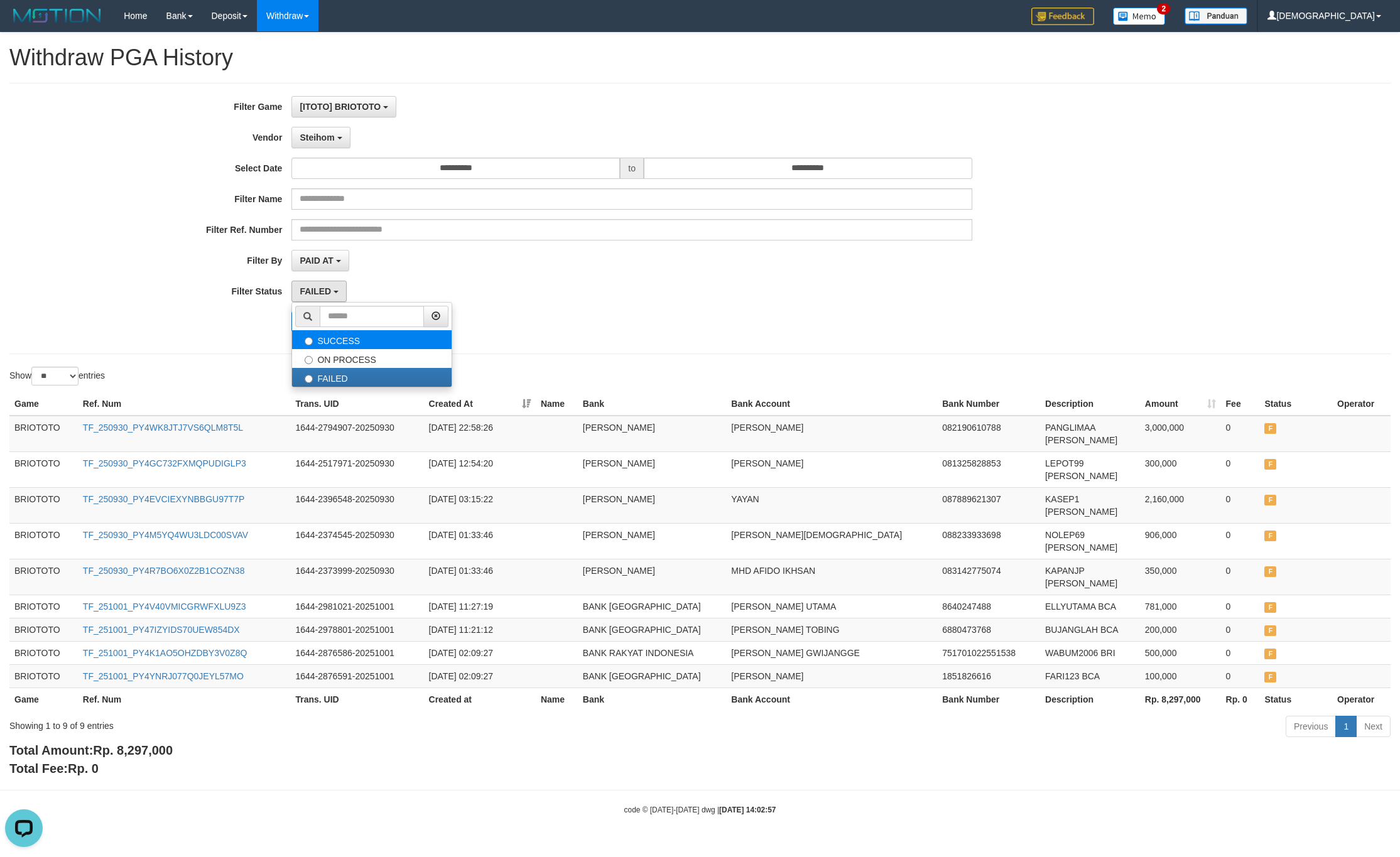
select select "*"
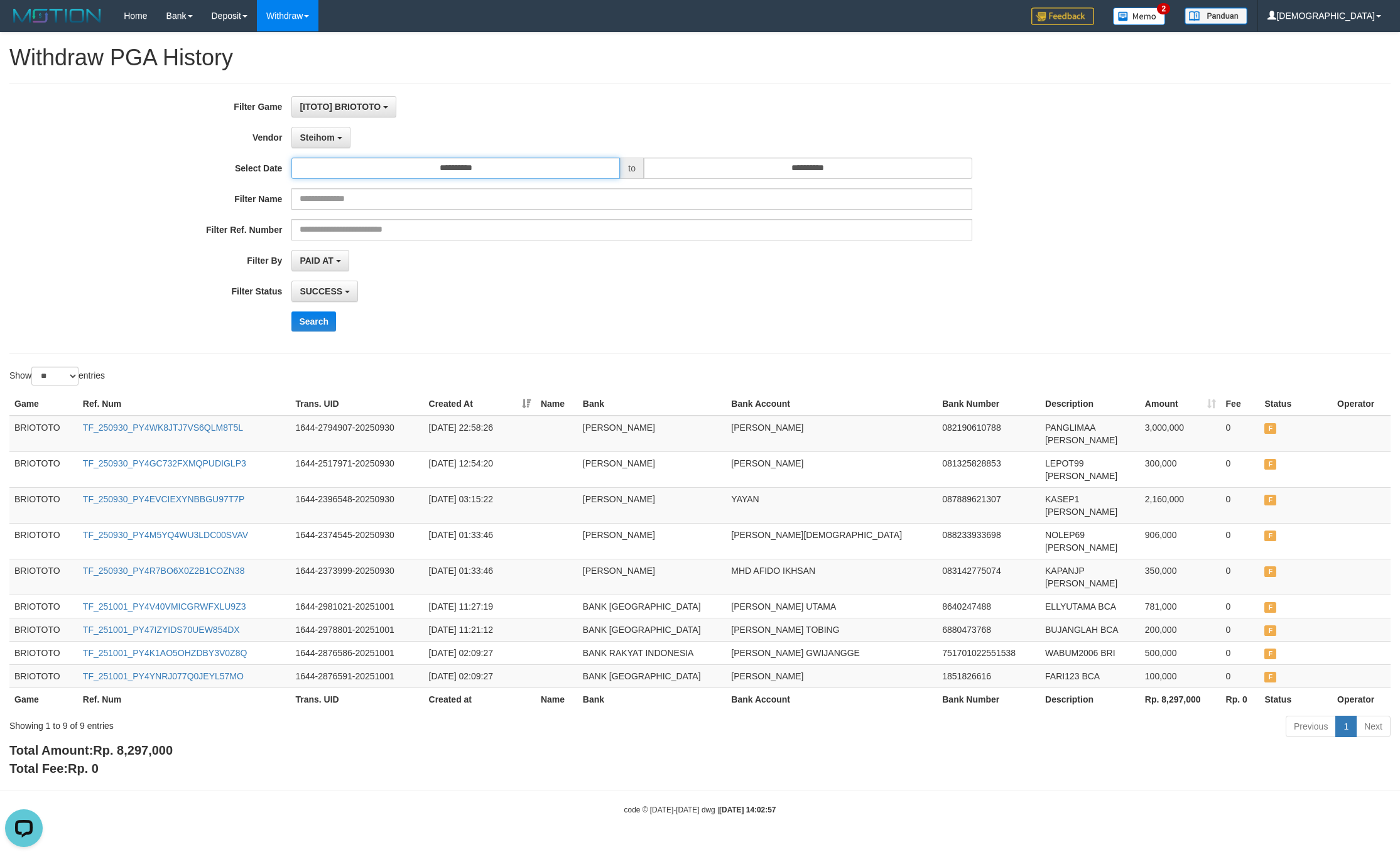
click at [483, 177] on input "**********" at bounding box center [455, 168] width 328 height 22
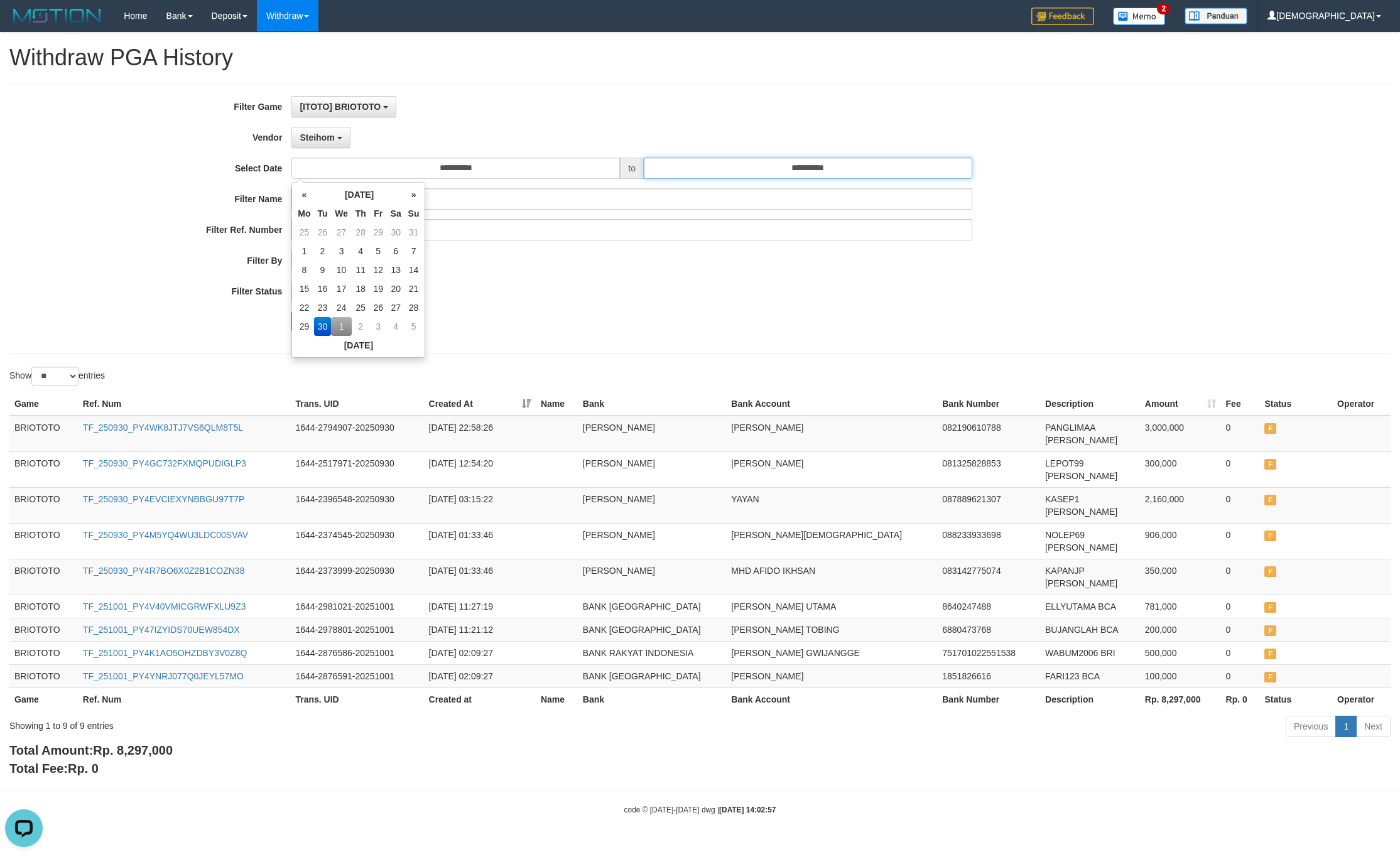
click at [744, 166] on input "**********" at bounding box center [807, 168] width 328 height 22
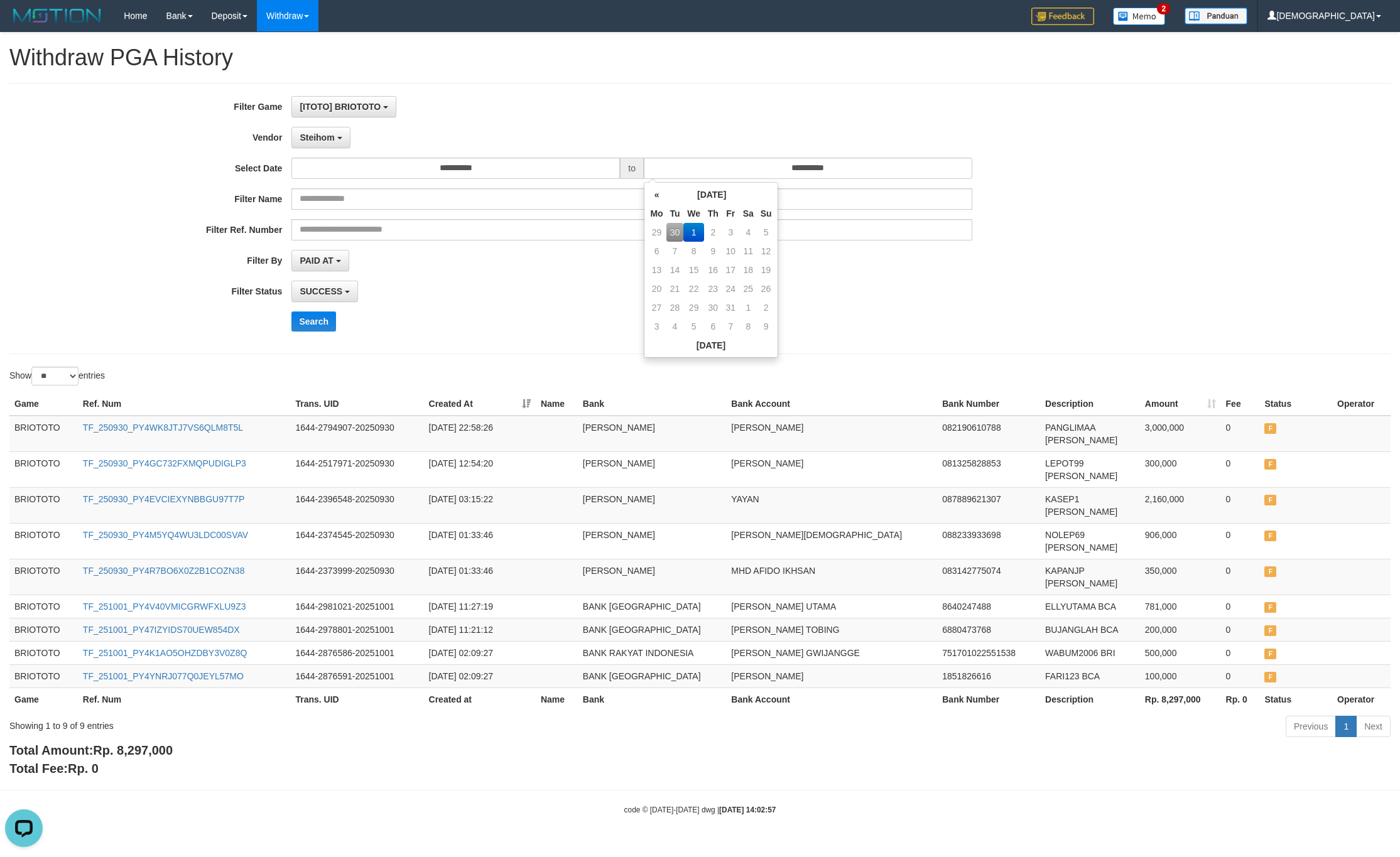
click at [675, 231] on td "30" at bounding box center [675, 232] width 18 height 19
type input "**********"
click at [313, 323] on button "Search" at bounding box center [314, 321] width 45 height 20
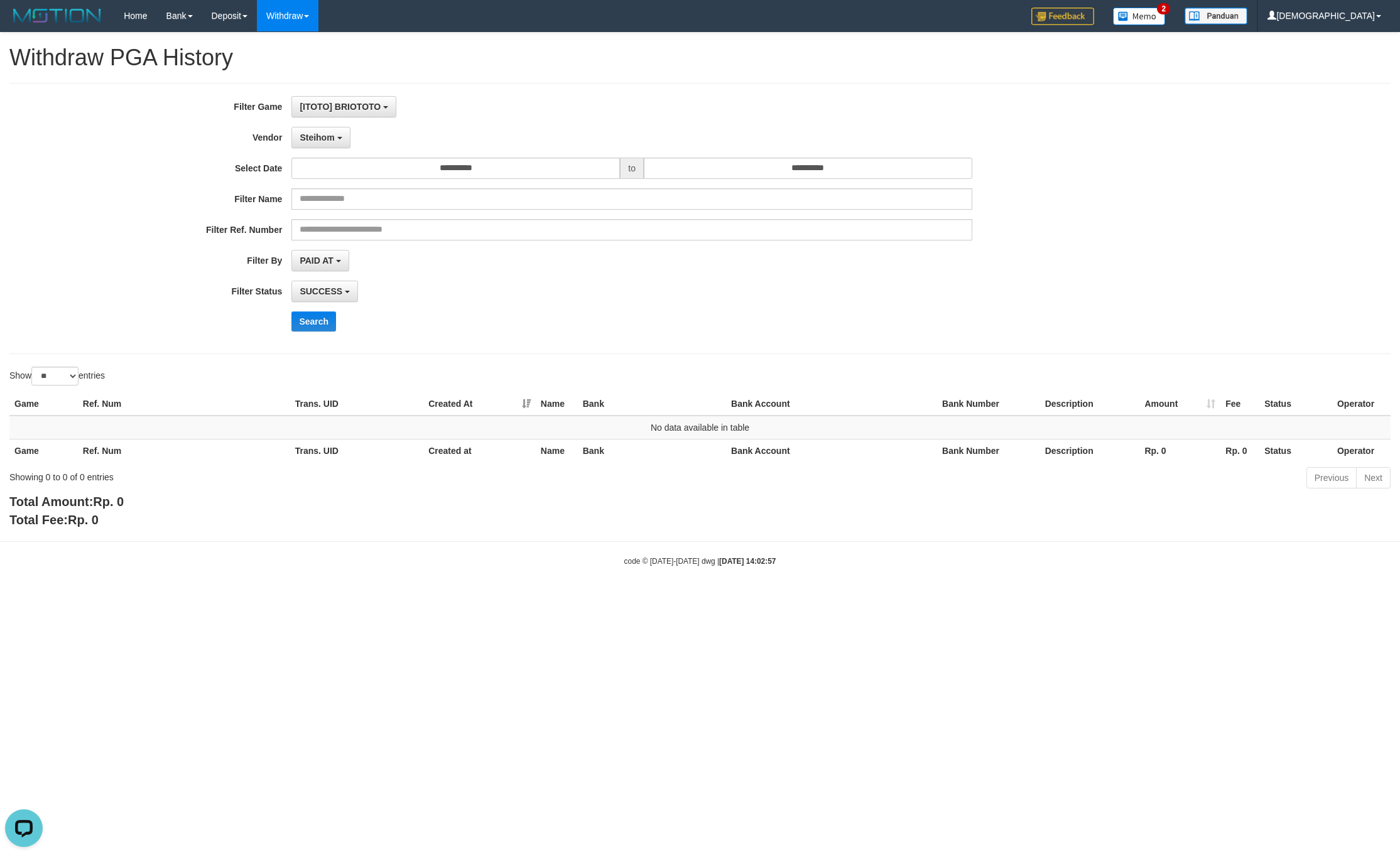
click at [318, 311] on div "**********" at bounding box center [584, 218] width 1167 height 245
click at [321, 319] on button "Search" at bounding box center [314, 321] width 45 height 20
click at [344, 143] on button "Steihom" at bounding box center [321, 138] width 58 height 22
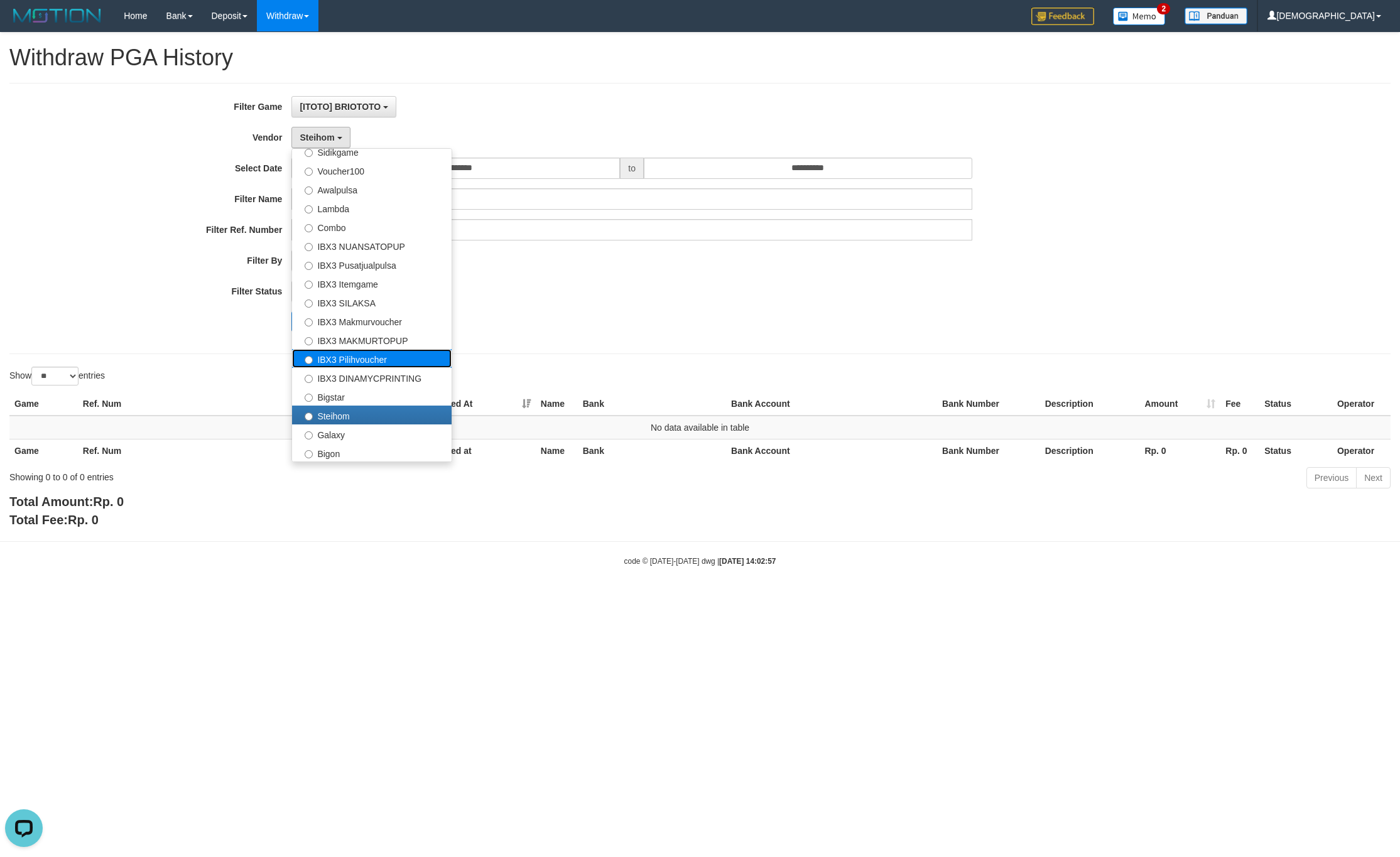
click at [407, 353] on label "IBX3 Pilihvoucher" at bounding box center [371, 358] width 159 height 19
select select "**********"
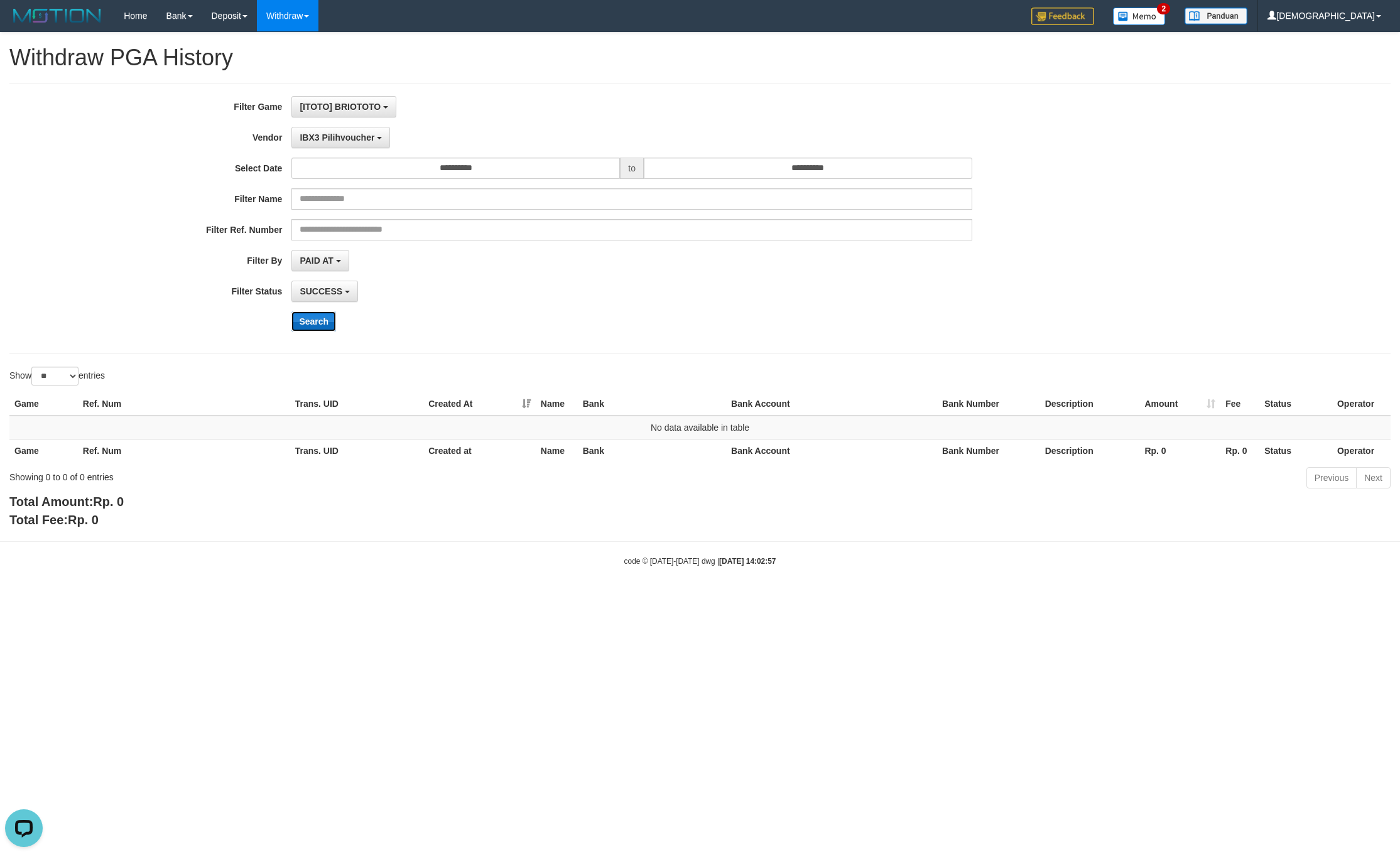
click at [314, 322] on button "Search" at bounding box center [314, 321] width 45 height 20
click at [321, 331] on button "Search" at bounding box center [314, 321] width 45 height 20
click at [345, 138] on span "IBX3 Pilihvoucher" at bounding box center [337, 137] width 75 height 10
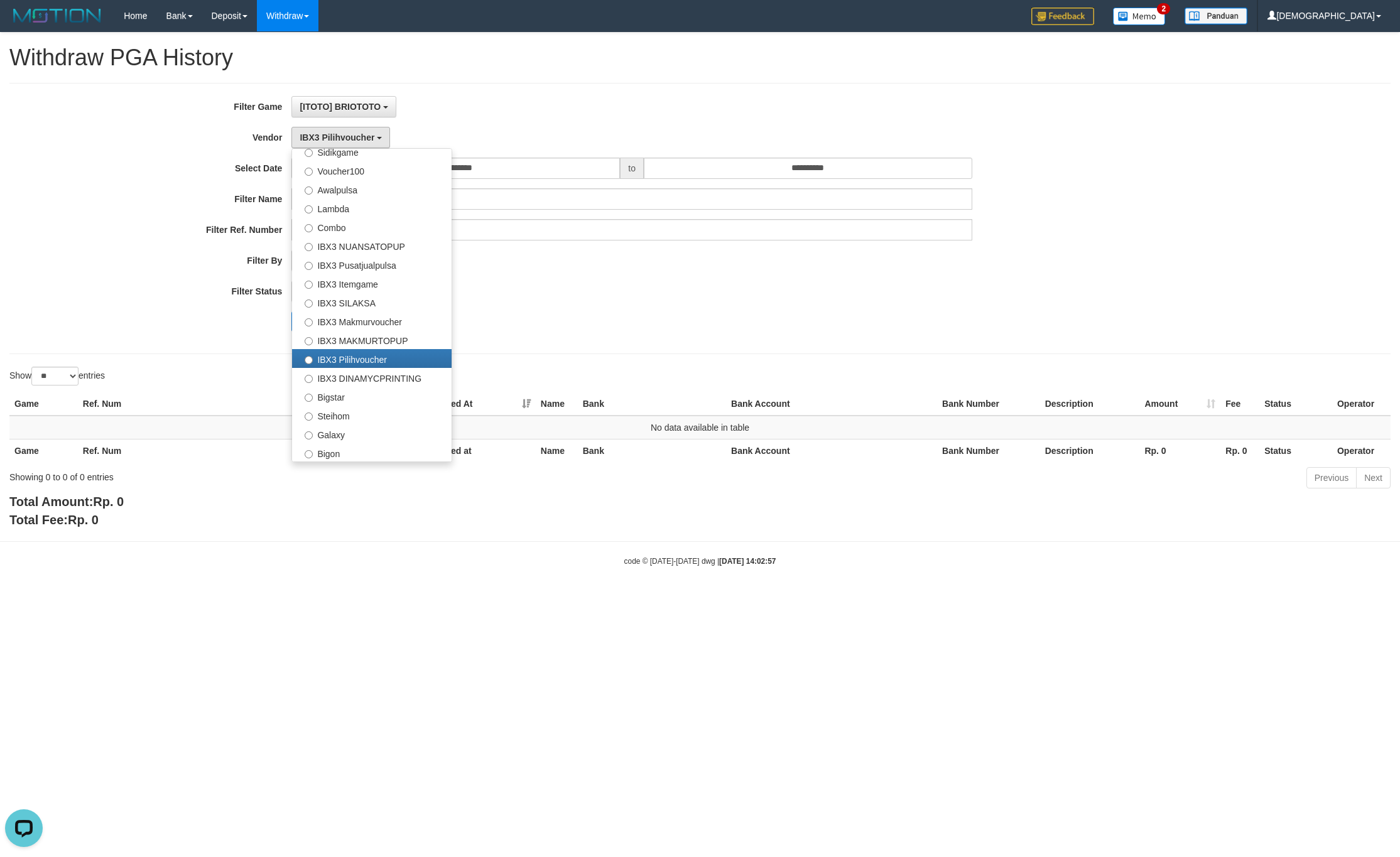
click at [663, 244] on div "**********" at bounding box center [584, 218] width 1167 height 245
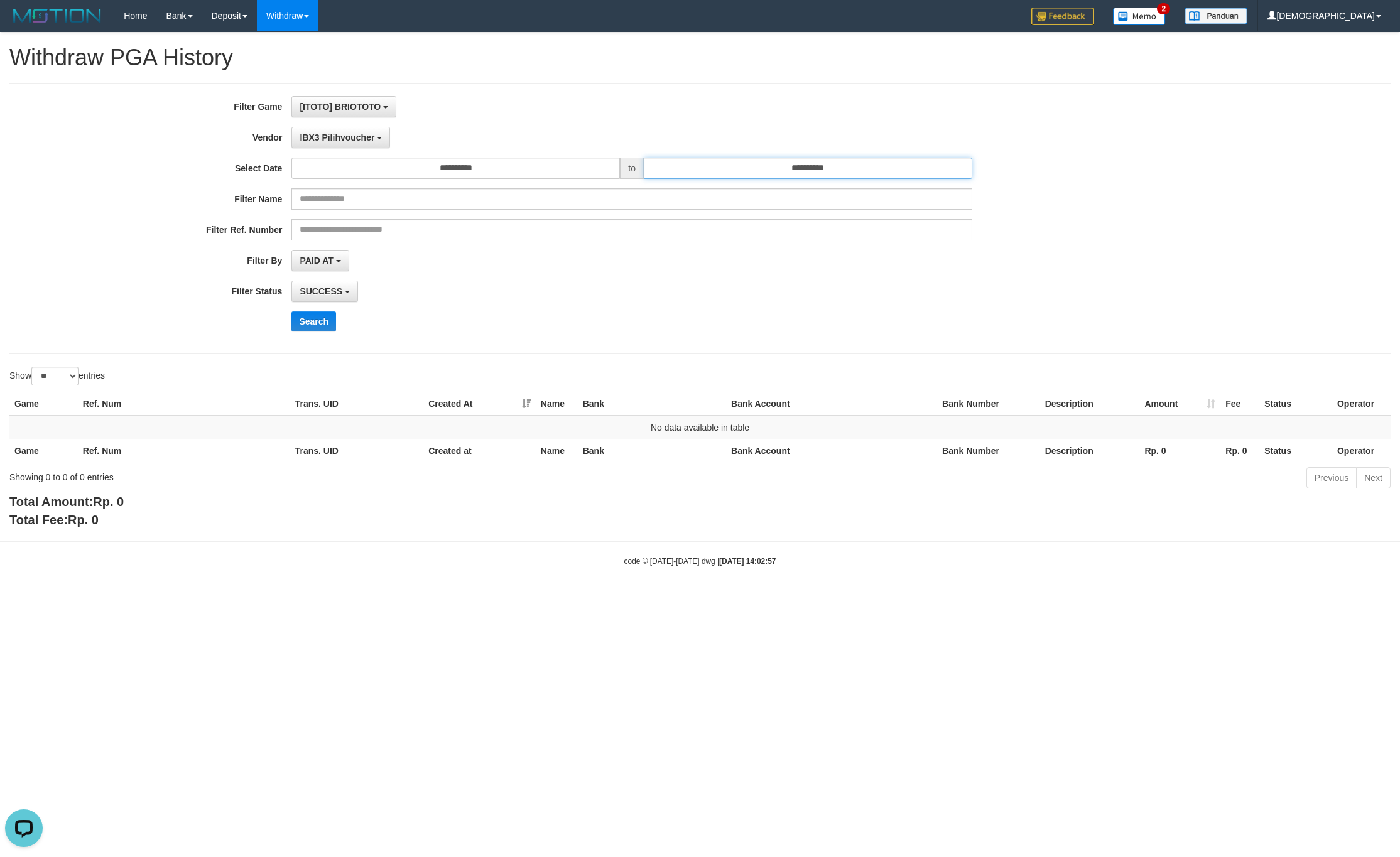
click at [724, 168] on input "**********" at bounding box center [807, 168] width 328 height 22
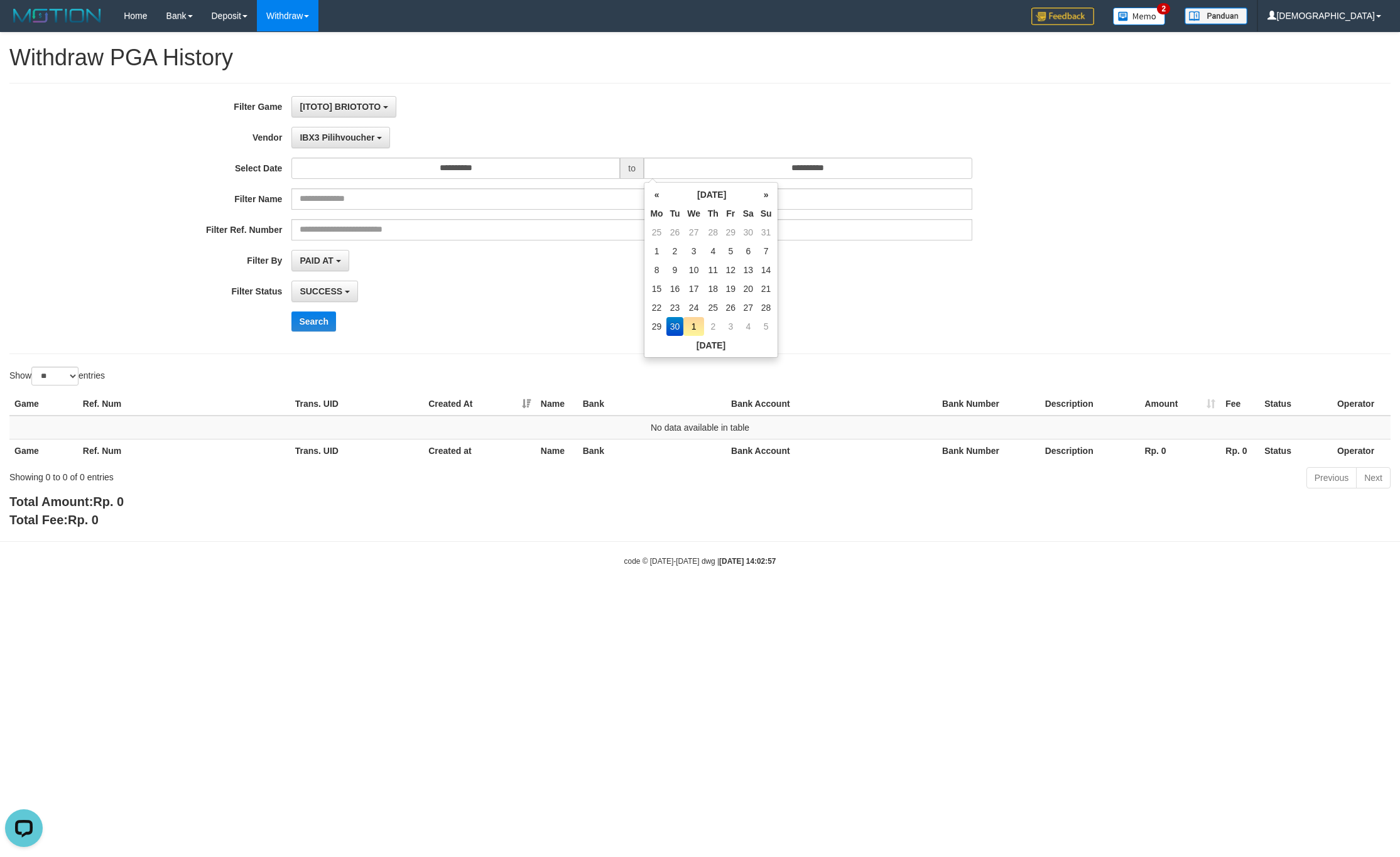
click at [694, 327] on td "1" at bounding box center [693, 326] width 21 height 19
type input "**********"
click at [530, 174] on input "**********" at bounding box center [455, 168] width 328 height 22
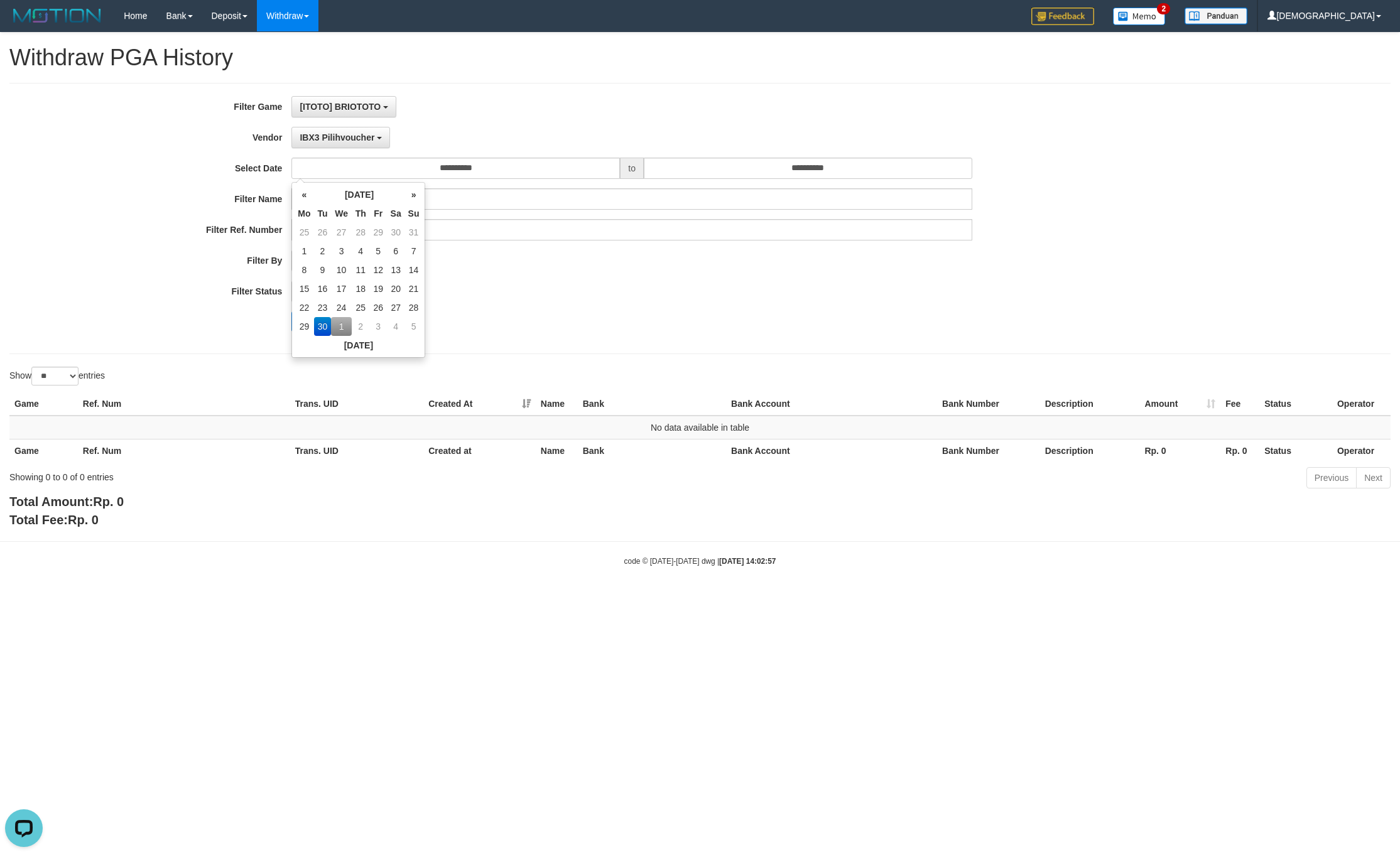
drag, startPoint x: 347, startPoint y: 324, endPoint x: 530, endPoint y: 324, distance: 183.0
click at [347, 323] on td "1" at bounding box center [341, 326] width 21 height 19
type input "**********"
click at [526, 319] on div "Search" at bounding box center [729, 321] width 875 height 20
click at [336, 315] on div "Search" at bounding box center [729, 321] width 875 height 20
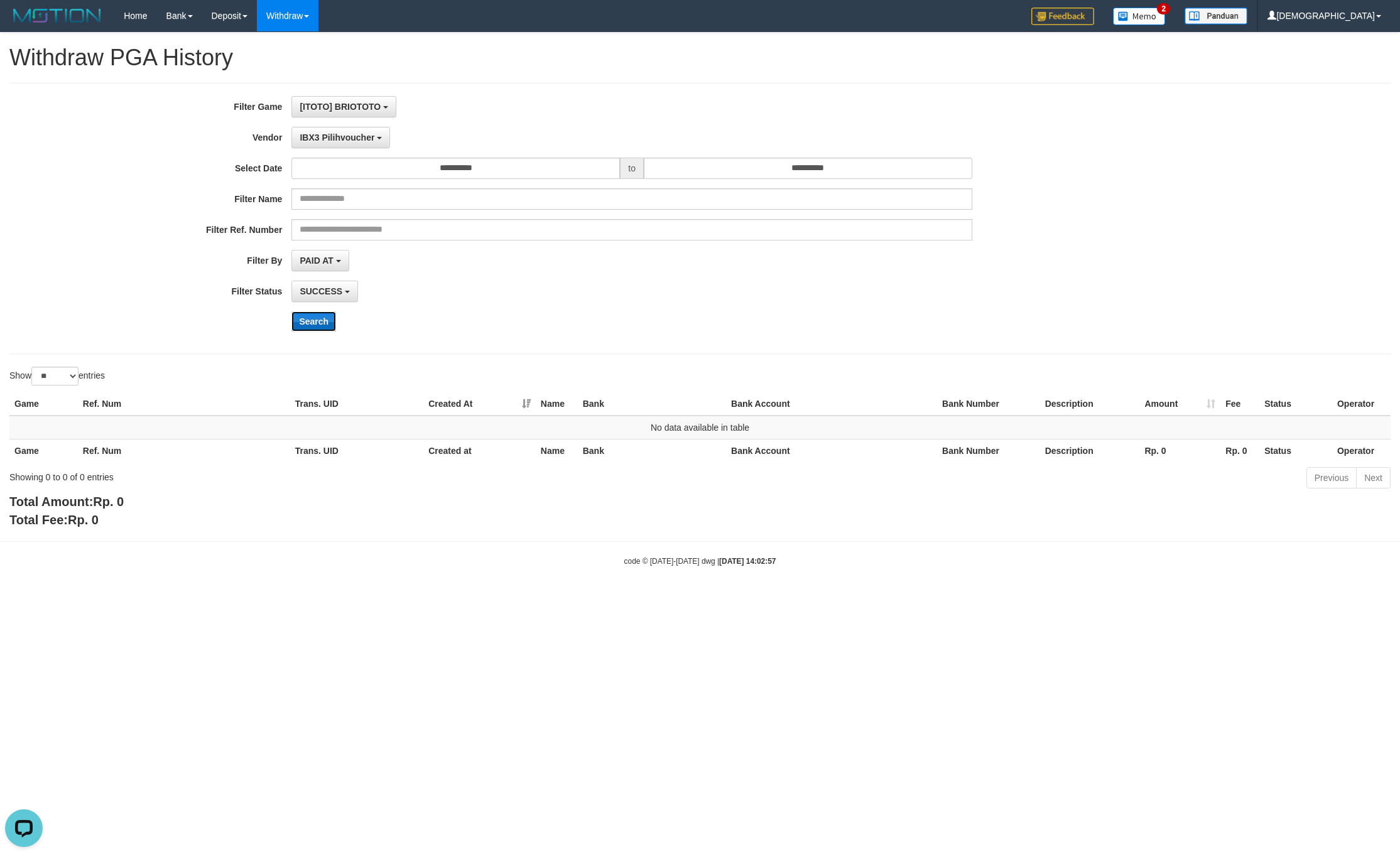
click at [330, 321] on button "Search" at bounding box center [314, 321] width 45 height 20
drag, startPoint x: 344, startPoint y: 140, endPoint x: 373, endPoint y: 262, distance: 125.4
click at [345, 140] on span "IBX3 Pilihvoucher" at bounding box center [337, 137] width 75 height 10
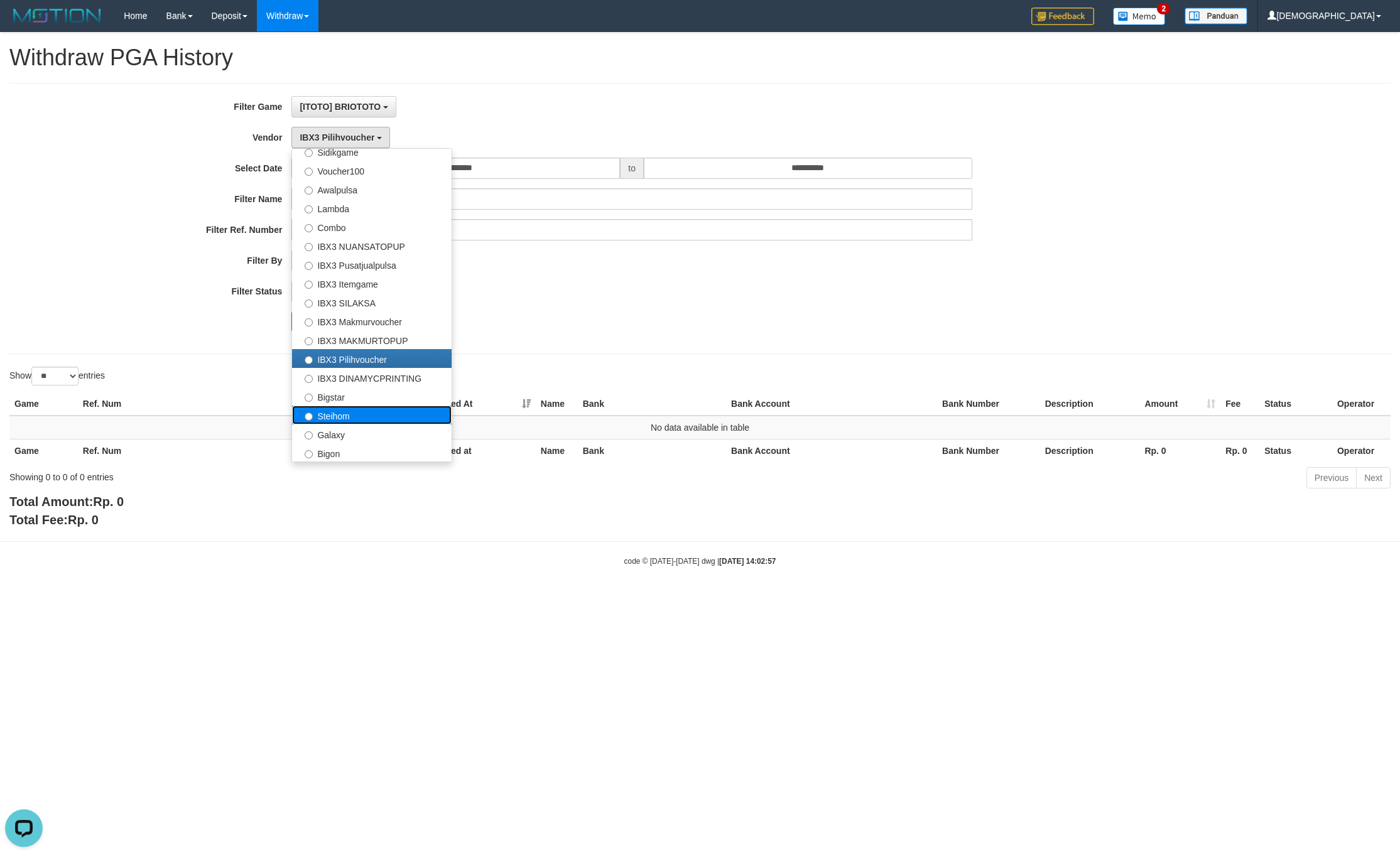
click at [370, 407] on label "Steihom" at bounding box center [371, 415] width 159 height 19
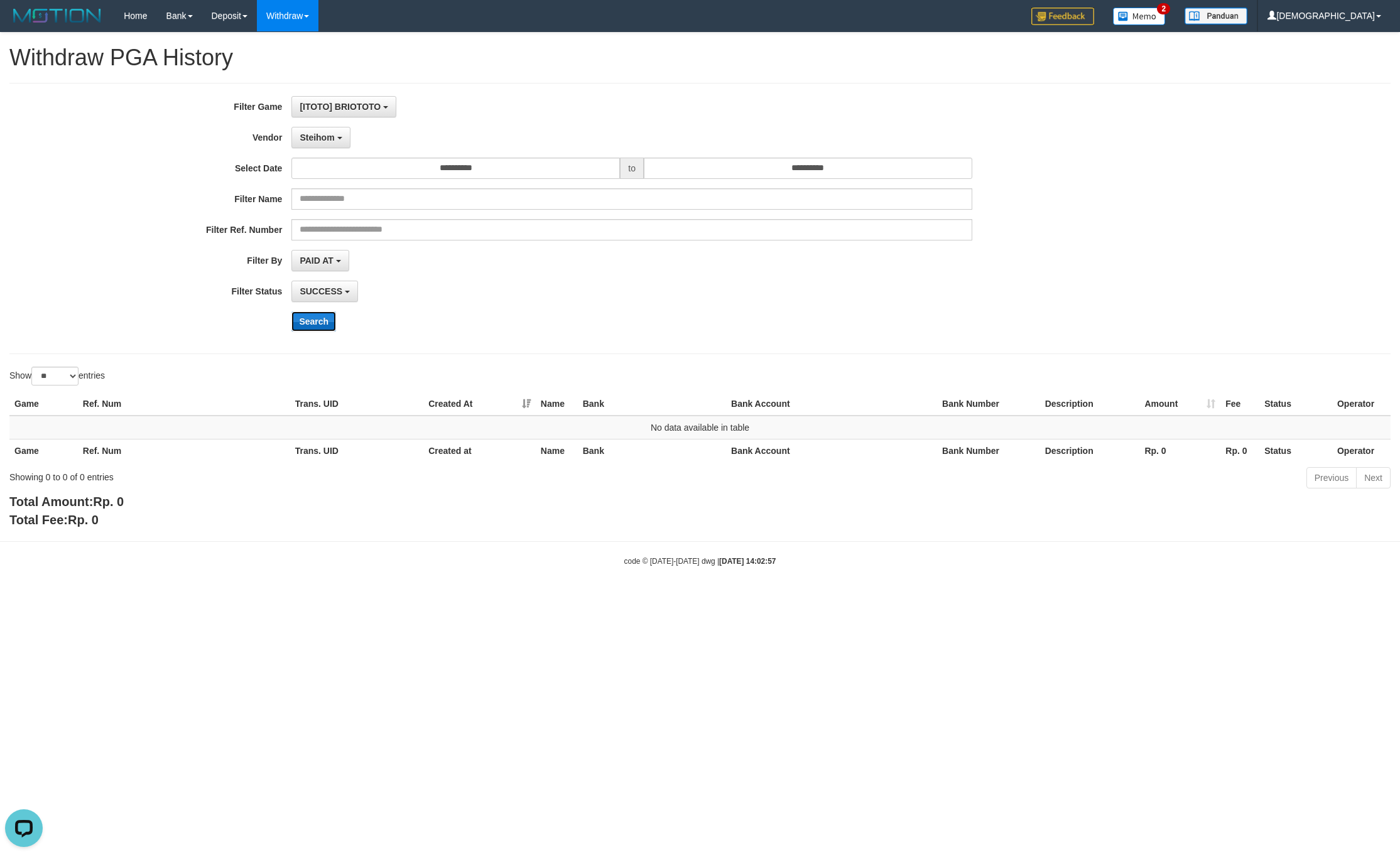
click at [322, 317] on button "Search" at bounding box center [314, 321] width 45 height 20
click at [454, 176] on input "**********" at bounding box center [455, 168] width 328 height 22
click at [543, 213] on div "**********" at bounding box center [584, 218] width 1167 height 245
drag, startPoint x: 326, startPoint y: 132, endPoint x: 335, endPoint y: 132, distance: 9.0
click at [326, 132] on button "Steihom" at bounding box center [321, 138] width 58 height 22
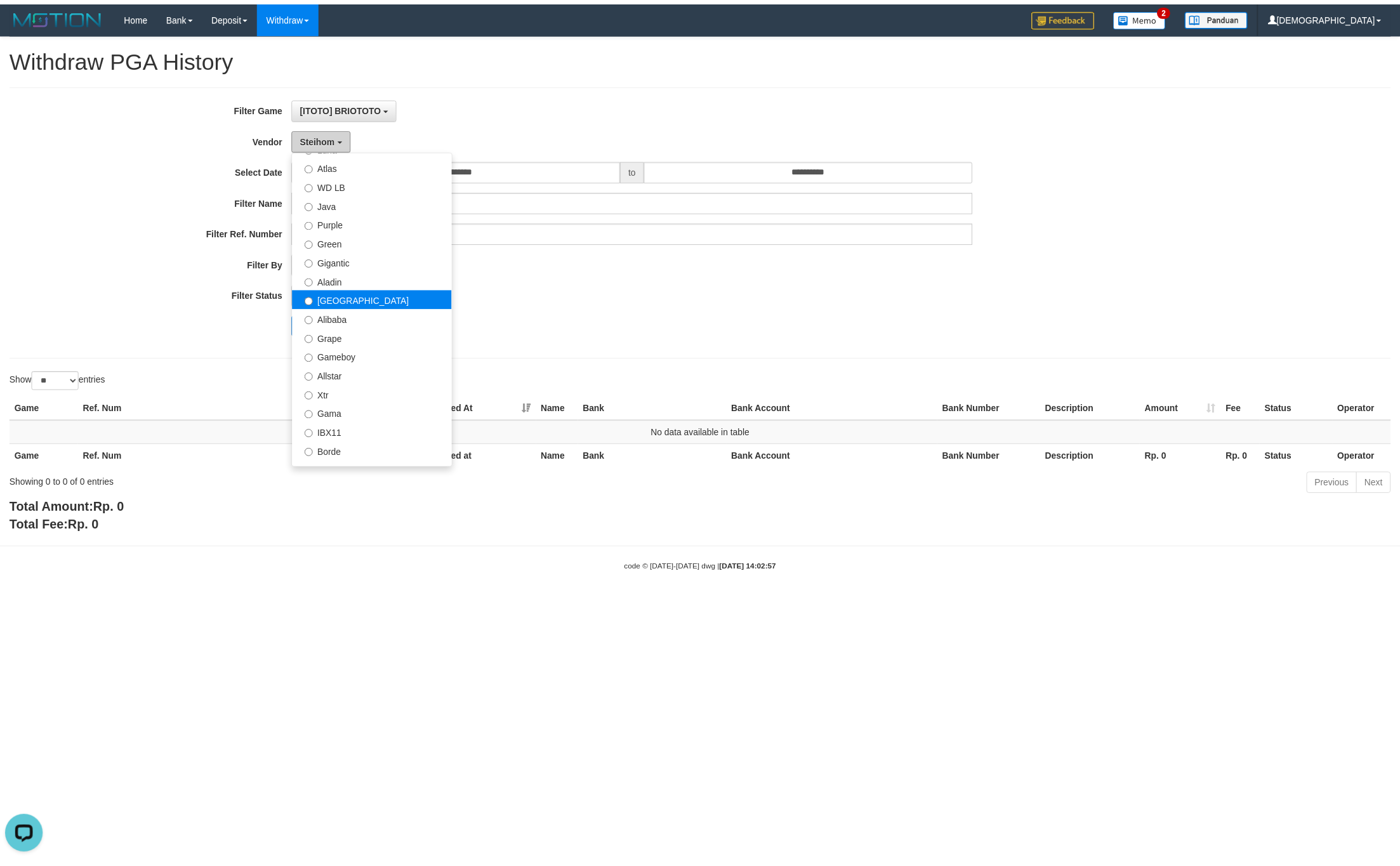
scroll to position [0, 0]
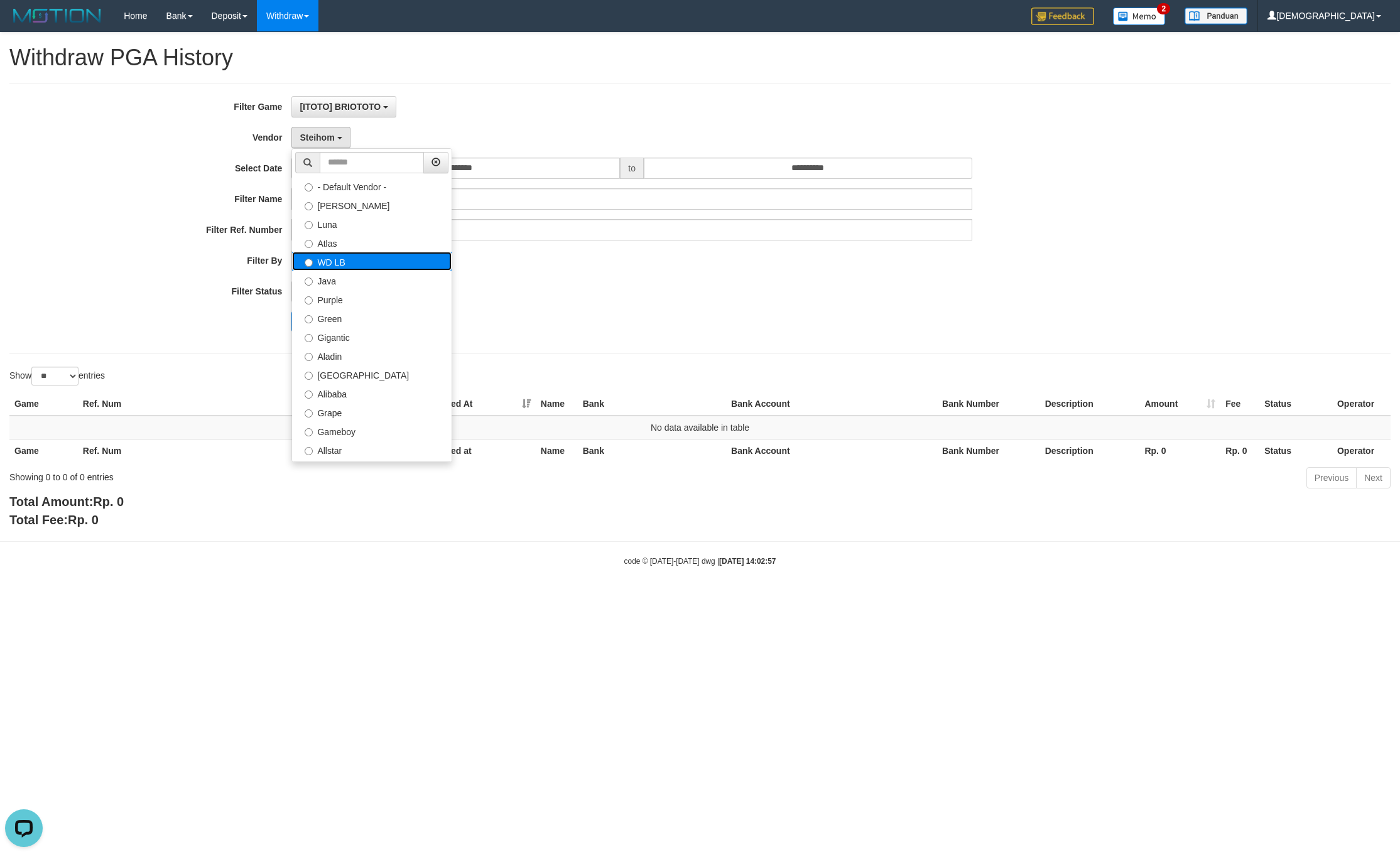
click at [379, 258] on label "WD LB" at bounding box center [371, 261] width 159 height 19
select select "**********"
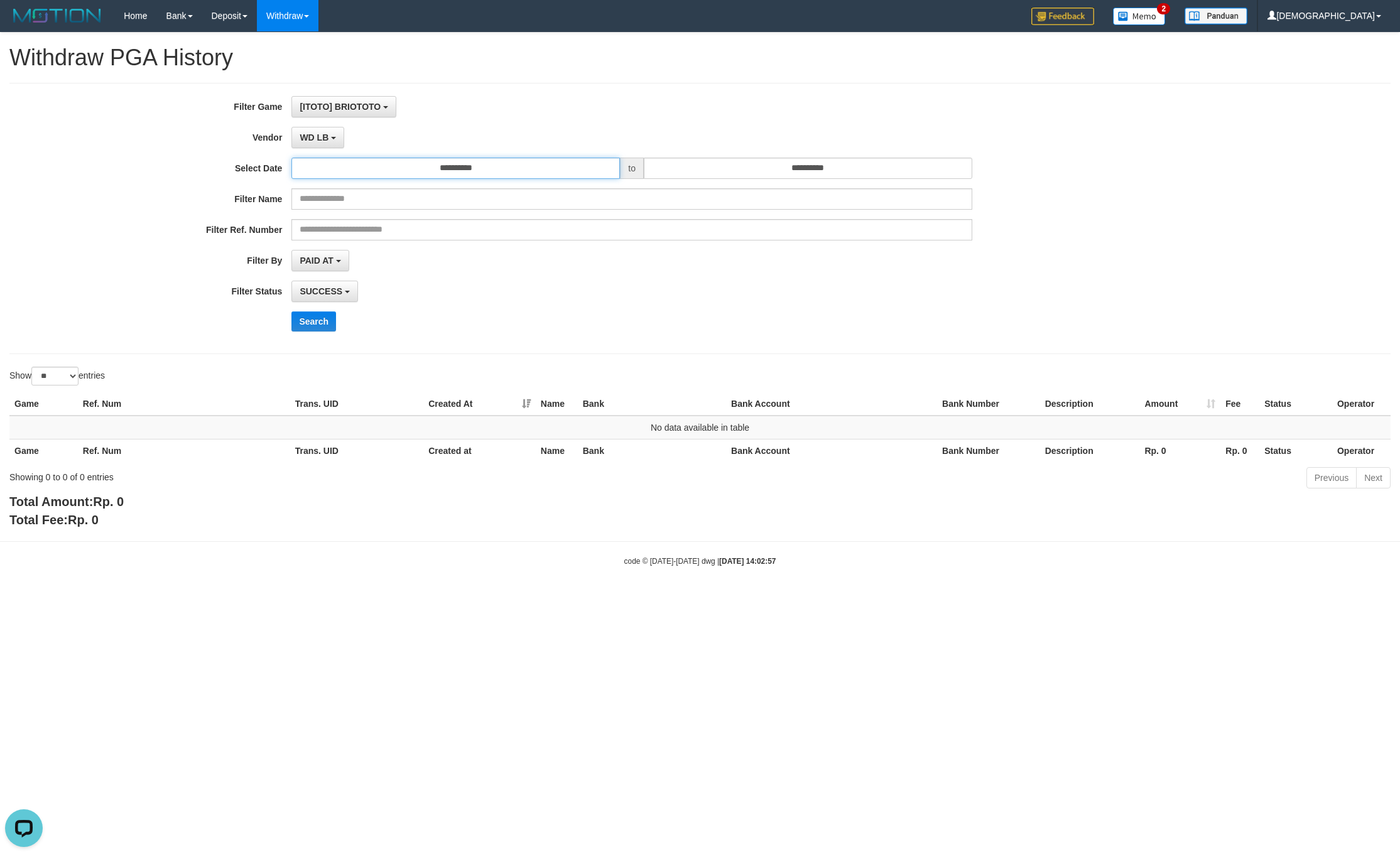
click at [483, 168] on input "**********" at bounding box center [455, 168] width 328 height 22
click at [326, 230] on td "30" at bounding box center [322, 232] width 18 height 19
type input "**********"
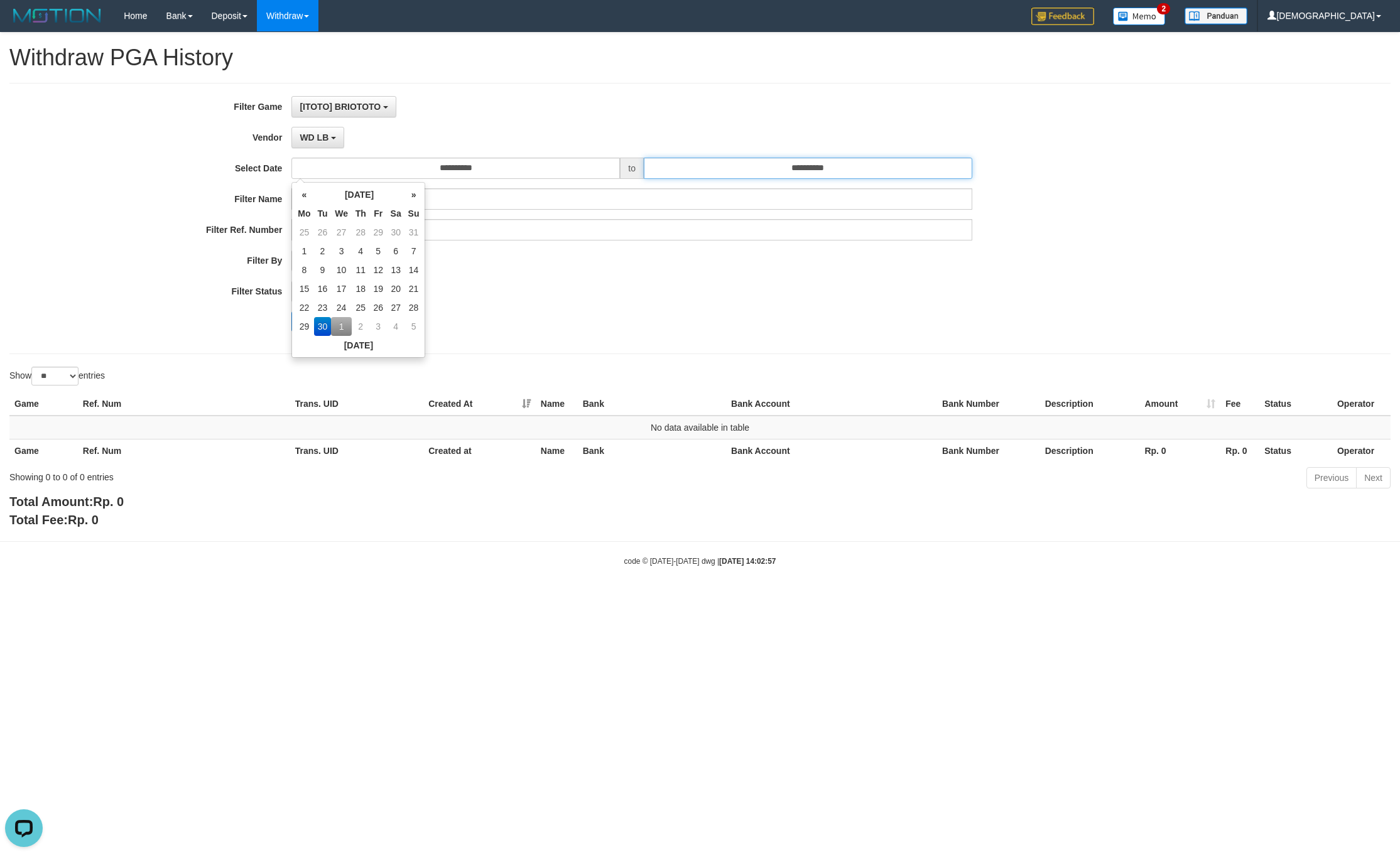
click at [783, 162] on input "**********" at bounding box center [807, 168] width 328 height 22
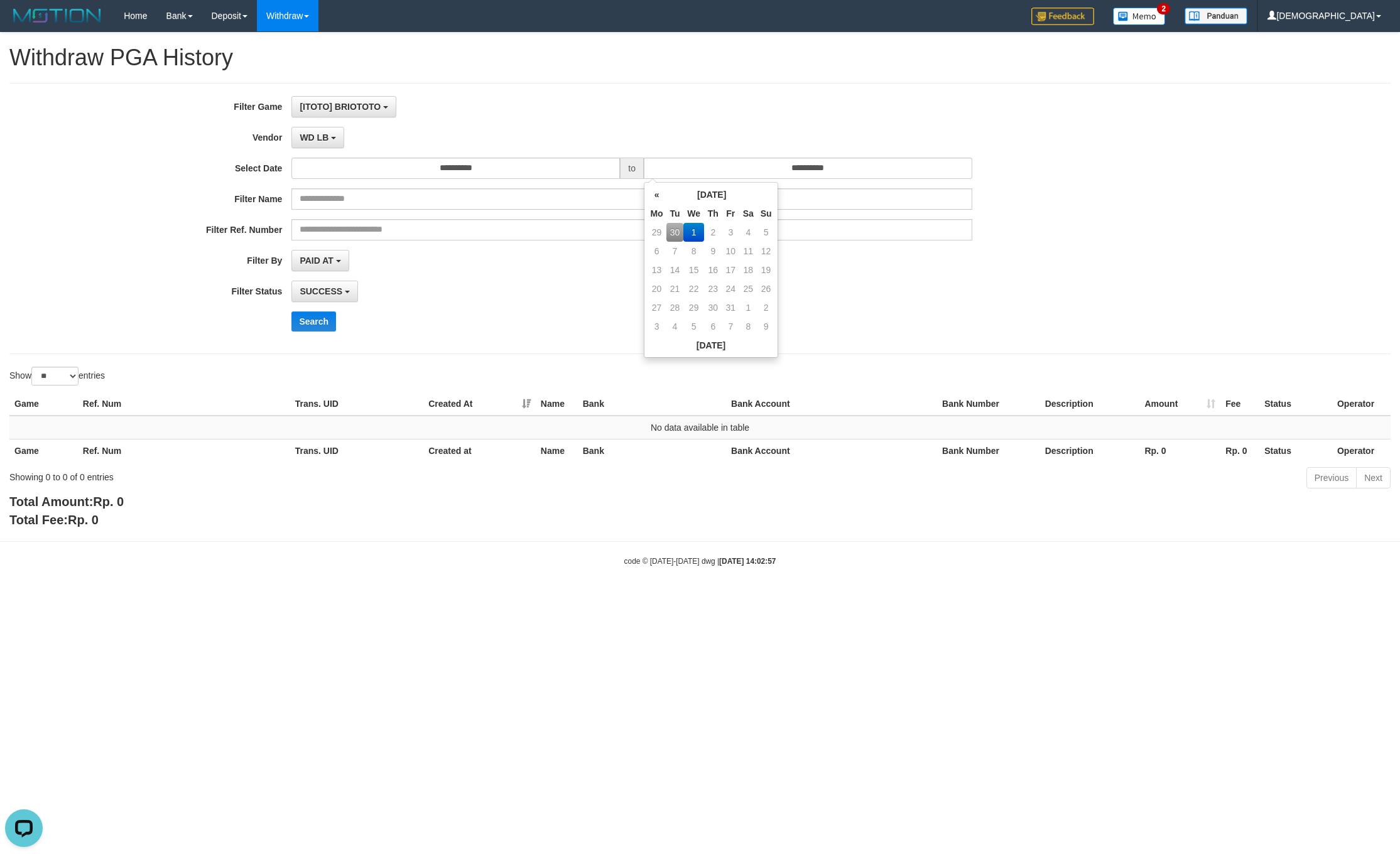
click at [674, 228] on td "30" at bounding box center [675, 232] width 18 height 19
type input "**********"
click at [402, 317] on div "Search" at bounding box center [729, 321] width 875 height 20
click at [68, 385] on select "** ** ** ***" at bounding box center [55, 376] width 47 height 19
select select "***"
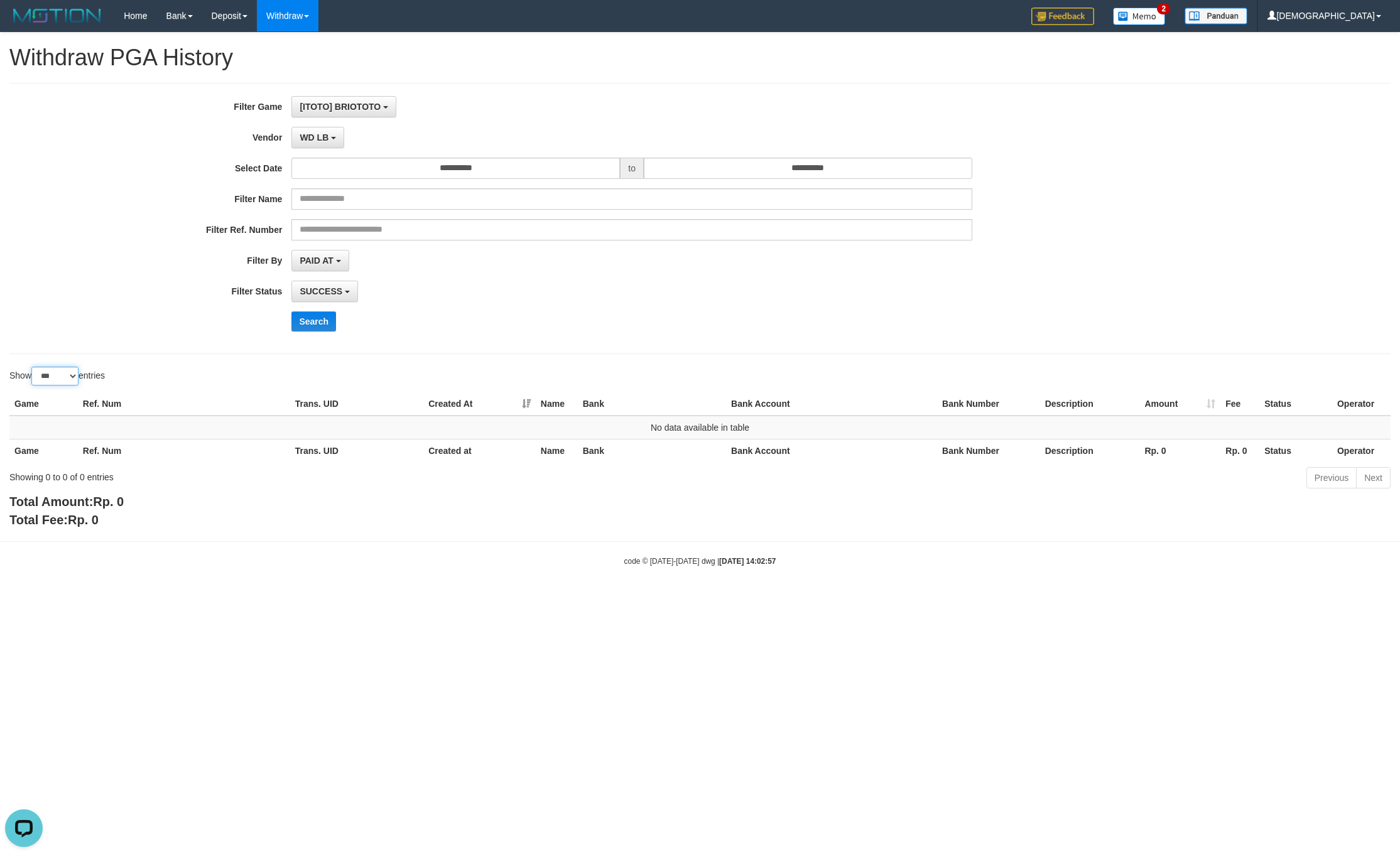
click at [33, 370] on select "** ** ** ***" at bounding box center [55, 376] width 47 height 19
click at [328, 317] on button "Search" at bounding box center [314, 321] width 45 height 20
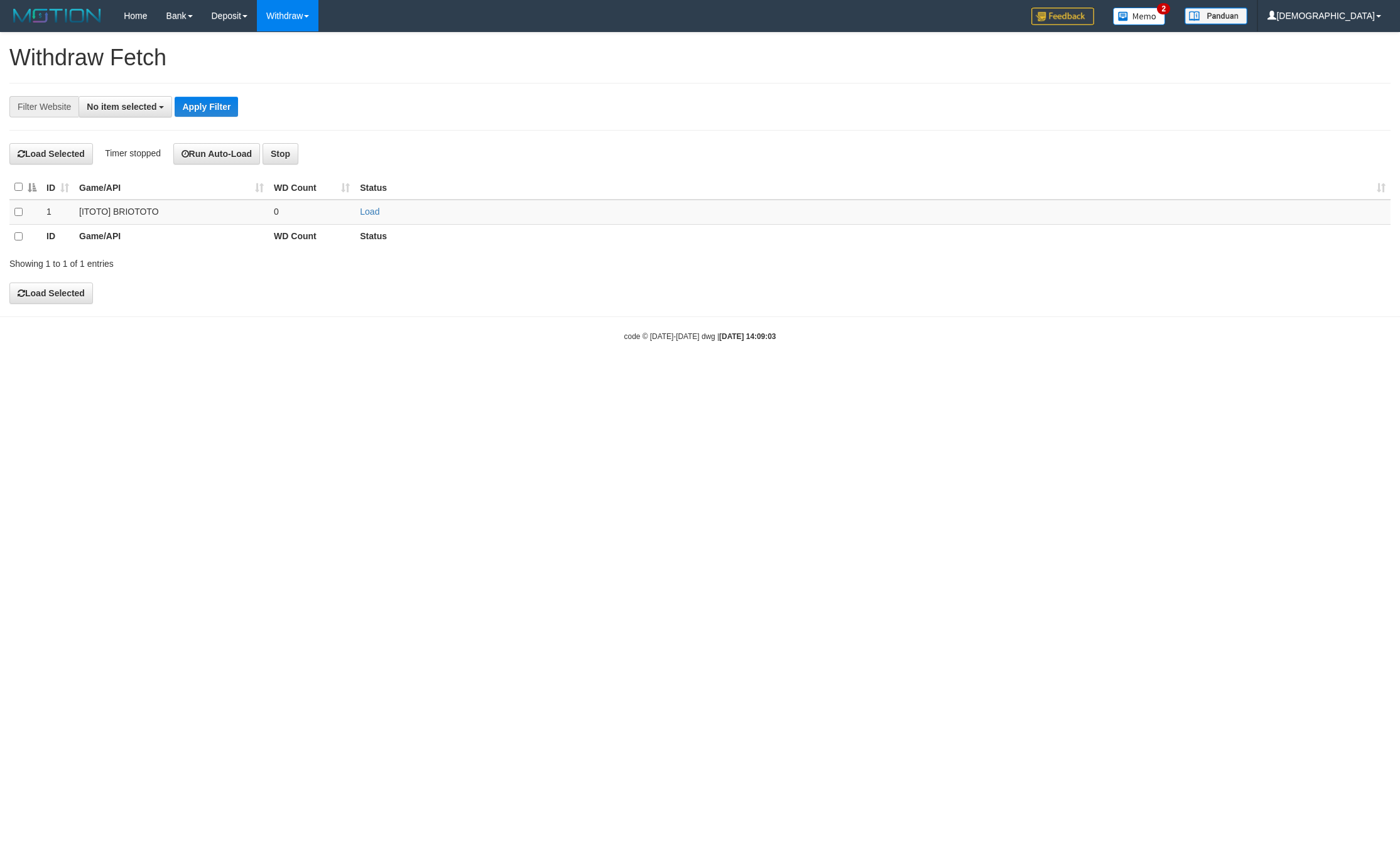
select select
click at [364, 215] on link "Load" at bounding box center [369, 211] width 19 height 10
click at [317, 213] on td "..." at bounding box center [312, 212] width 86 height 25
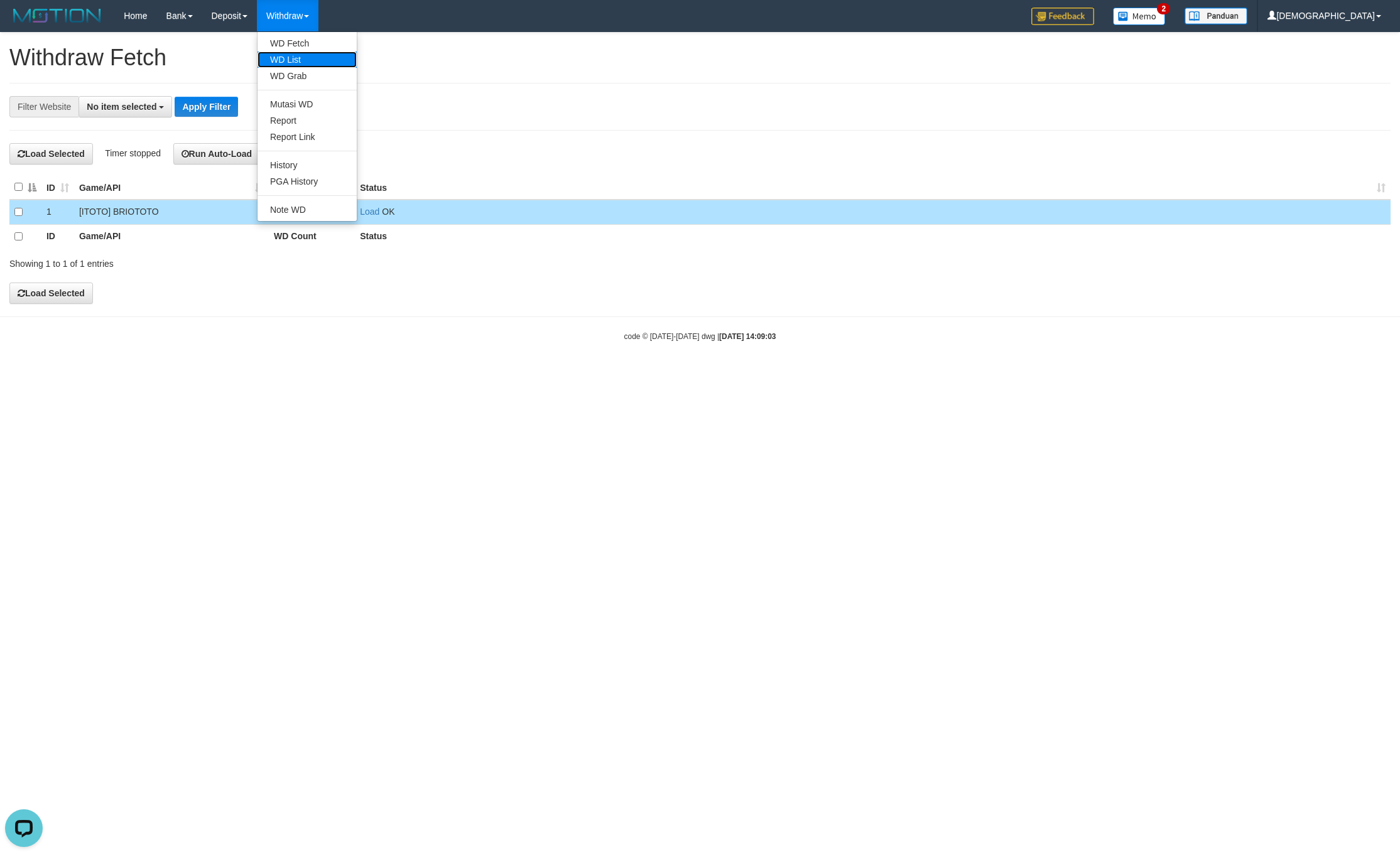
click at [289, 60] on link "WD List" at bounding box center [307, 59] width 99 height 16
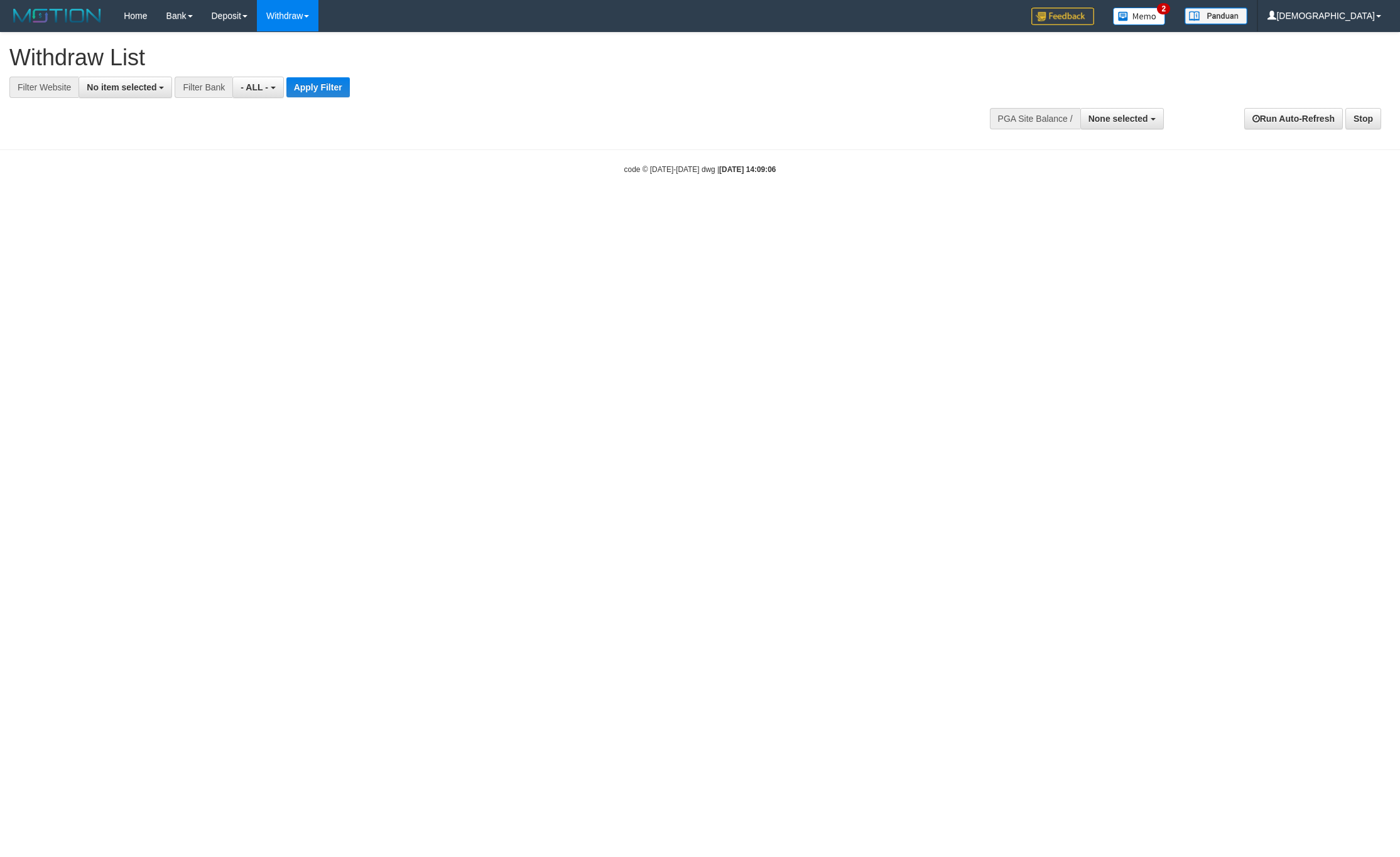
select select
click at [145, 76] on div "**********" at bounding box center [469, 65] width 920 height 65
click at [155, 89] on span "No item selected" at bounding box center [121, 87] width 70 height 10
click at [153, 131] on label "SELECT ALL" at bounding box center [121, 135] width 84 height 18
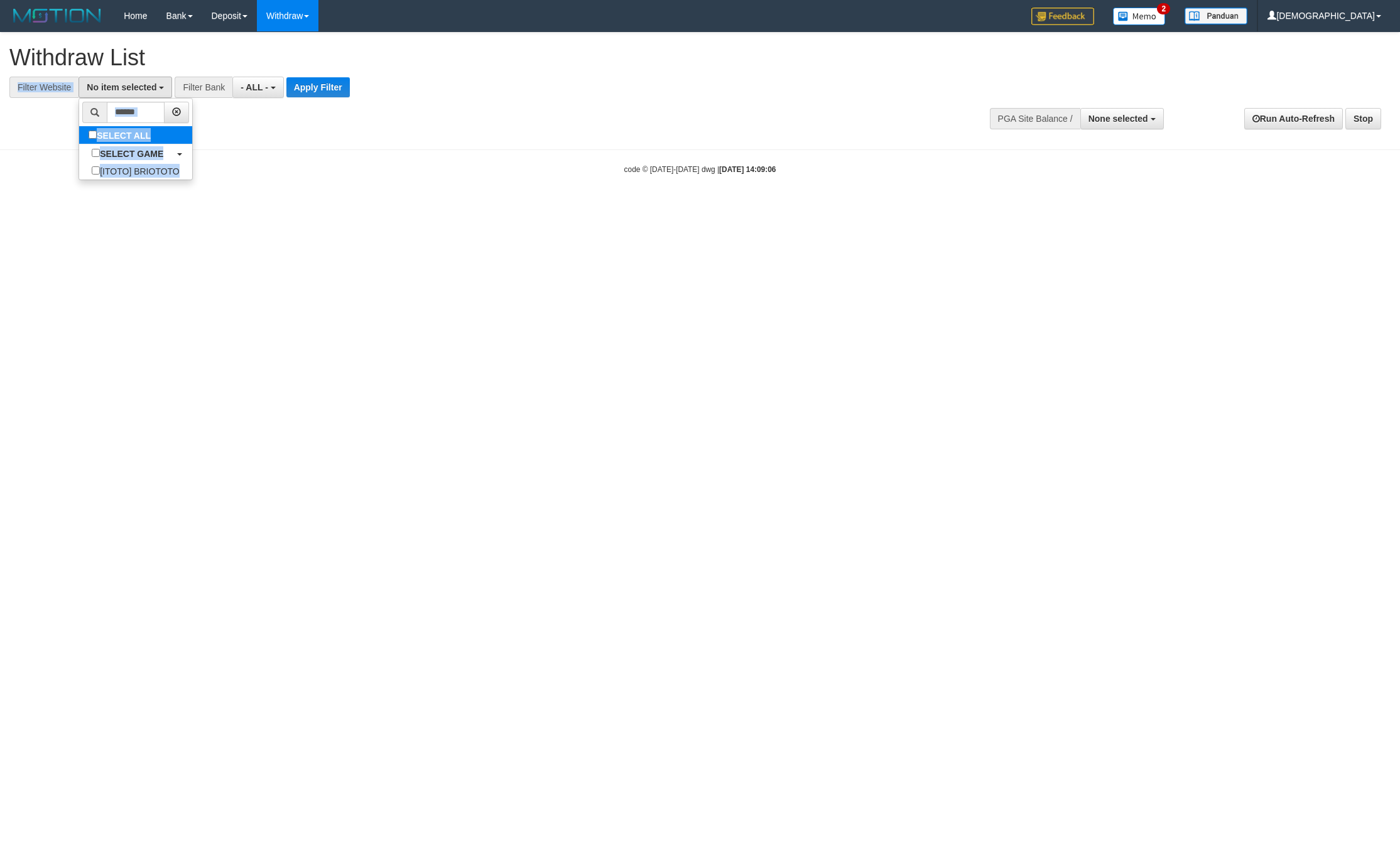
select select "****"
click at [326, 78] on button "Apply Filter" at bounding box center [328, 87] width 63 height 20
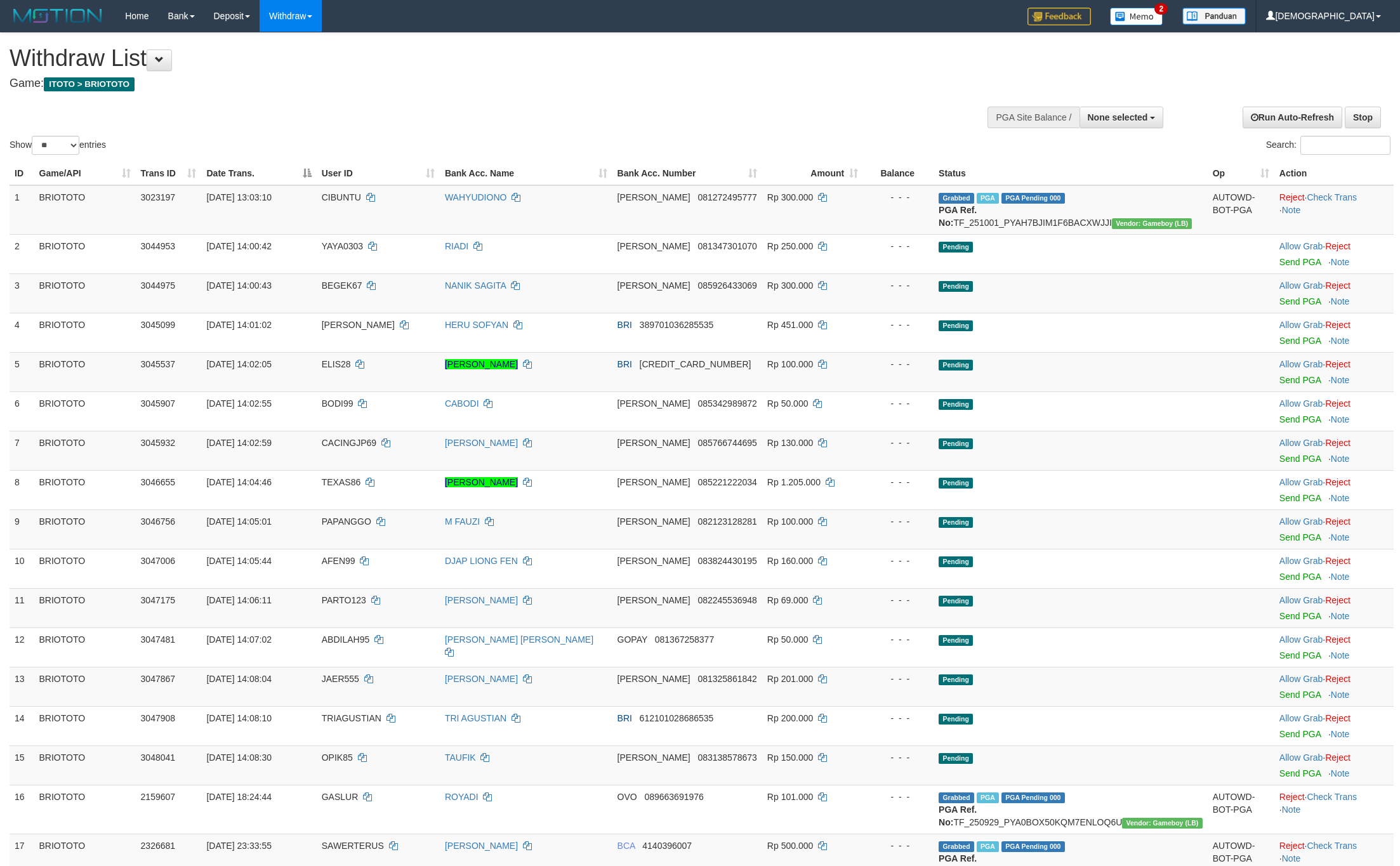
select select
select select "**"
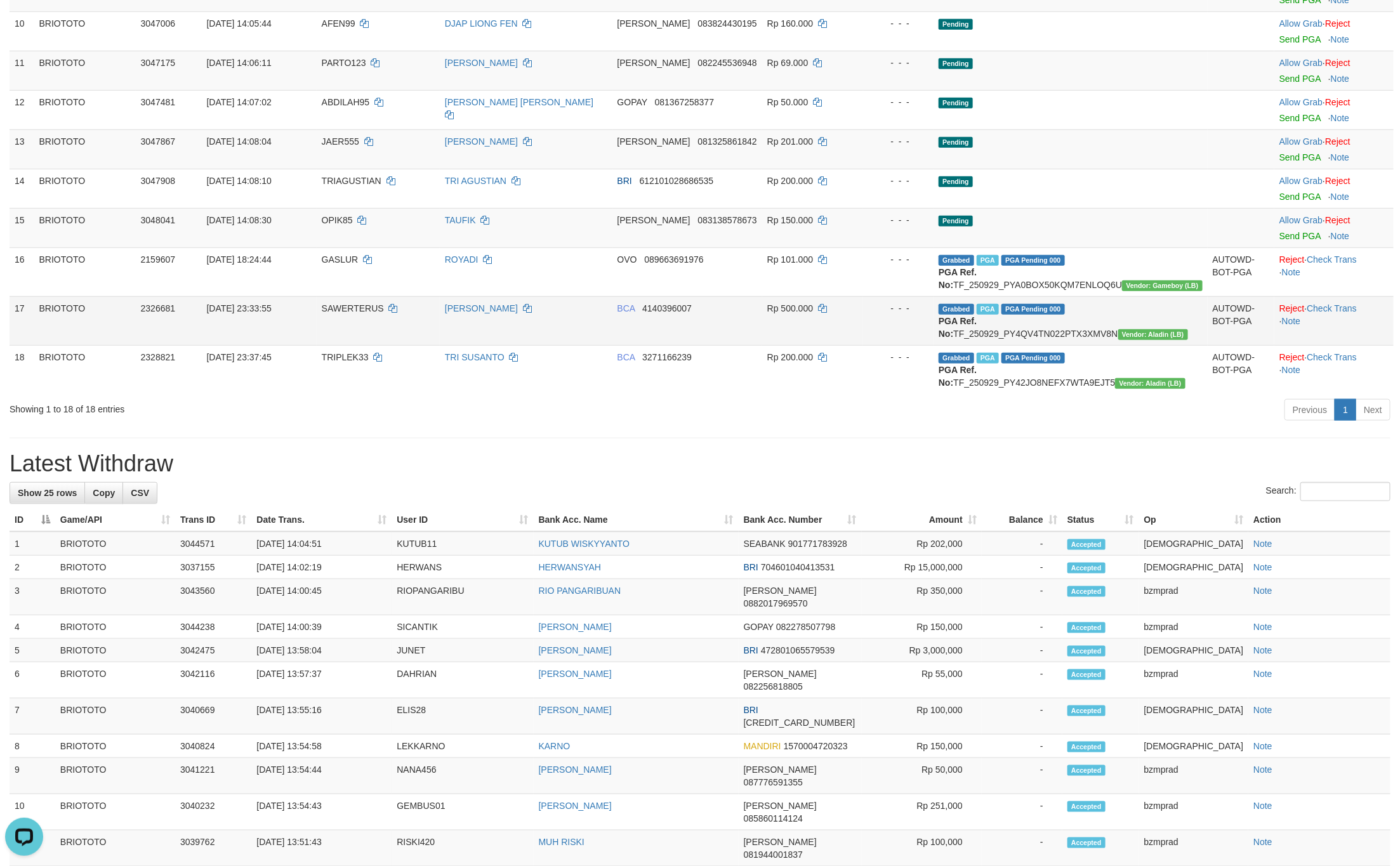
scroll to position [476, 0]
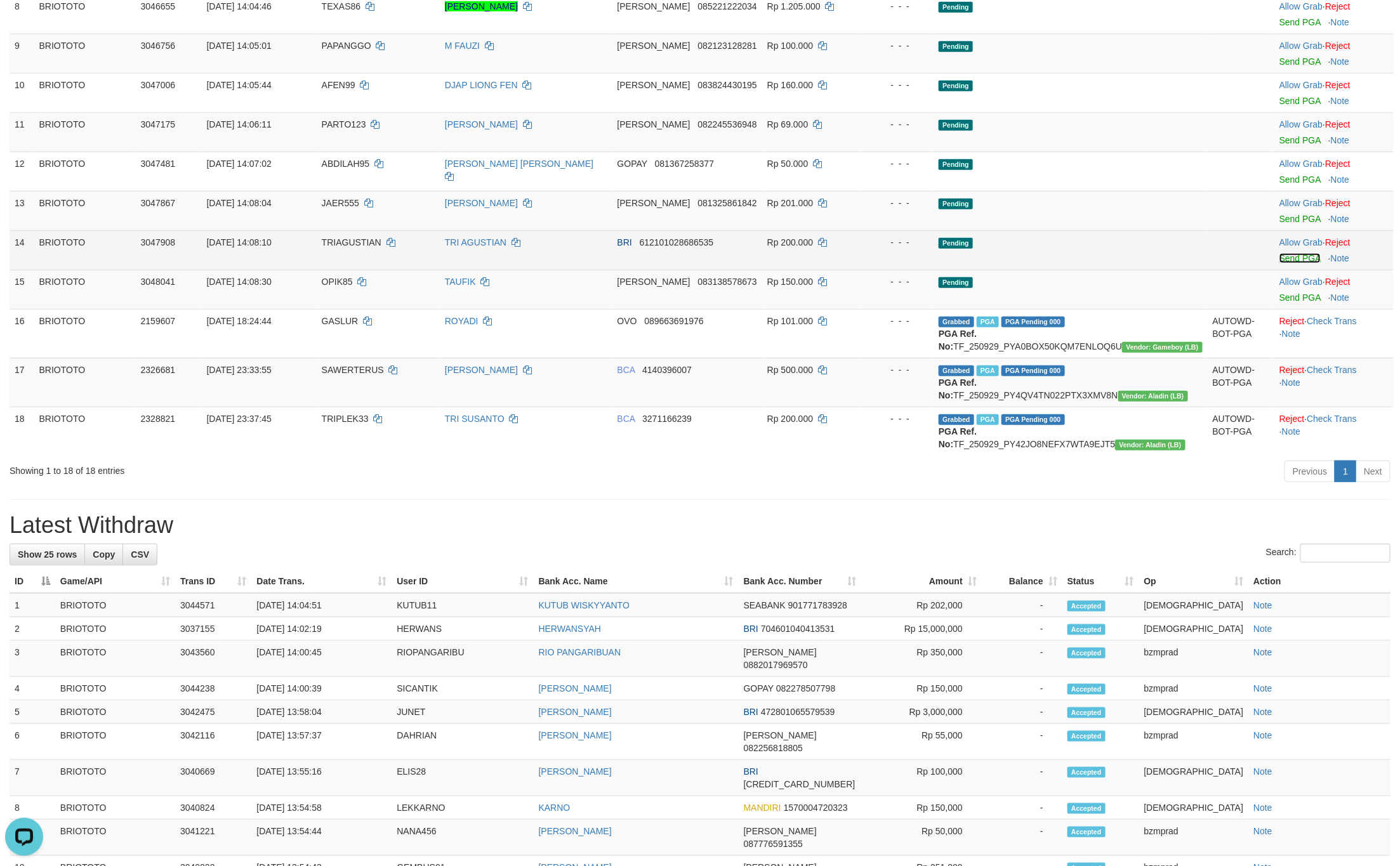
drag, startPoint x: 1282, startPoint y: 272, endPoint x: 1243, endPoint y: 252, distance: 43.8
click at [1282, 263] on link "Send PGA" at bounding box center [1300, 258] width 41 height 10
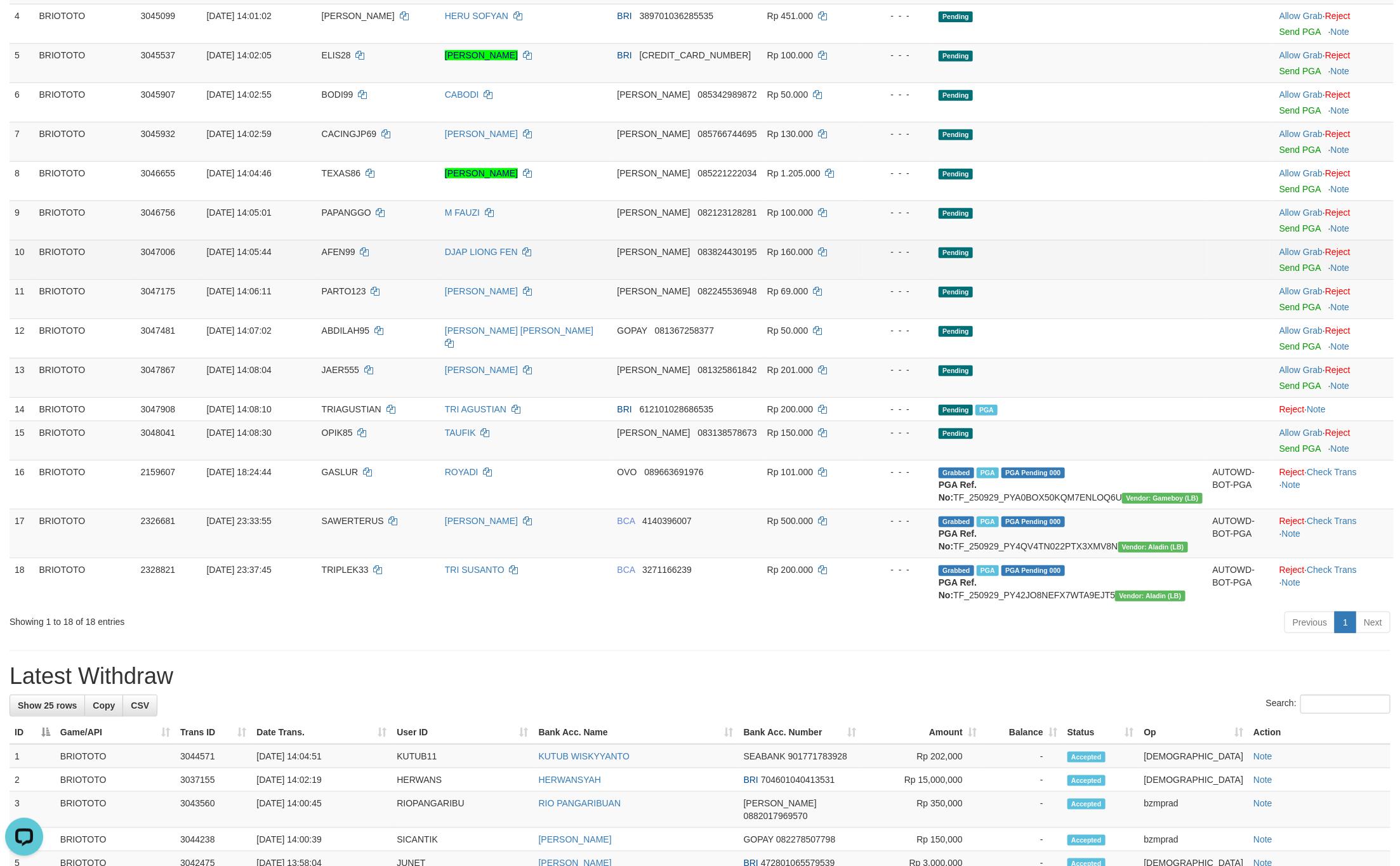
scroll to position [286, 0]
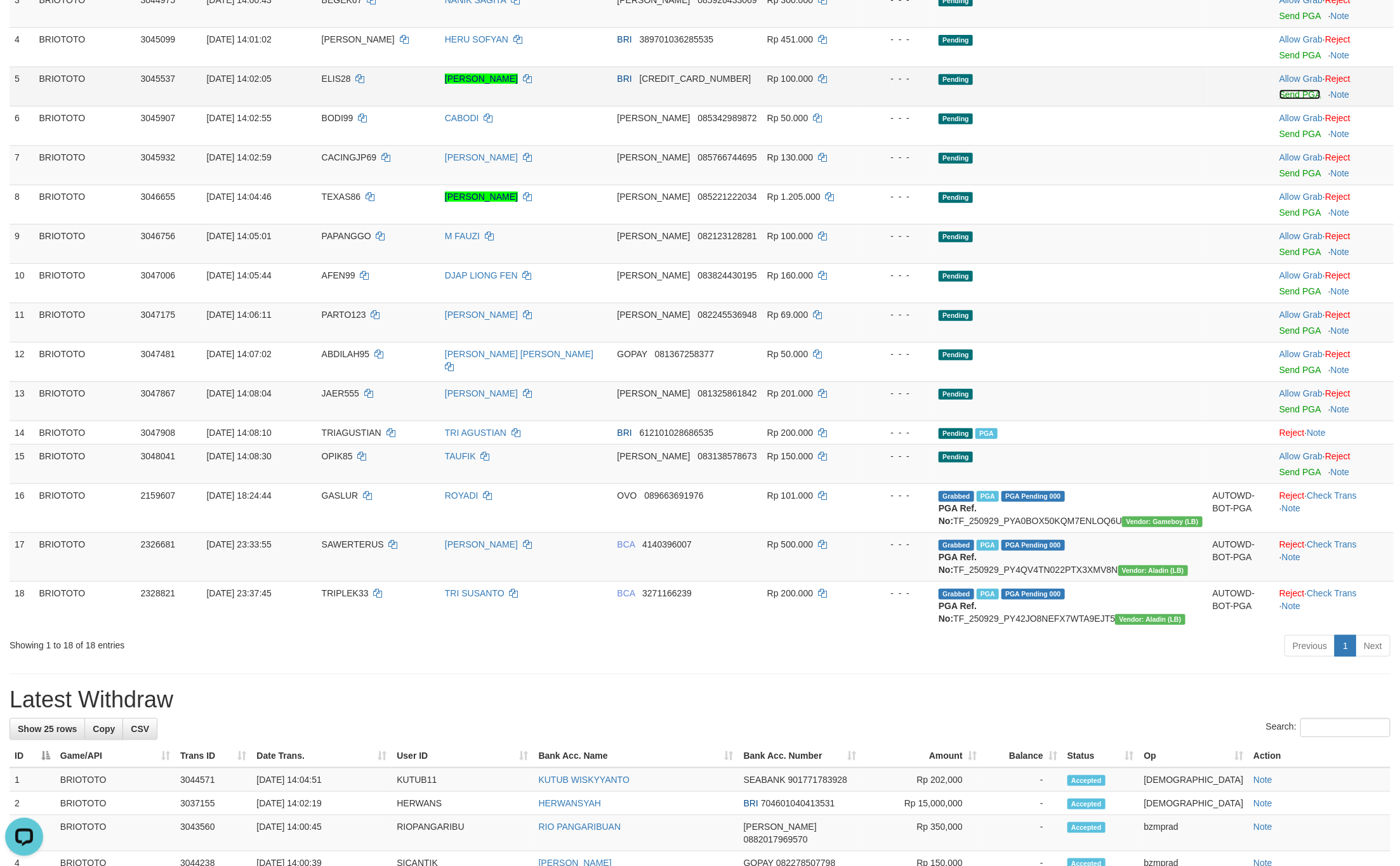
click at [1280, 99] on link "Send PGA" at bounding box center [1300, 94] width 41 height 10
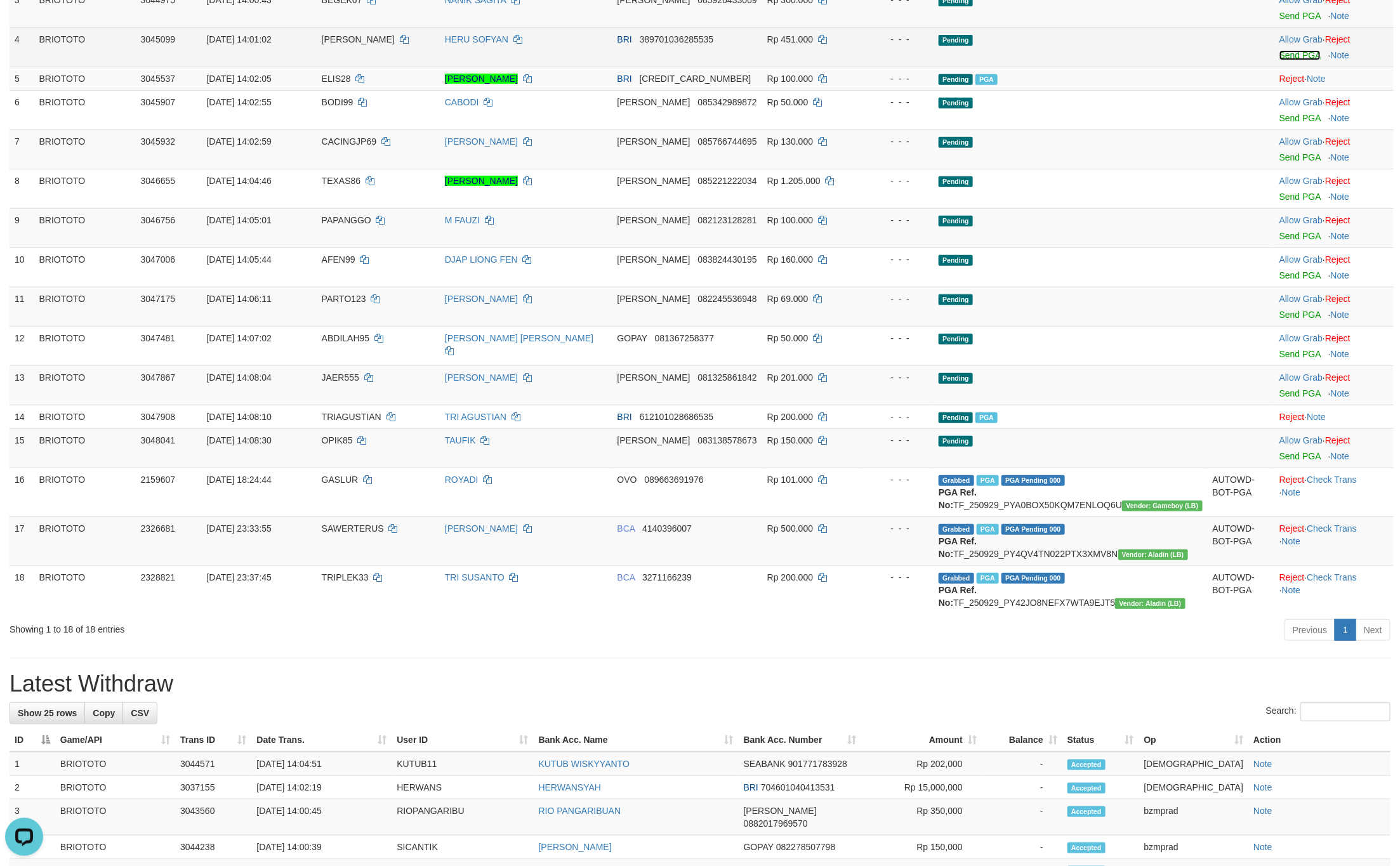
click at [1280, 61] on link "Send PGA" at bounding box center [1300, 55] width 41 height 10
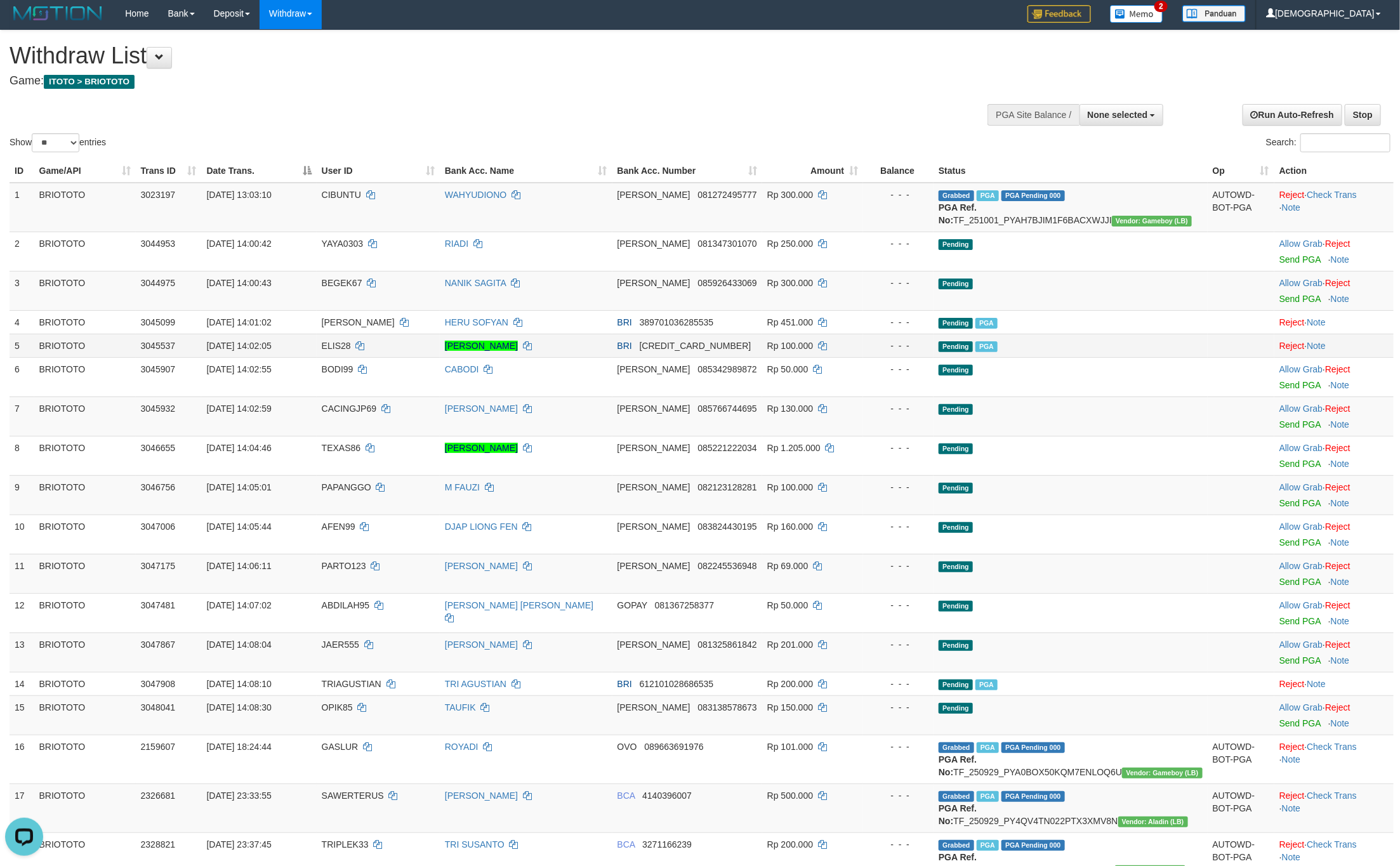
scroll to position [0, 0]
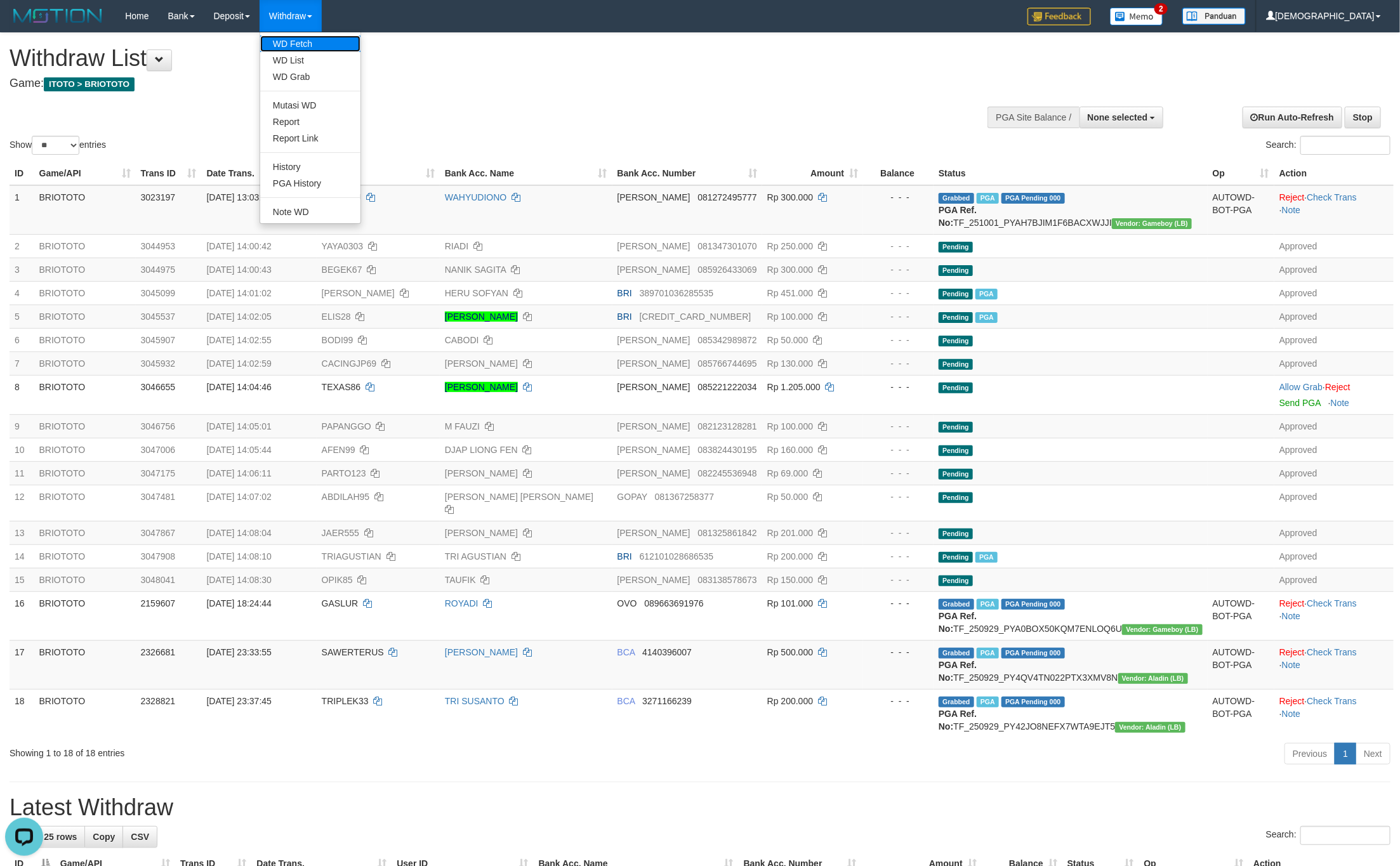
click at [293, 37] on link "WD Fetch" at bounding box center [310, 43] width 100 height 16
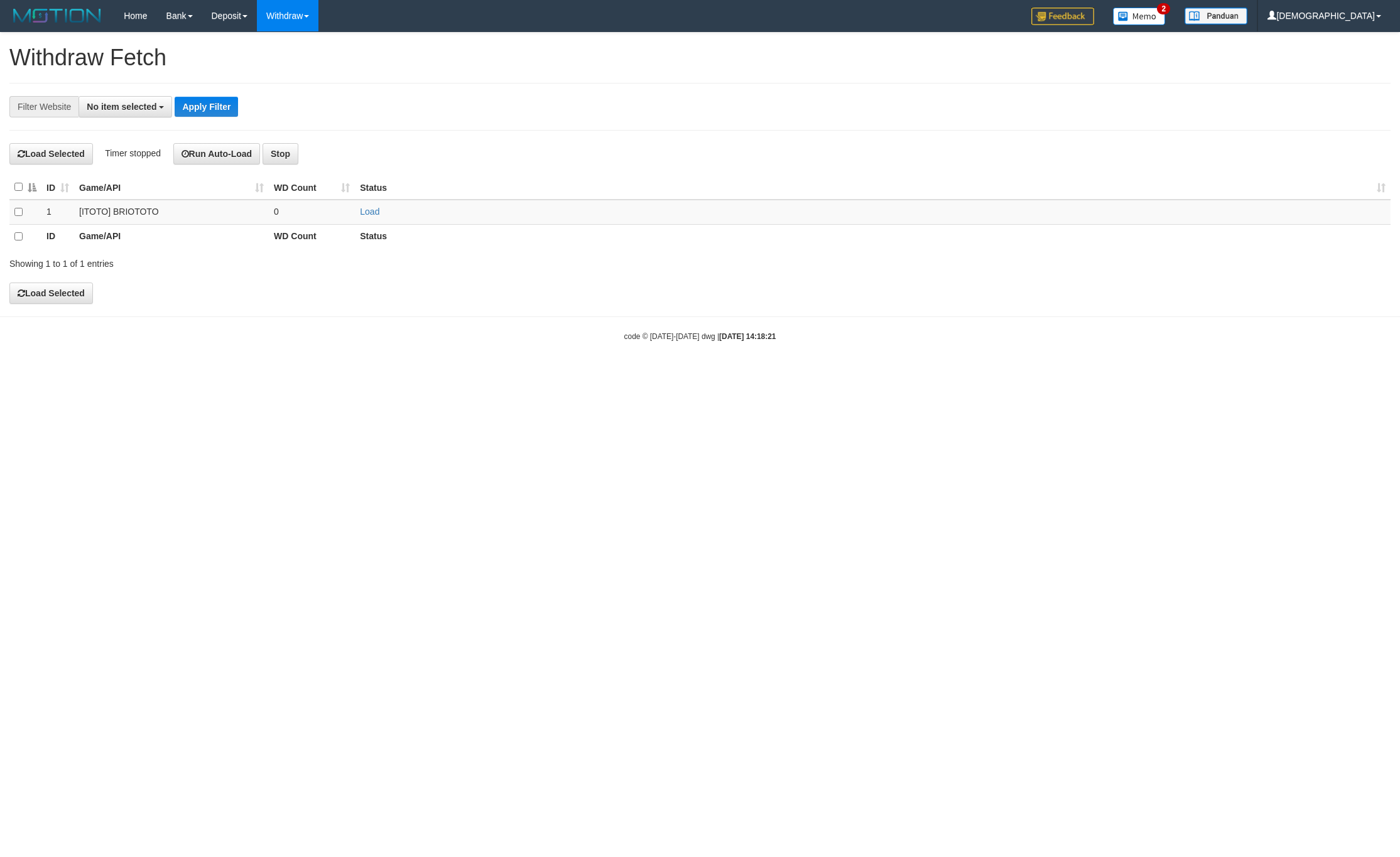
select select
click at [372, 208] on td "Load" at bounding box center [872, 212] width 1036 height 25
click at [354, 215] on td "Load" at bounding box center [872, 212] width 1036 height 25
click at [362, 215] on link "Load" at bounding box center [369, 211] width 19 height 10
click at [318, 214] on td "..." at bounding box center [312, 212] width 86 height 25
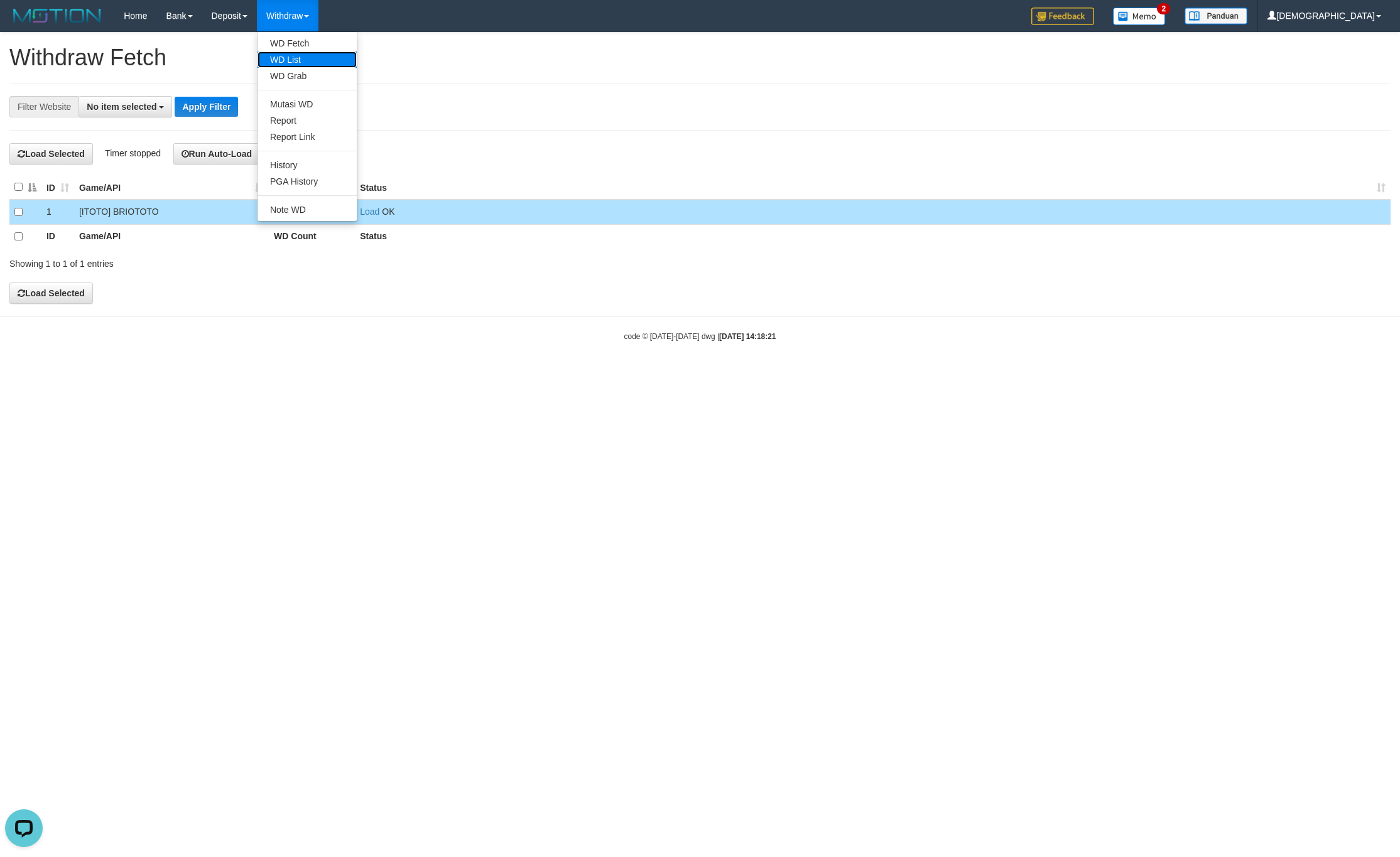
click at [294, 55] on link "WD List" at bounding box center [307, 59] width 99 height 16
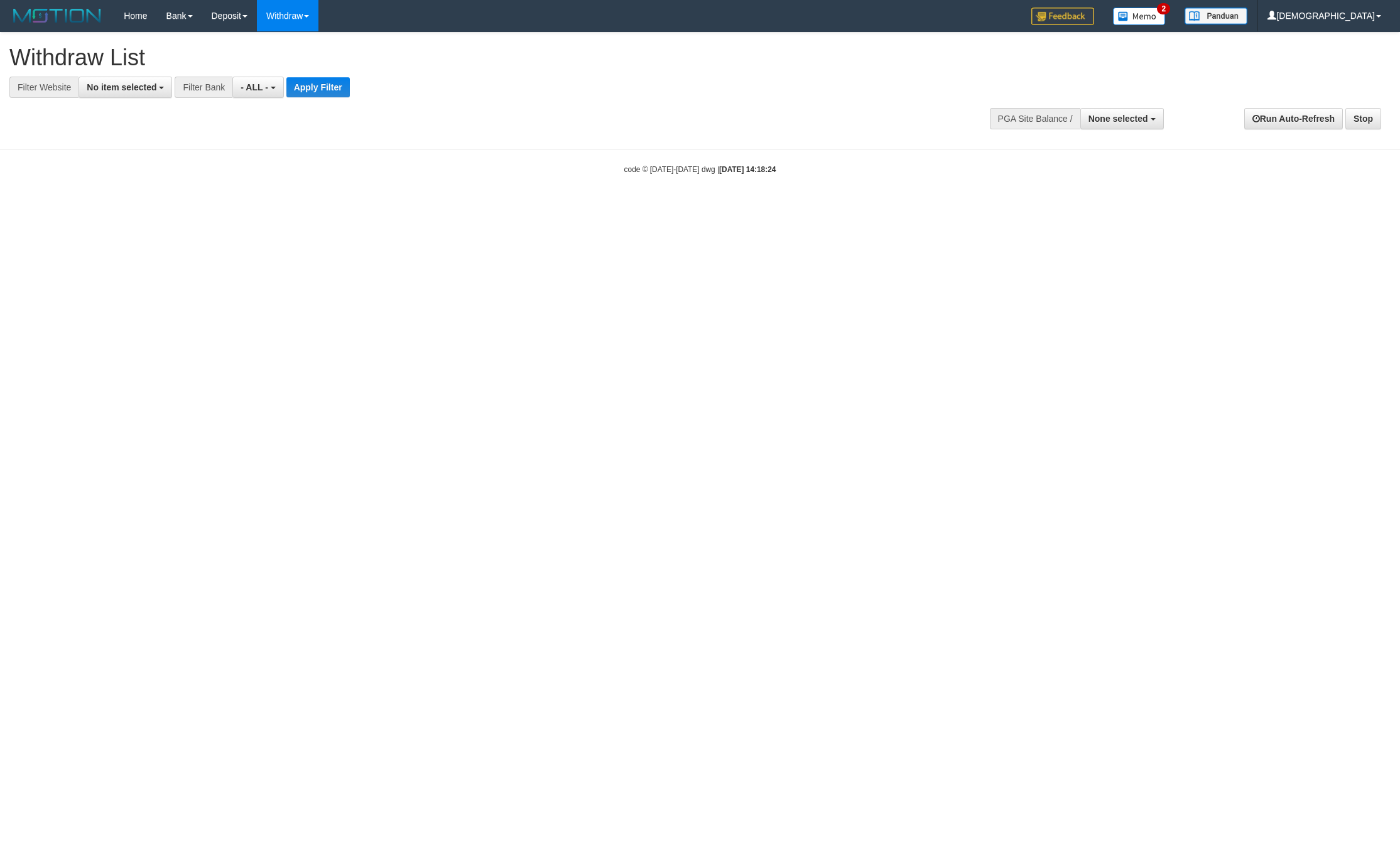
select select
click at [128, 74] on div "**********" at bounding box center [469, 65] width 920 height 65
click at [132, 82] on span "No item selected" at bounding box center [121, 87] width 70 height 10
click at [130, 152] on b "SELECT GAME" at bounding box center [131, 154] width 63 height 10
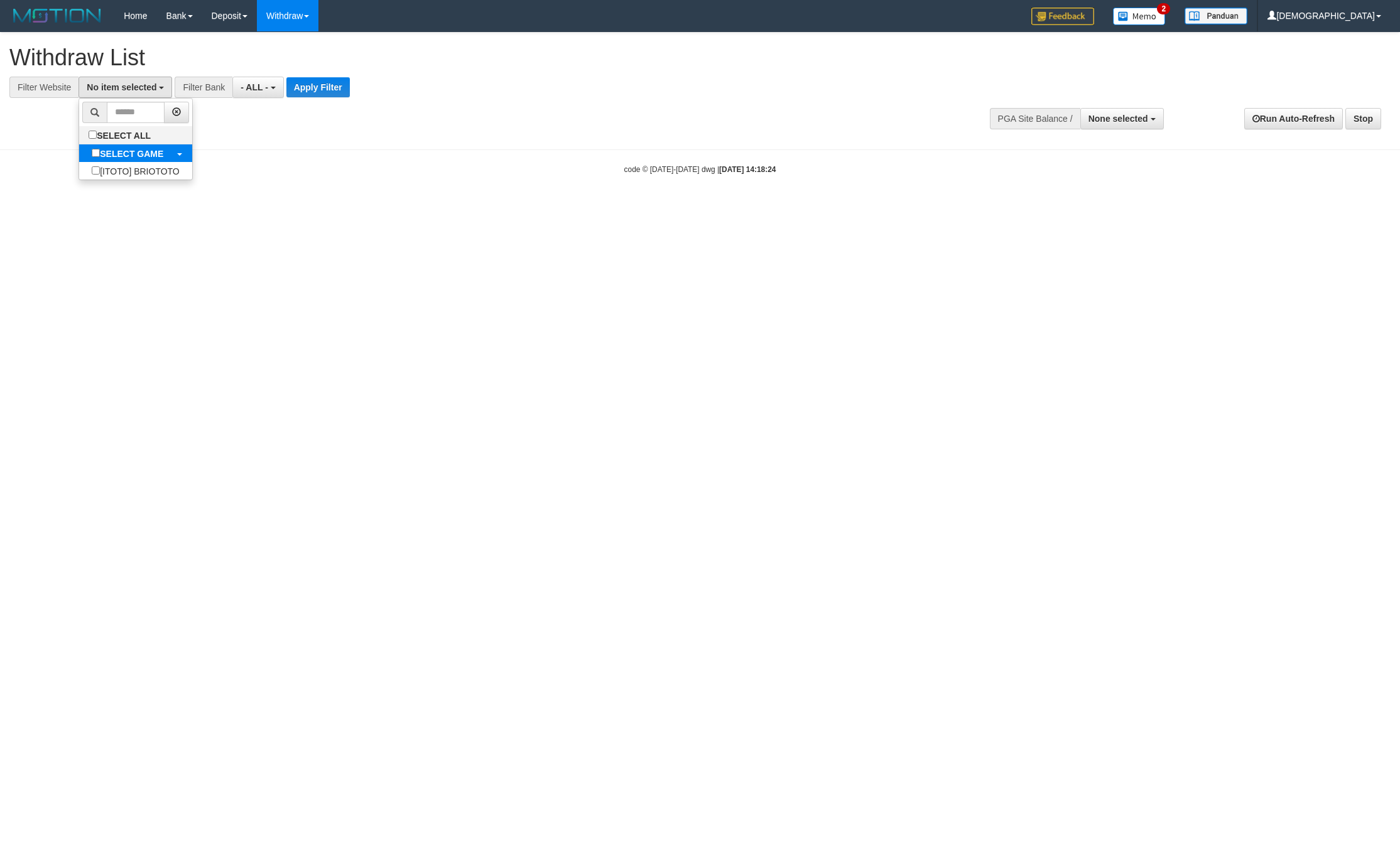
select select "****"
click at [345, 88] on button "Apply Filter" at bounding box center [328, 87] width 63 height 20
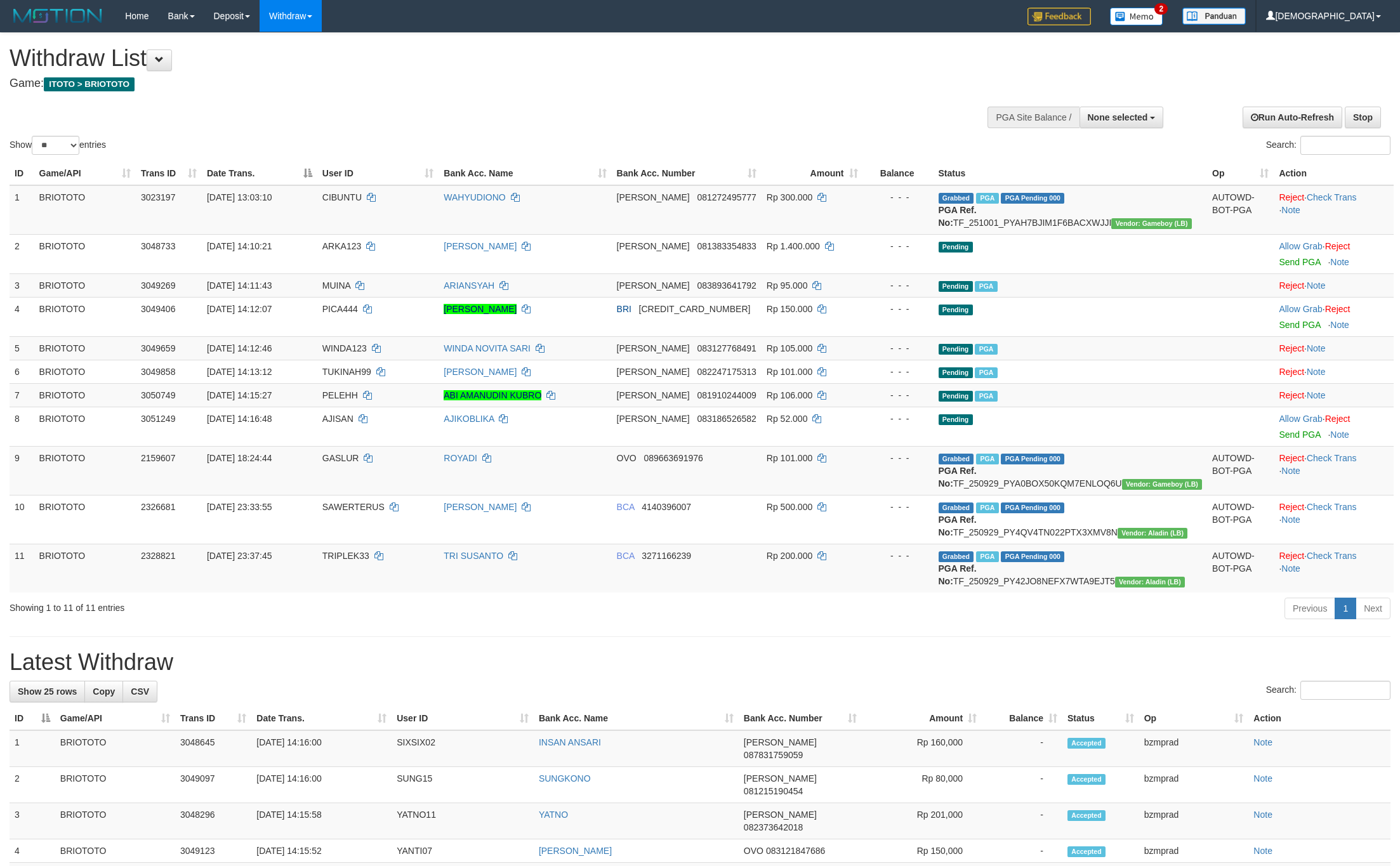
select select
select select "**"
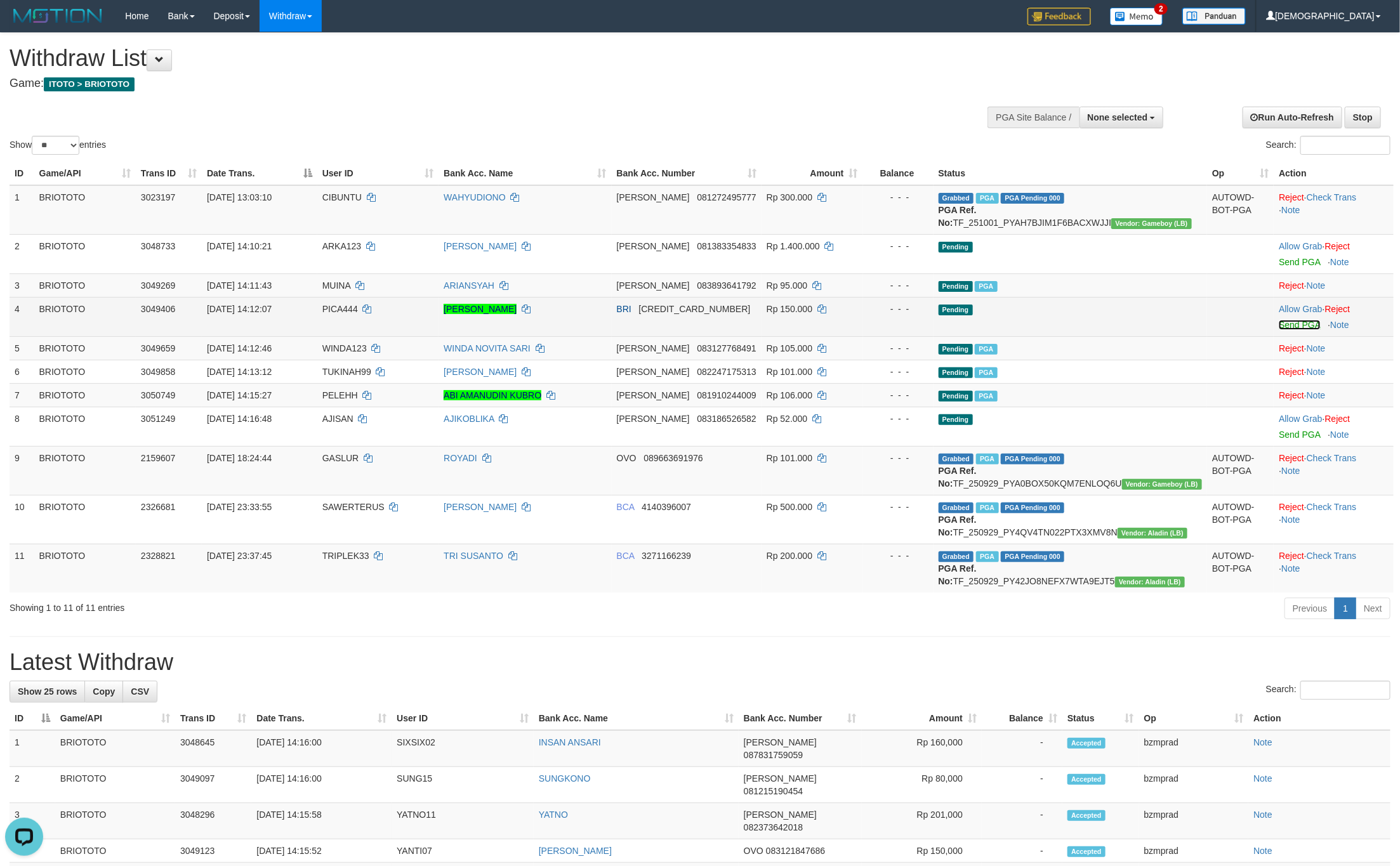
click at [1282, 330] on link "Send PGA" at bounding box center [1299, 325] width 41 height 10
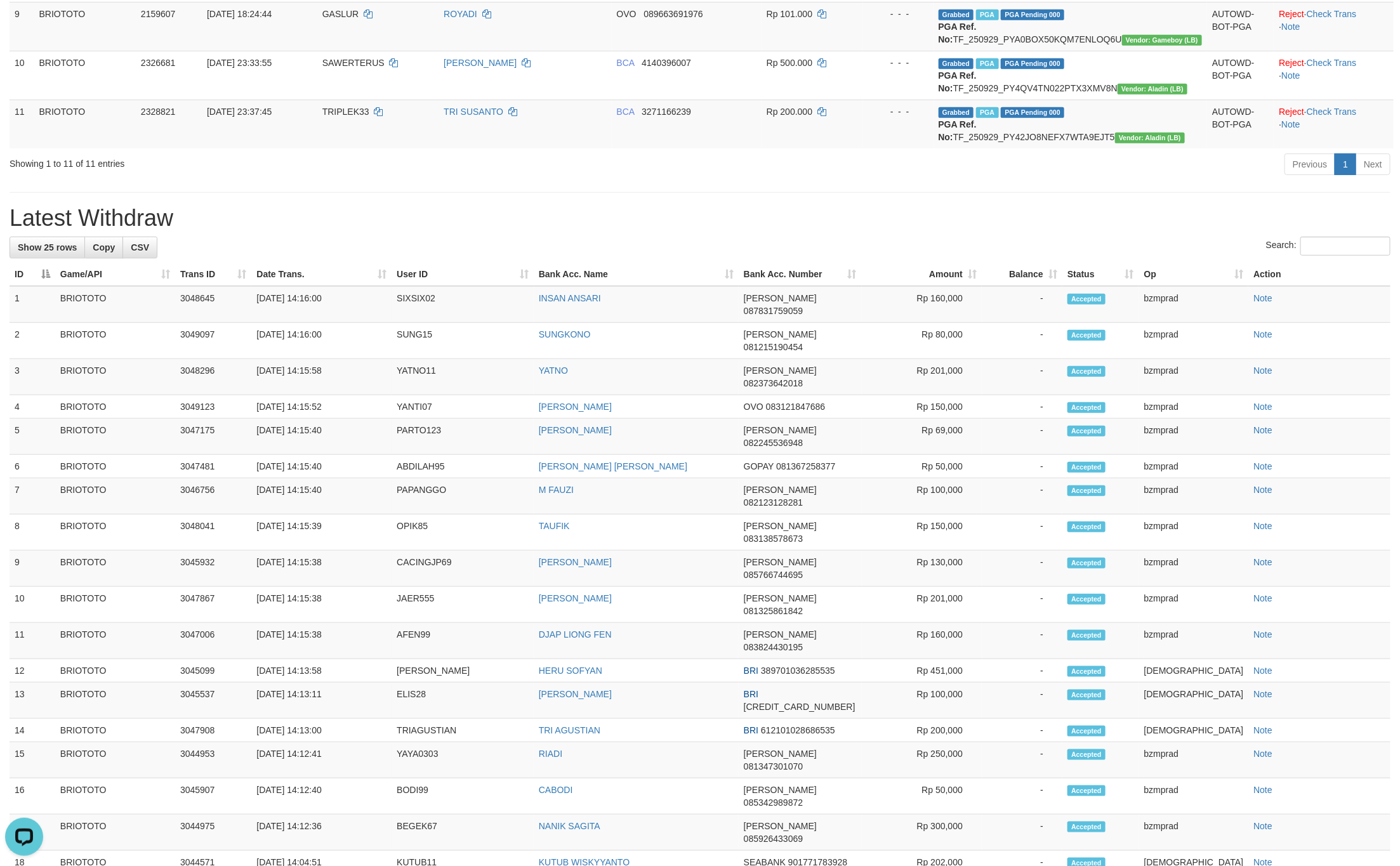
scroll to position [476, 0]
